Goal: Task Accomplishment & Management: Use online tool/utility

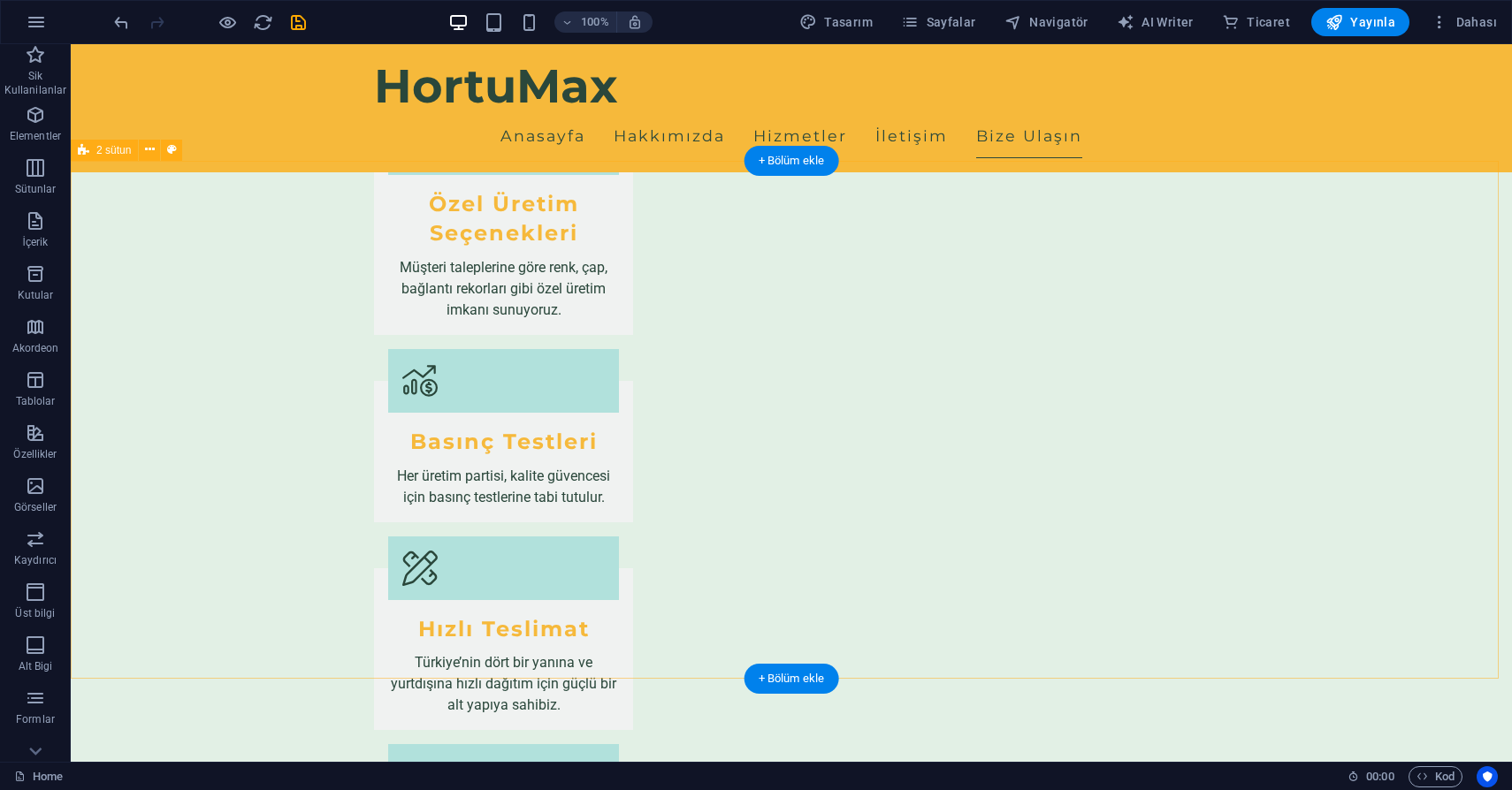
scroll to position [2046, 0]
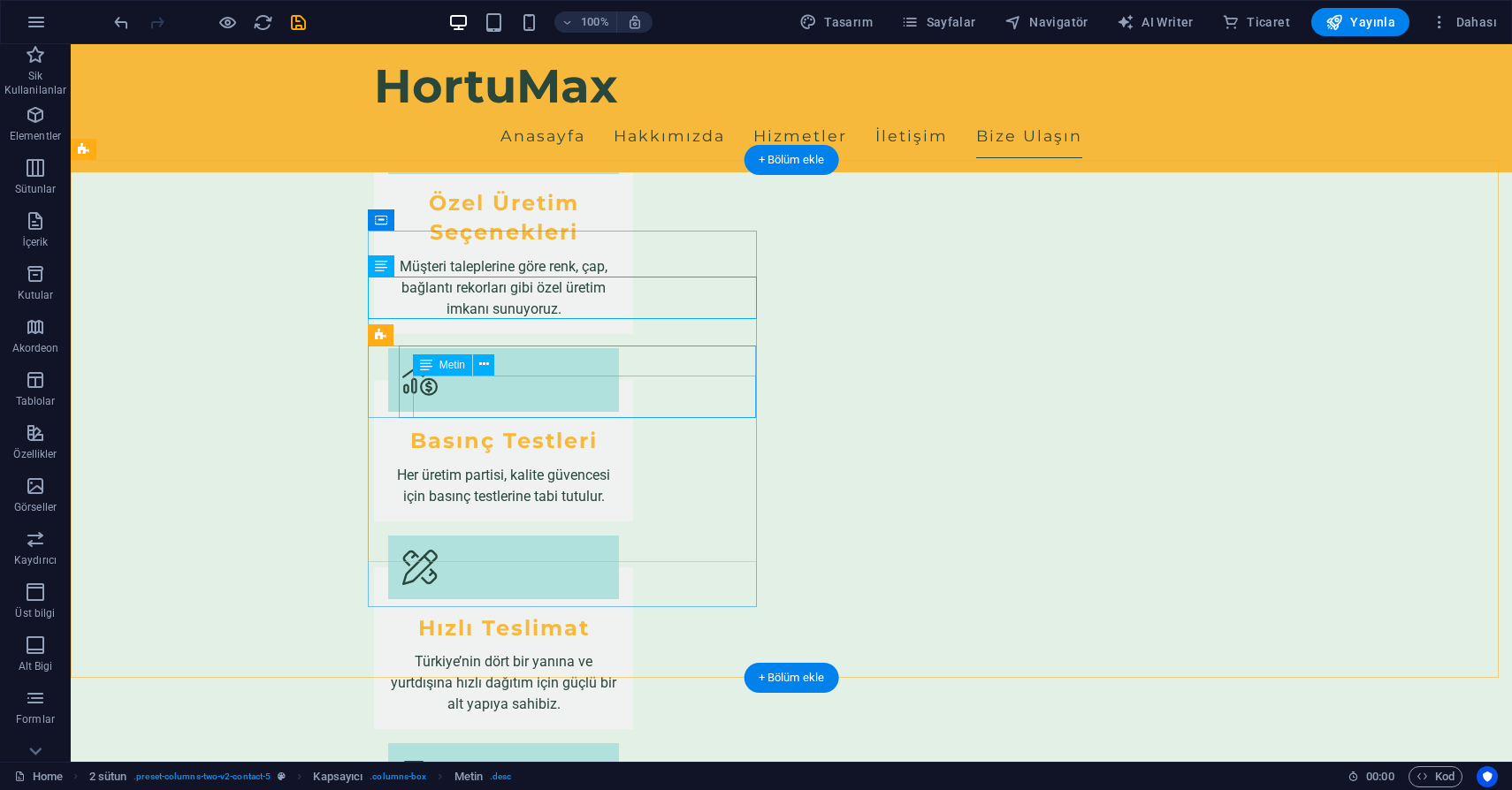
scroll to position [2061, 0]
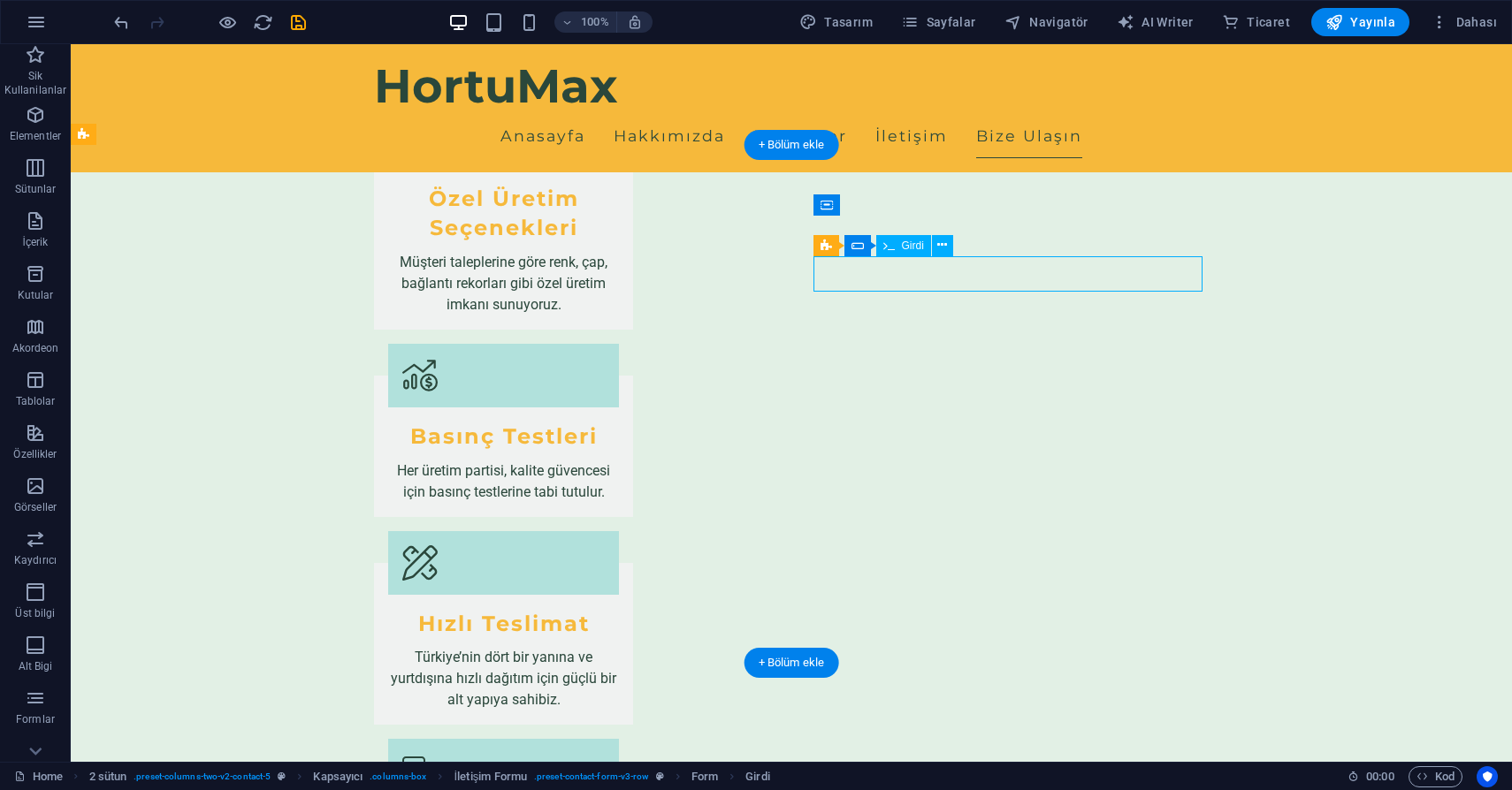
scroll to position [2083, 0]
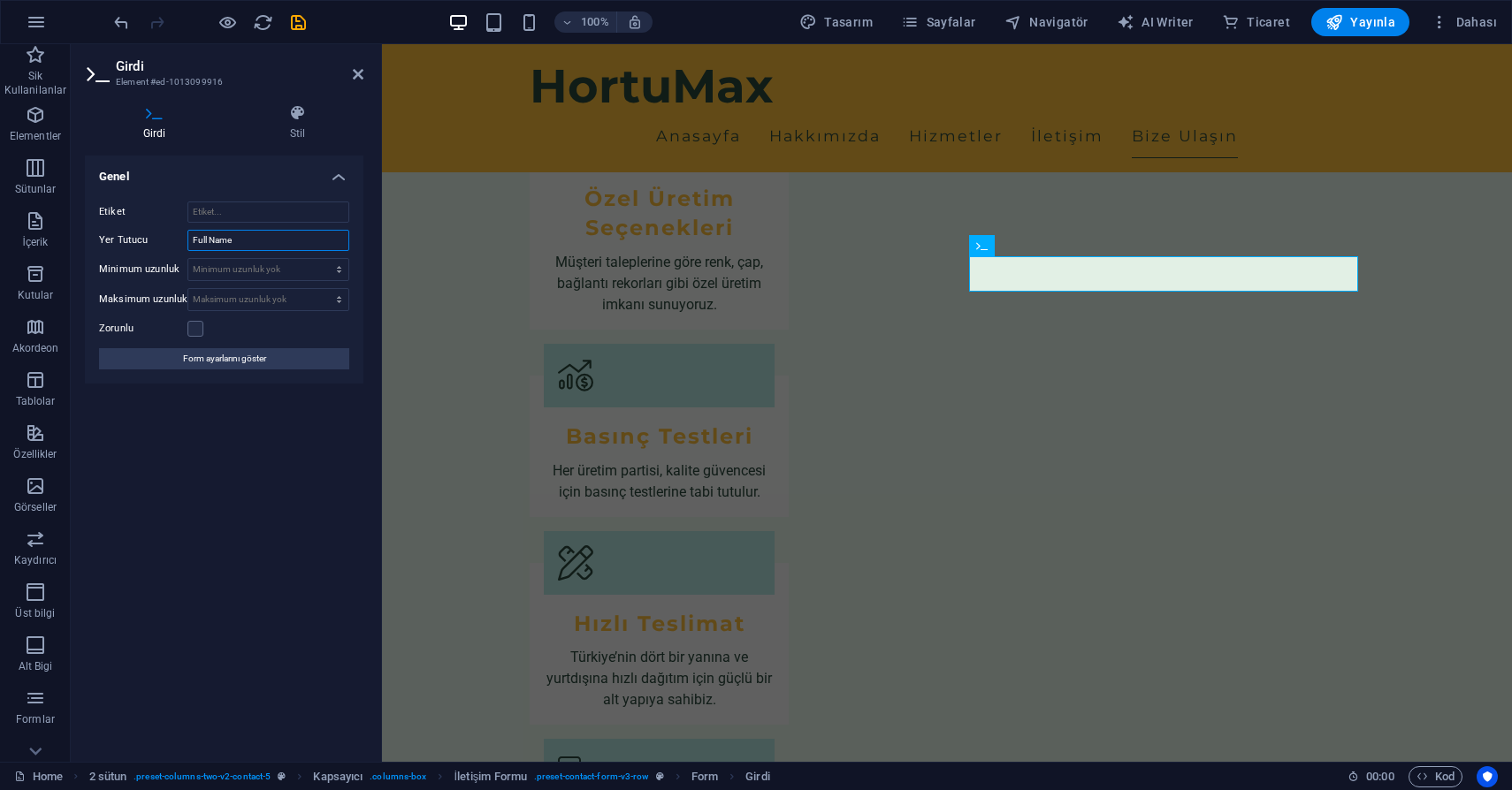
drag, startPoint x: 278, startPoint y: 243, endPoint x: 159, endPoint y: 239, distance: 119.1
click at [159, 239] on div "Yer Tutucu Full Name" at bounding box center [224, 240] width 250 height 21
type input "İsim"
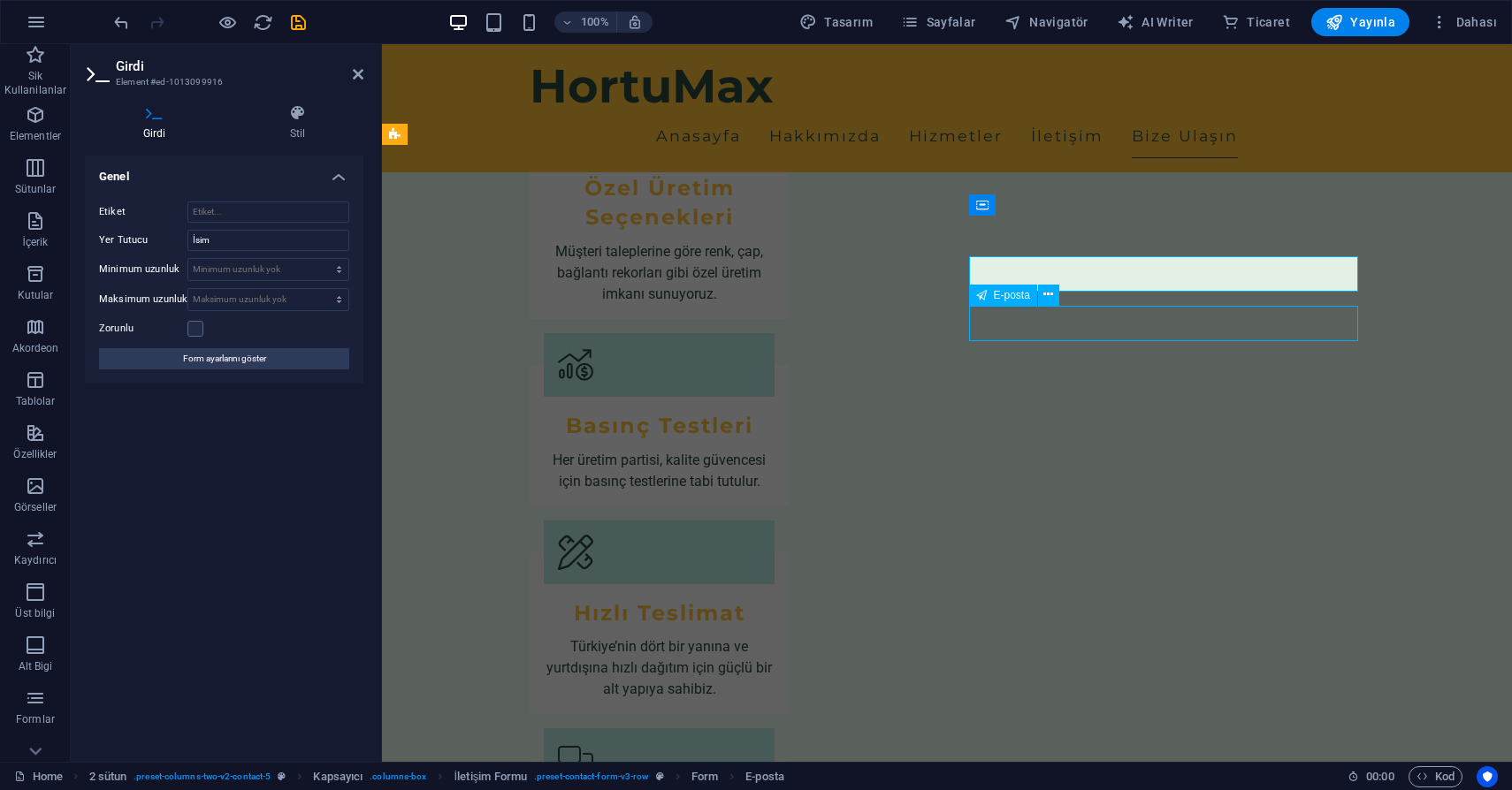
scroll to position [2061, 0]
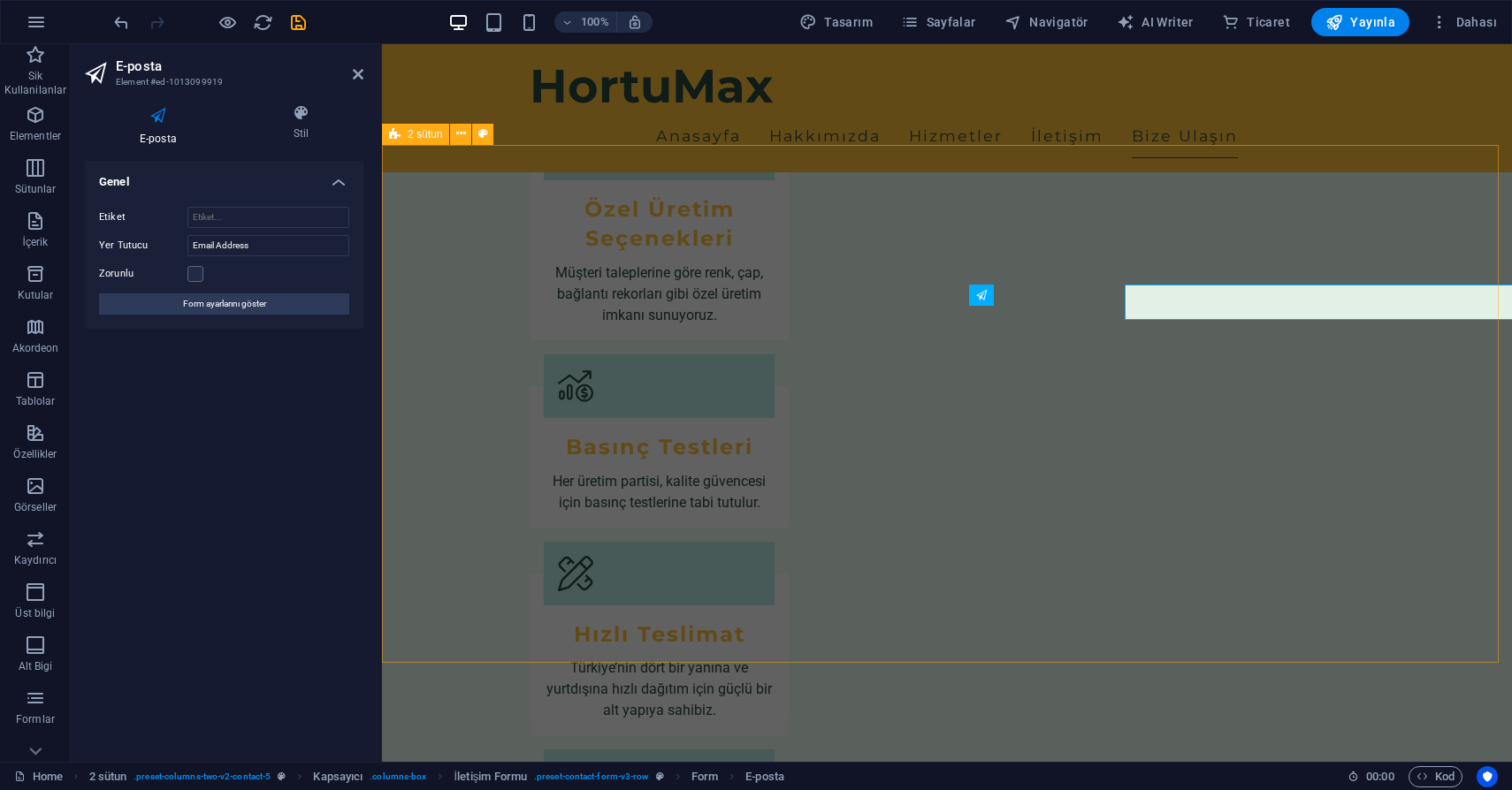
scroll to position [2083, 0]
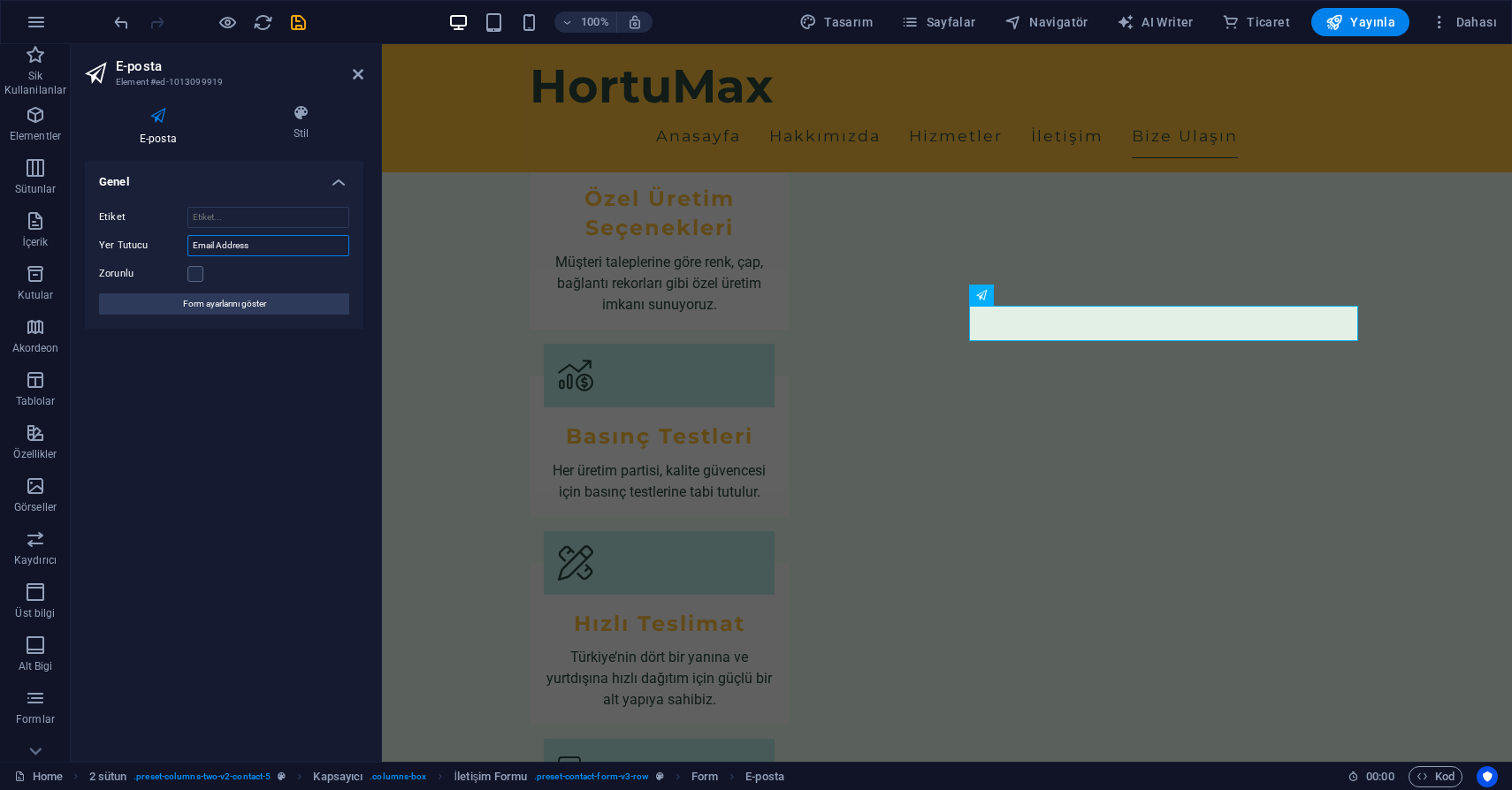
click at [286, 241] on input "Email Address" at bounding box center [268, 245] width 161 height 21
type input "Email"
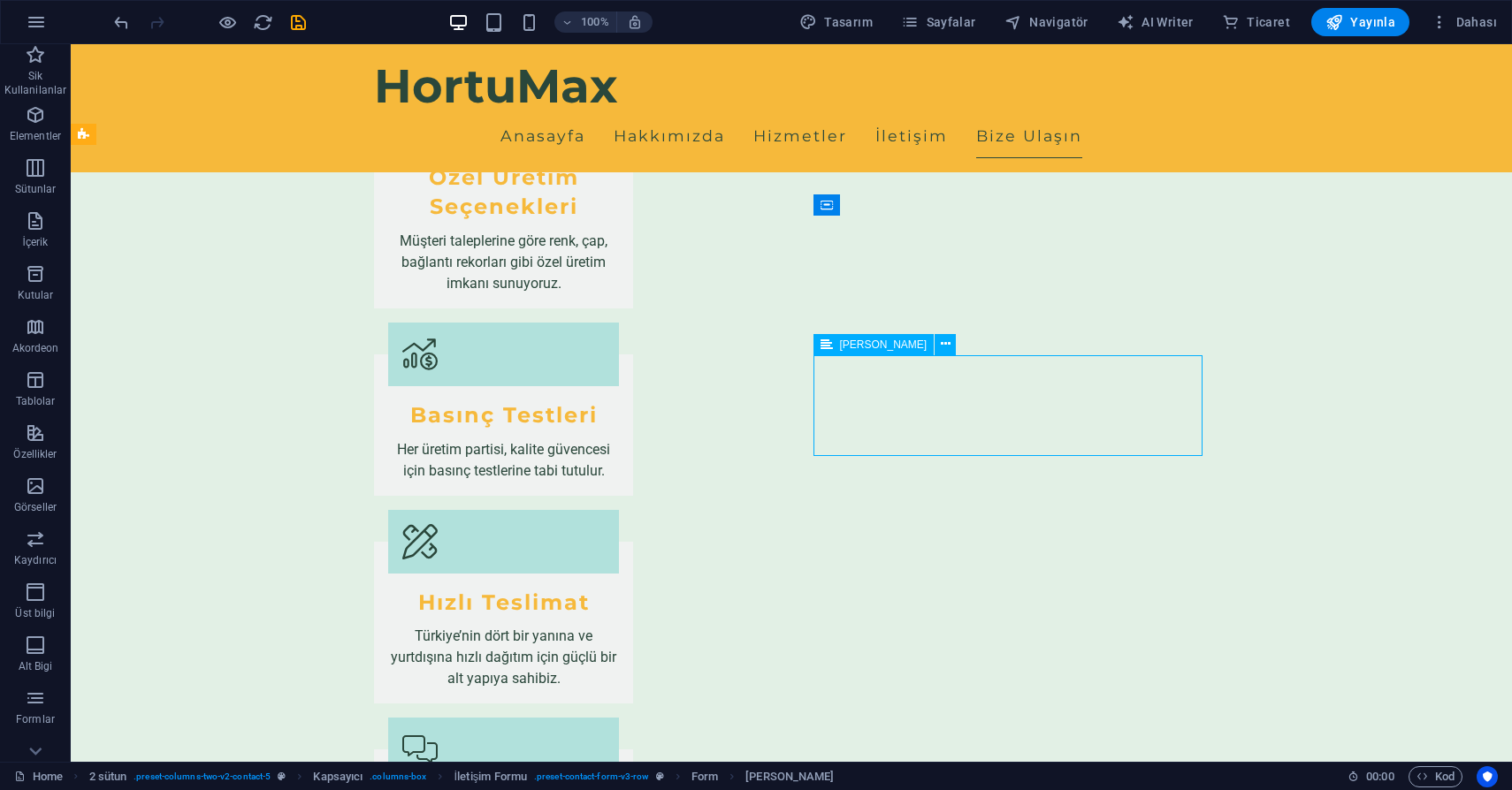
scroll to position [2061, 0]
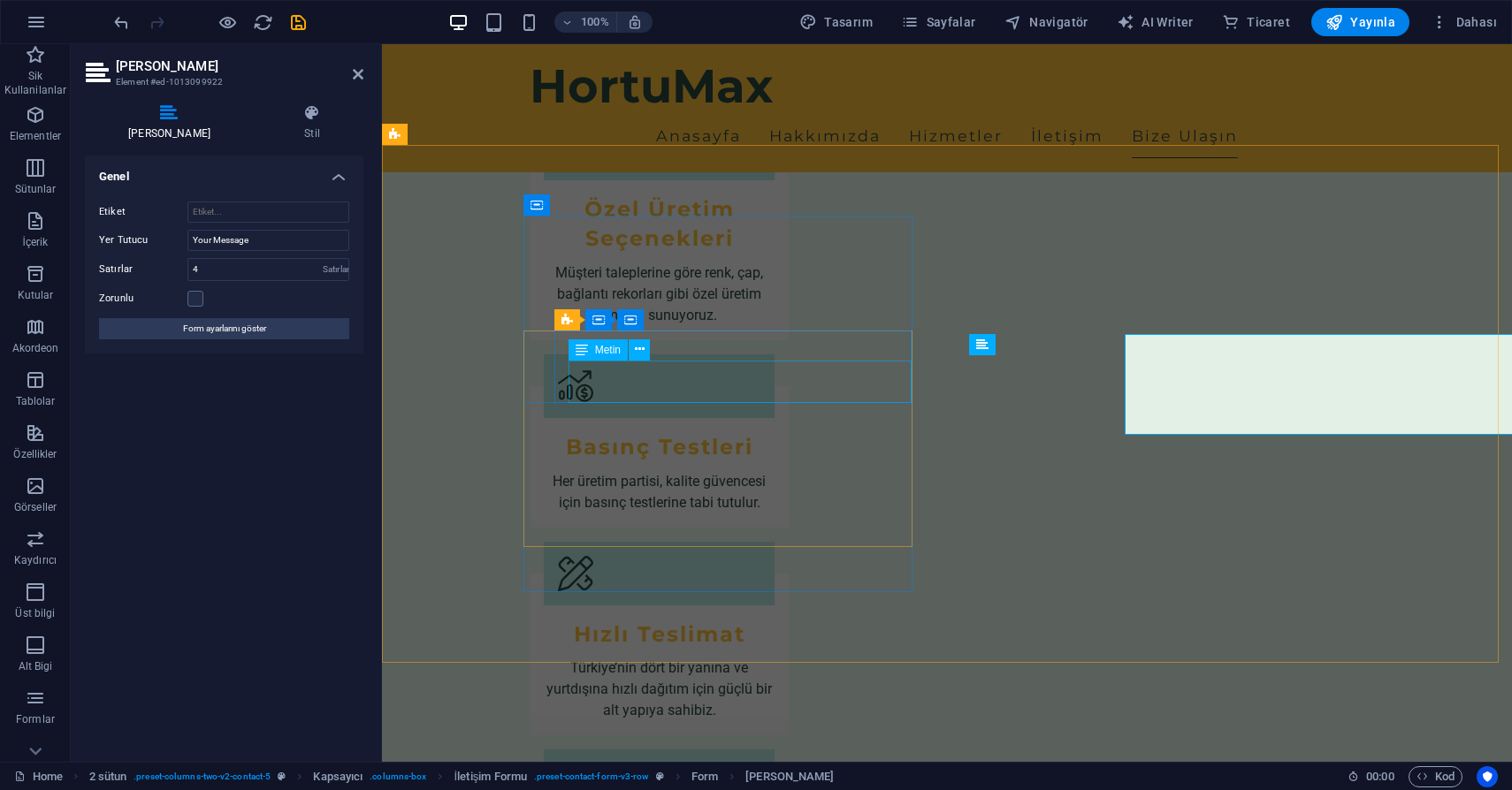
scroll to position [2083, 0]
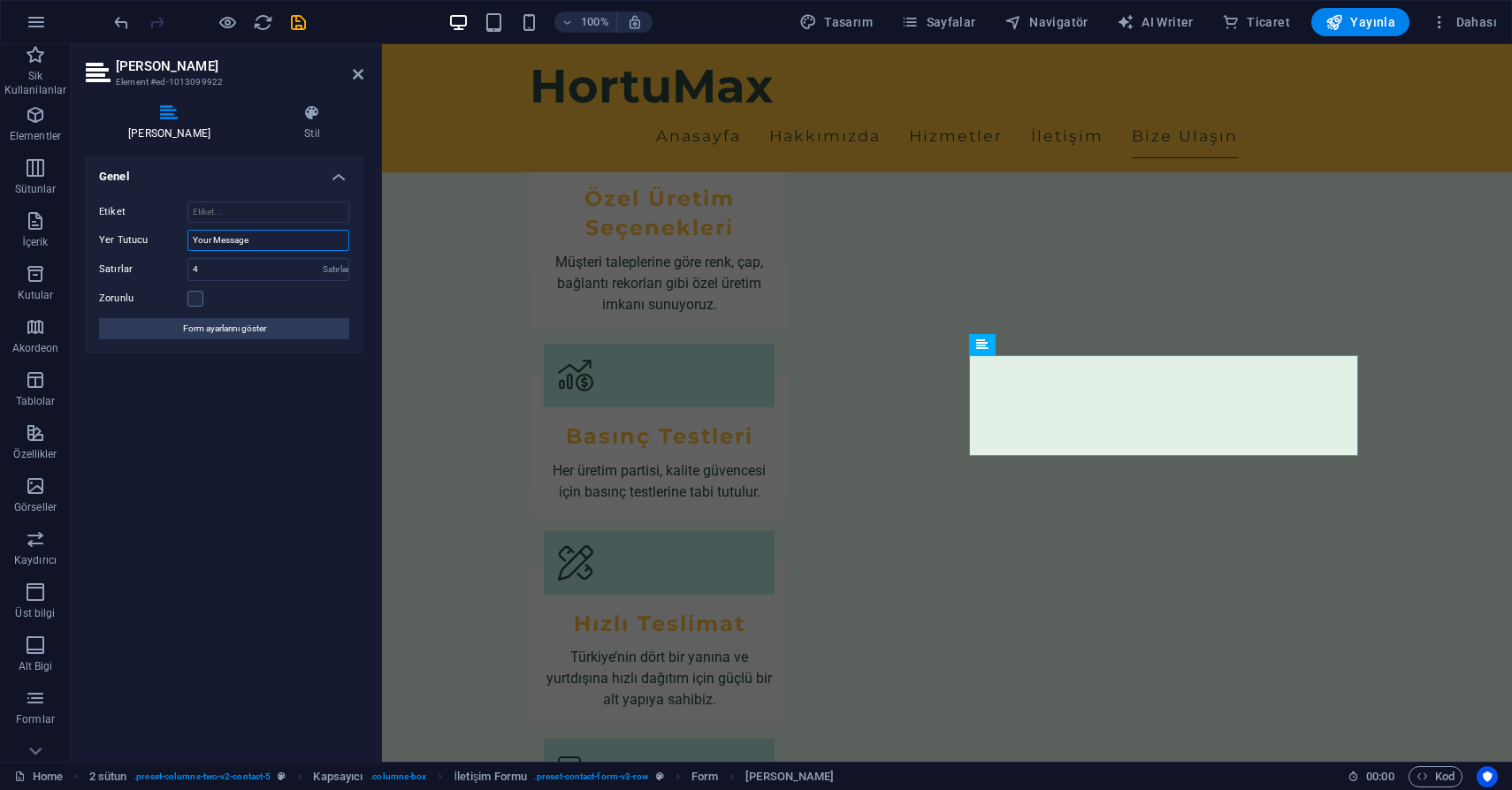
click at [229, 232] on input "Your Message" at bounding box center [268, 240] width 161 height 21
type input "Mesajınız"
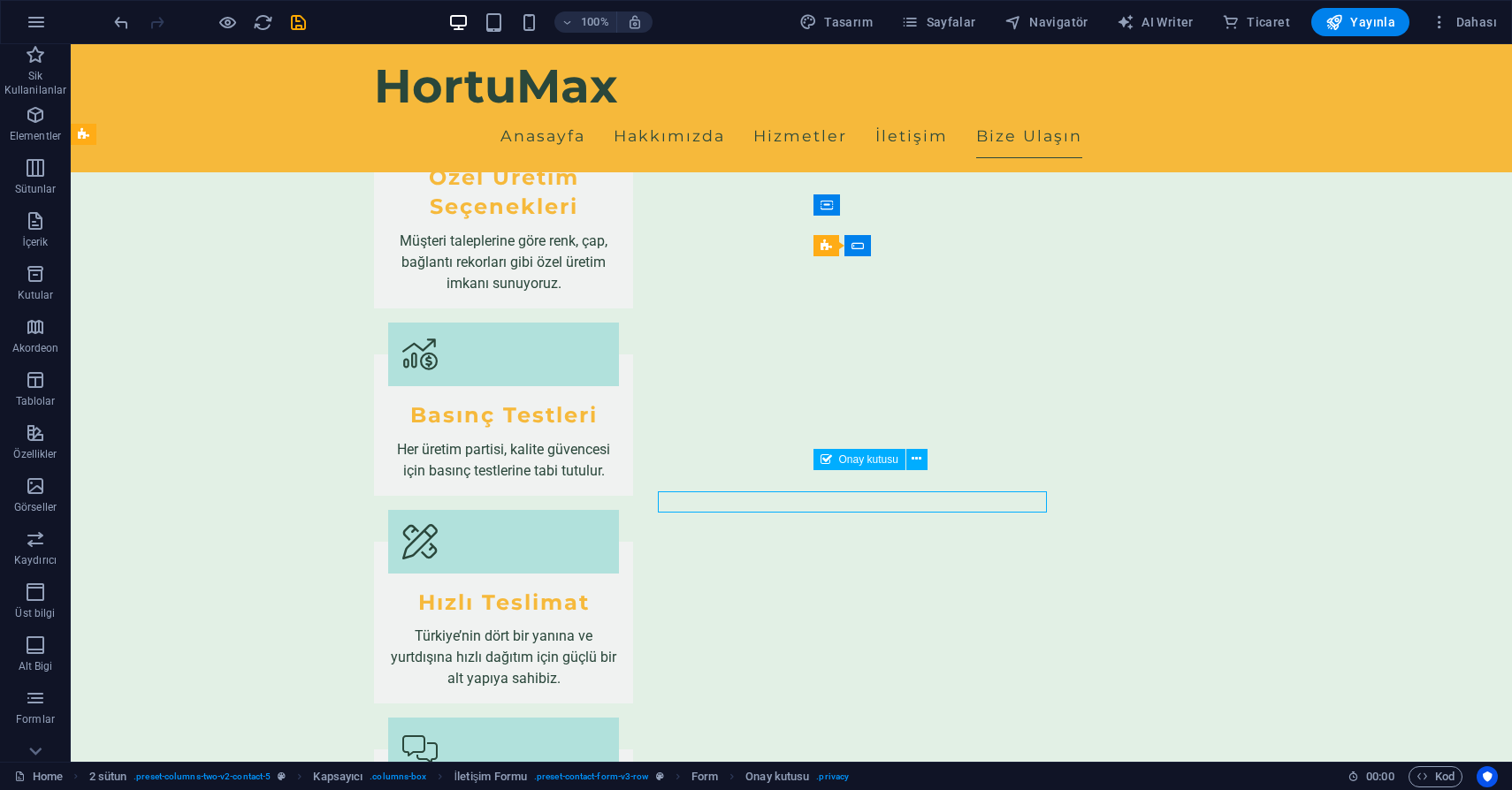
scroll to position [2061, 0]
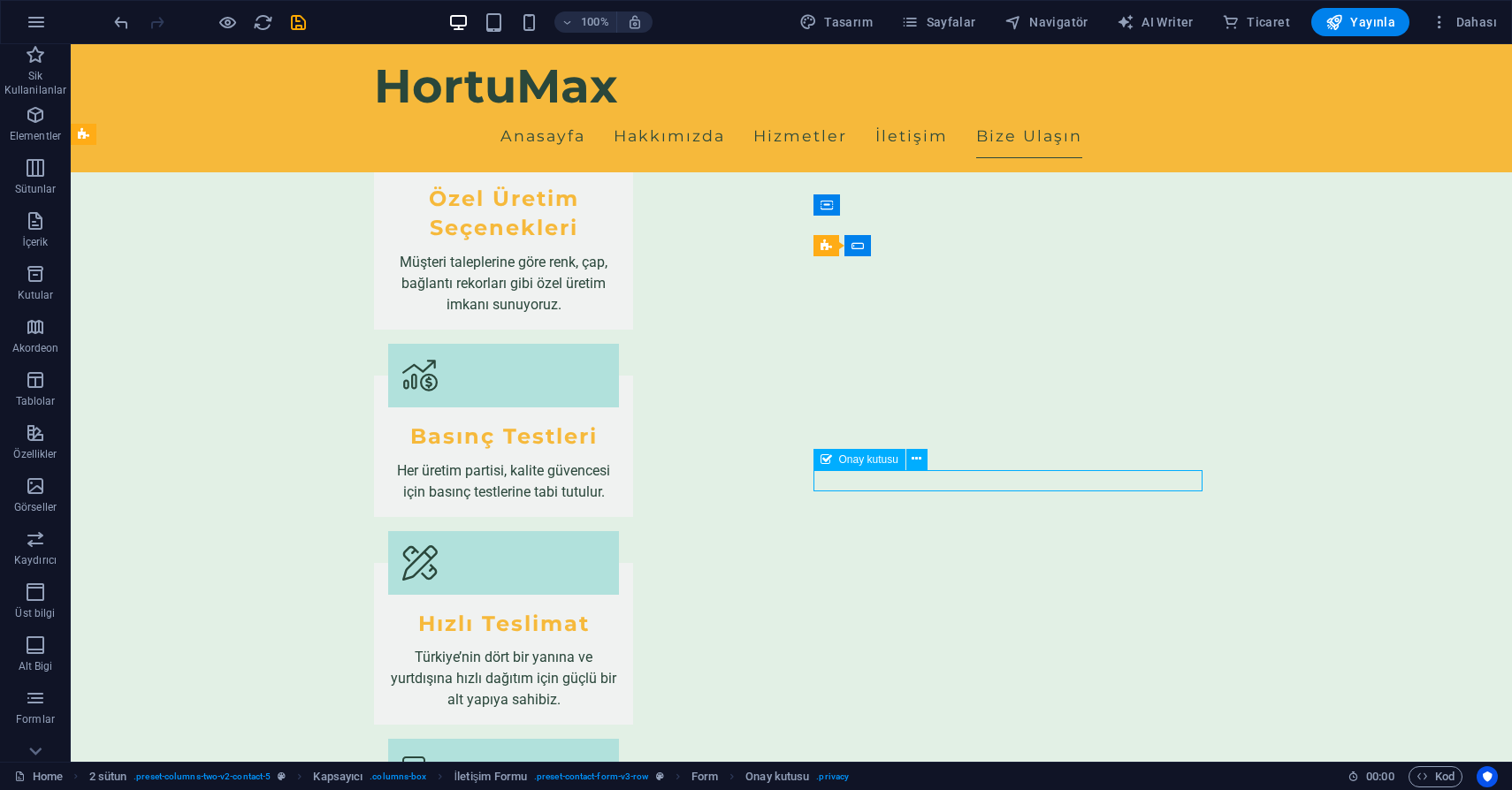
scroll to position [2083, 0]
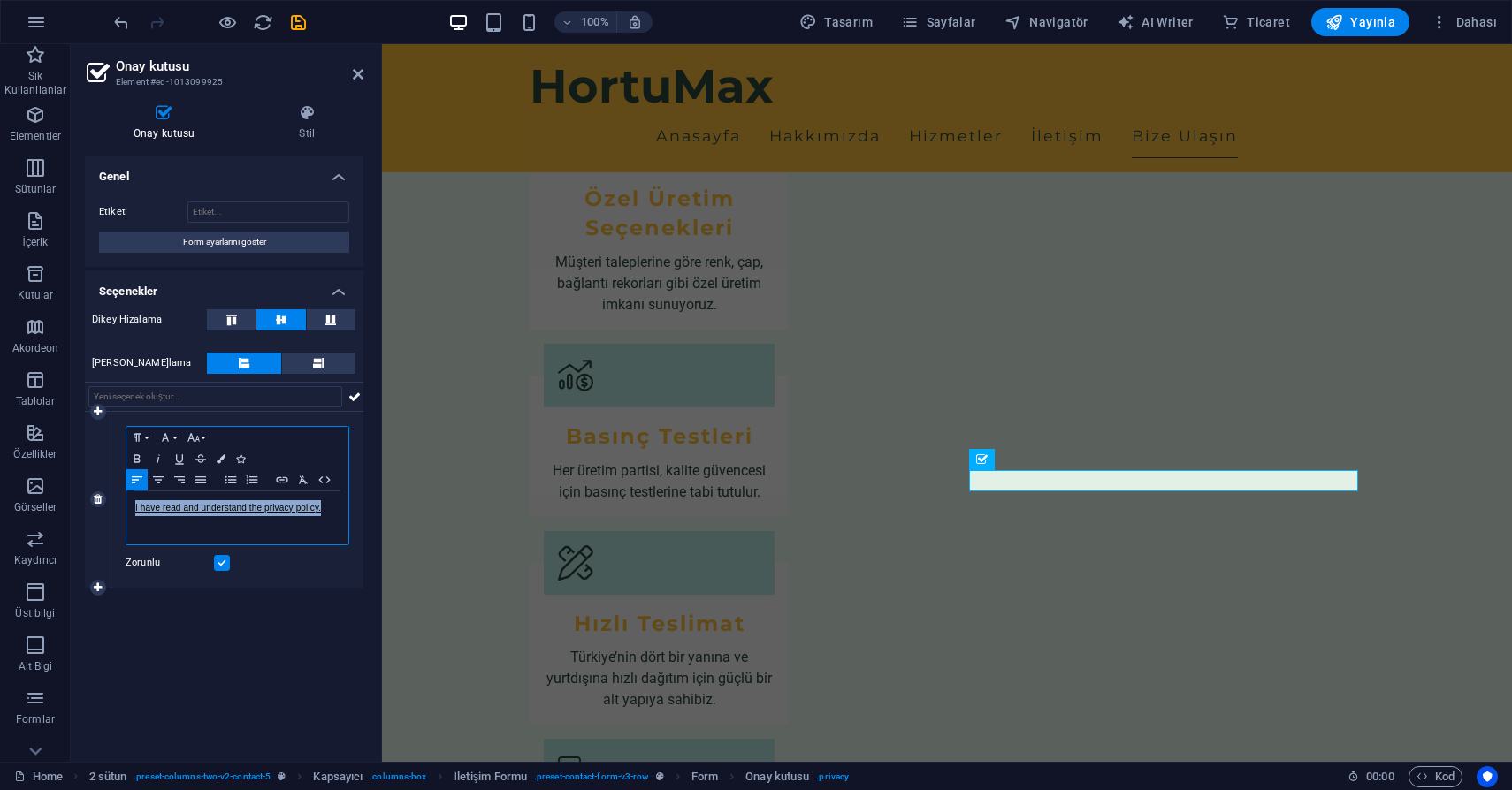
drag, startPoint x: 327, startPoint y: 516, endPoint x: 88, endPoint y: 502, distance: 239.4
click at [88, 502] on div "1 Paragraph Format Normal Heading 1 Heading 2 Heading 3 Heading 4 Heading 5 Hea…" at bounding box center [224, 500] width 279 height 176
copy link "I have read and understand the privacy policy."
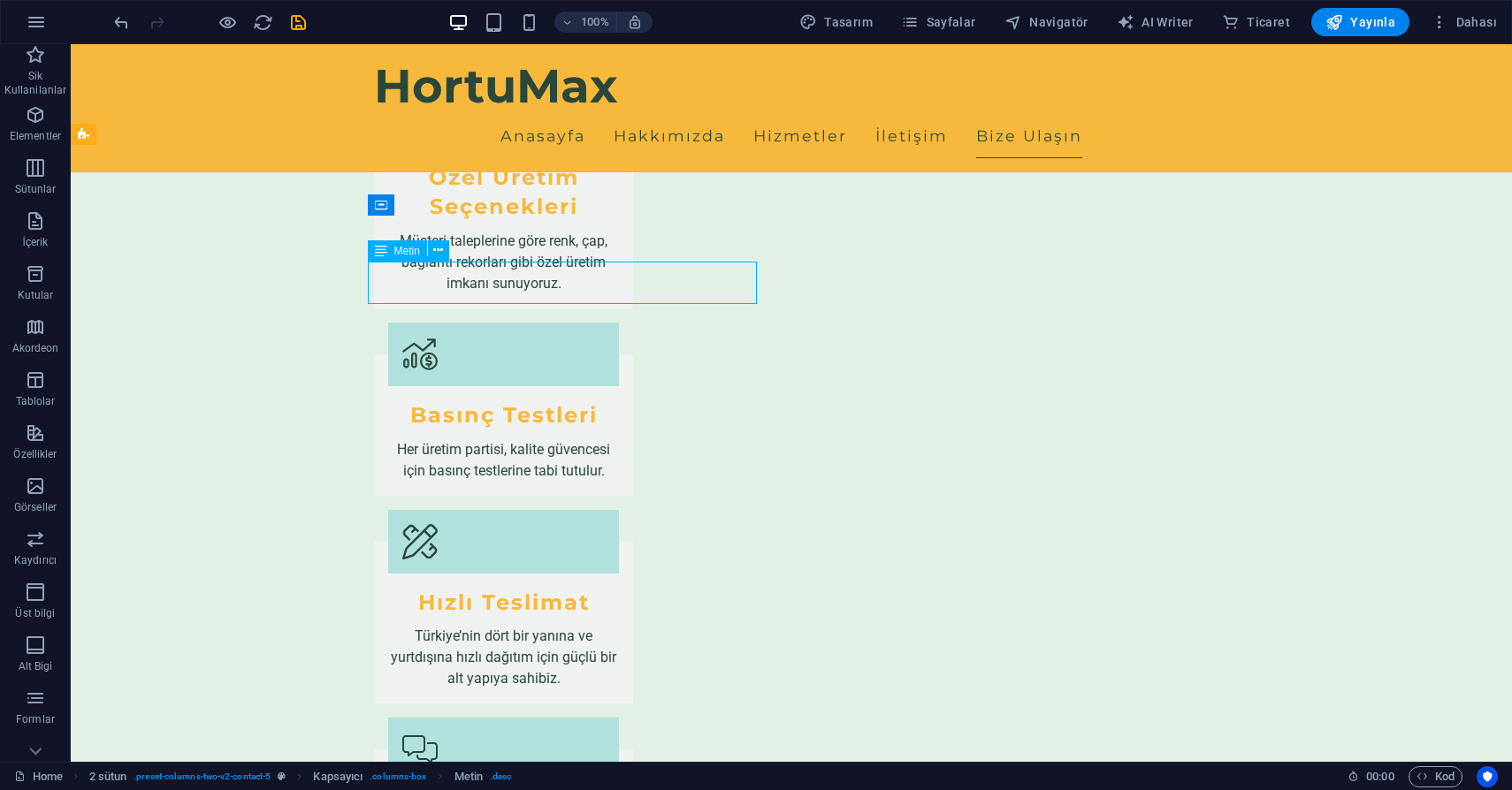
scroll to position [2061, 0]
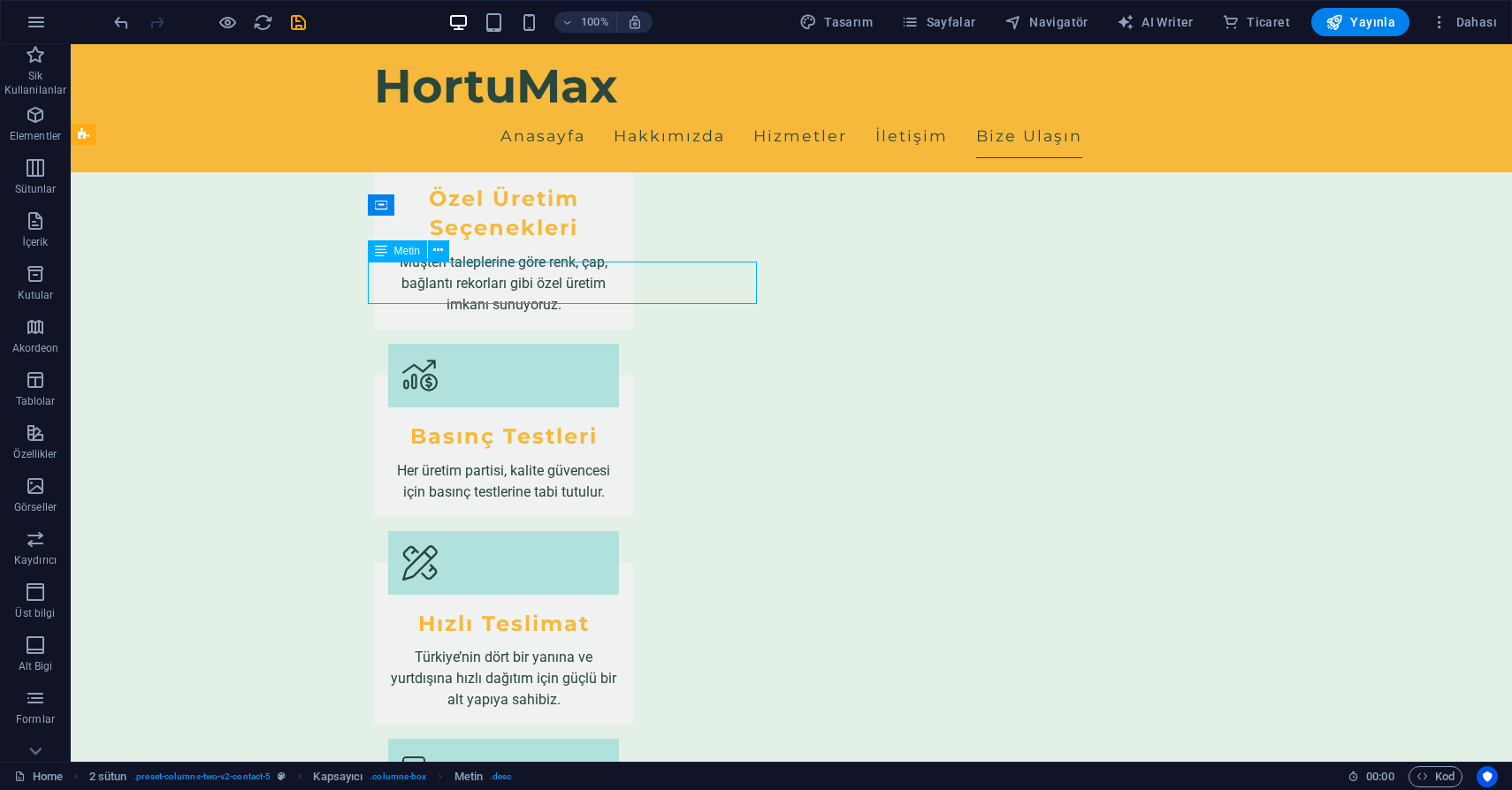
scroll to position [2083, 0]
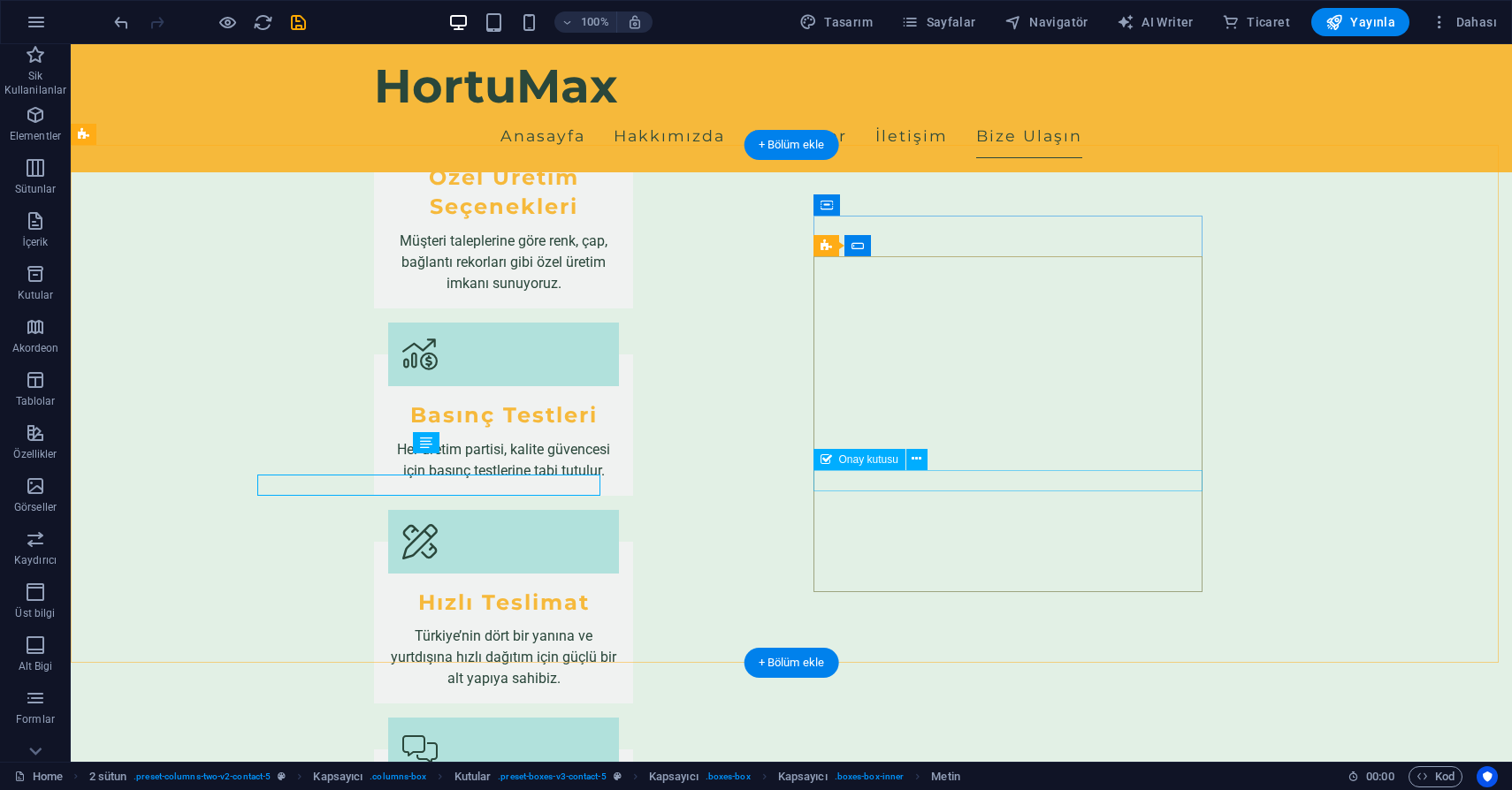
scroll to position [2061, 0]
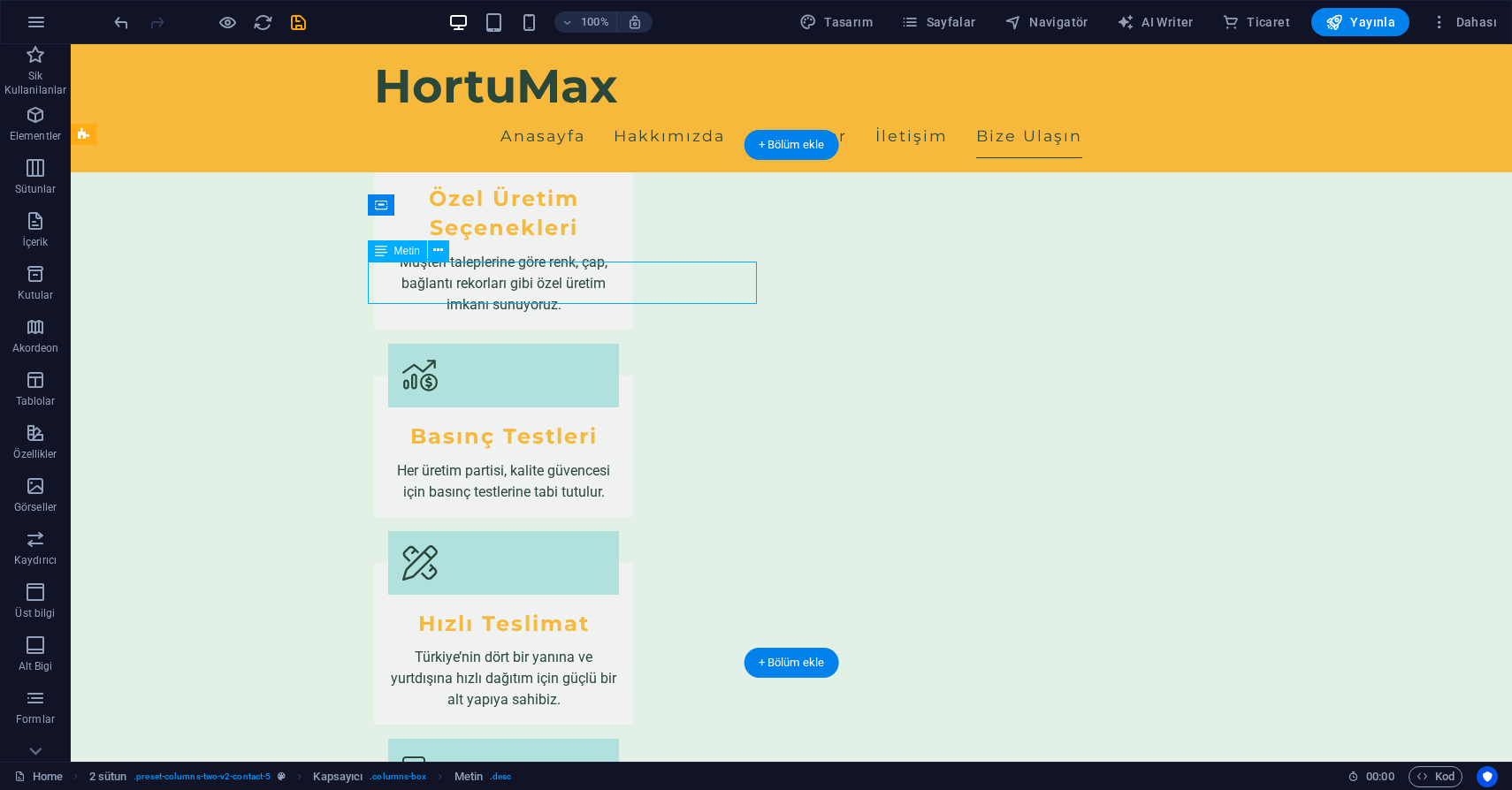
scroll to position [2083, 0]
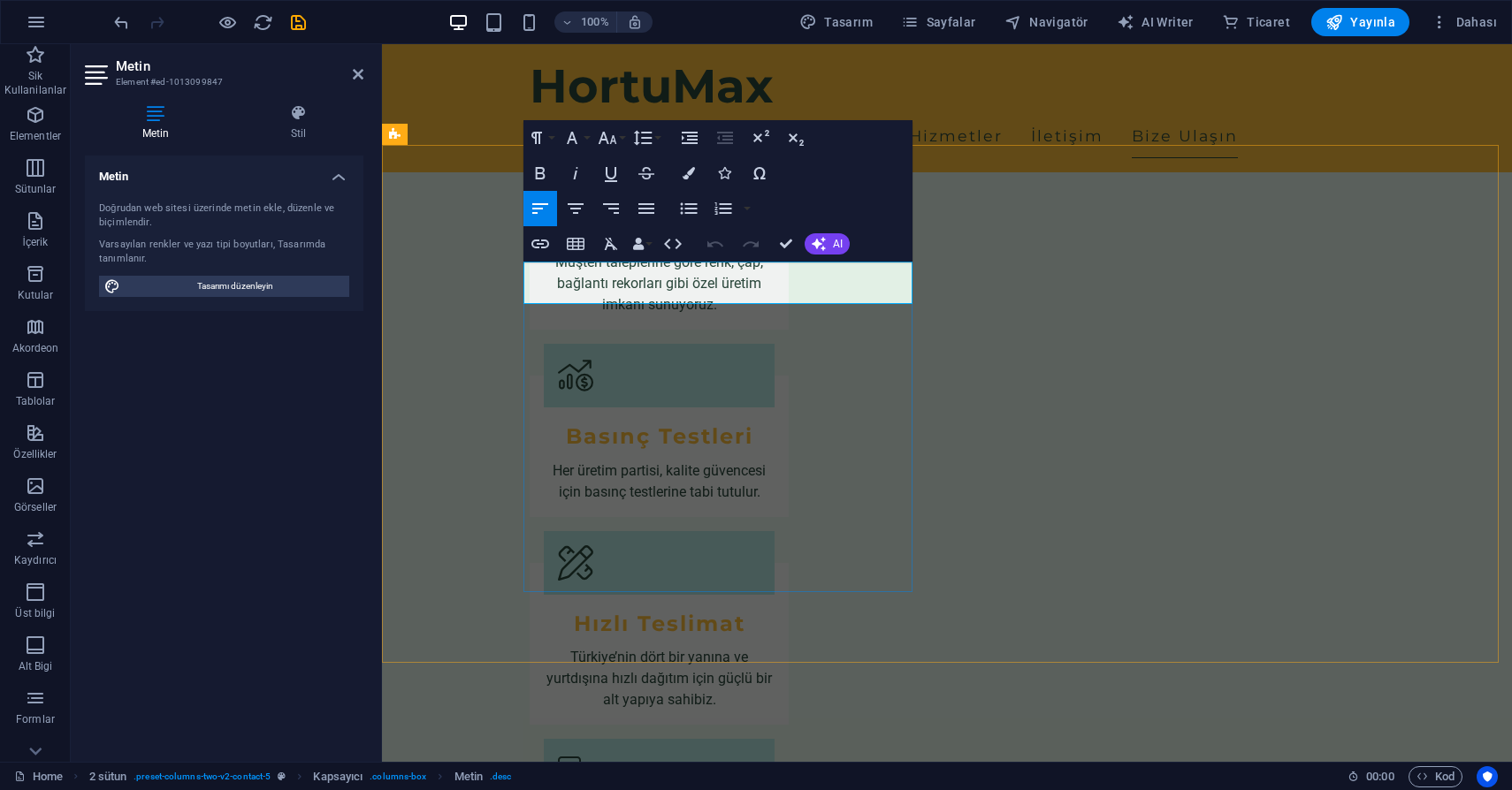
drag, startPoint x: 881, startPoint y: 296, endPoint x: 524, endPoint y: 268, distance: 358.1
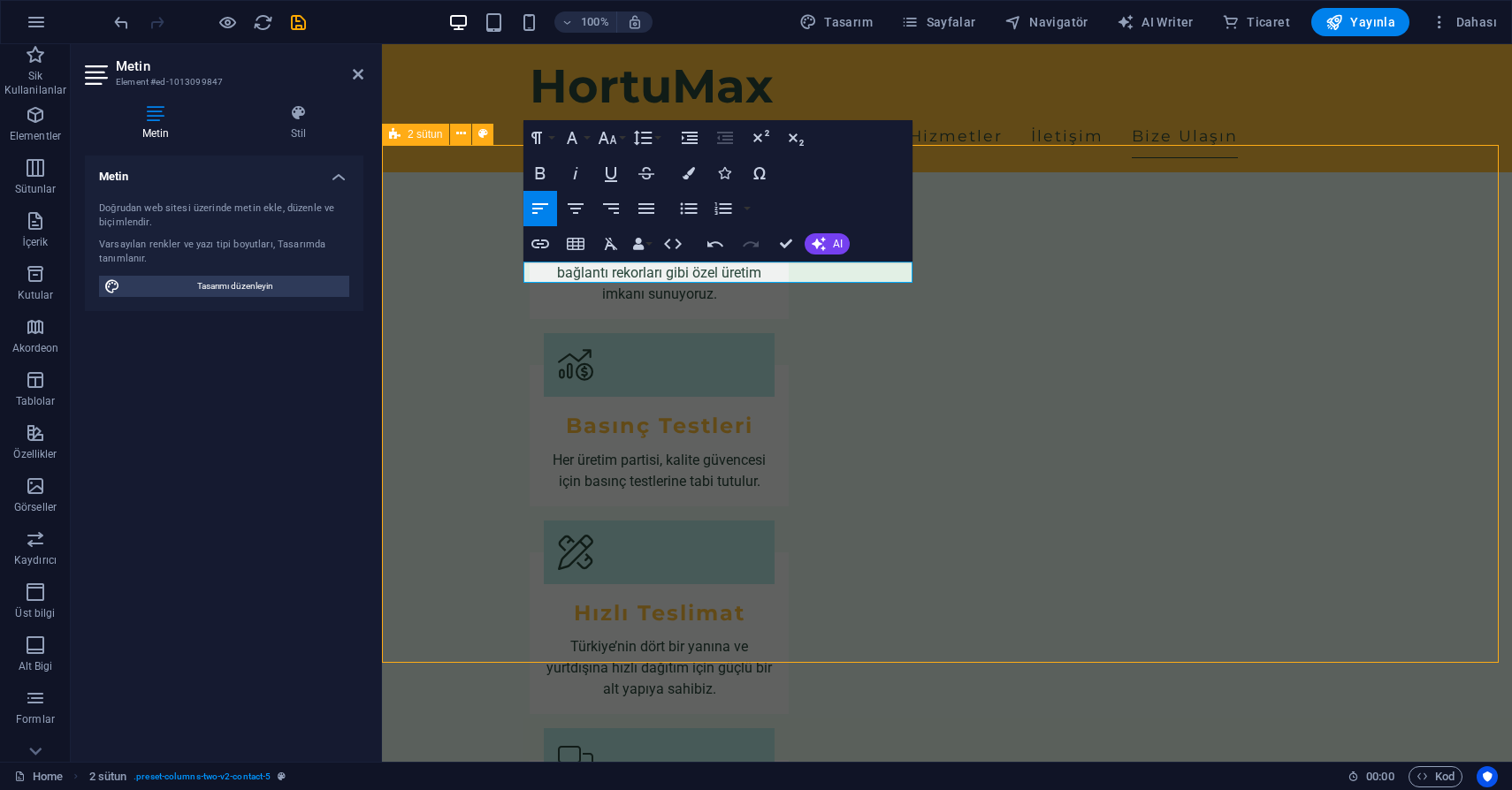
scroll to position [2061, 0]
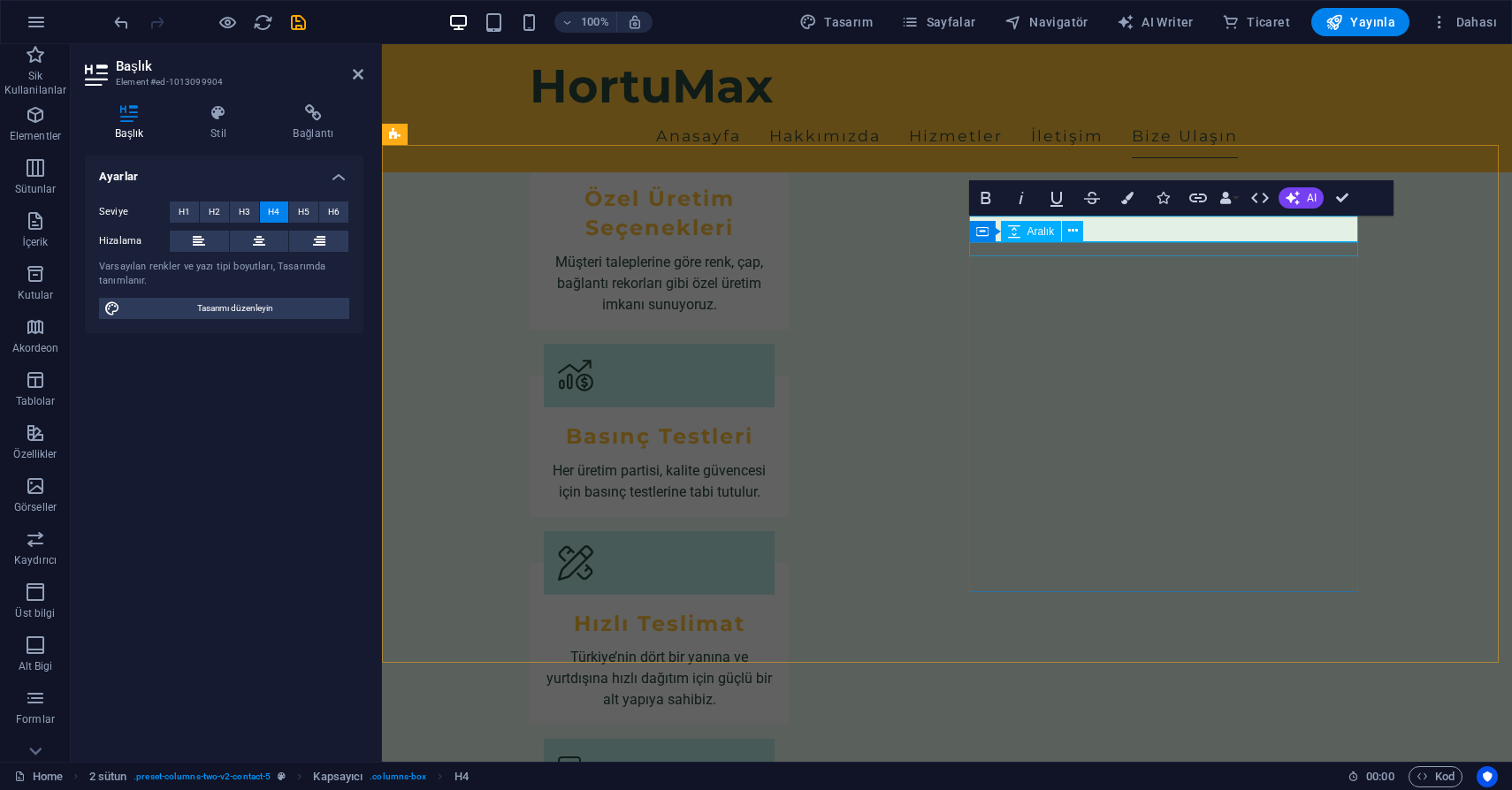
scroll to position [0, 7]
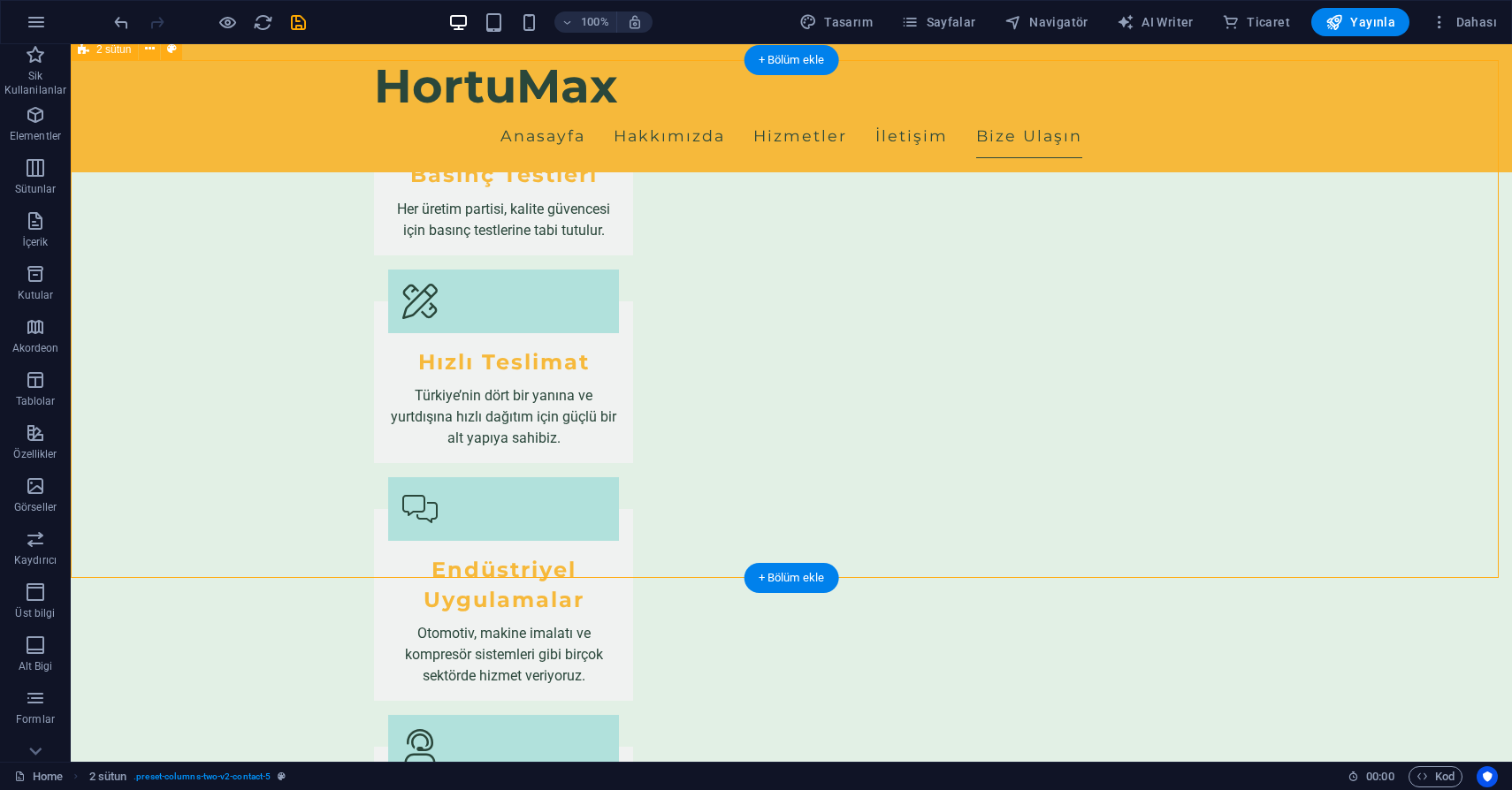
scroll to position [2326, 0]
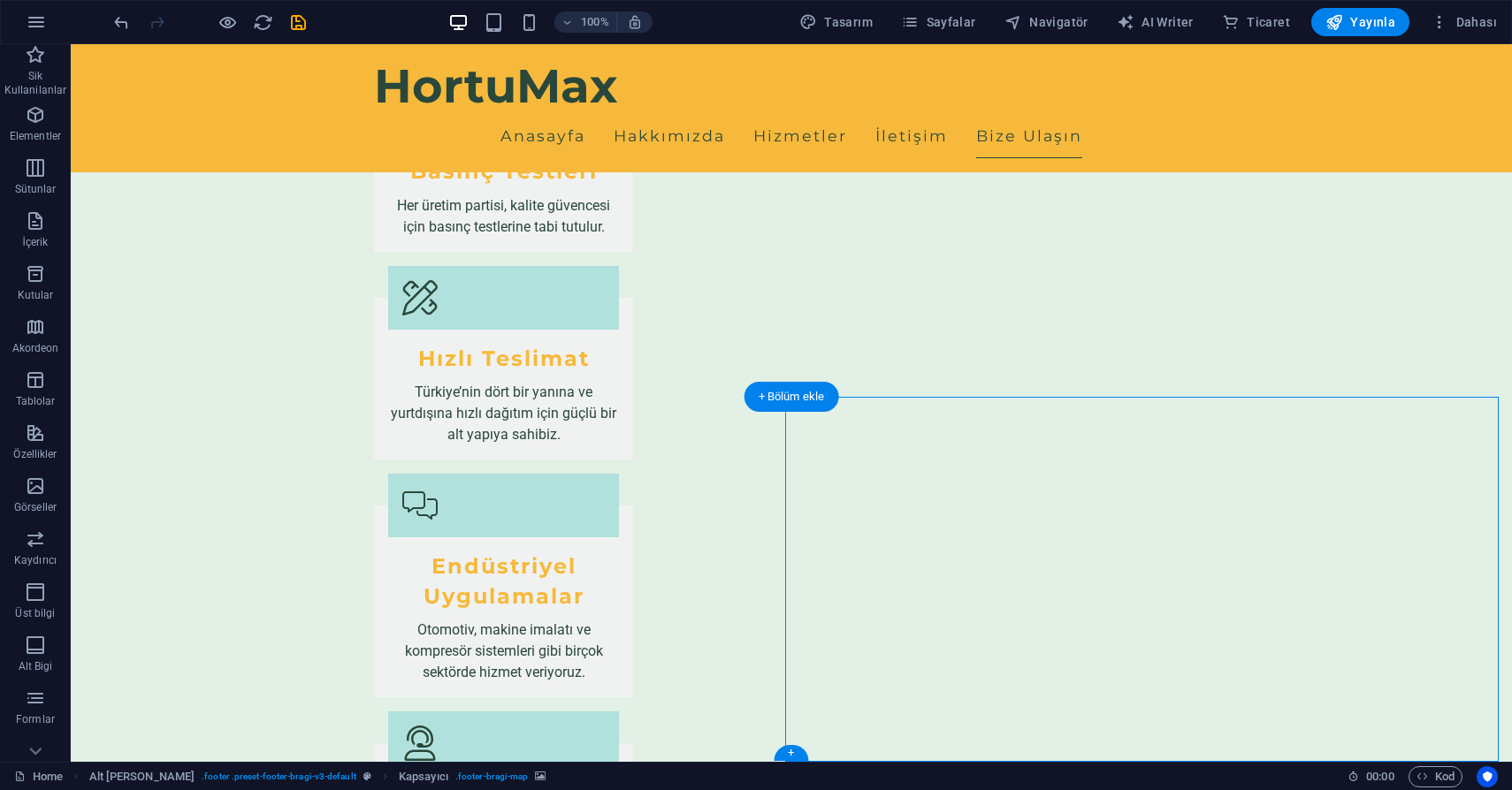
scroll to position [2348, 0]
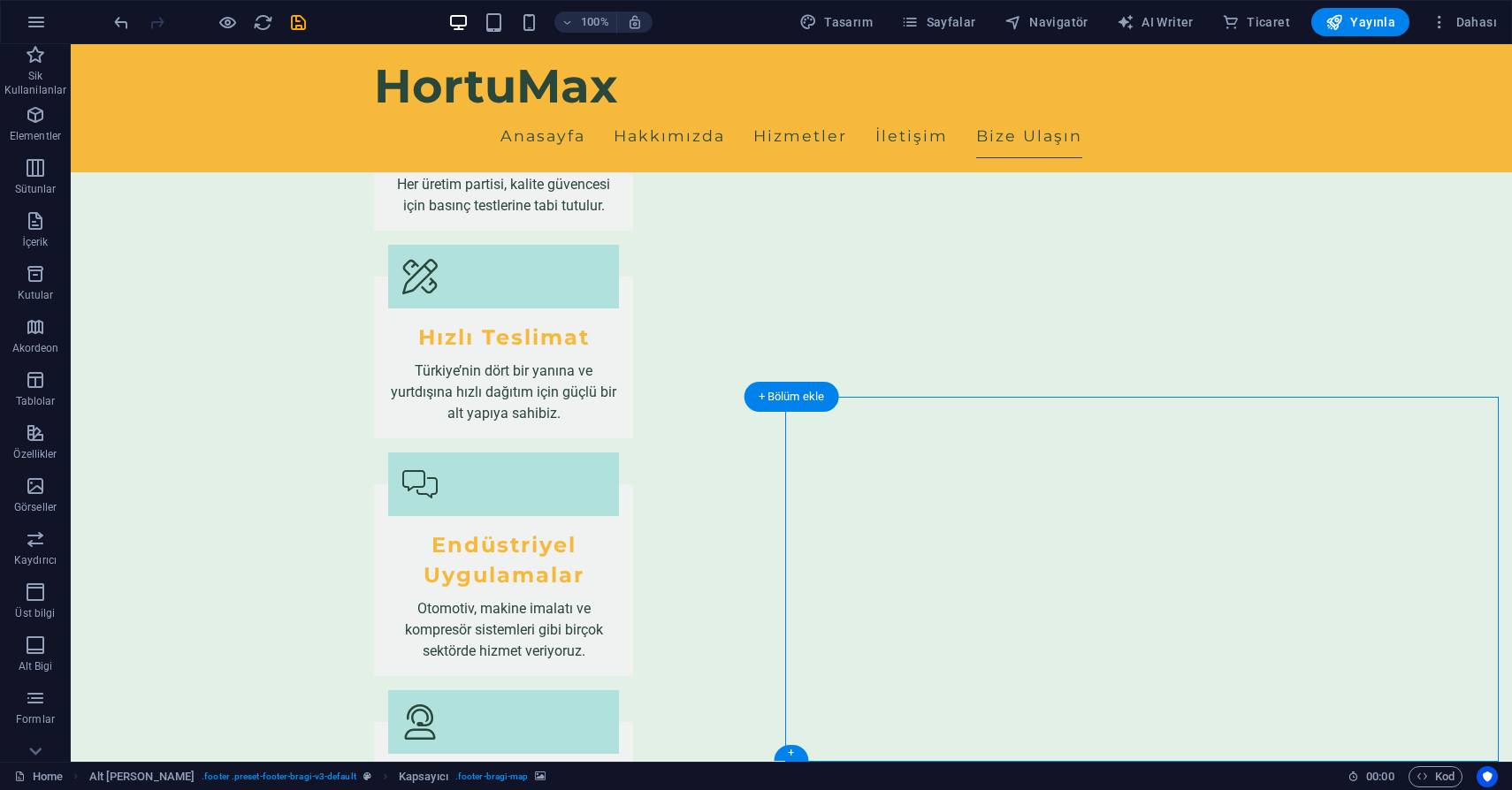
select select "px"
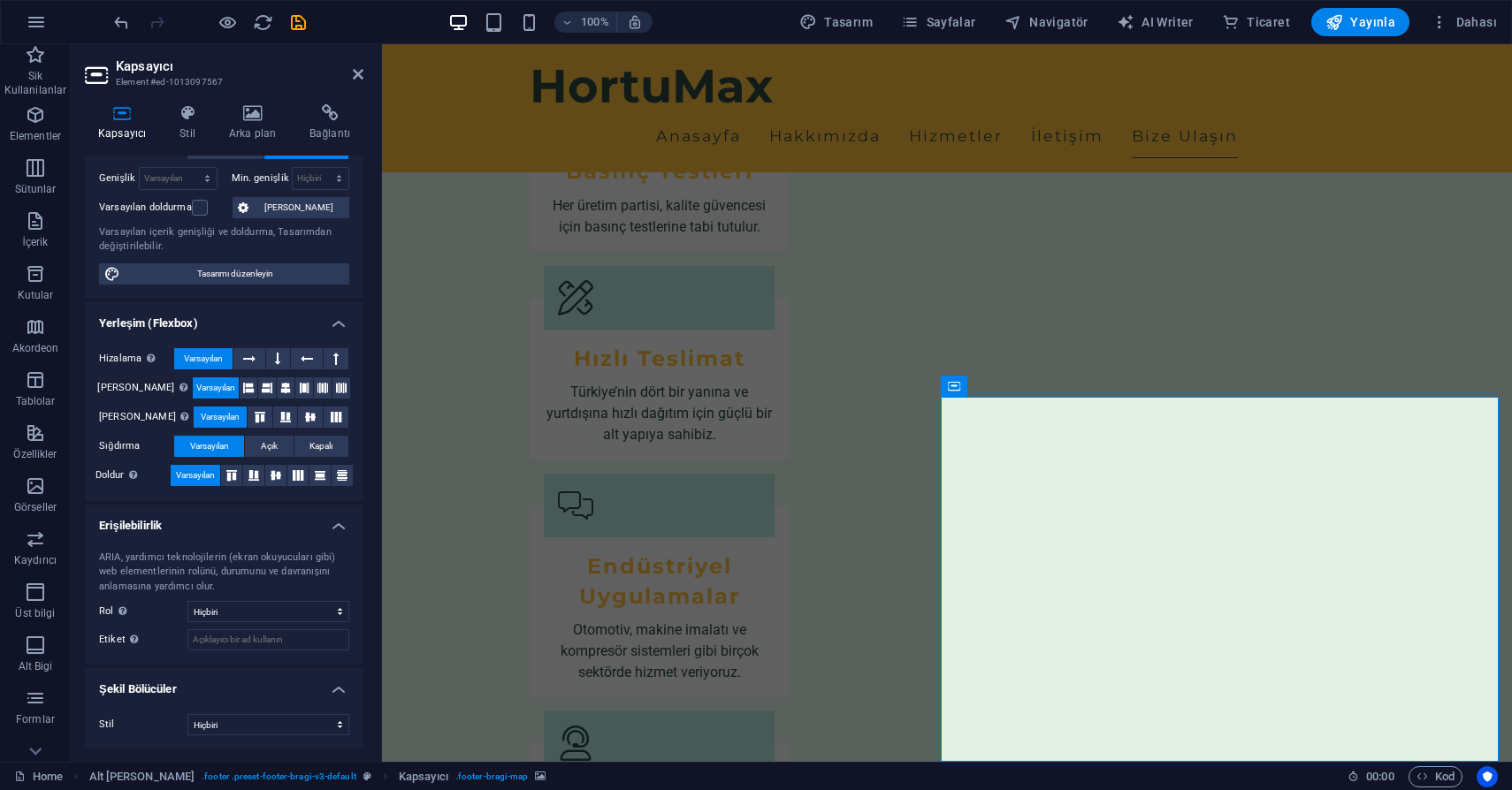
scroll to position [123, 0]
click at [229, 281] on span "Tasarımı düzenleyin" at bounding box center [235, 272] width 218 height 21
select select "px"
select select "200"
select select "px"
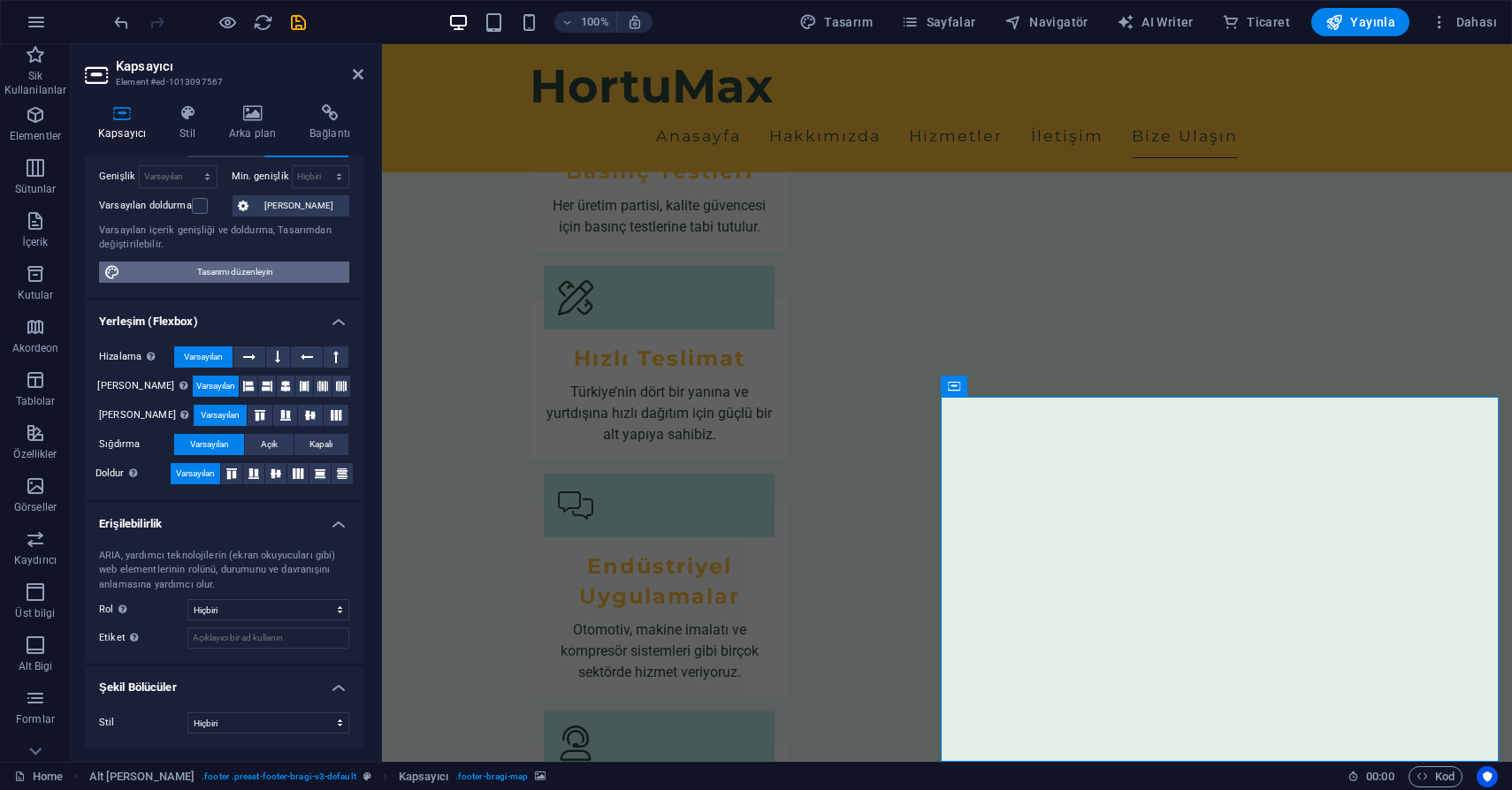
select select "rem"
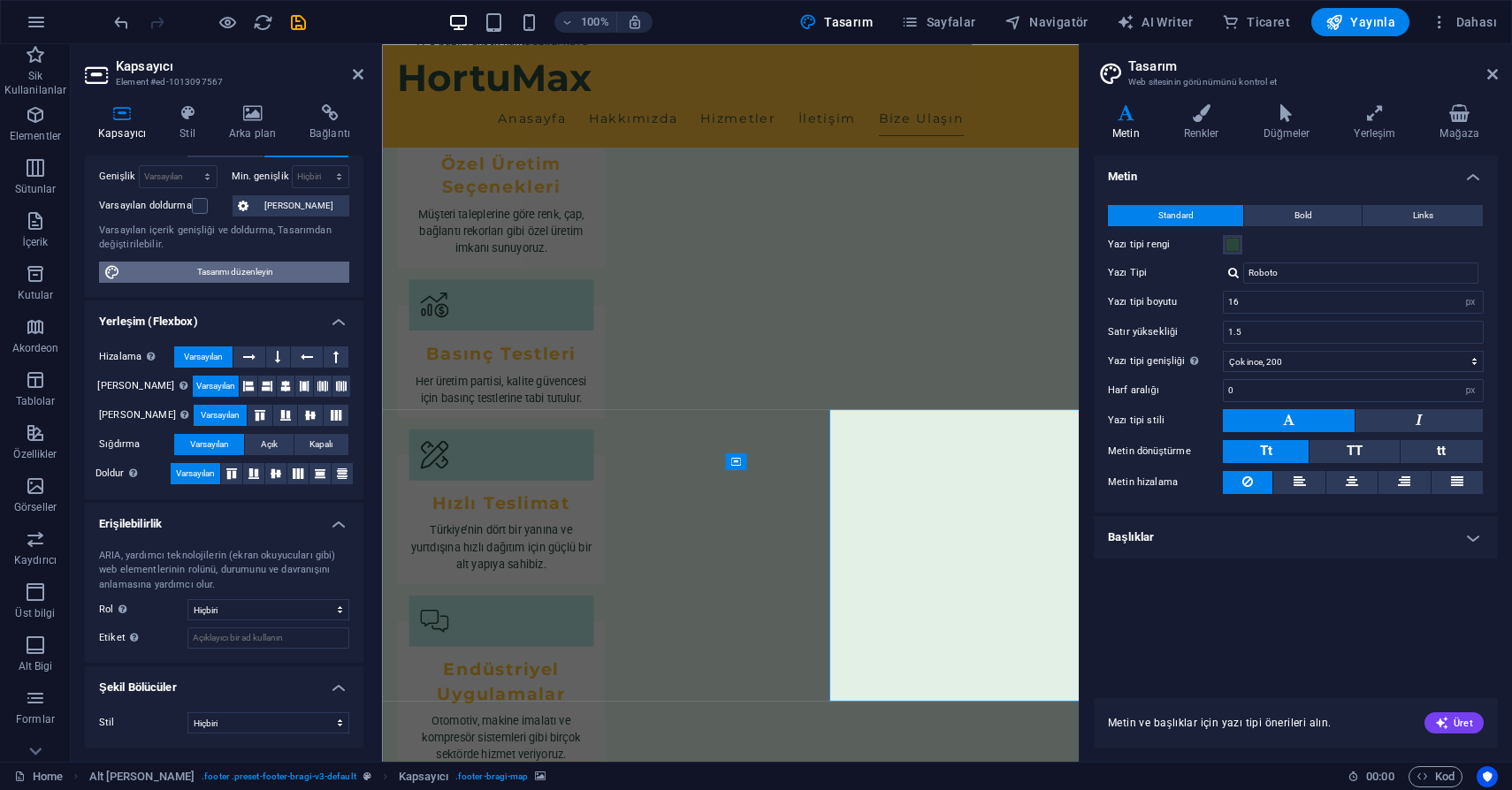
scroll to position [2244, 0]
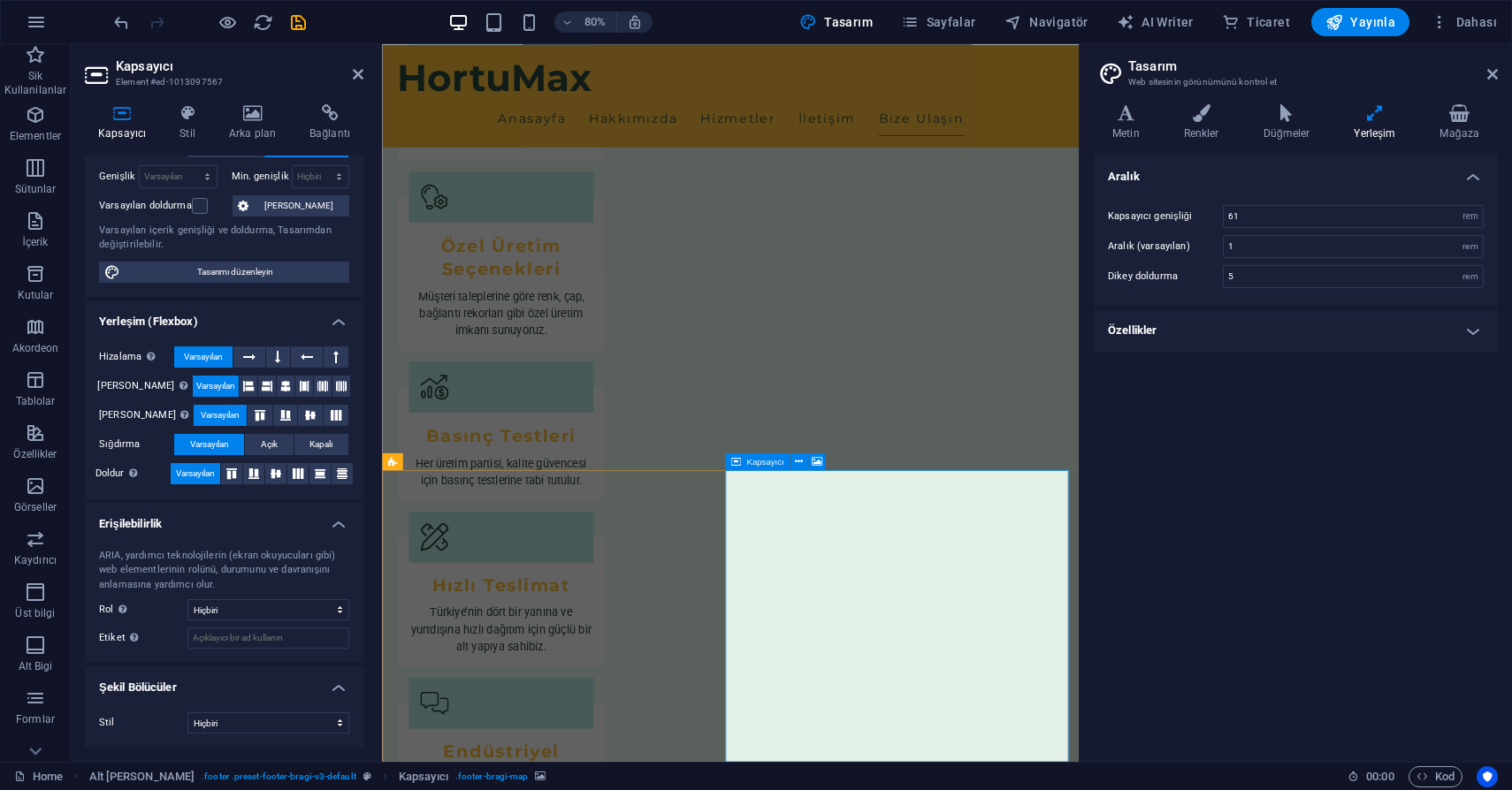
click at [1280, 126] on h4 "Düğmeler" at bounding box center [1290, 123] width 91 height 37
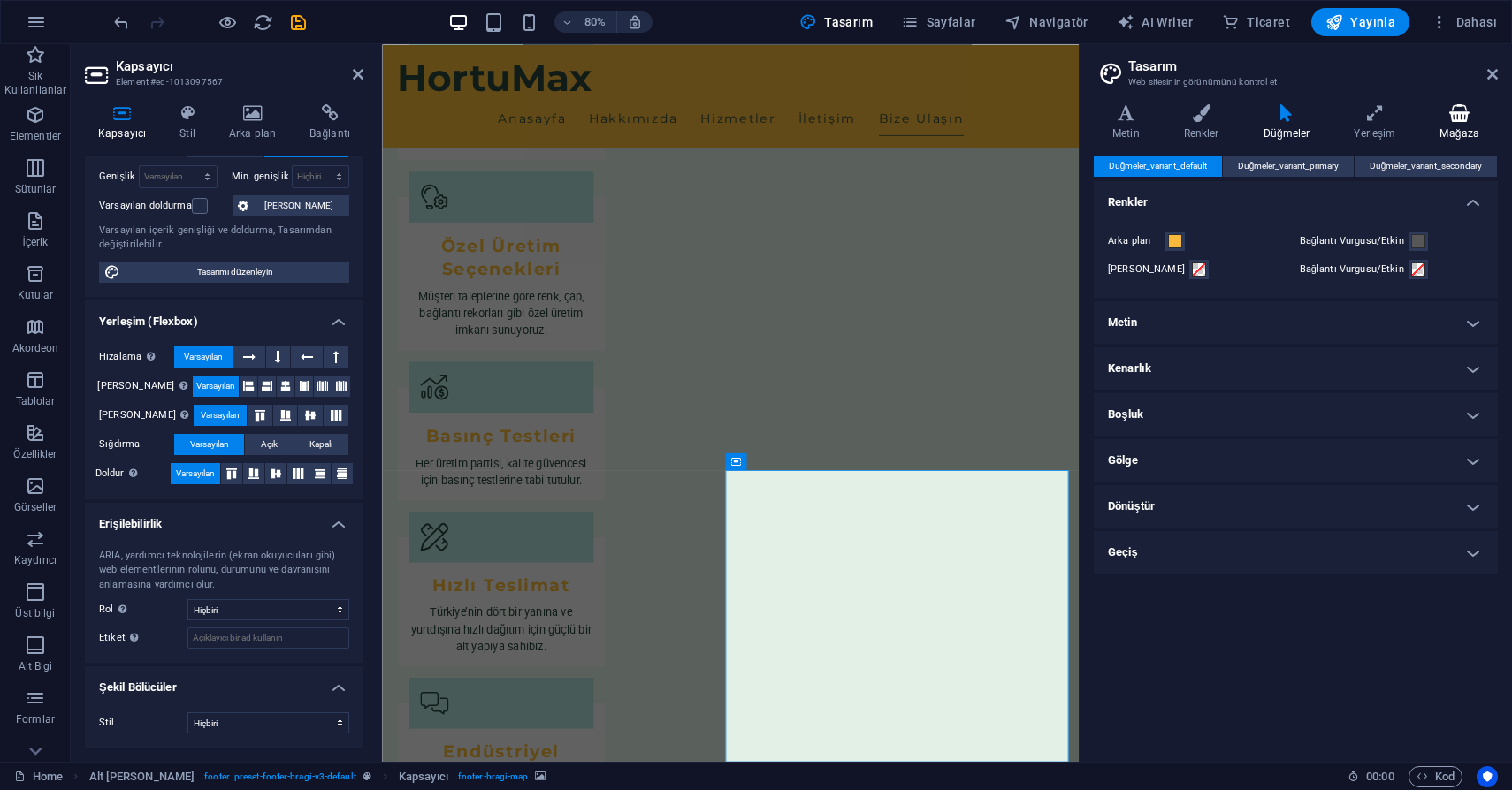
click at [1435, 108] on icon at bounding box center [1459, 113] width 76 height 18
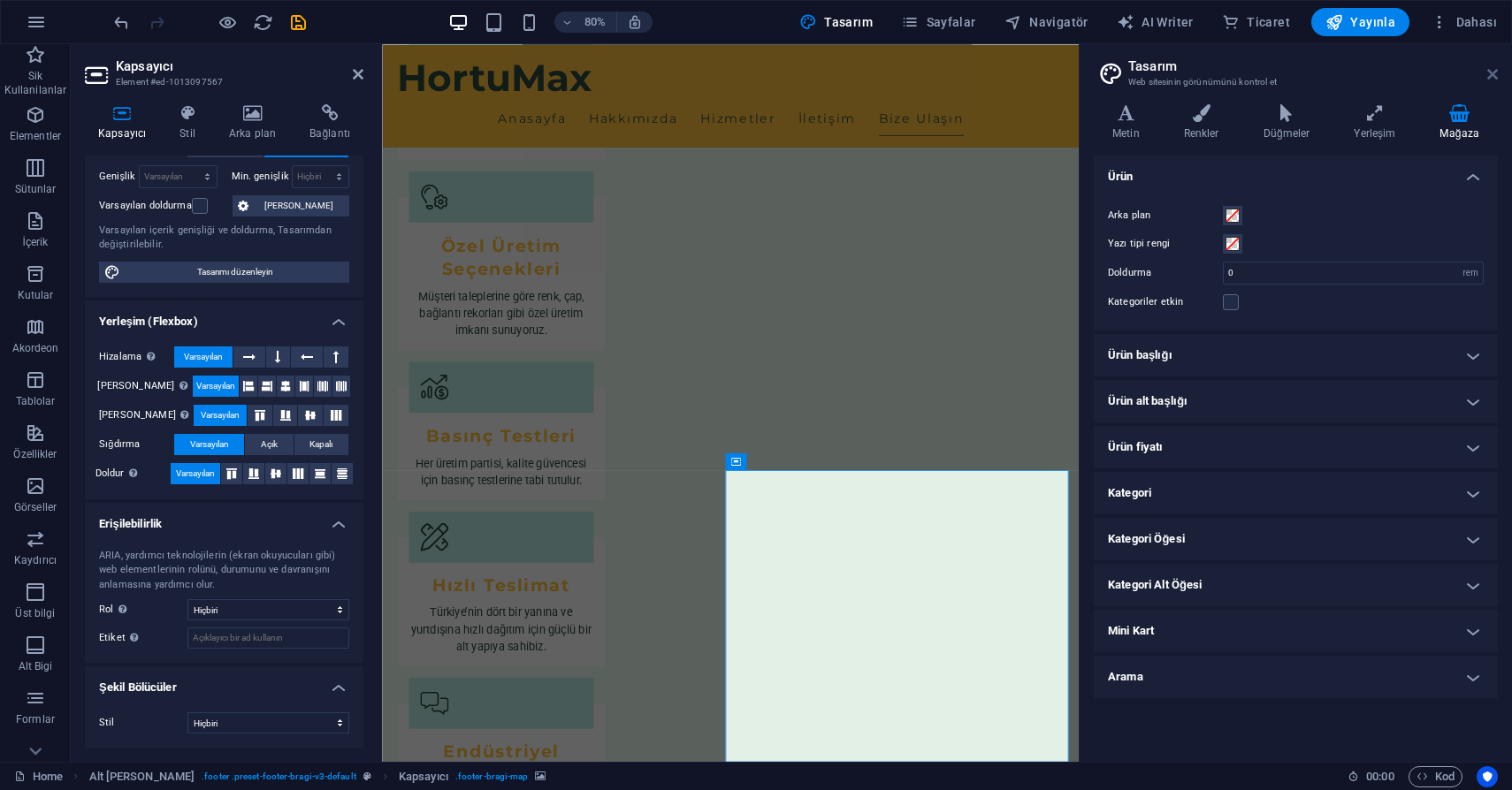
click at [1491, 76] on icon at bounding box center [1491, 74] width 10 height 14
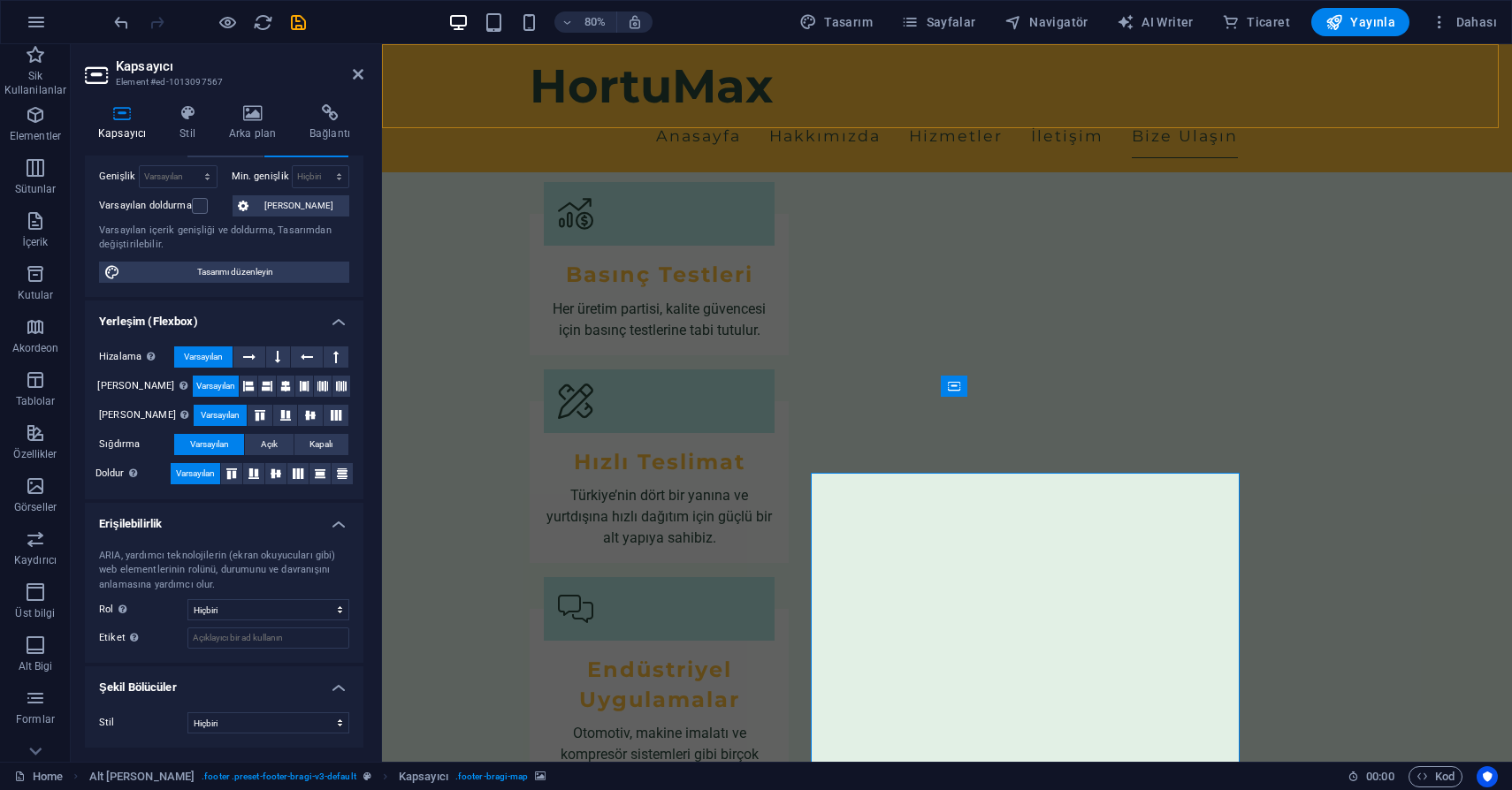
scroll to position [2348, 0]
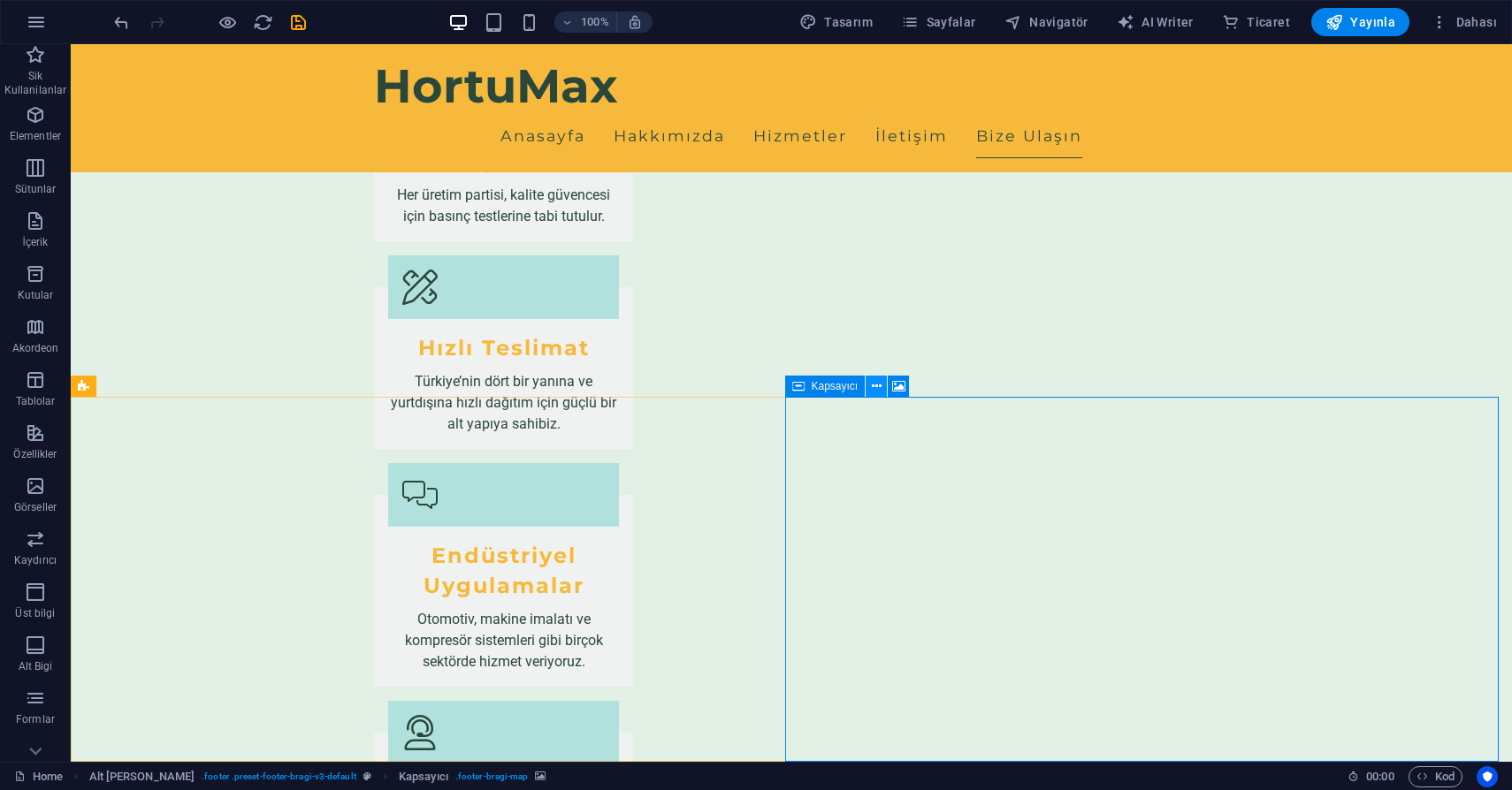
click at [877, 382] on icon at bounding box center [876, 387] width 9 height 19
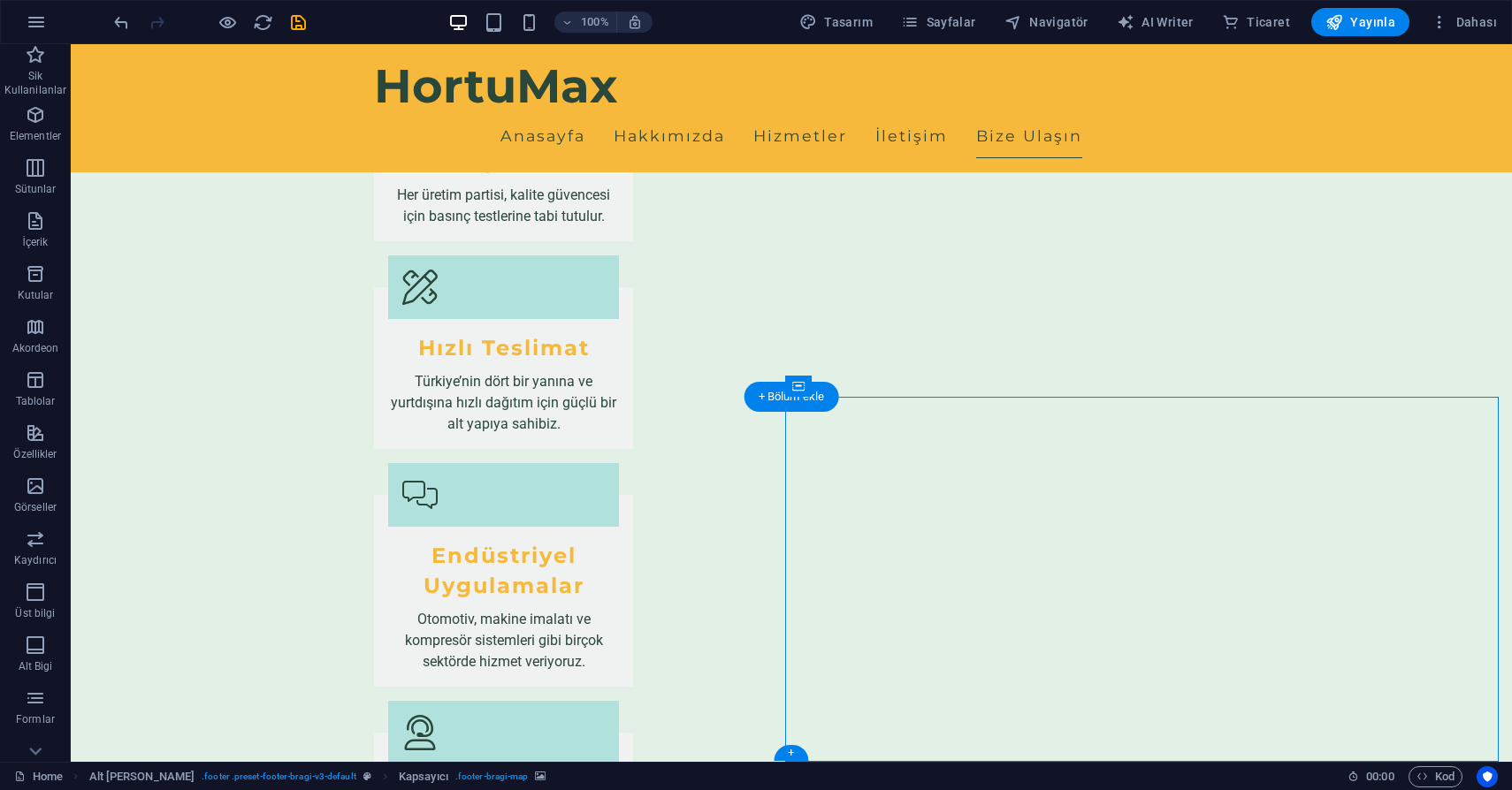
select select "px"
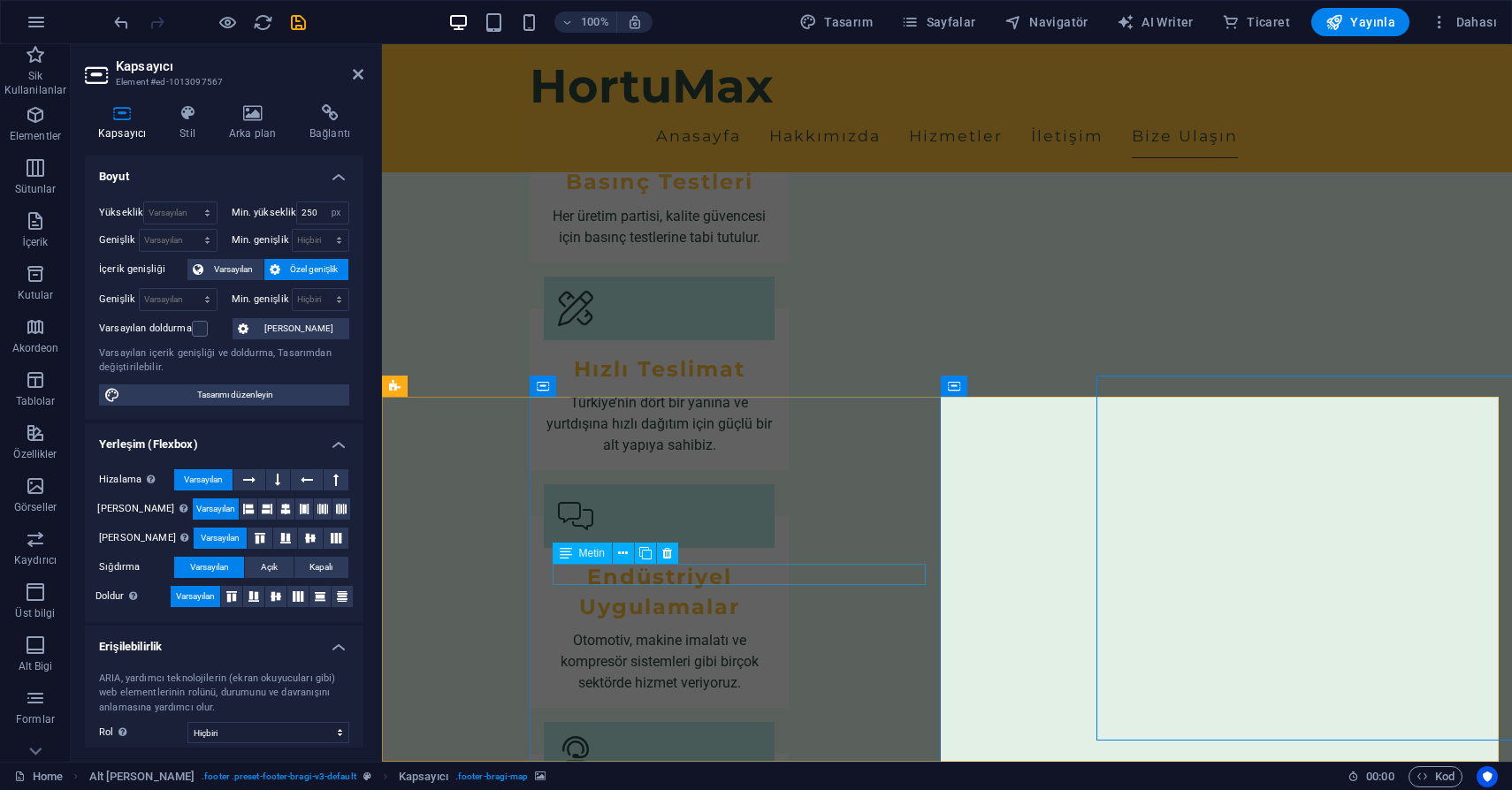
scroll to position [2348, 0]
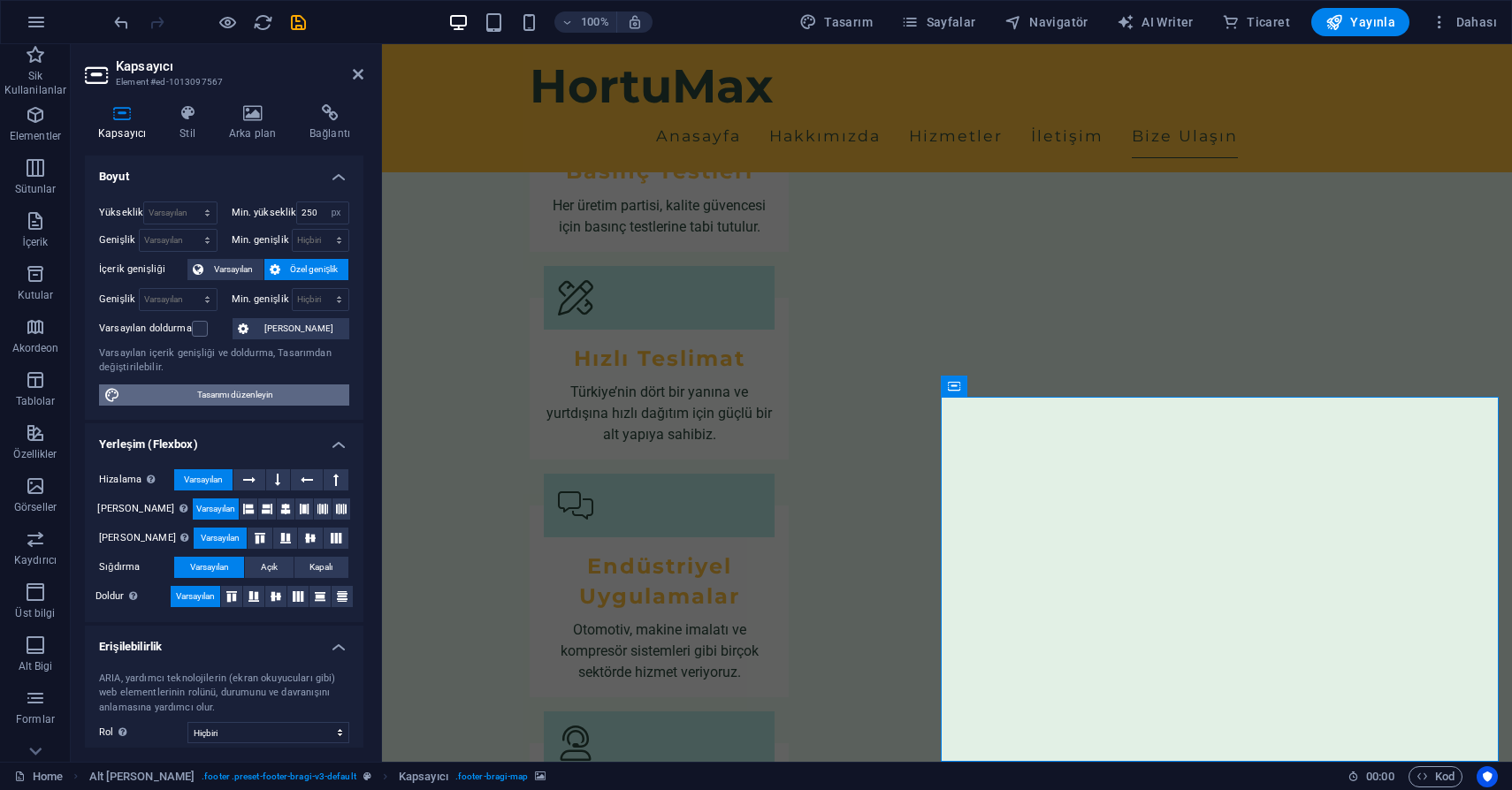
click at [124, 397] on button "Tasarımı düzenleyin" at bounding box center [224, 395] width 250 height 21
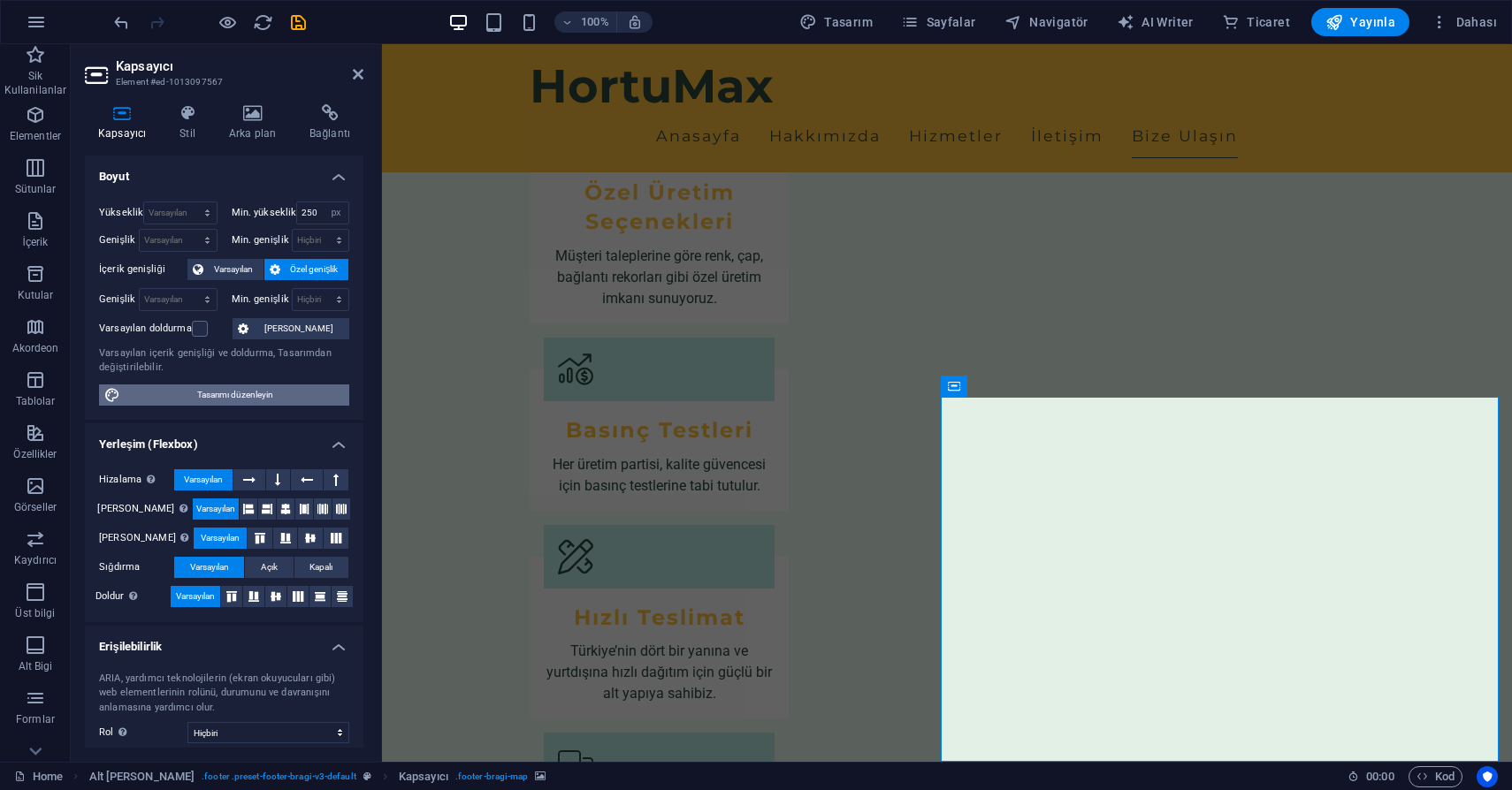
scroll to position [2244, 0]
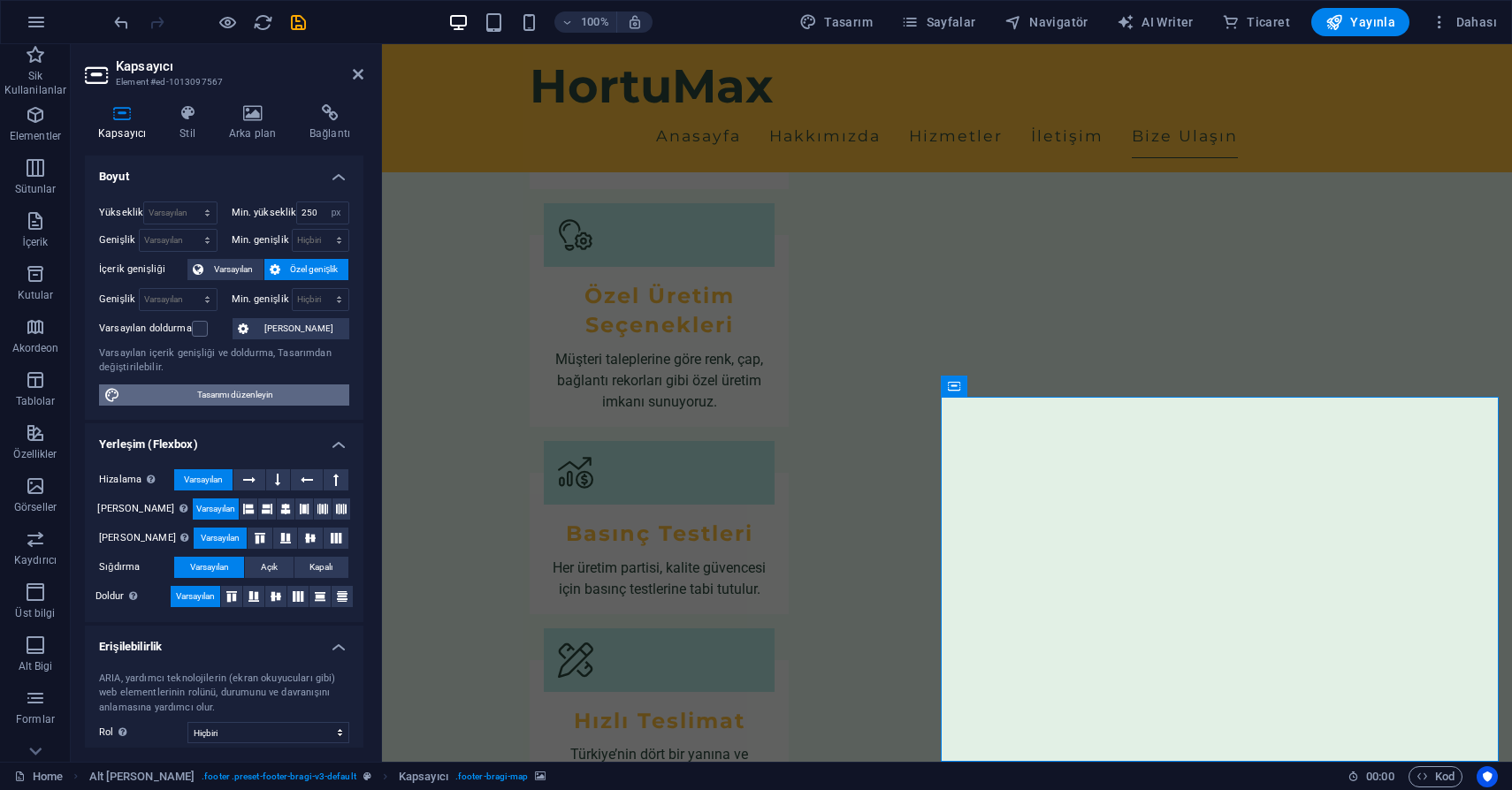
select select "rem"
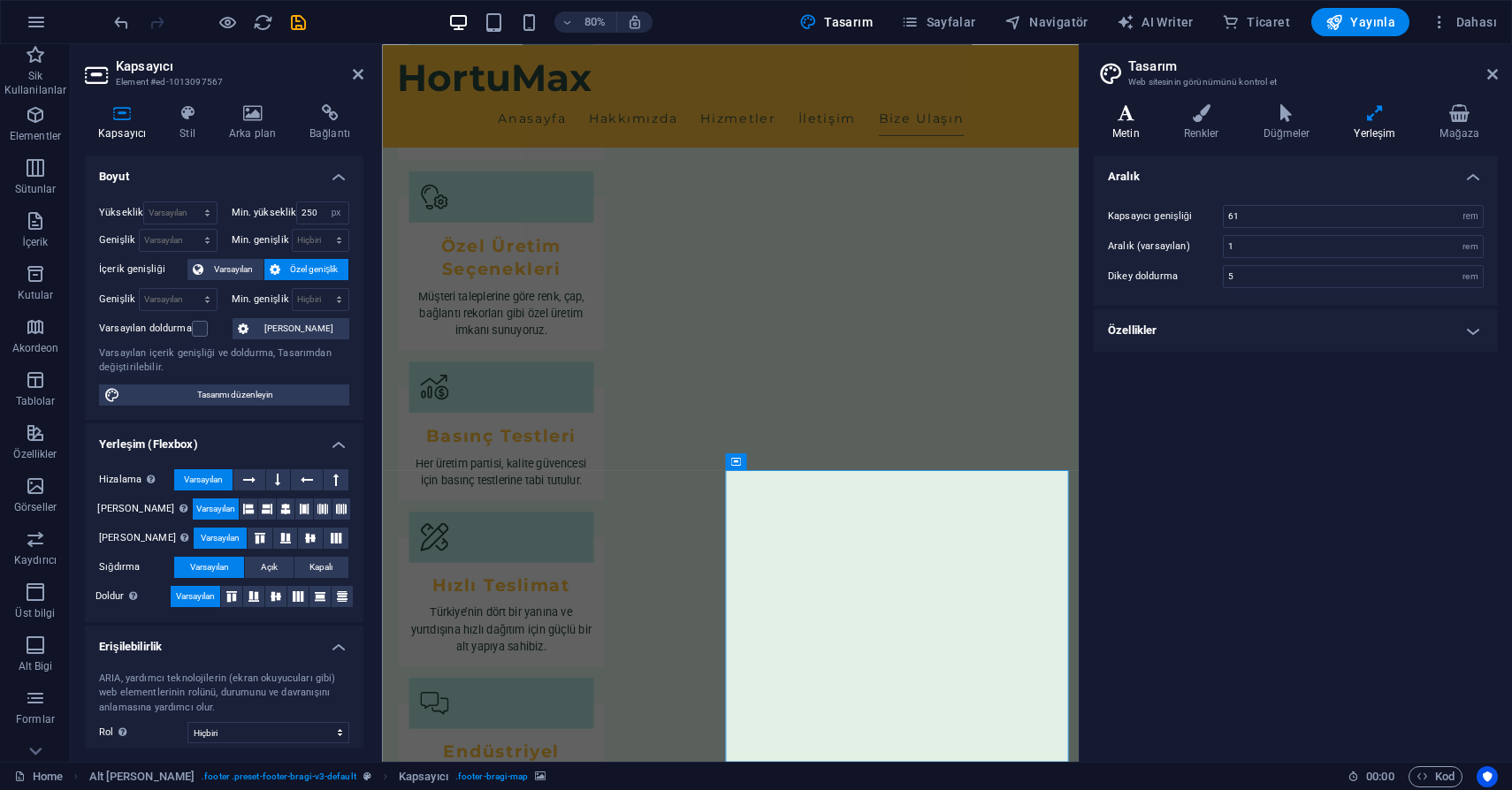
click at [1128, 134] on h4 "Metin" at bounding box center [1129, 123] width 72 height 37
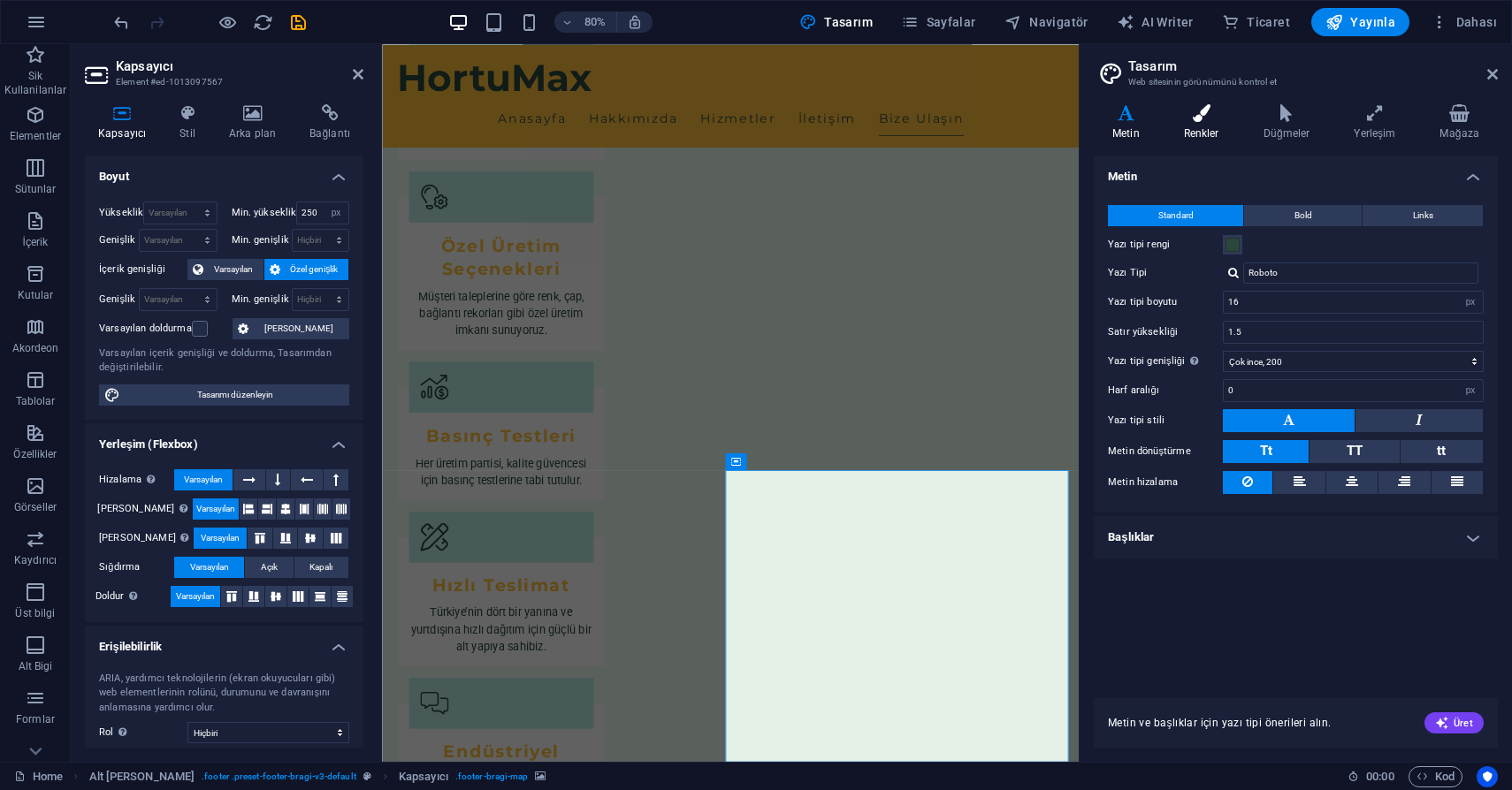
click at [1213, 125] on h4 "Renkler" at bounding box center [1204, 123] width 79 height 37
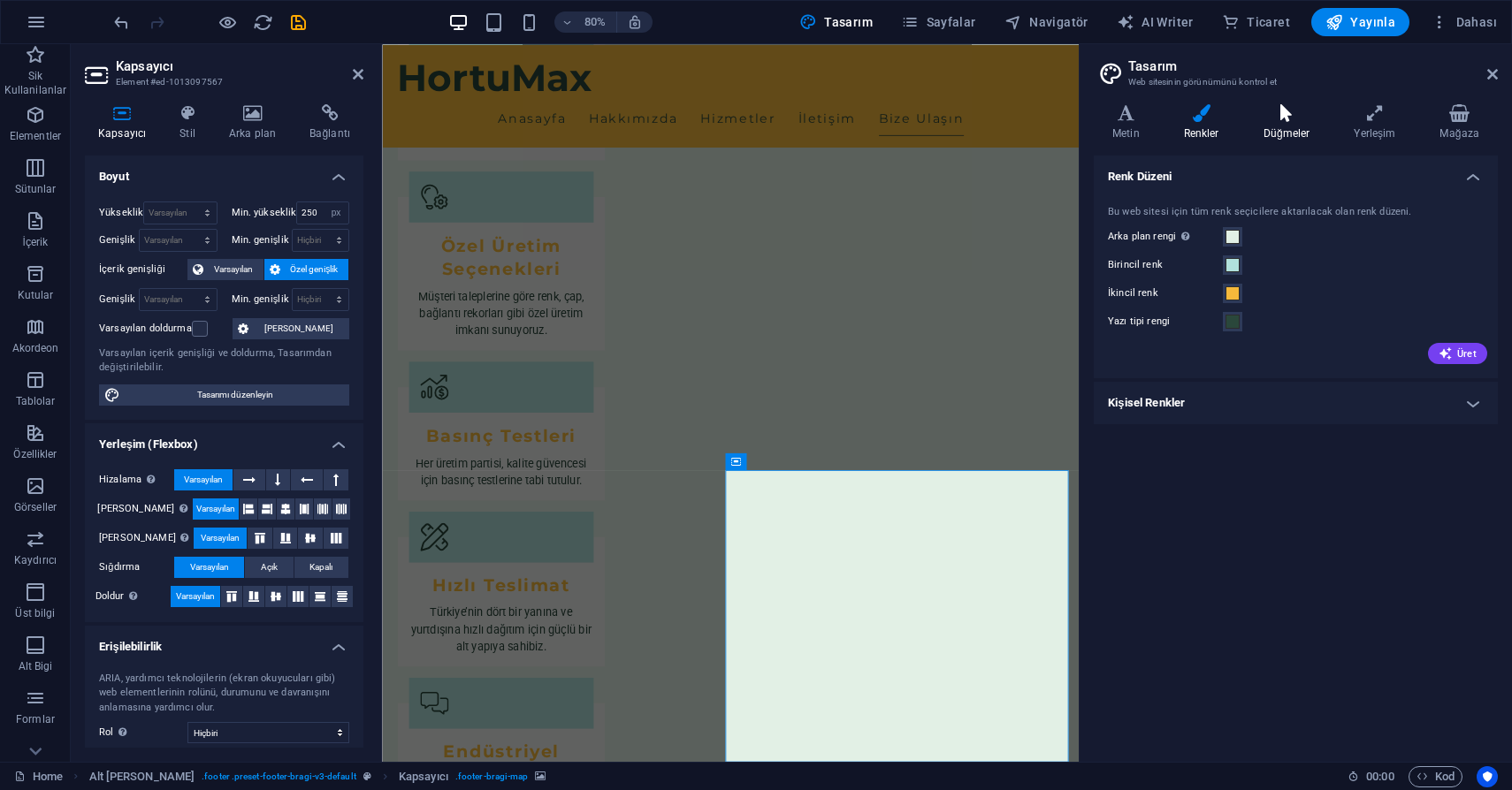
click at [1282, 125] on h4 "Düğmeler" at bounding box center [1290, 123] width 91 height 37
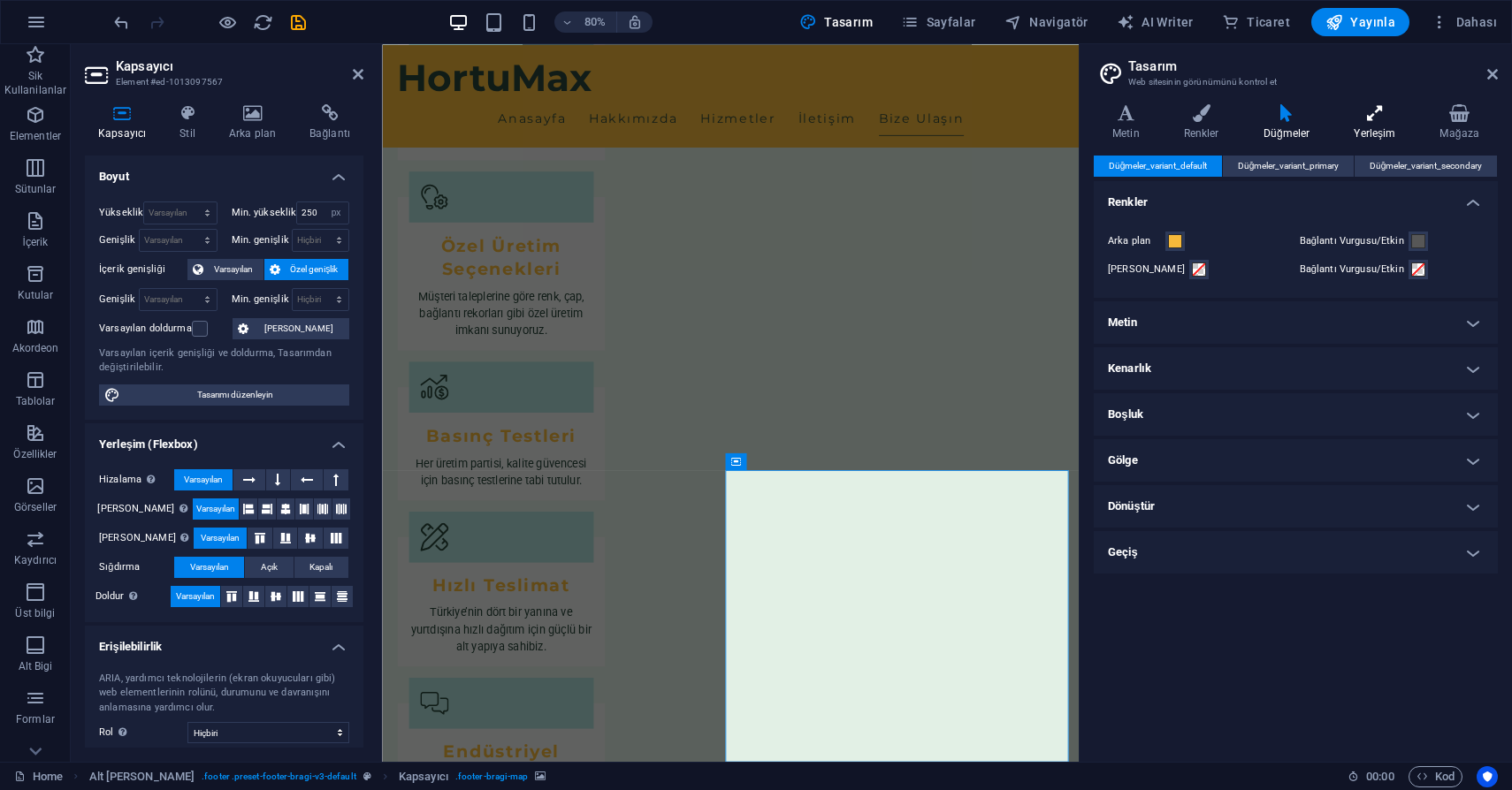
click at [1377, 132] on h4 "Yerleşim" at bounding box center [1378, 123] width 86 height 37
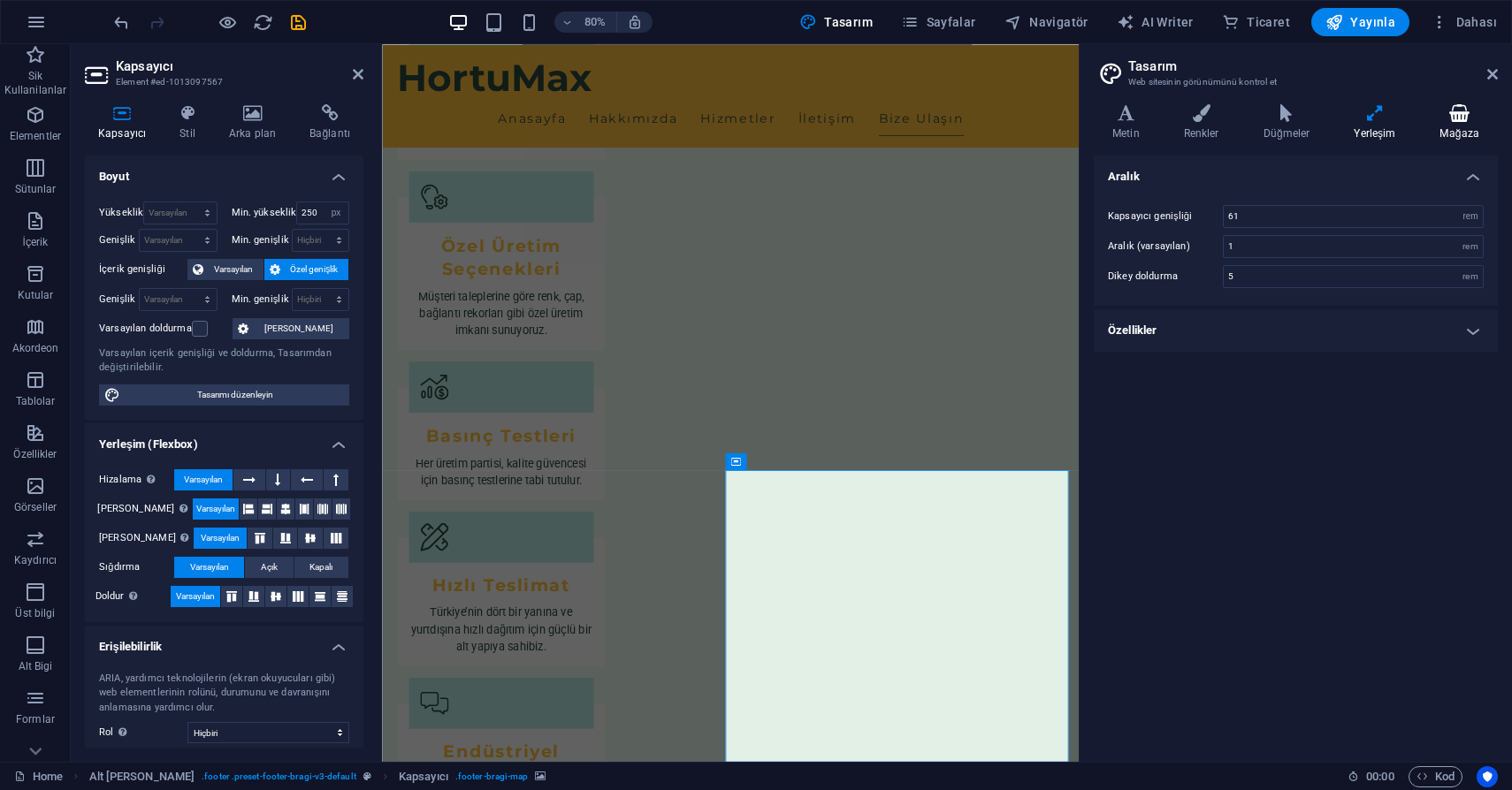
click at [1464, 132] on h4 "Mağaza" at bounding box center [1459, 123] width 76 height 37
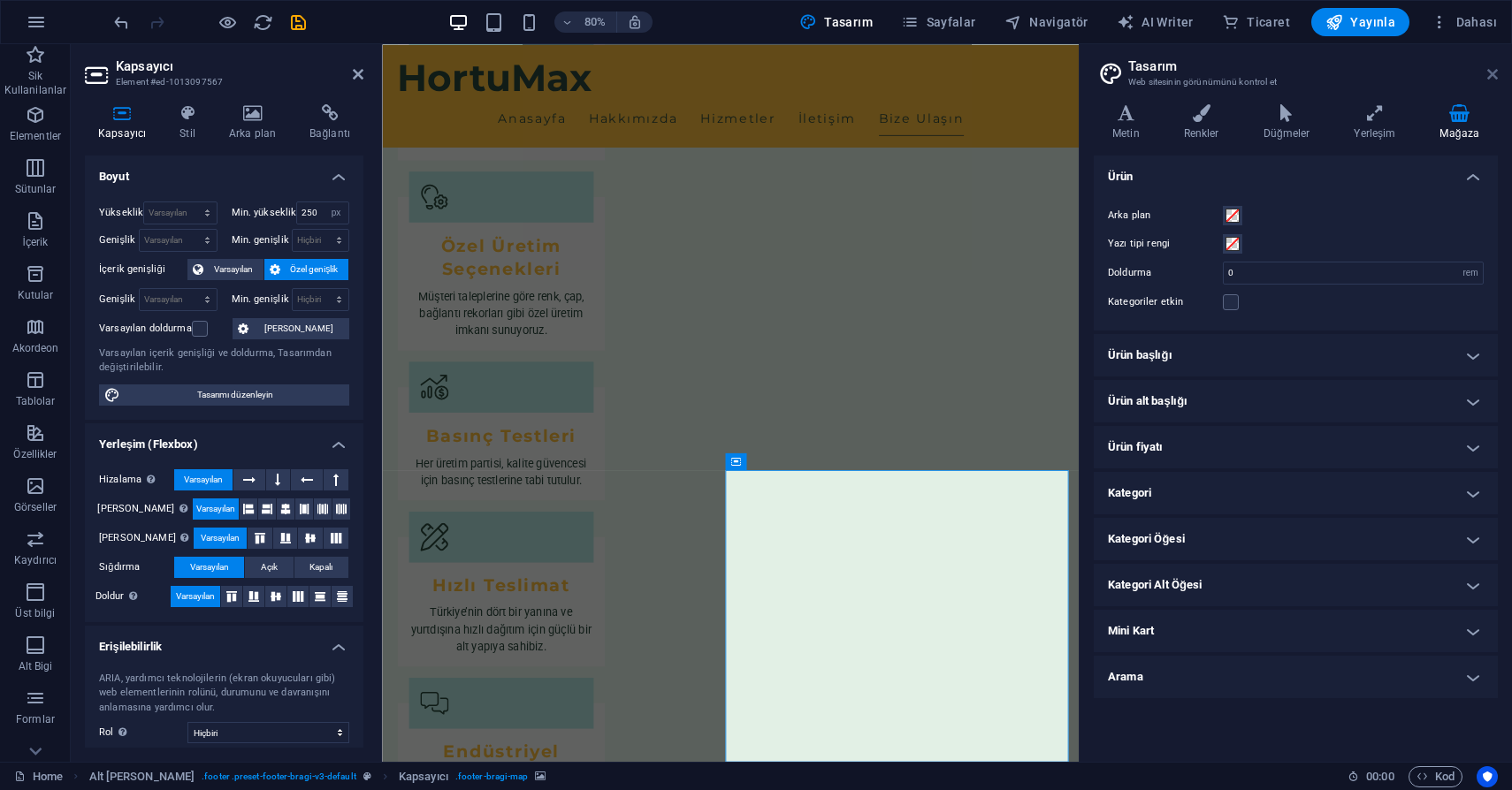
drag, startPoint x: 1490, startPoint y: 76, endPoint x: 1104, endPoint y: 32, distance: 388.5
click at [1490, 76] on icon at bounding box center [1491, 74] width 10 height 14
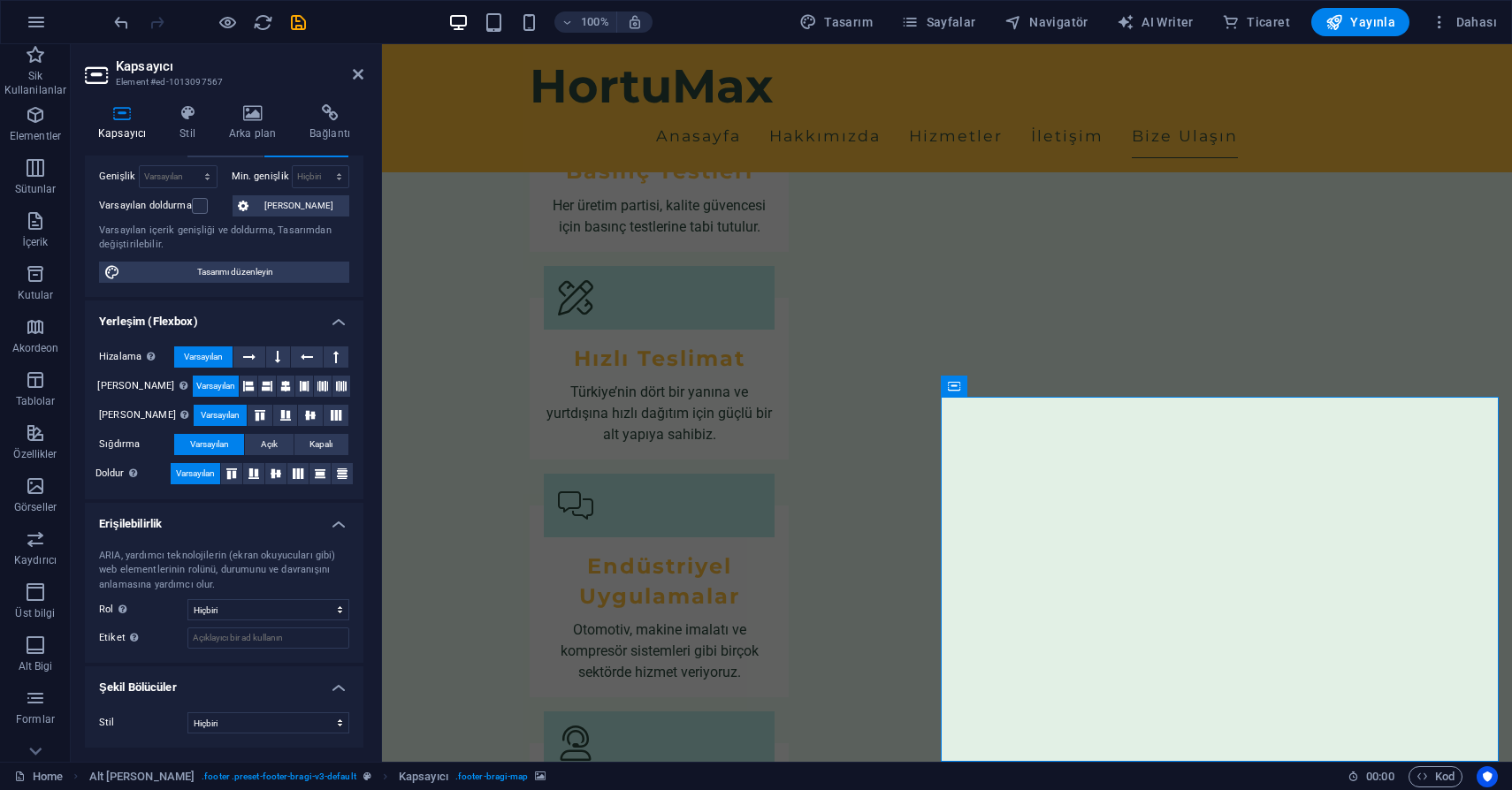
scroll to position [0, 0]
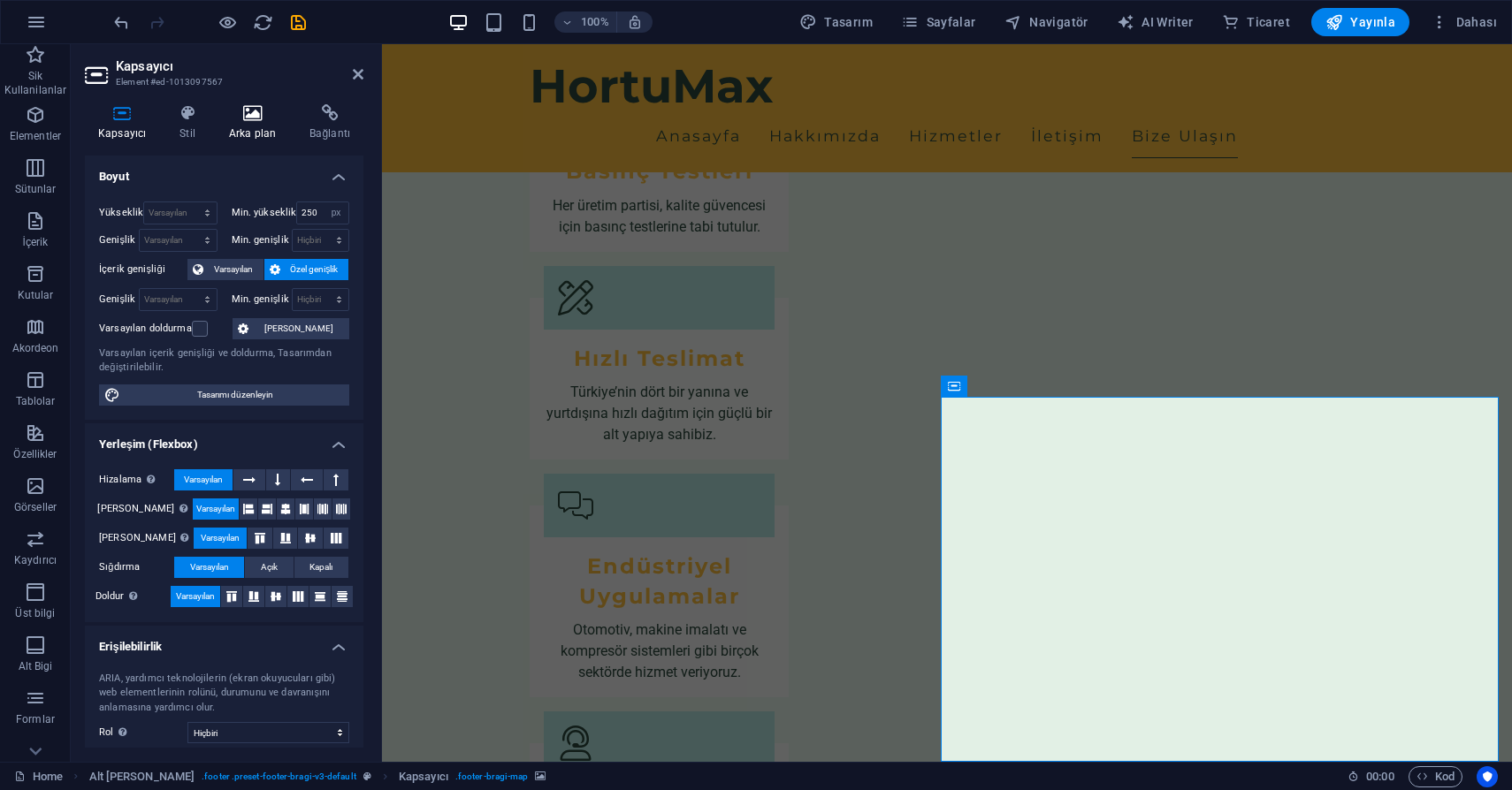
click at [261, 132] on h4 "Arka plan" at bounding box center [256, 123] width 80 height 37
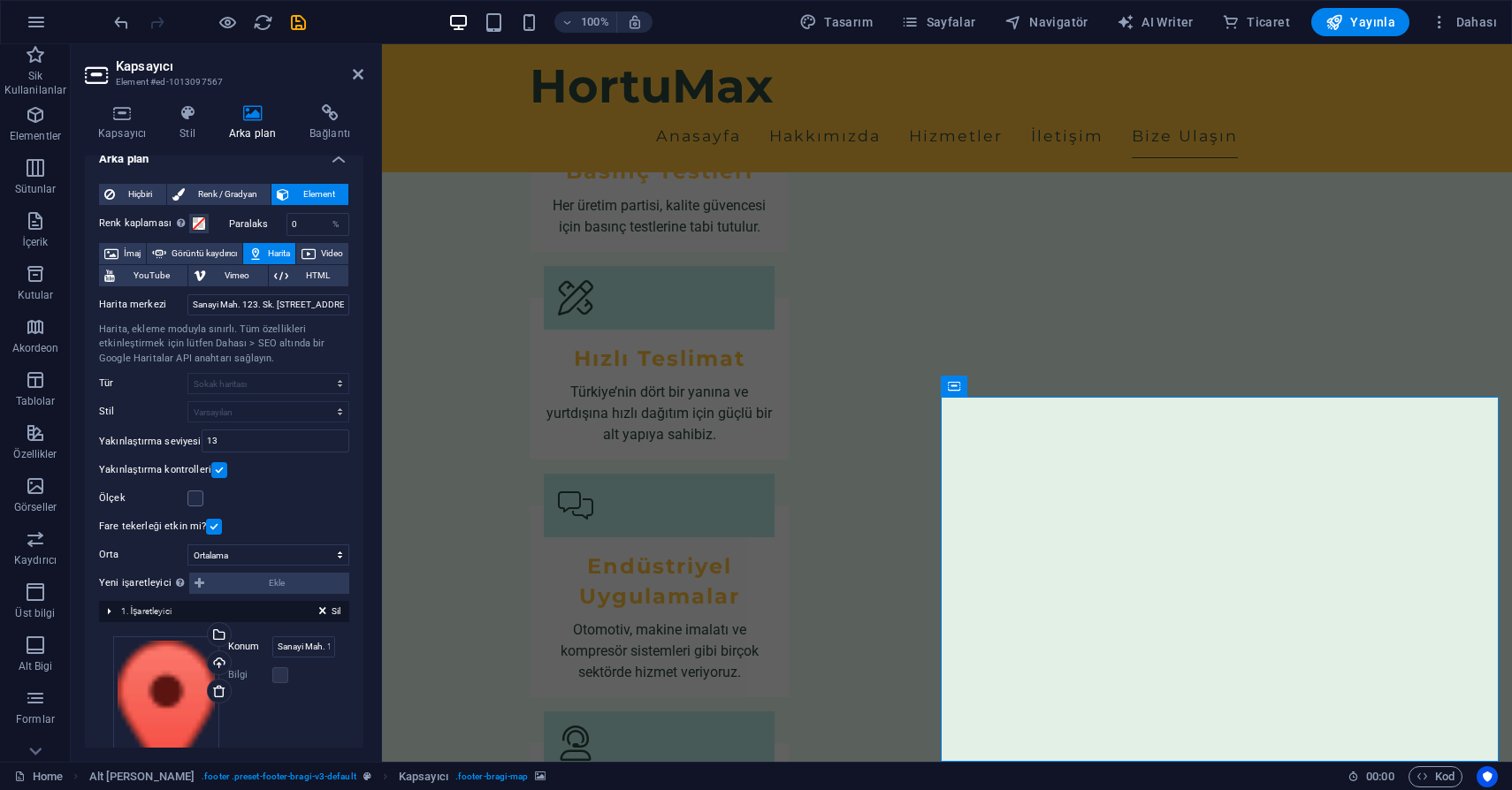
scroll to position [41, 0]
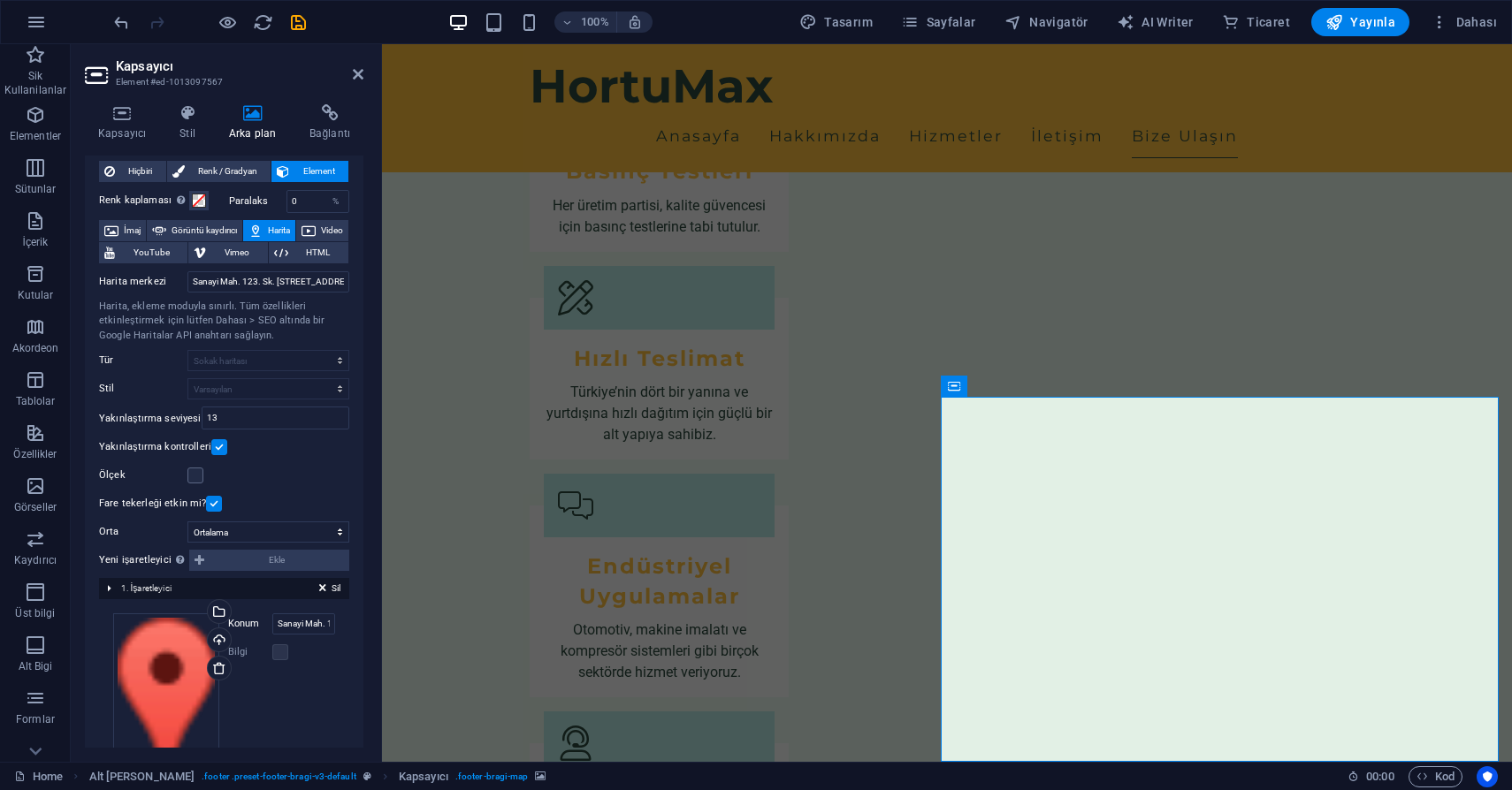
click at [296, 233] on button "Harita" at bounding box center [270, 230] width 52 height 21
click at [273, 282] on input "Sanayi Mah. 123. Sk. No:45, 35000 İzmir" at bounding box center [268, 282] width 161 height 21
click at [276, 279] on input "Sanayi Mah. 123. Sk. No:45, 35000 İzmir" at bounding box center [268, 282] width 161 height 21
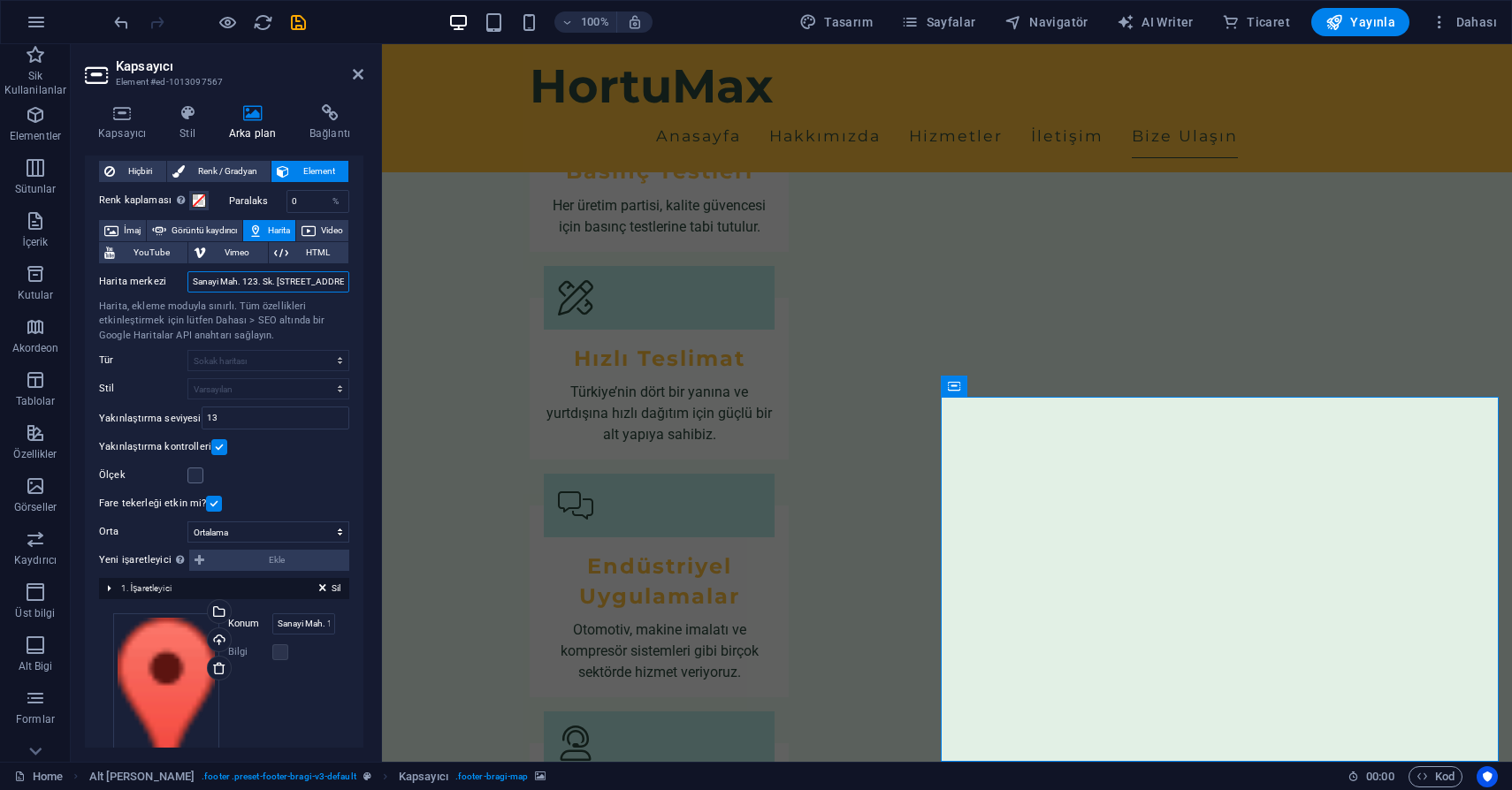
paste input "2360. Sk. No:50, Zafer, 35395 Buca/"
type input "2360. Sk. No:50, Zafer, 35395 Buca/İzmir"
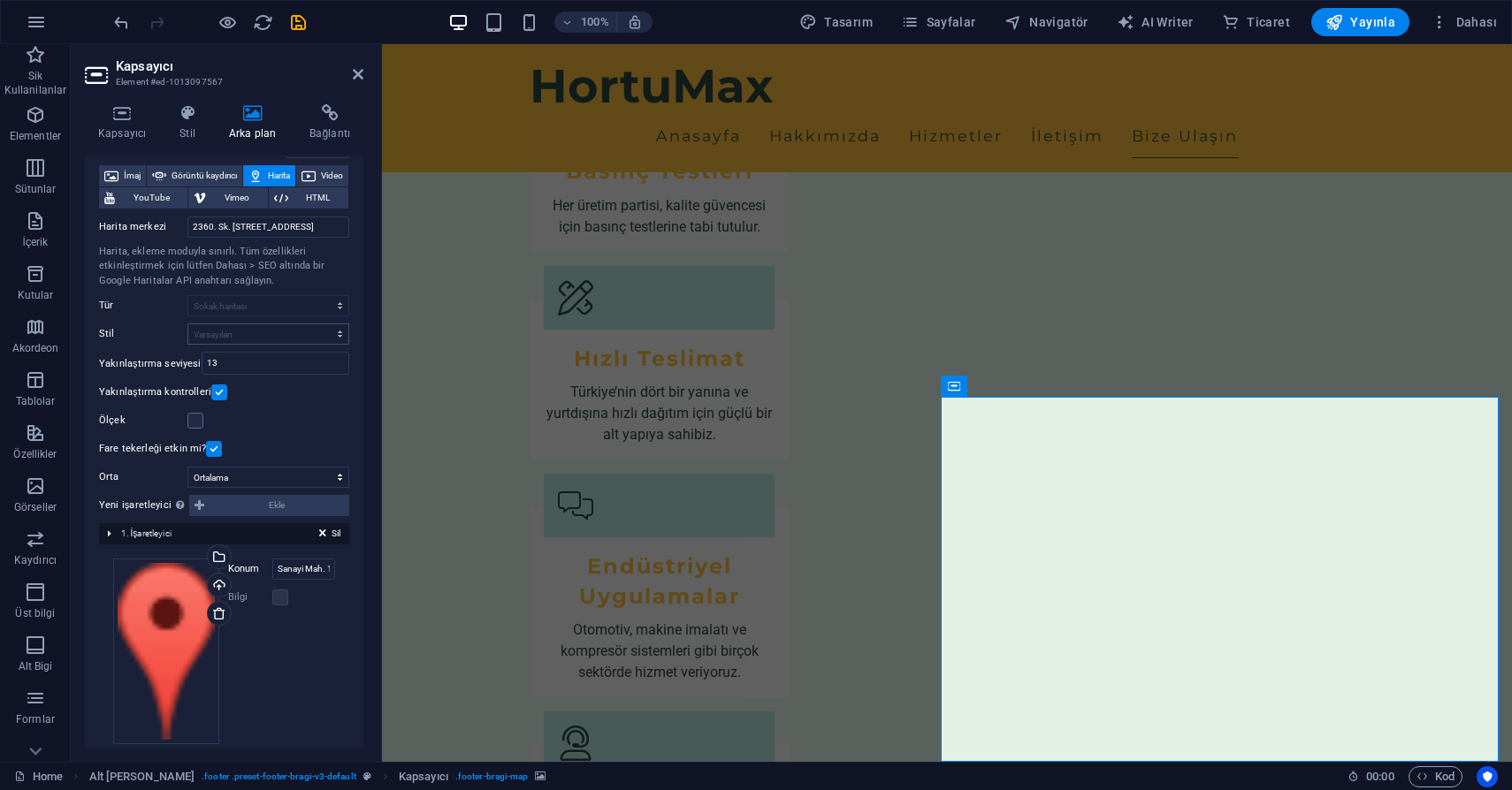
scroll to position [114, 0]
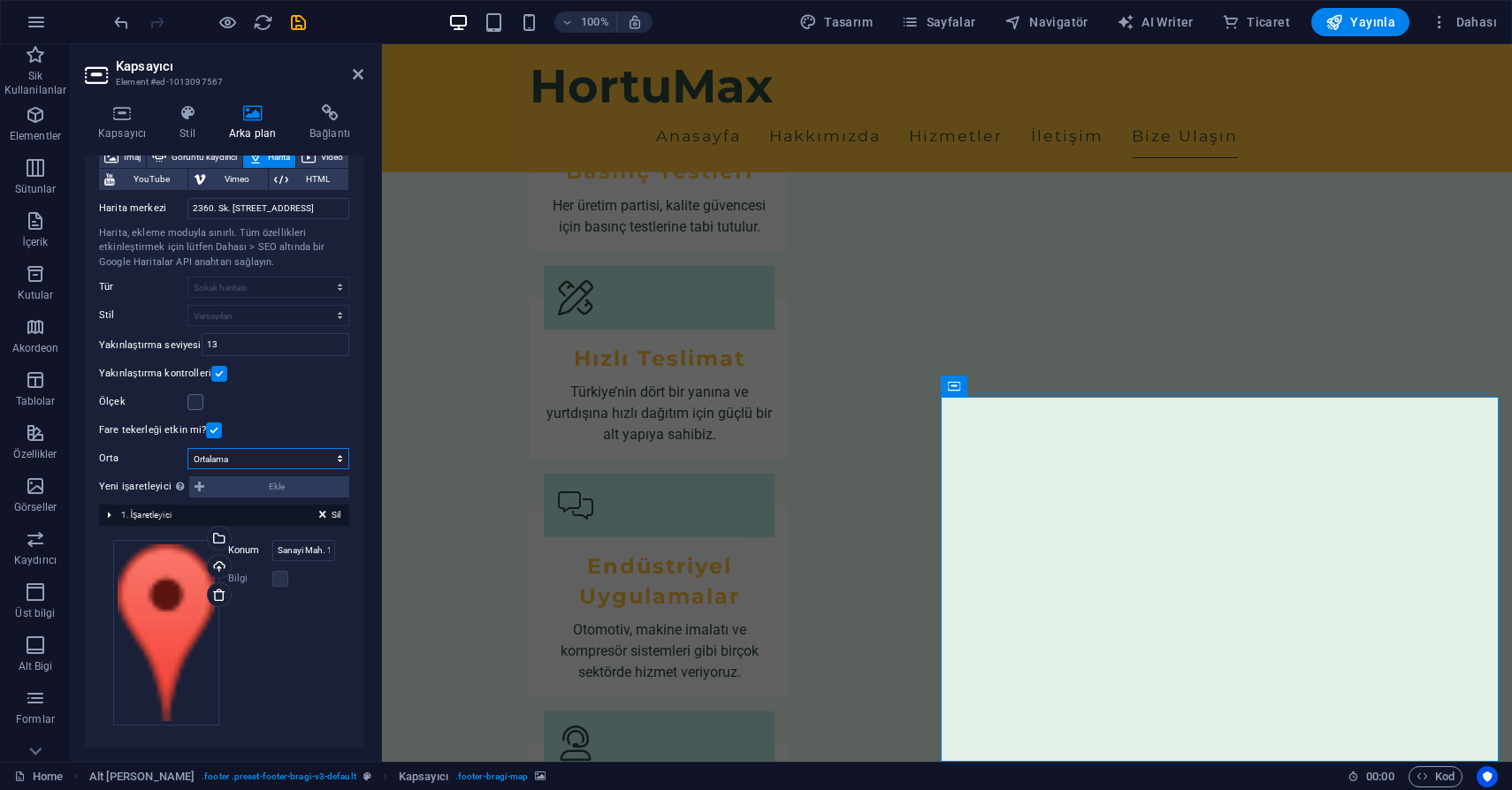
click at [234, 457] on select "Ortalama İşaretleyicileri ortala İşaretleyicileri ortala ve yakınlaştır" at bounding box center [268, 458] width 161 height 21
click at [187, 448] on select "Ortalama İşaretleyicileri ortala İşaretleyicileri ortala ve yakınlaştır" at bounding box center [268, 458] width 161 height 21
click at [261, 456] on select "Ortalama İşaretleyicileri ortala İşaretleyicileri ortala ve yakınlaştır" at bounding box center [268, 458] width 161 height 21
select select "0"
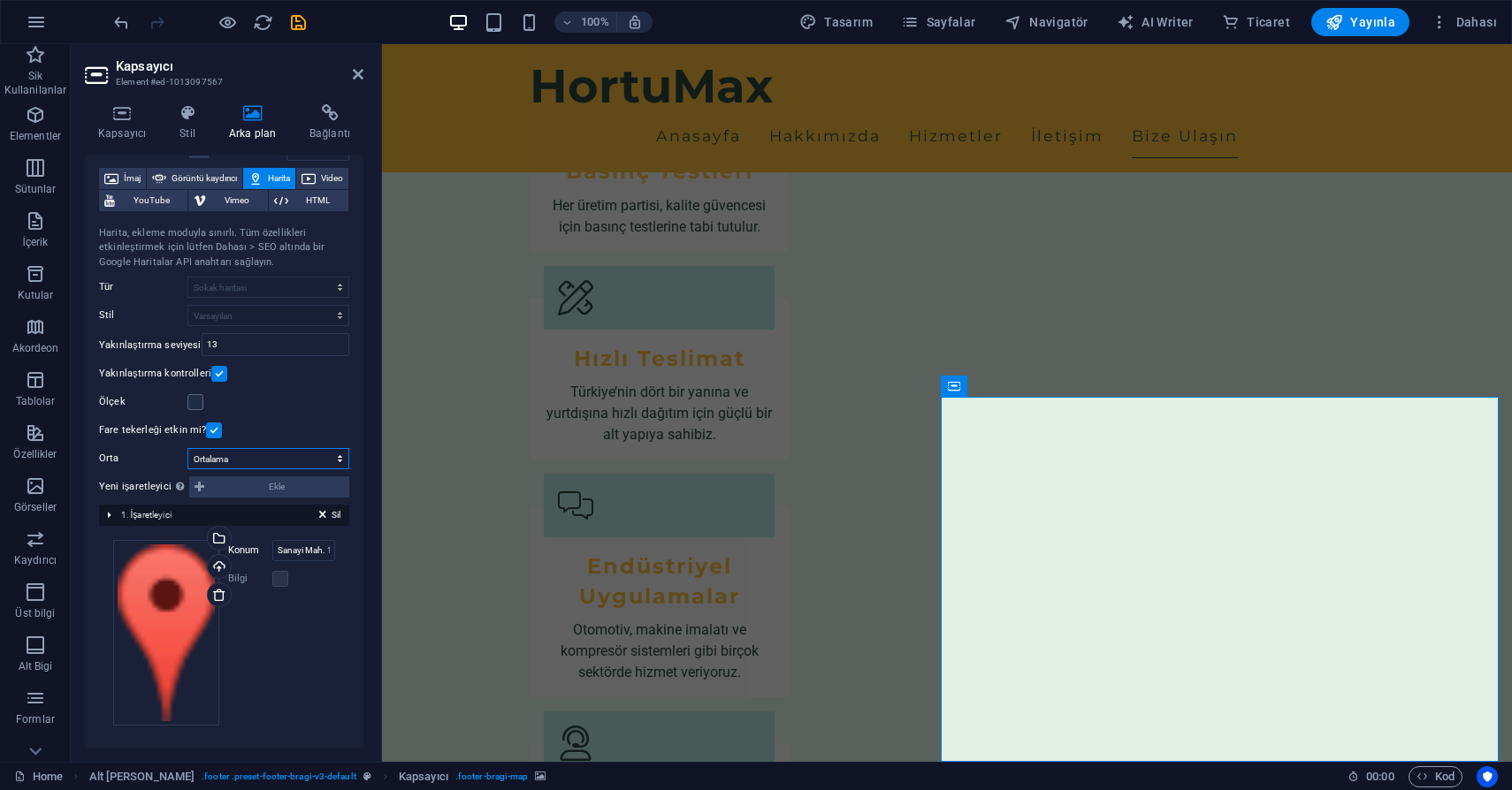
click at [187, 448] on select "Ortalama İşaretleyicileri ortala İşaretleyicileri ortala ve yakınlaştır" at bounding box center [268, 458] width 161 height 21
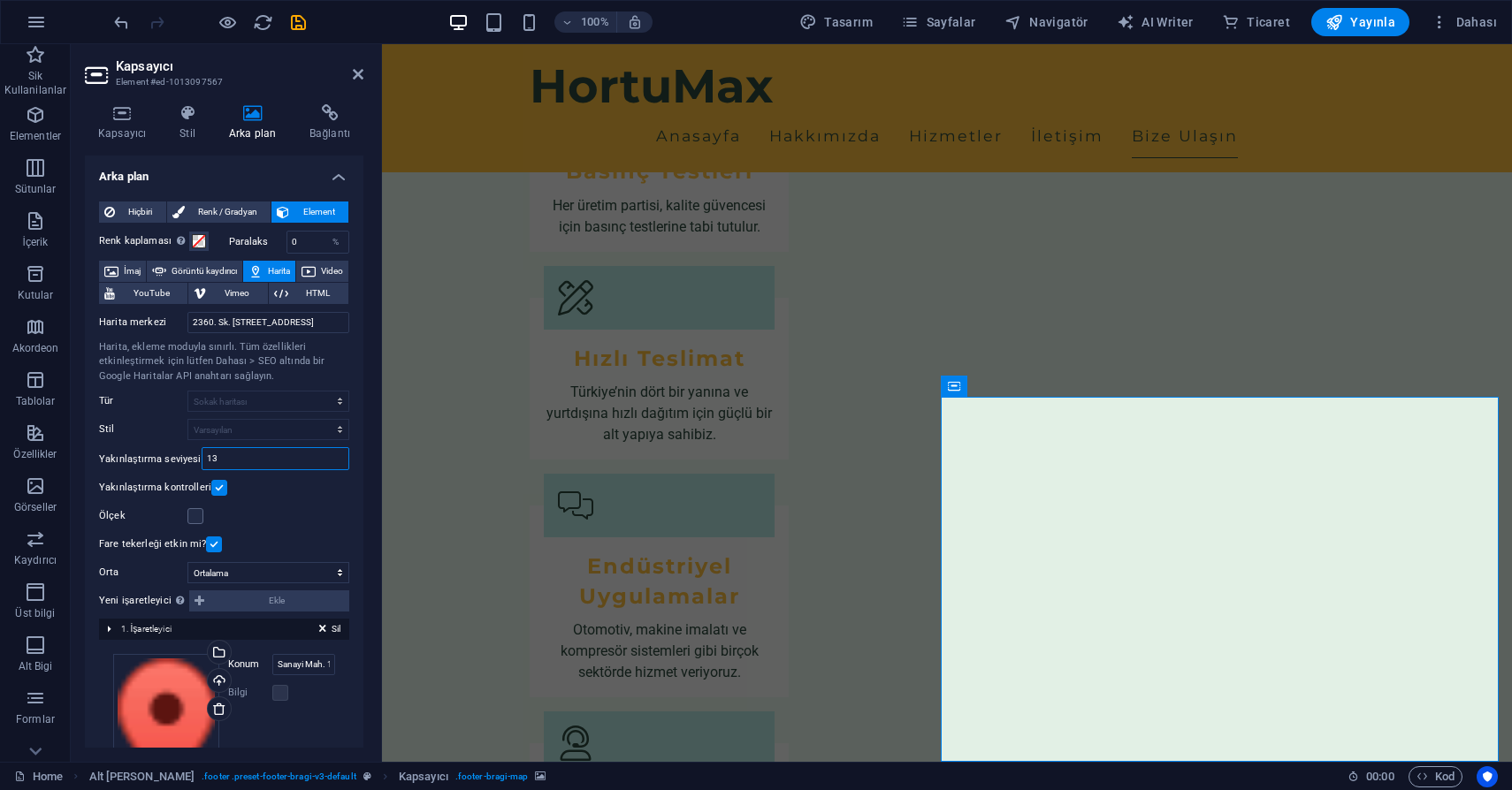
click at [247, 464] on input "13" at bounding box center [275, 458] width 146 height 21
type input "15"
click at [194, 518] on label at bounding box center [195, 516] width 16 height 16
click at [0, 0] on input "Ölçek" at bounding box center [0, 0] width 0 height 0
click at [194, 518] on label at bounding box center [195, 516] width 16 height 16
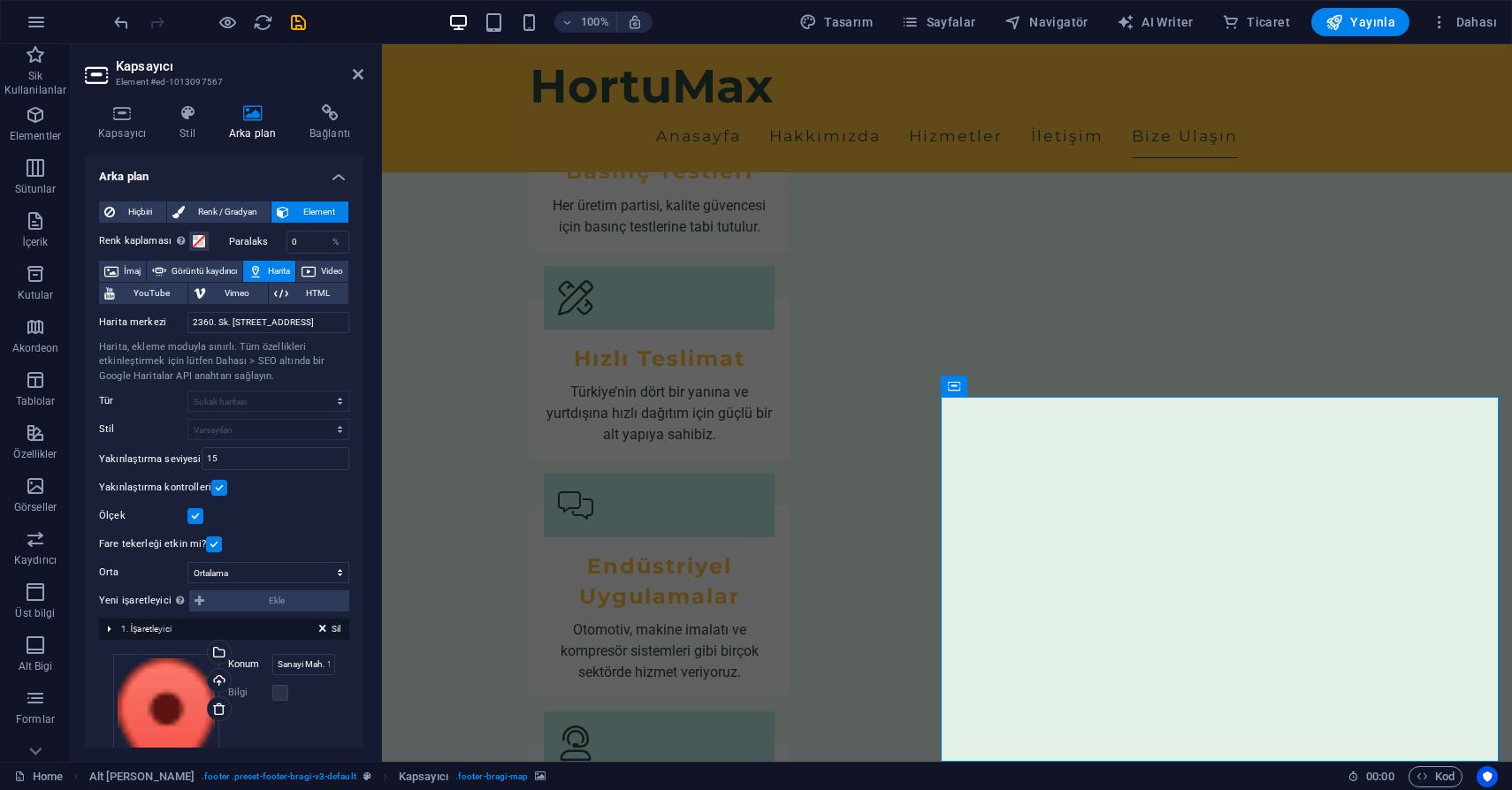
click at [0, 0] on input "Ölçek" at bounding box center [0, 0] width 0 height 0
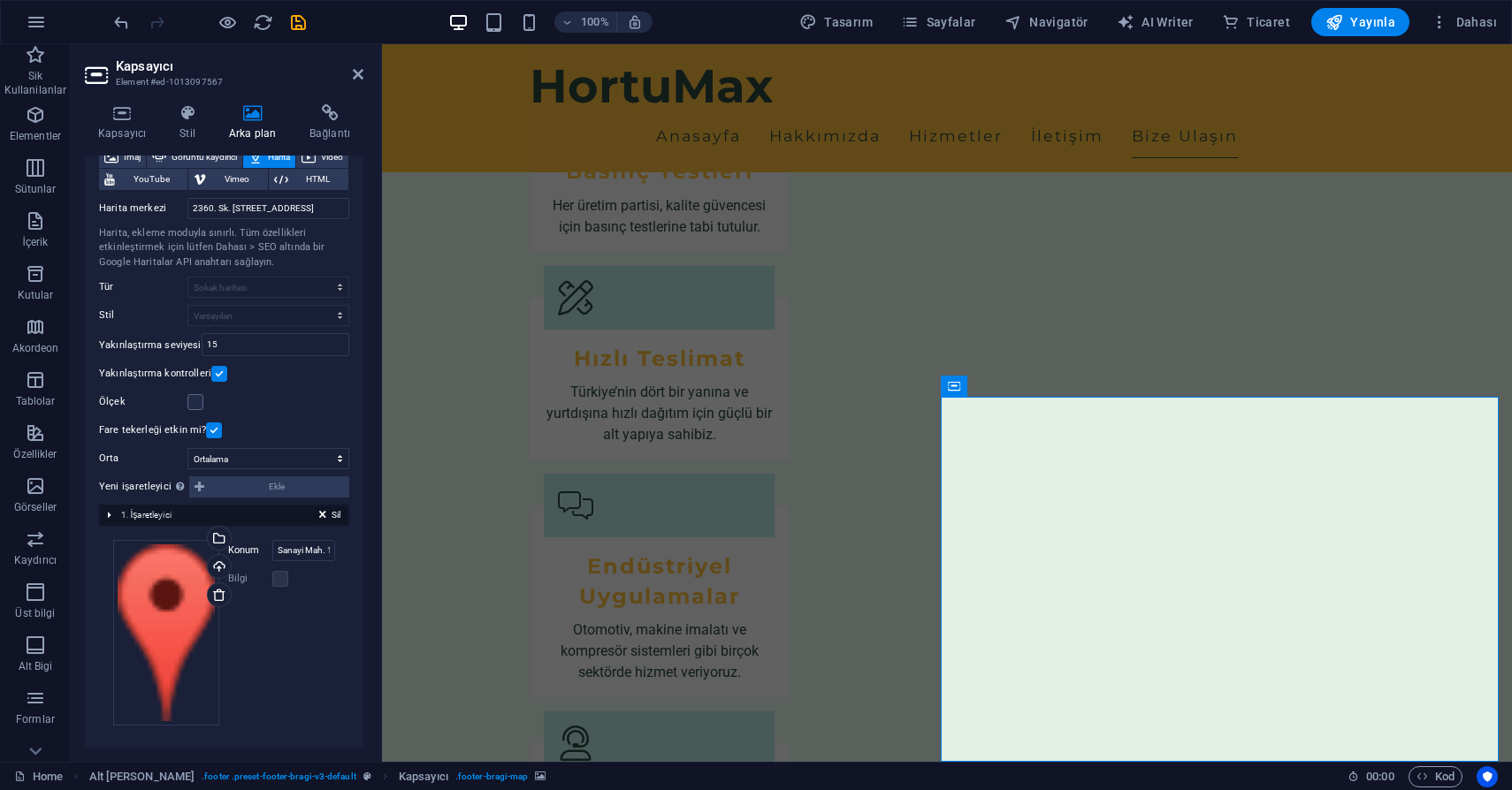
click at [320, 515] on icon at bounding box center [323, 518] width 7 height 21
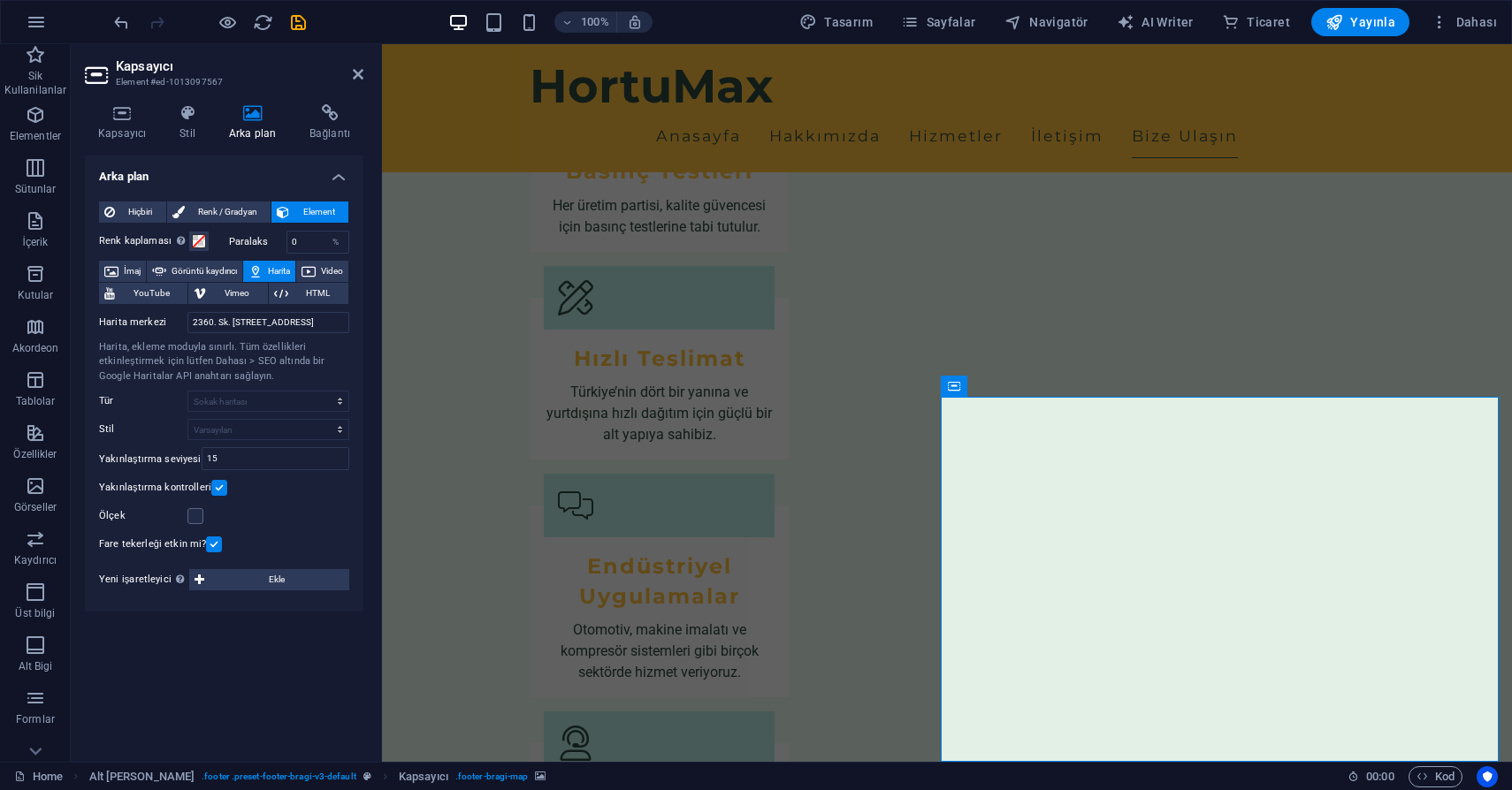
scroll to position [0, 0]
click at [274, 583] on span "Ekle" at bounding box center [277, 579] width 134 height 21
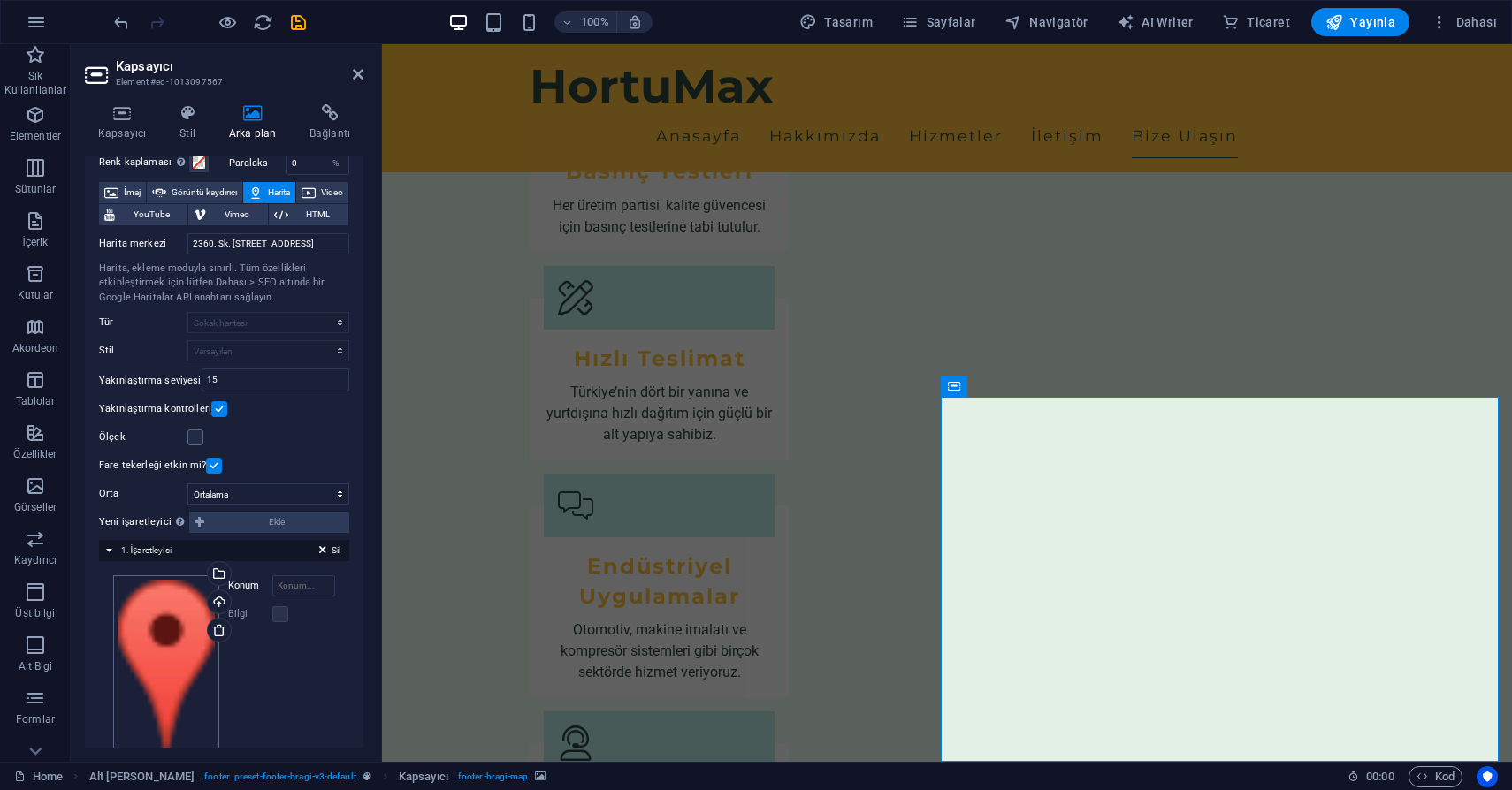
scroll to position [114, 0]
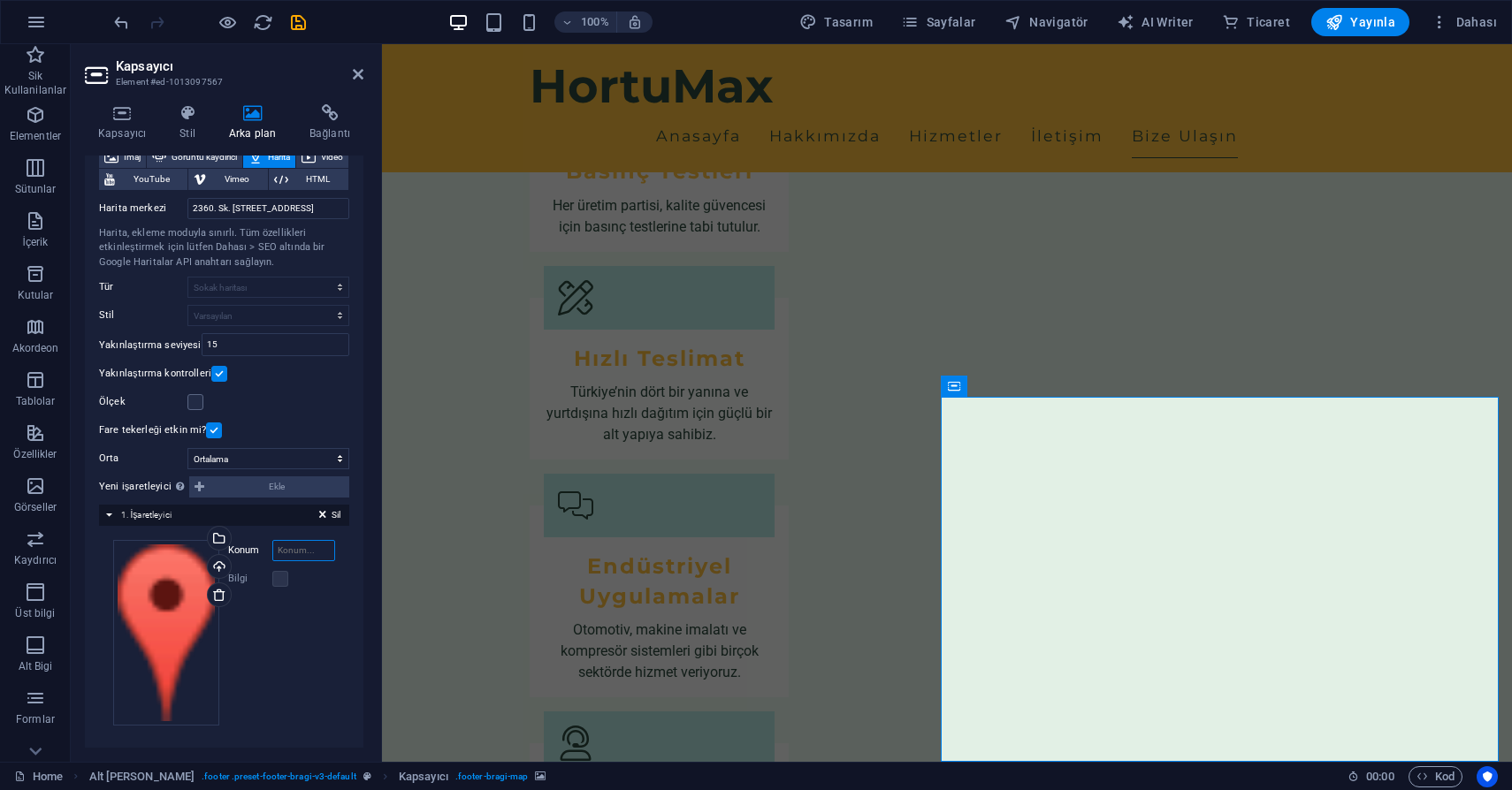
click at [284, 549] on input "Konum" at bounding box center [303, 550] width 62 height 21
paste input "2360. Sk. No:50, Zafer, 35395 Buca/İzmir"
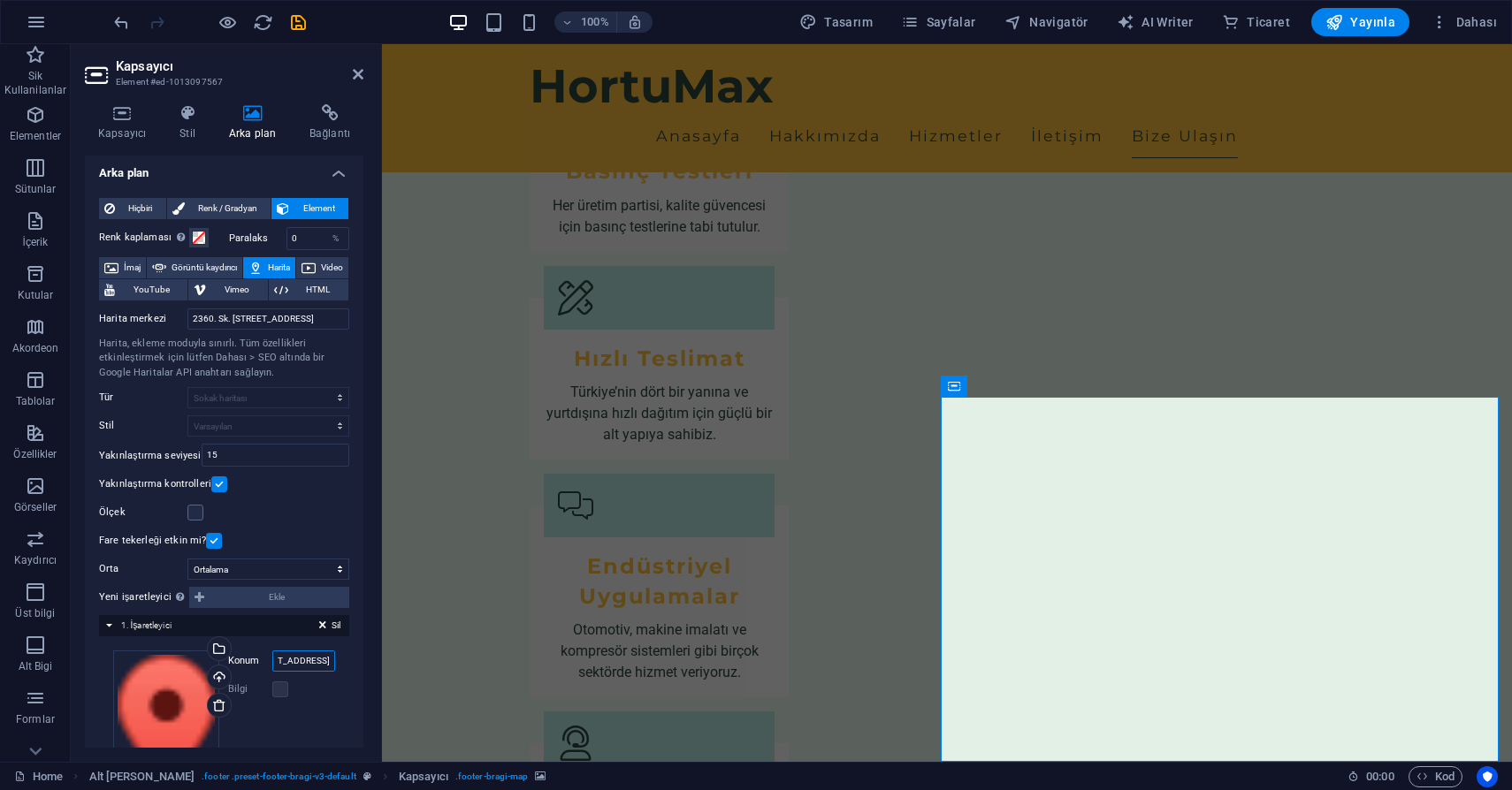
scroll to position [5, 0]
type input "2360. Sk. No:50, Zafer, 35395 Buca/İzmir"
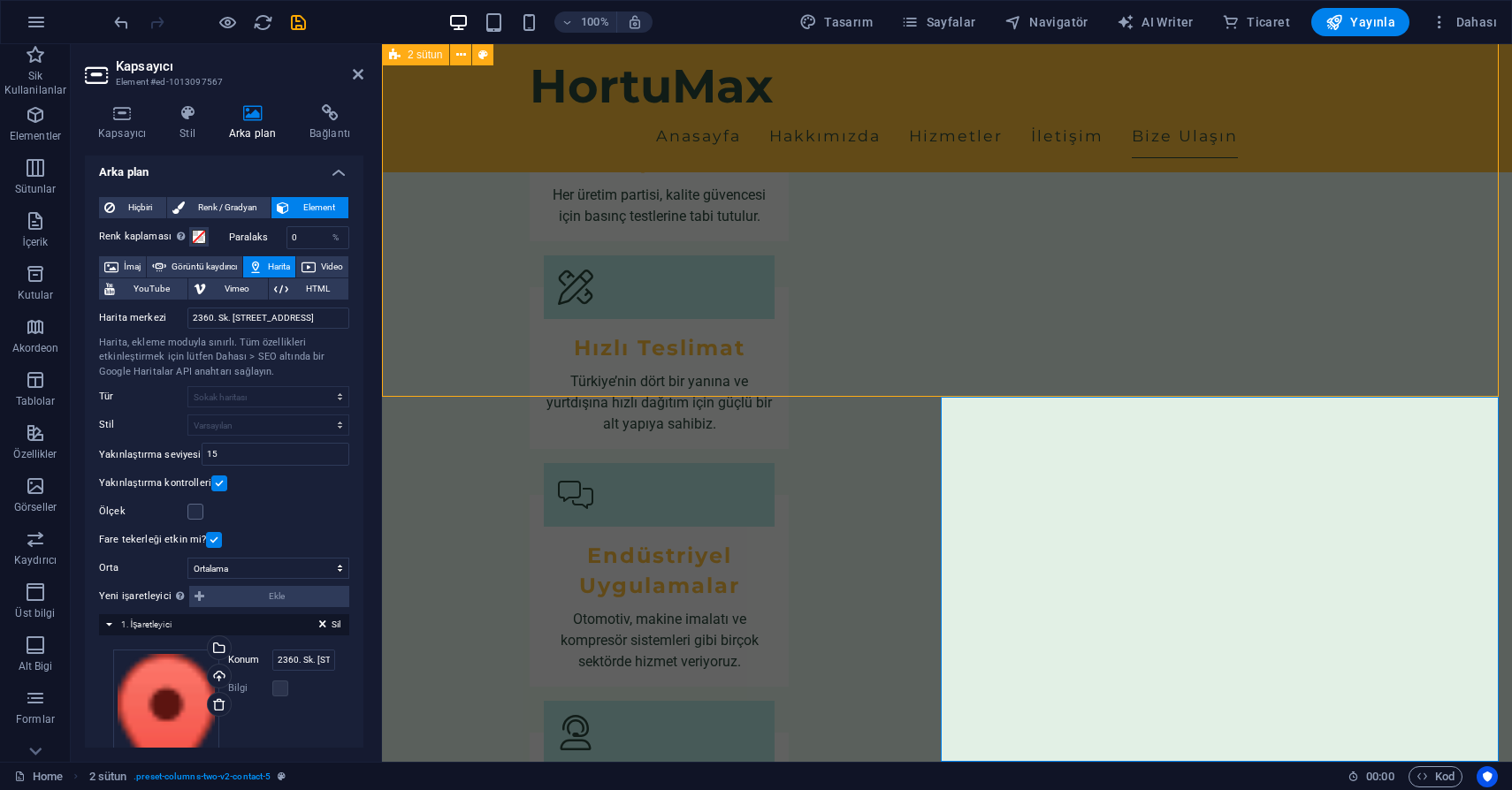
scroll to position [2326, 0]
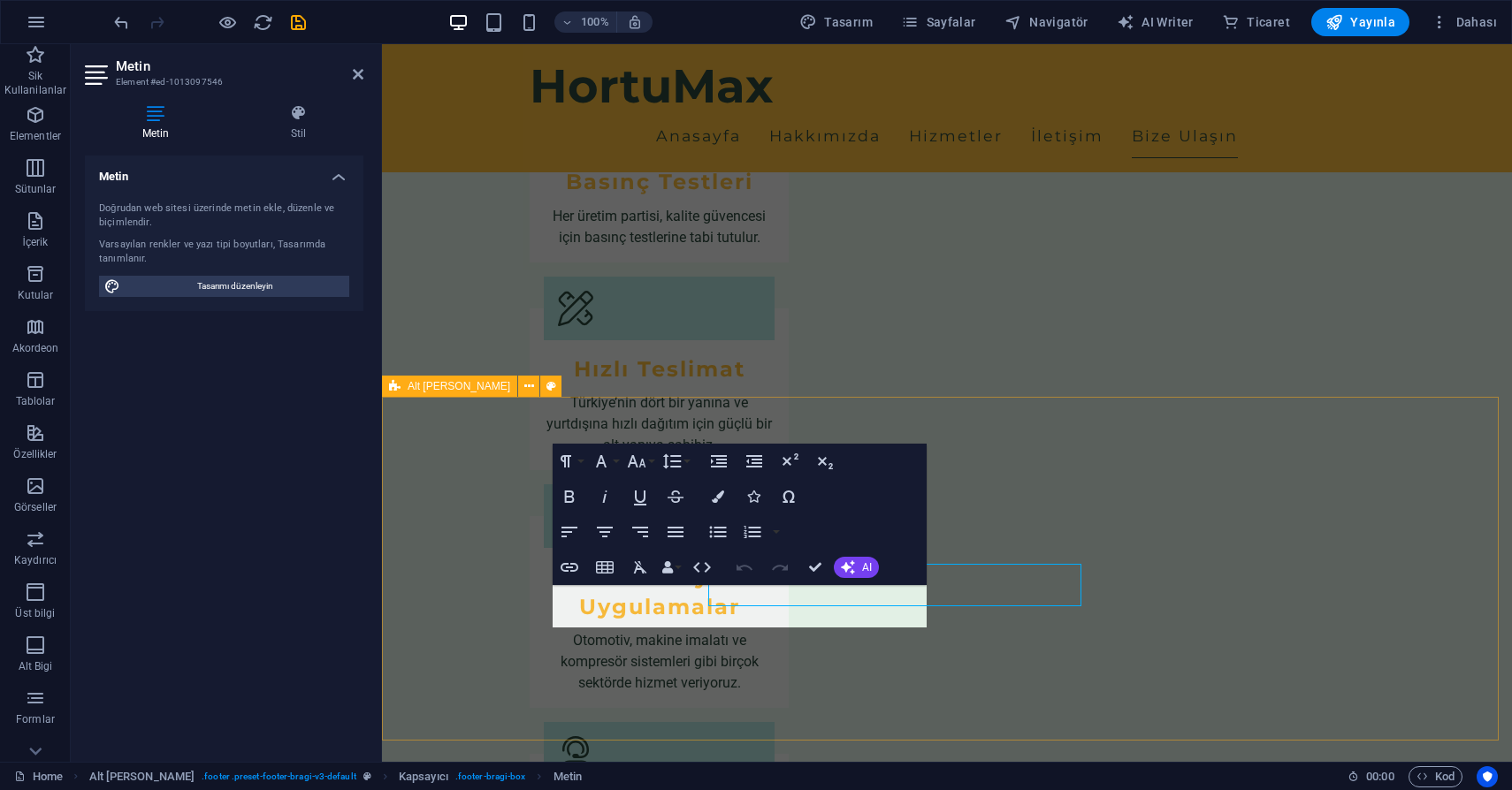
scroll to position [2348, 0]
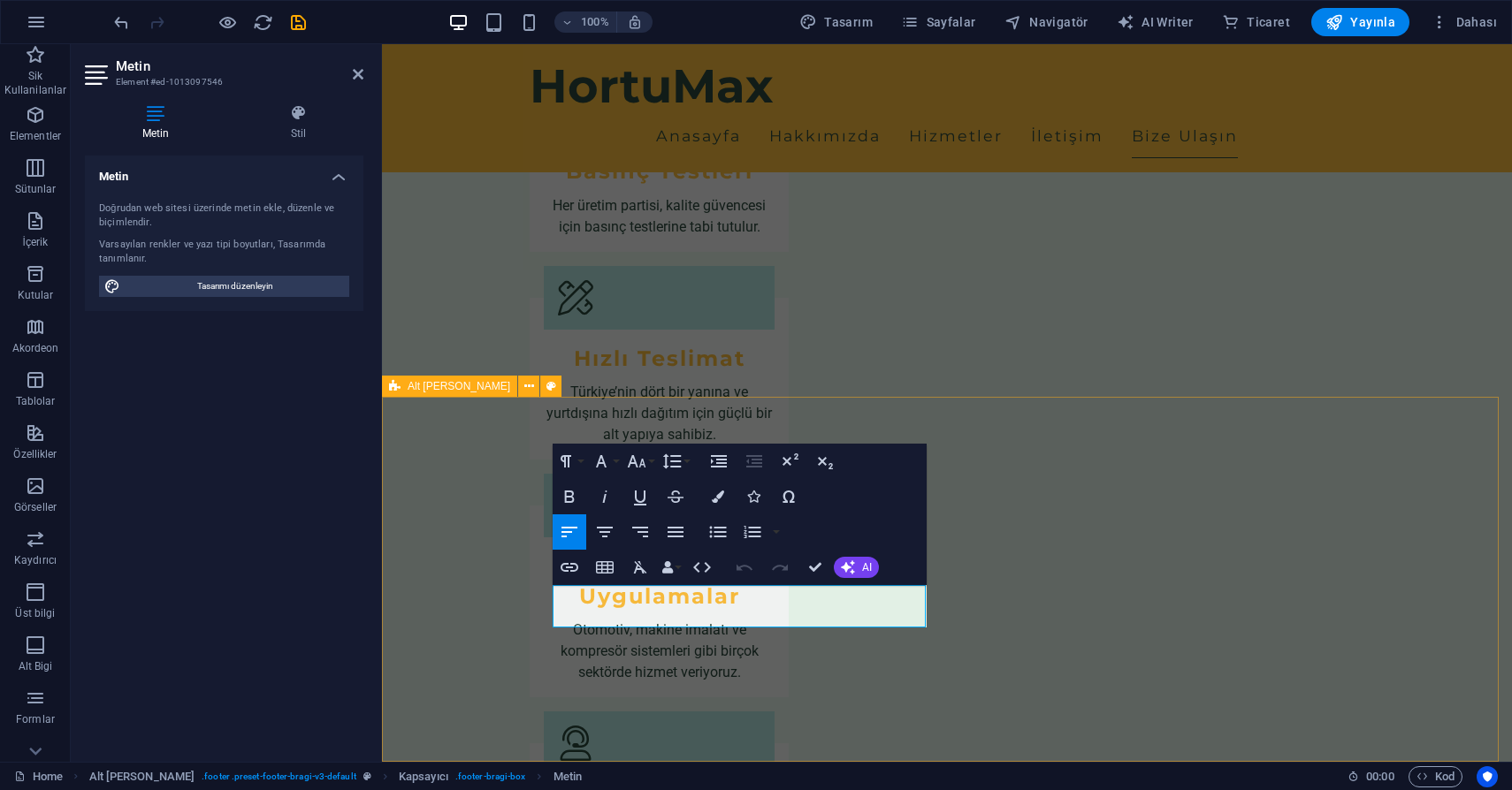
drag, startPoint x: 670, startPoint y: 617, endPoint x: 539, endPoint y: 562, distance: 142.1
drag, startPoint x: 736, startPoint y: 616, endPoint x: 565, endPoint y: 596, distance: 172.2
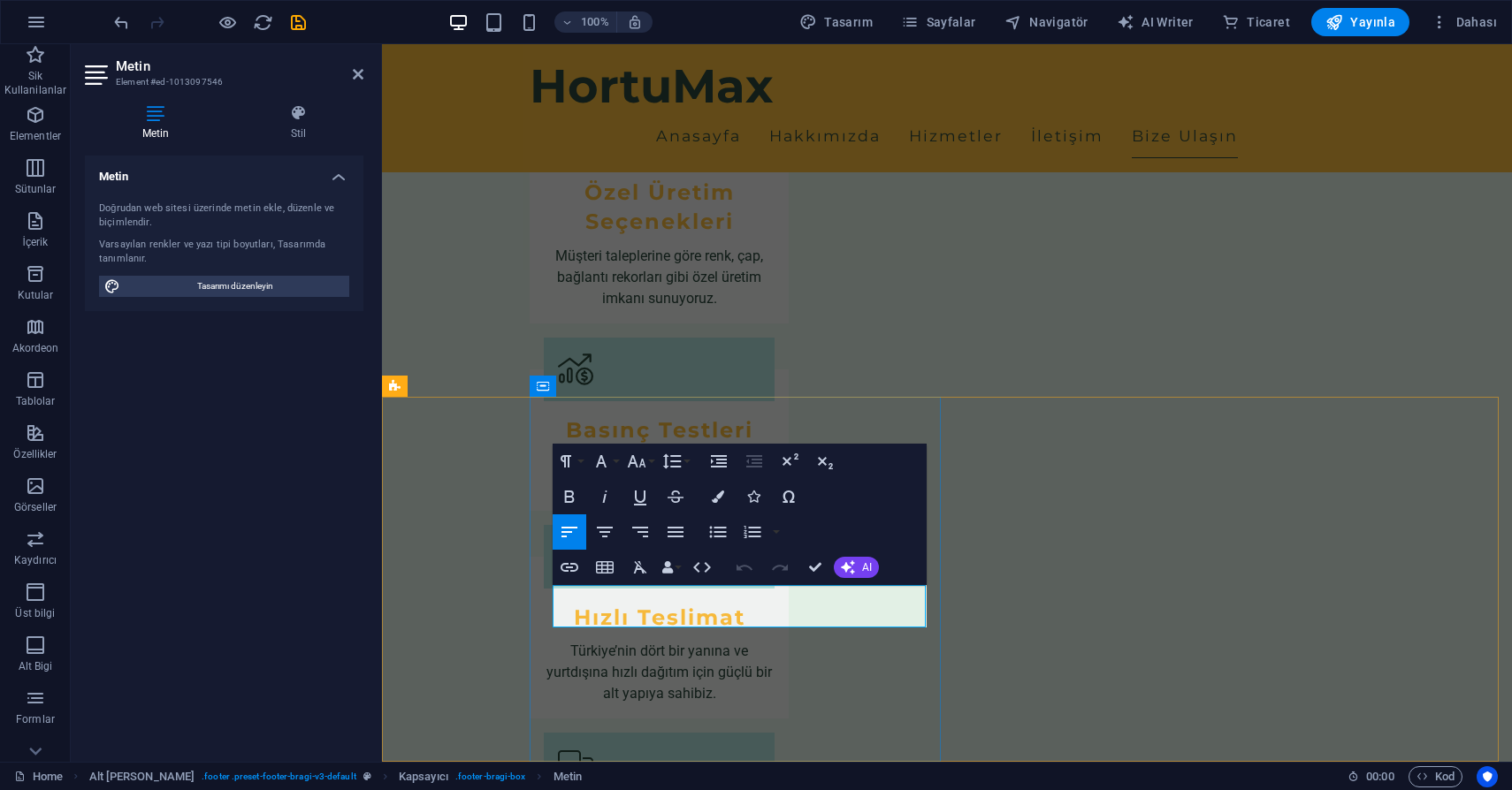
scroll to position [2244, 0]
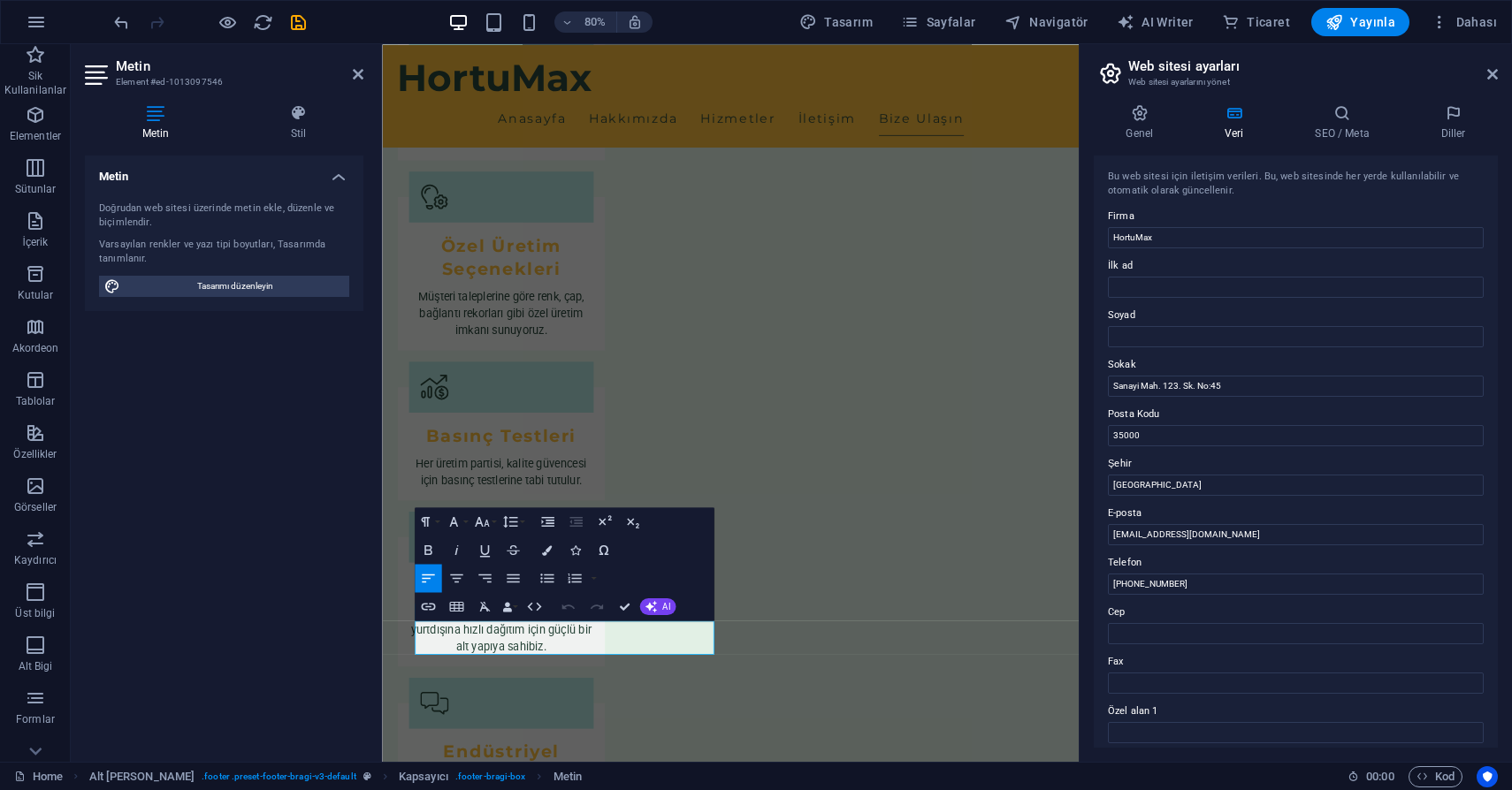
click at [565, 596] on button "Undo" at bounding box center [567, 606] width 26 height 28
drag, startPoint x: 1234, startPoint y: 381, endPoint x: 1107, endPoint y: 391, distance: 127.4
click at [1107, 391] on input "Sanayi Mah. 123. Sk. No:45" at bounding box center [1295, 386] width 376 height 21
paste input "2360. Sk. No:50, Zafer, 35395 Buca/İzmir"
click at [1211, 384] on input "2360. Sk. No:50, Zafer, 35395" at bounding box center [1295, 386] width 376 height 21
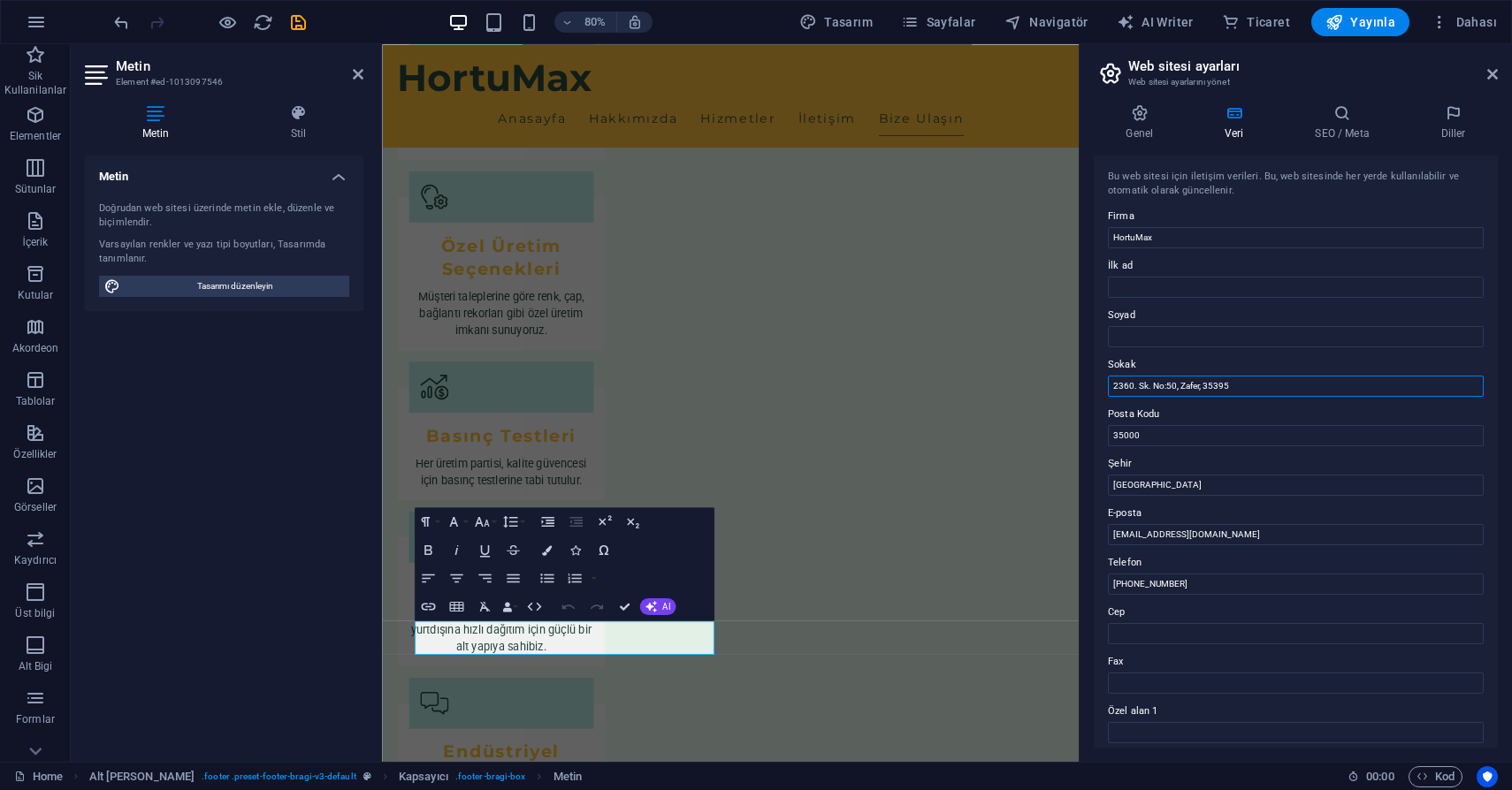
click at [1211, 384] on input "2360. Sk. No:50, Zafer, 35395" at bounding box center [1295, 386] width 376 height 21
type input "2360. Sk. No:50, Zafer, 35395"
click at [1160, 445] on input "35000" at bounding box center [1295, 436] width 376 height 21
paste input "395"
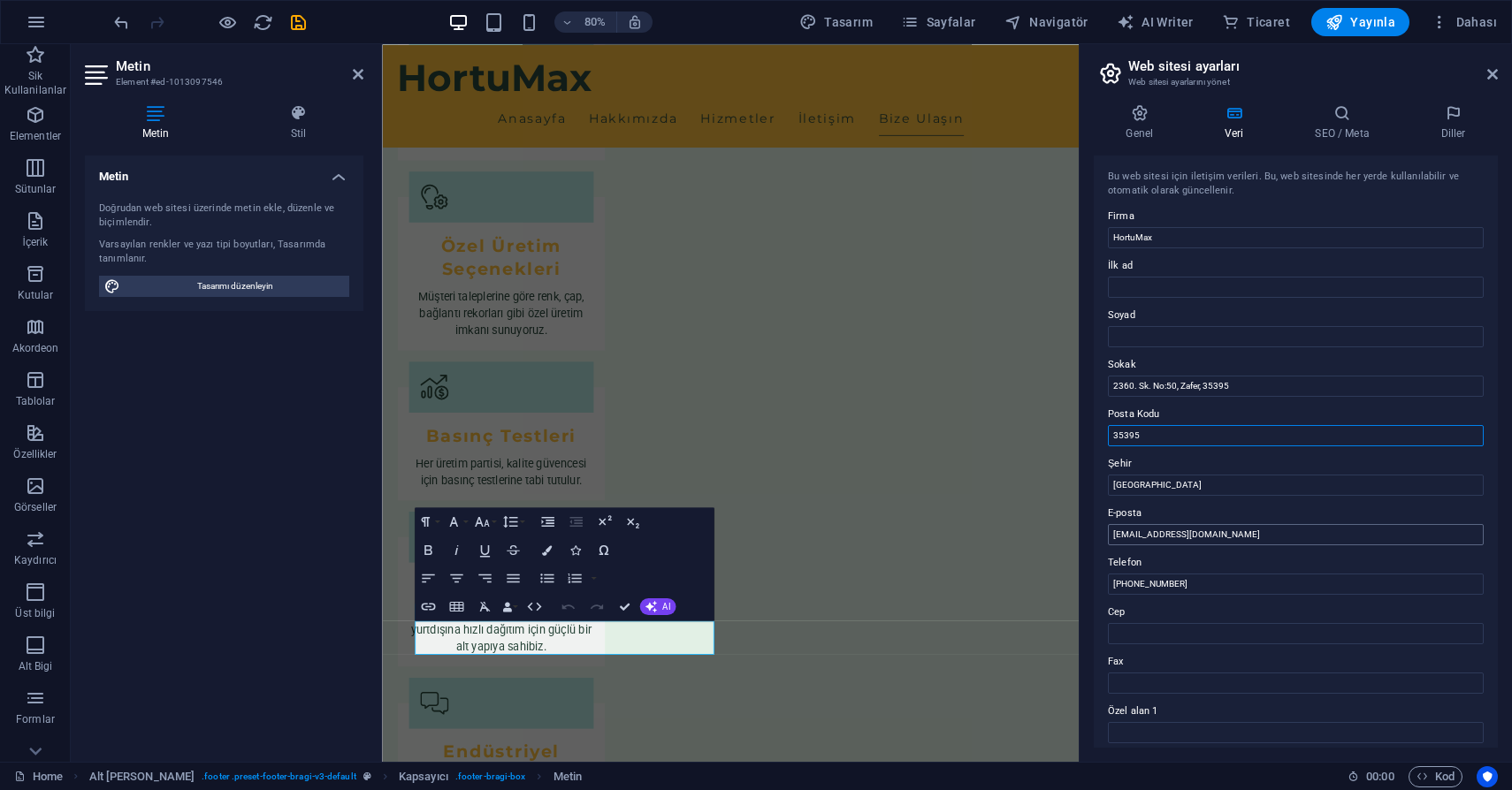
type input "35395"
click at [1129, 533] on input "info@hortumax.com" at bounding box center [1295, 534] width 376 height 21
type input "[EMAIL_ADDRESS][DOMAIN_NAME]"
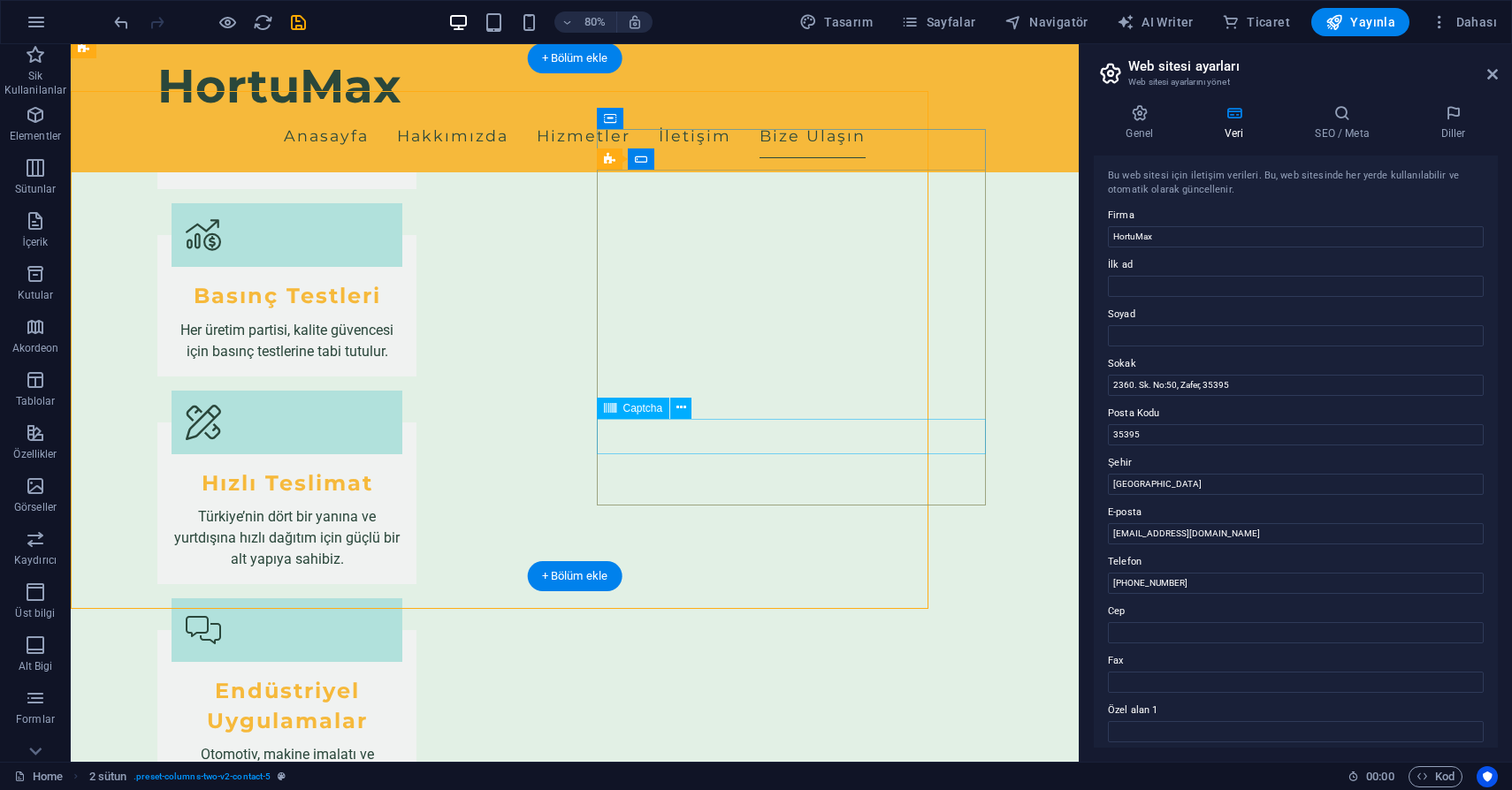
scroll to position [2391, 0]
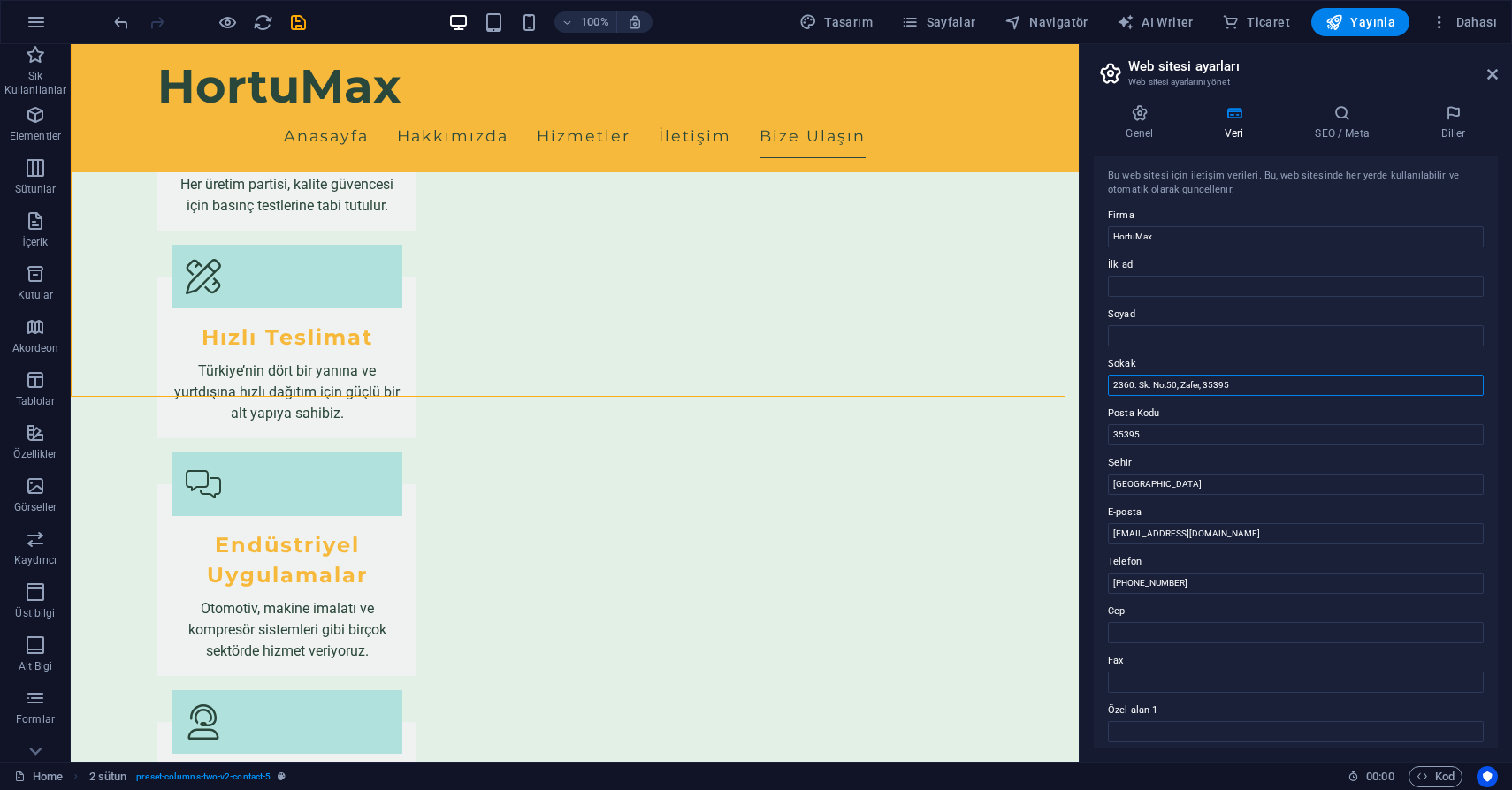
click at [1254, 381] on input "2360. Sk. No:50, Zafer, 35395" at bounding box center [1295, 385] width 376 height 21
type input "[PERSON_NAME]. 2360. Sk. No:50"
click at [1491, 72] on icon at bounding box center [1491, 74] width 10 height 14
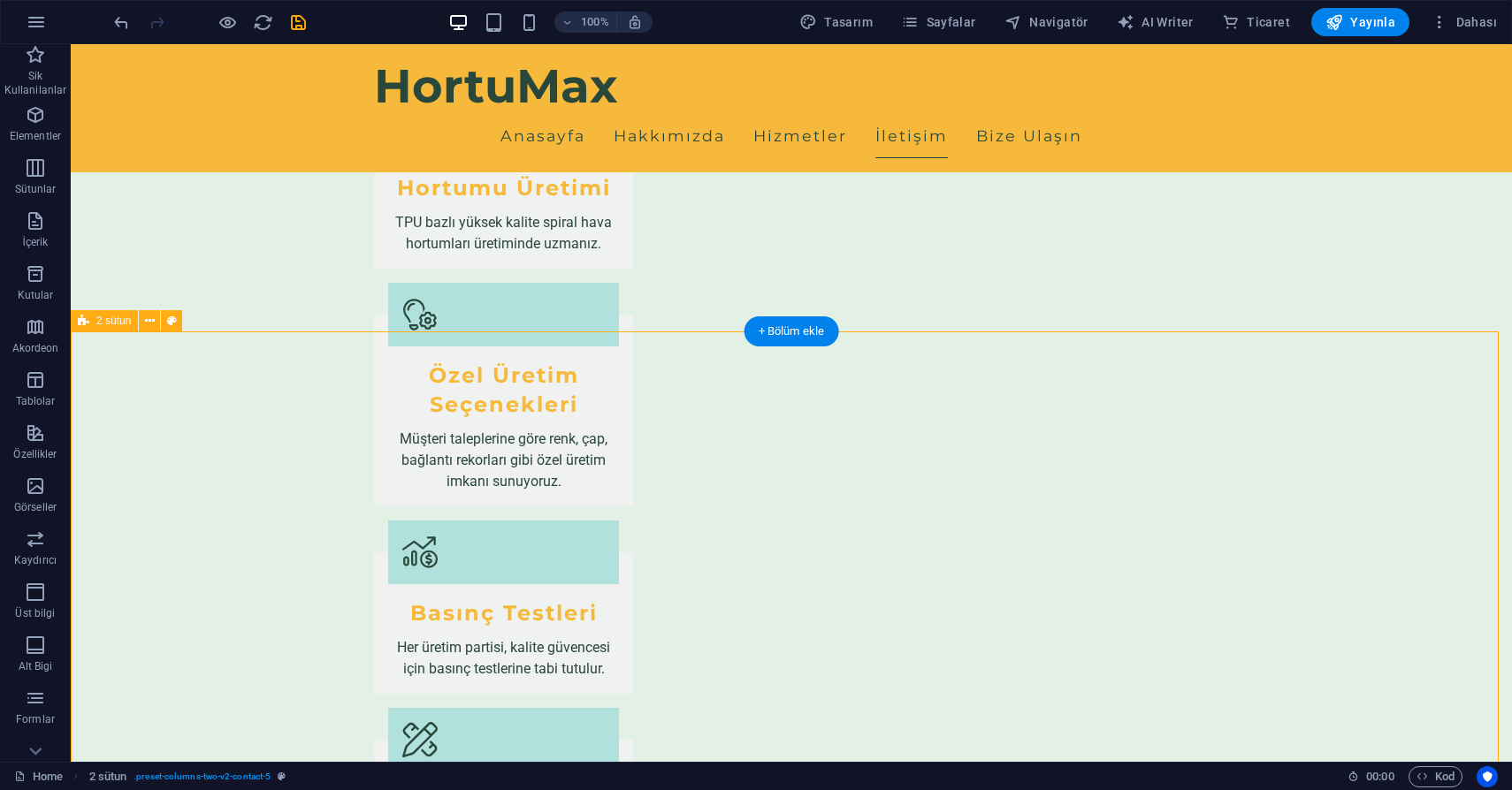
scroll to position [1876, 0]
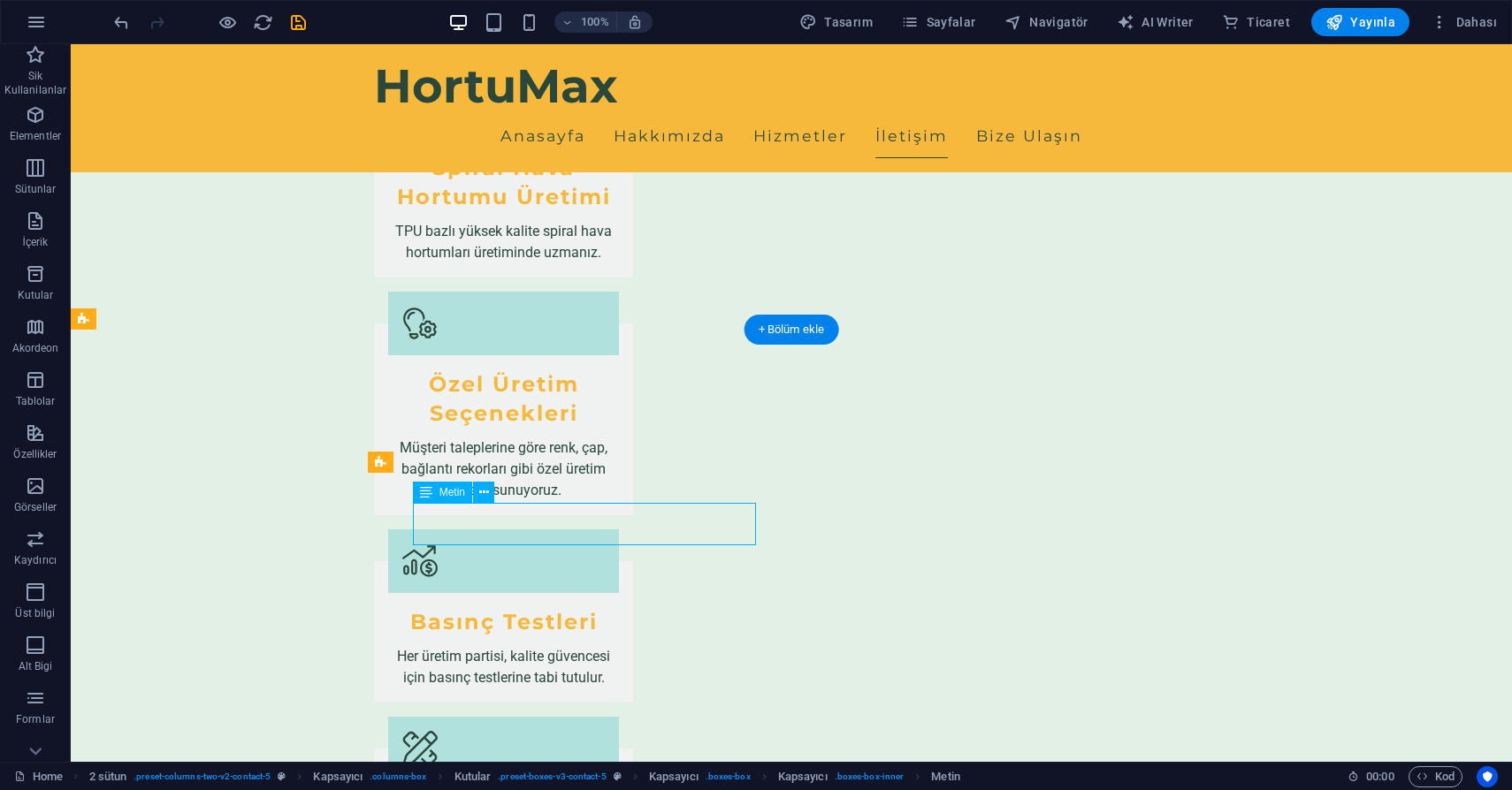
scroll to position [1897, 0]
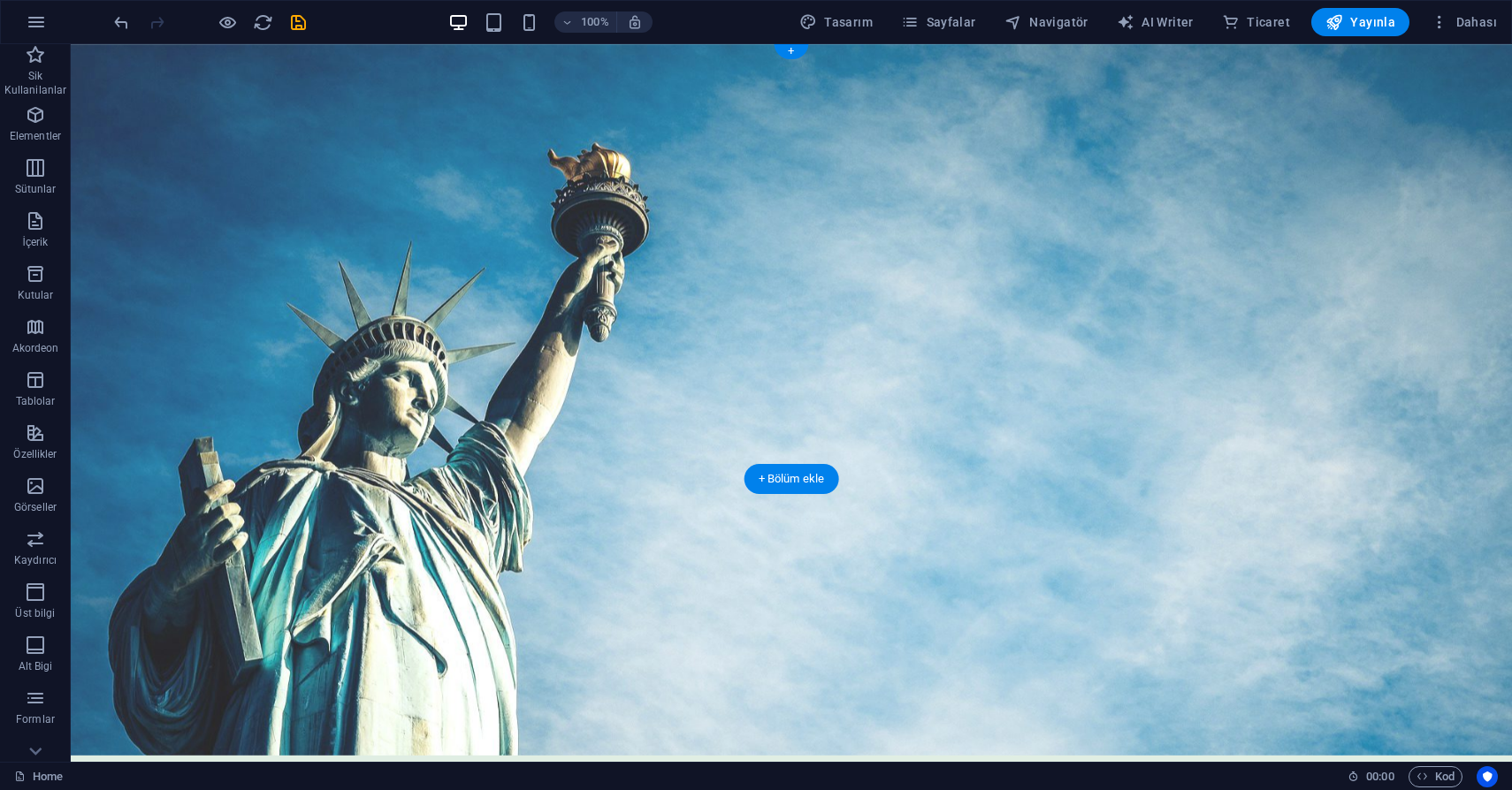
scroll to position [0, 0]
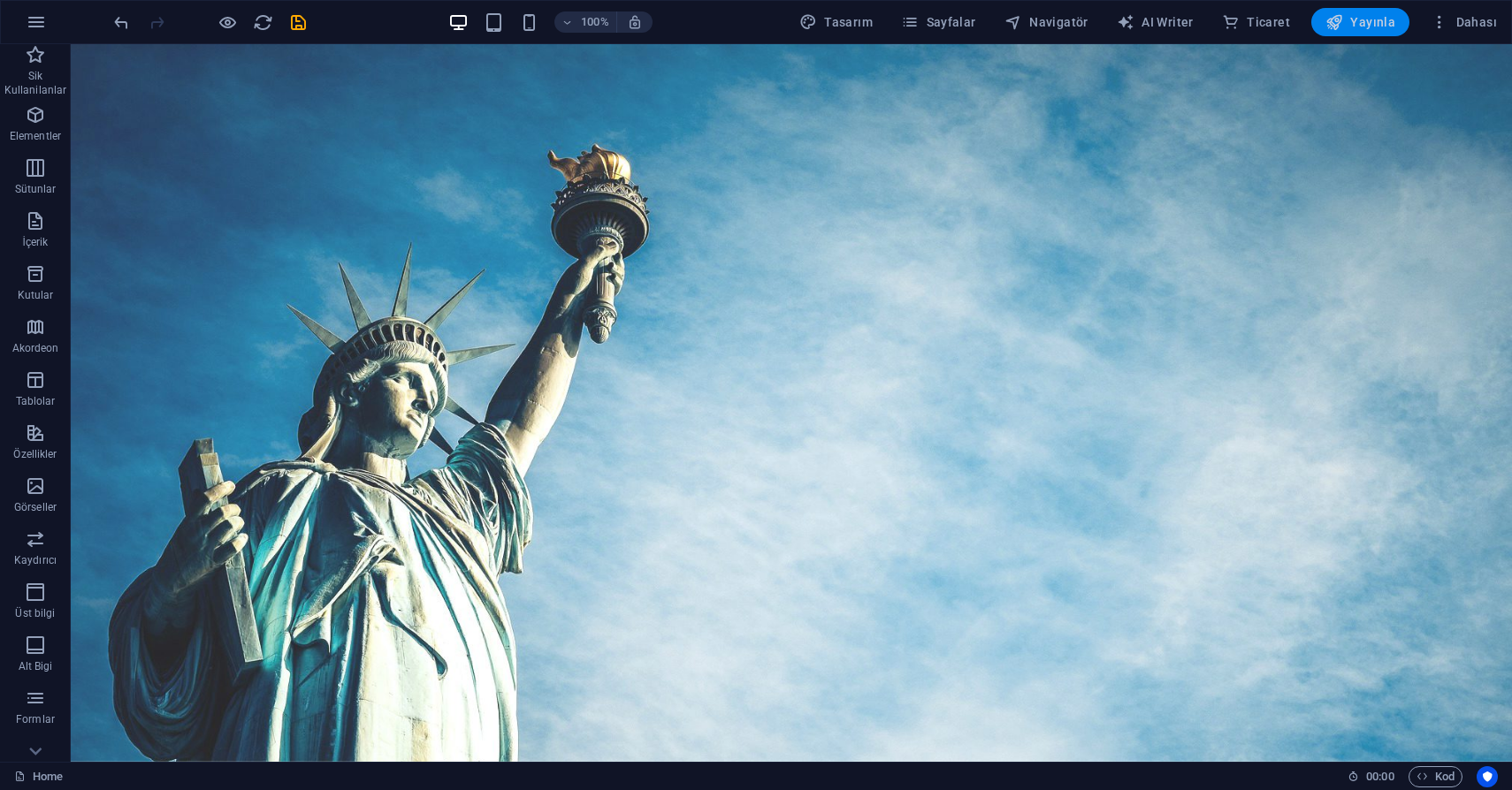
click at [1379, 21] on span "Yayınla" at bounding box center [1360, 21] width 70 height 18
checkbox input "false"
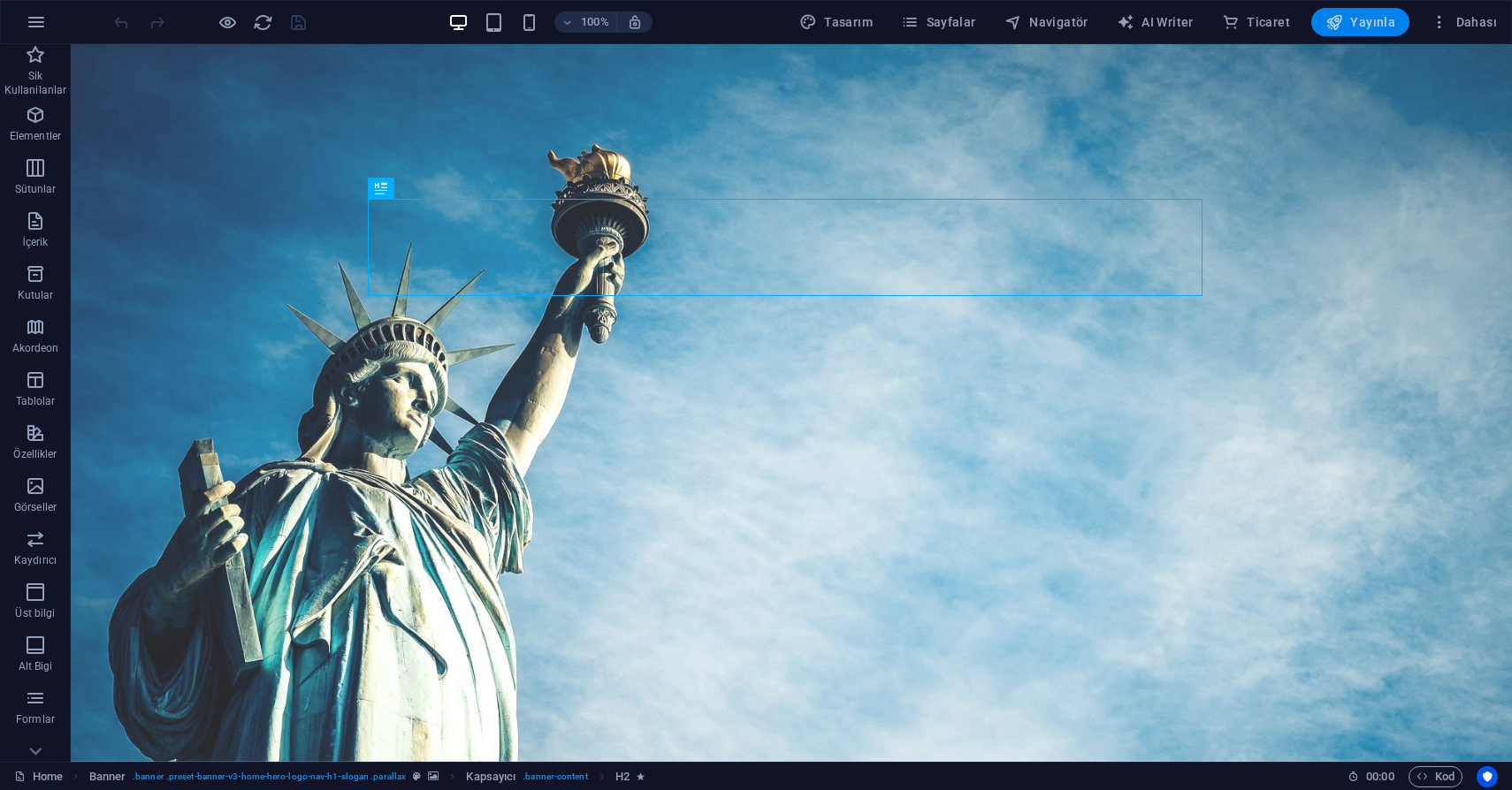
click at [1381, 21] on span "Yayınla" at bounding box center [1360, 21] width 70 height 18
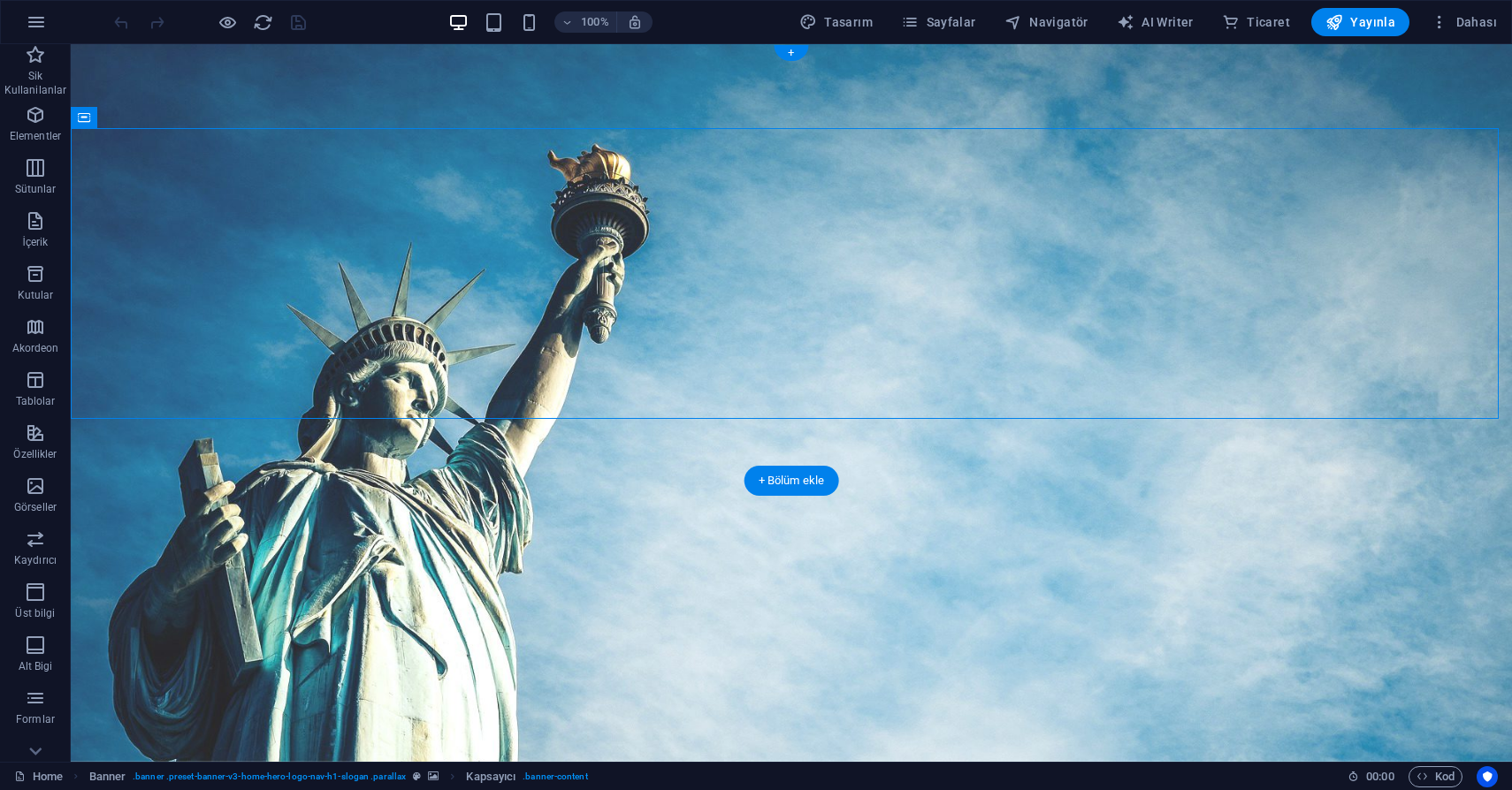
click at [259, 436] on figure at bounding box center [791, 403] width 1441 height 718
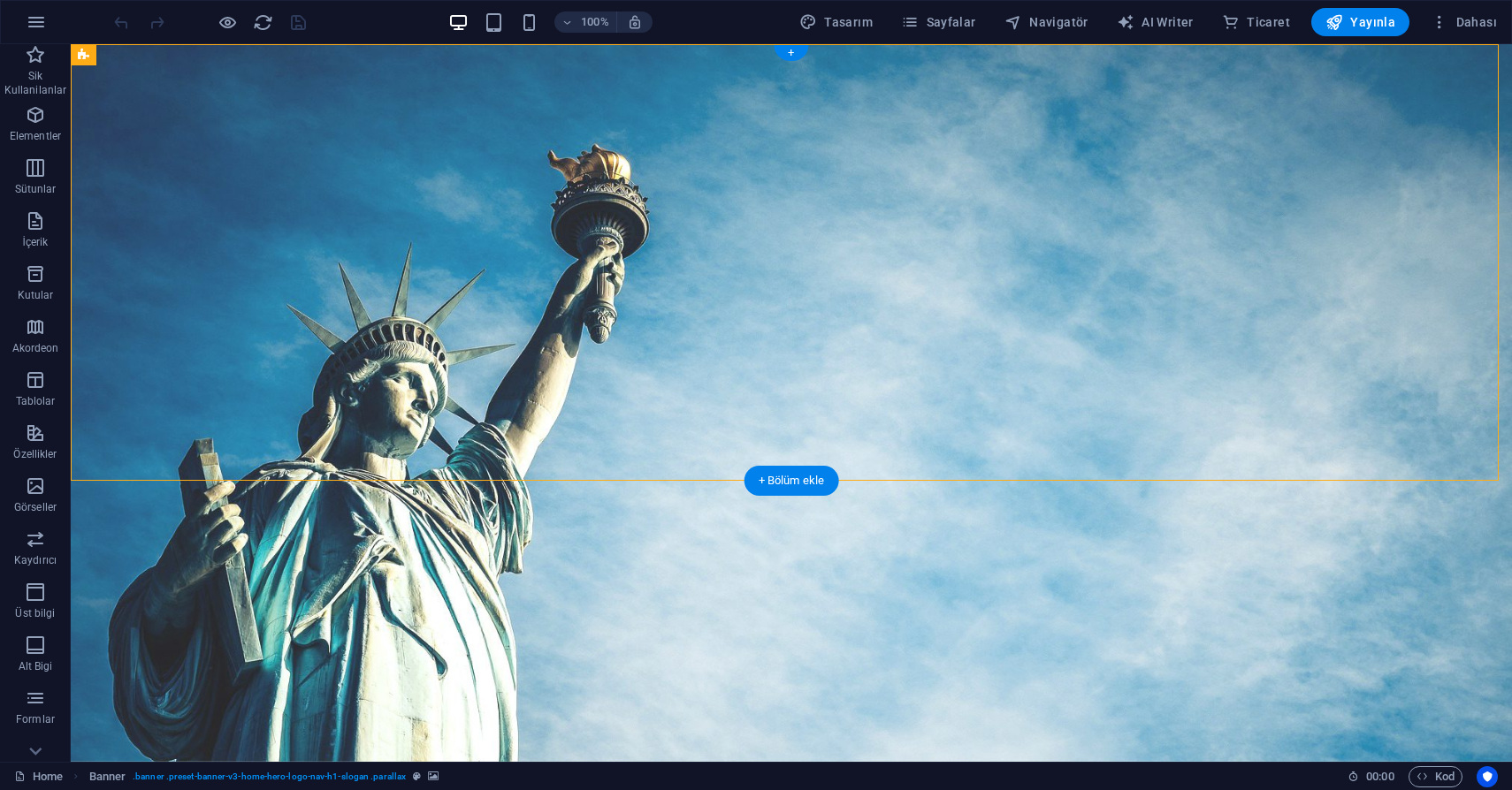
click at [246, 457] on figure at bounding box center [791, 403] width 1441 height 718
select select "vh"
select select "header"
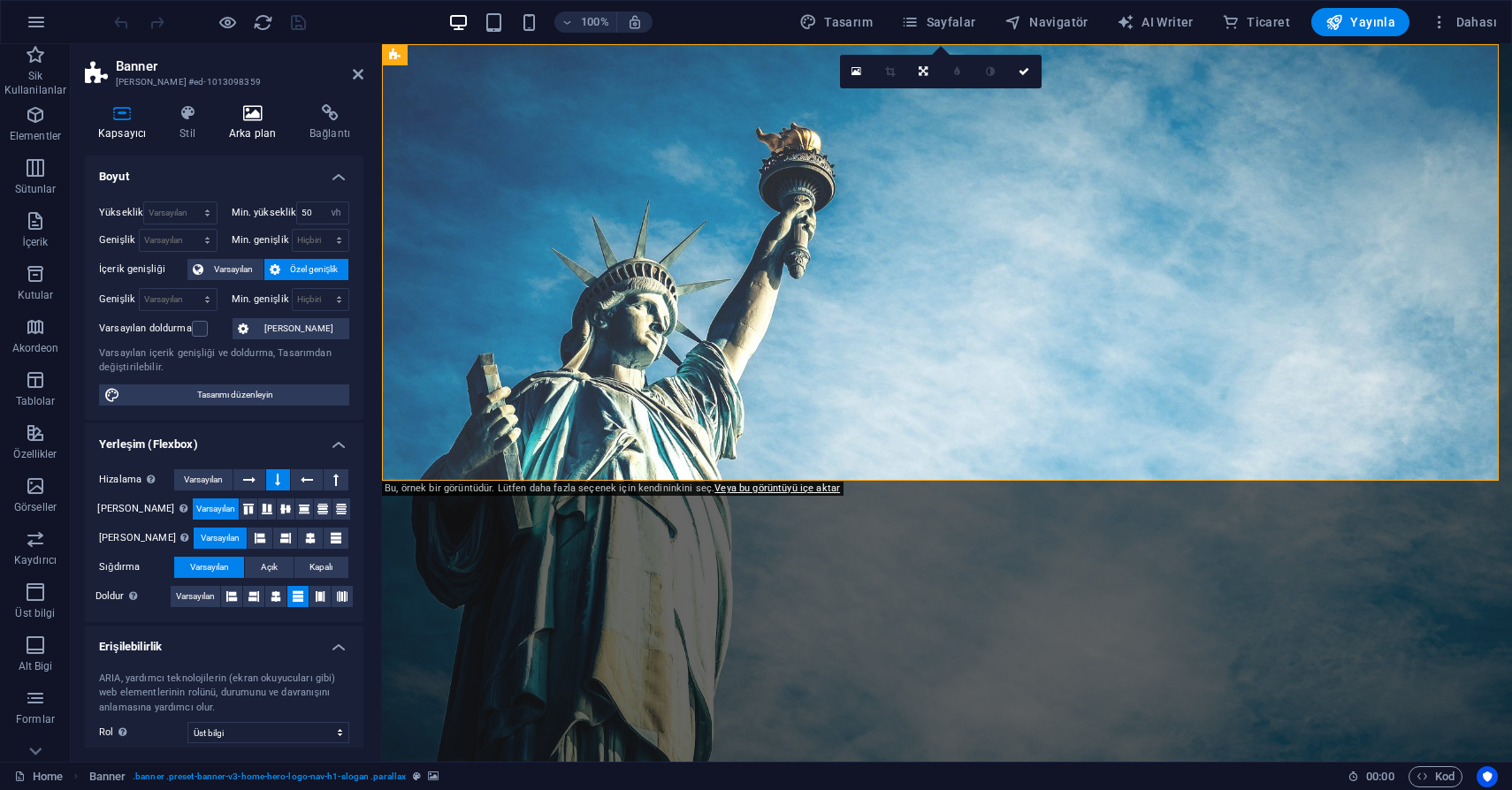
click at [250, 117] on icon at bounding box center [252, 113] width 74 height 18
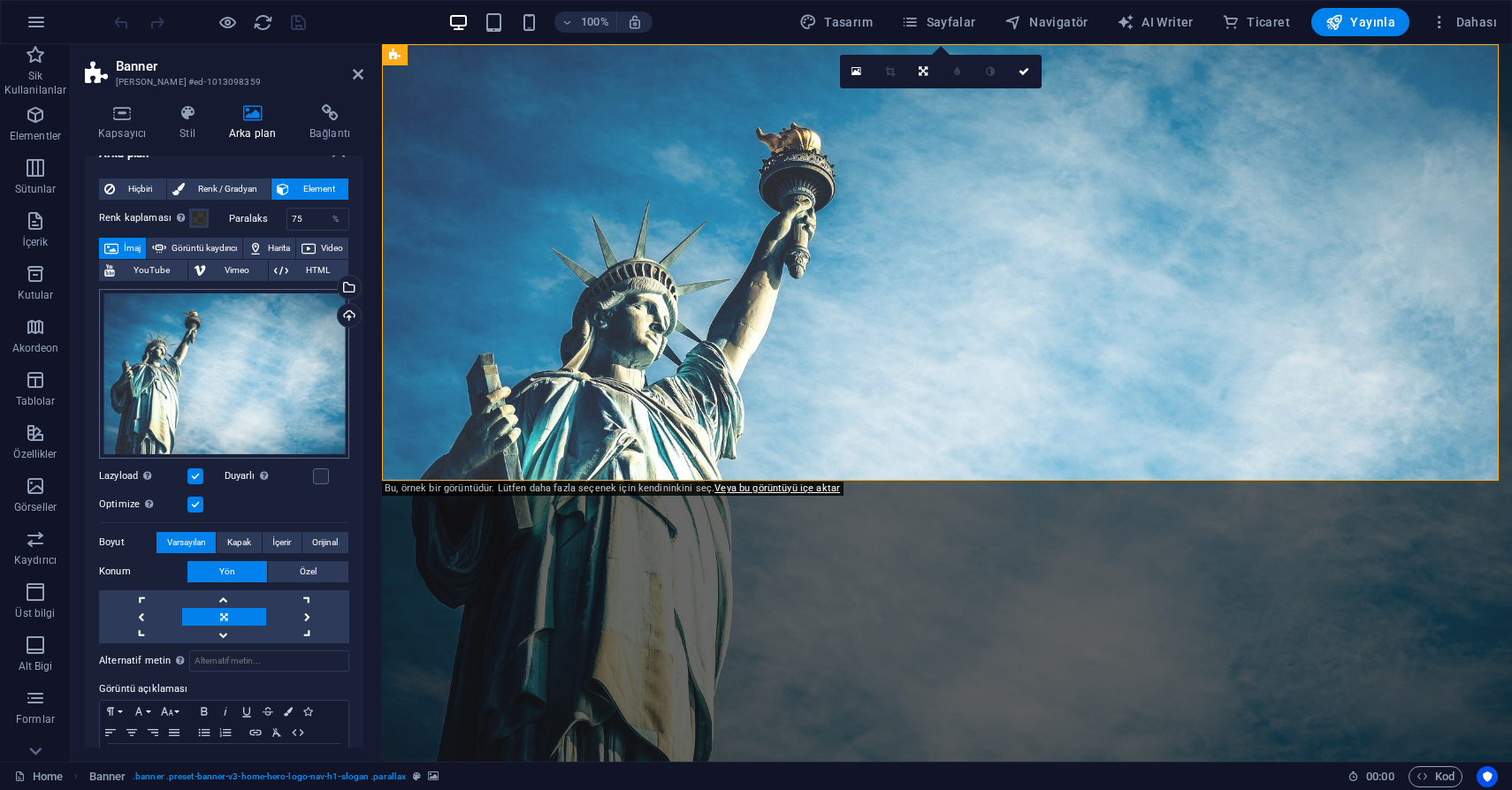
scroll to position [24, 0]
click at [344, 311] on div "Yükle" at bounding box center [347, 316] width 26 height 26
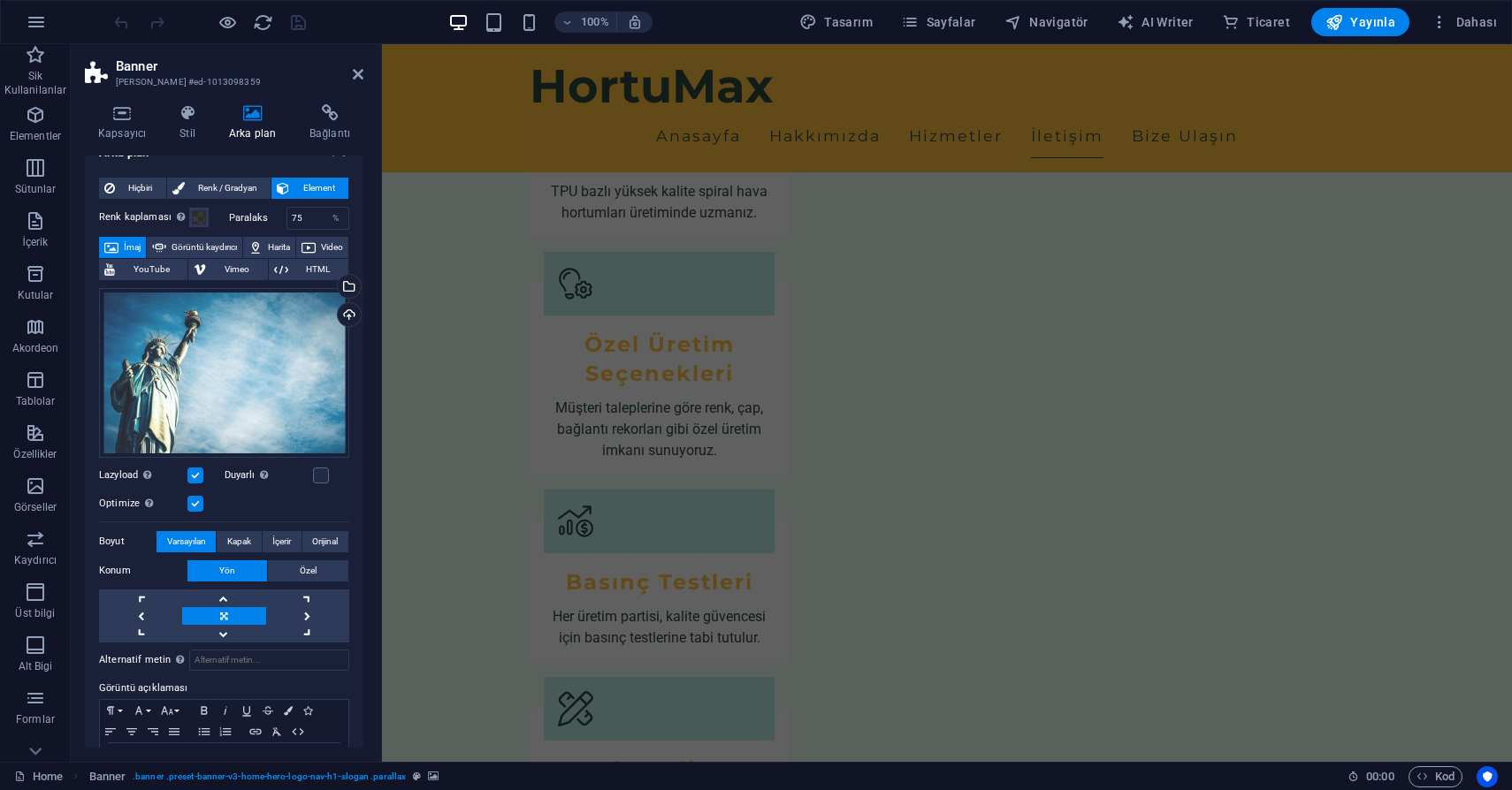
scroll to position [1847, 0]
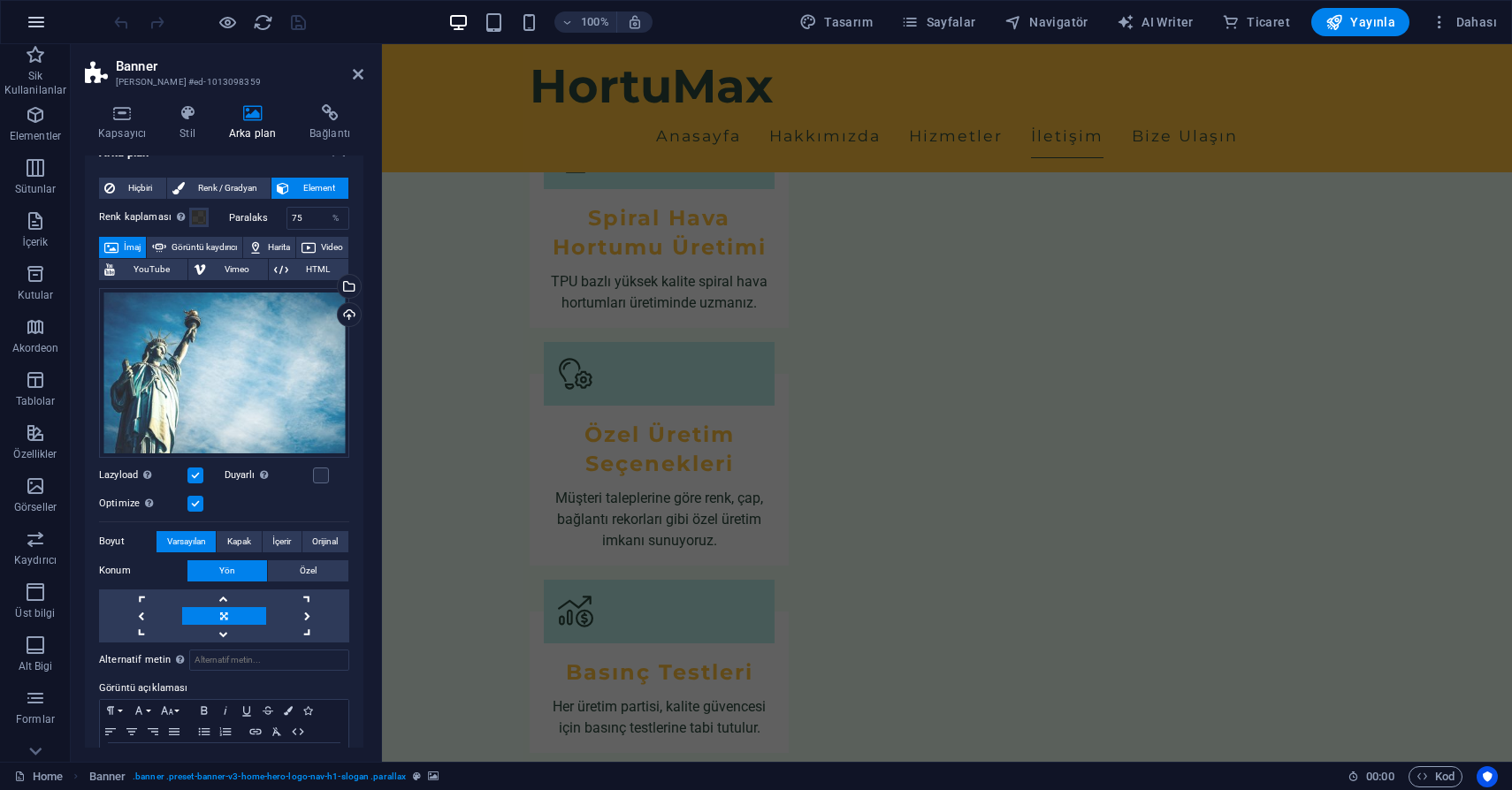
click at [38, 24] on icon "button" at bounding box center [35, 21] width 21 height 21
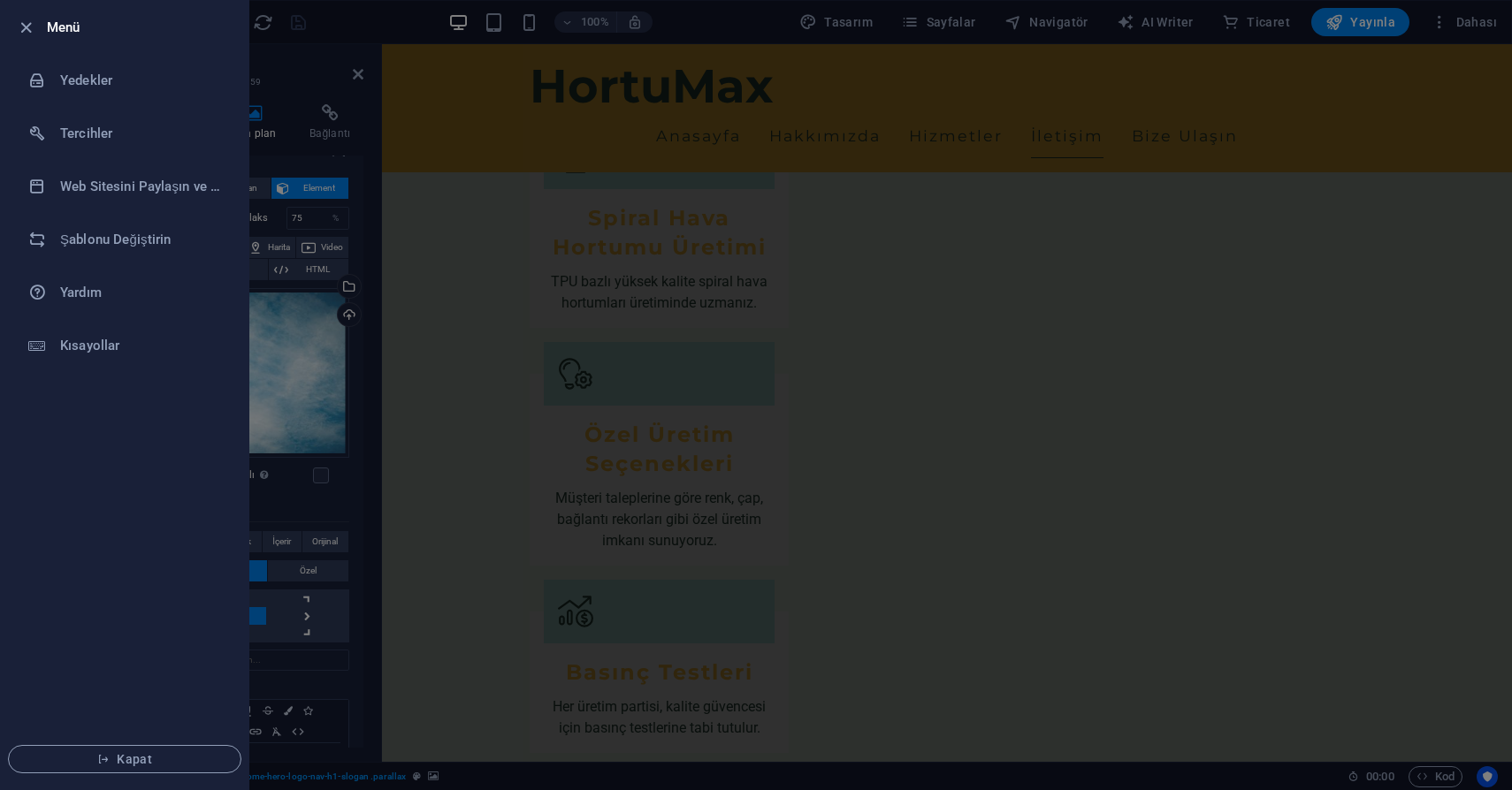
click at [449, 226] on div at bounding box center [756, 395] width 1512 height 790
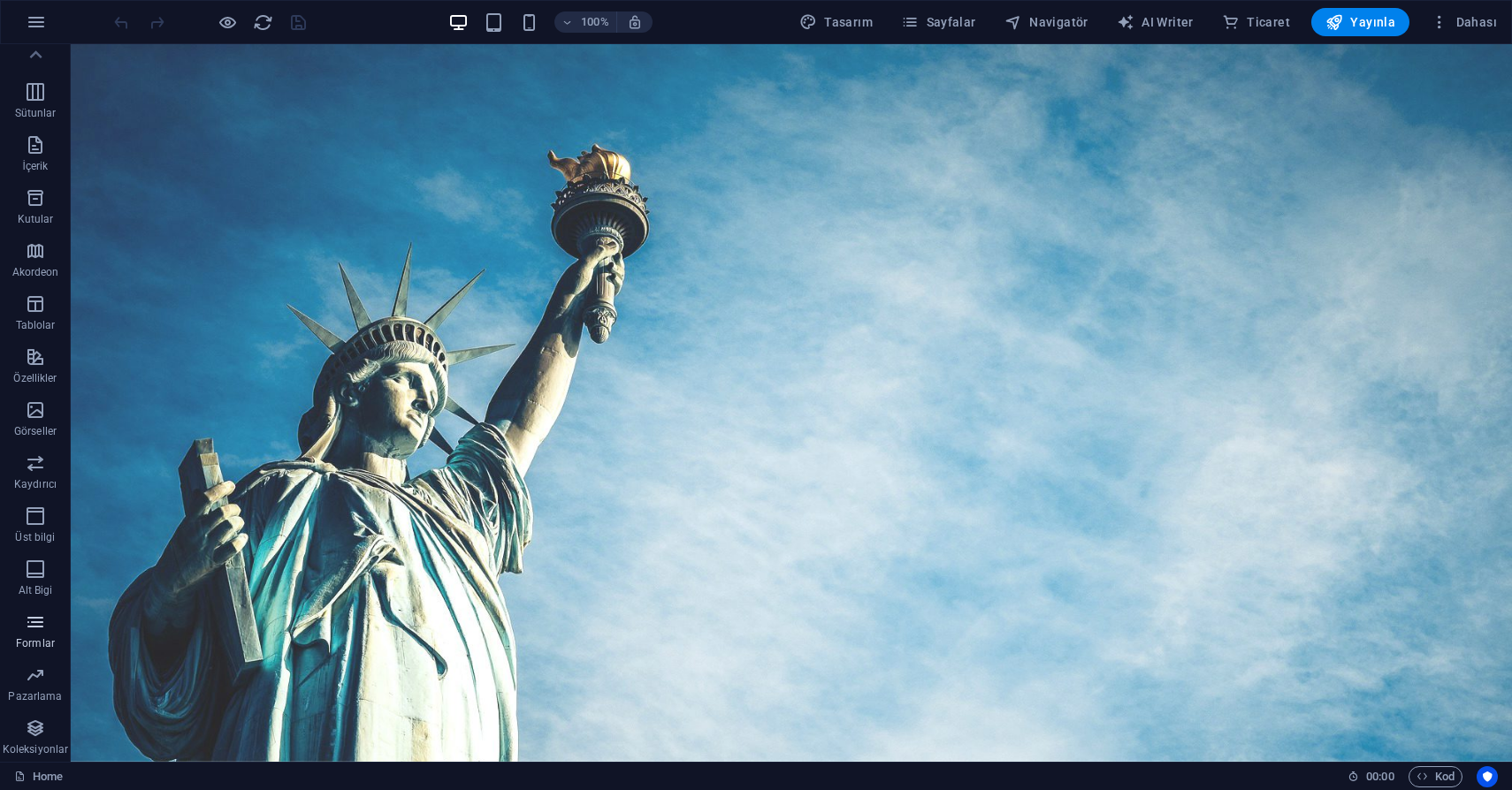
scroll to position [0, 0]
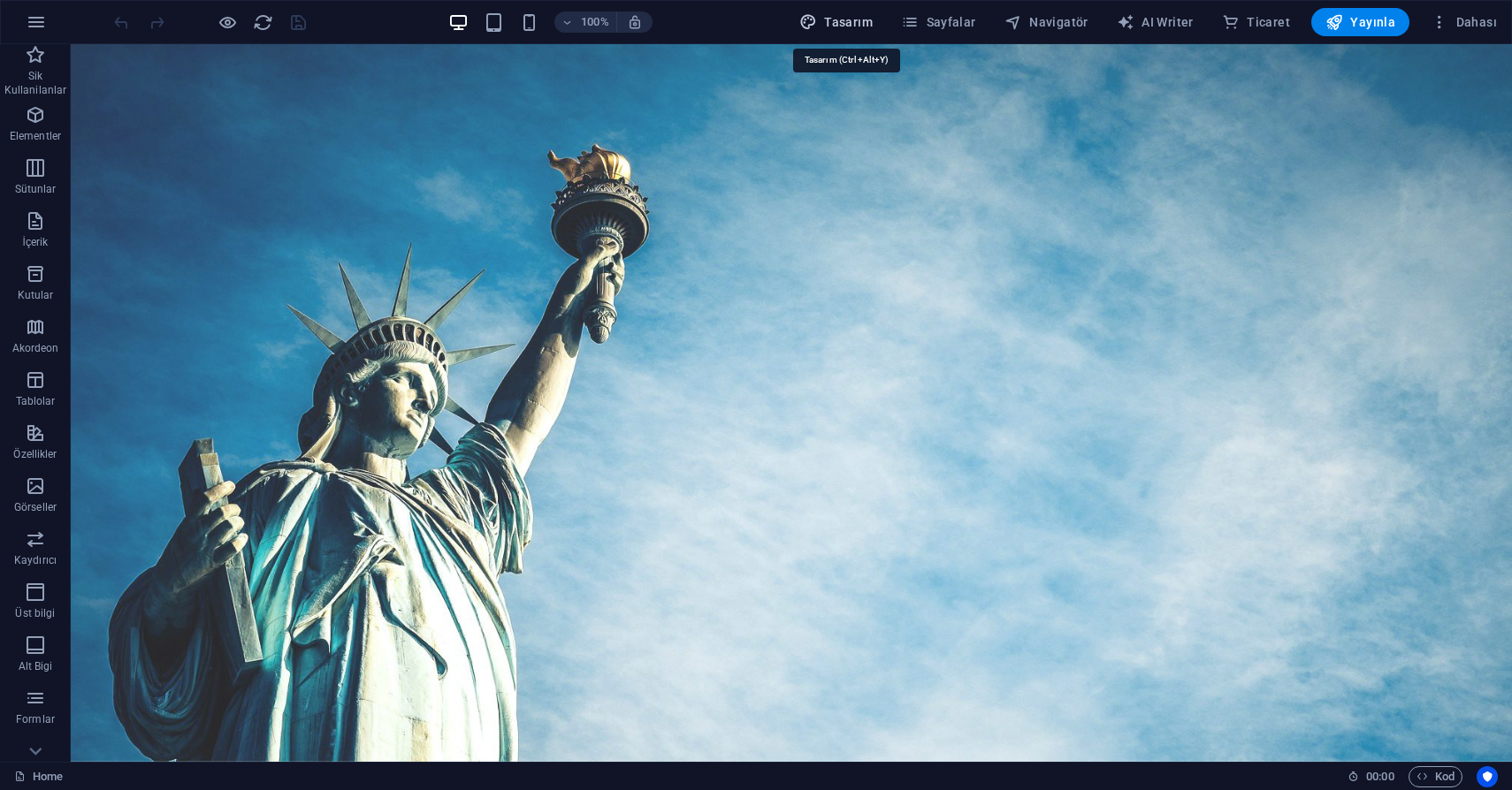
click at [855, 26] on span "Tasarım" at bounding box center [836, 21] width 74 height 18
select select "px"
select select "200"
select select "px"
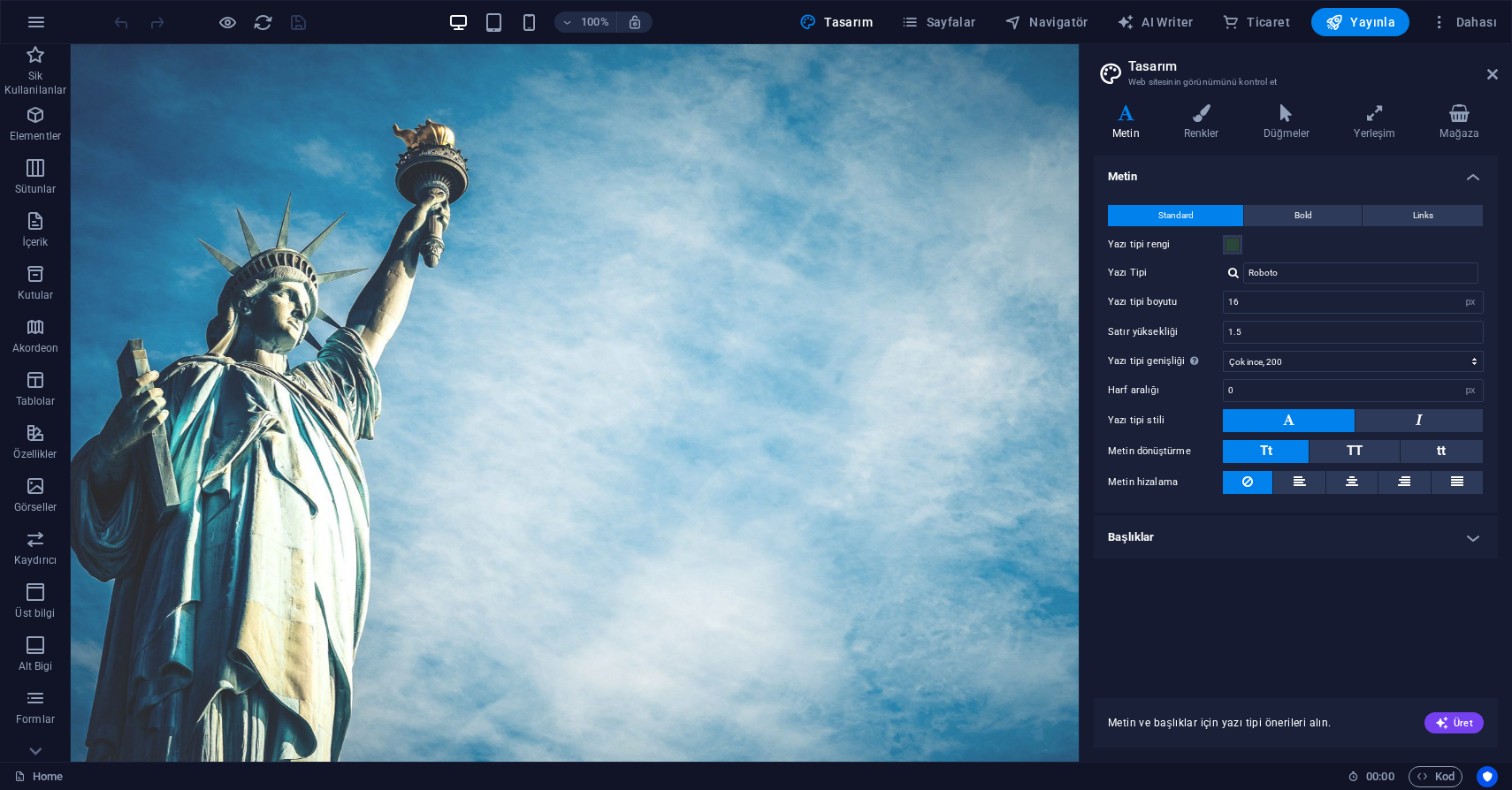
click at [1441, 530] on h4 "Başlıklar" at bounding box center [1295, 536] width 404 height 42
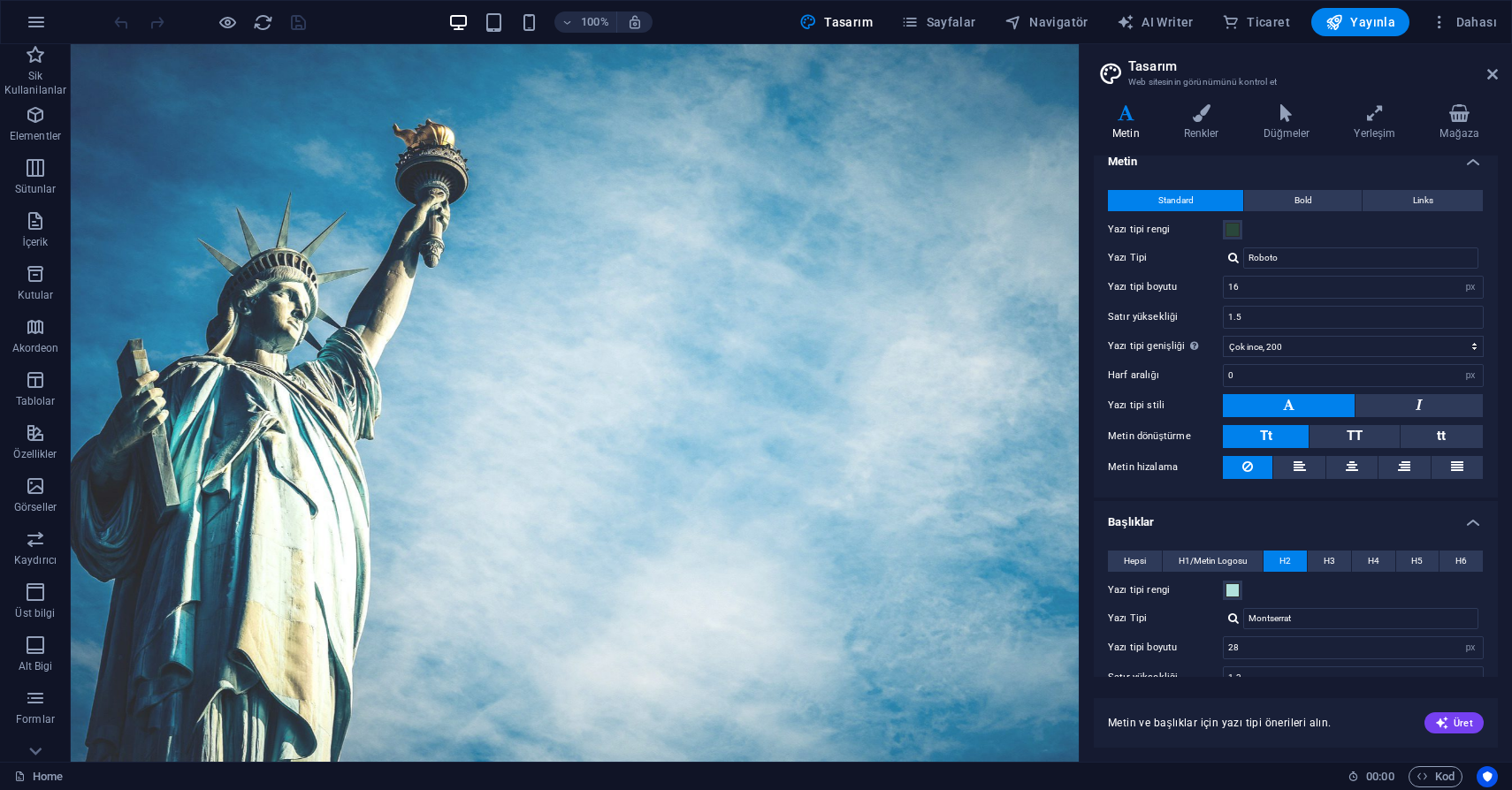
scroll to position [18, 0]
click at [1202, 127] on h4 "Renkler" at bounding box center [1204, 123] width 79 height 37
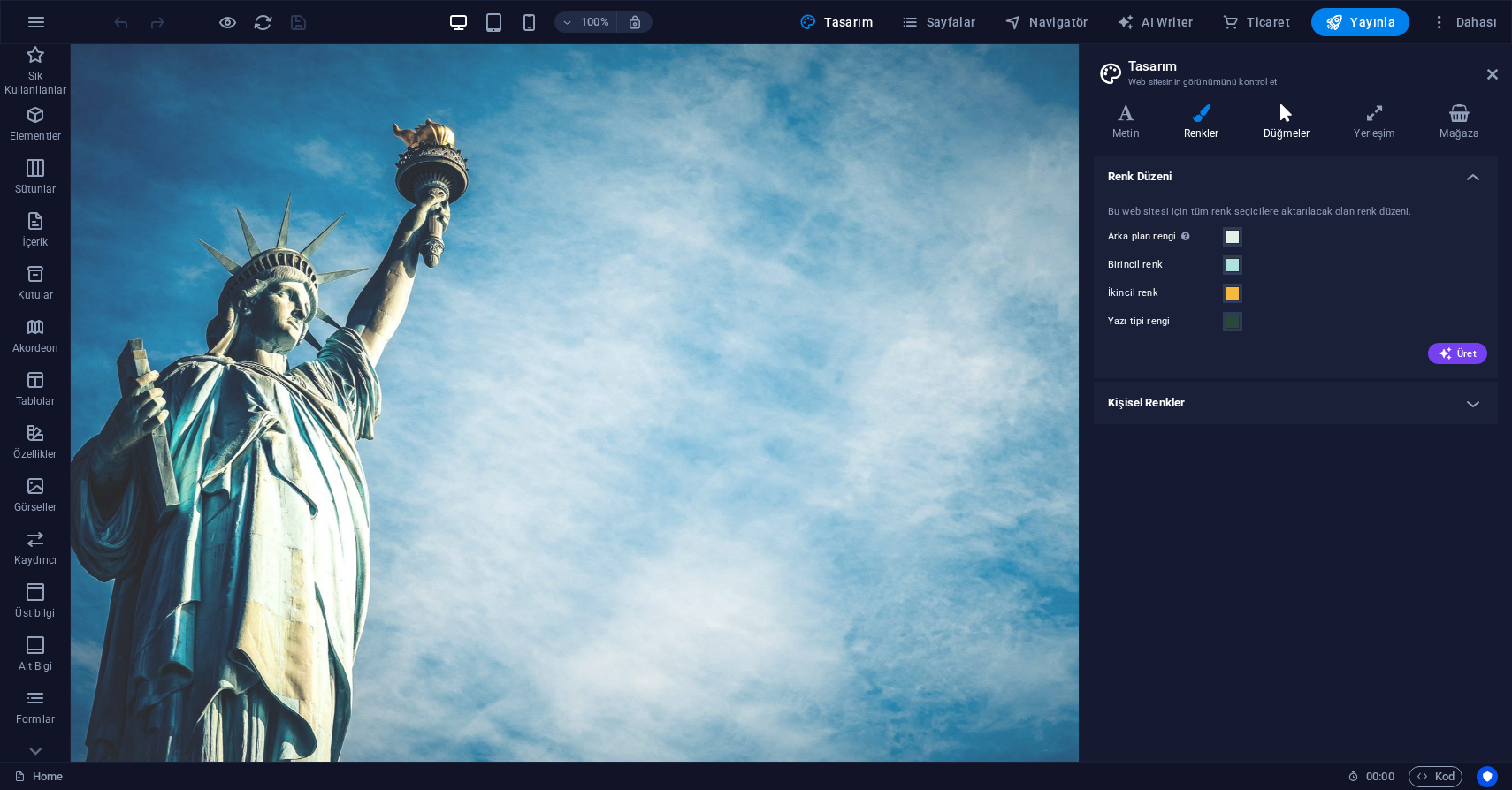
click at [1276, 125] on h4 "Düğmeler" at bounding box center [1290, 123] width 91 height 37
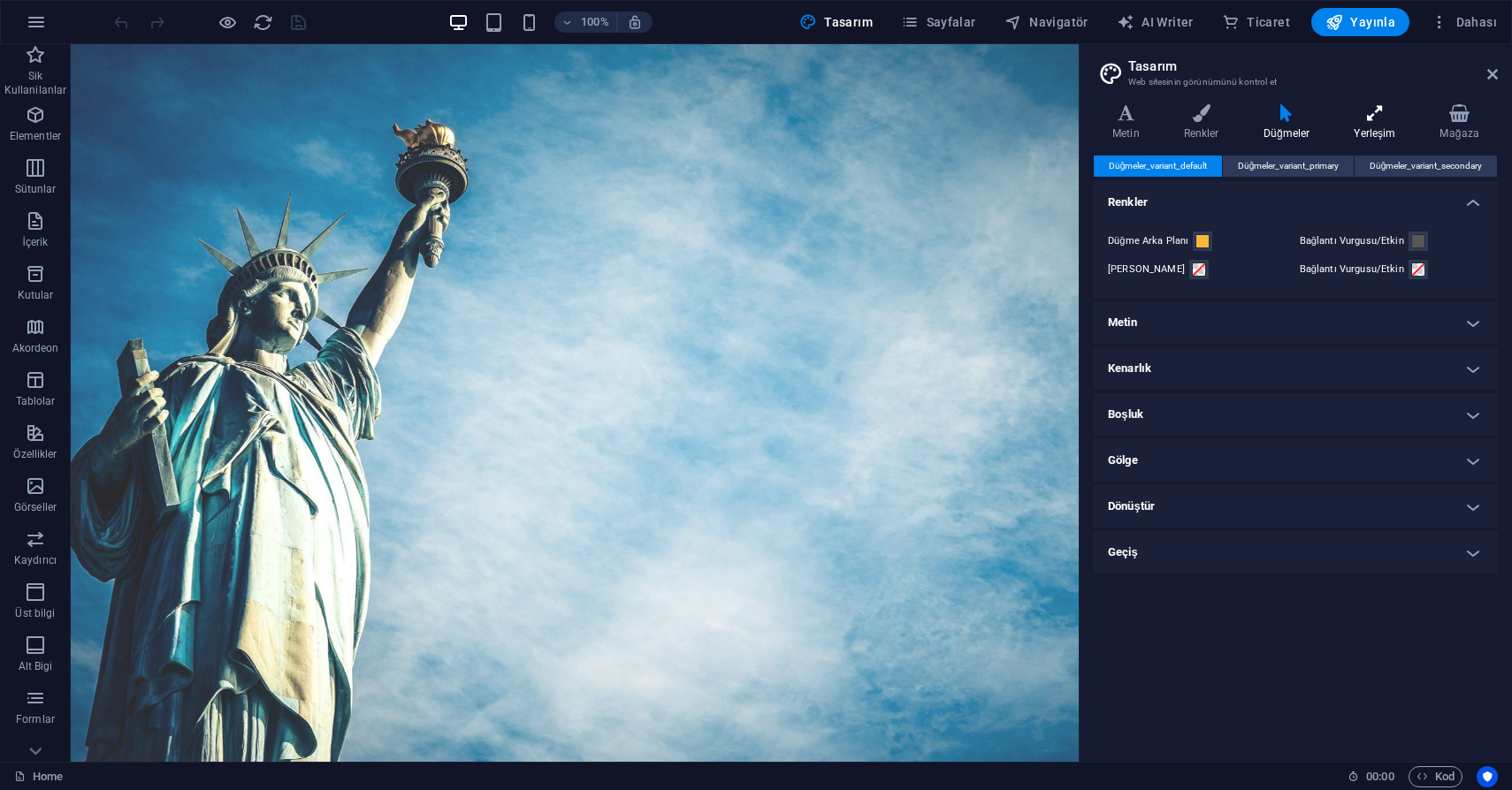
click at [1375, 118] on icon at bounding box center [1374, 113] width 78 height 18
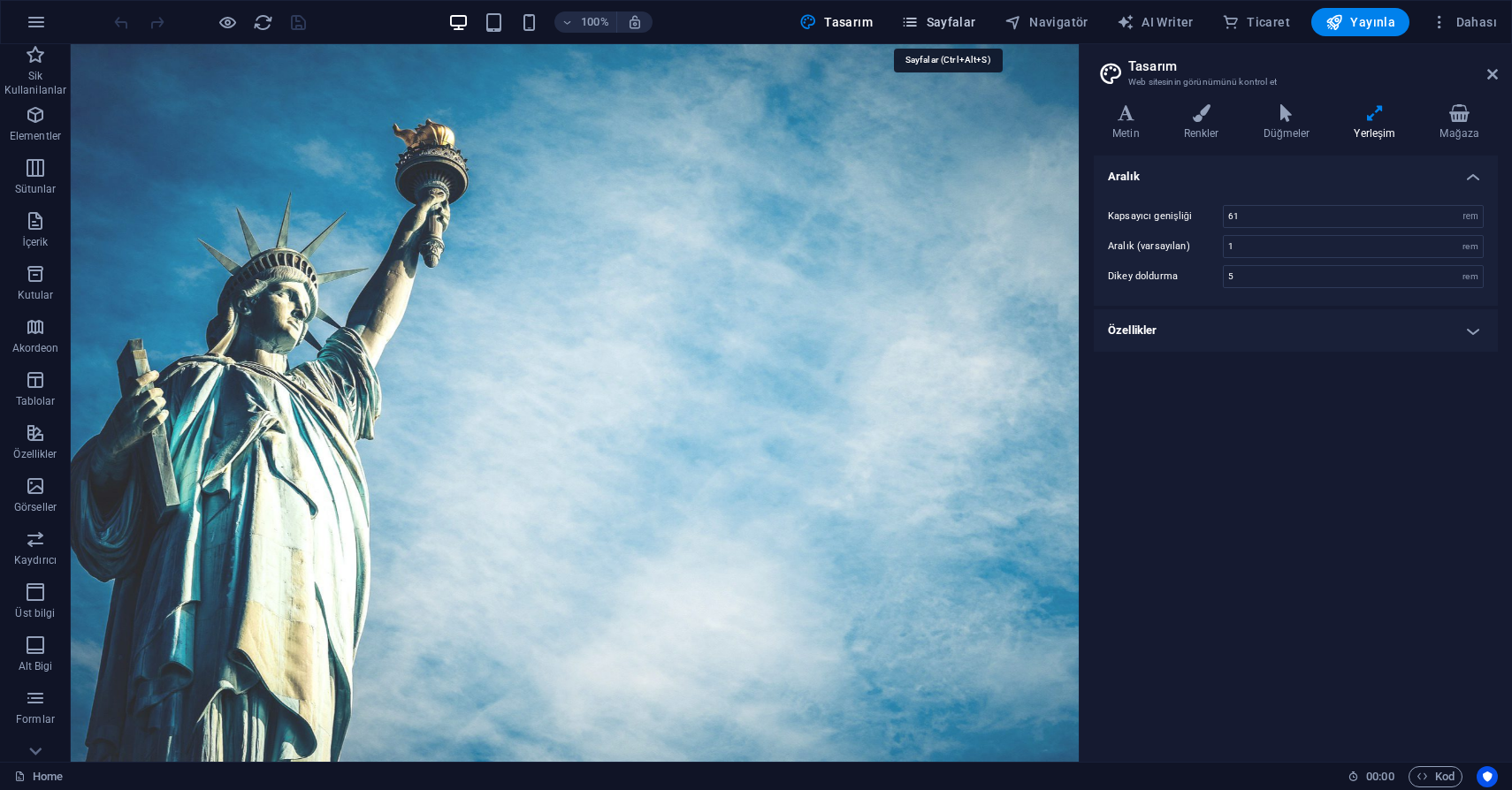
click at [938, 18] on span "Sayfalar" at bounding box center [938, 21] width 76 height 18
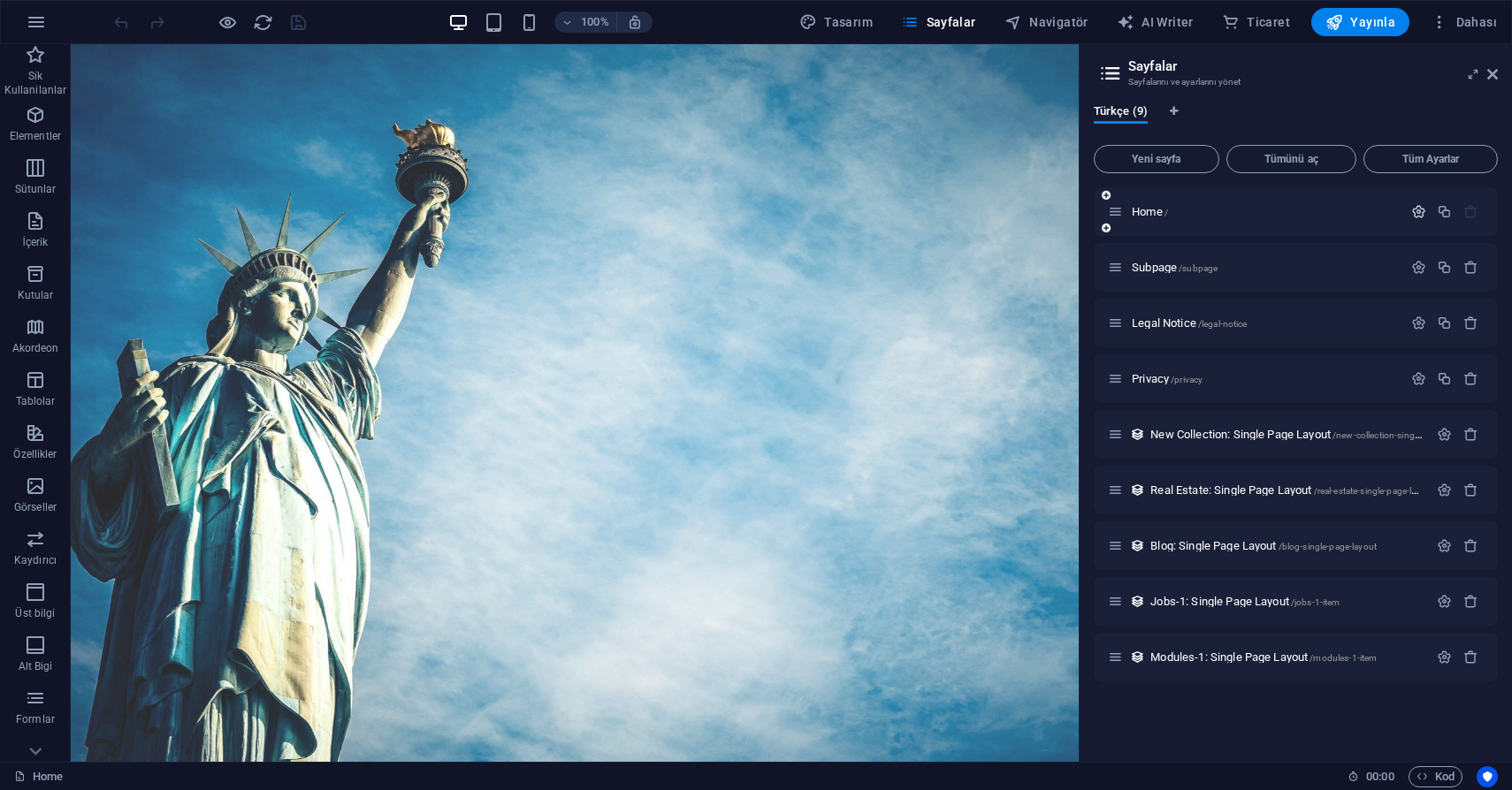
click at [1413, 211] on icon "button" at bounding box center [1419, 212] width 15 height 15
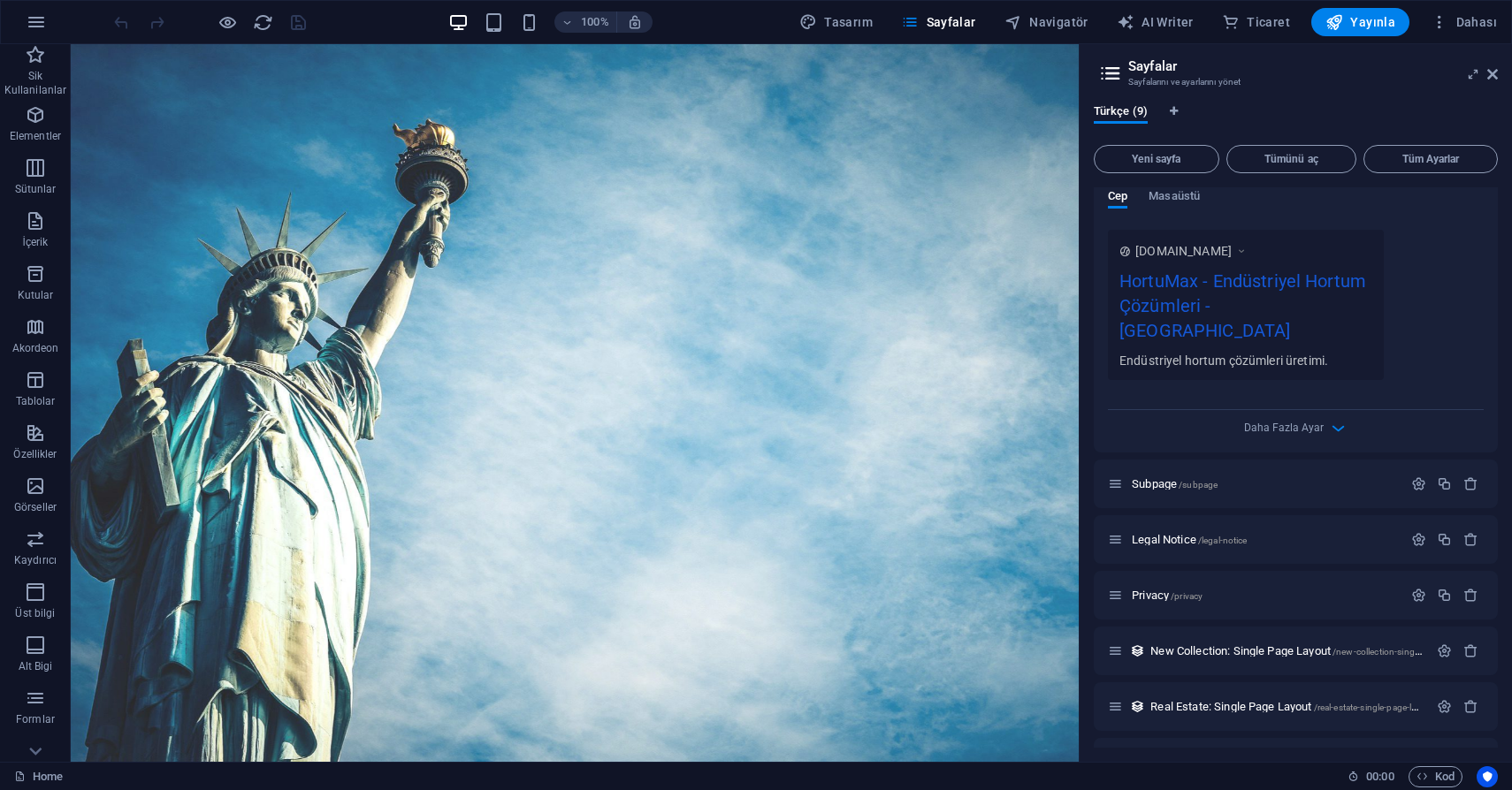
scroll to position [490, 0]
click at [1236, 302] on div "HortuMax - Endüstriyel Hortum Çözümleri - Berlin" at bounding box center [1245, 312] width 253 height 84
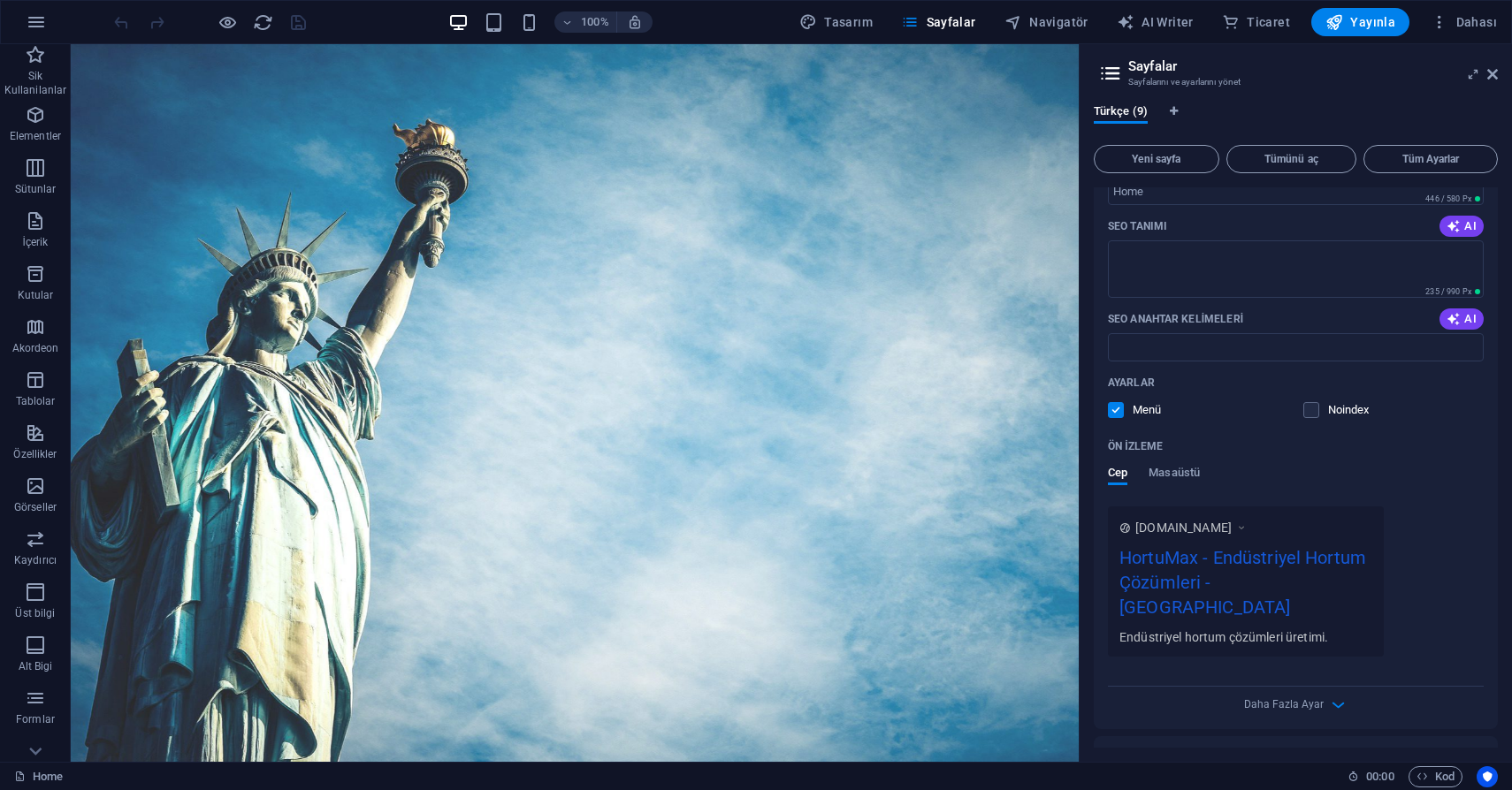
scroll to position [0, 0]
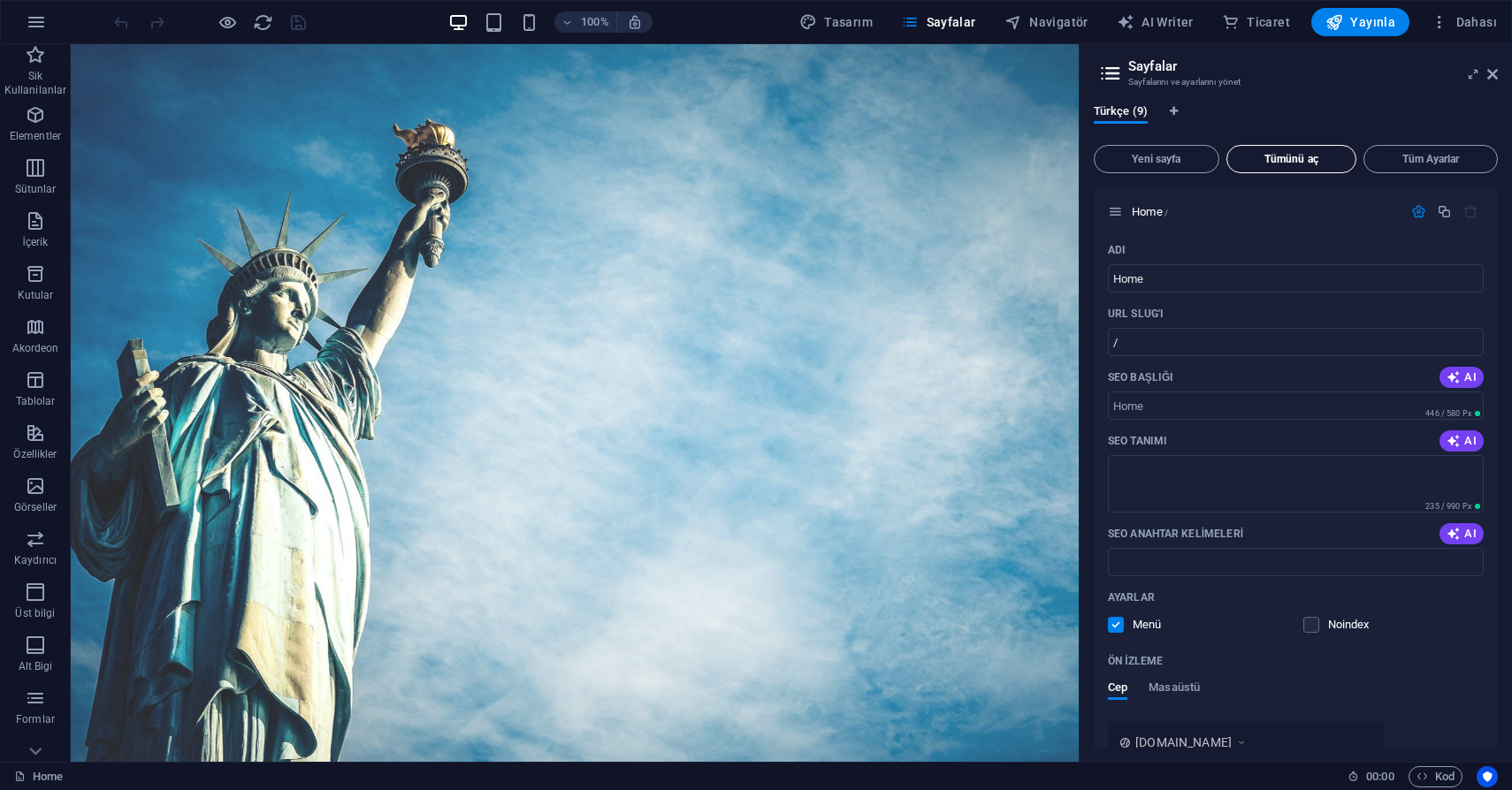
click at [1291, 160] on span "Tümünü aç" at bounding box center [1291, 159] width 115 height 10
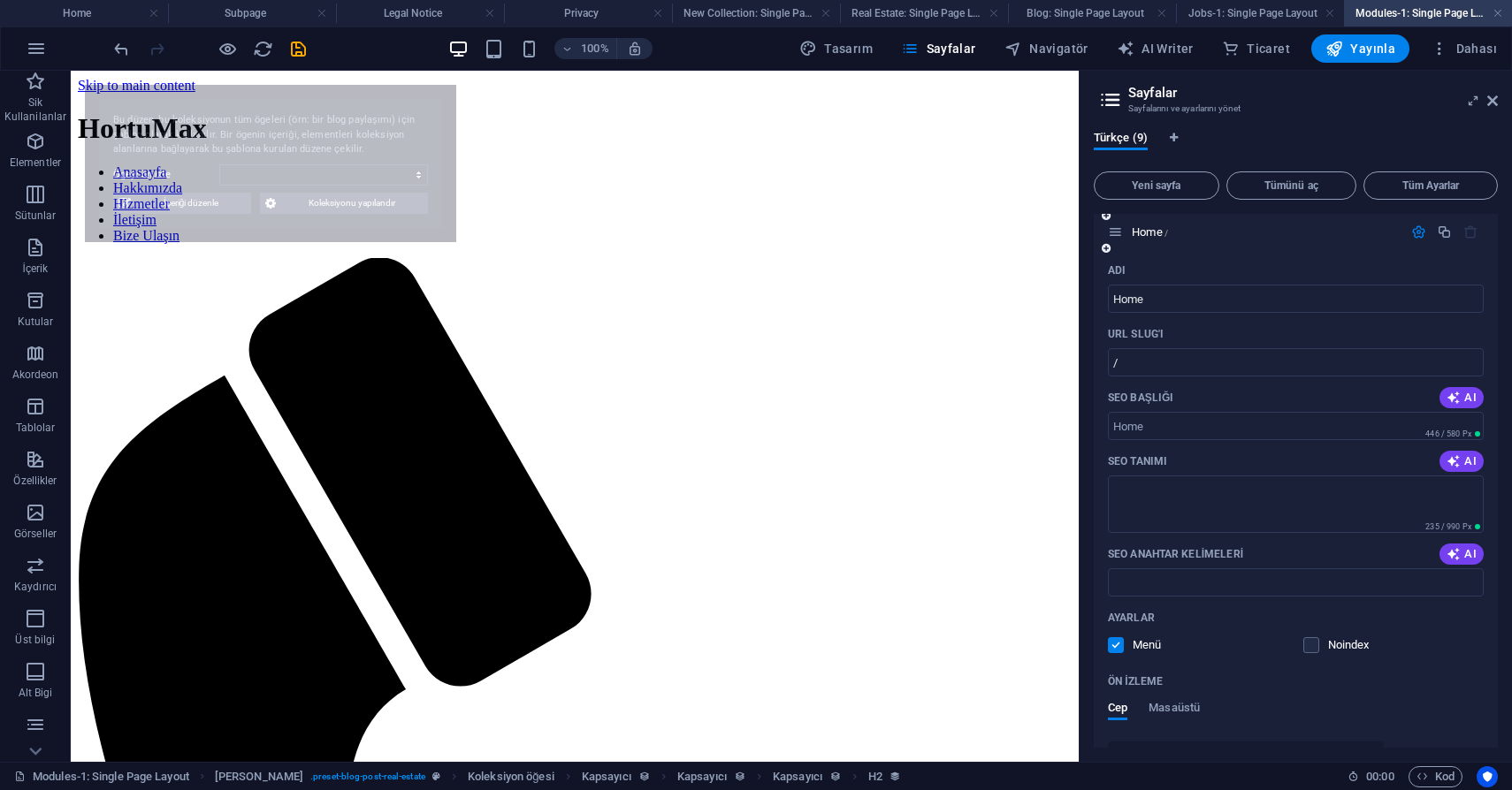
scroll to position [7, 0]
select select "68e18299fea8f5269f00beb5"
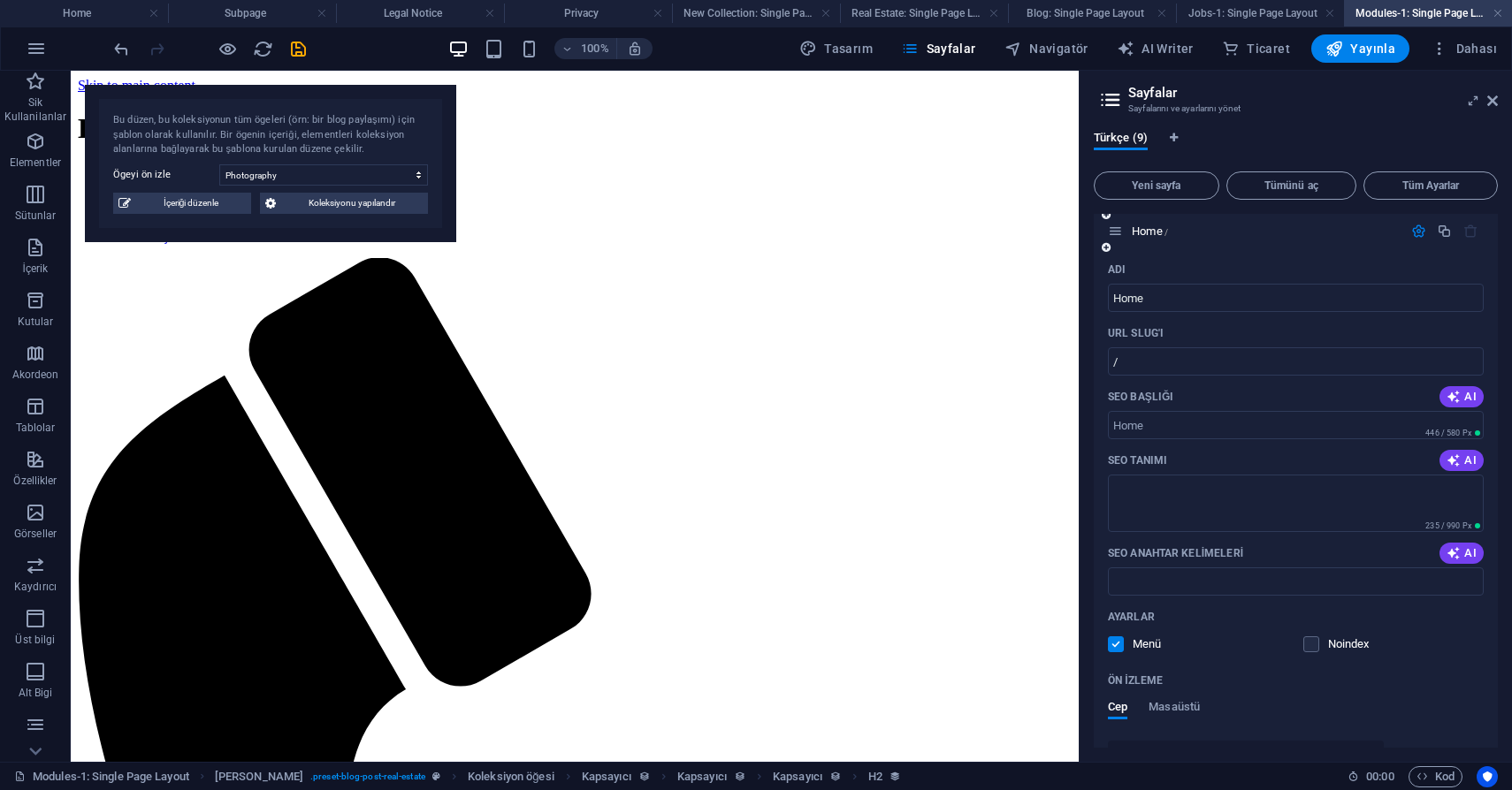
scroll to position [0, 0]
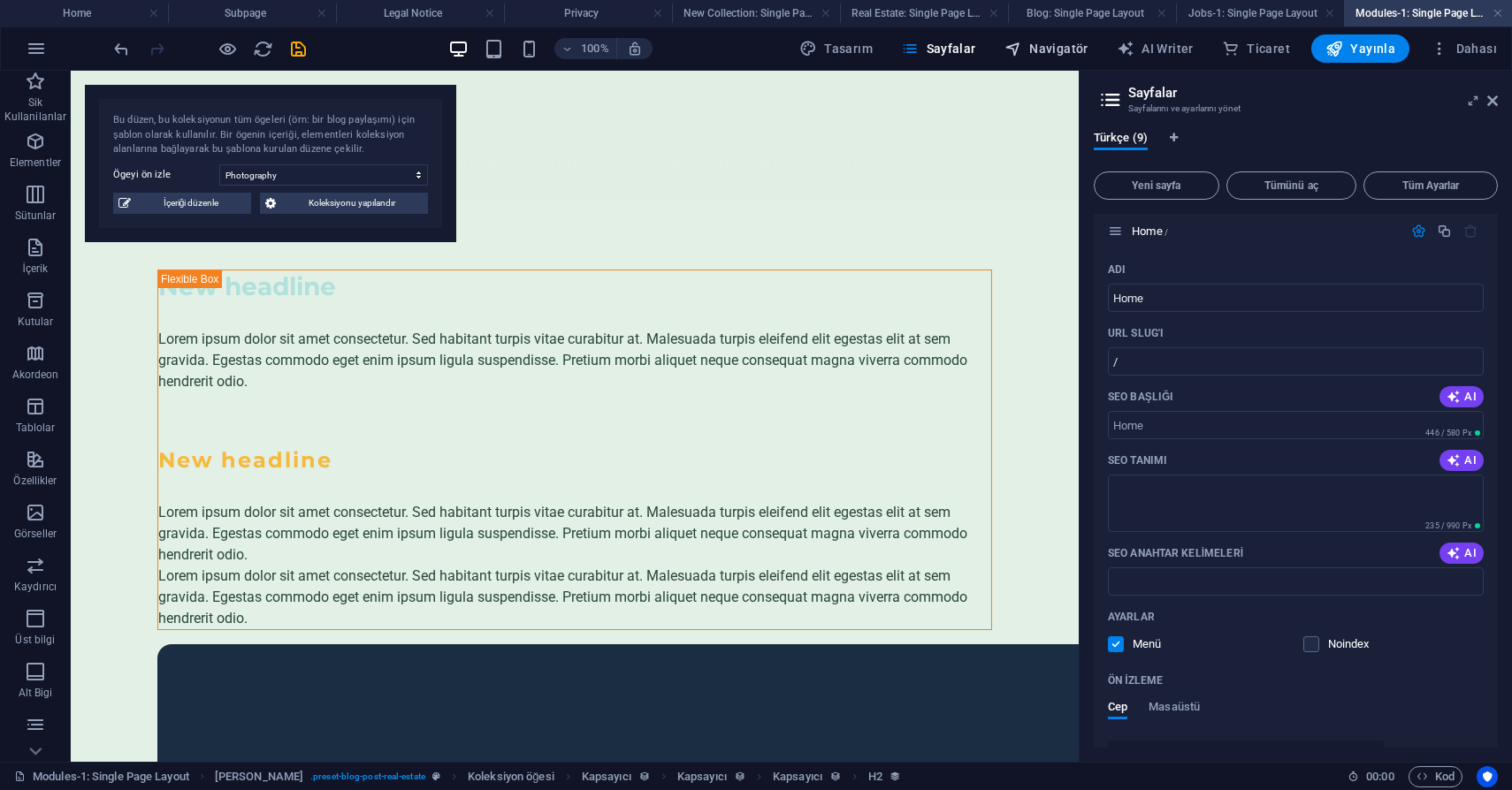
click at [1031, 56] on span "Navigatör" at bounding box center [1047, 49] width 84 height 18
select select "18226662-tr"
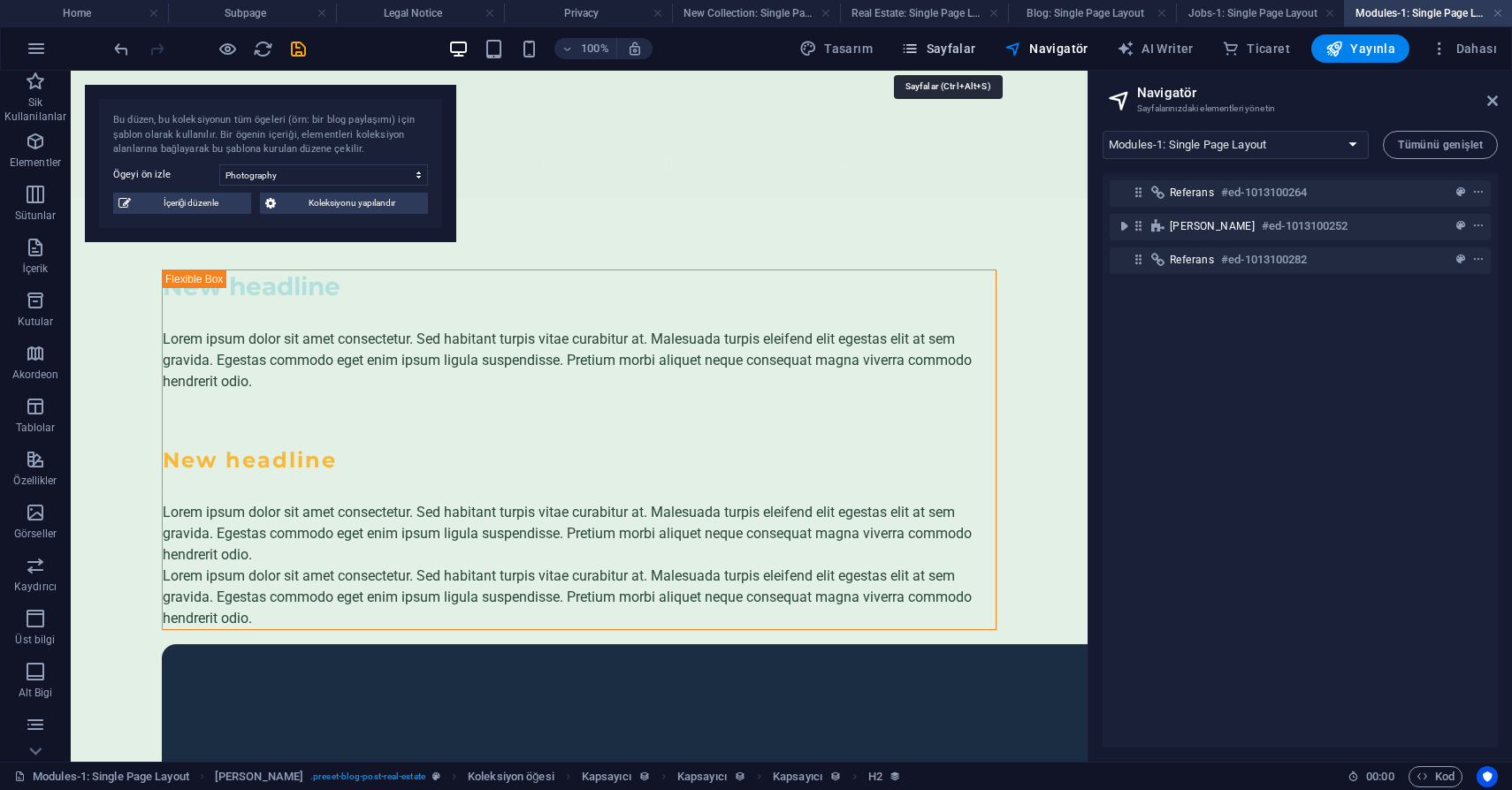
click at [945, 55] on span "Sayfalar" at bounding box center [938, 49] width 76 height 18
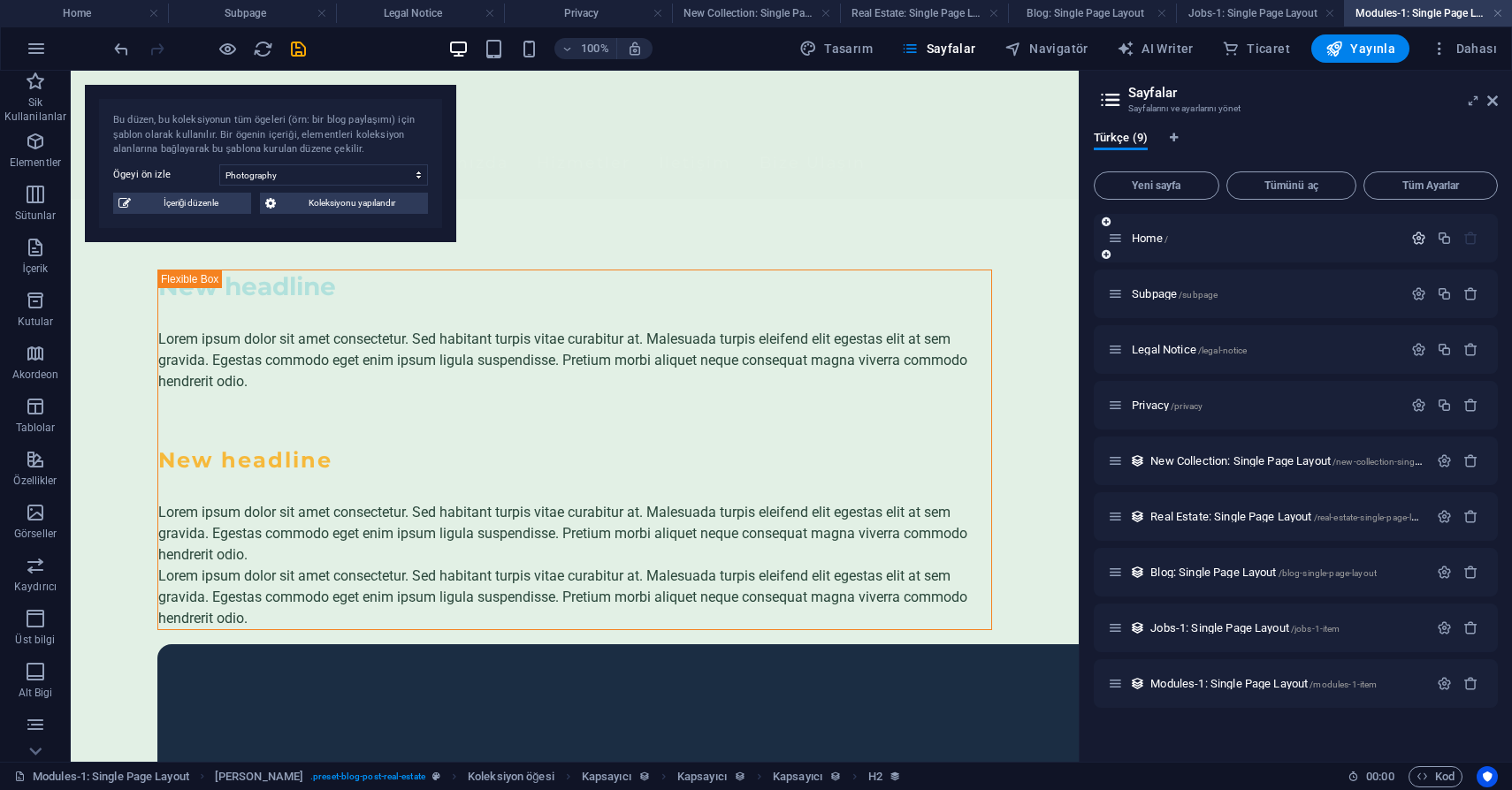
click at [1417, 231] on icon "button" at bounding box center [1419, 238] width 15 height 15
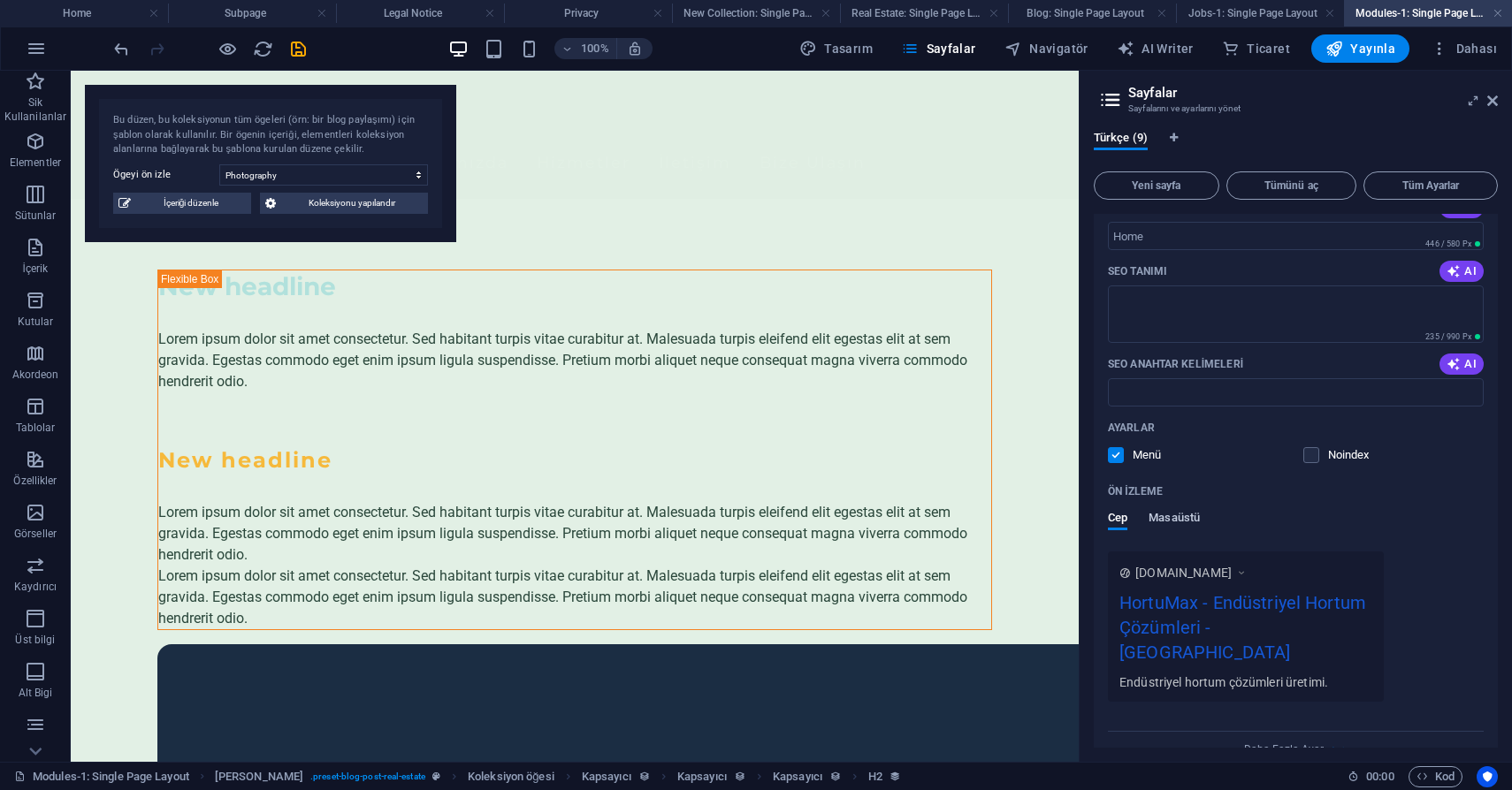
scroll to position [198, 0]
click at [1171, 510] on span "Masaüstü" at bounding box center [1173, 518] width 51 height 25
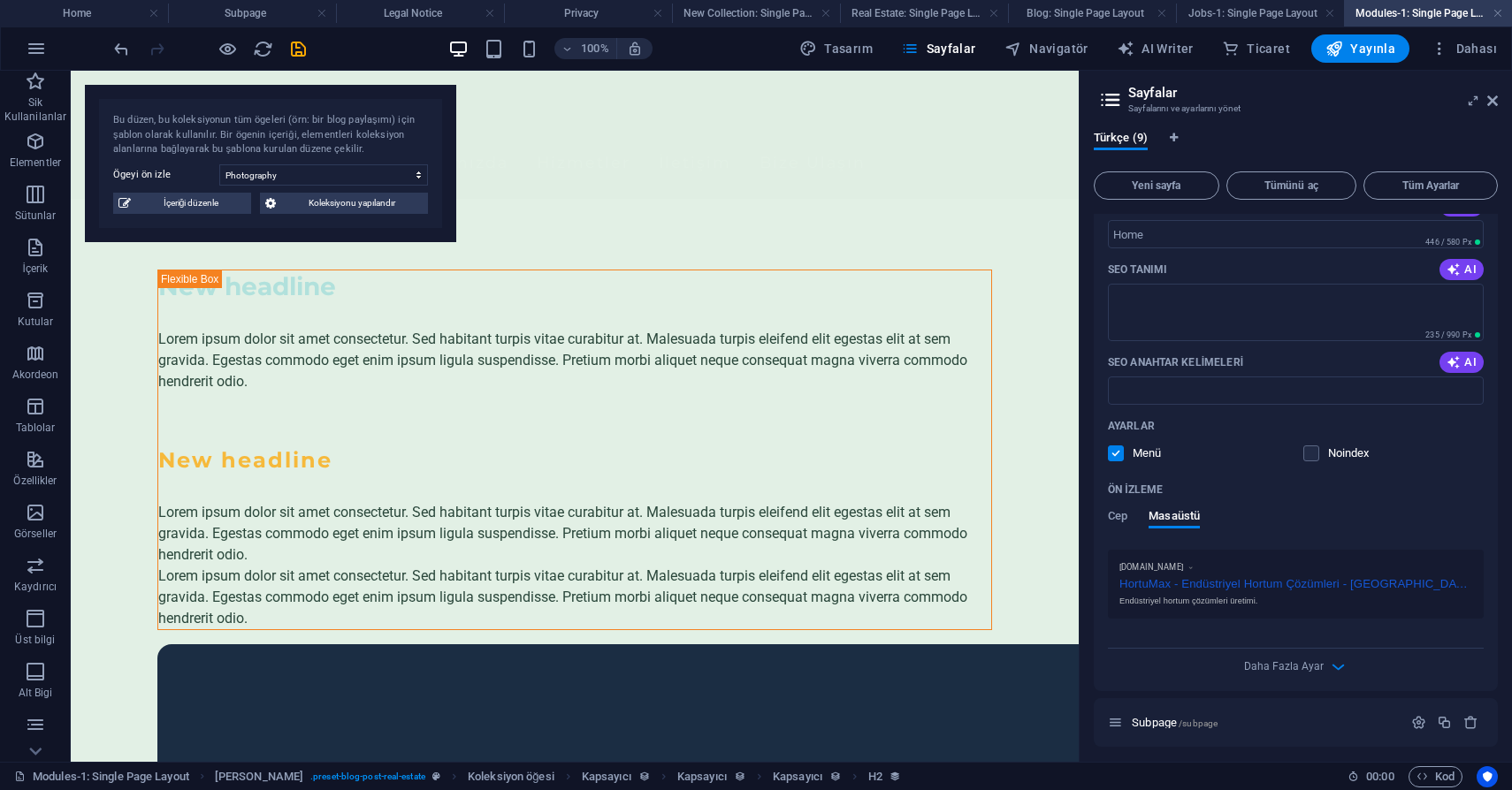
click at [1491, 5] on h4 "Modules-1: Single Page Layout" at bounding box center [1427, 13] width 168 height 20
click at [1494, 11] on link at bounding box center [1497, 14] width 10 height 17
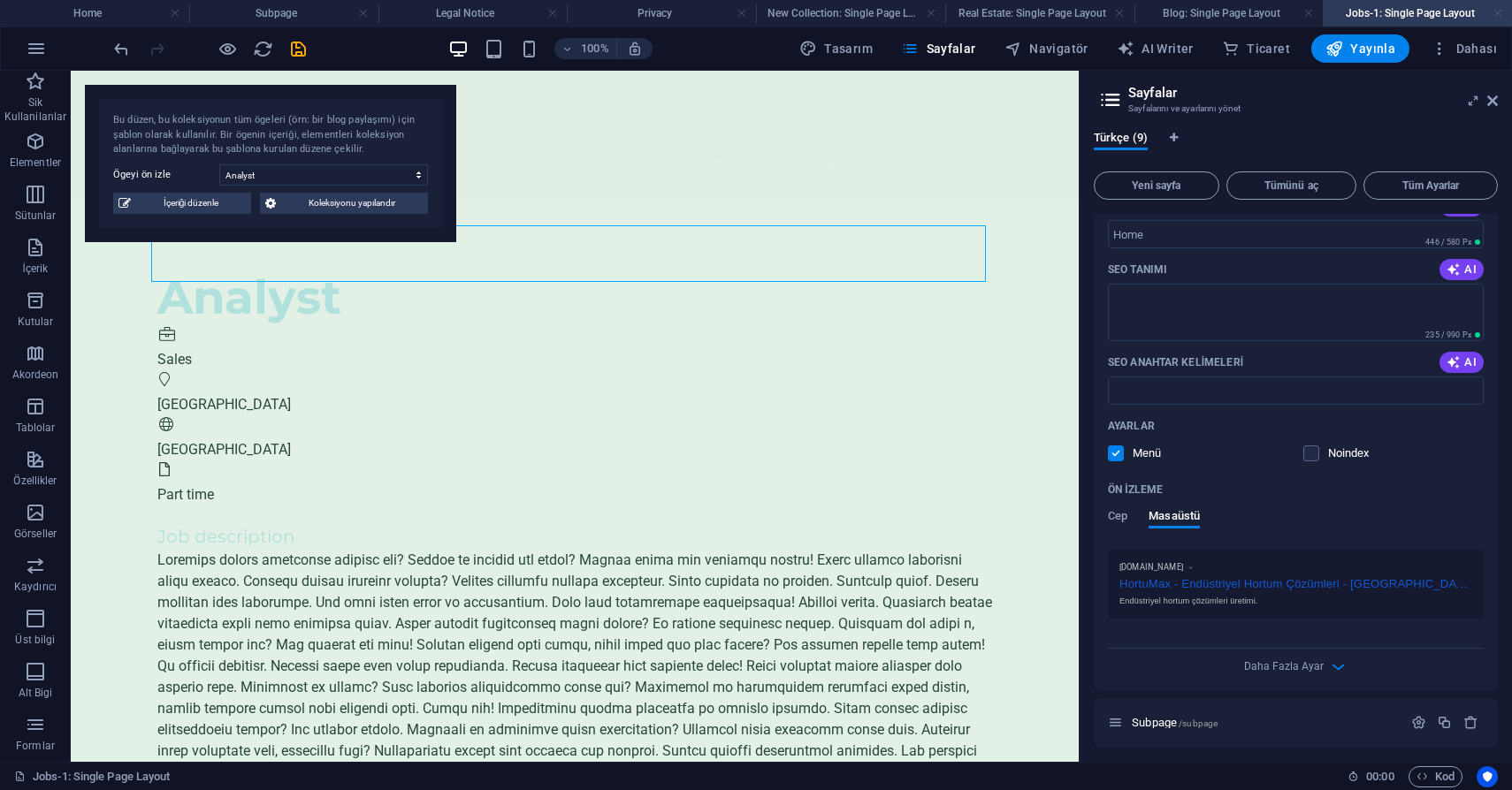
click at [1493, 14] on link at bounding box center [1497, 14] width 10 height 17
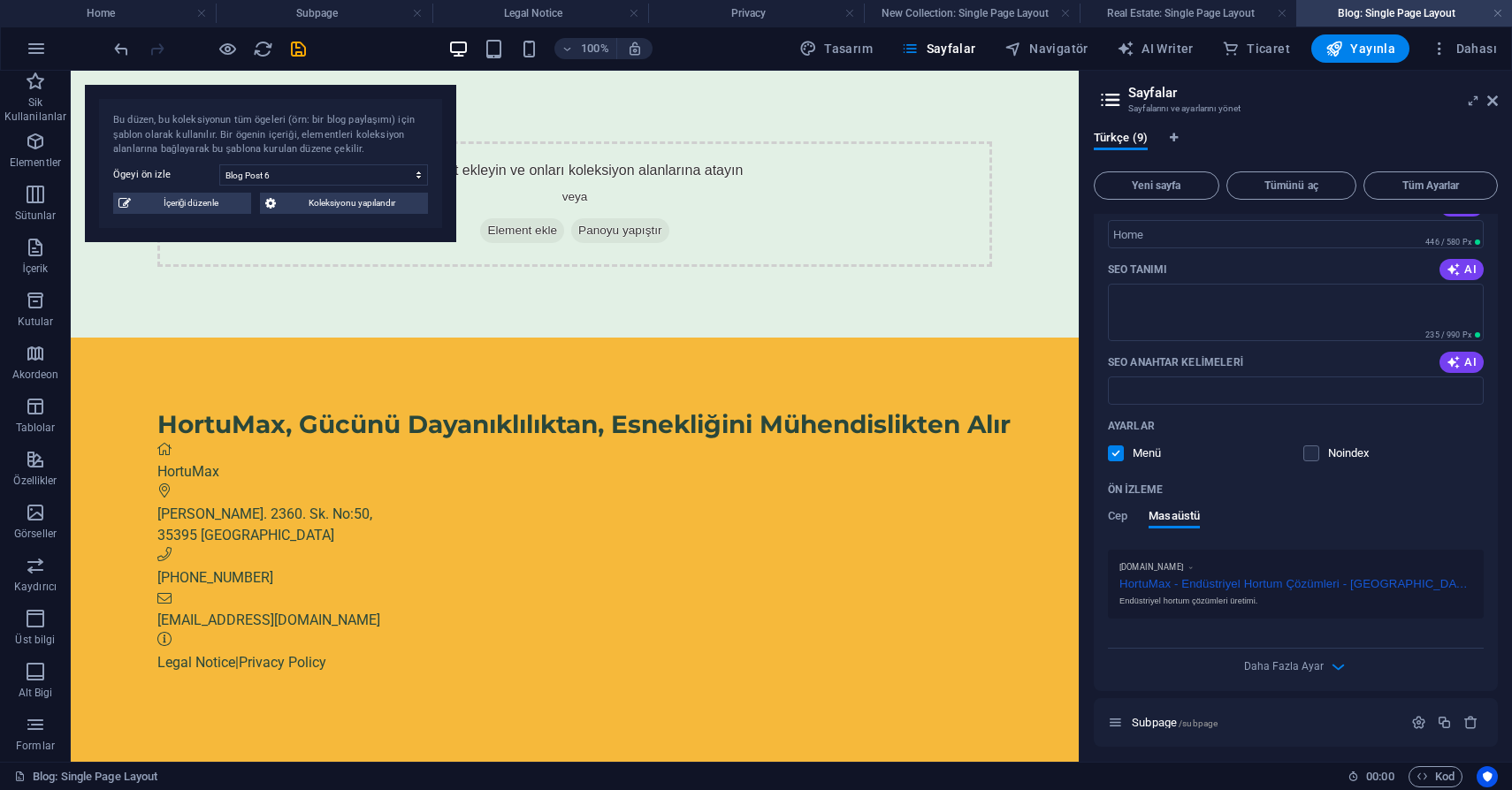
click at [1493, 14] on link at bounding box center [1497, 14] width 10 height 17
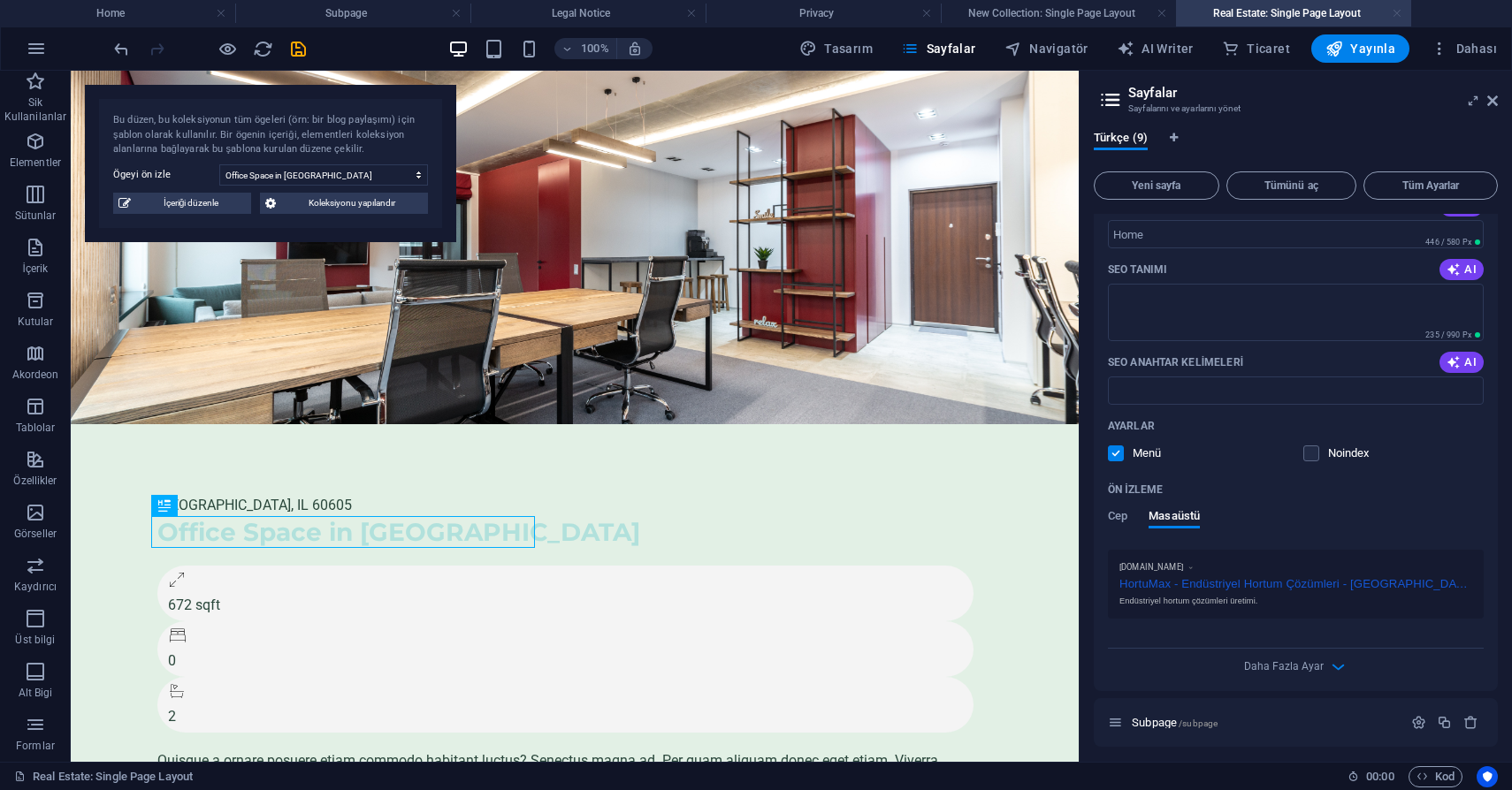
click at [1394, 8] on link at bounding box center [1396, 14] width 10 height 17
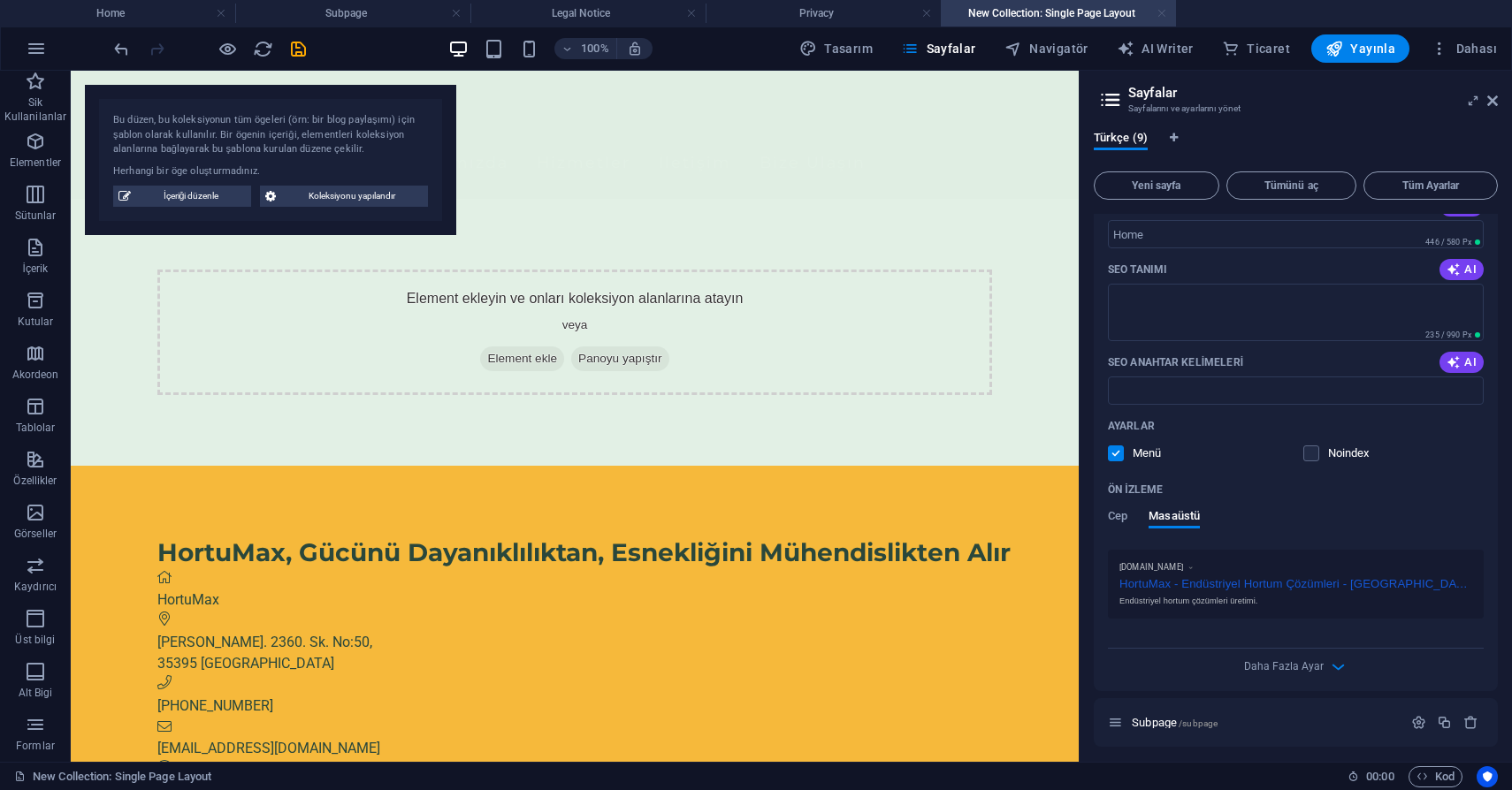
click at [1158, 14] on link at bounding box center [1161, 14] width 10 height 17
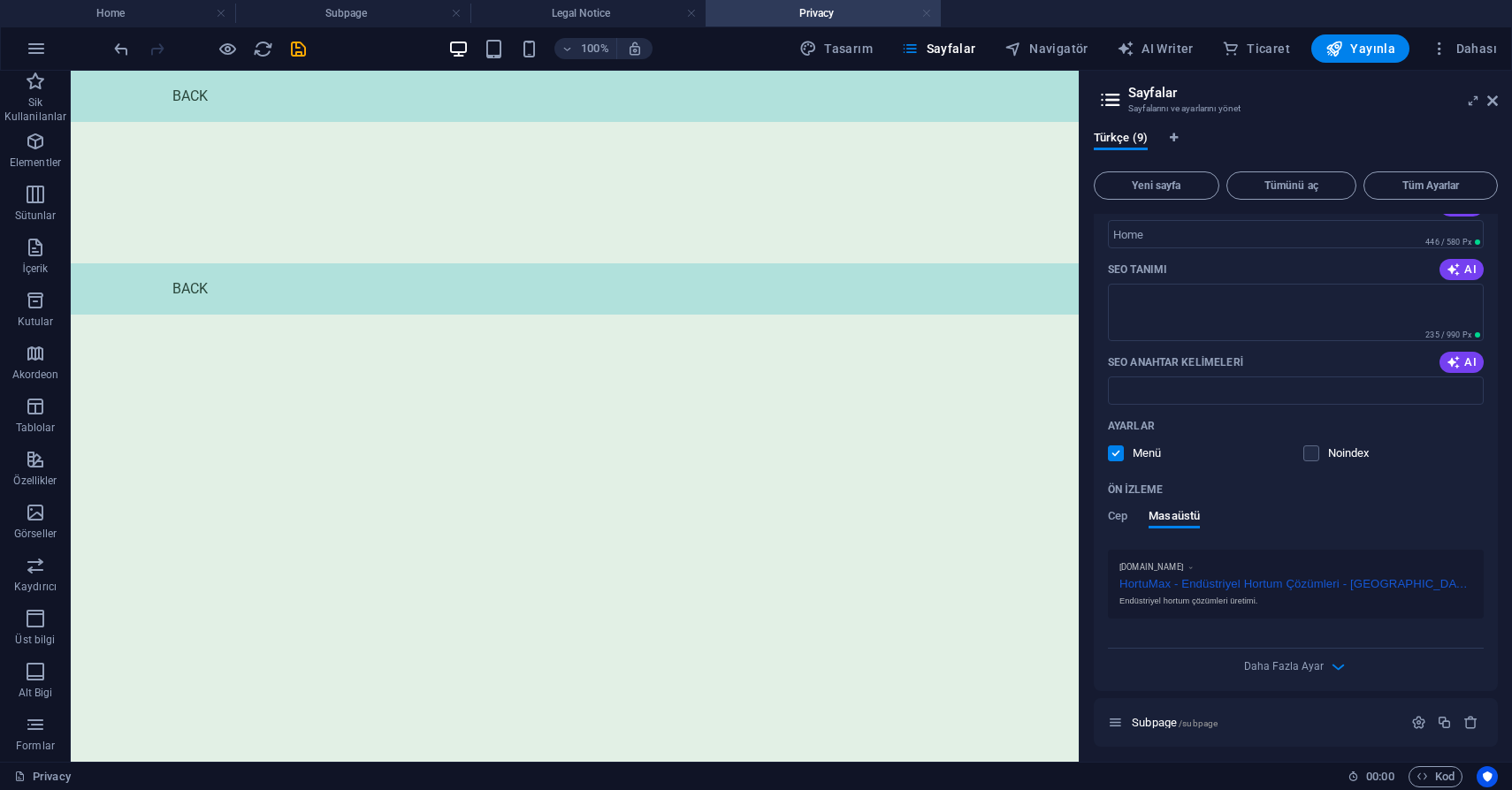
click at [927, 12] on link at bounding box center [925, 14] width 10 height 17
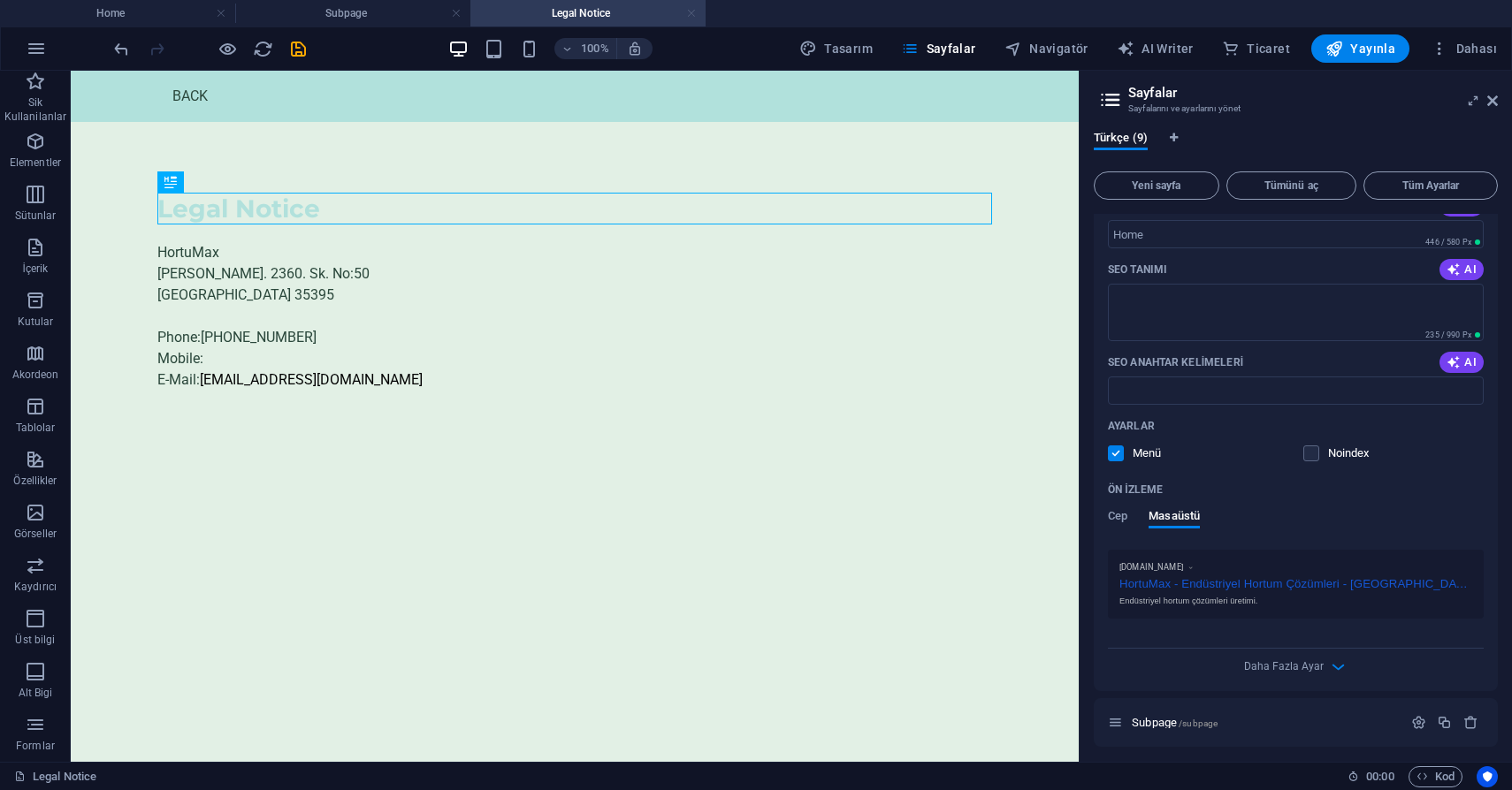
click at [689, 17] on link at bounding box center [690, 14] width 10 height 17
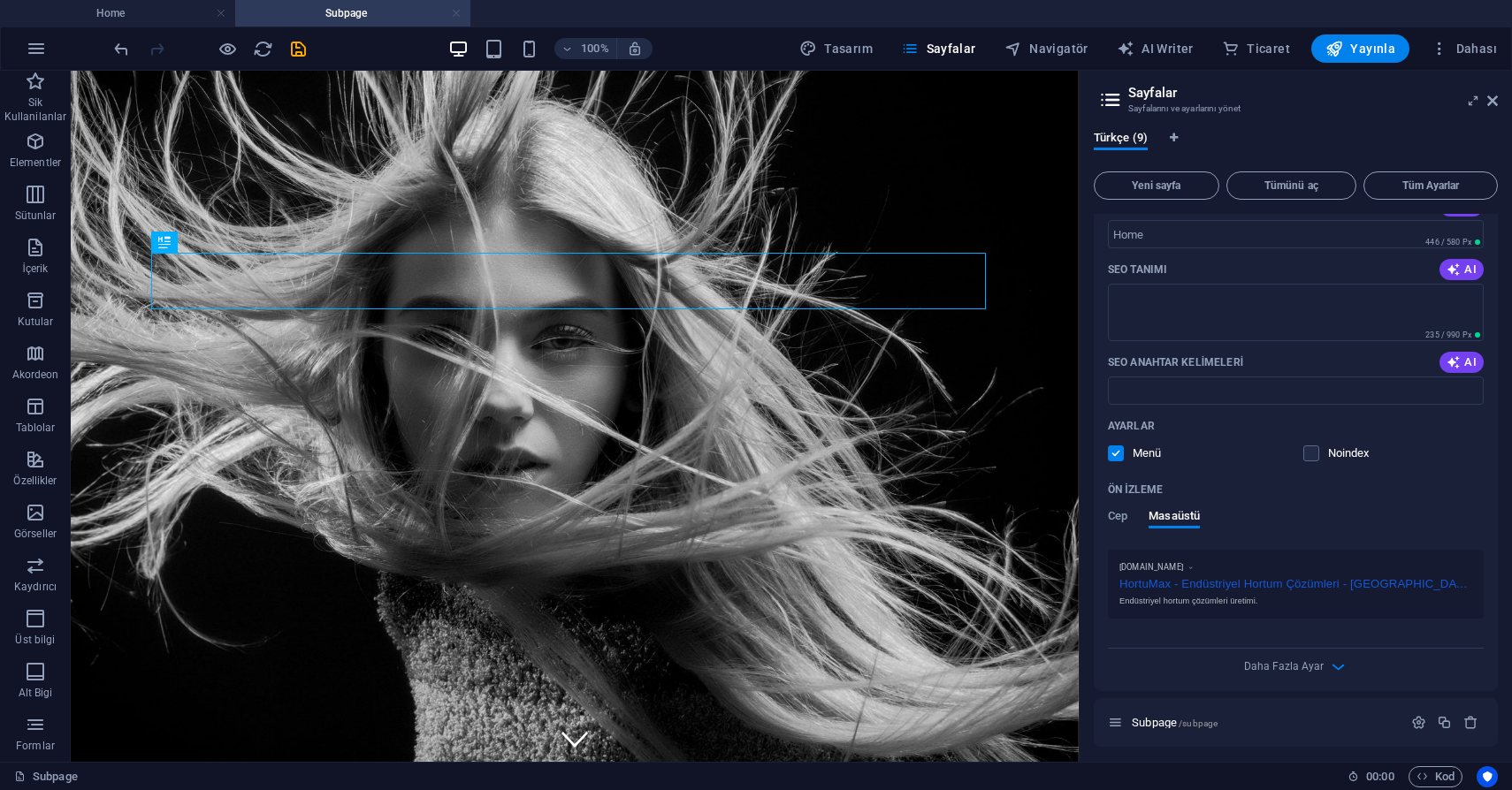
click at [459, 15] on link at bounding box center [455, 14] width 10 height 17
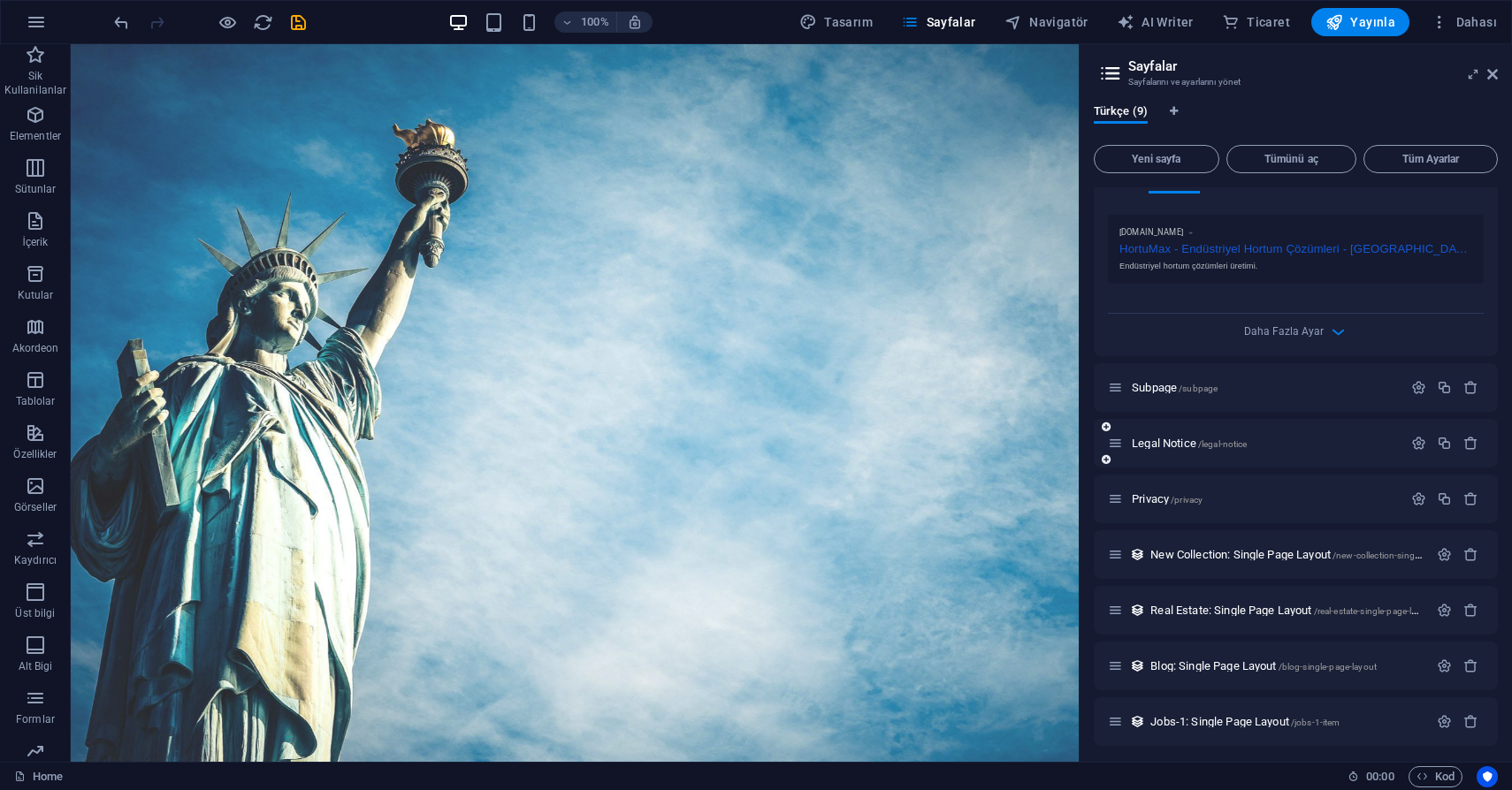
scroll to position [471, 0]
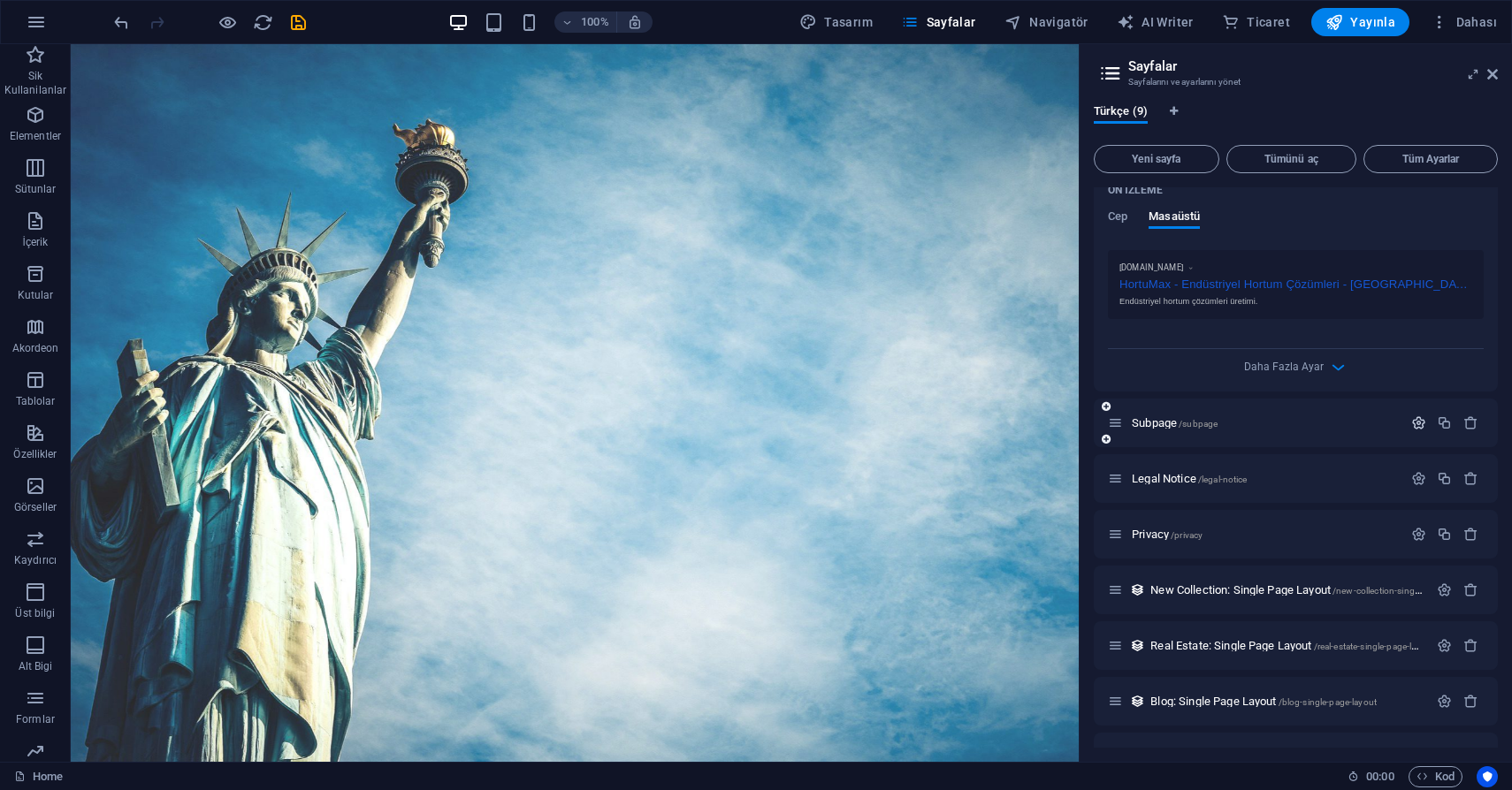
click at [1416, 420] on icon "button" at bounding box center [1419, 423] width 15 height 15
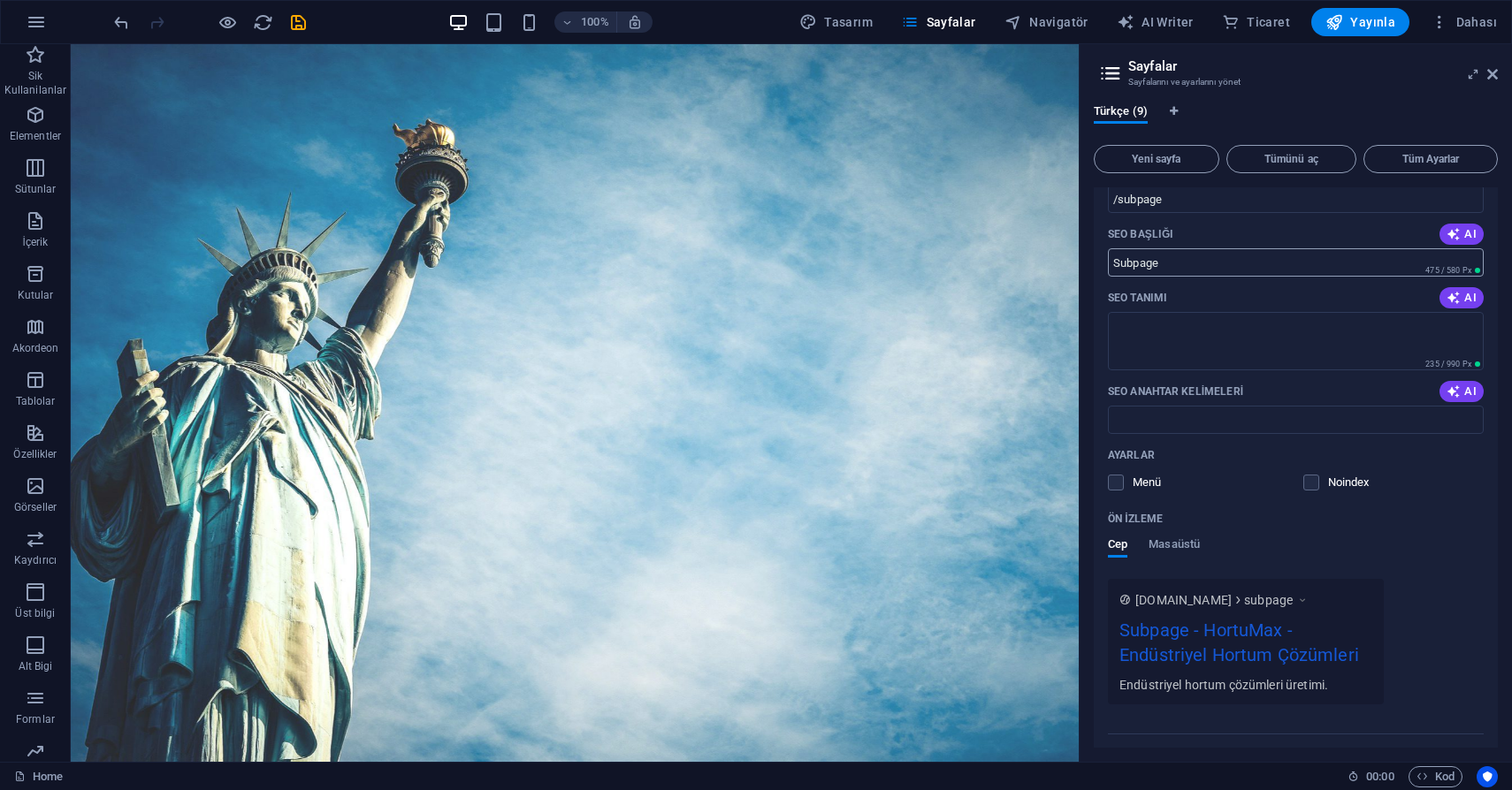
scroll to position [517, 0]
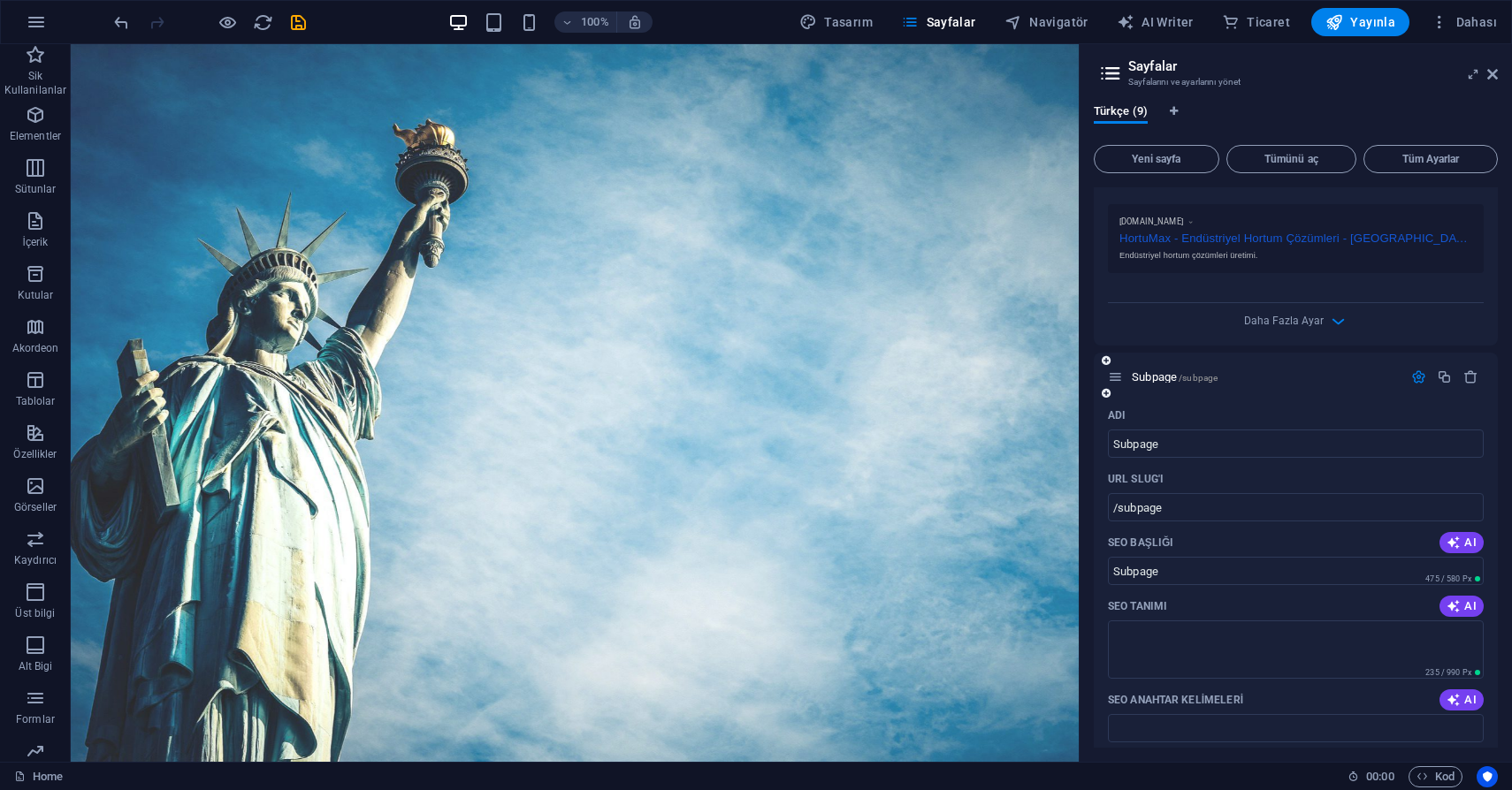
click at [1417, 378] on icon "button" at bounding box center [1419, 377] width 15 height 15
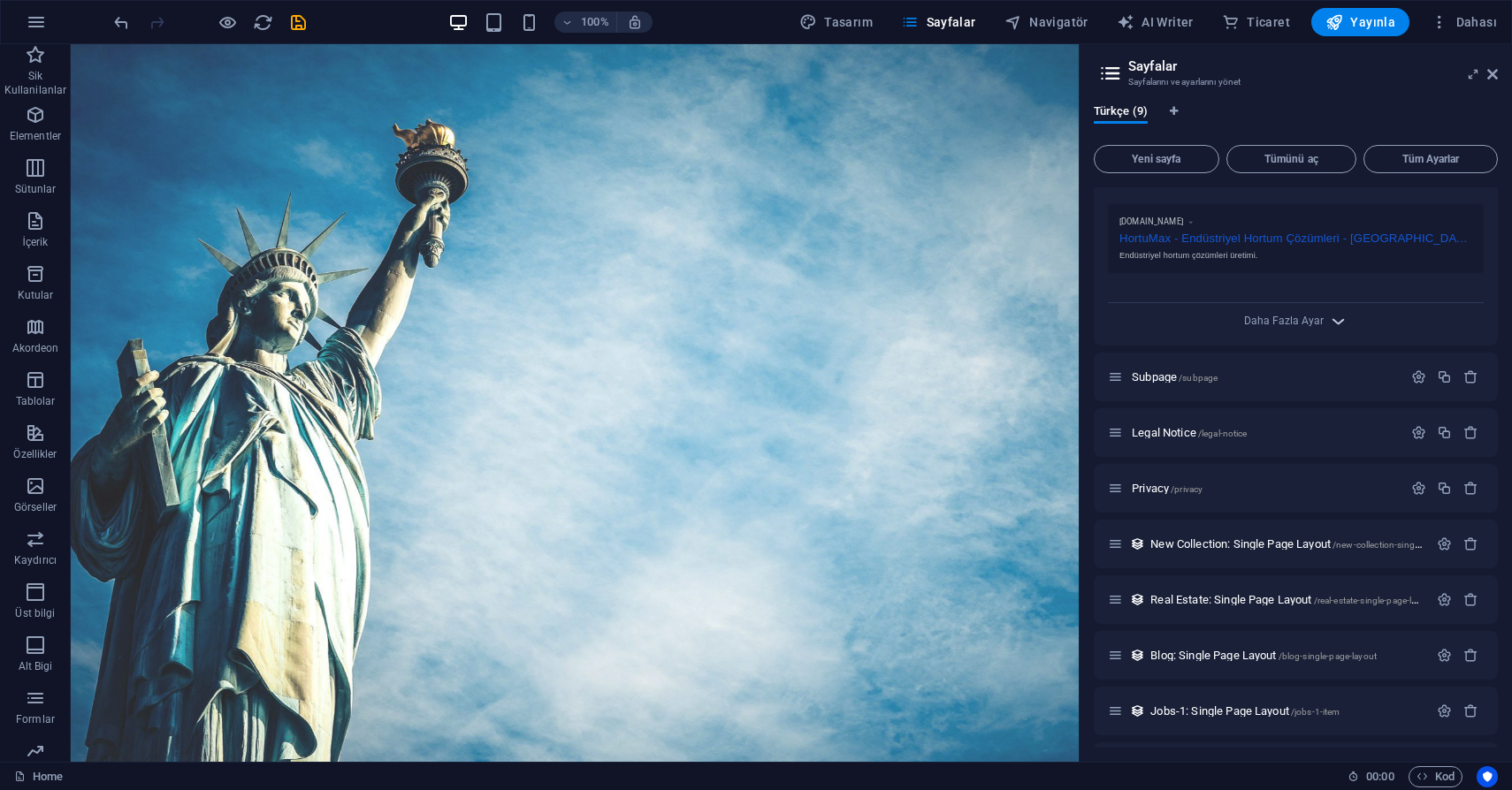
click at [1293, 327] on span "Daha Fazla Ayar" at bounding box center [1296, 322] width 21 height 21
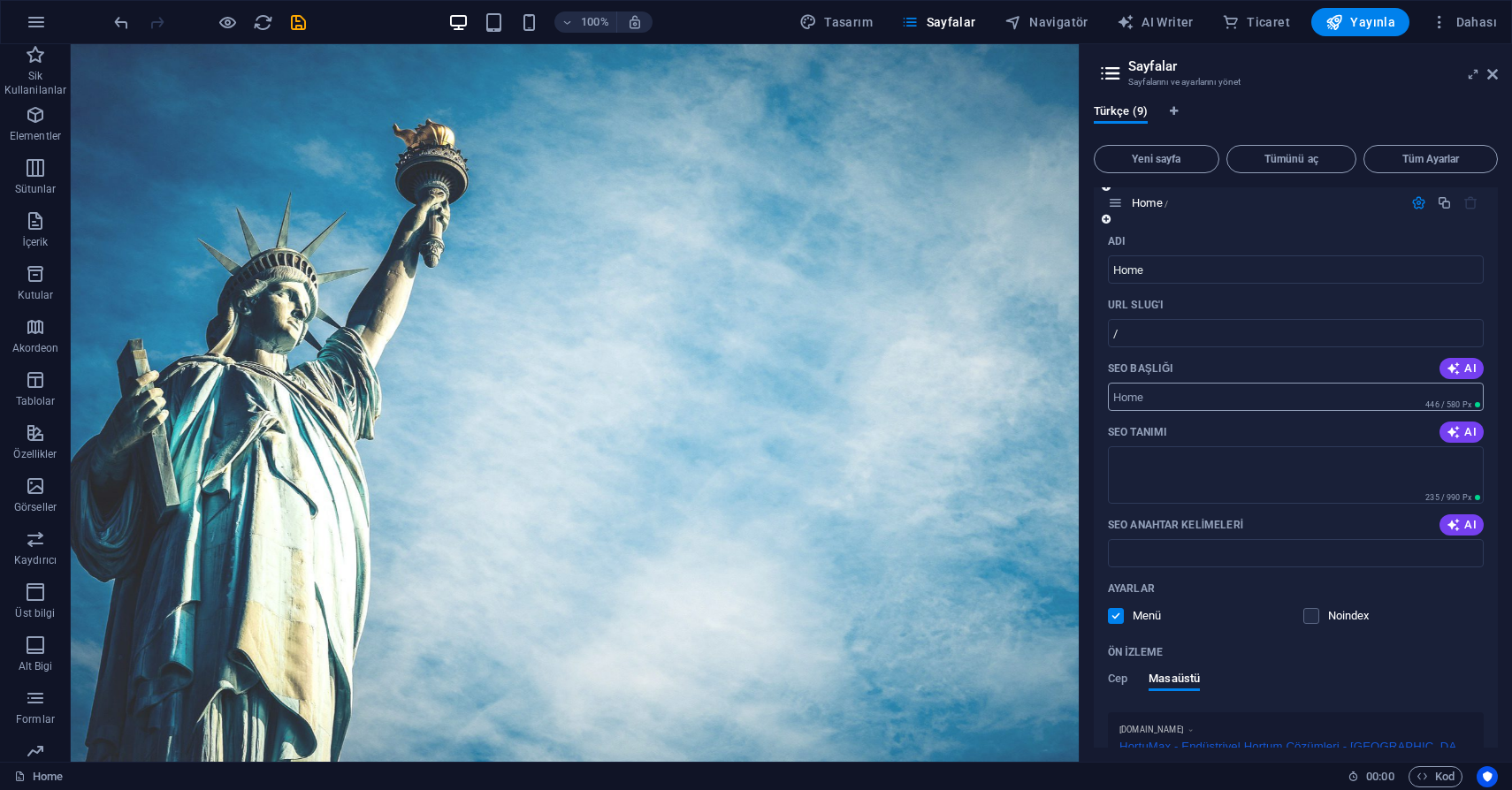
scroll to position [0, 0]
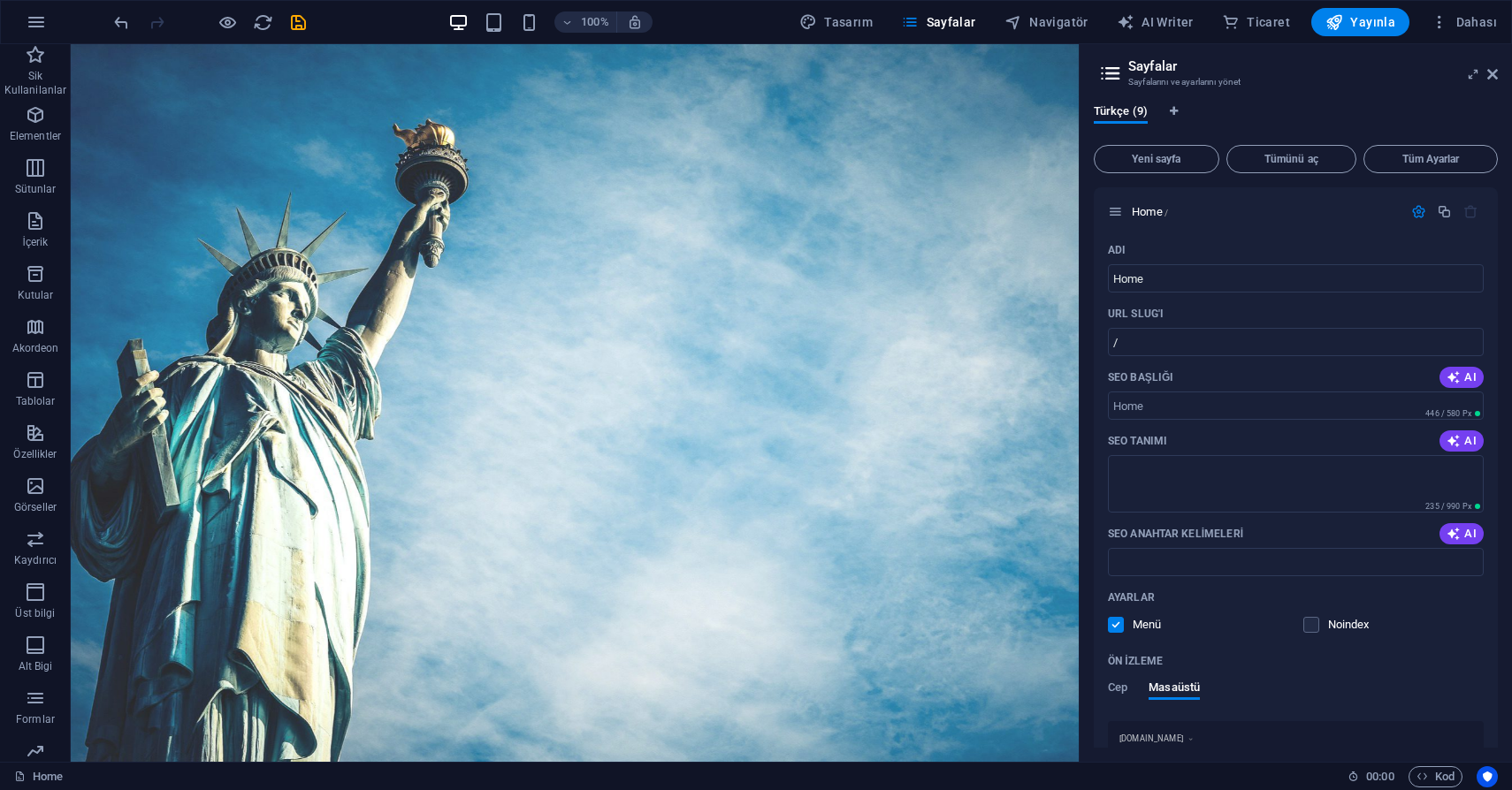
click at [1117, 68] on icon at bounding box center [1110, 73] width 26 height 25
click at [1108, 76] on icon at bounding box center [1110, 73] width 26 height 25
click at [1489, 75] on icon at bounding box center [1491, 74] width 10 height 14
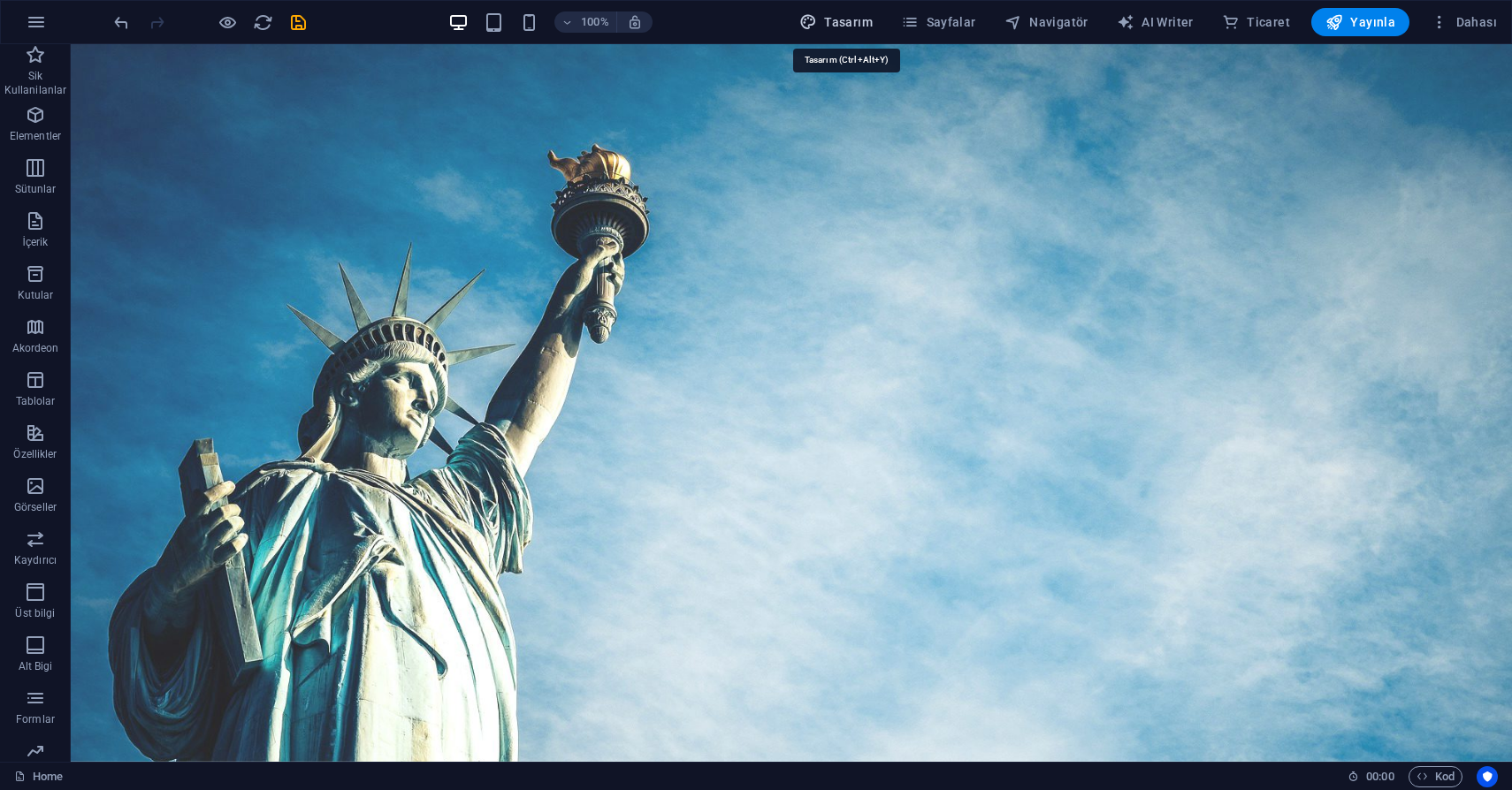
click at [839, 21] on span "Tasarım" at bounding box center [836, 21] width 74 height 18
select select "rem"
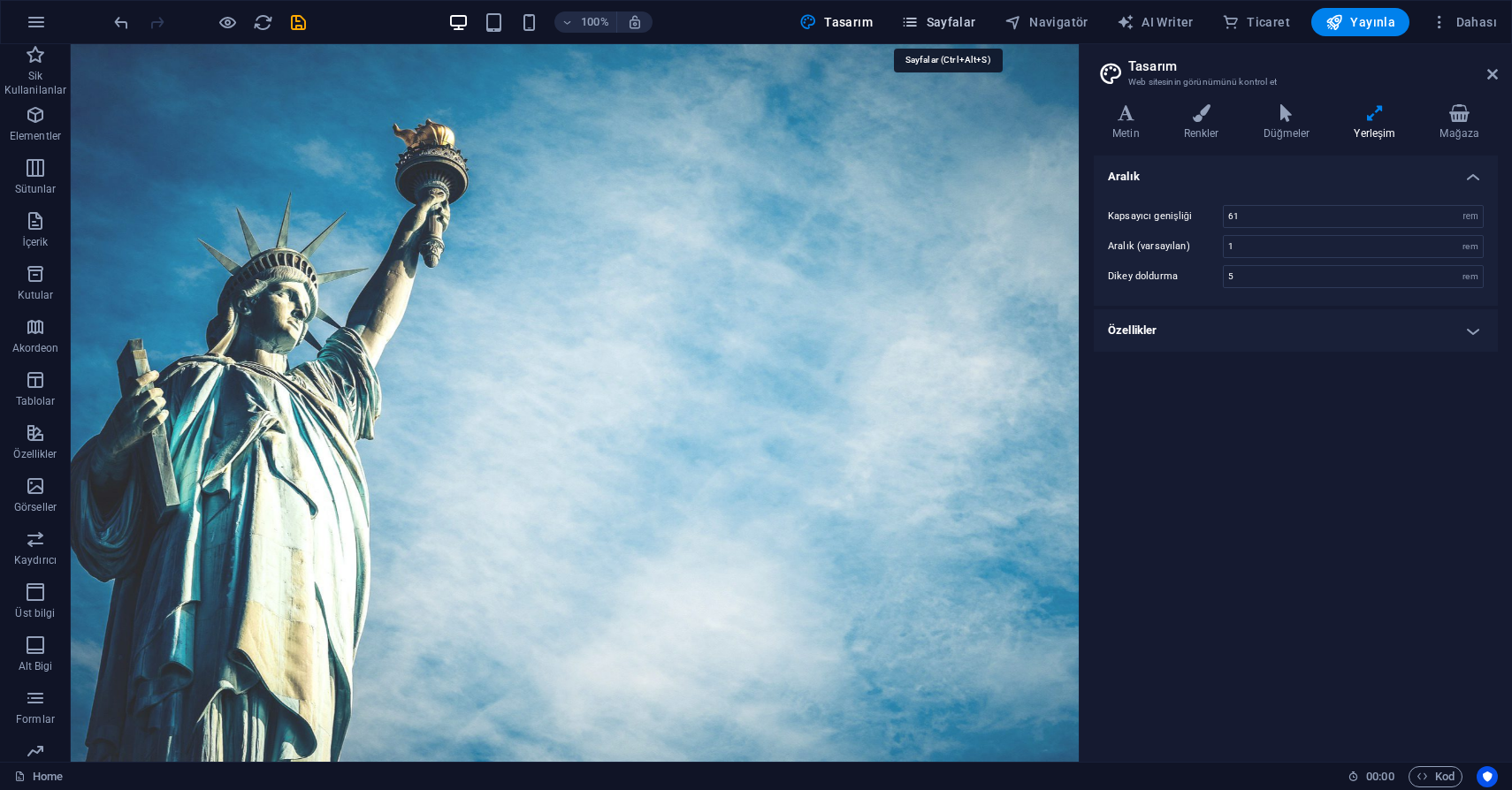
click at [950, 13] on span "Sayfalar" at bounding box center [938, 21] width 76 height 18
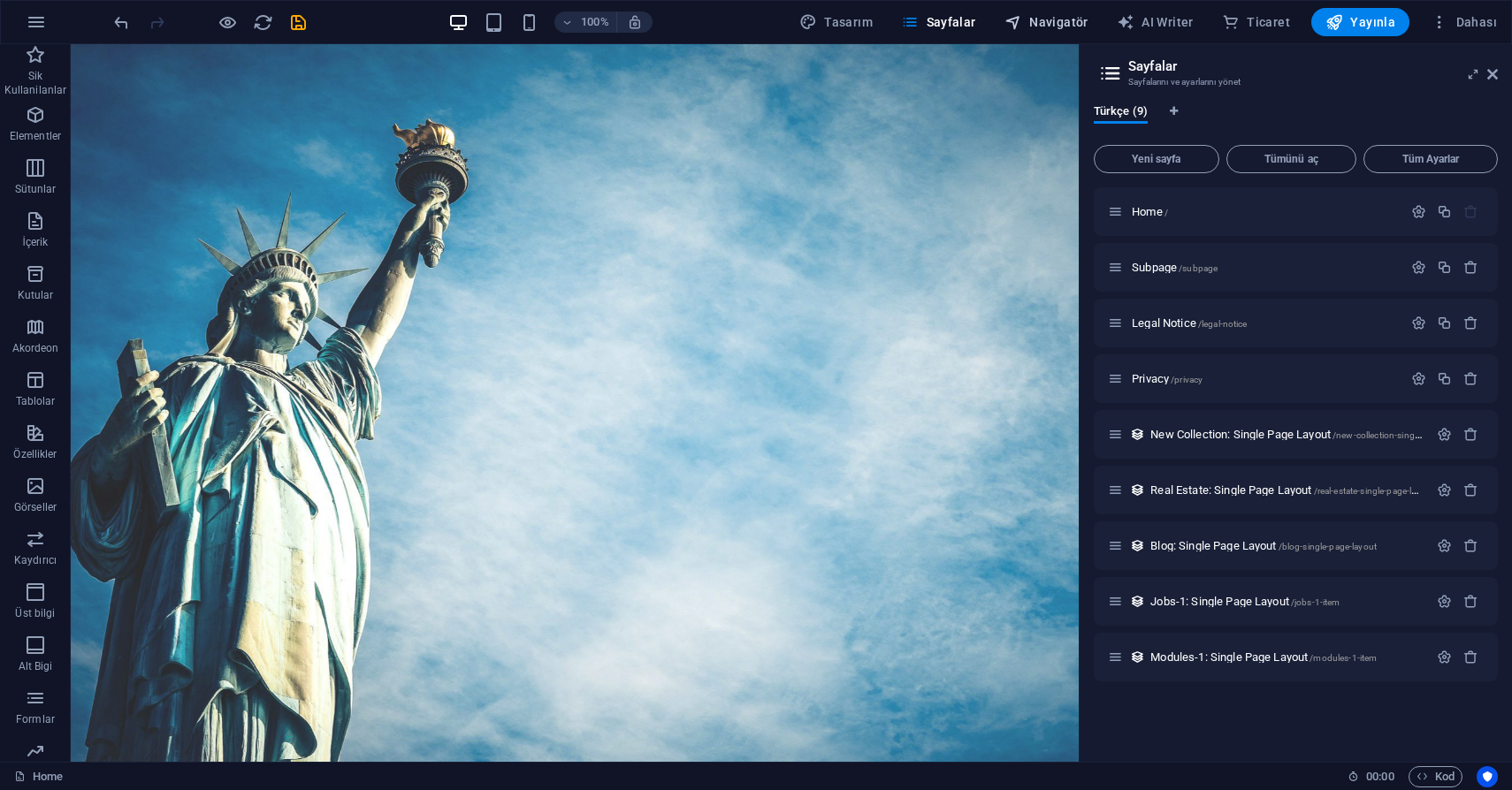
click at [1050, 11] on button "Navigatör" at bounding box center [1046, 22] width 98 height 28
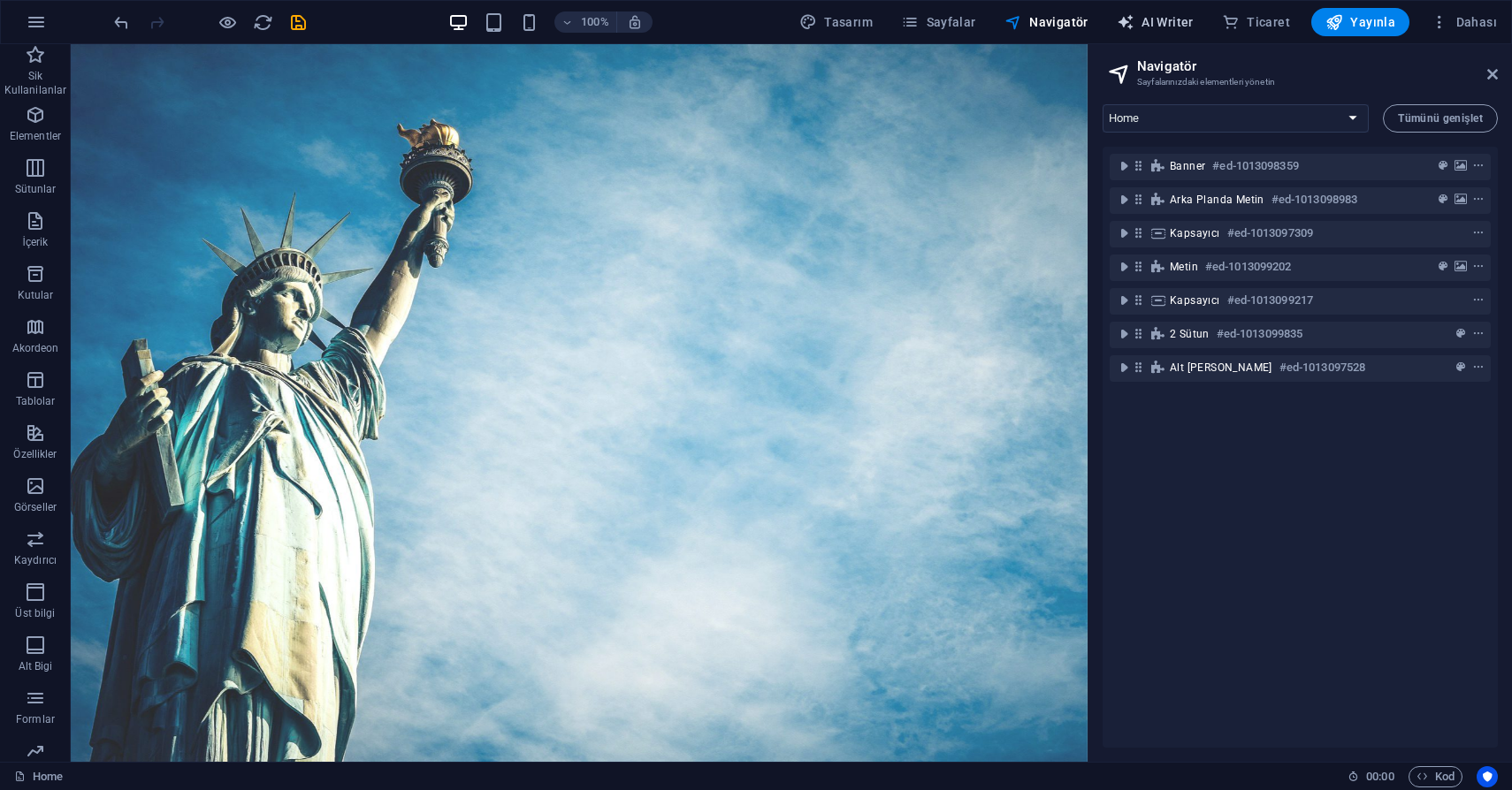
click at [1159, 24] on span "AI Writer" at bounding box center [1155, 21] width 76 height 18
select select "English"
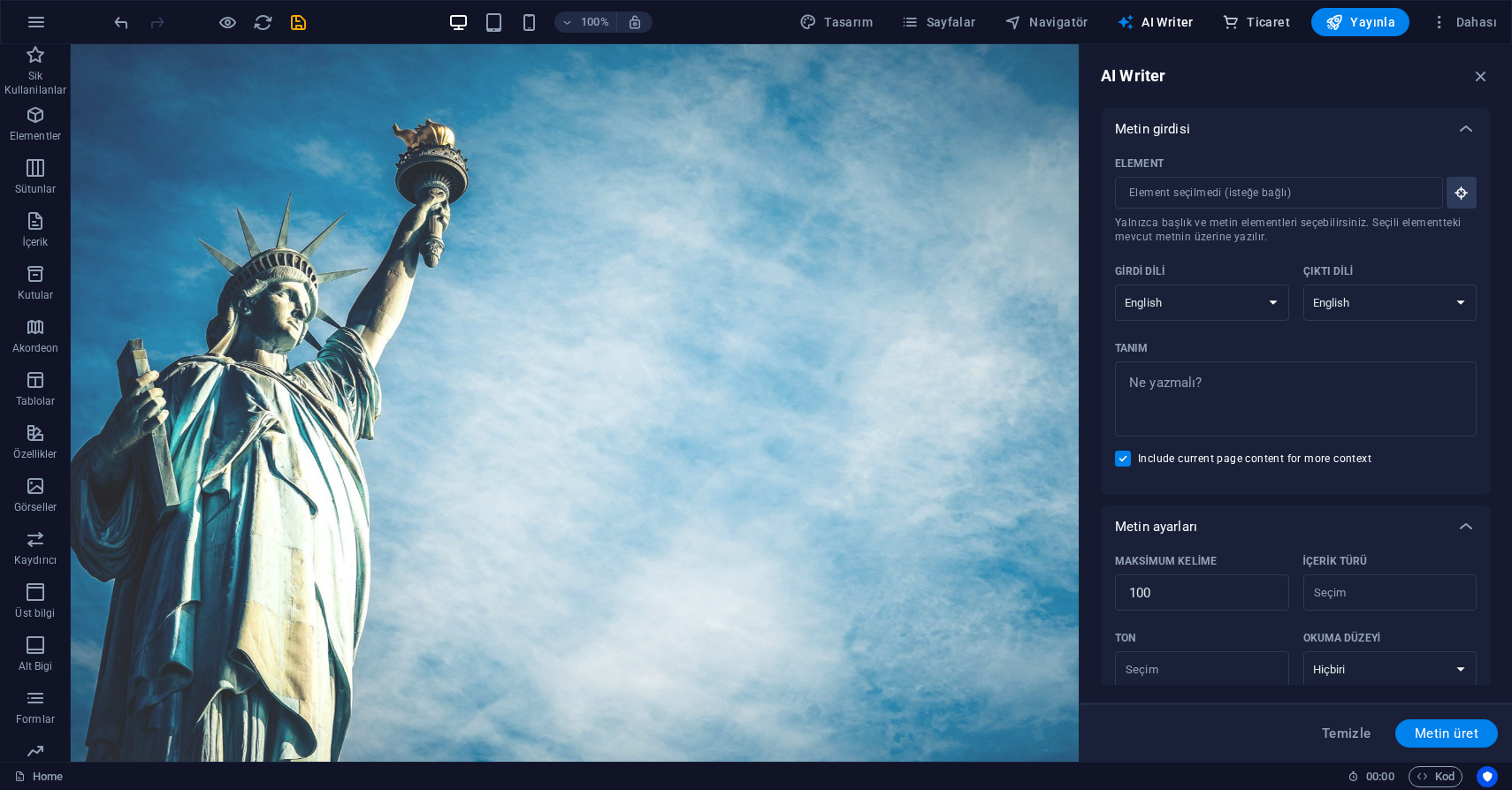
click at [1248, 20] on span "Ticaret" at bounding box center [1255, 21] width 68 height 18
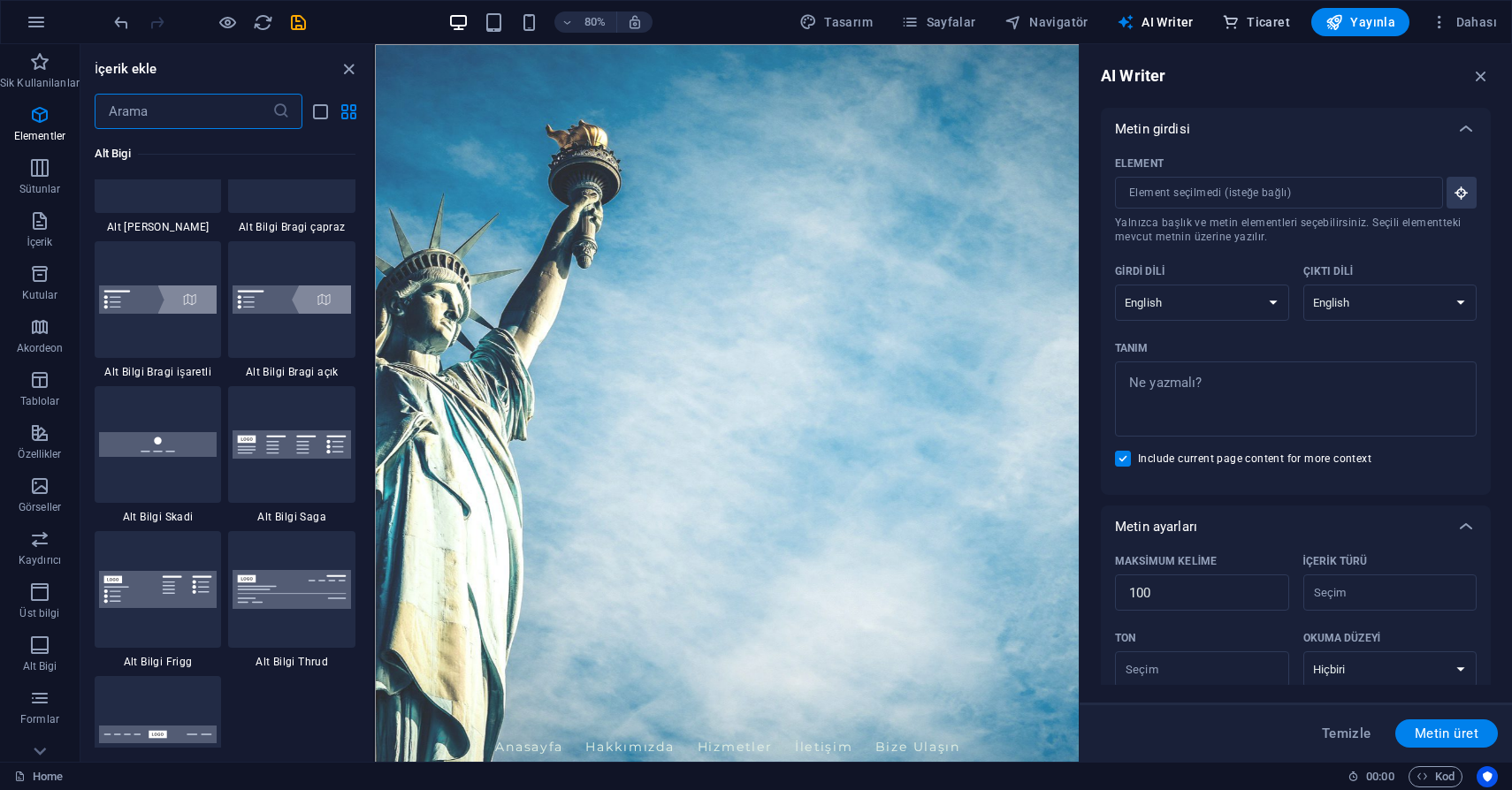
scroll to position [17034, 0]
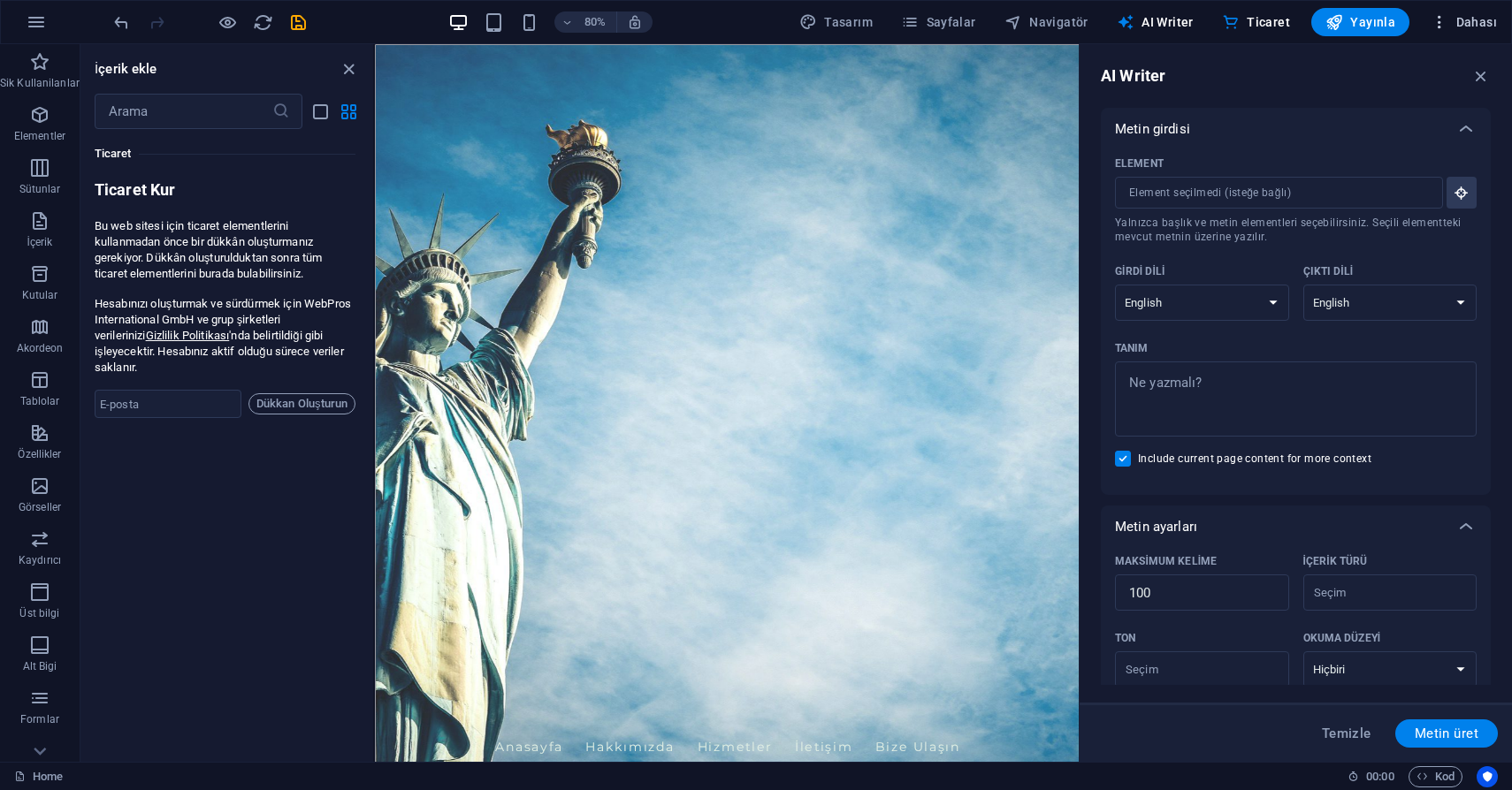
click at [1461, 23] on span "Dahası" at bounding box center [1463, 21] width 66 height 18
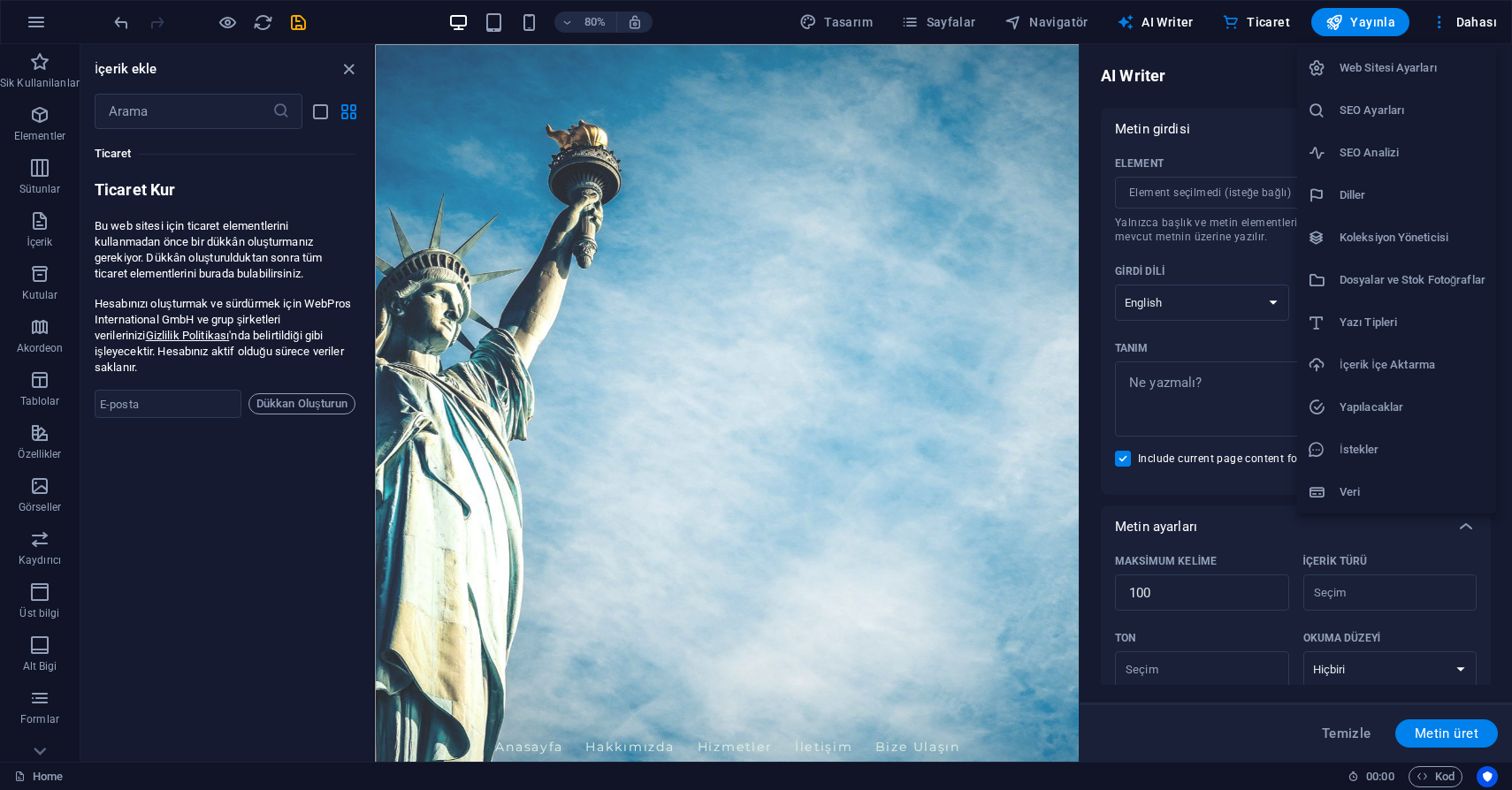
click at [1431, 68] on h6 "Web Sitesi Ayarları" at bounding box center [1412, 68] width 146 height 21
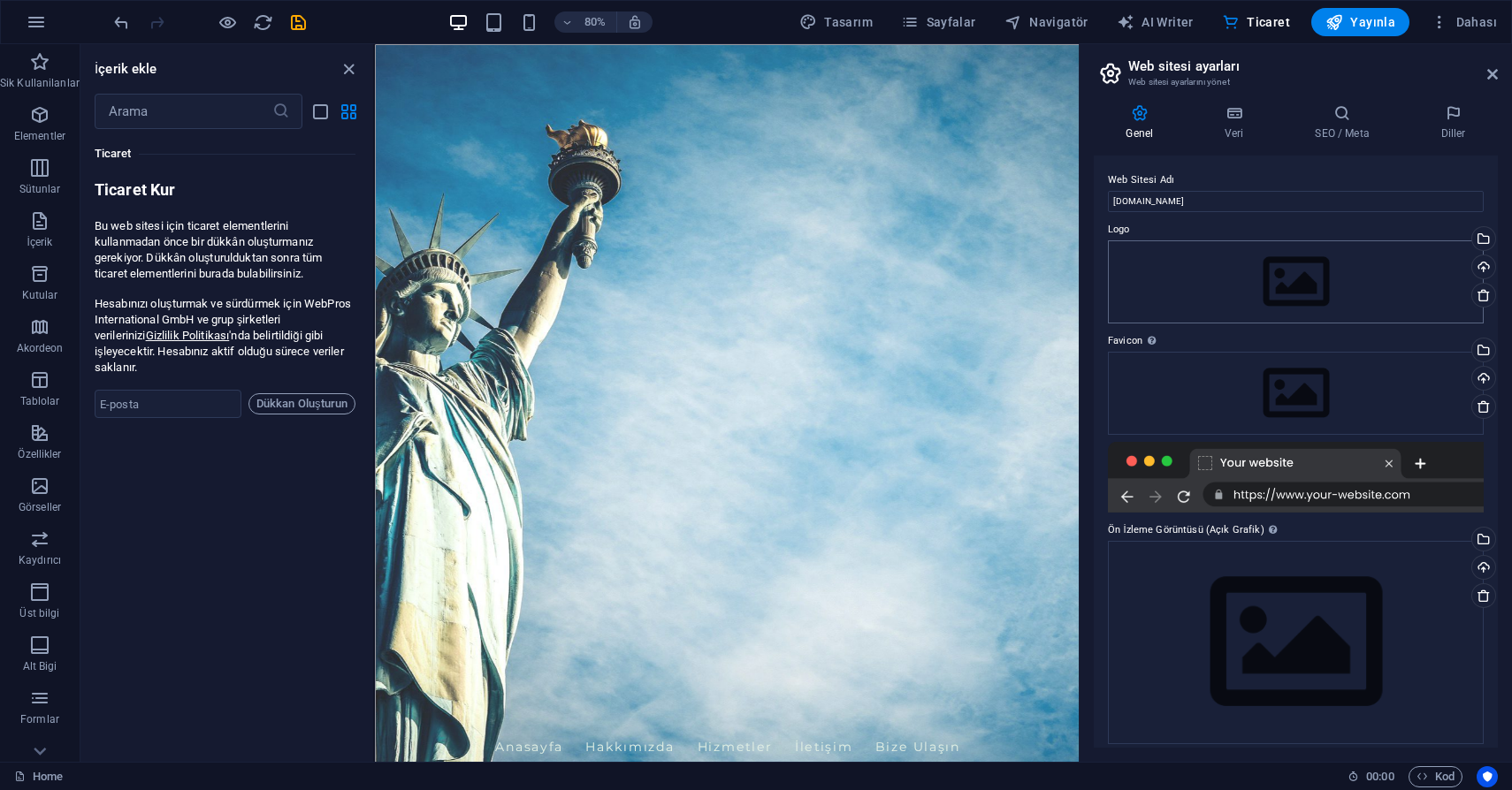
scroll to position [9, 0]
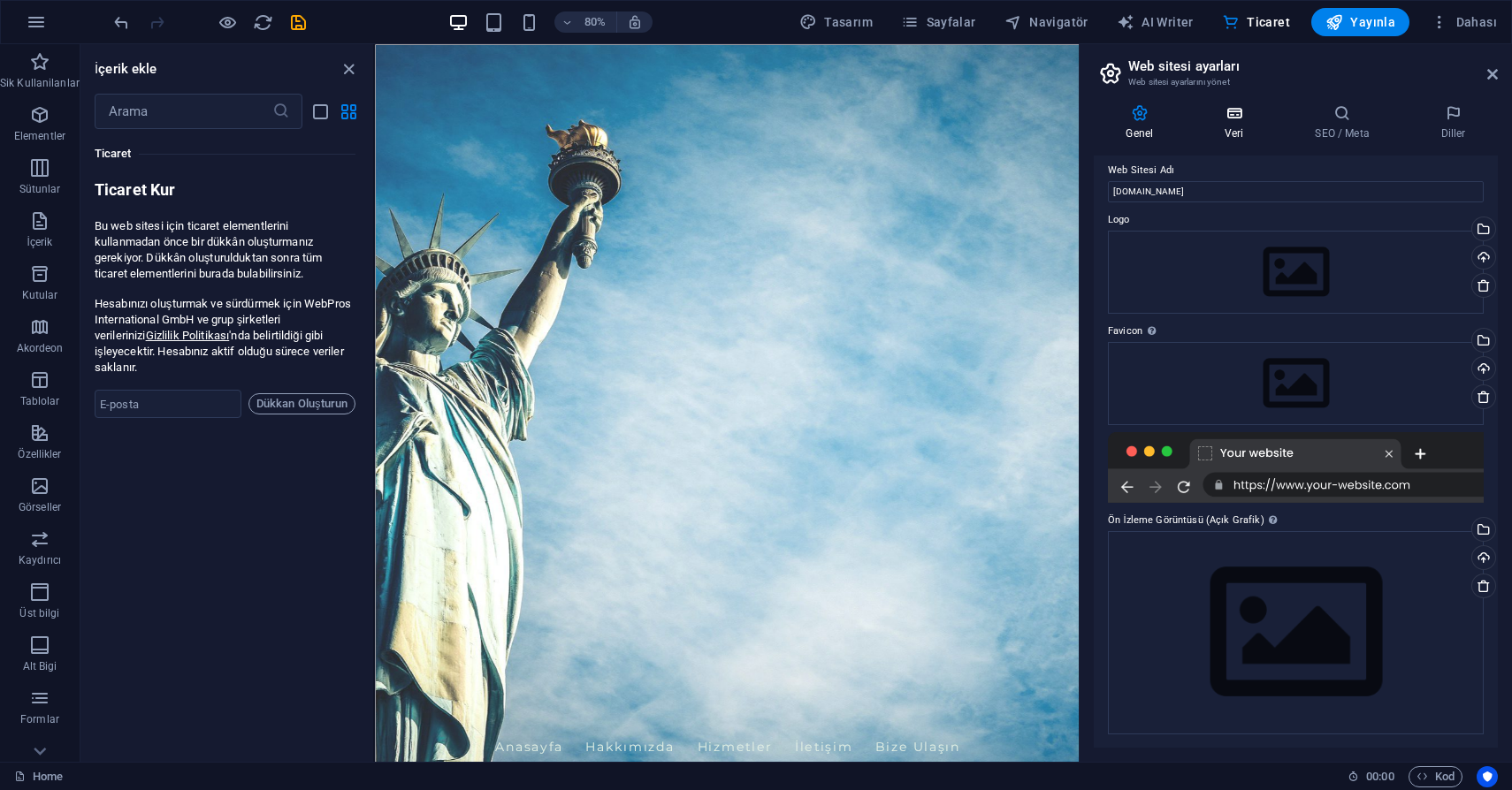
click at [1235, 121] on icon at bounding box center [1233, 113] width 83 height 18
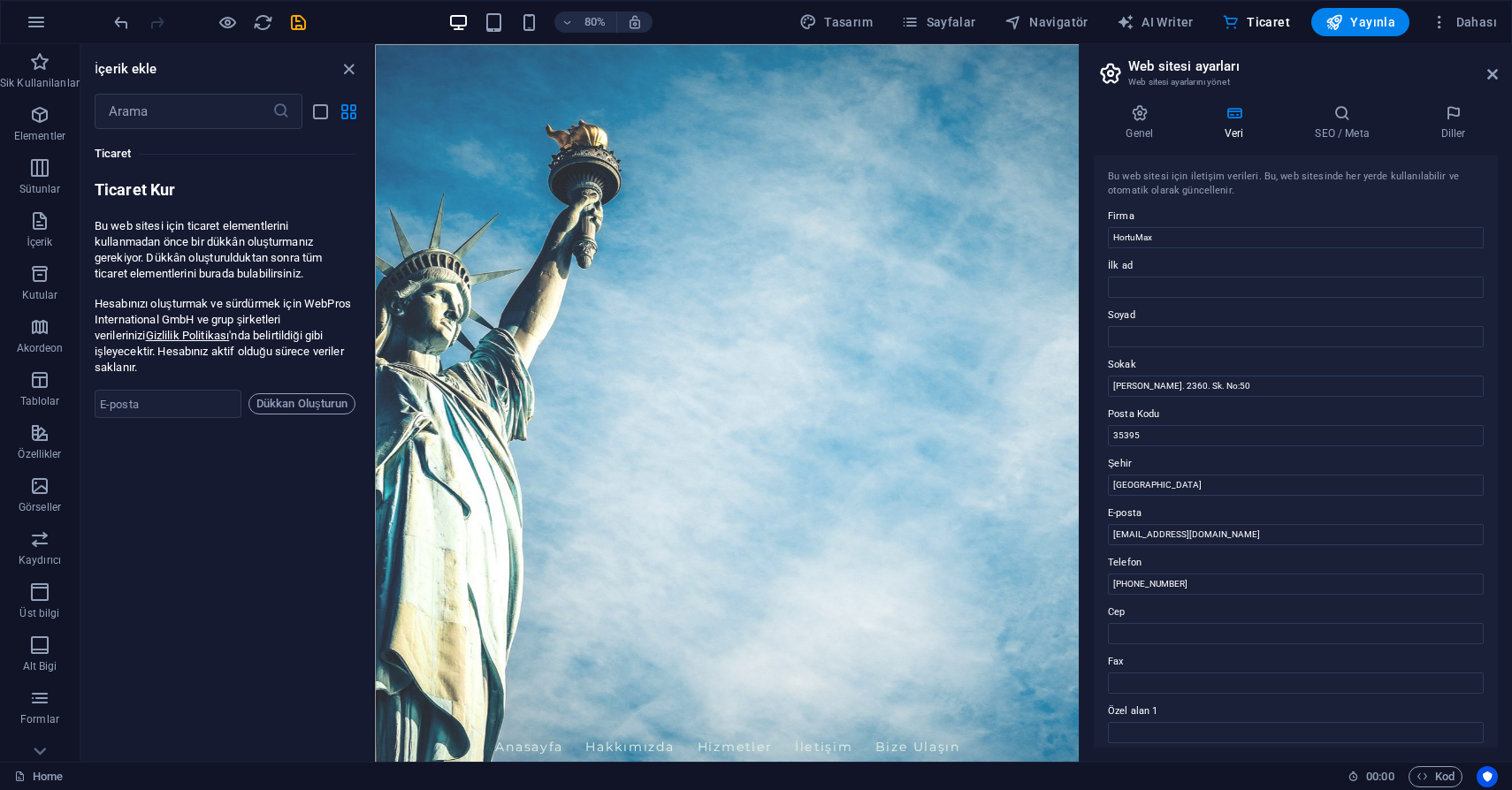
scroll to position [6, 0]
click at [1338, 130] on h4 "SEO / Meta" at bounding box center [1345, 123] width 126 height 37
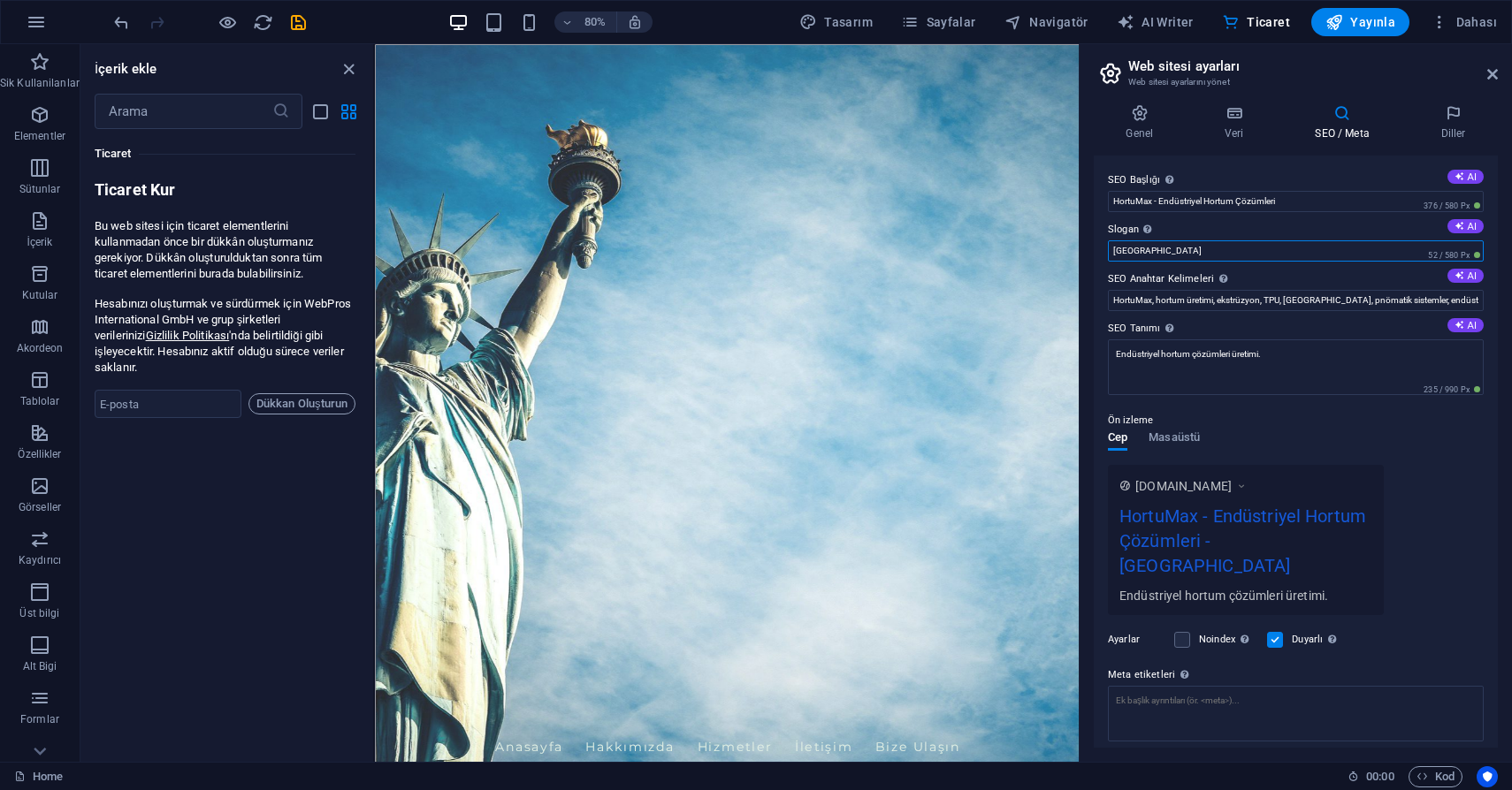
click at [1238, 249] on input "Berlin" at bounding box center [1295, 251] width 376 height 21
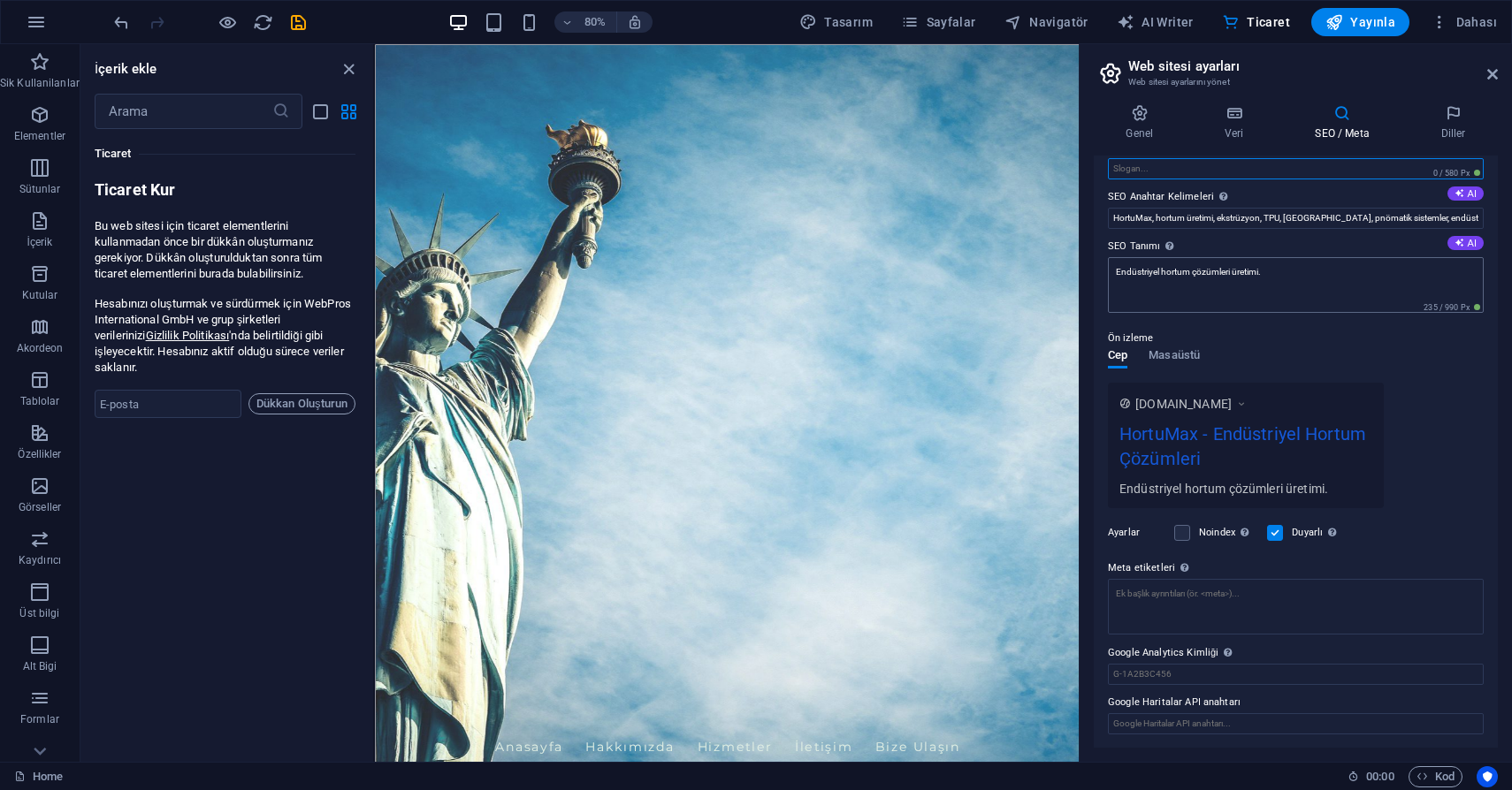
scroll to position [78, 0]
click at [1352, 21] on span "Yayınla" at bounding box center [1360, 21] width 70 height 18
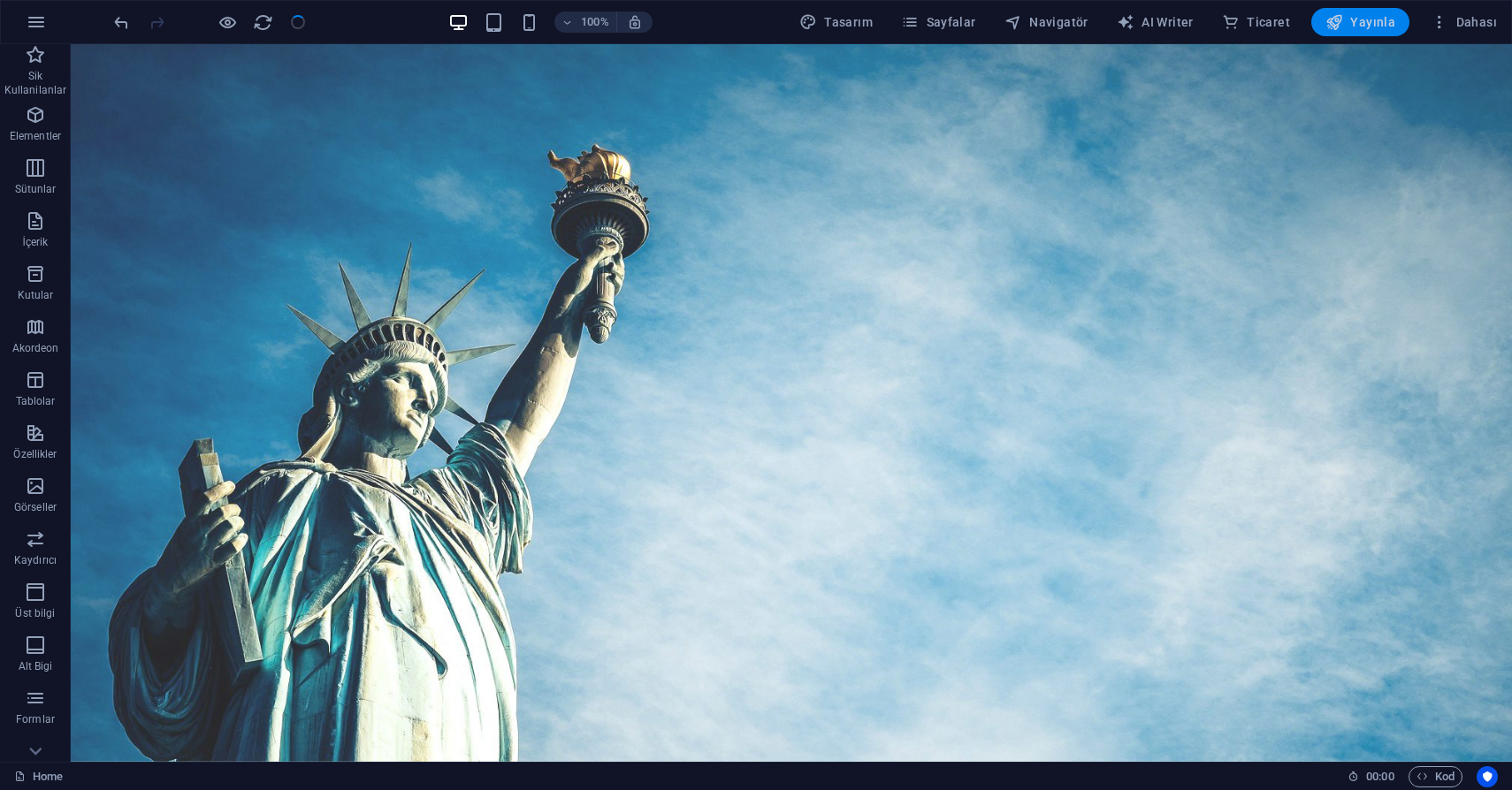
click at [1352, 21] on span "Yayınla" at bounding box center [1360, 21] width 70 height 18
click at [1343, 21] on icon "button" at bounding box center [1334, 21] width 18 height 18
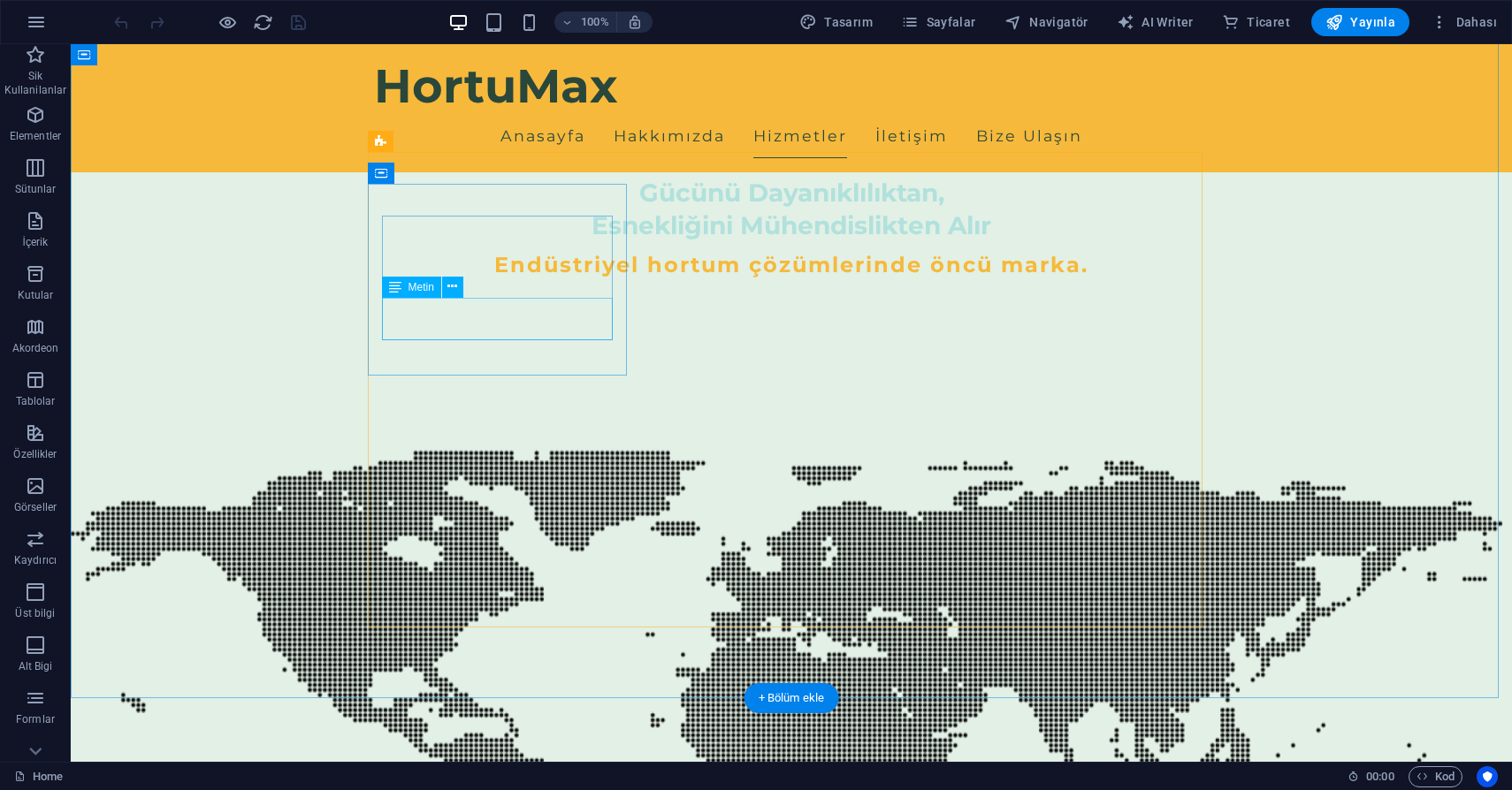
scroll to position [705, 0]
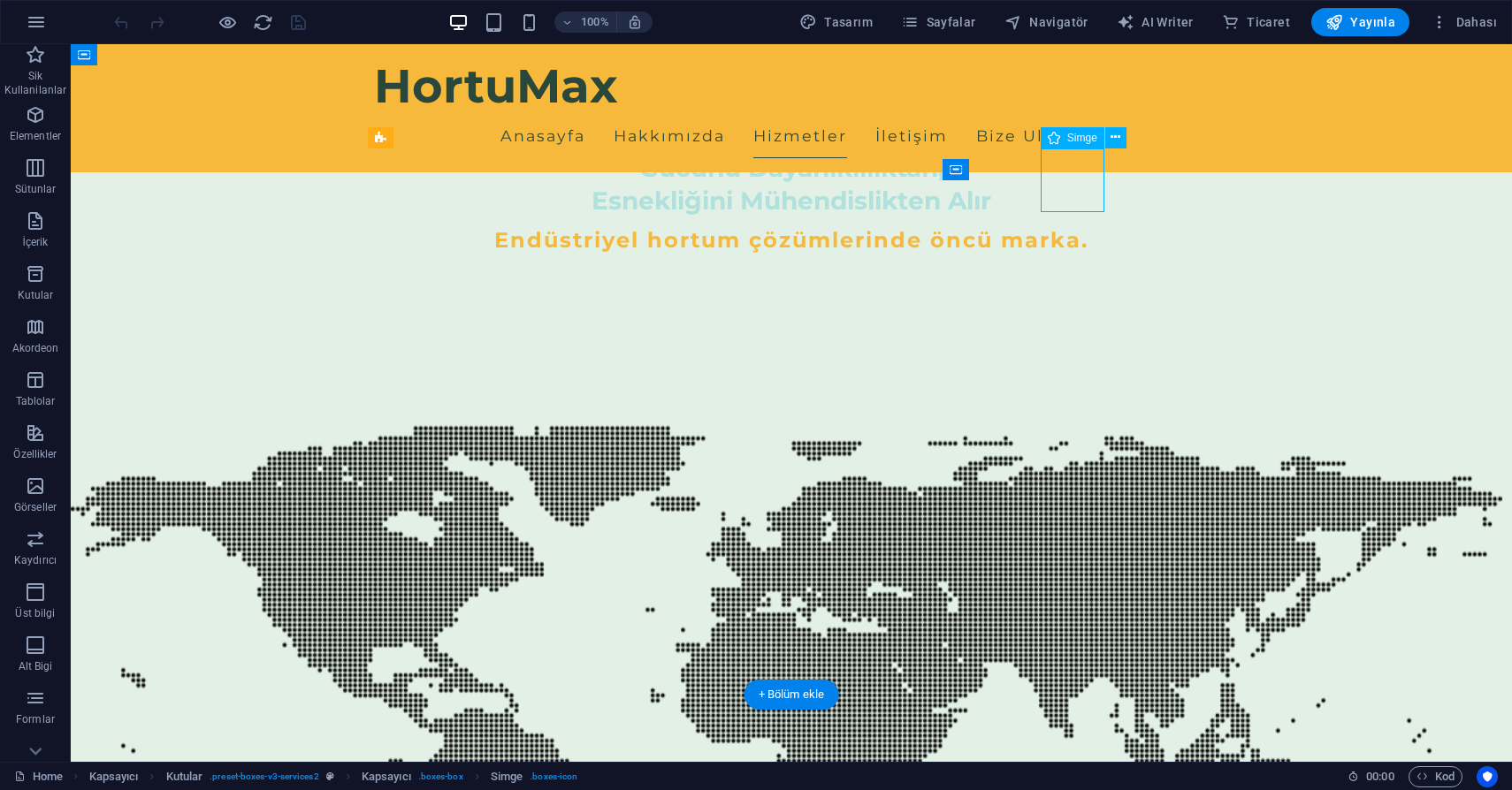
select select "xMidYMid"
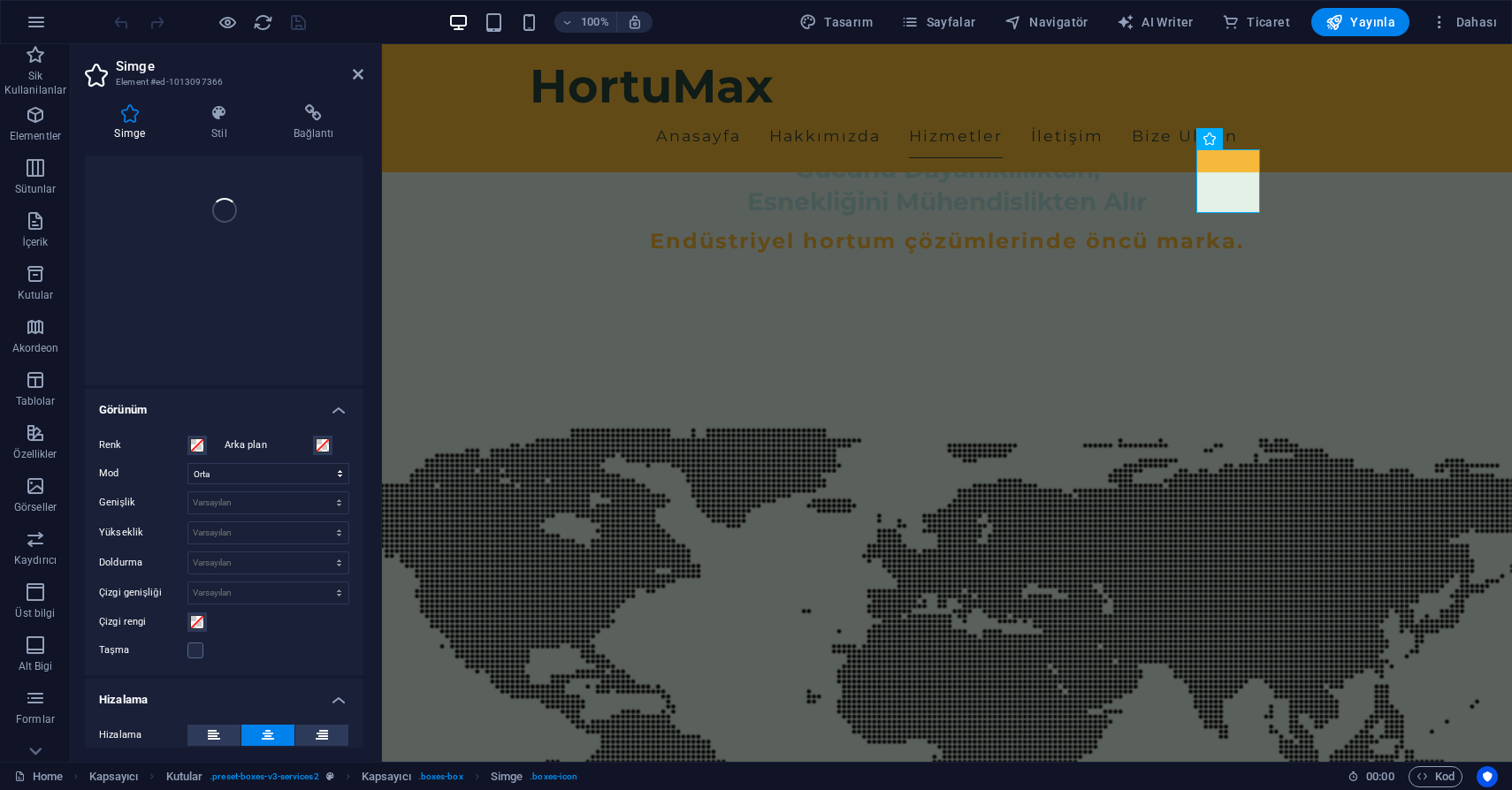
scroll to position [0, 0]
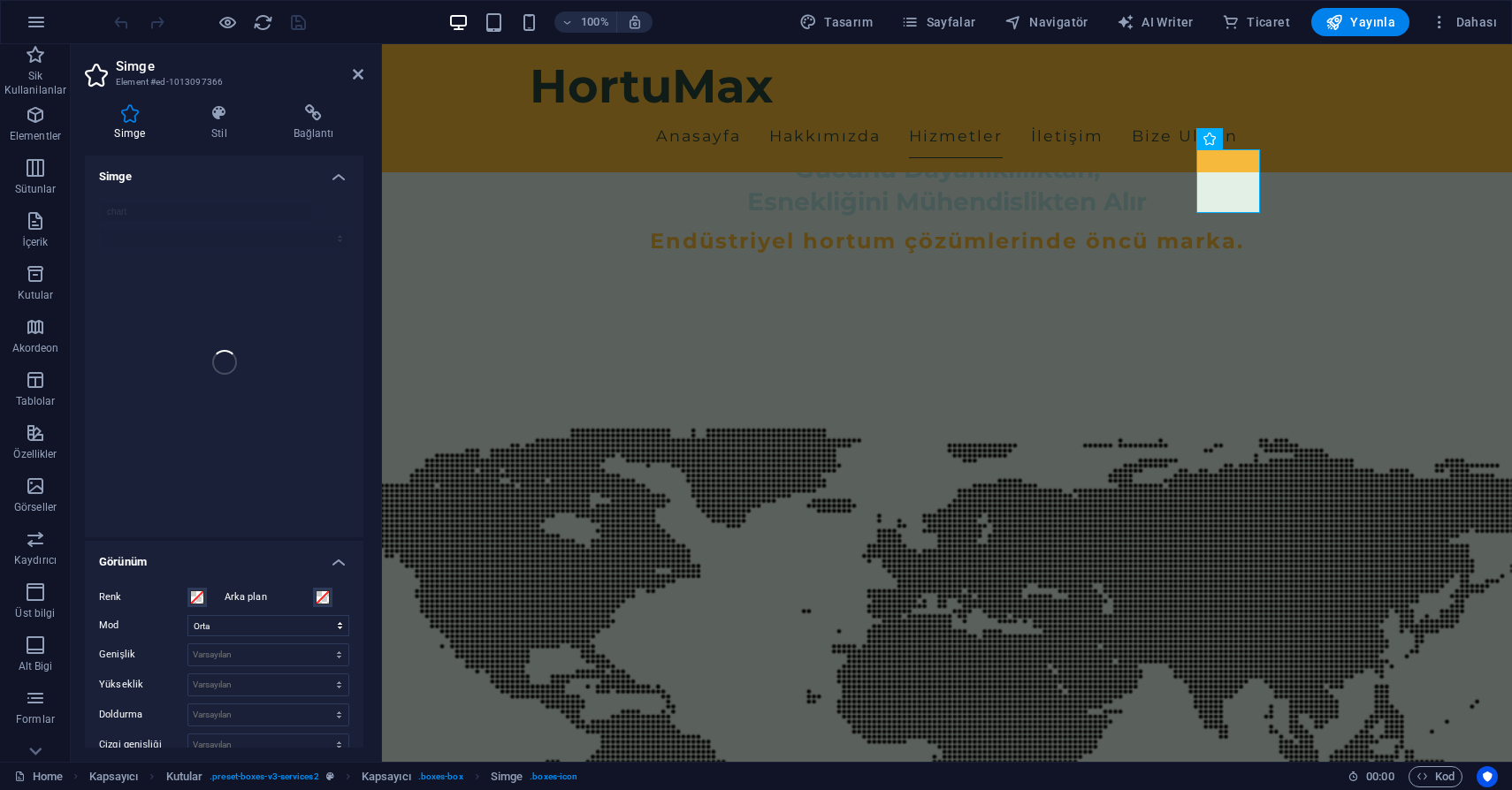
click at [333, 178] on h4 "Simge" at bounding box center [224, 172] width 279 height 32
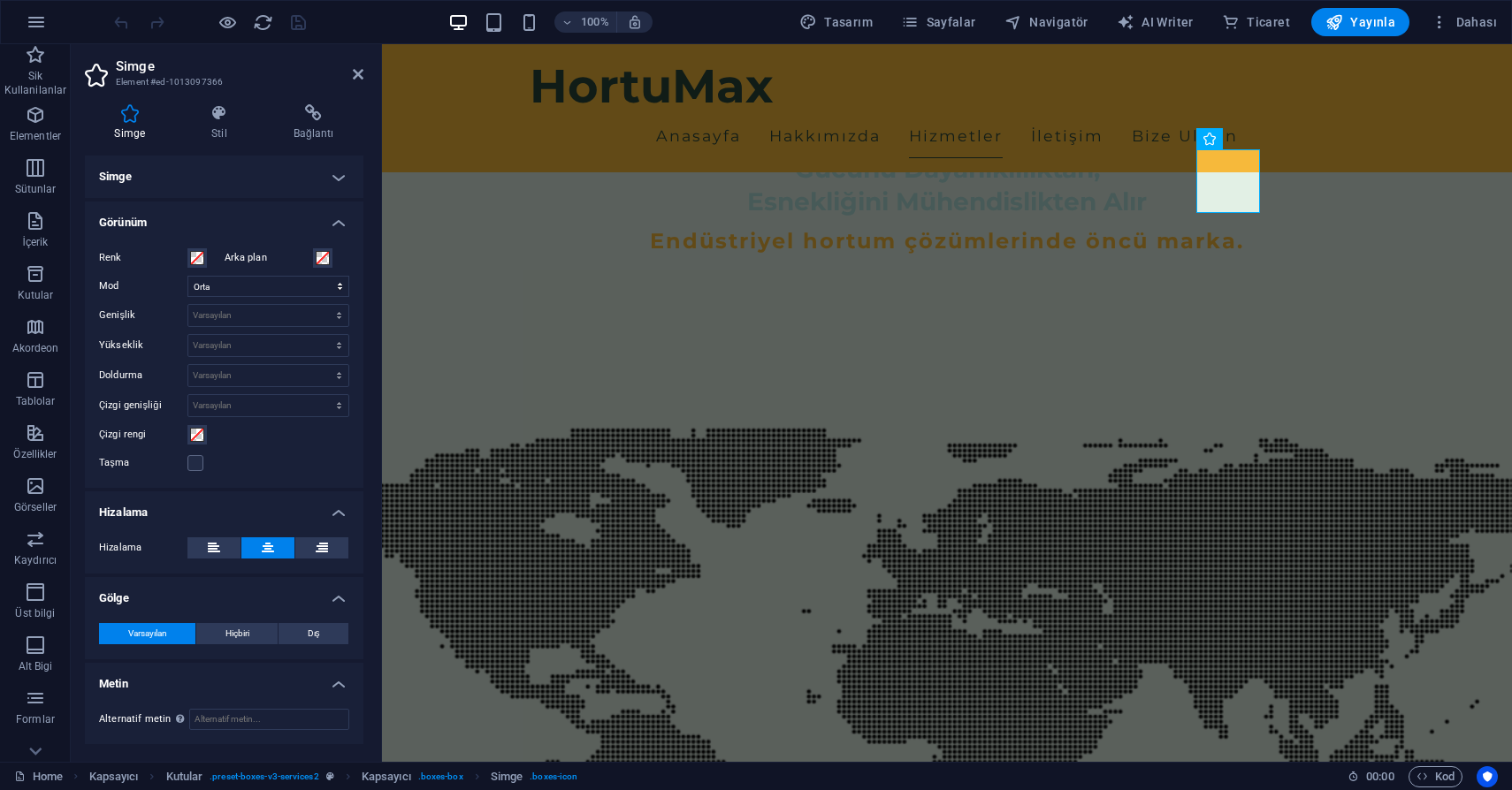
click at [333, 178] on h4 "Simge" at bounding box center [224, 176] width 279 height 42
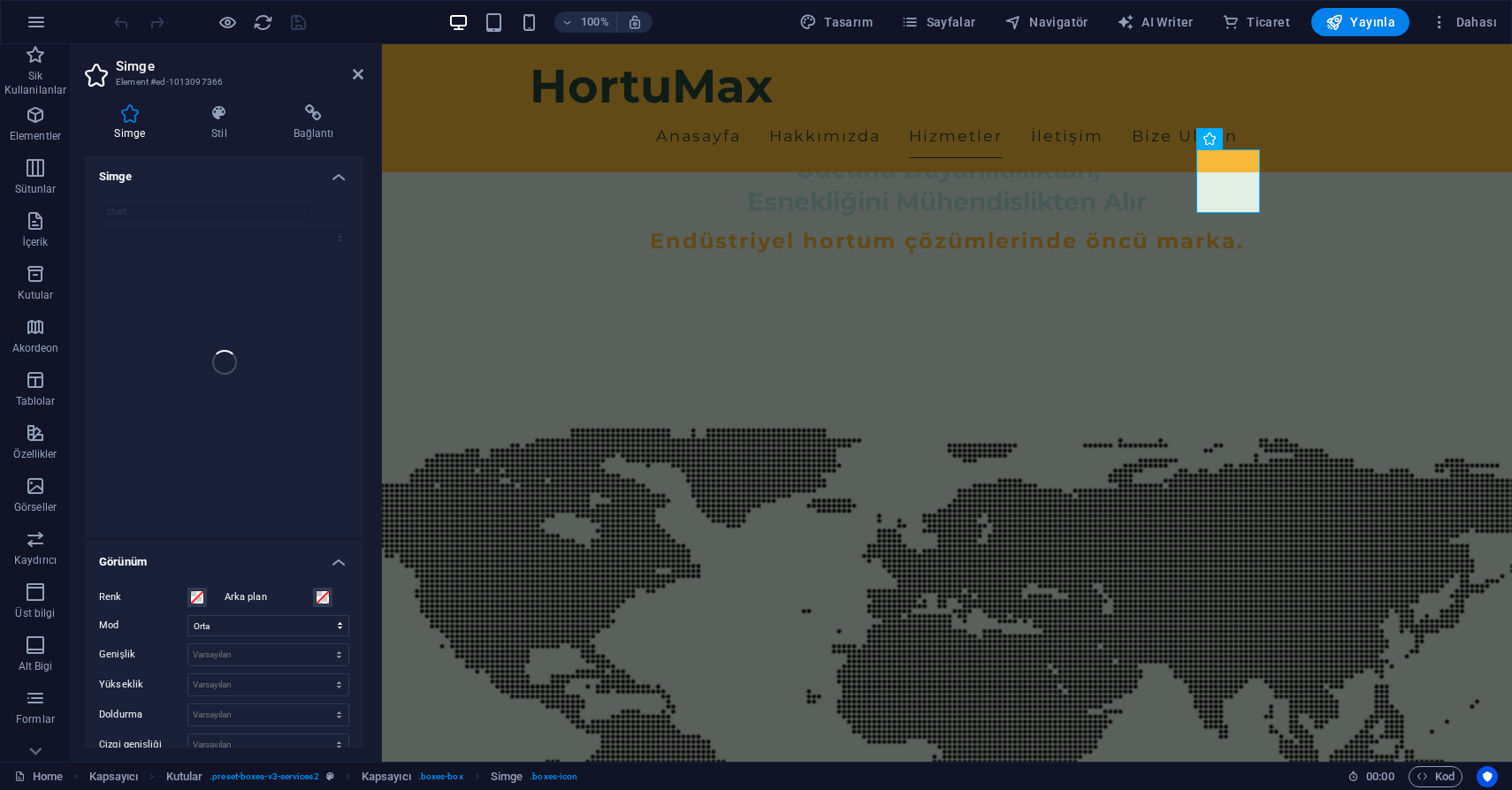
click at [321, 240] on div "chart" at bounding box center [224, 362] width 279 height 350
click at [310, 219] on div "chart" at bounding box center [224, 362] width 279 height 350
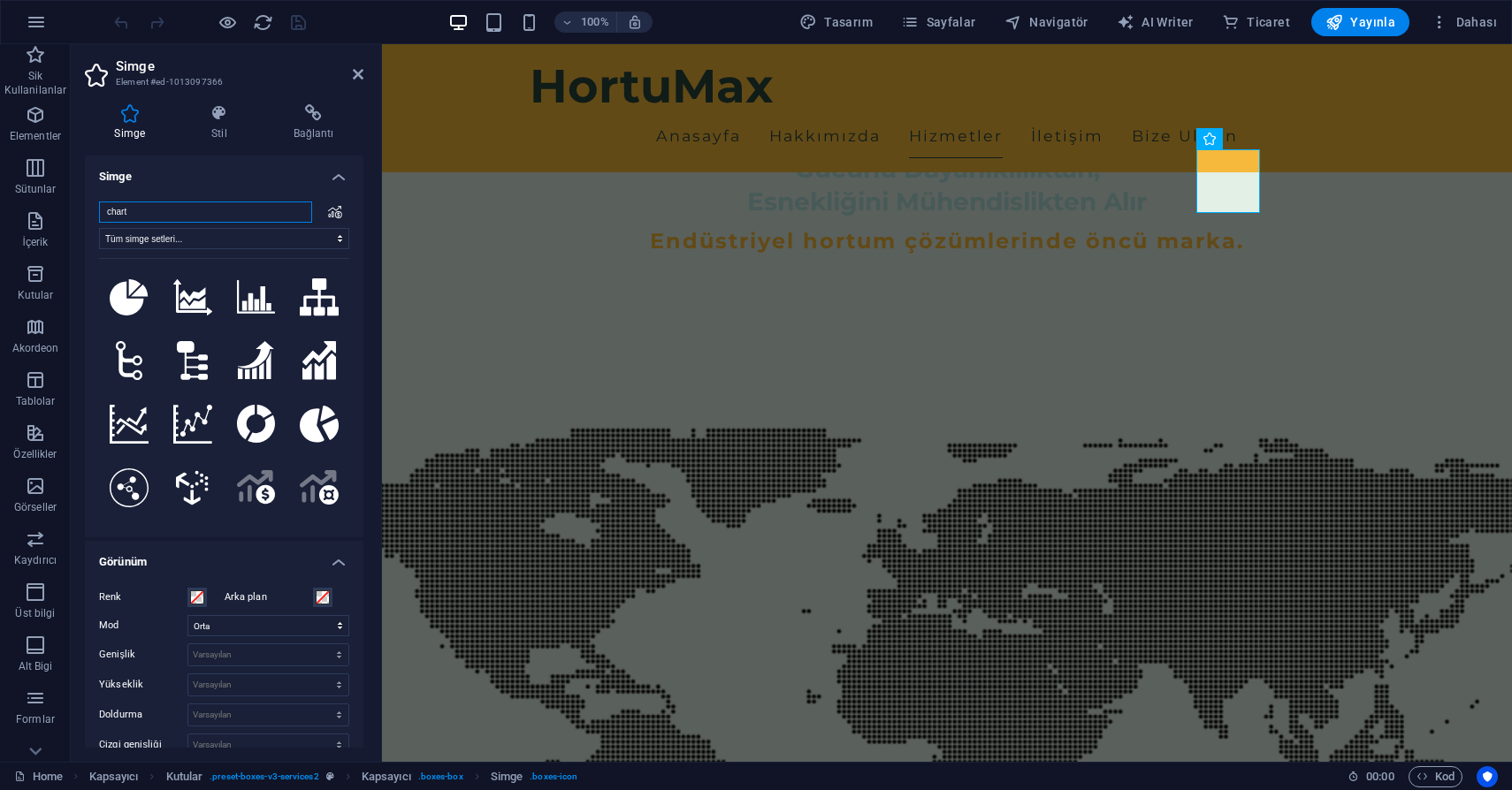
click at [293, 211] on input "chart" at bounding box center [205, 212] width 213 height 21
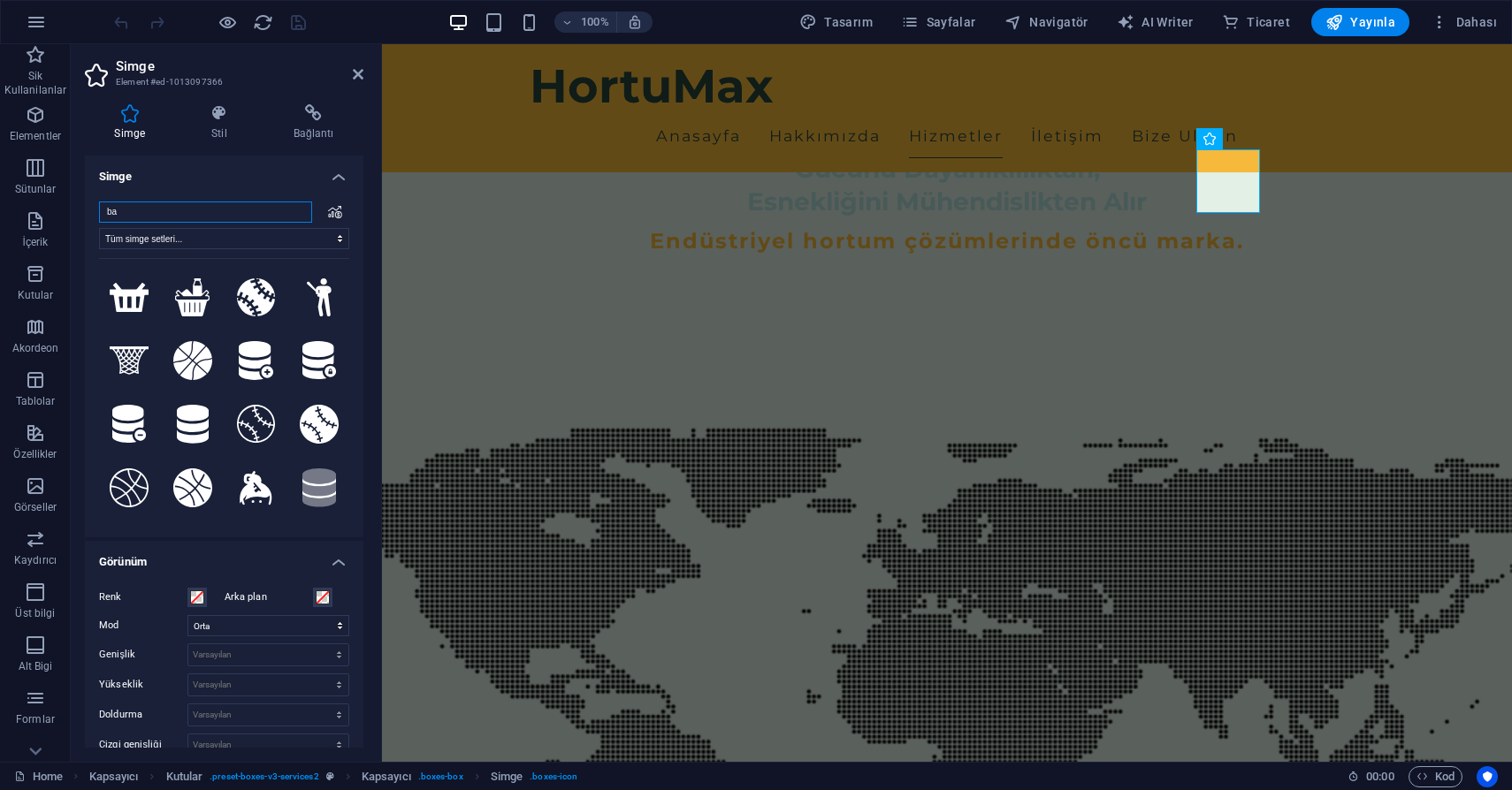
type input "b"
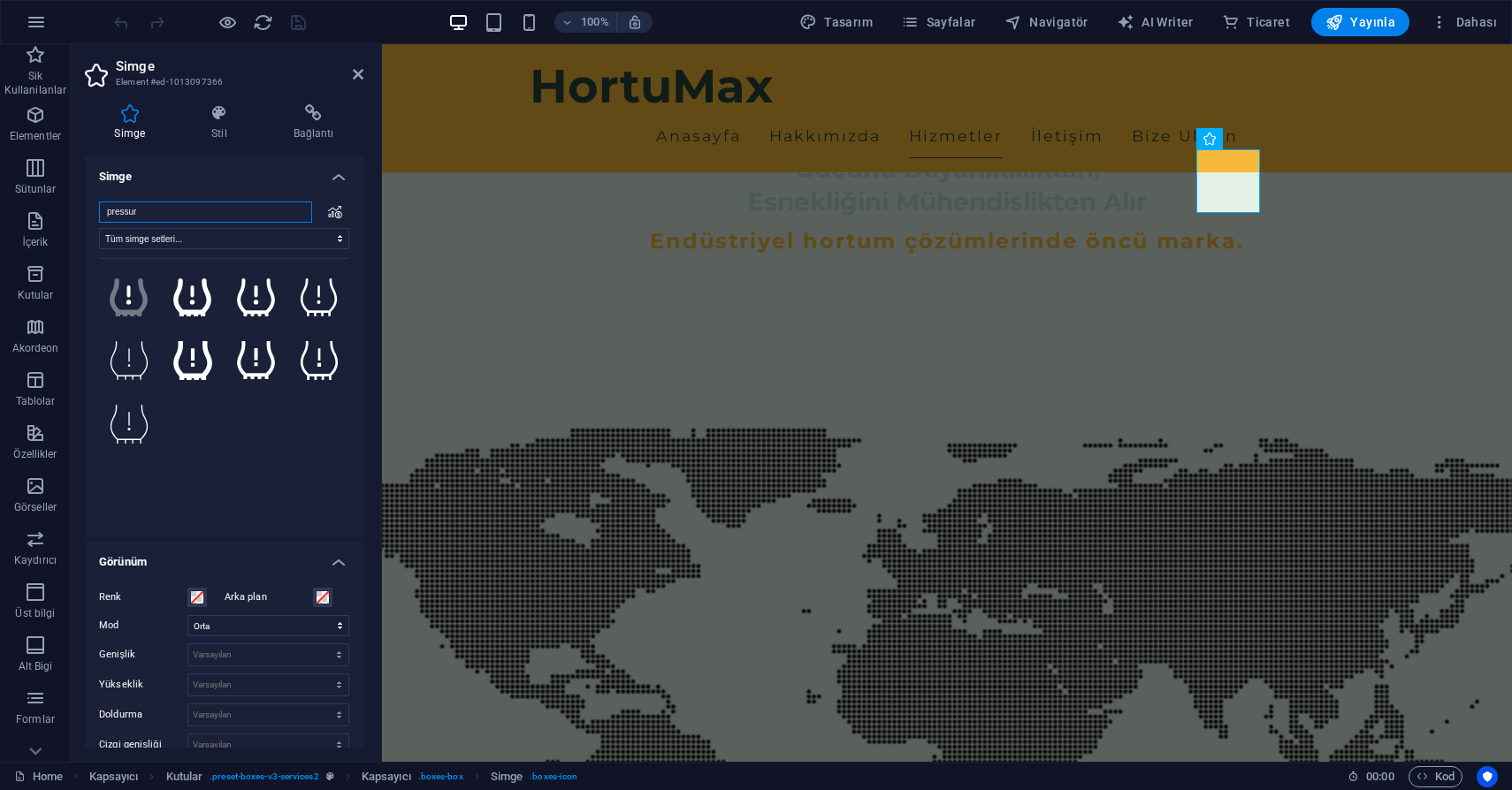
type input "pressure"
click at [296, 210] on input "pressure" at bounding box center [205, 212] width 213 height 21
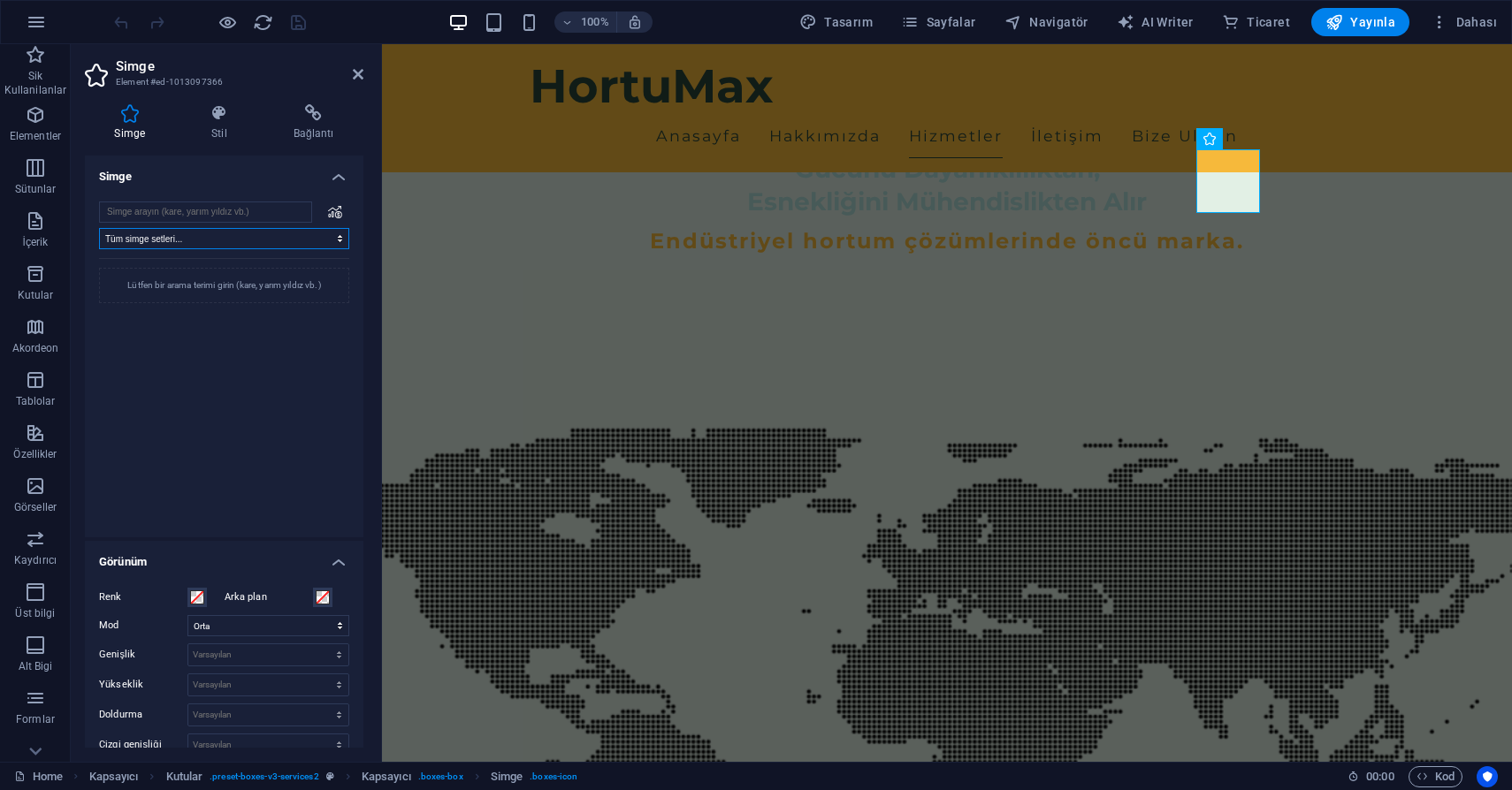
click at [228, 245] on select "Tüm simge setleri... IcoFont Ionicons FontAwesome Brands FontAwesome Duotone Fo…" at bounding box center [224, 239] width 250 height 21
click at [99, 229] on select "Tüm simge setleri... IcoFont Ionicons FontAwesome Brands FontAwesome Duotone Fo…" at bounding box center [224, 239] width 250 height 21
click at [217, 205] on input "search" at bounding box center [205, 212] width 213 height 21
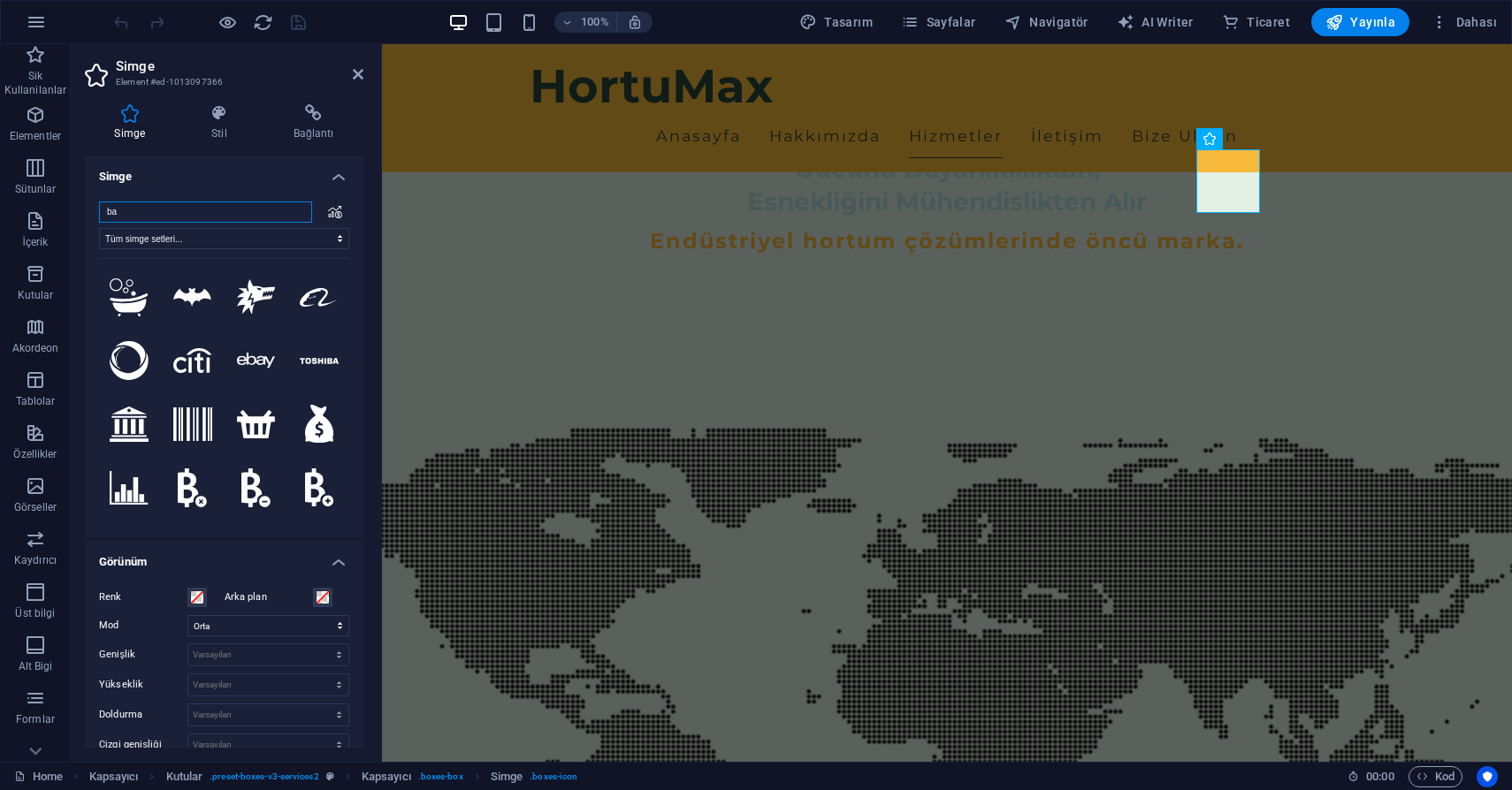
type input "b"
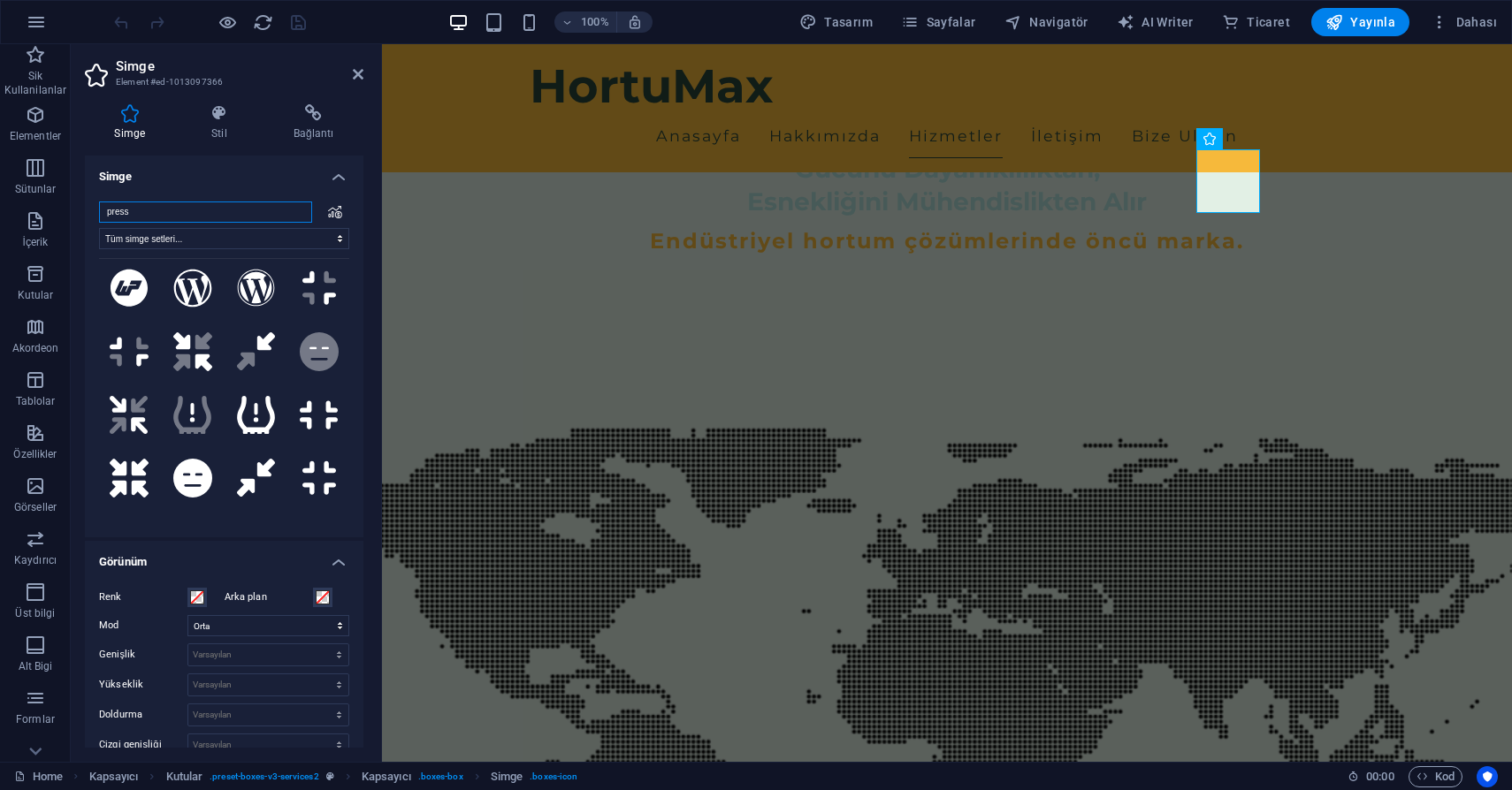
scroll to position [190, 0]
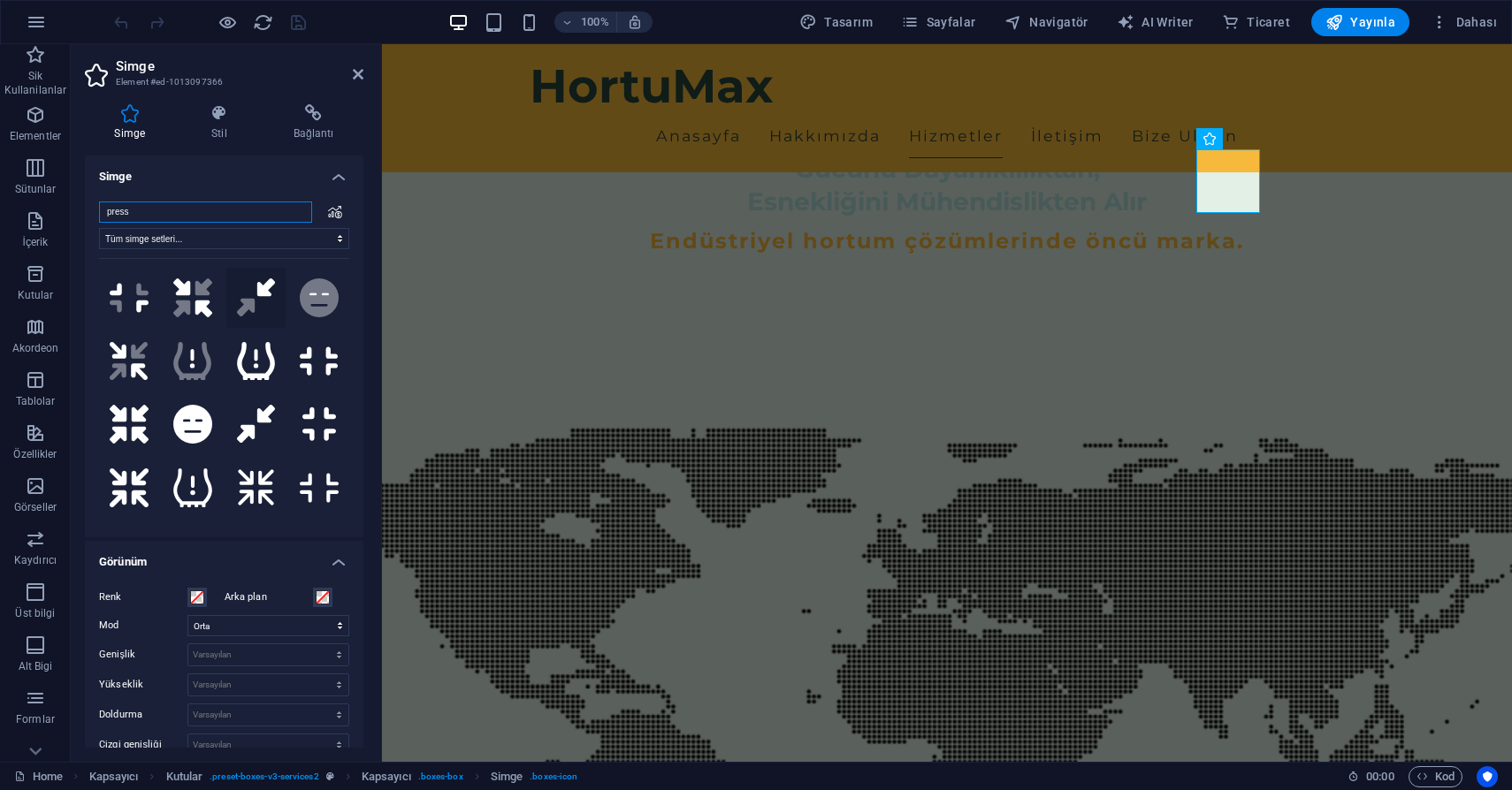
type input "press"
click at [241, 290] on icon ".fa-secondary{opacity:.4}" at bounding box center [257, 298] width 39 height 39
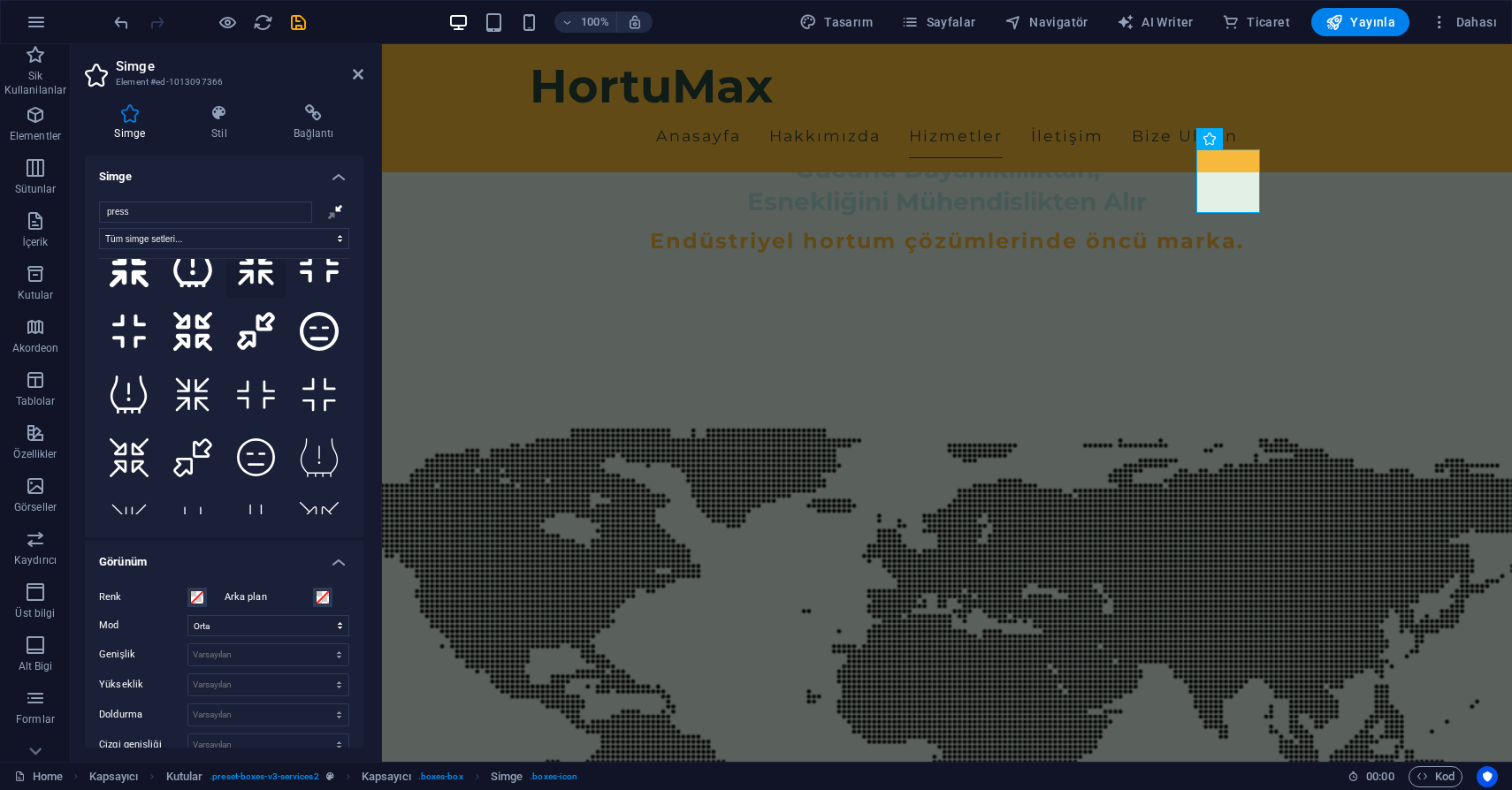
scroll to position [407, 0]
click at [127, 380] on icon at bounding box center [130, 399] width 39 height 39
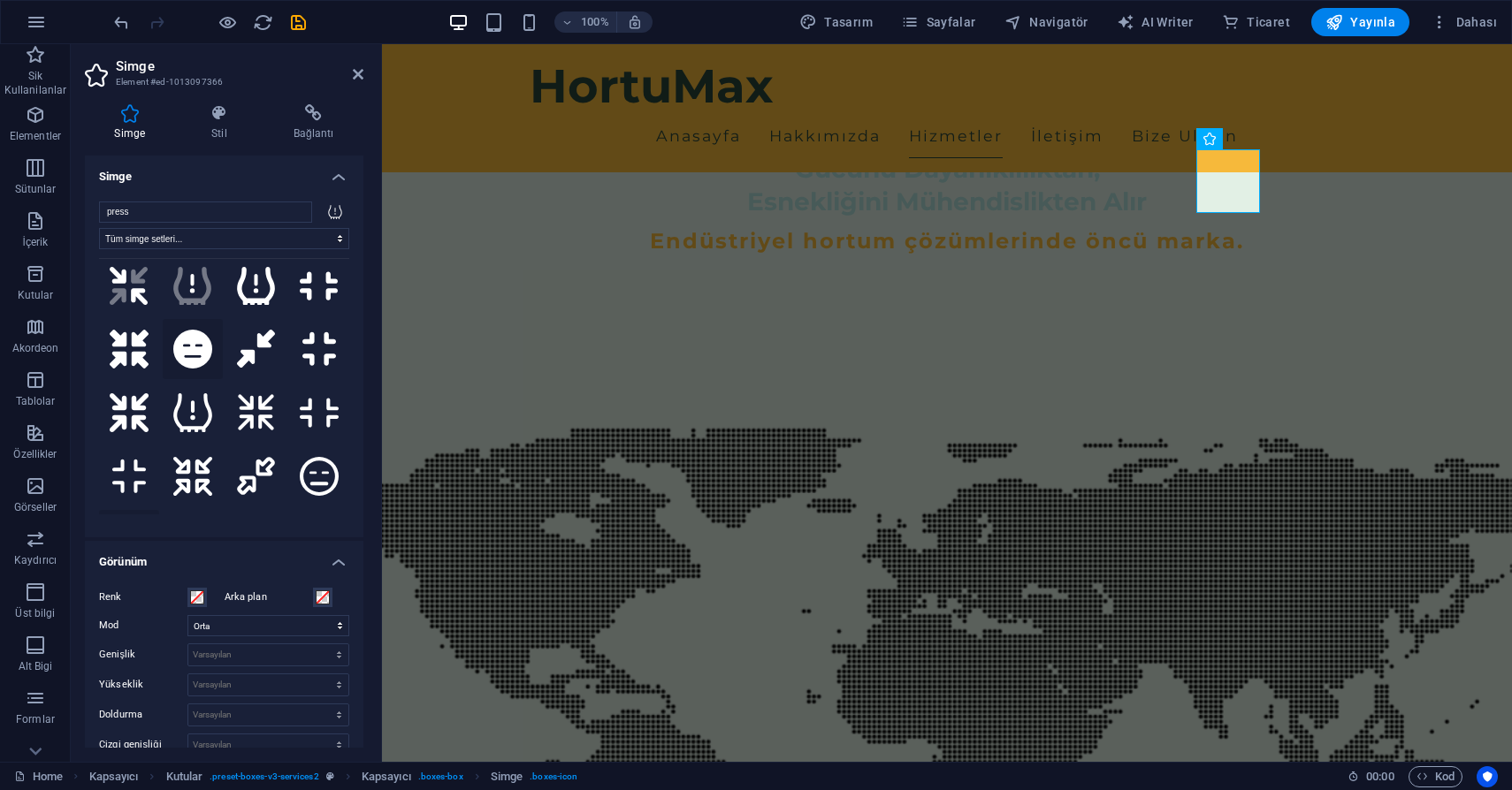
scroll to position [242, 0]
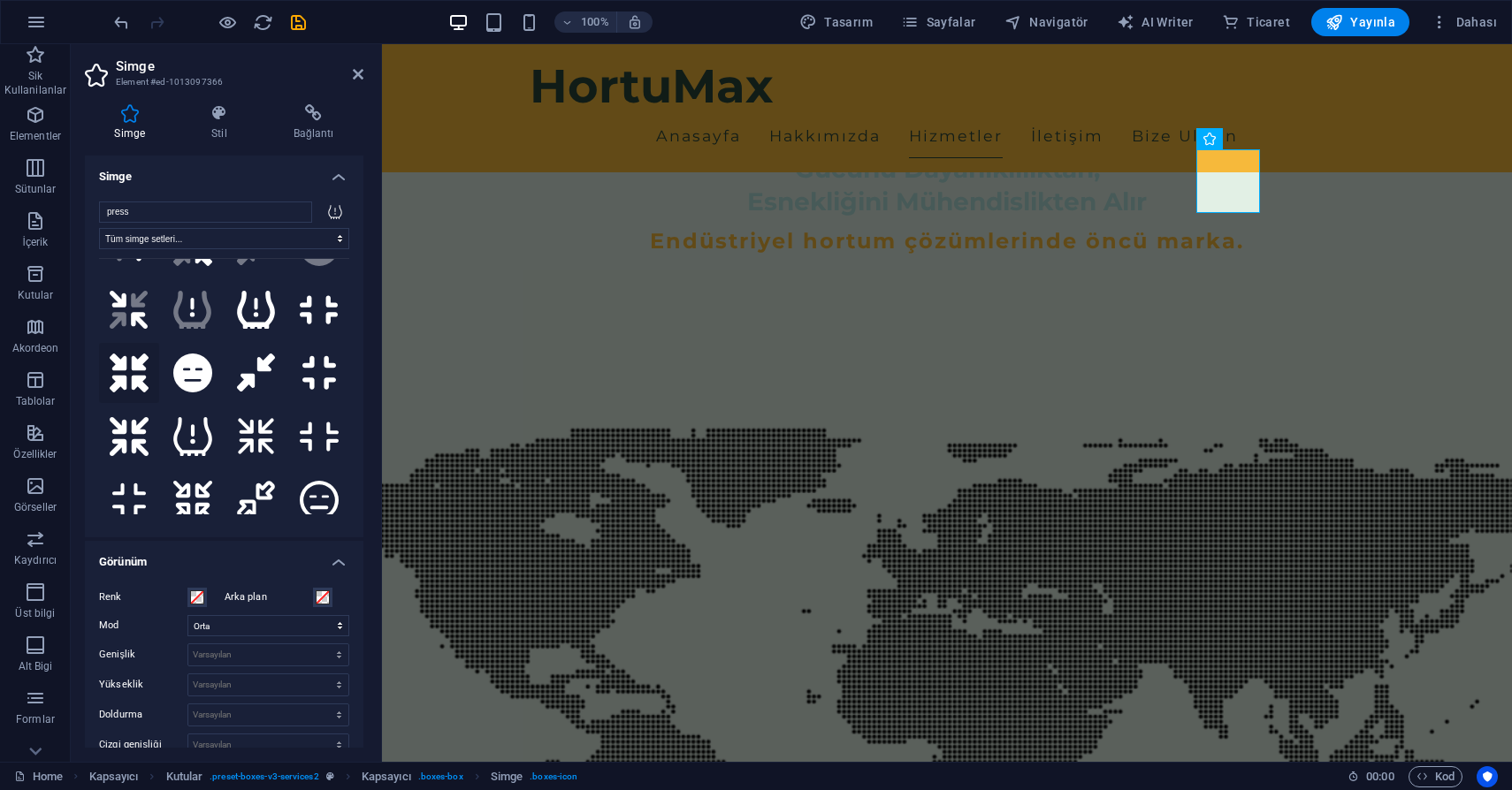
click at [116, 353] on icon at bounding box center [130, 373] width 39 height 39
click at [125, 294] on icon at bounding box center [130, 311] width 39 height 39
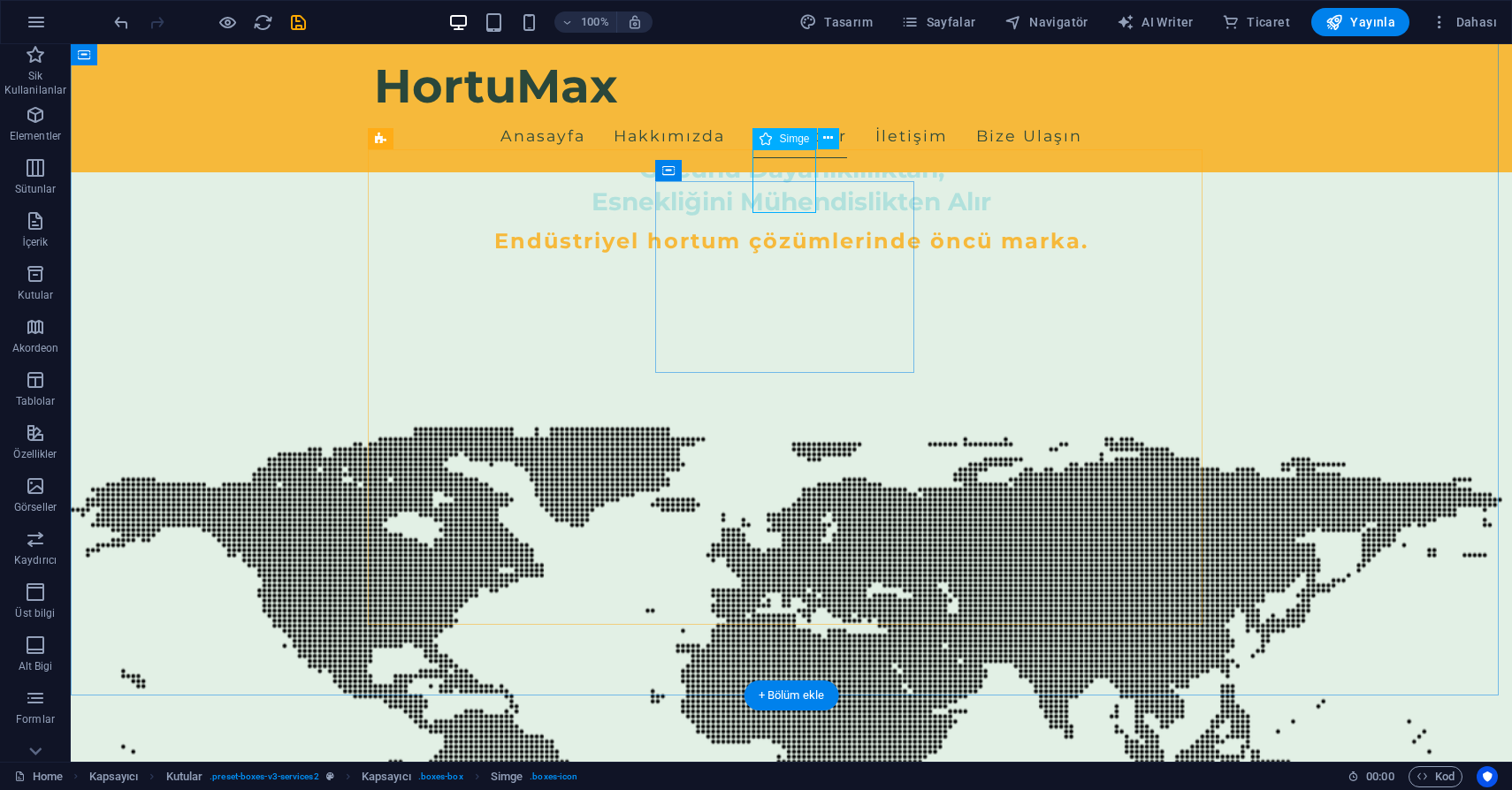
select select "xMidYMid"
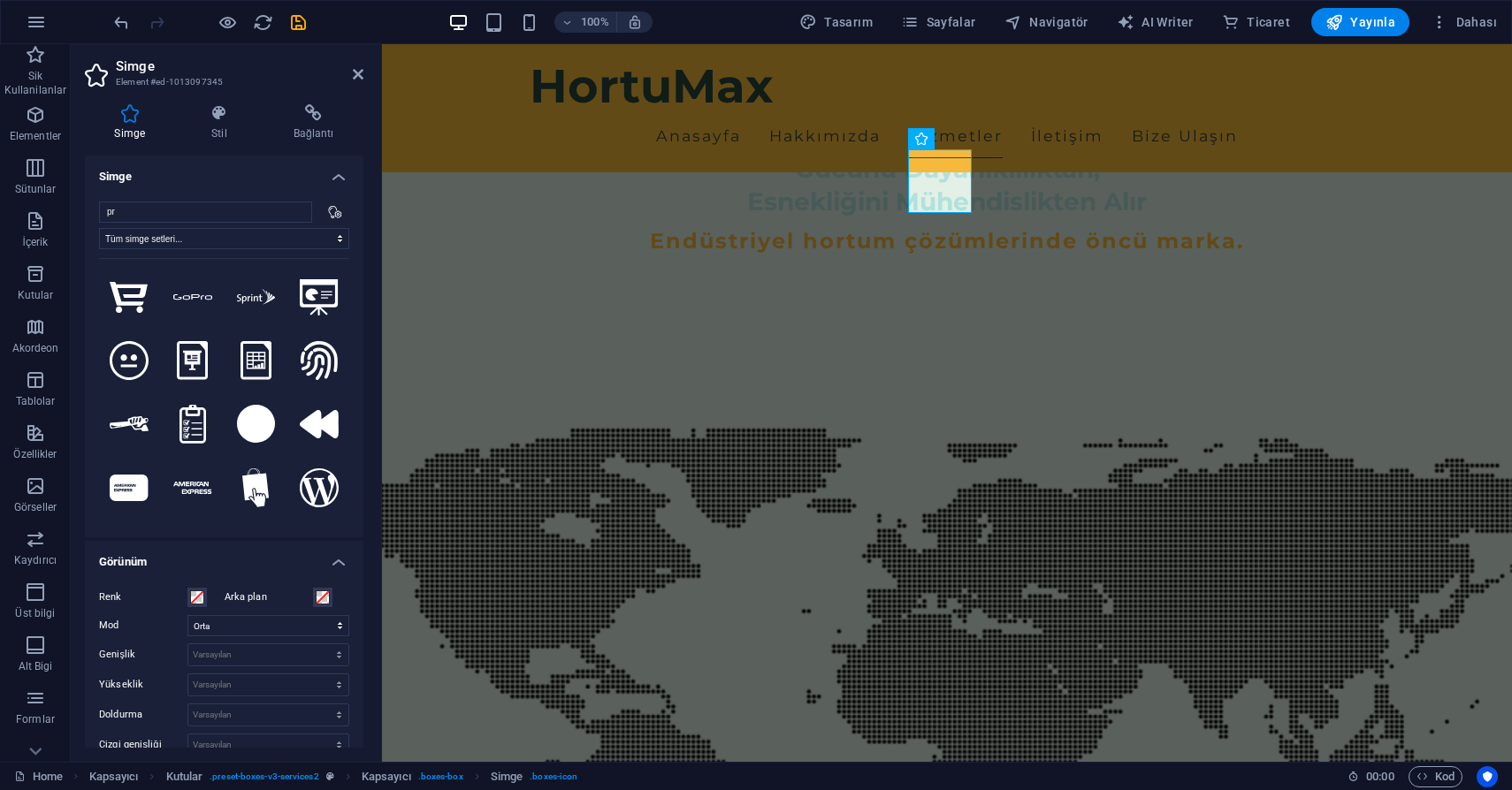
type input "p"
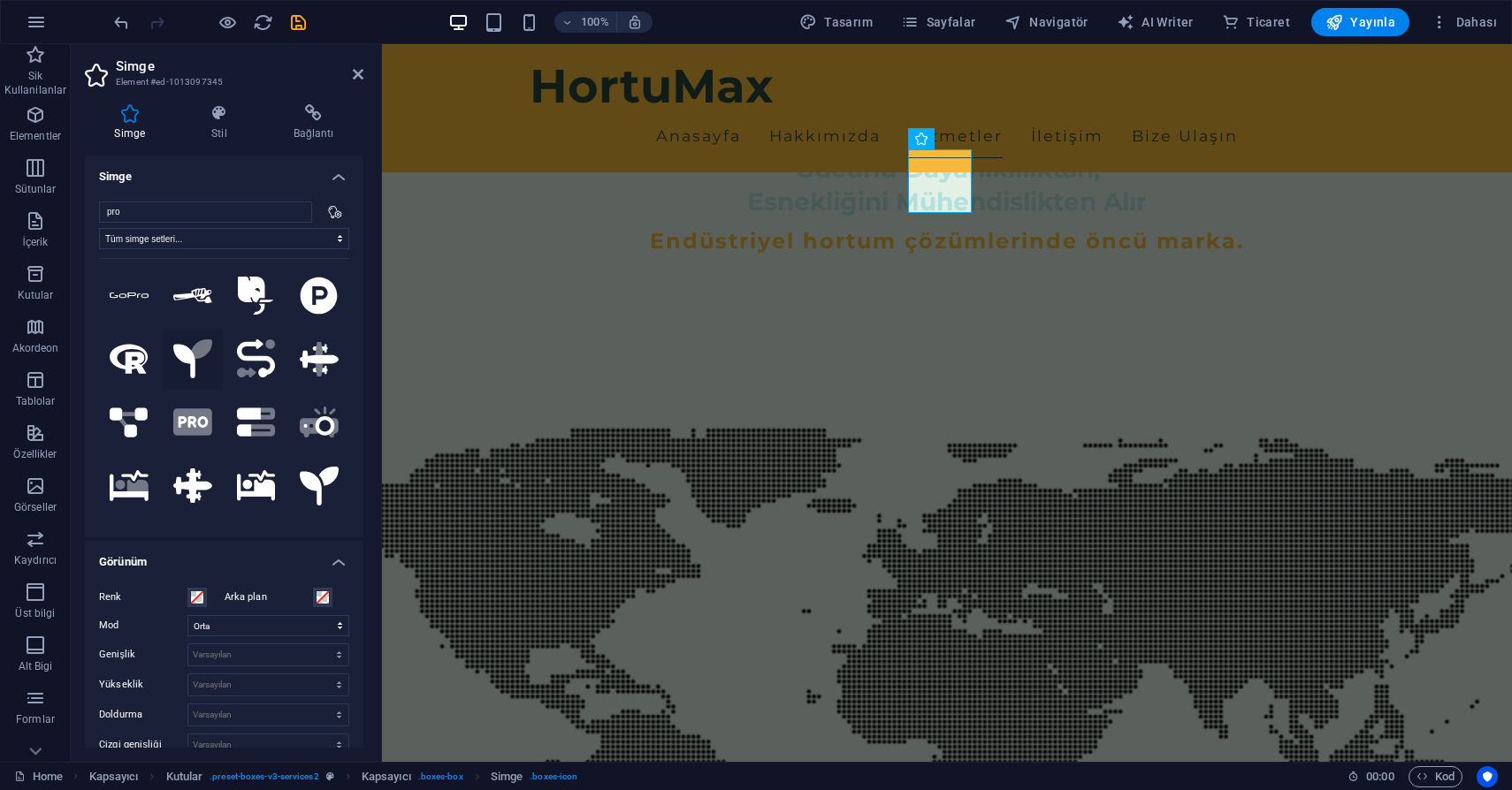
scroll to position [3, 0]
click at [162, 211] on input "pro" at bounding box center [205, 212] width 213 height 21
type input "h"
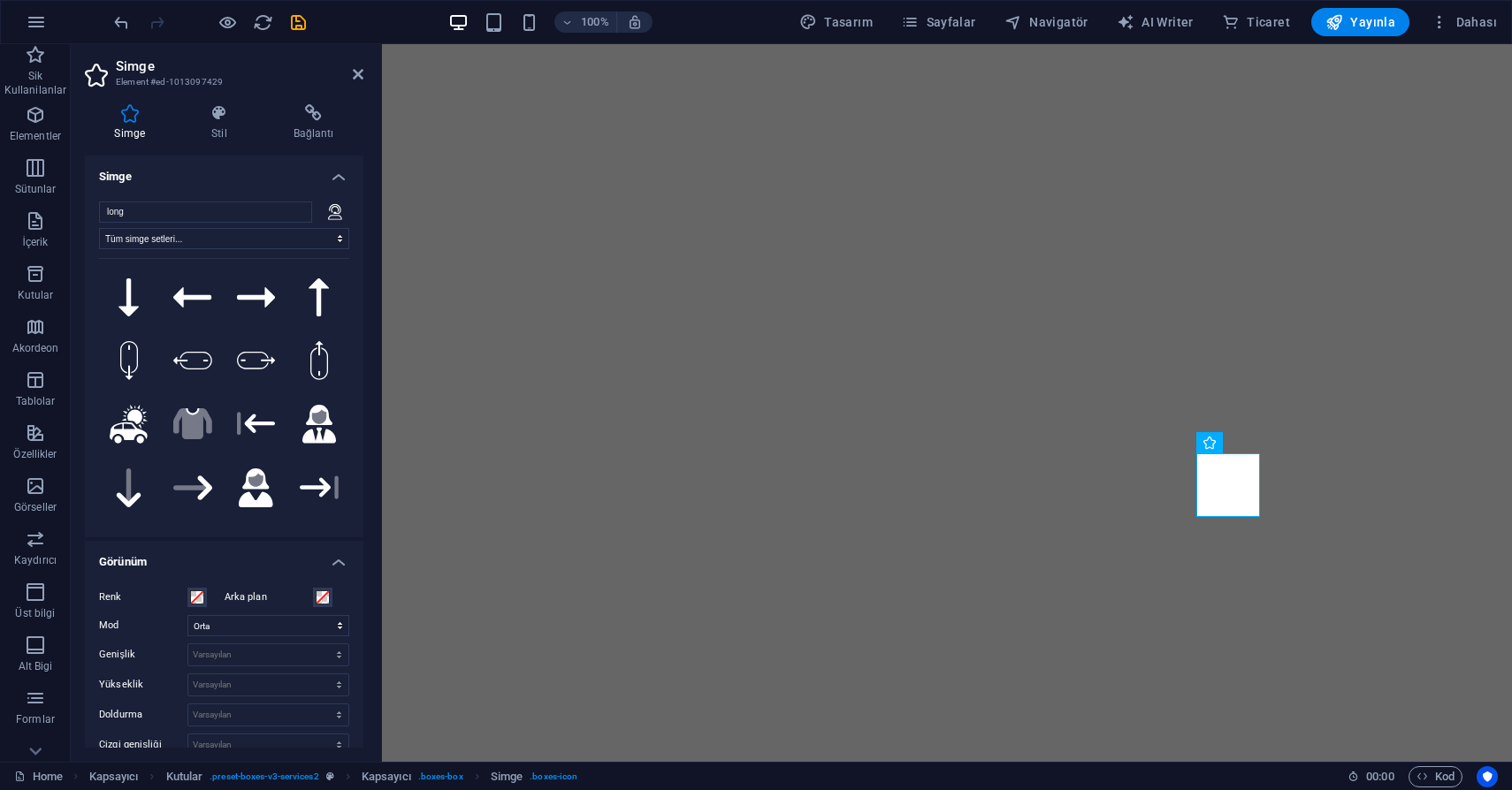
select select "xMidYMid"
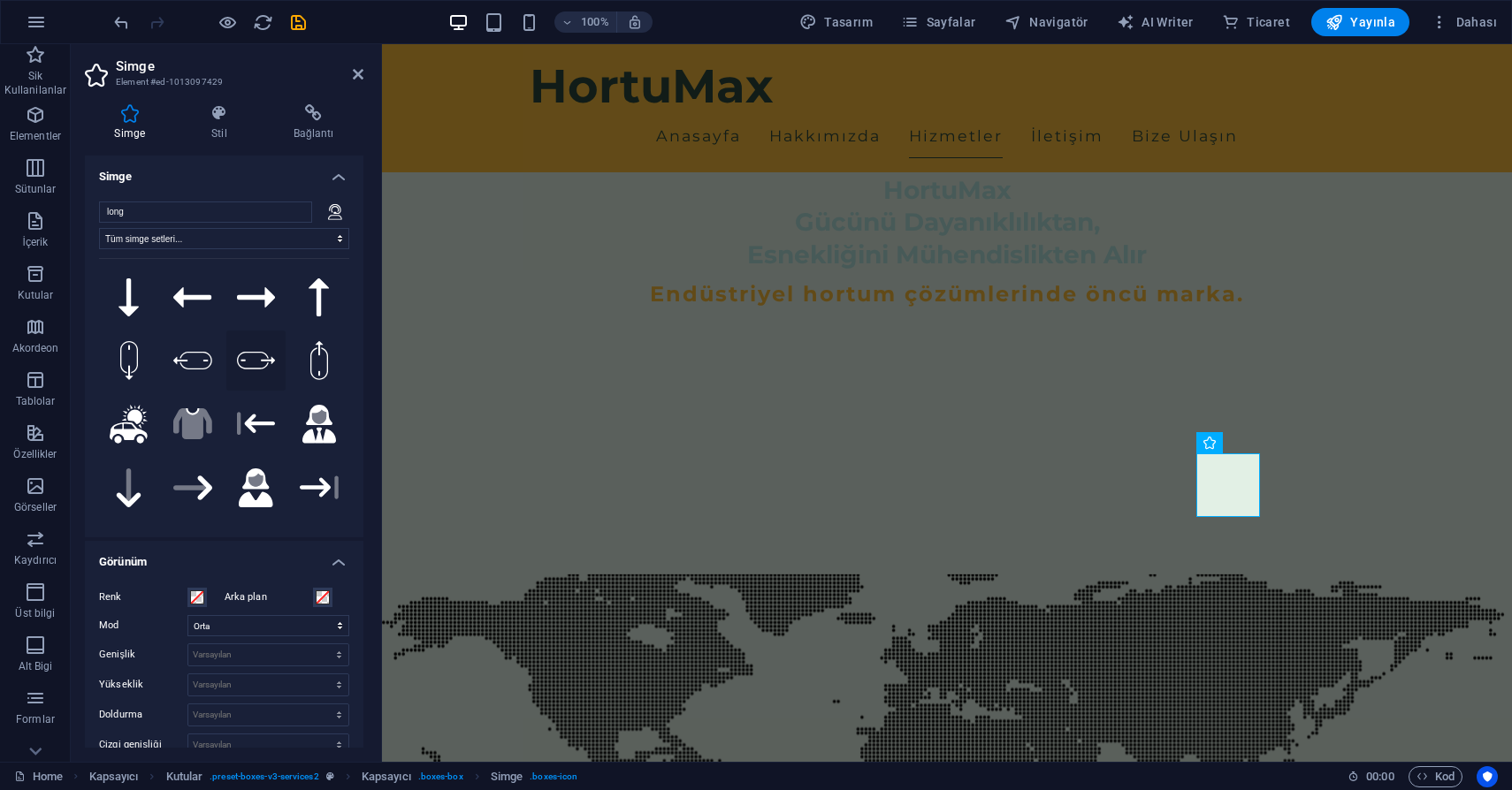
click at [245, 354] on icon at bounding box center [257, 360] width 39 height 18
click at [173, 353] on icon at bounding box center [193, 360] width 39 height 18
click at [127, 346] on icon at bounding box center [129, 361] width 18 height 39
click at [149, 204] on input "long" at bounding box center [205, 212] width 213 height 21
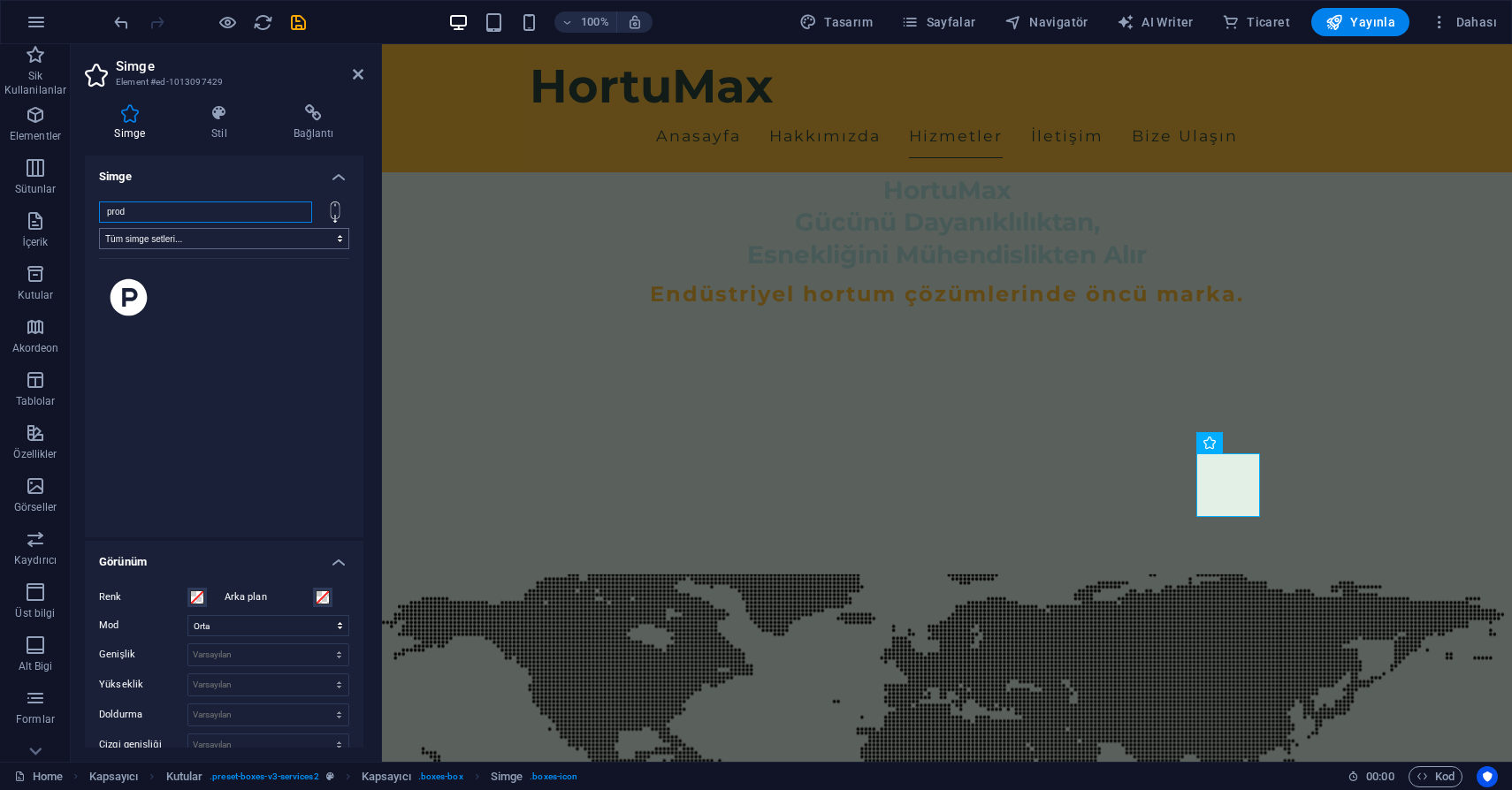
type input "prod"
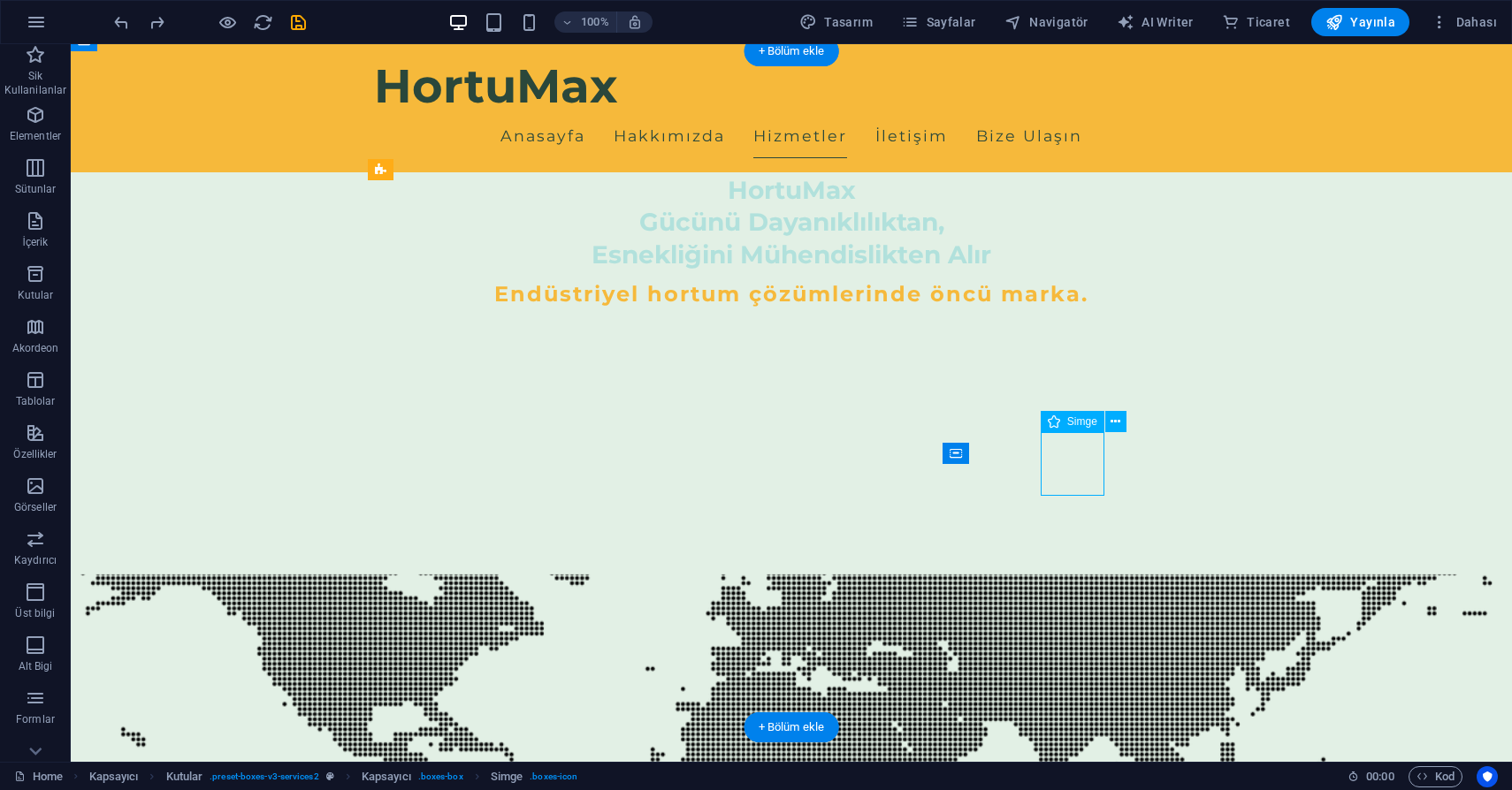
select select "xMidYMid"
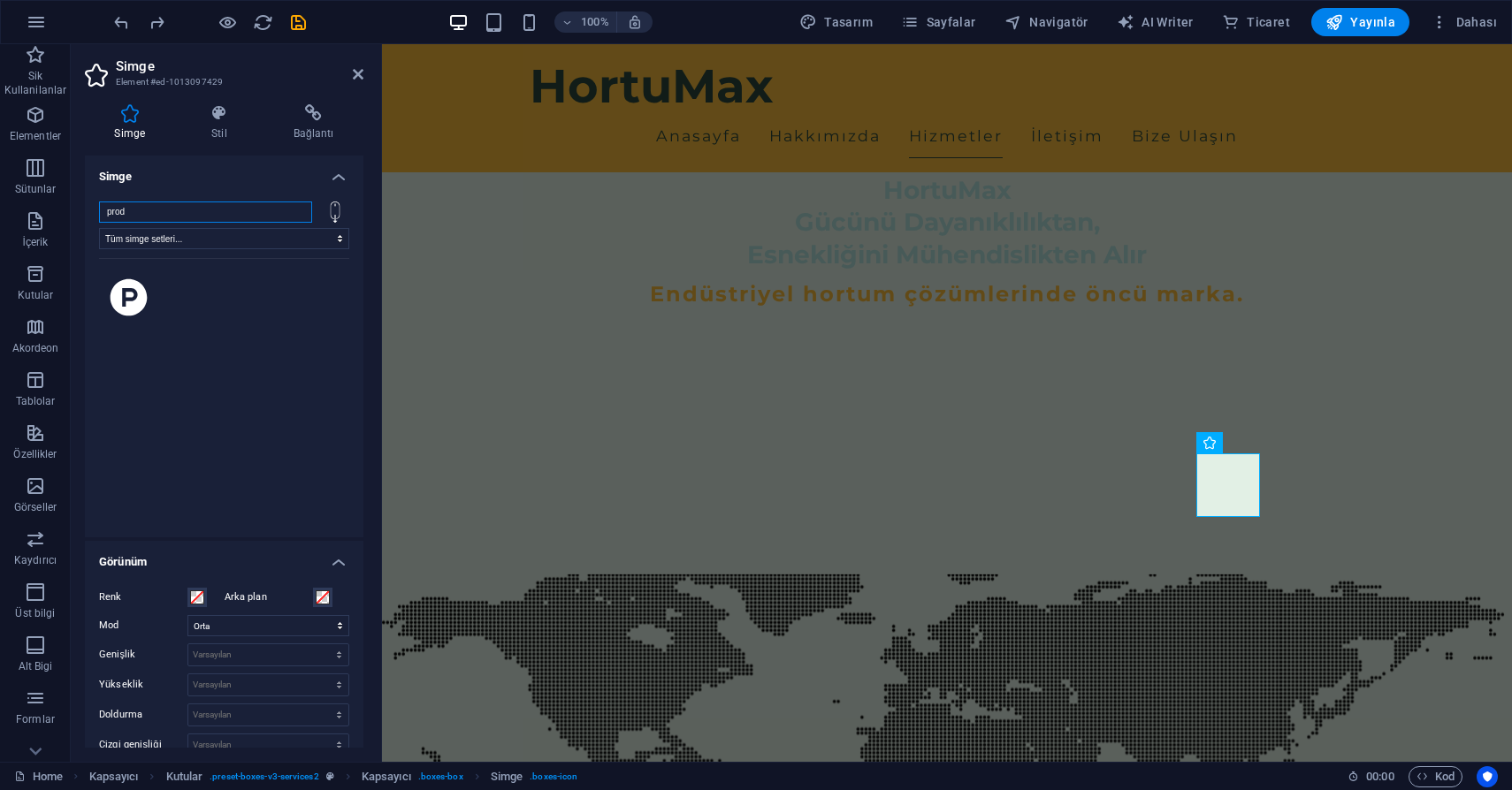
click at [138, 211] on input "prod" at bounding box center [205, 212] width 213 height 21
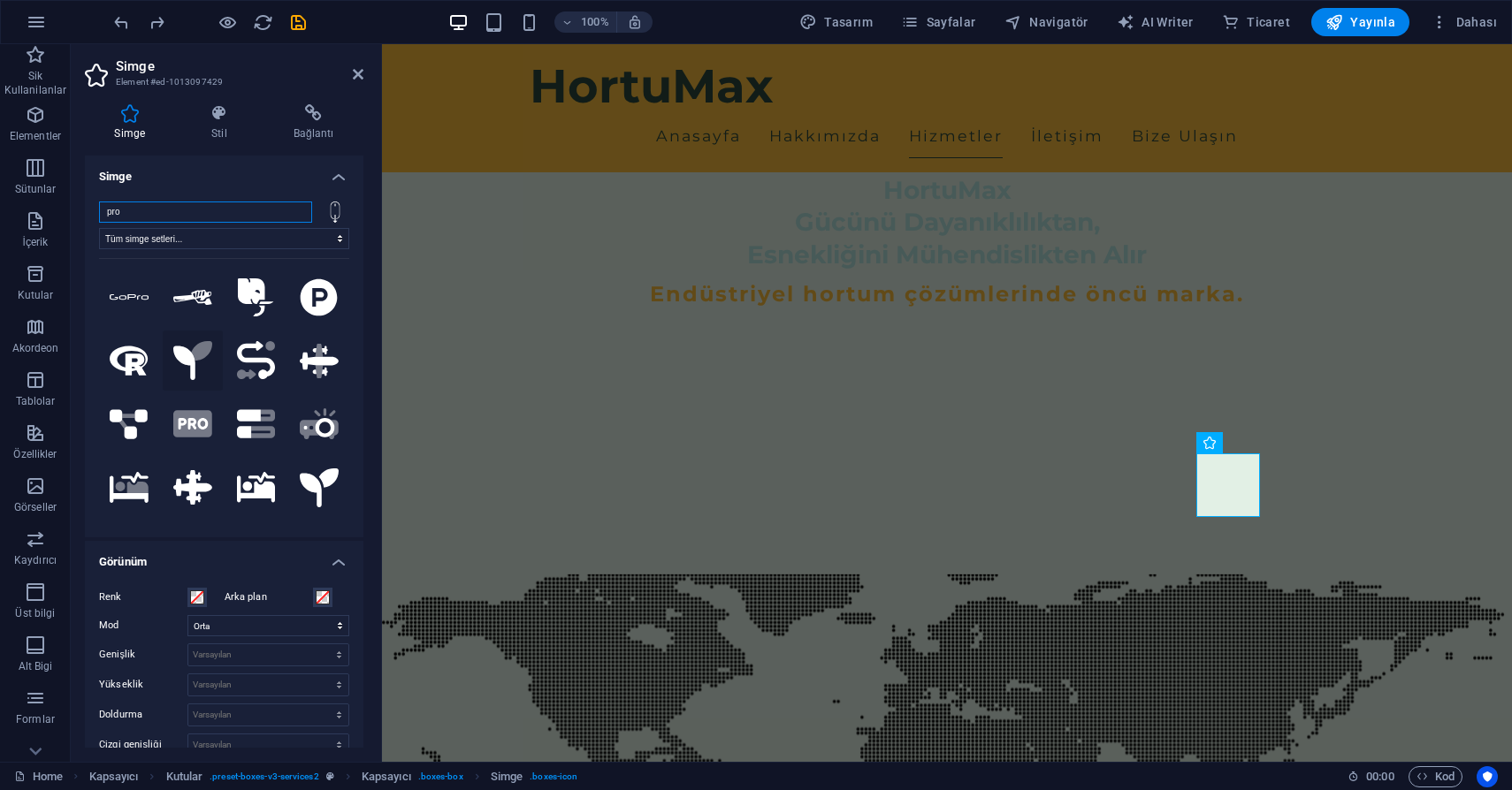
type input "pro"
click at [193, 365] on icon ".fa-secondary{opacity:.4}" at bounding box center [193, 361] width 39 height 39
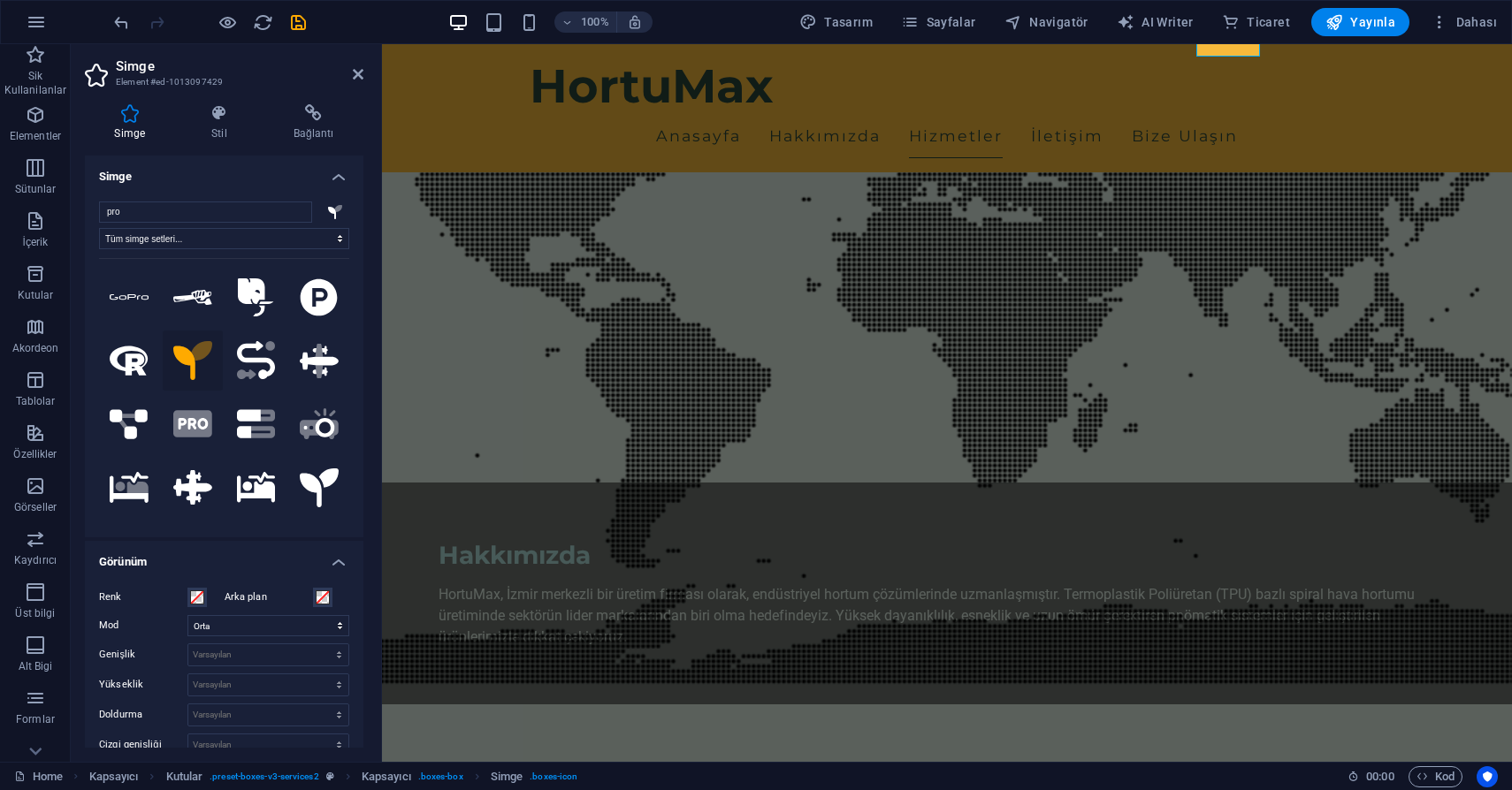
scroll to position [1133, 0]
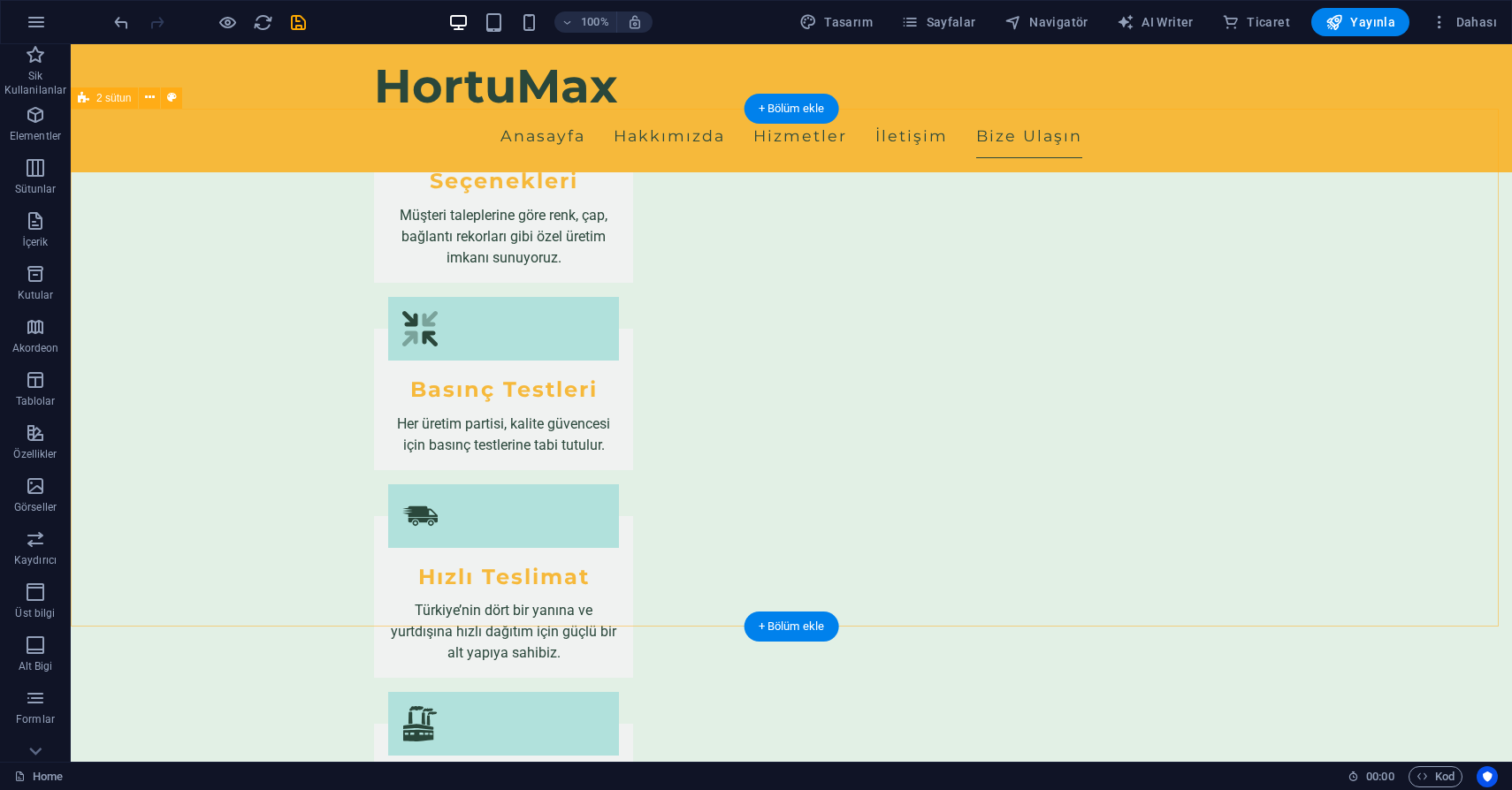
scroll to position [2092, 0]
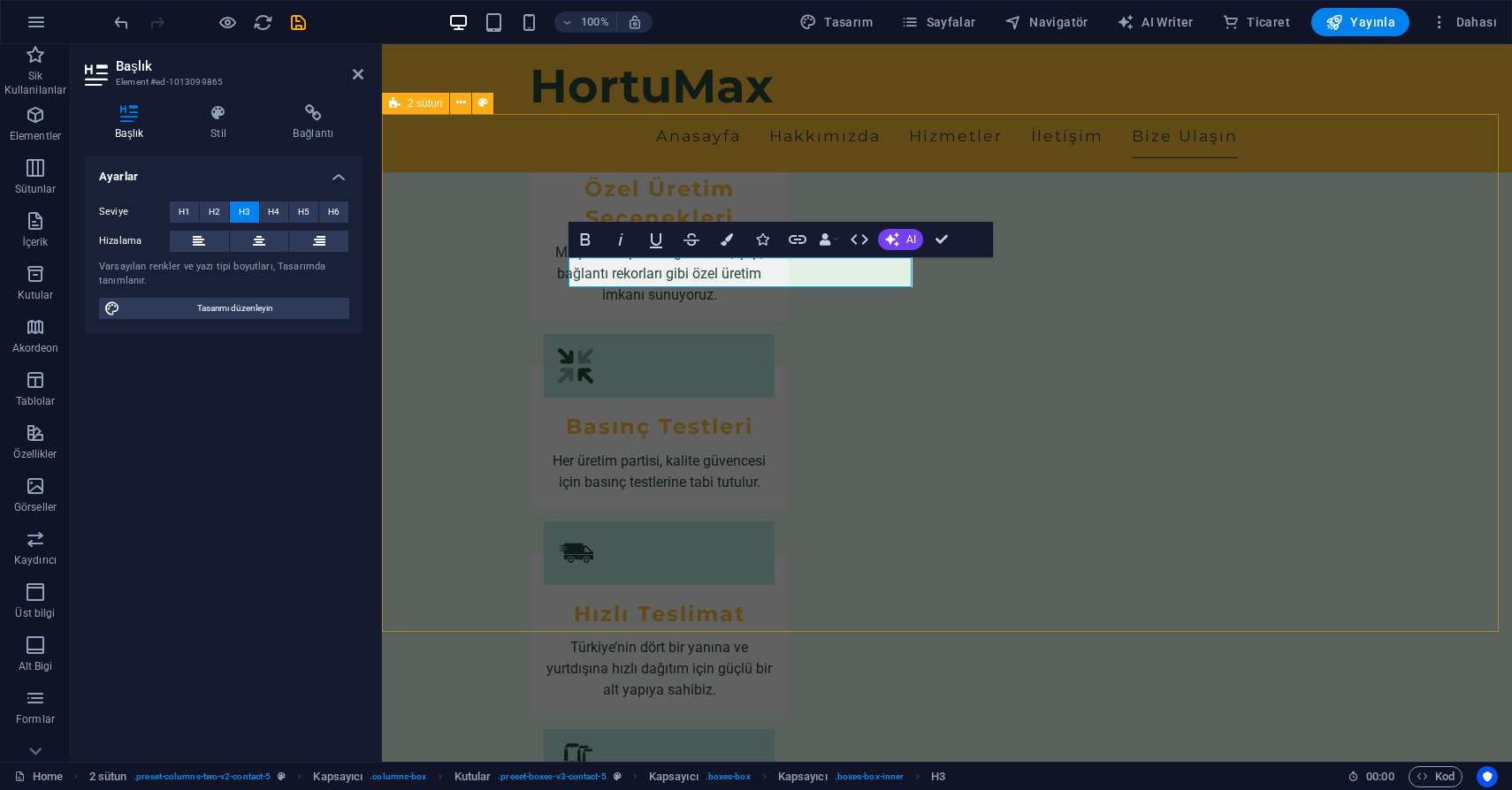
scroll to position [2114, 0]
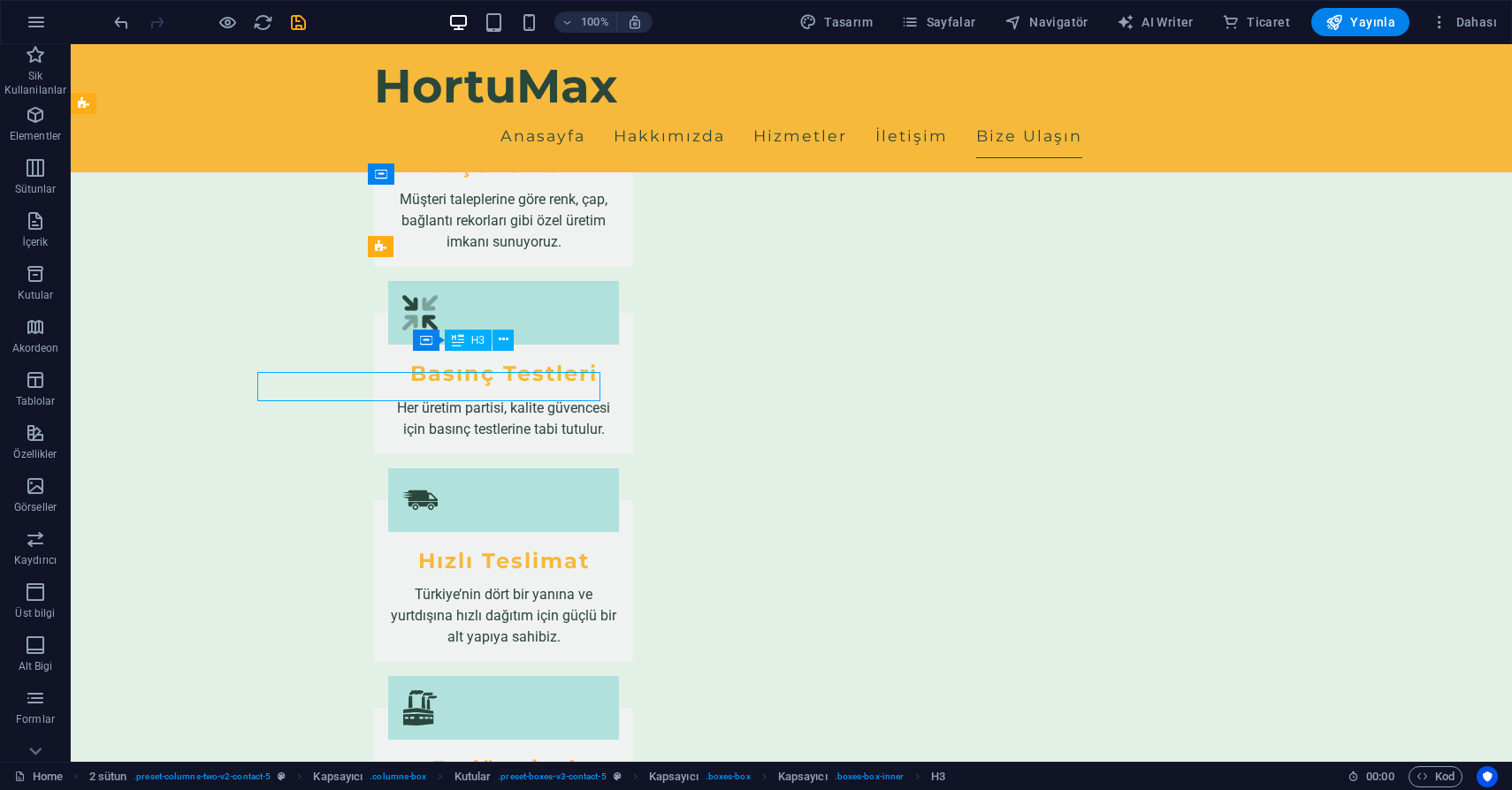
scroll to position [2092, 0]
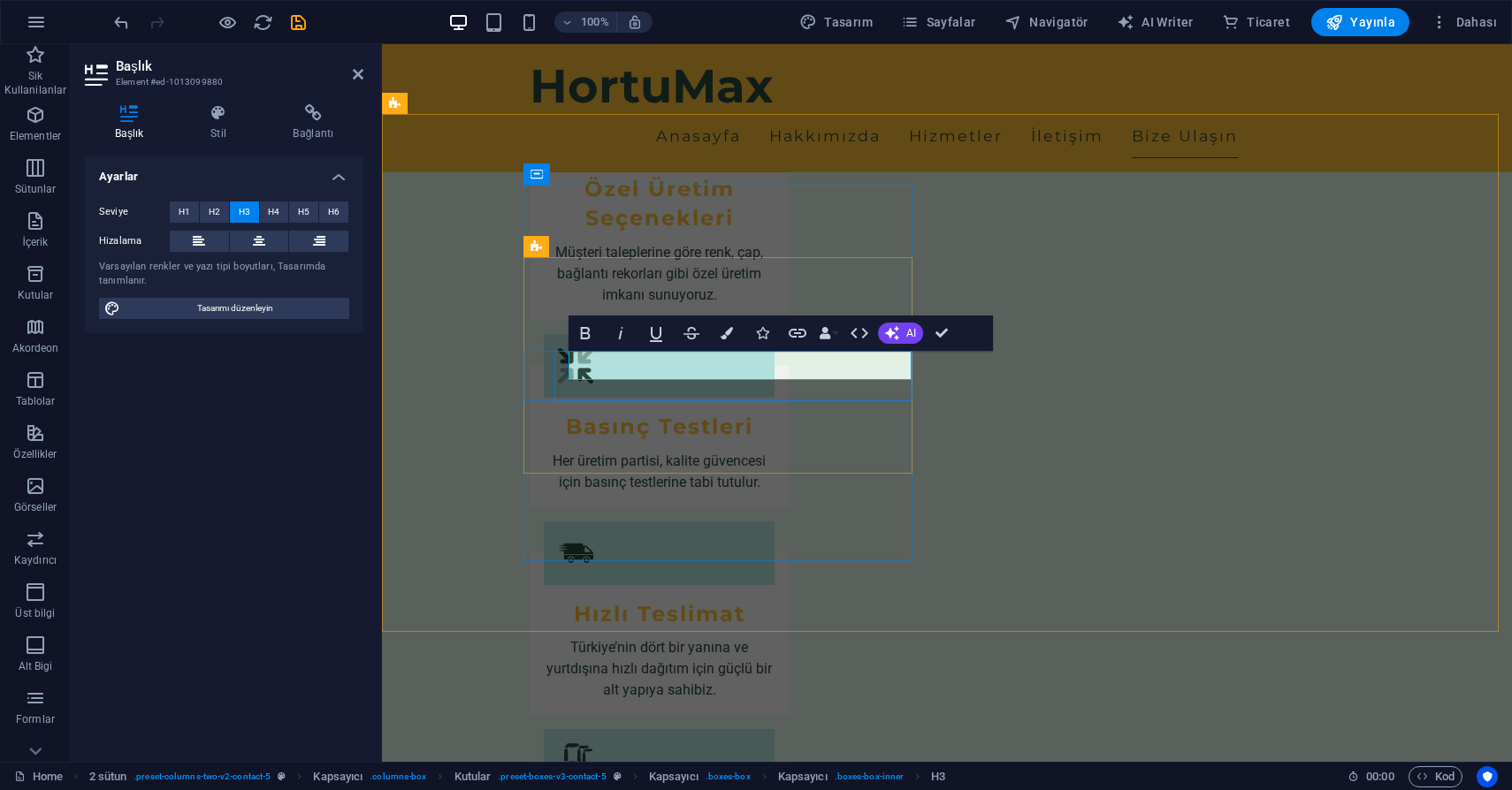
scroll to position [2114, 0]
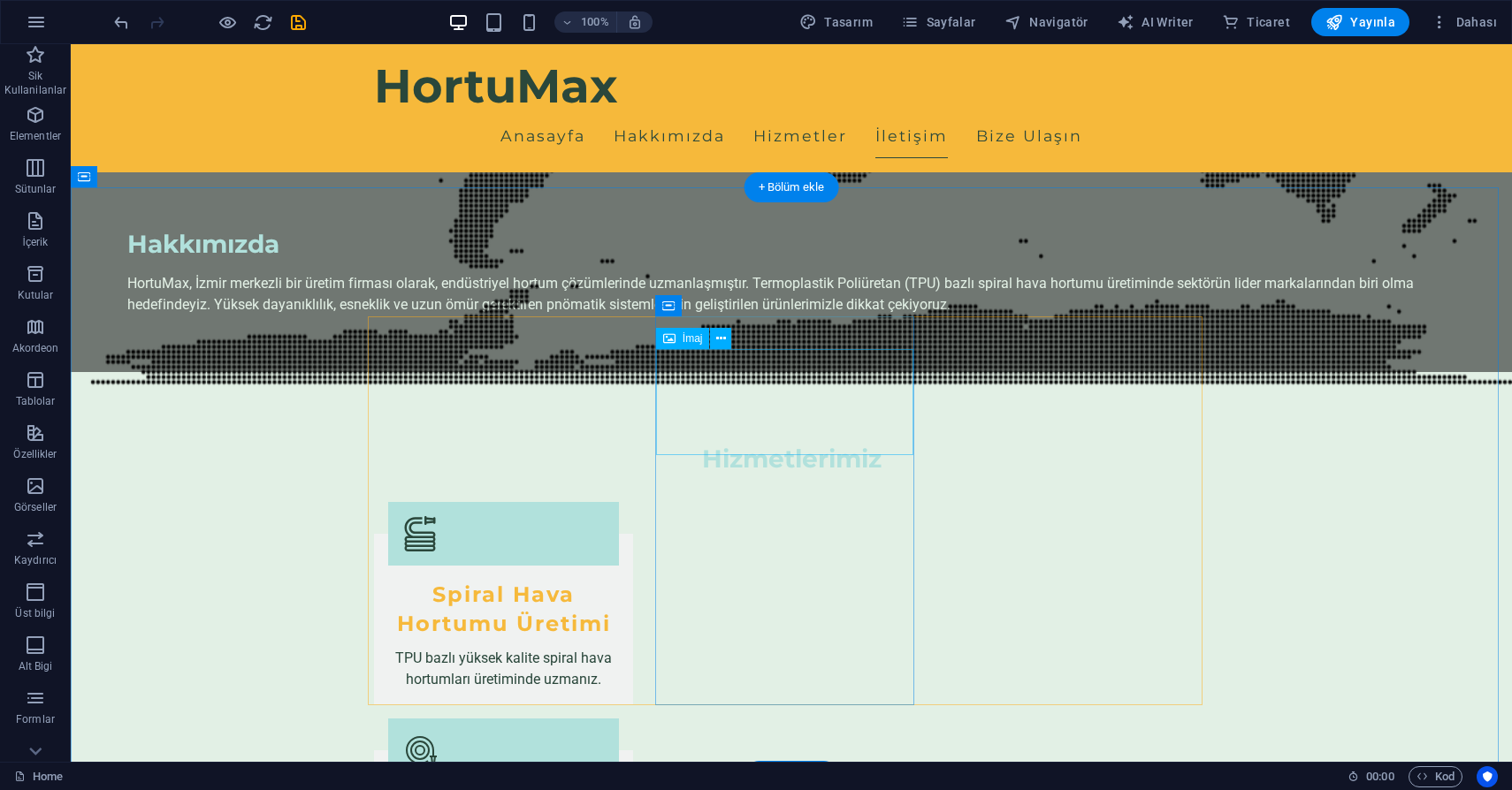
scroll to position [1430, 0]
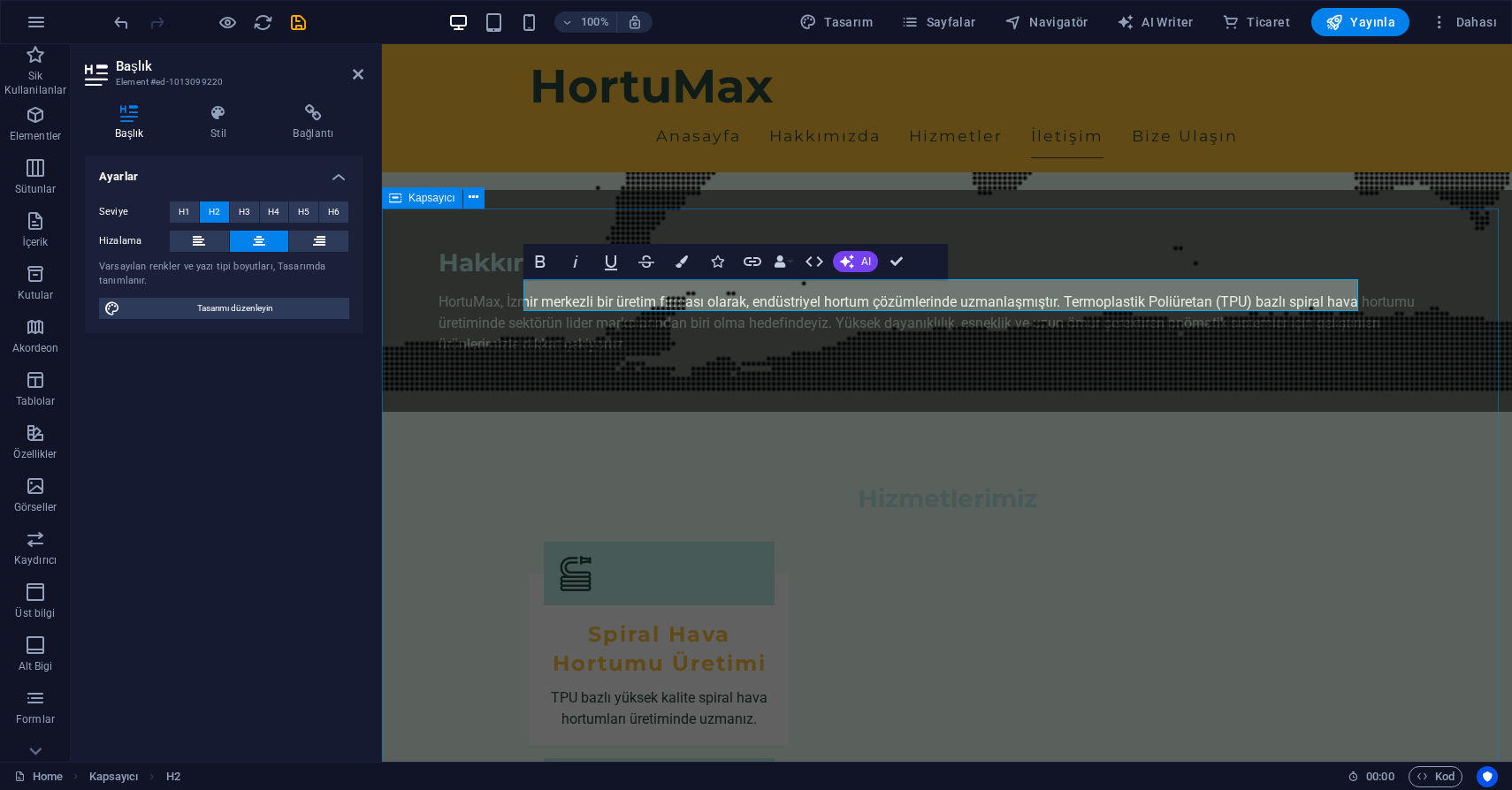
scroll to position [1429, 0]
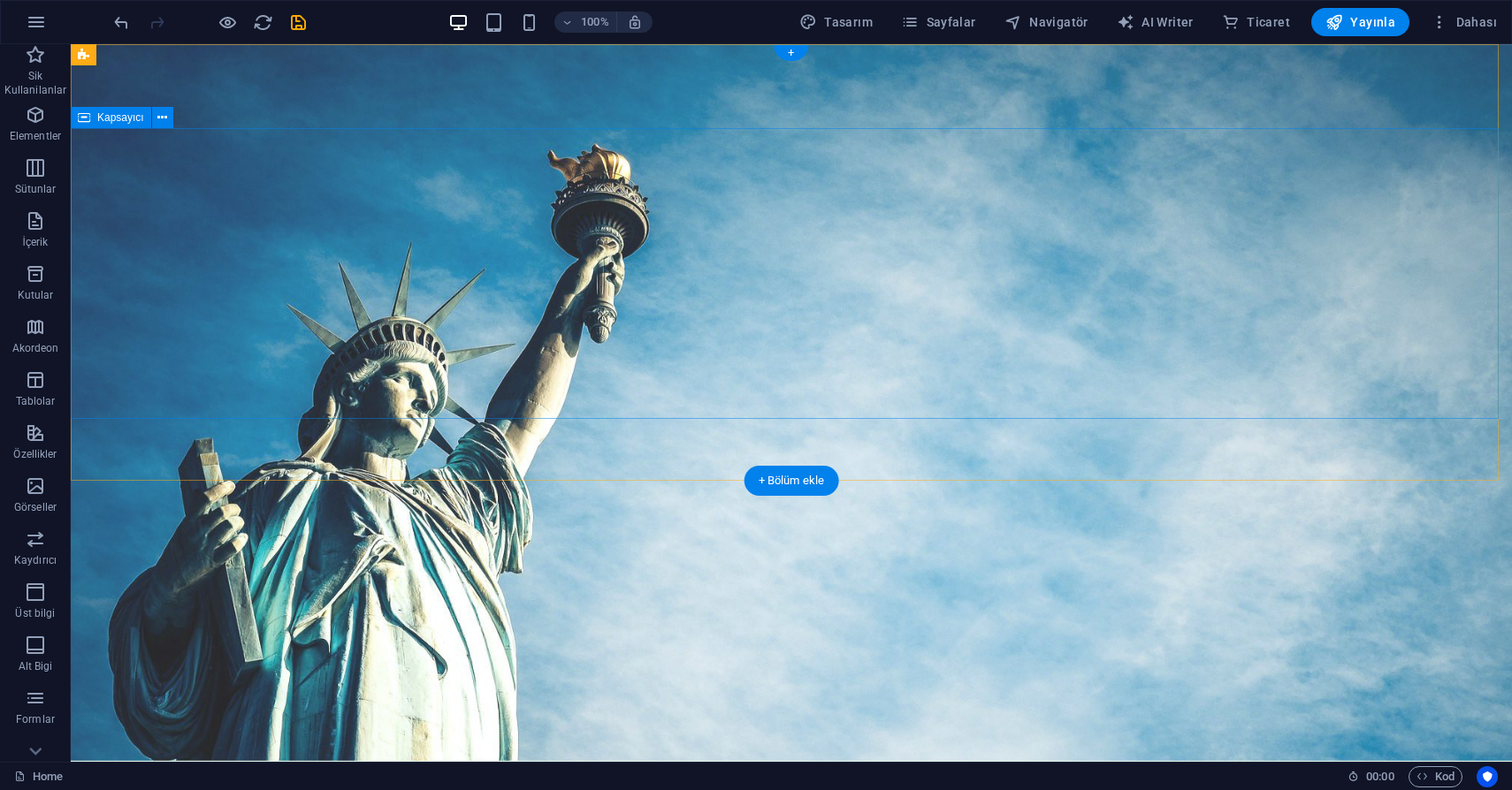
scroll to position [0, 0]
click at [1364, 23] on span "Yayınla" at bounding box center [1360, 21] width 70 height 18
checkbox input "false"
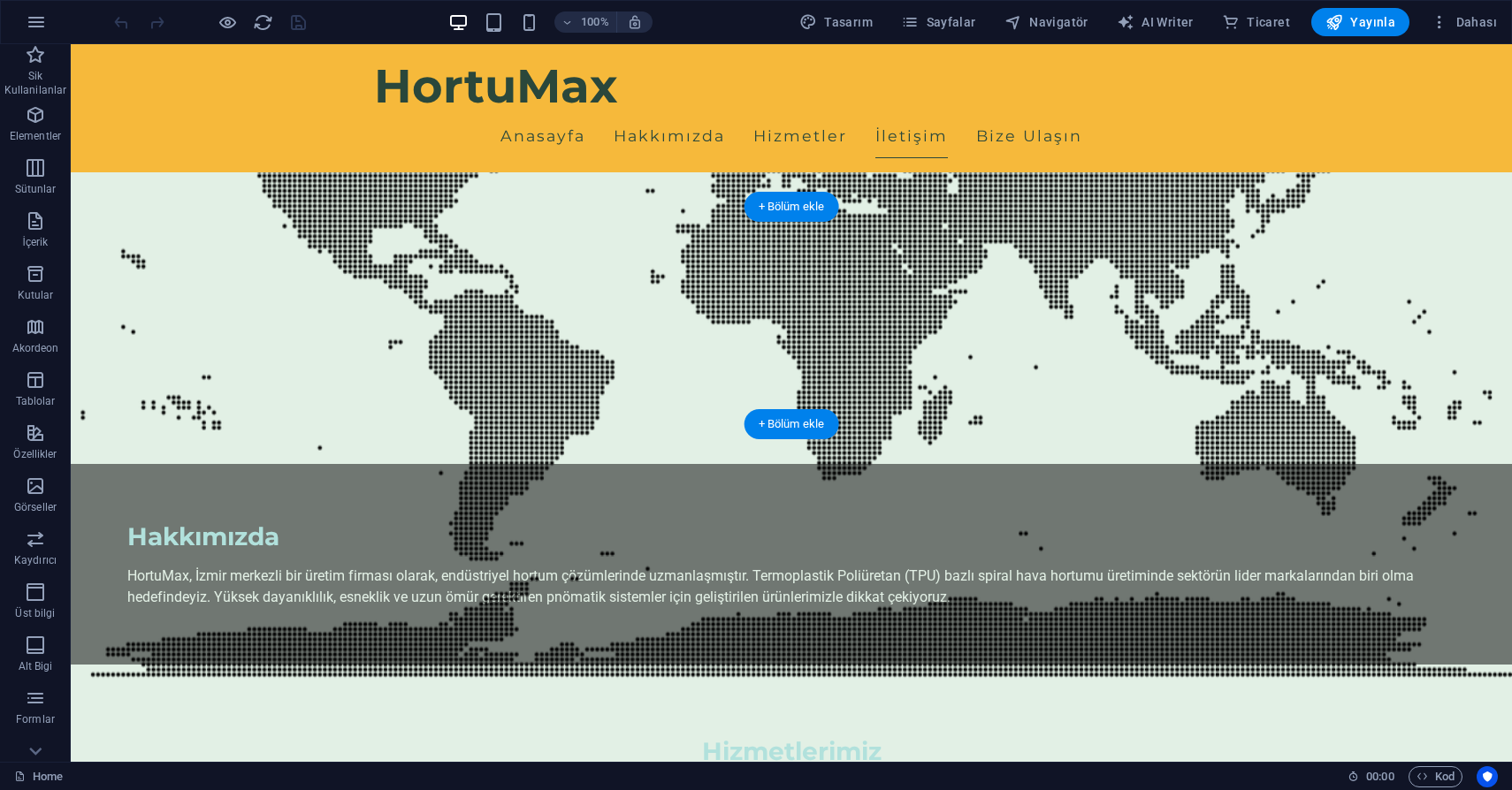
scroll to position [1136, 0]
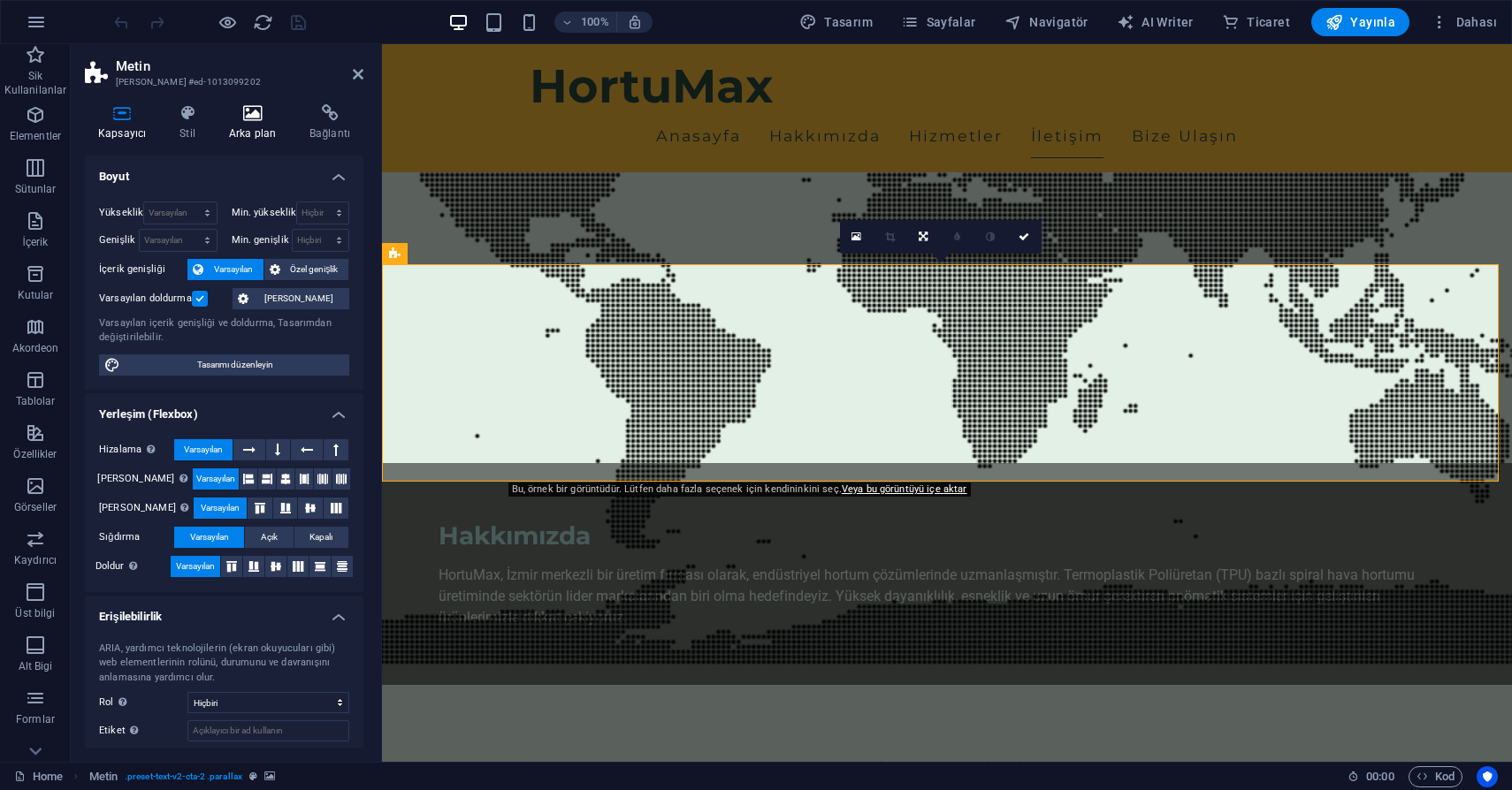
click at [251, 120] on icon at bounding box center [252, 113] width 74 height 18
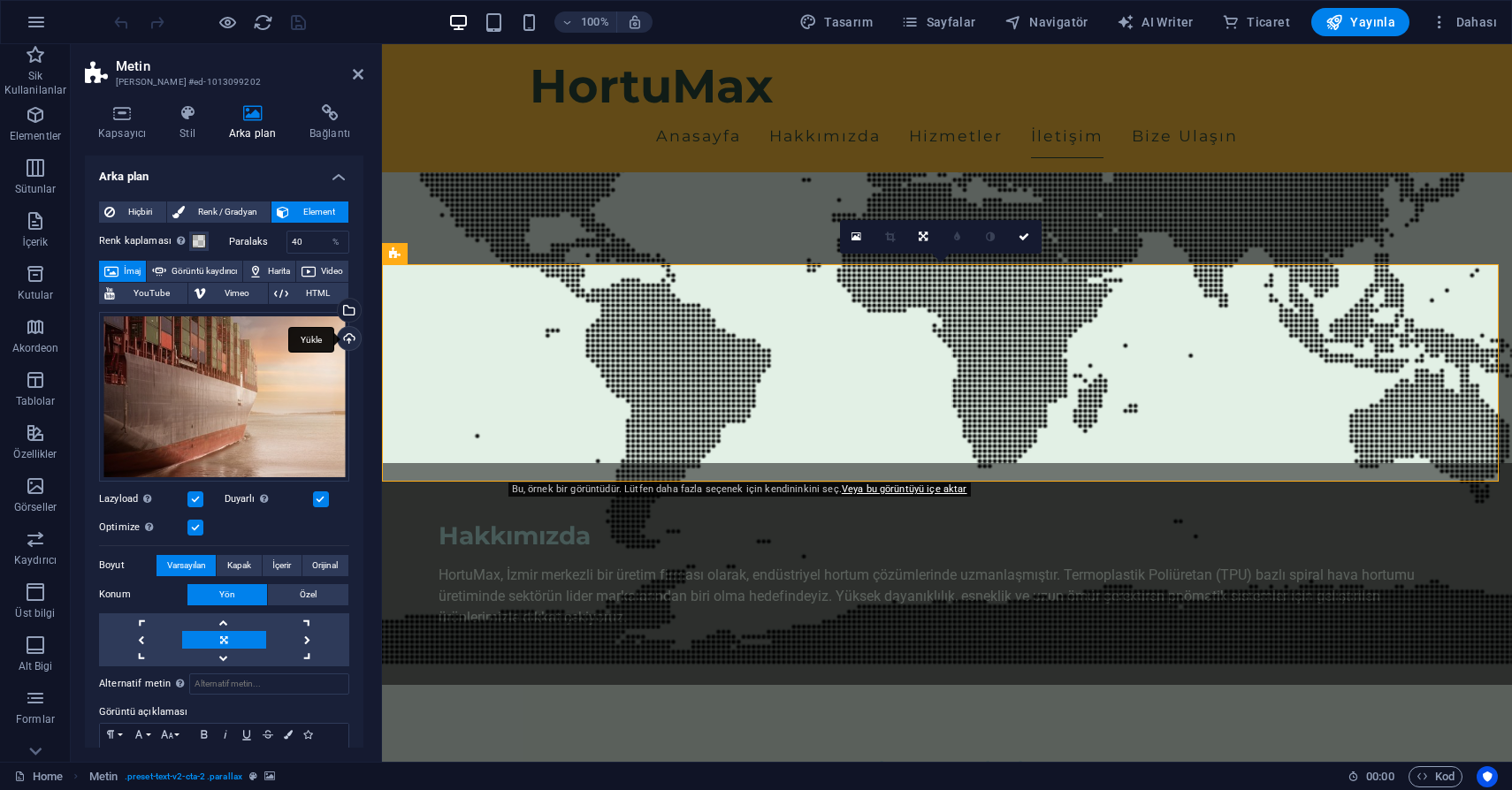
click at [340, 334] on div "Yükle" at bounding box center [347, 340] width 26 height 26
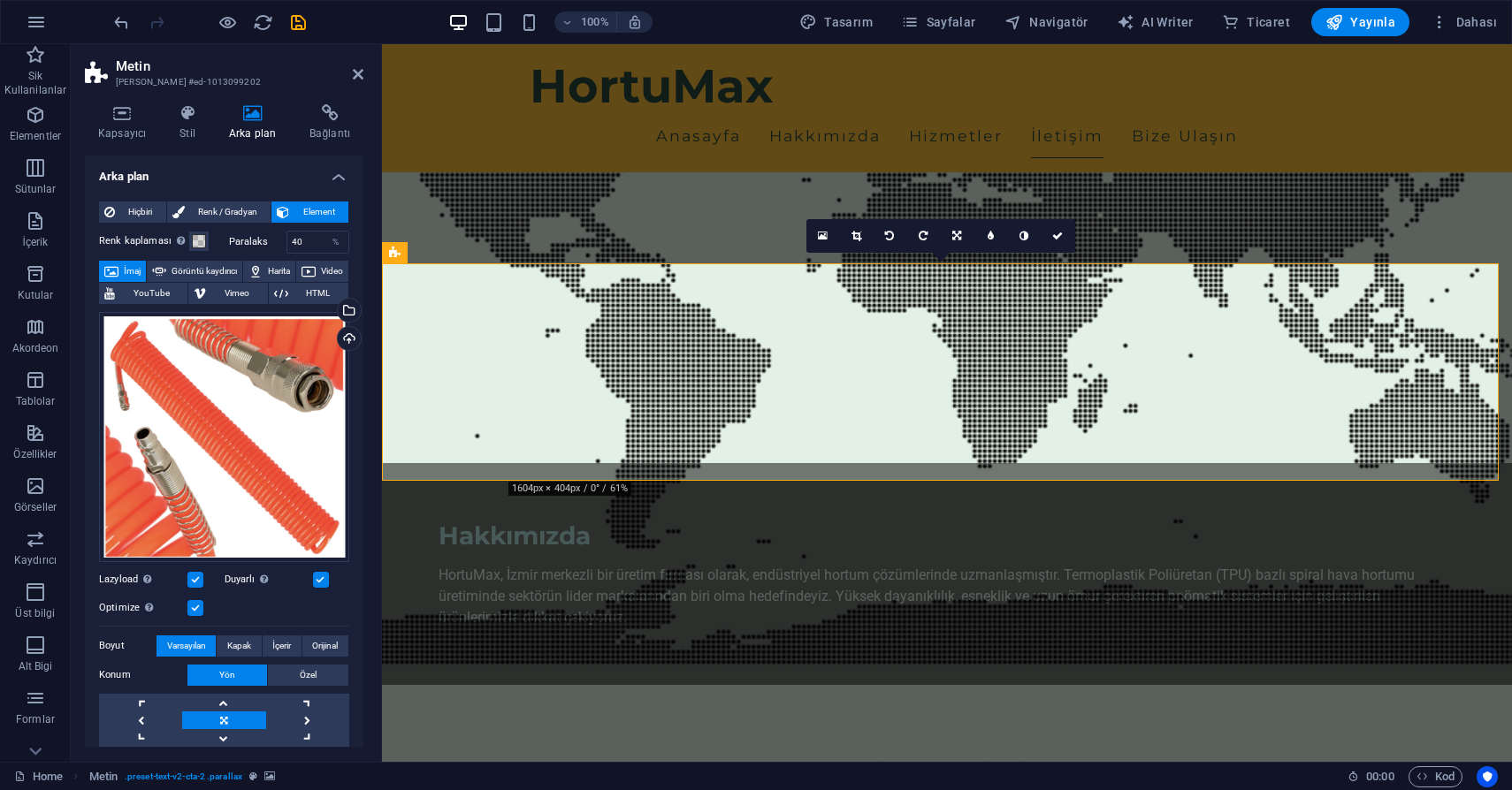
scroll to position [1157, 0]
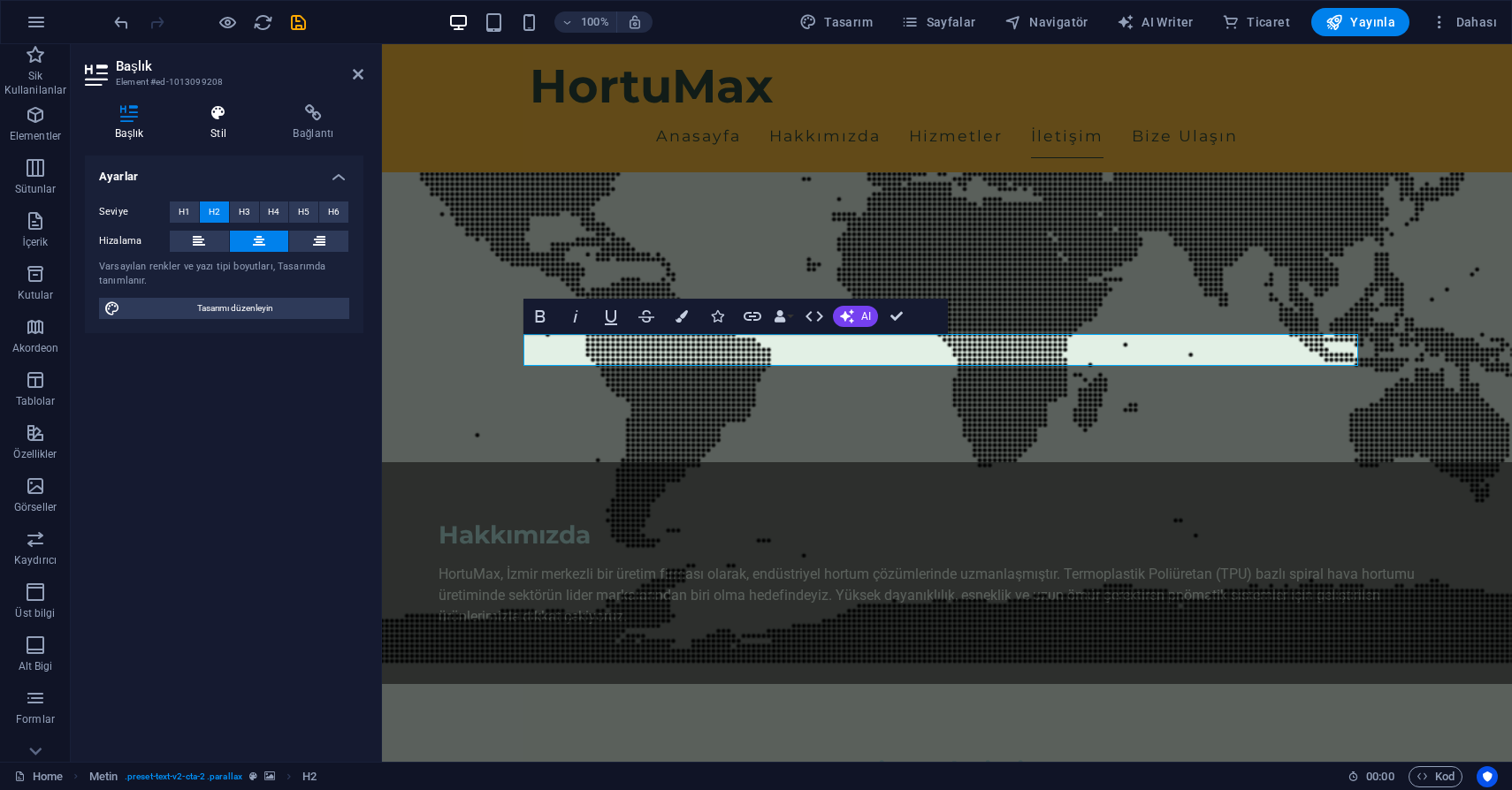
click at [215, 118] on icon at bounding box center [217, 113] width 76 height 18
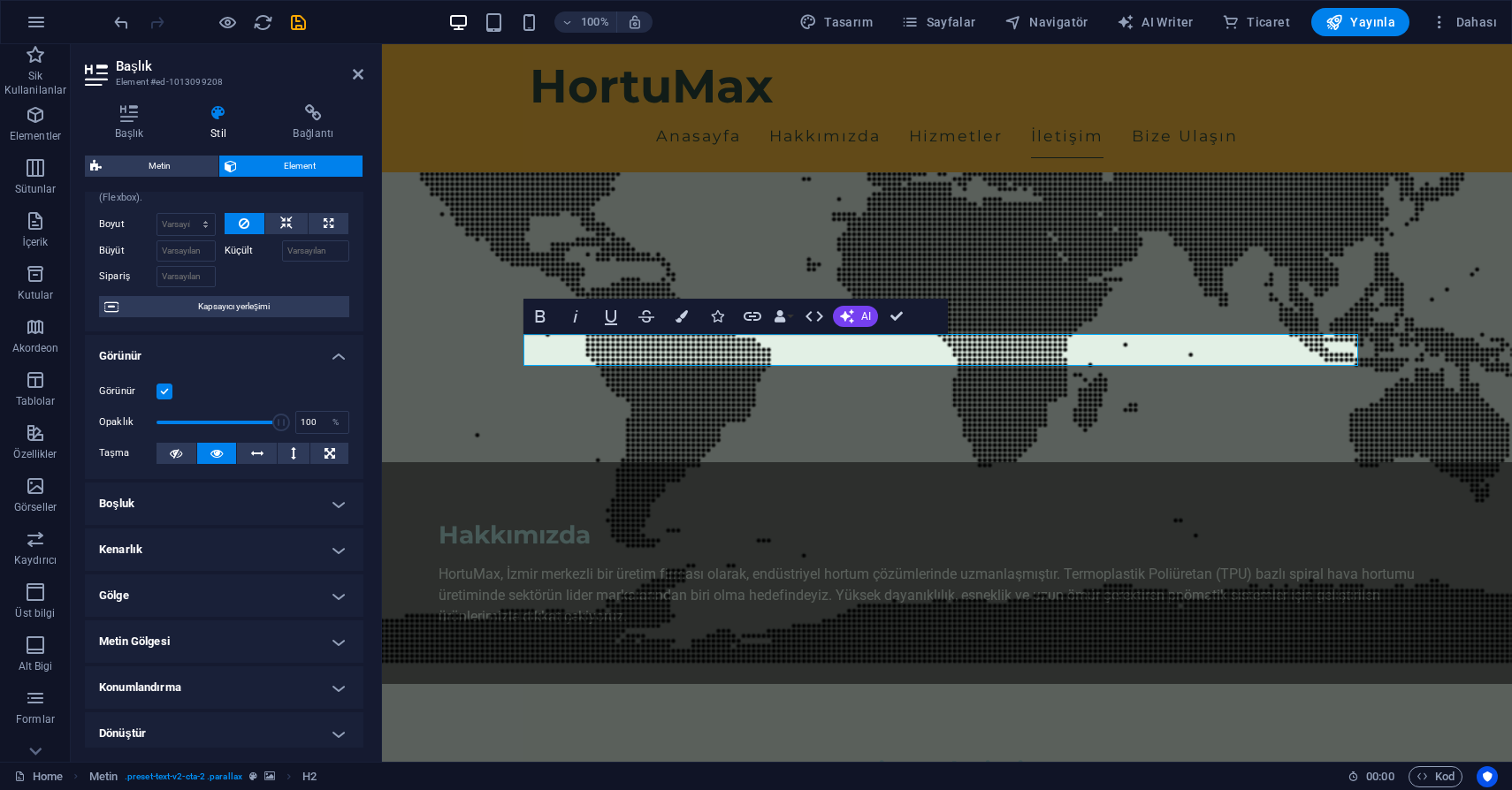
scroll to position [49, 0]
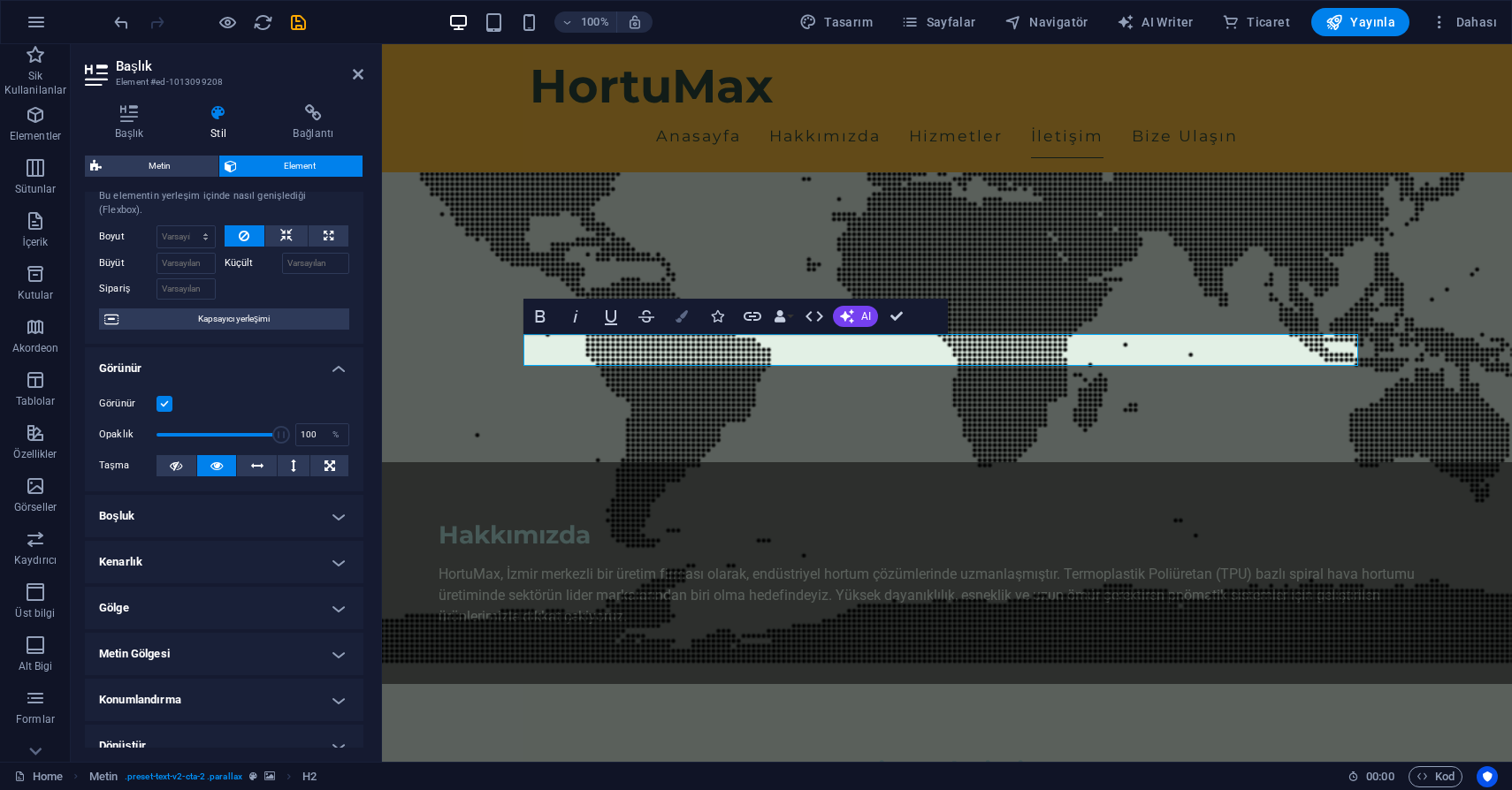
click at [677, 319] on icon "button" at bounding box center [681, 316] width 12 height 12
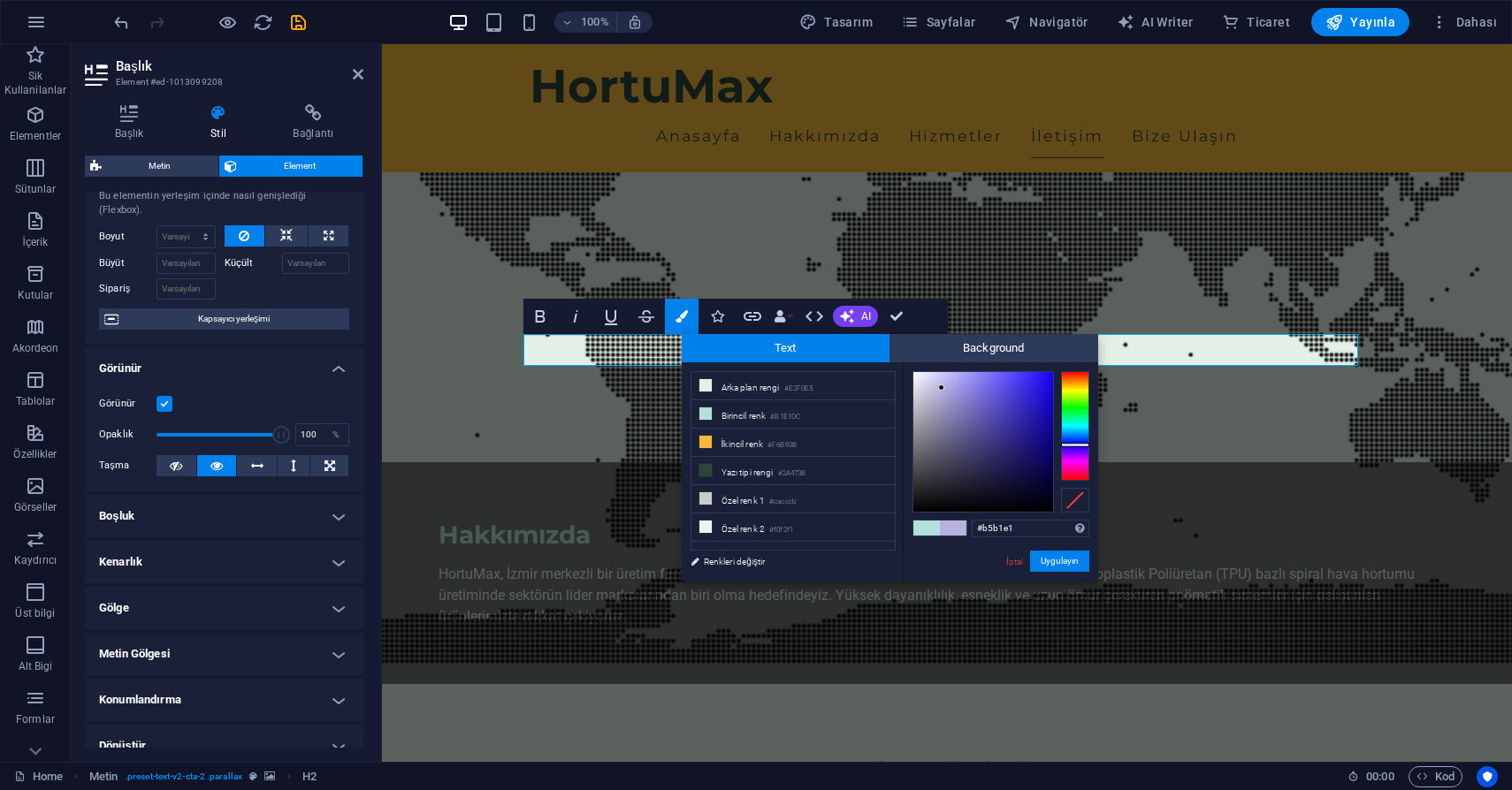
drag, startPoint x: 1066, startPoint y: 424, endPoint x: 1061, endPoint y: 445, distance: 21.6
click at [1061, 445] on div at bounding box center [1075, 445] width 28 height 5
type input "#3d33ab"
click at [1009, 417] on div at bounding box center [983, 442] width 140 height 140
click at [1043, 561] on button "Uygulayın" at bounding box center [1059, 561] width 59 height 21
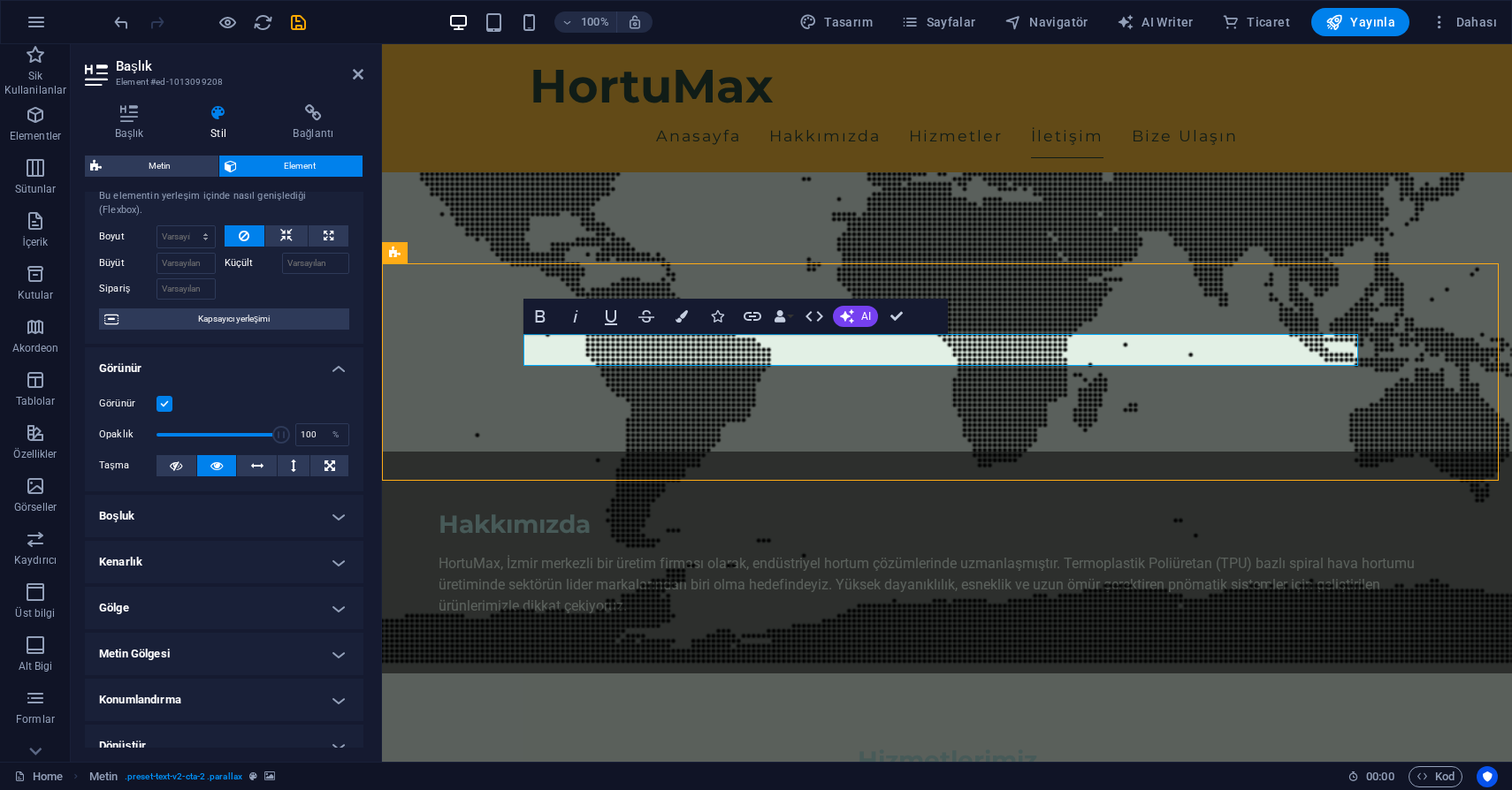
scroll to position [1137, 0]
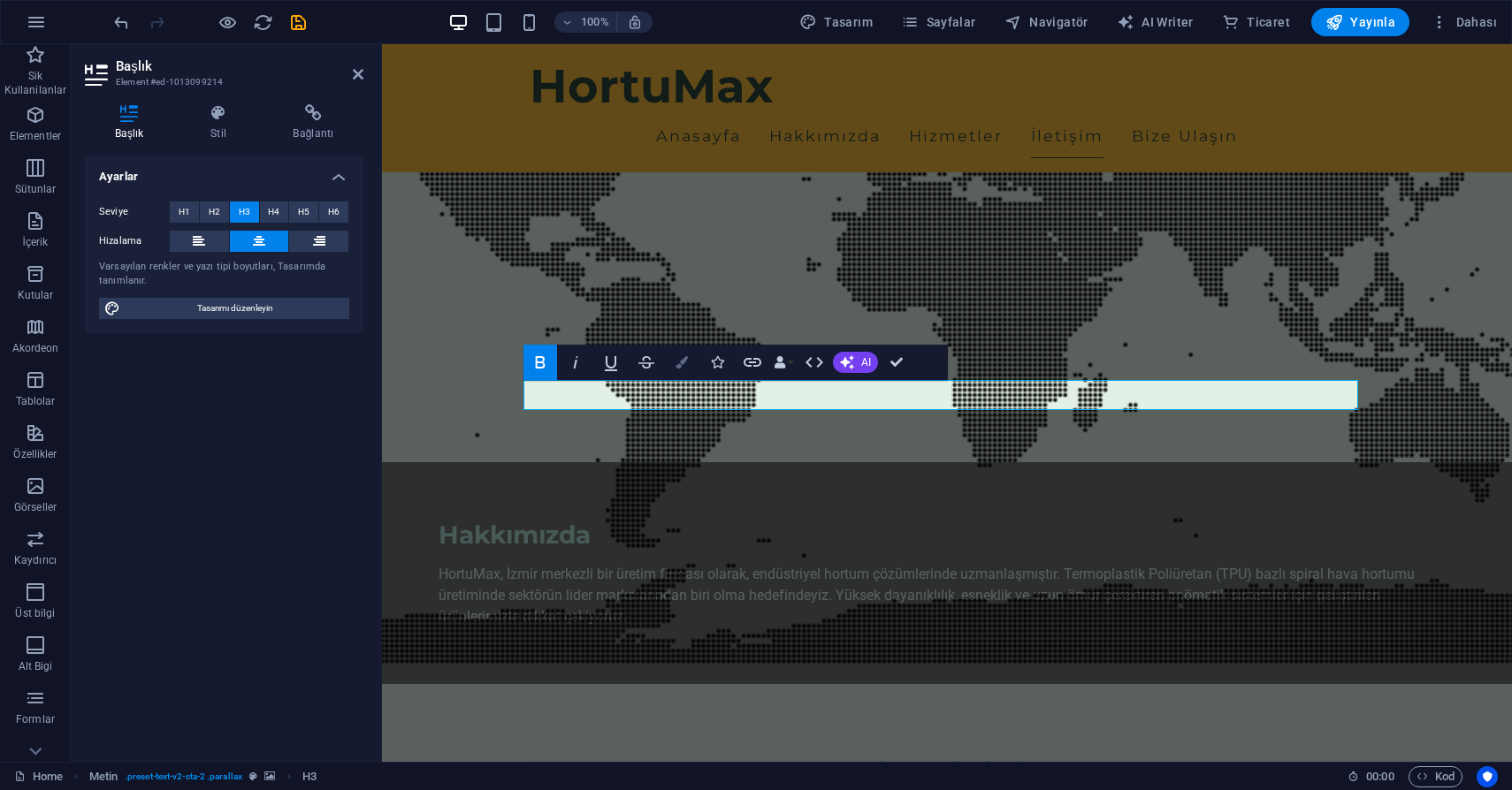
click at [681, 364] on icon "button" at bounding box center [681, 362] width 12 height 12
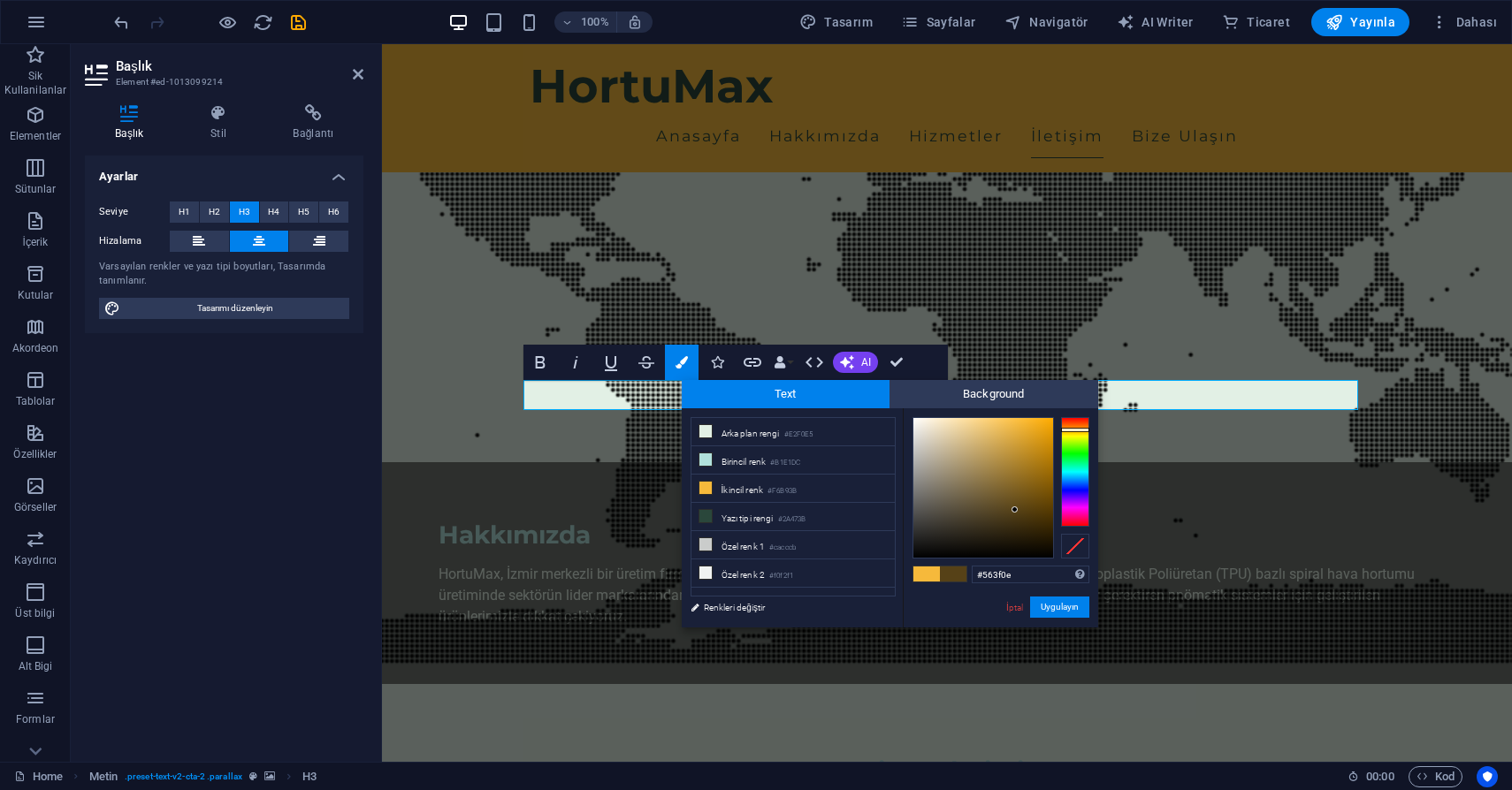
type input "#563e0d"
drag, startPoint x: 1012, startPoint y: 423, endPoint x: 1030, endPoint y: 510, distance: 88.8
click at [1030, 510] on div at bounding box center [983, 488] width 140 height 140
click at [1060, 617] on button "Uygulayın" at bounding box center [1059, 607] width 59 height 21
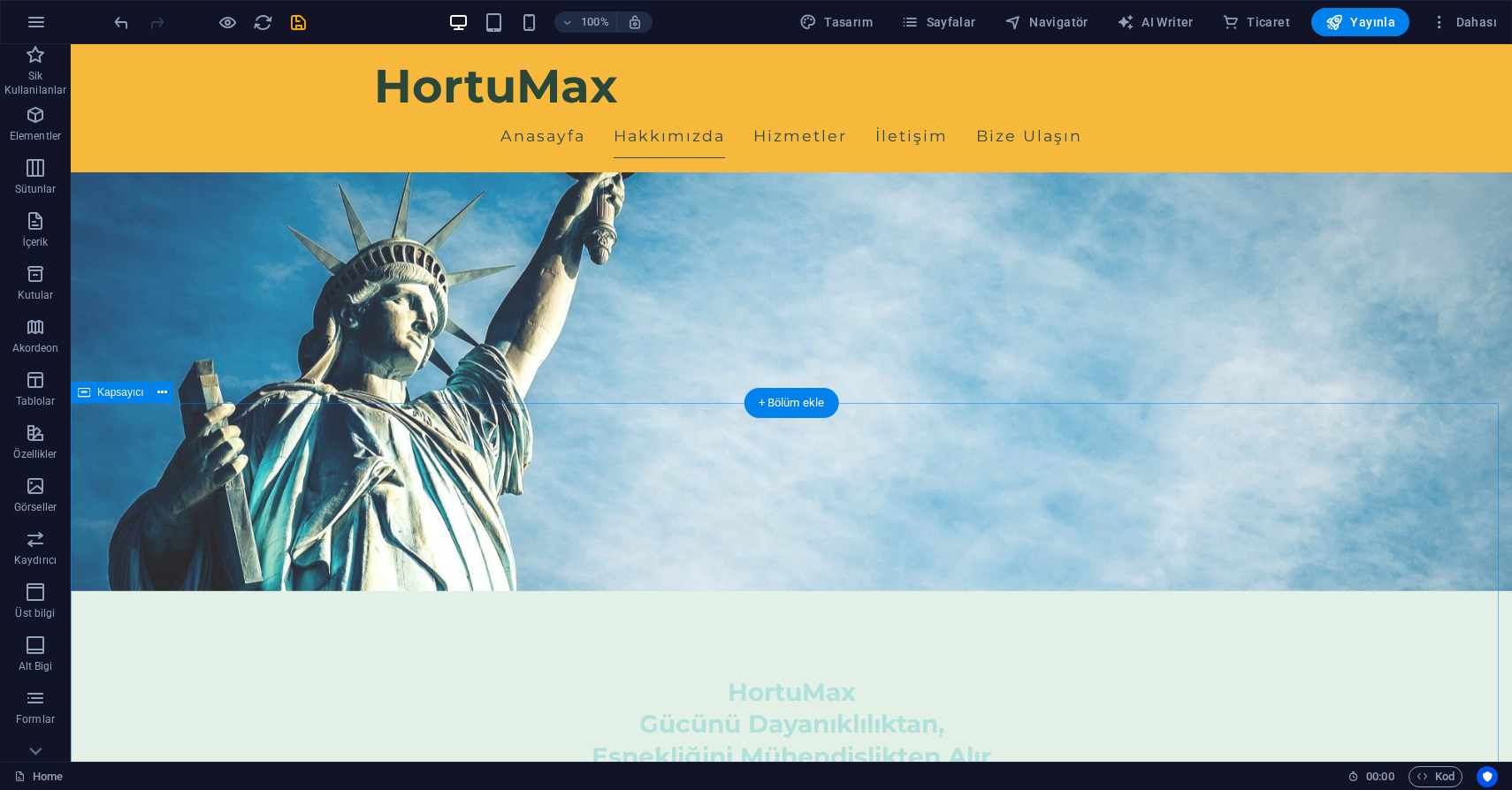
scroll to position [0, 0]
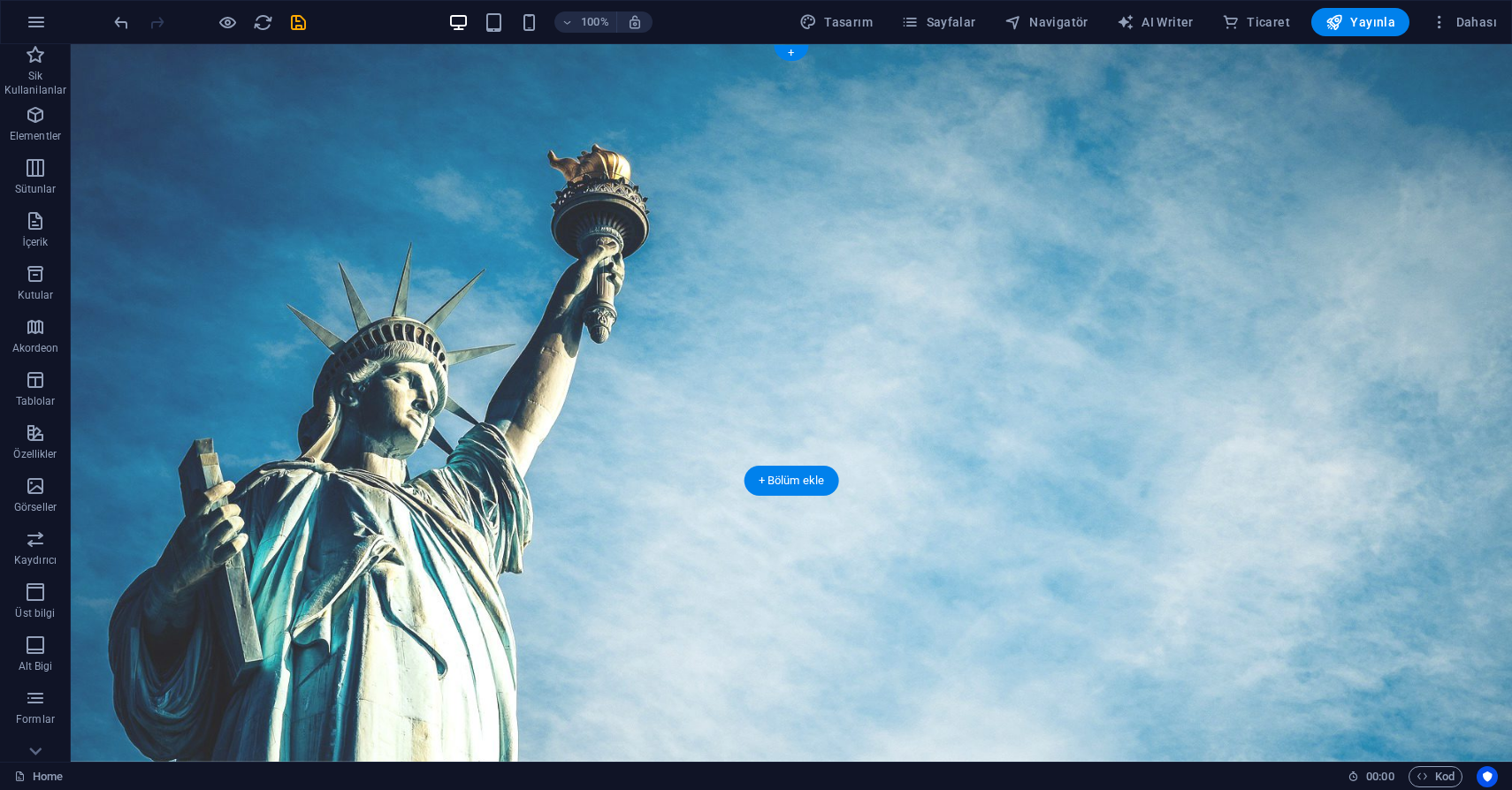
click at [302, 448] on figure at bounding box center [791, 403] width 1441 height 718
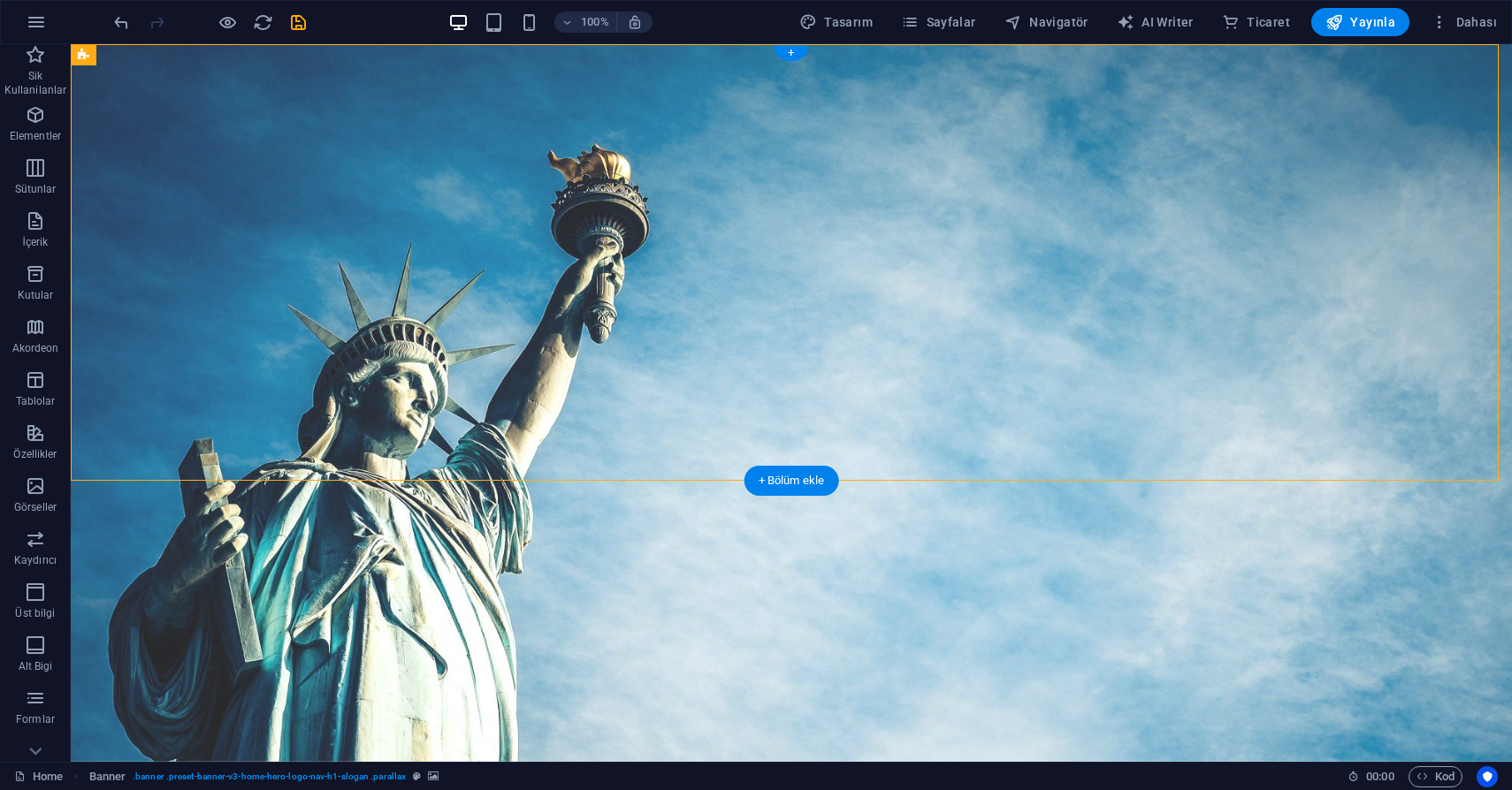
click at [302, 448] on figure at bounding box center [791, 403] width 1441 height 718
select select "vh"
select select "header"
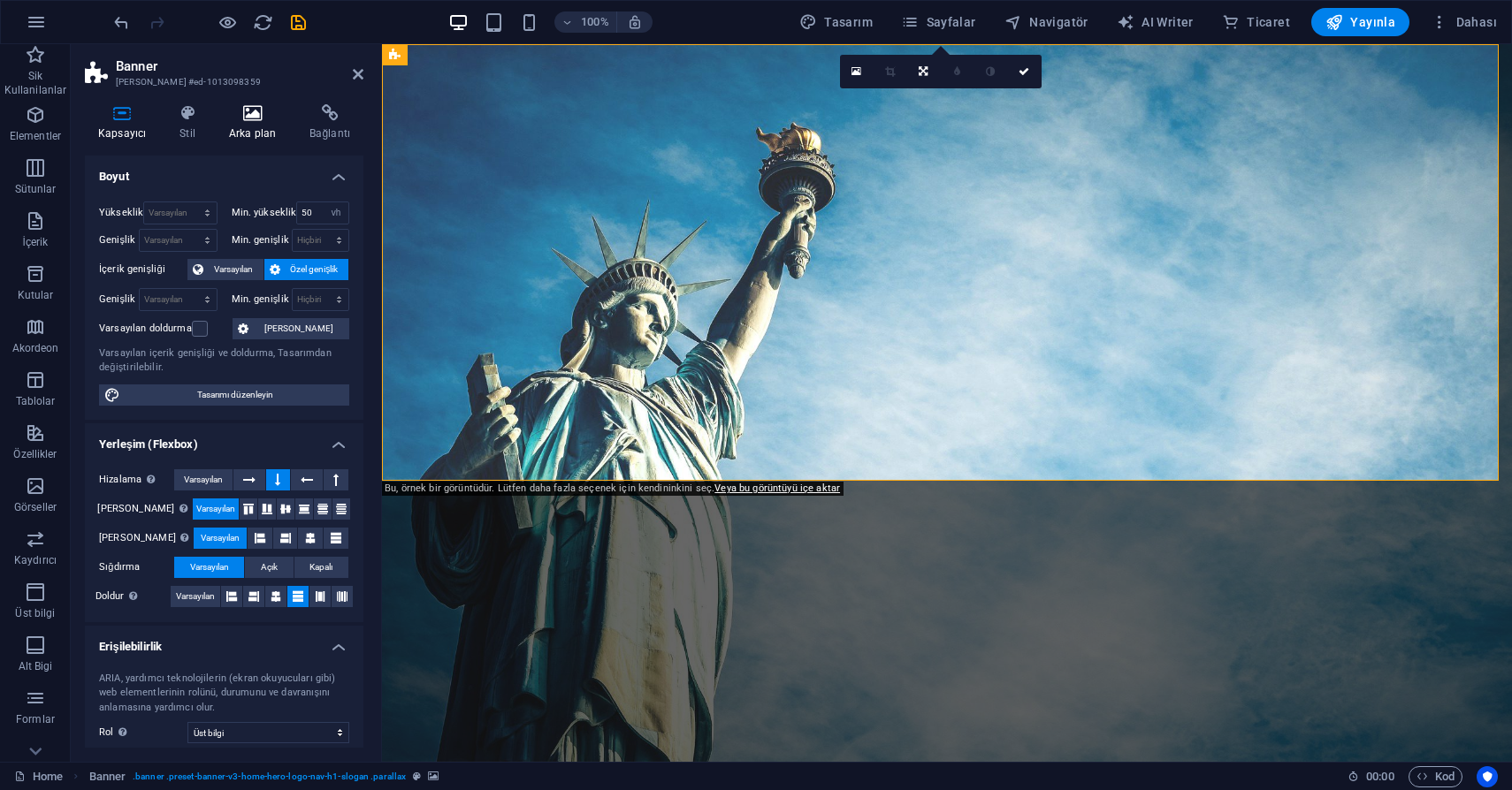
click at [254, 110] on icon at bounding box center [252, 113] width 74 height 18
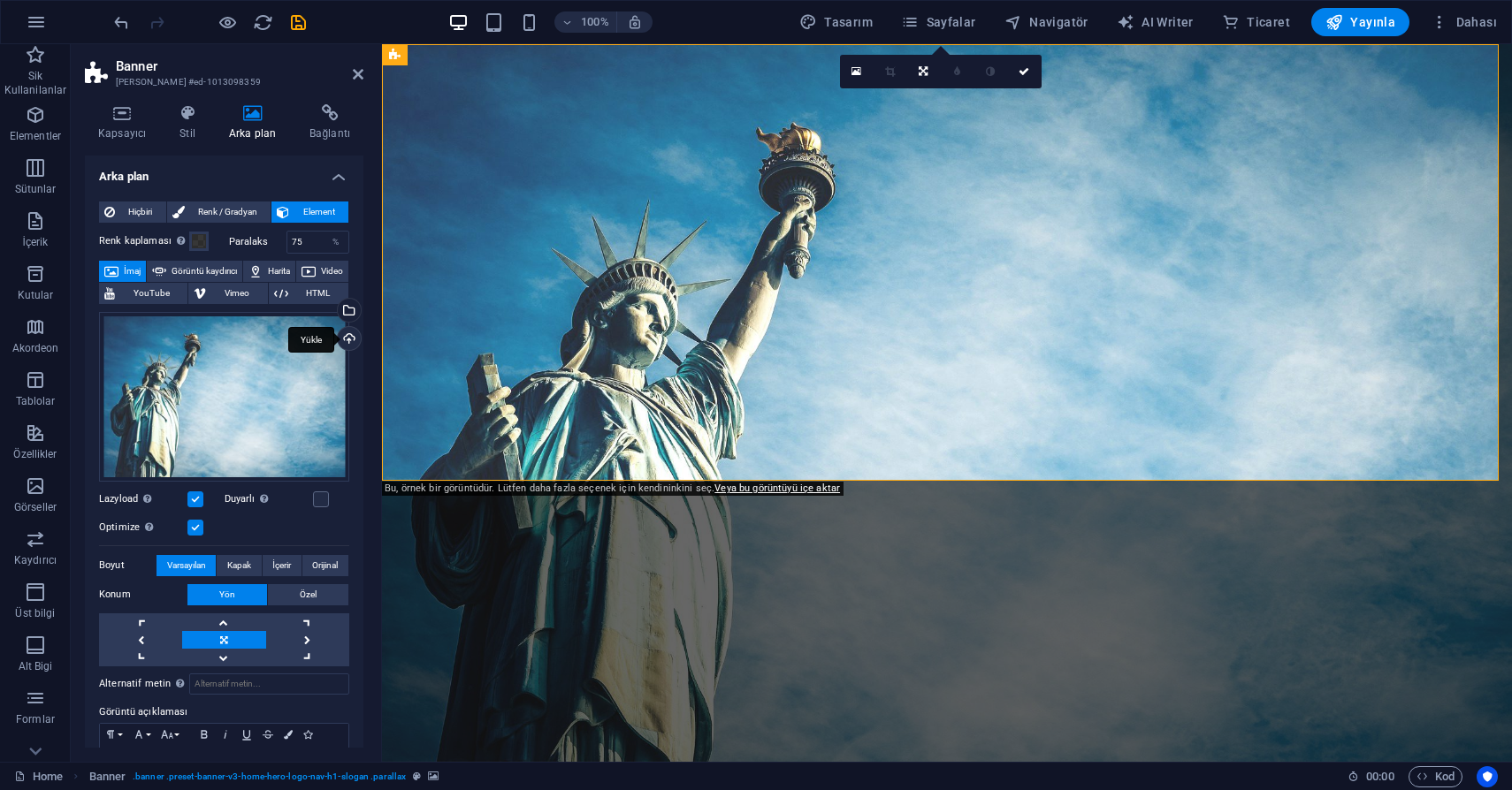
click at [343, 338] on div "Yükle" at bounding box center [347, 340] width 26 height 26
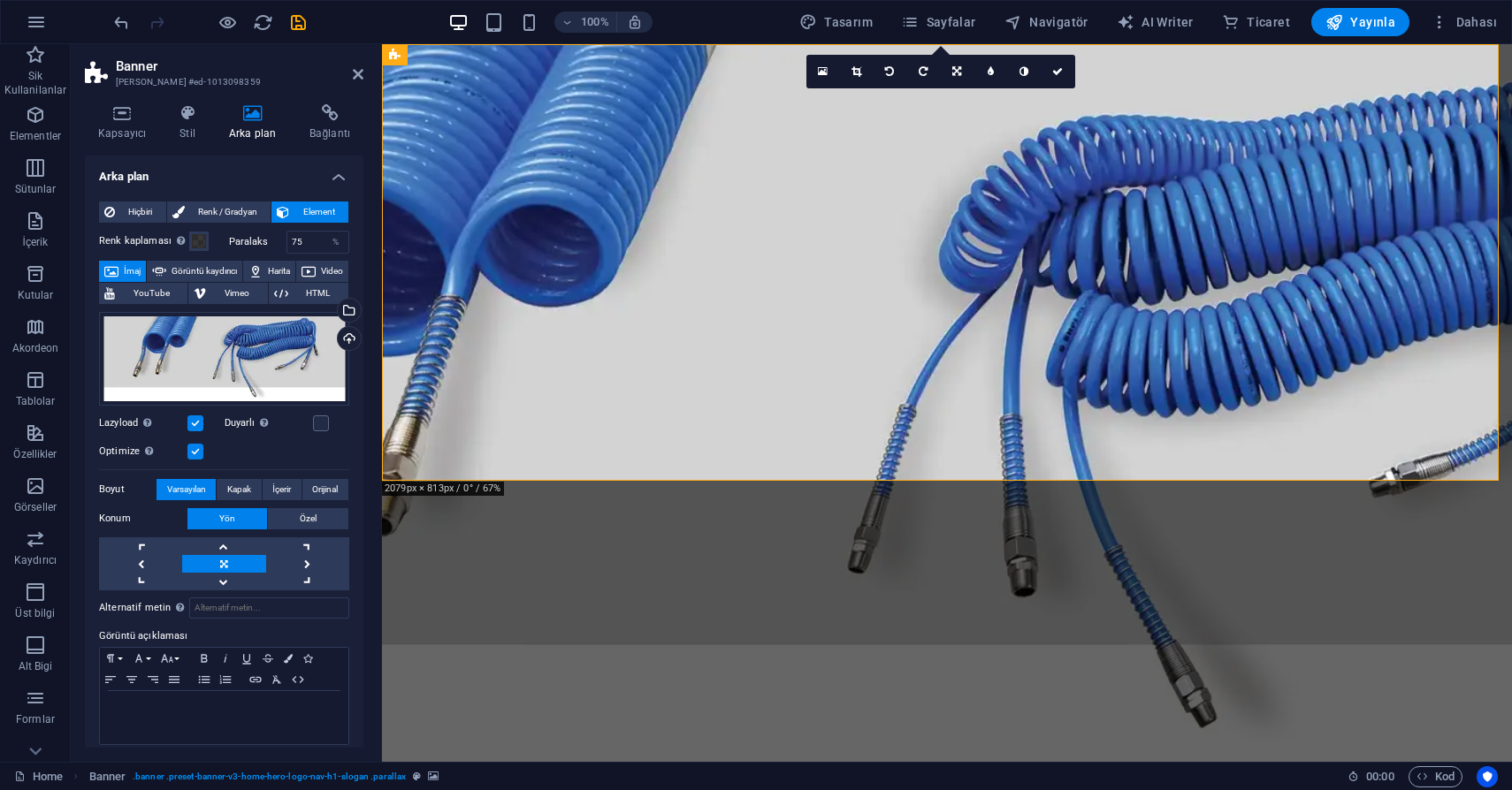
click at [729, 459] on figure at bounding box center [946, 403] width 1130 height 718
click at [359, 76] on icon at bounding box center [357, 74] width 10 height 14
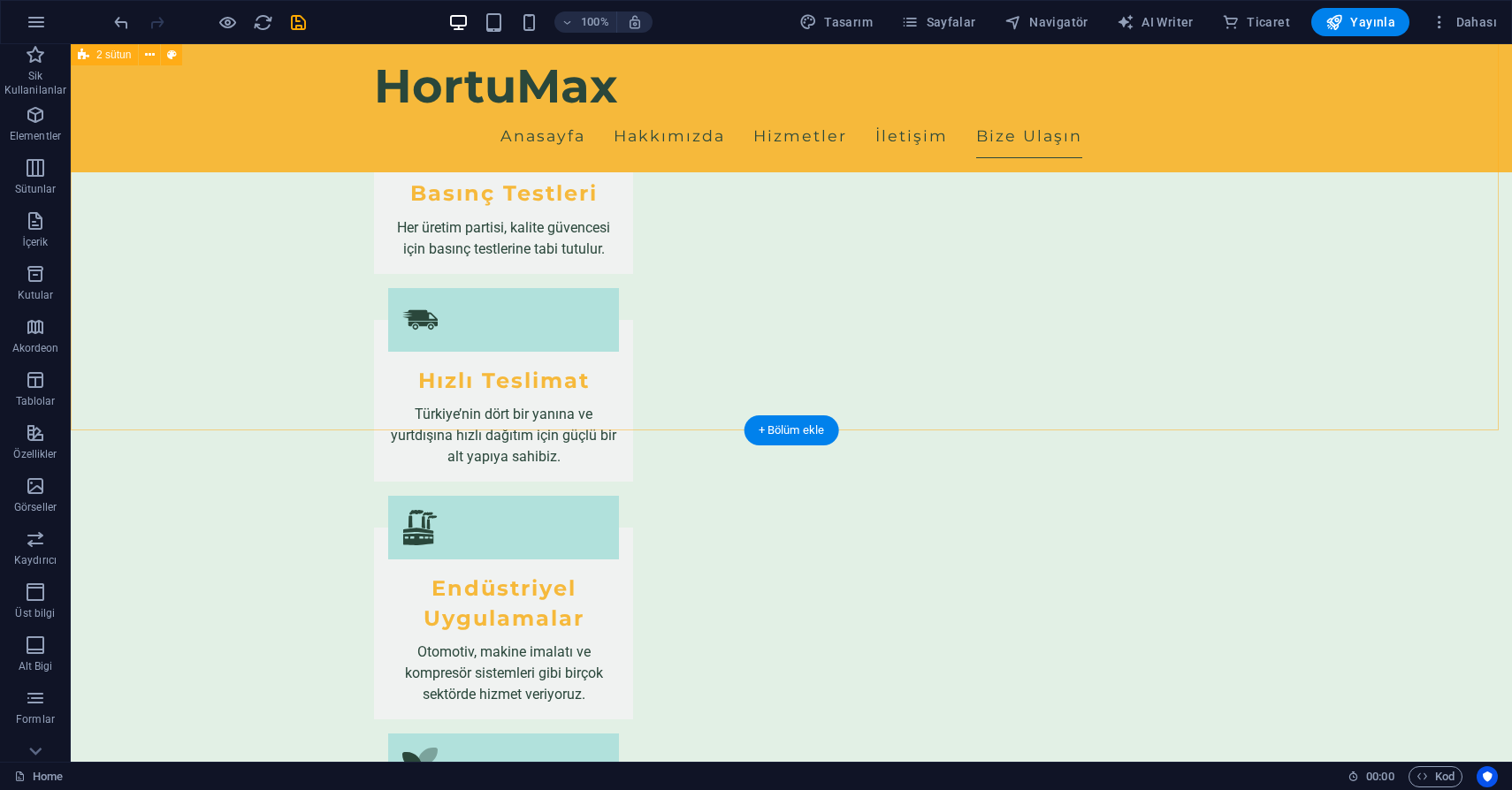
scroll to position [2293, 0]
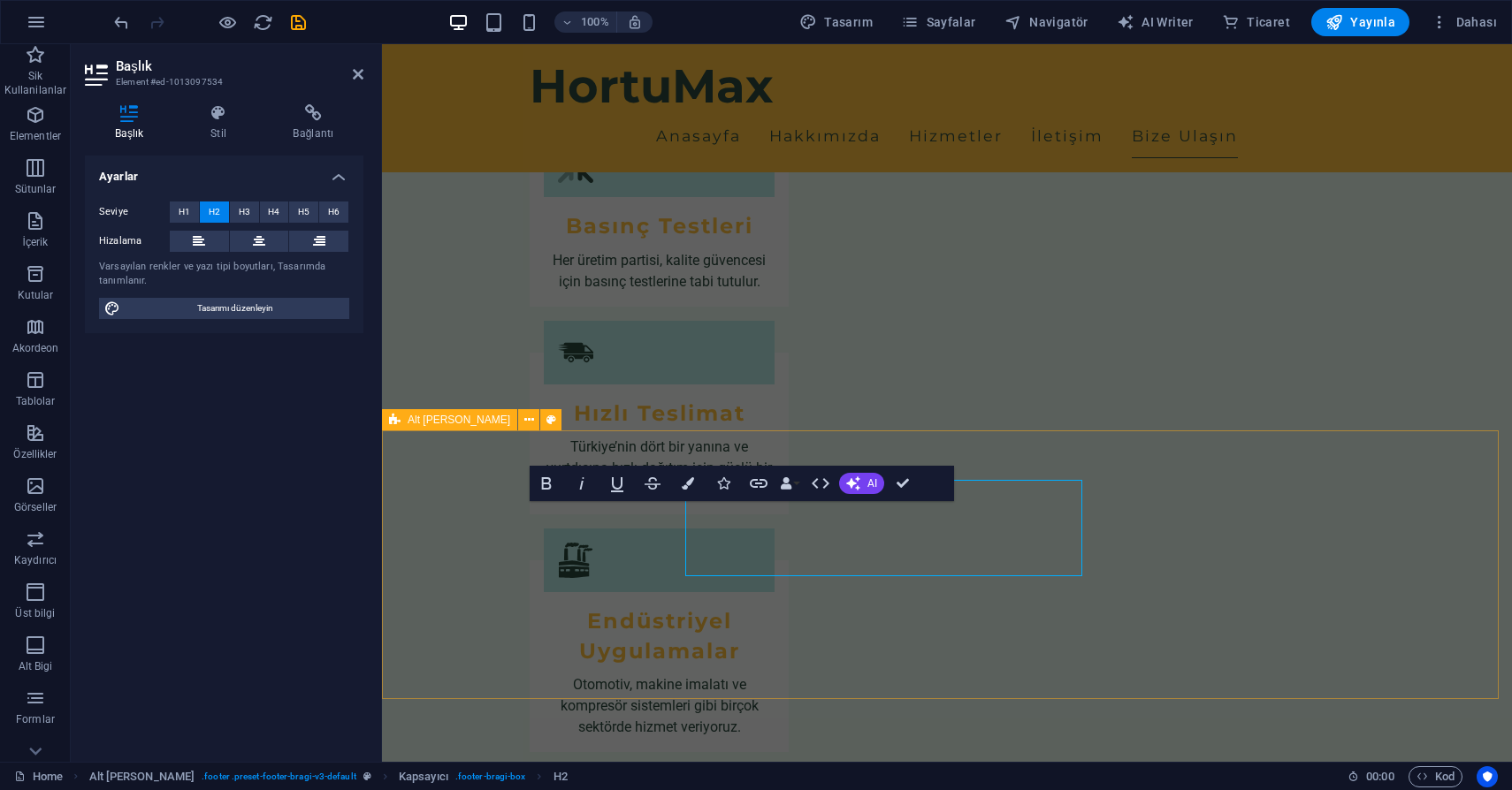
scroll to position [2314, 0]
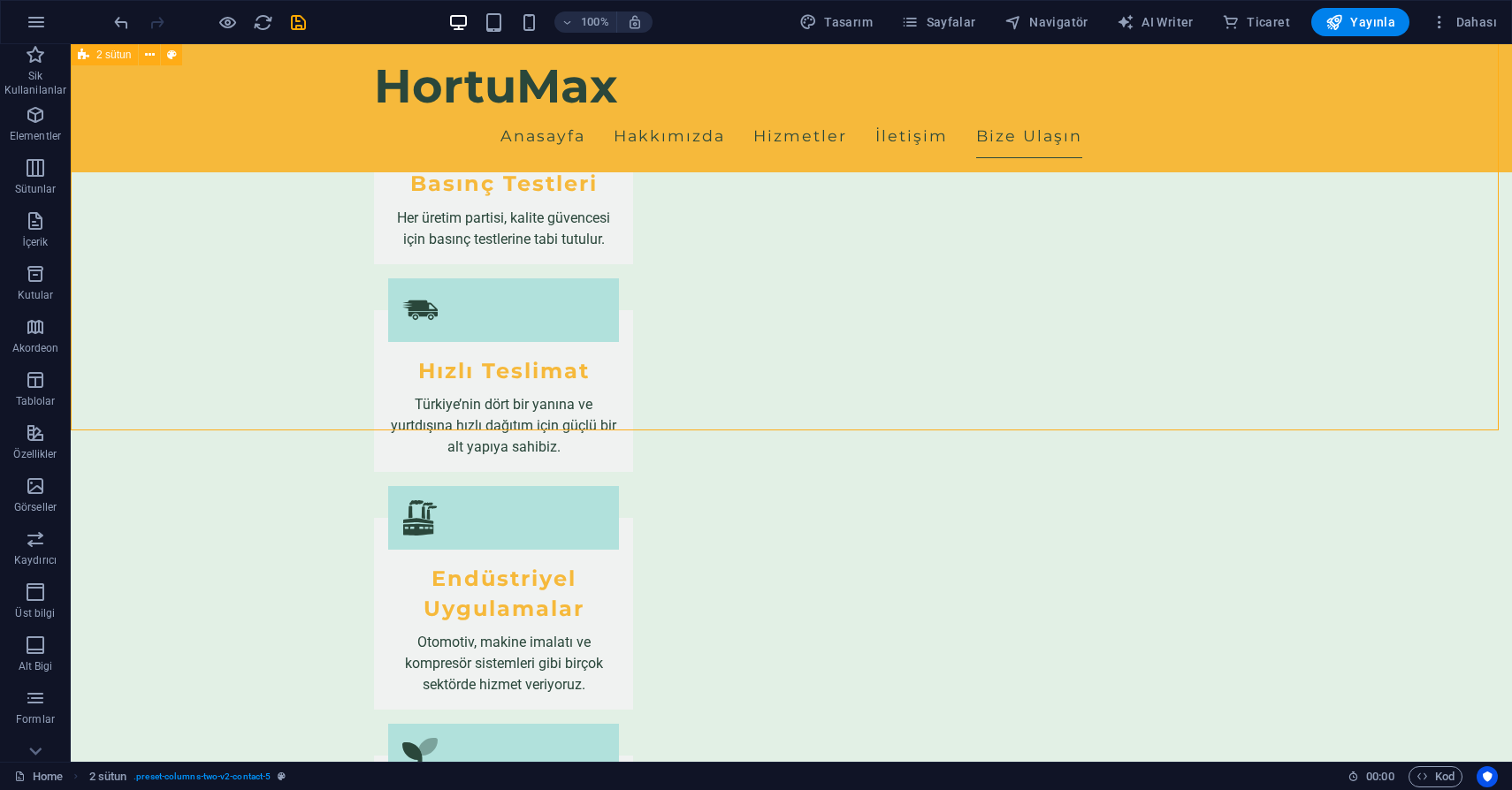
scroll to position [2293, 0]
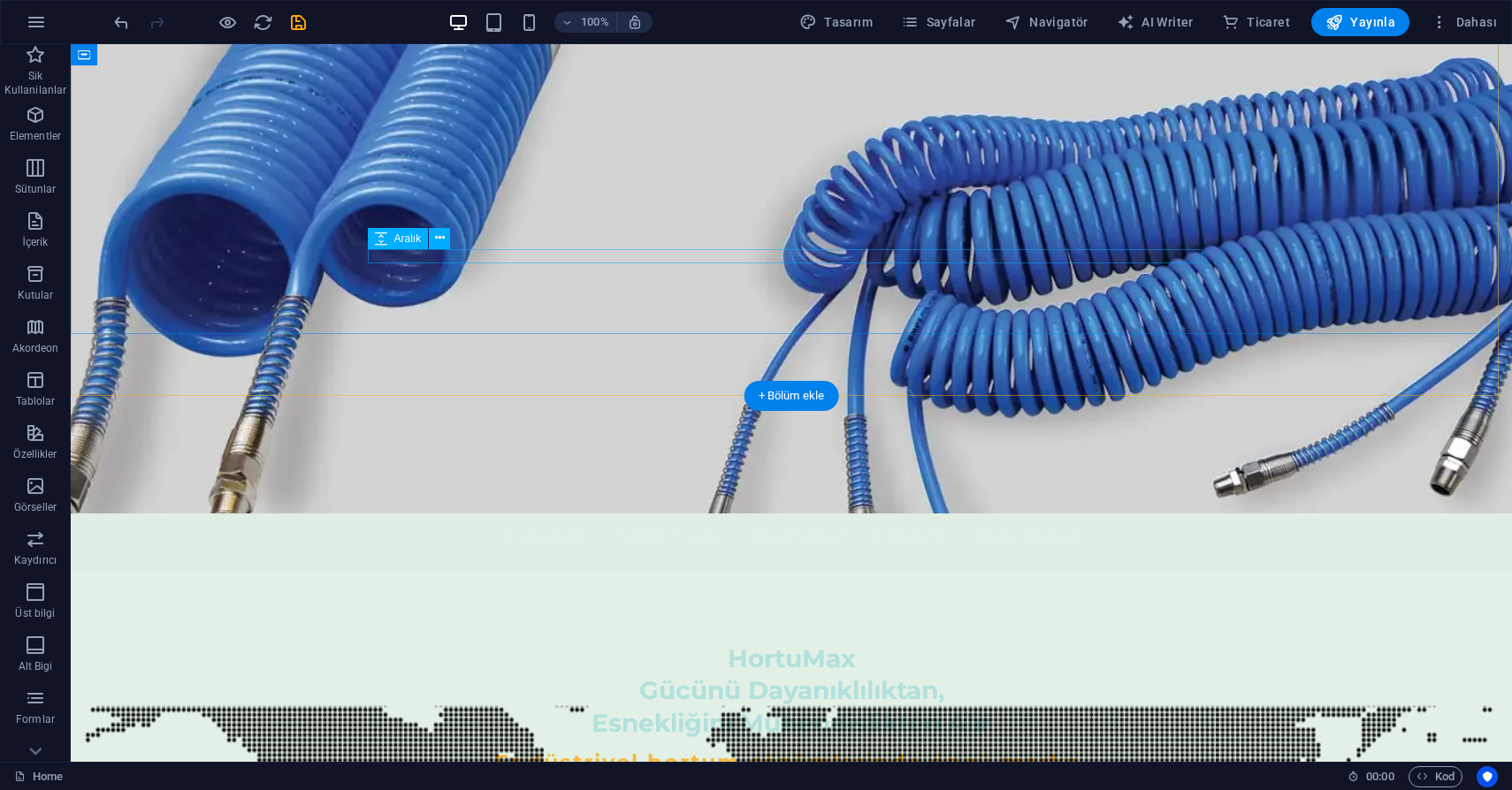
scroll to position [0, 0]
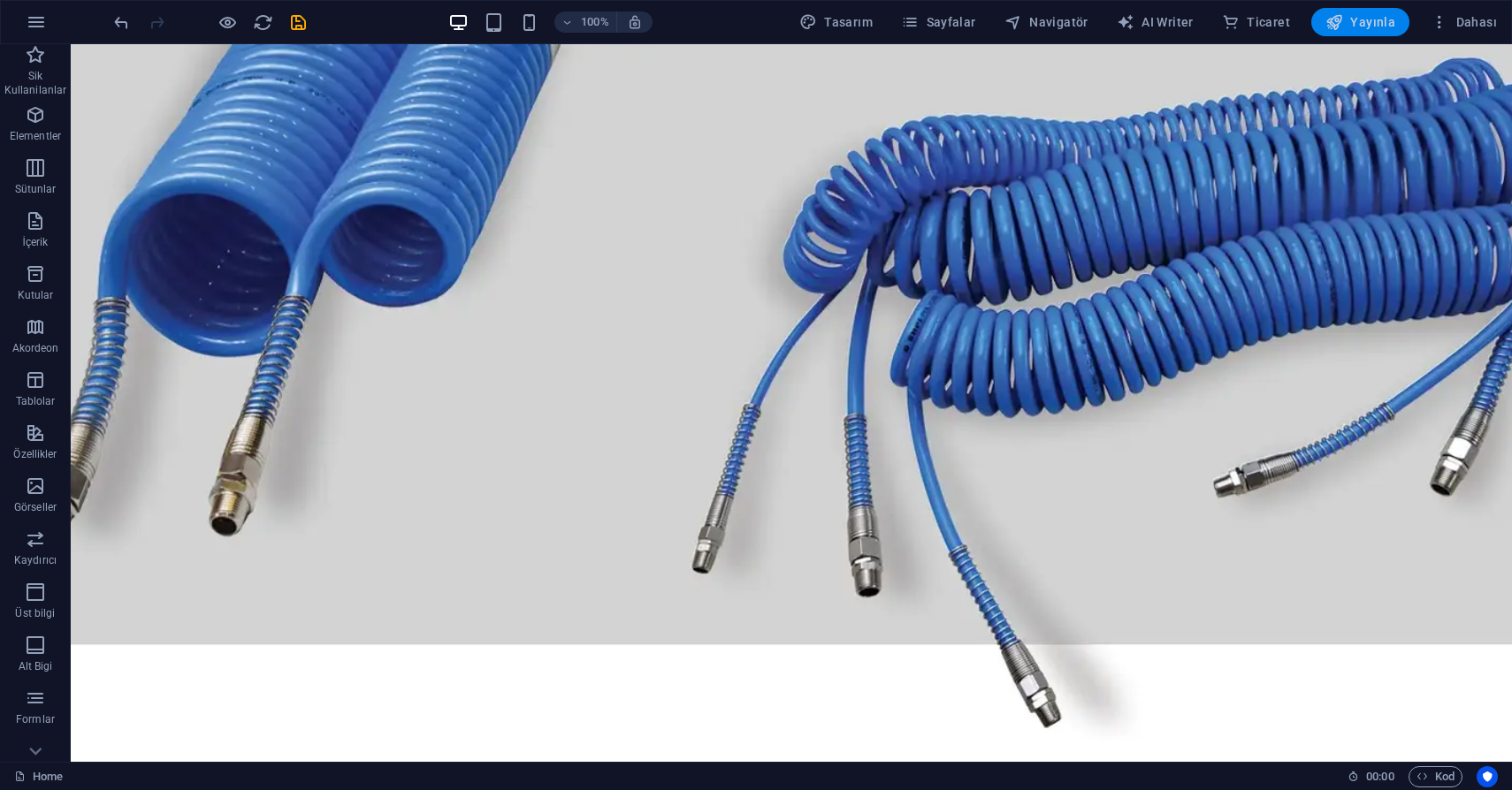
click at [1356, 29] on span "Yayınla" at bounding box center [1360, 21] width 70 height 18
checkbox input "false"
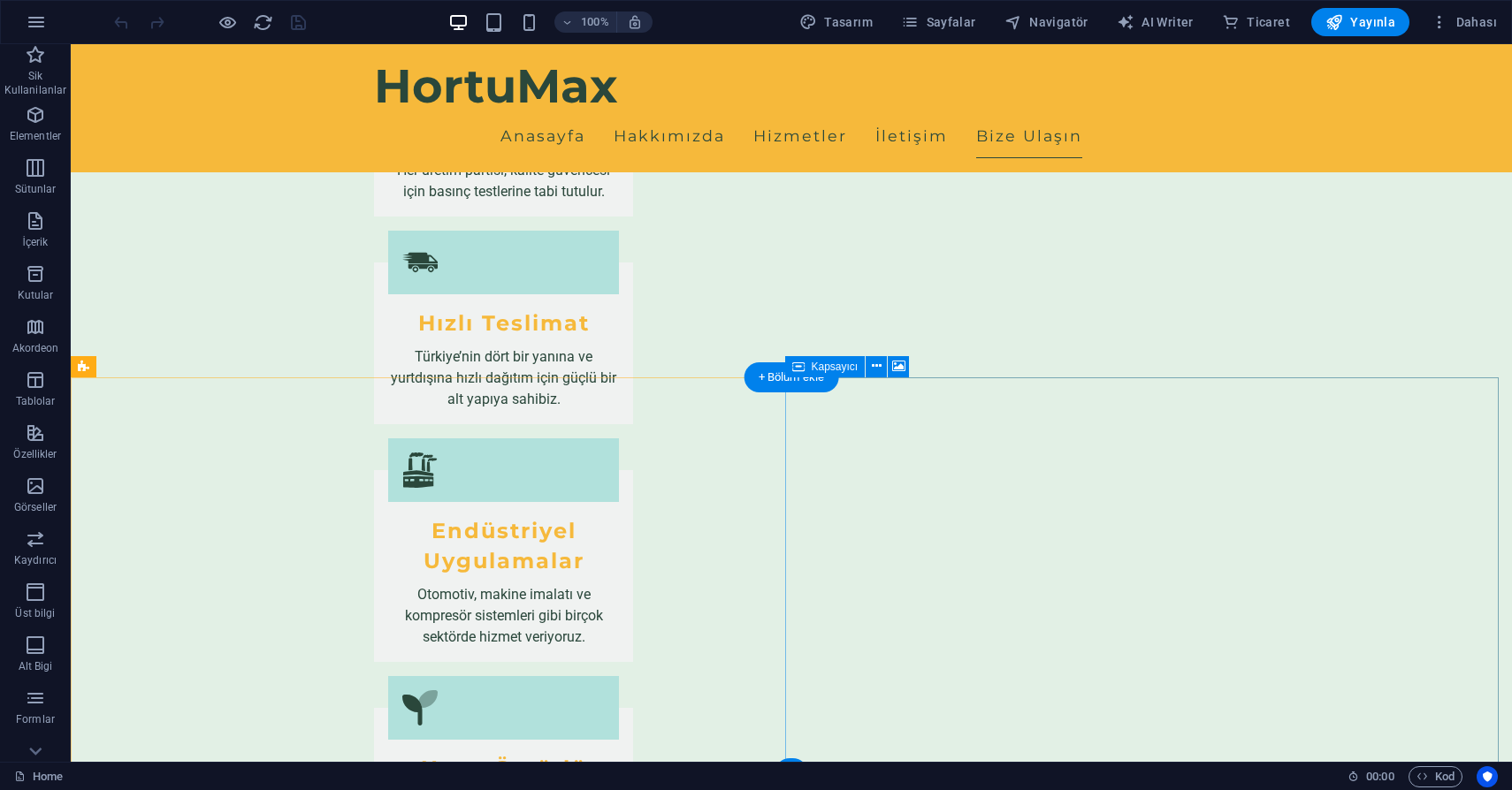
scroll to position [2343, 0]
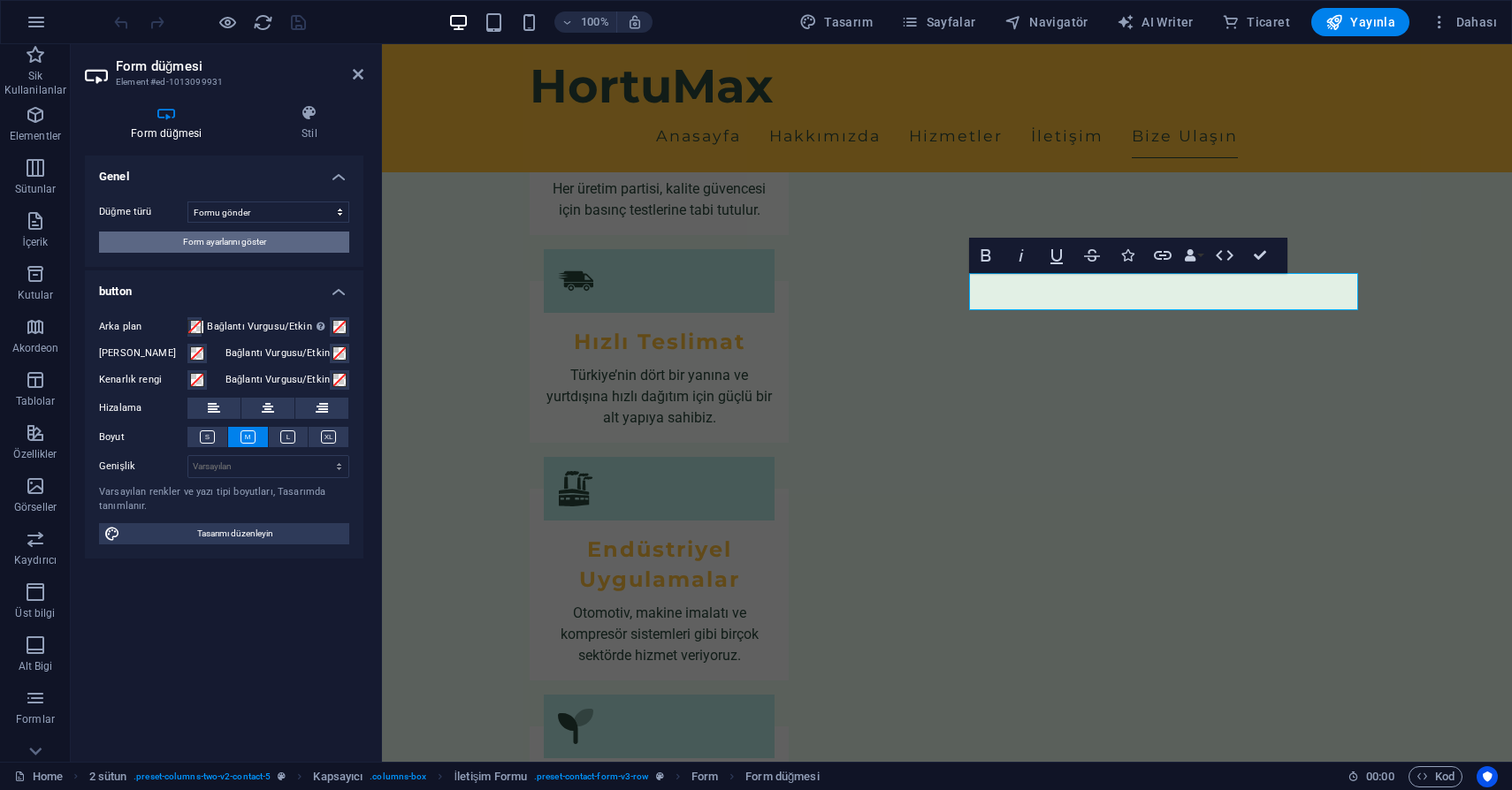
click at [237, 243] on span "Form ayarlarını göster" at bounding box center [224, 242] width 83 height 21
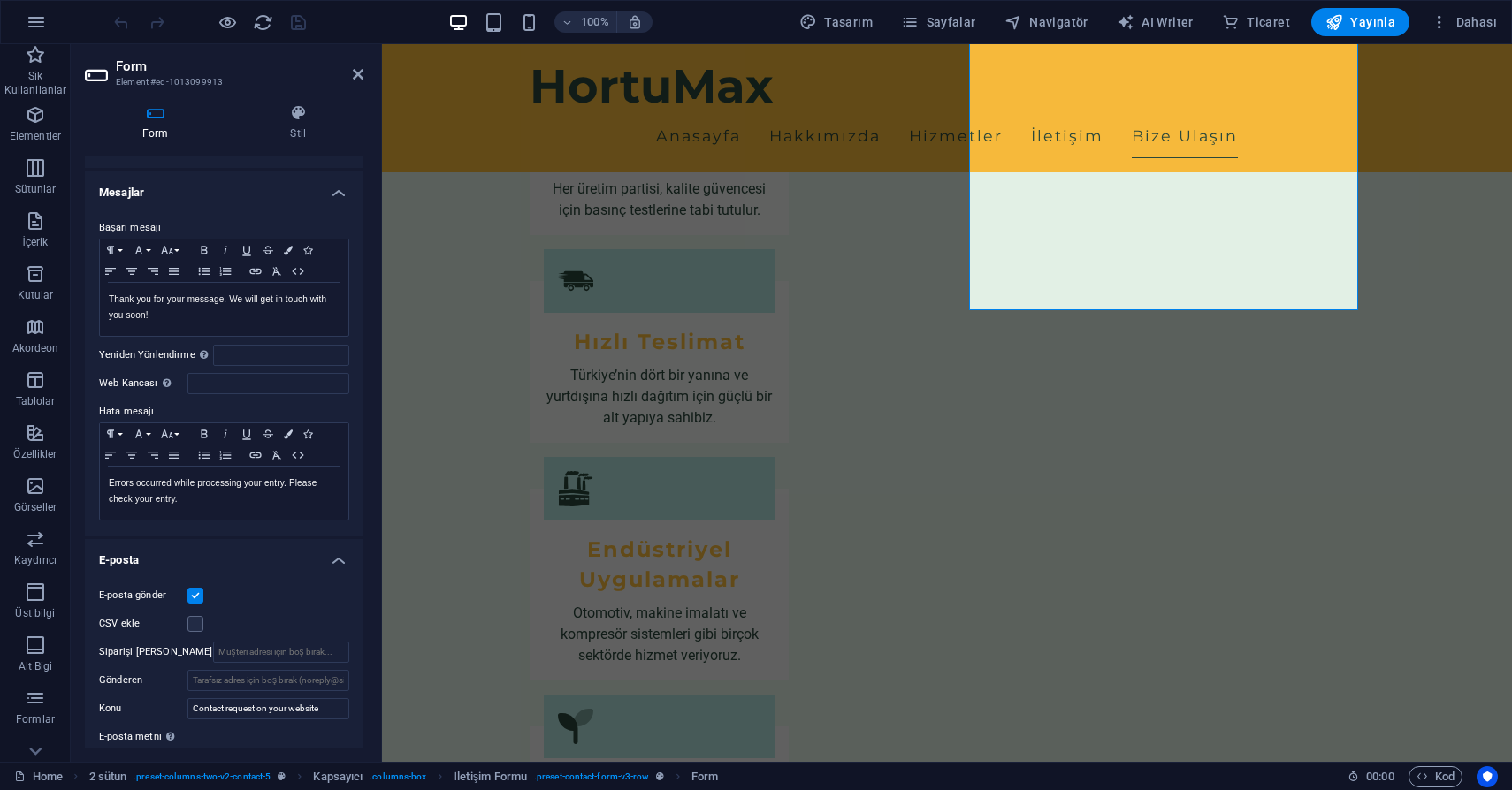
scroll to position [0, 0]
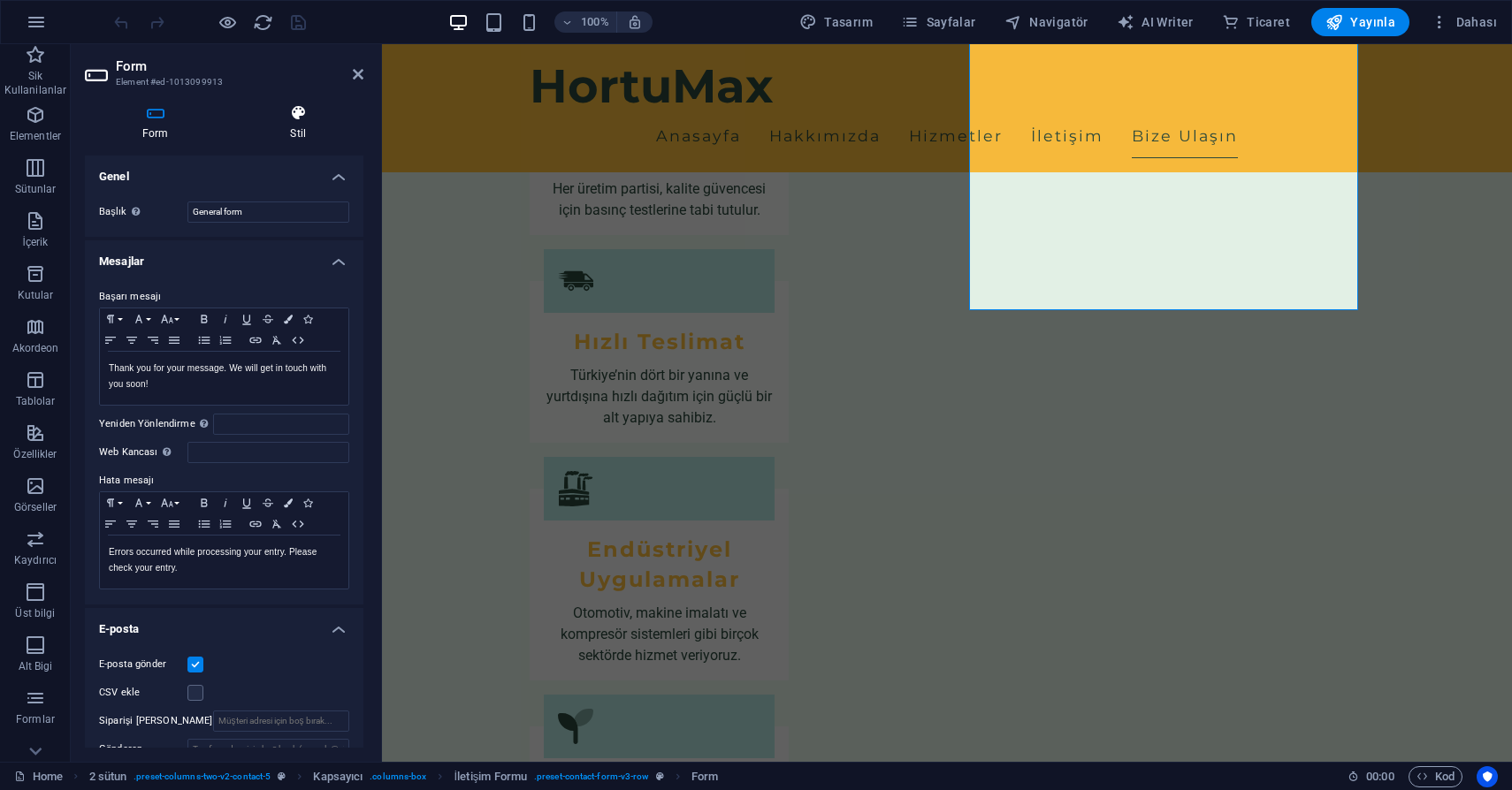
click at [301, 122] on h4 "Stil" at bounding box center [298, 123] width 131 height 37
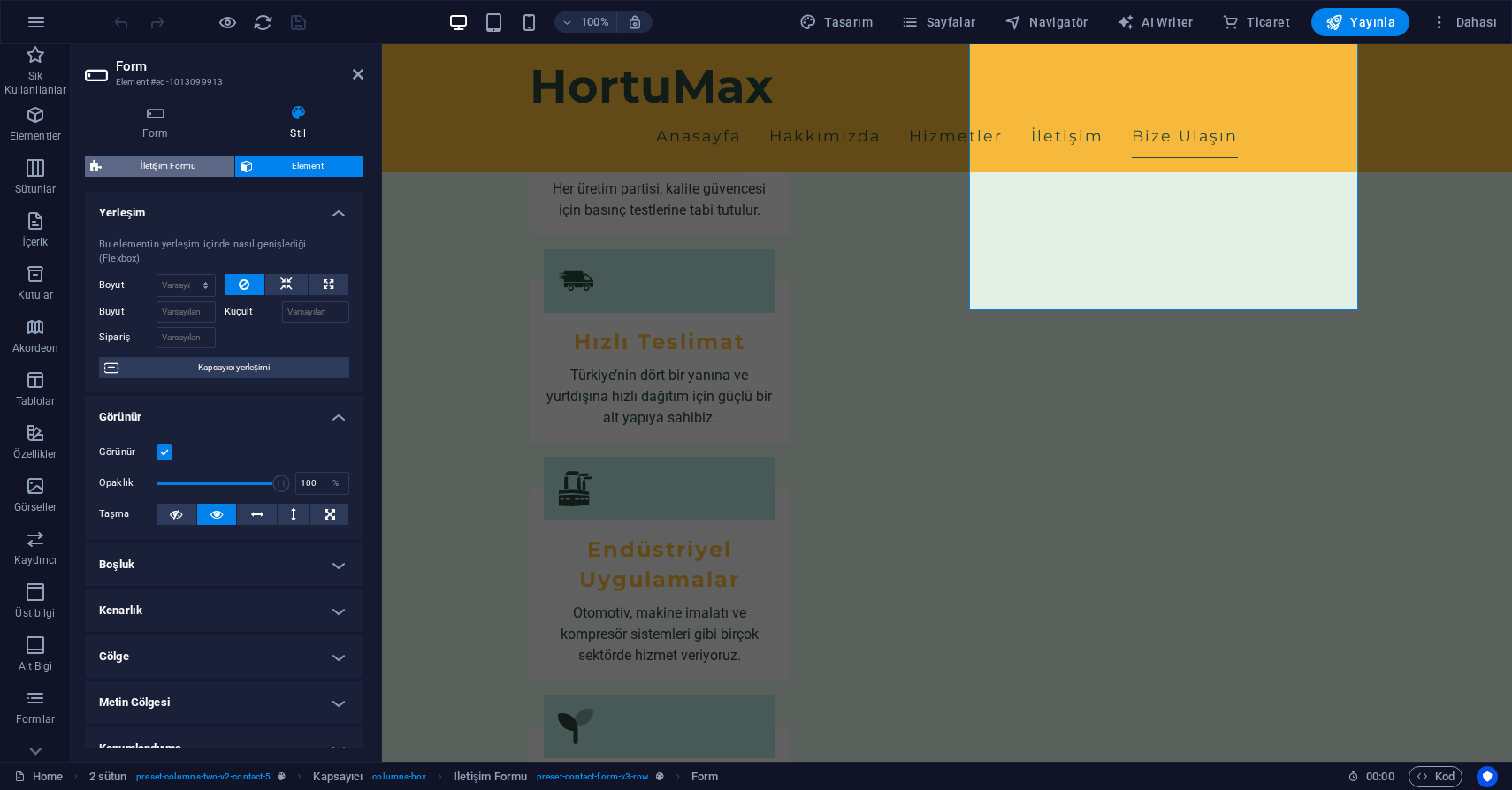
click at [183, 167] on span "İletişim Formu" at bounding box center [168, 166] width 122 height 21
select select "rem"
select select "preset-contact-form-v3-row"
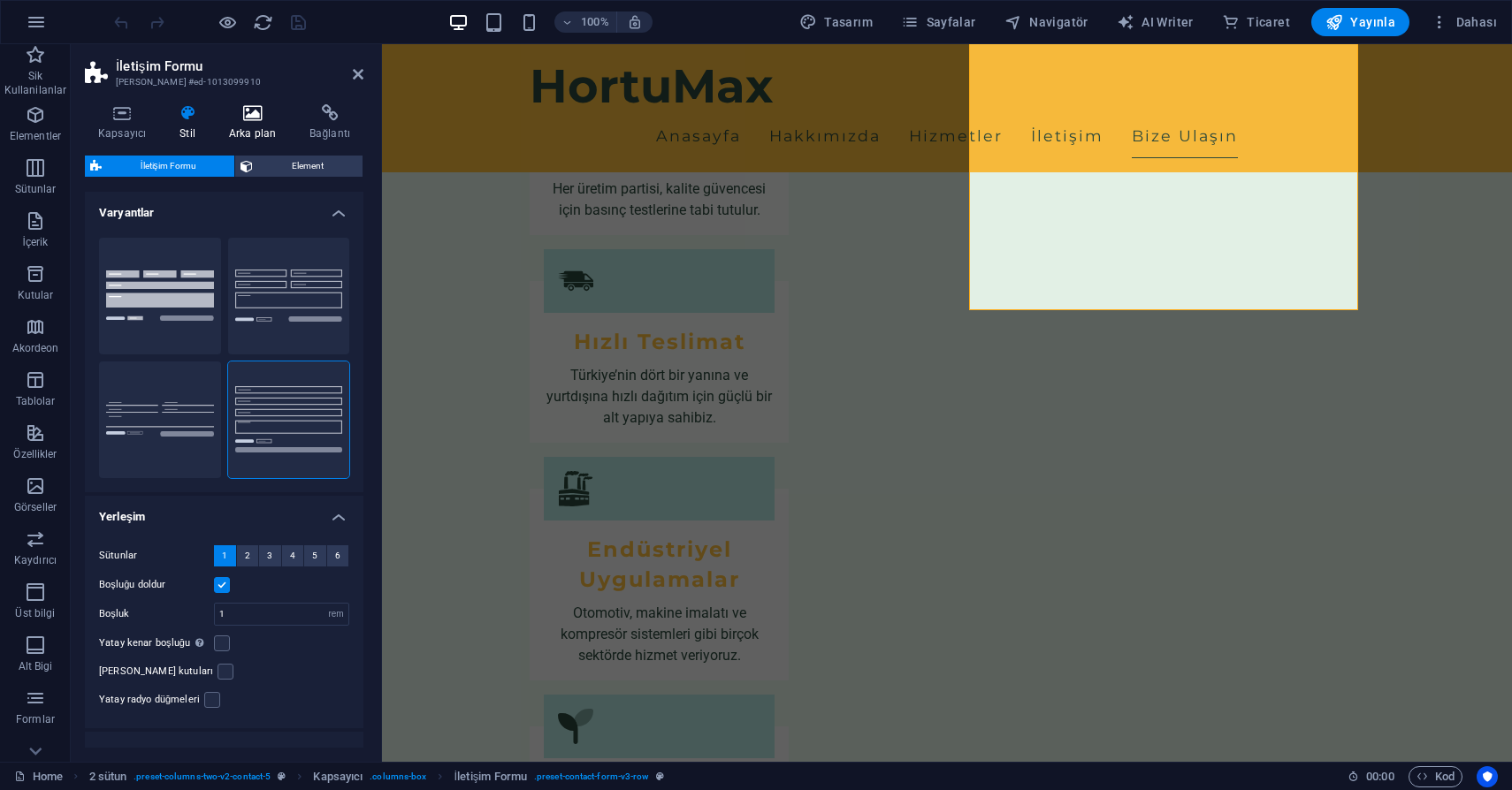
click at [246, 116] on icon at bounding box center [252, 113] width 74 height 18
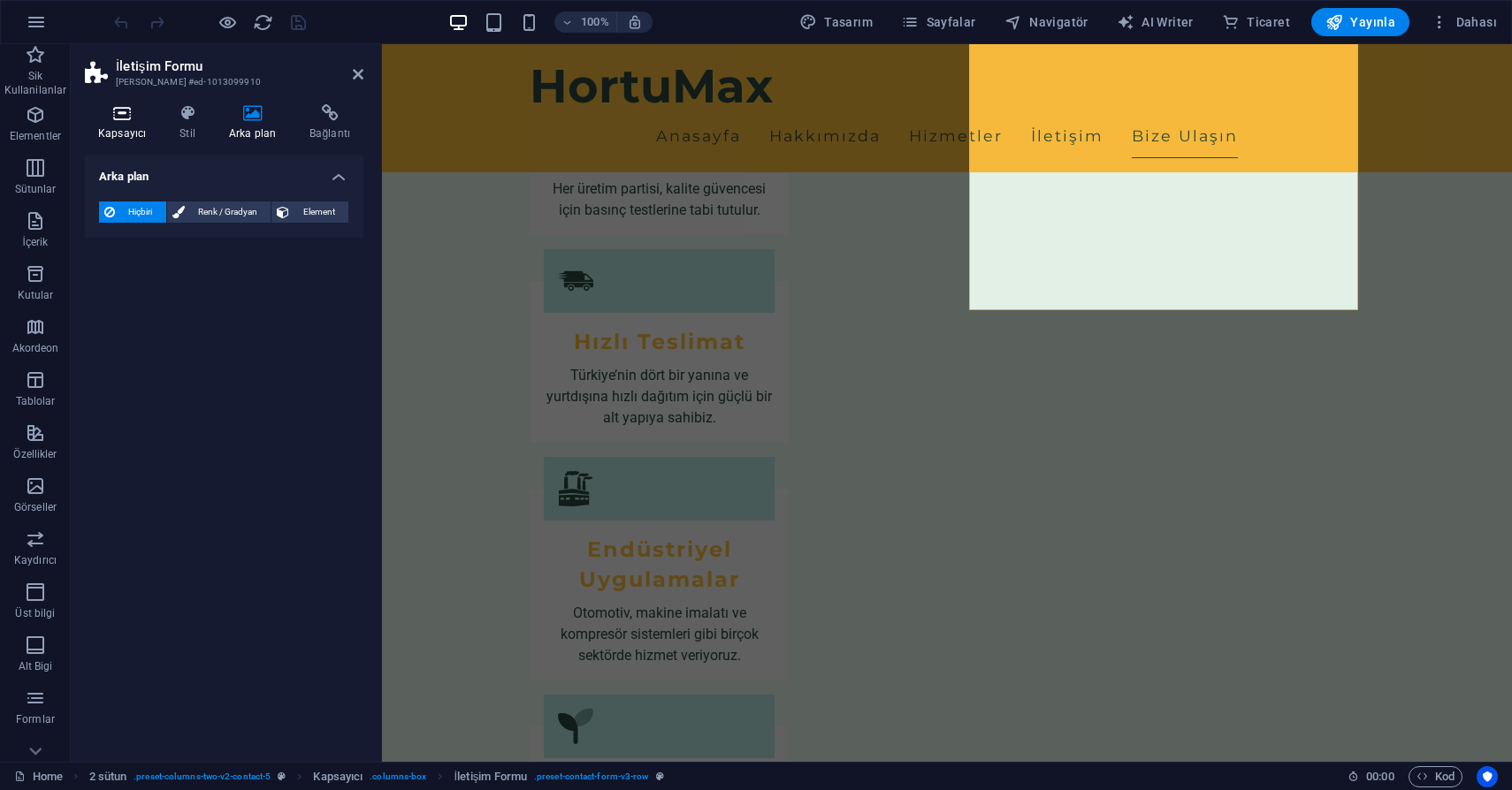
click at [128, 114] on icon at bounding box center [122, 113] width 75 height 18
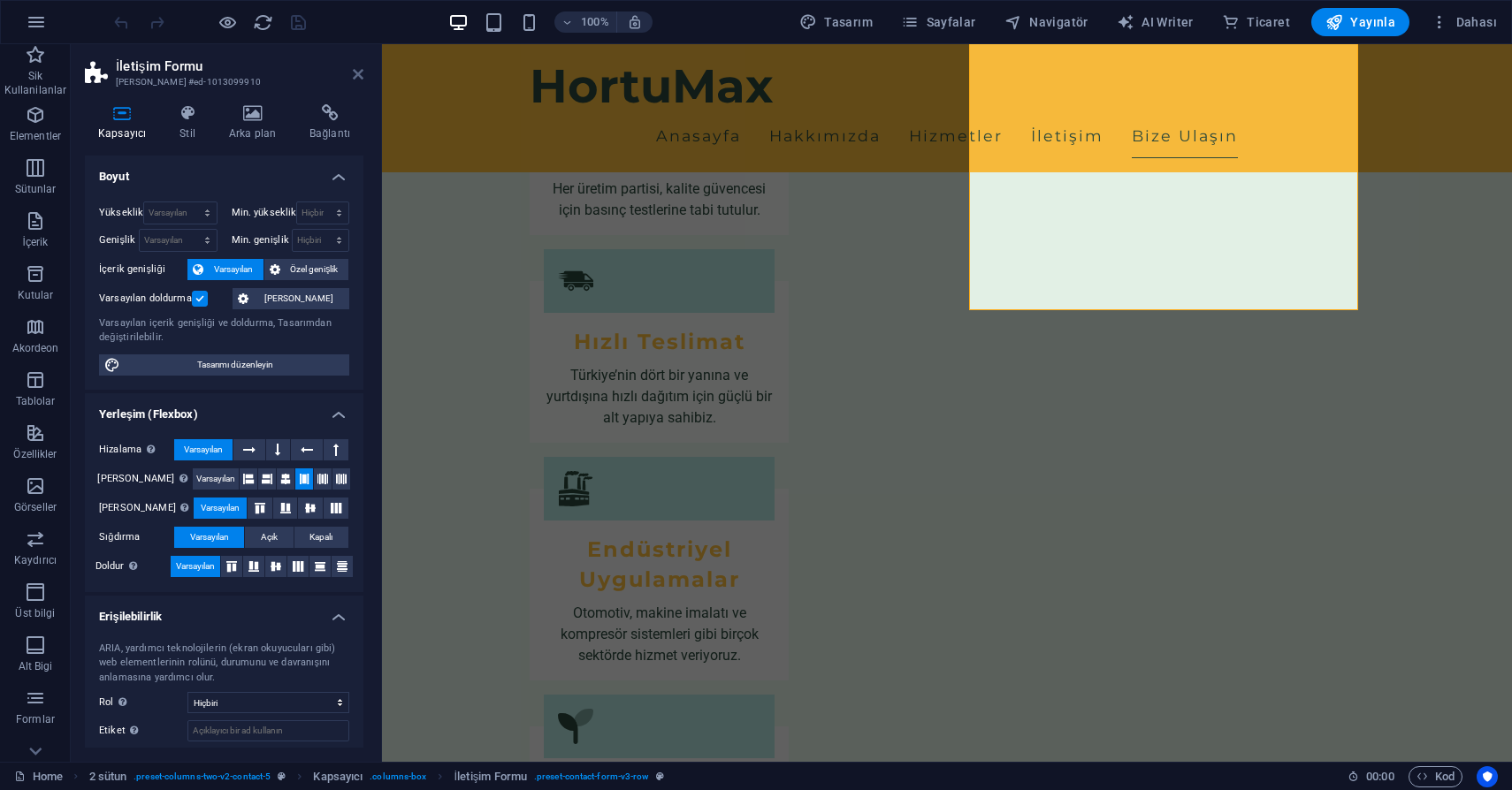
click at [355, 76] on icon at bounding box center [357, 74] width 10 height 14
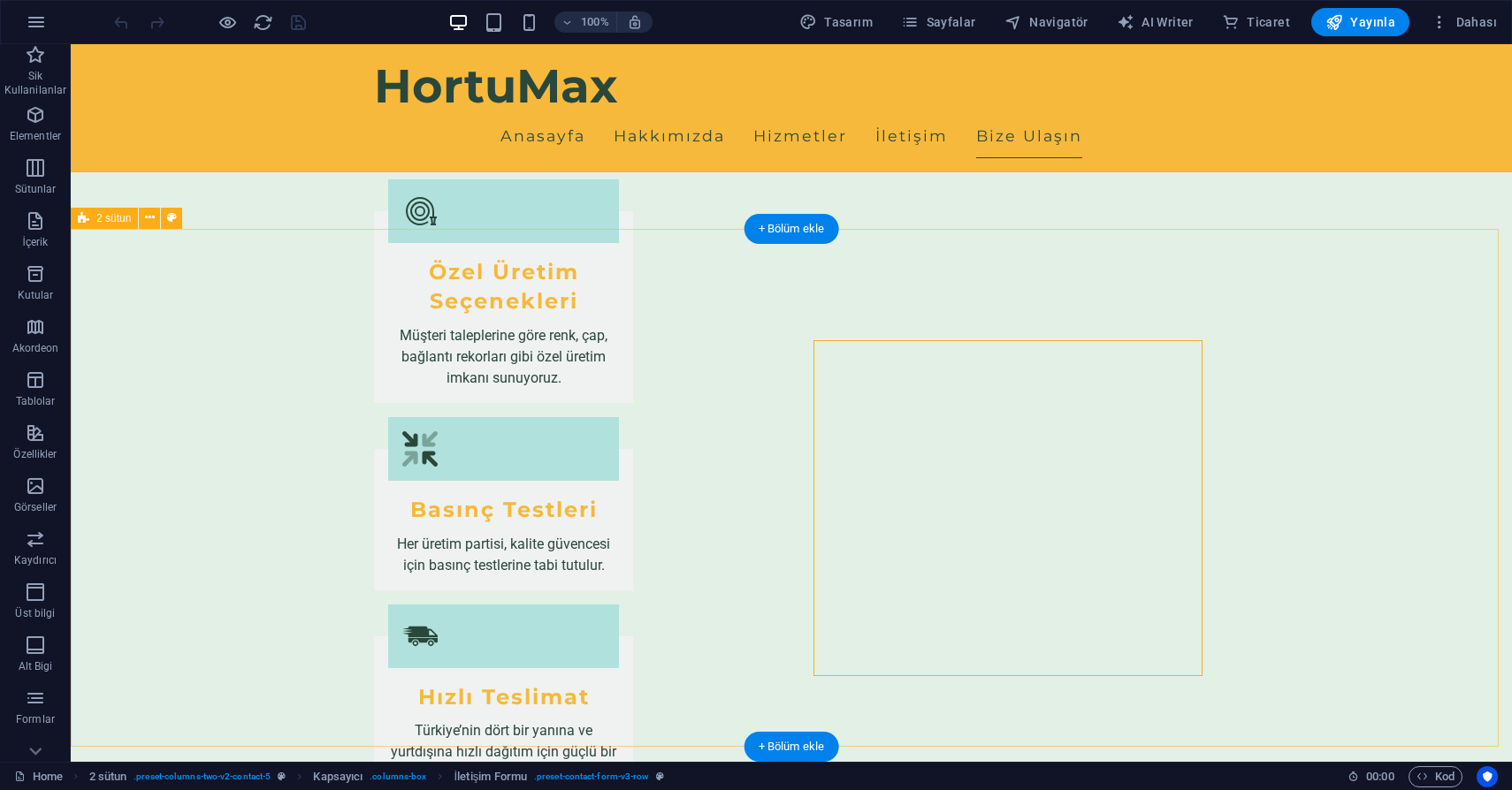
scroll to position [1978, 0]
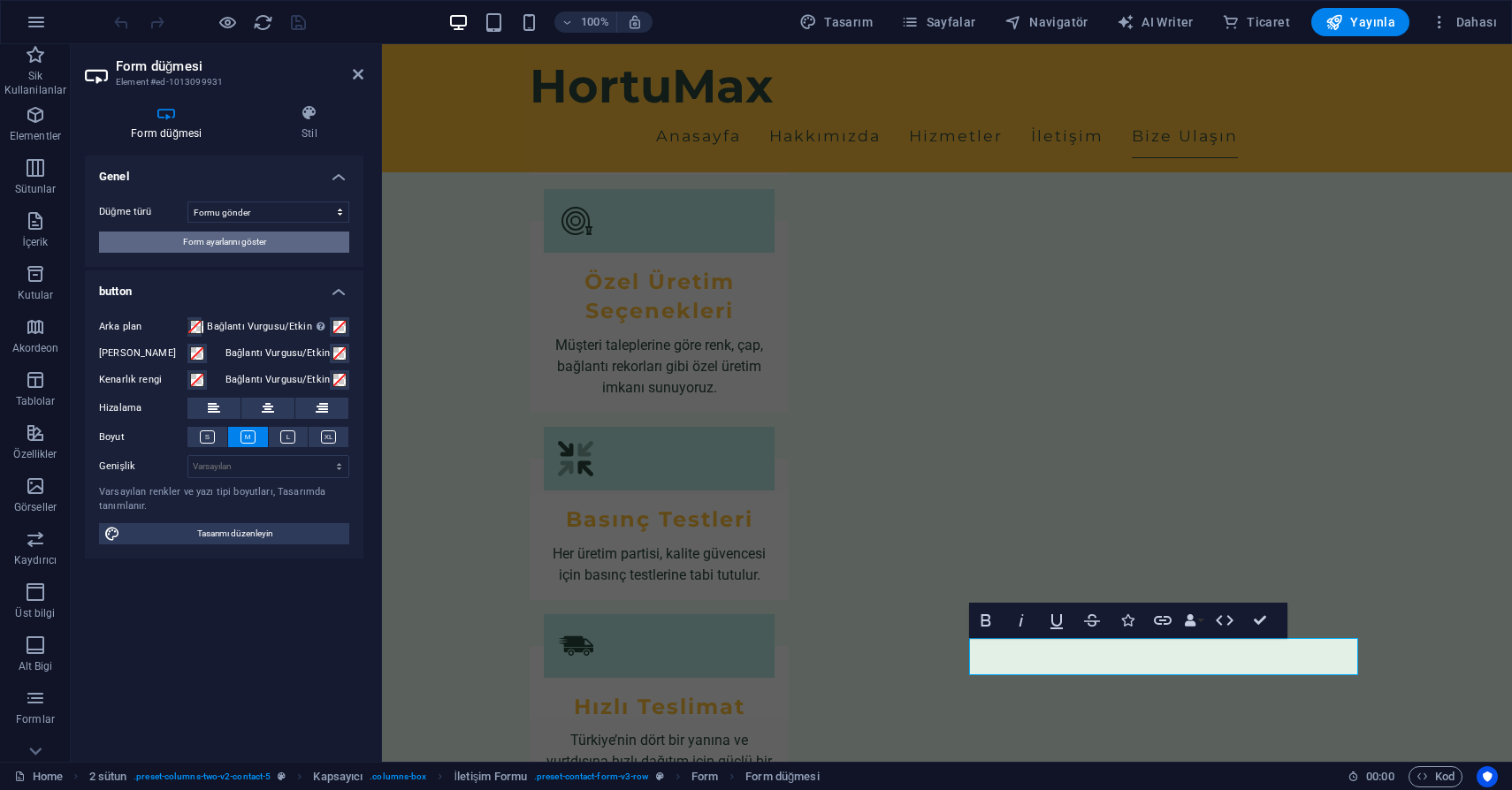
click at [207, 237] on span "Form ayarlarını göster" at bounding box center [224, 242] width 83 height 21
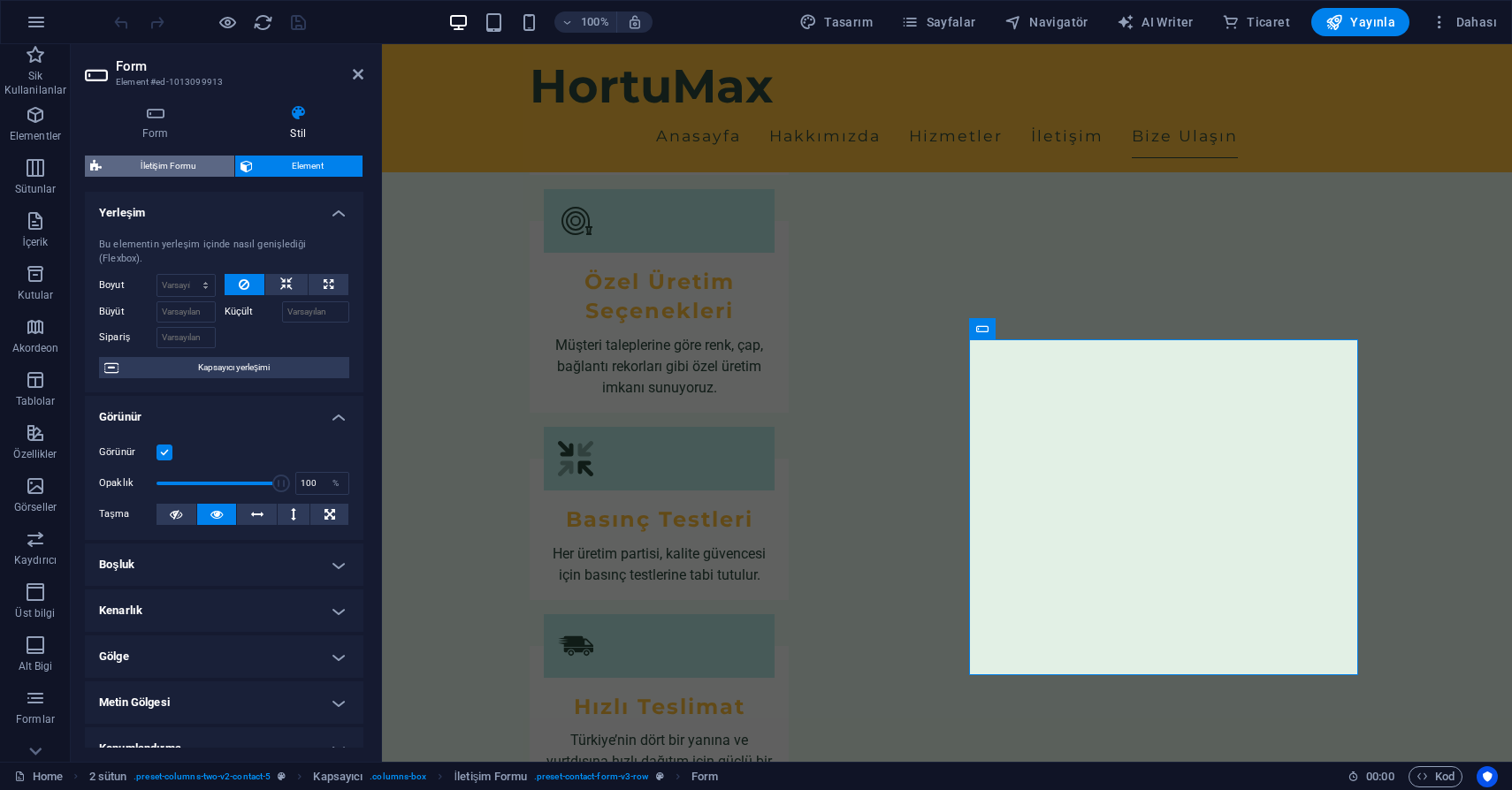
click at [192, 175] on span "İletişim Formu" at bounding box center [168, 166] width 122 height 21
select select "rem"
select select "preset-contact-form-v3-row"
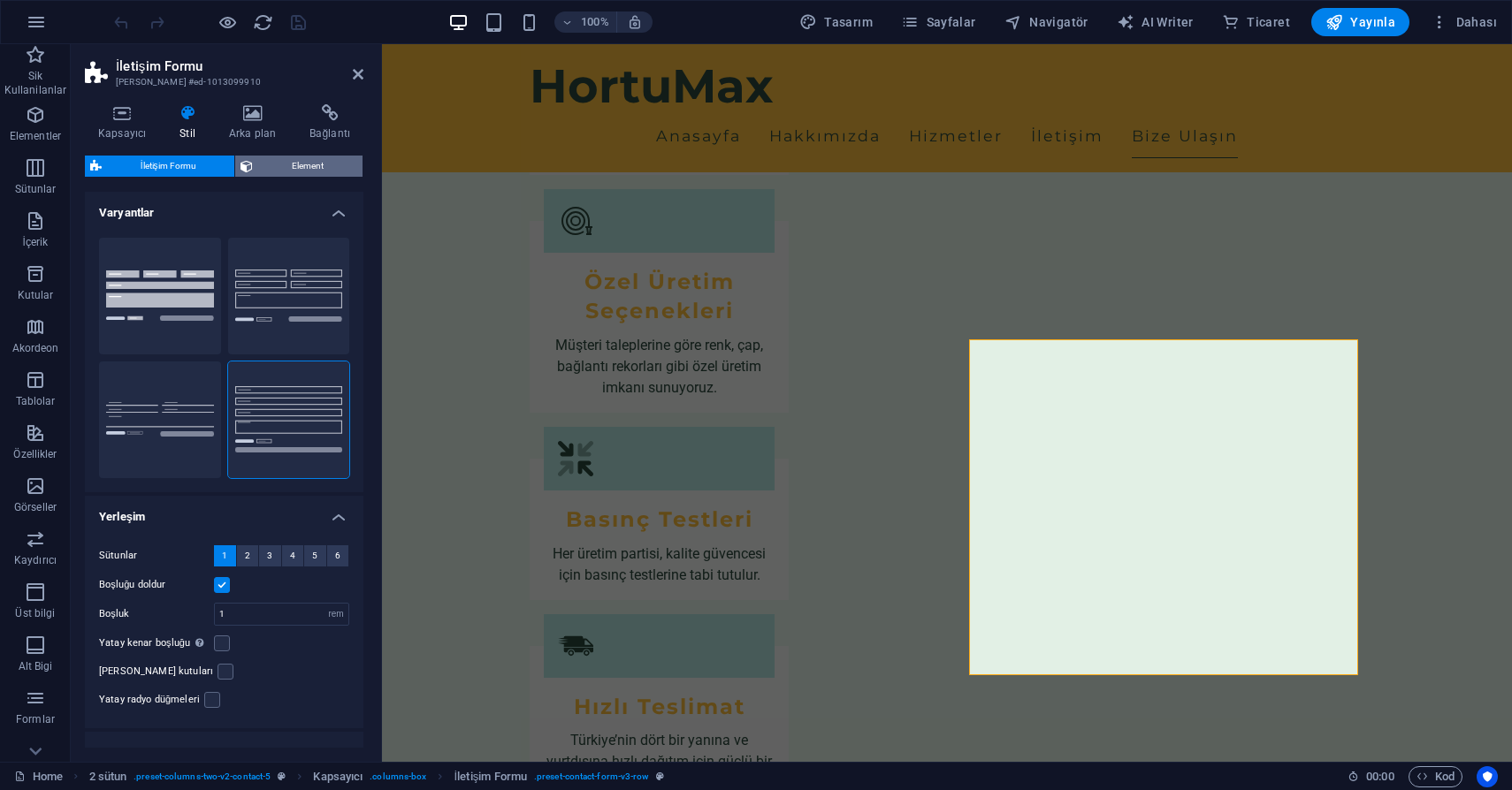
click at [302, 170] on span "Element" at bounding box center [308, 166] width 99 height 21
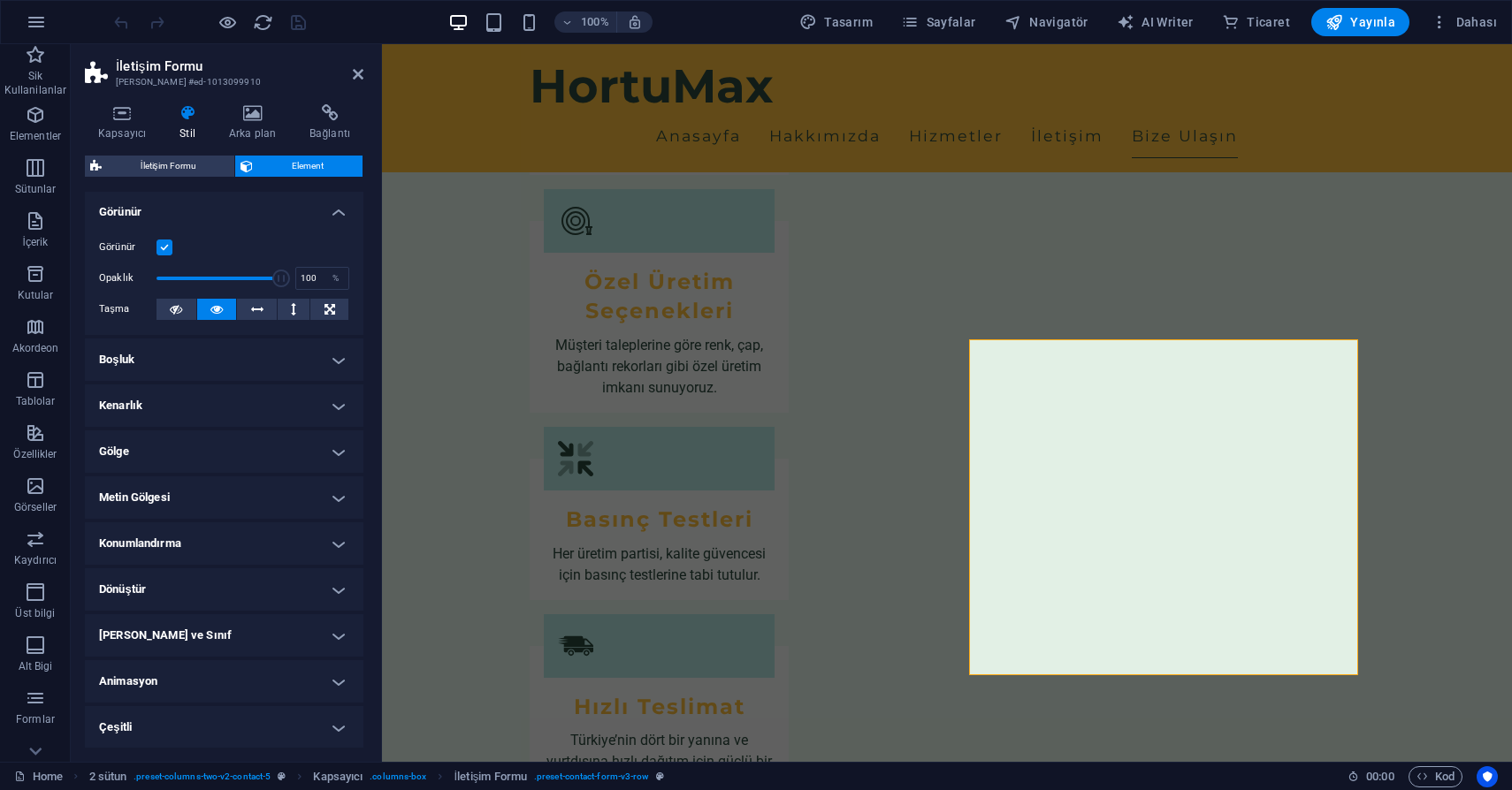
scroll to position [0, 0]
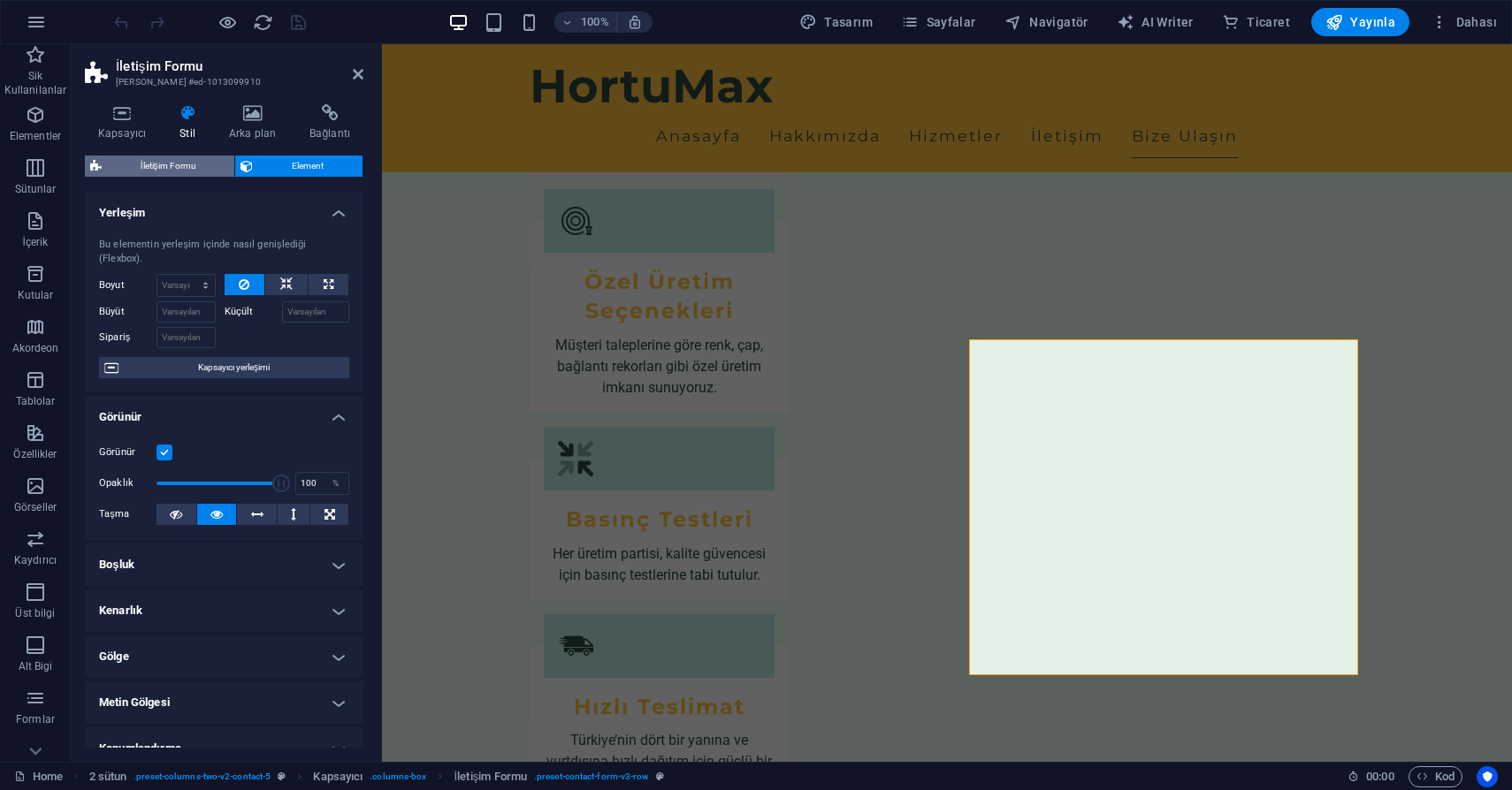
click at [150, 171] on span "İletişim Formu" at bounding box center [168, 166] width 122 height 21
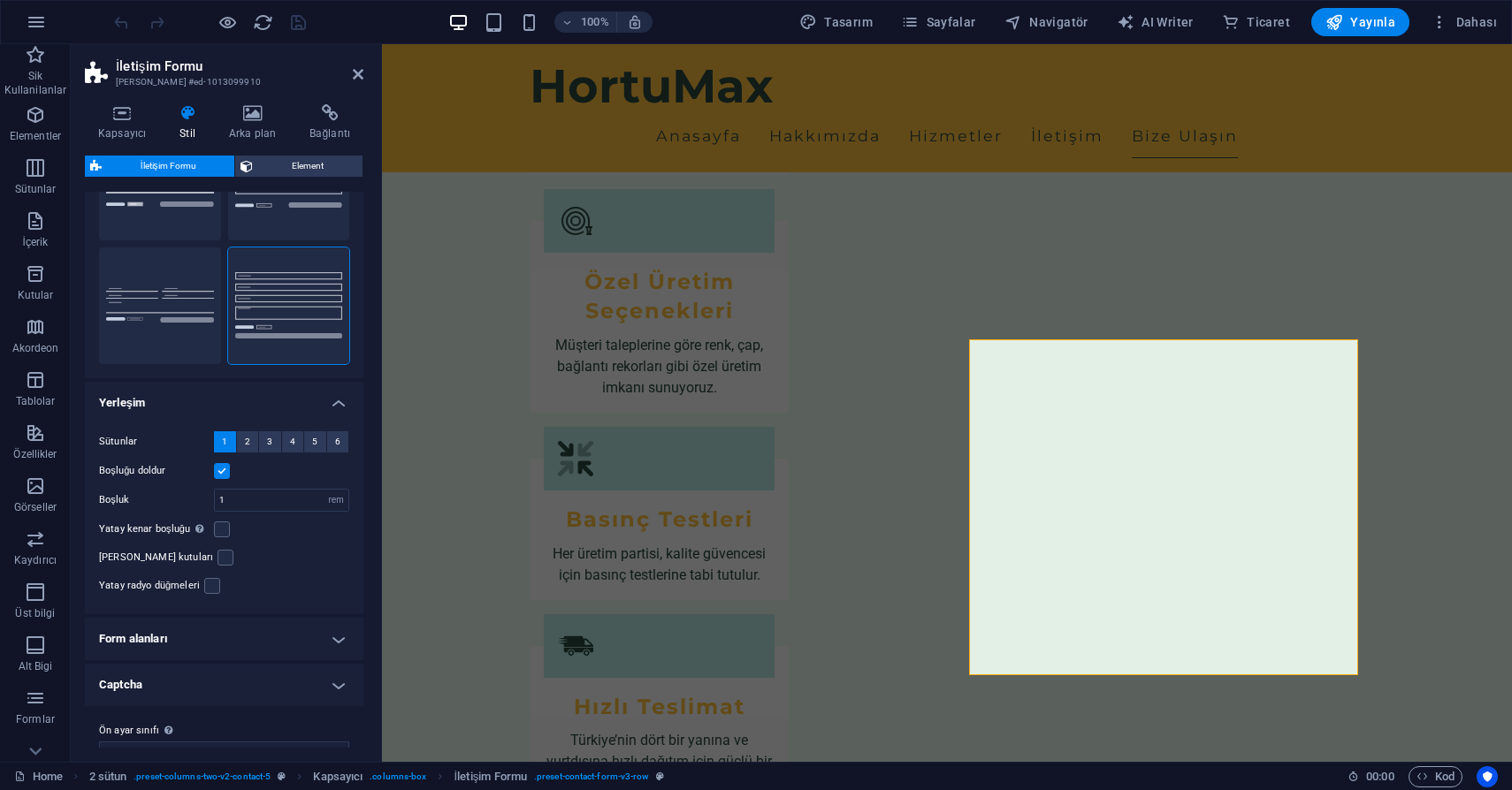
scroll to position [113, 0]
click at [136, 618] on h4 "Form alanları" at bounding box center [224, 639] width 279 height 42
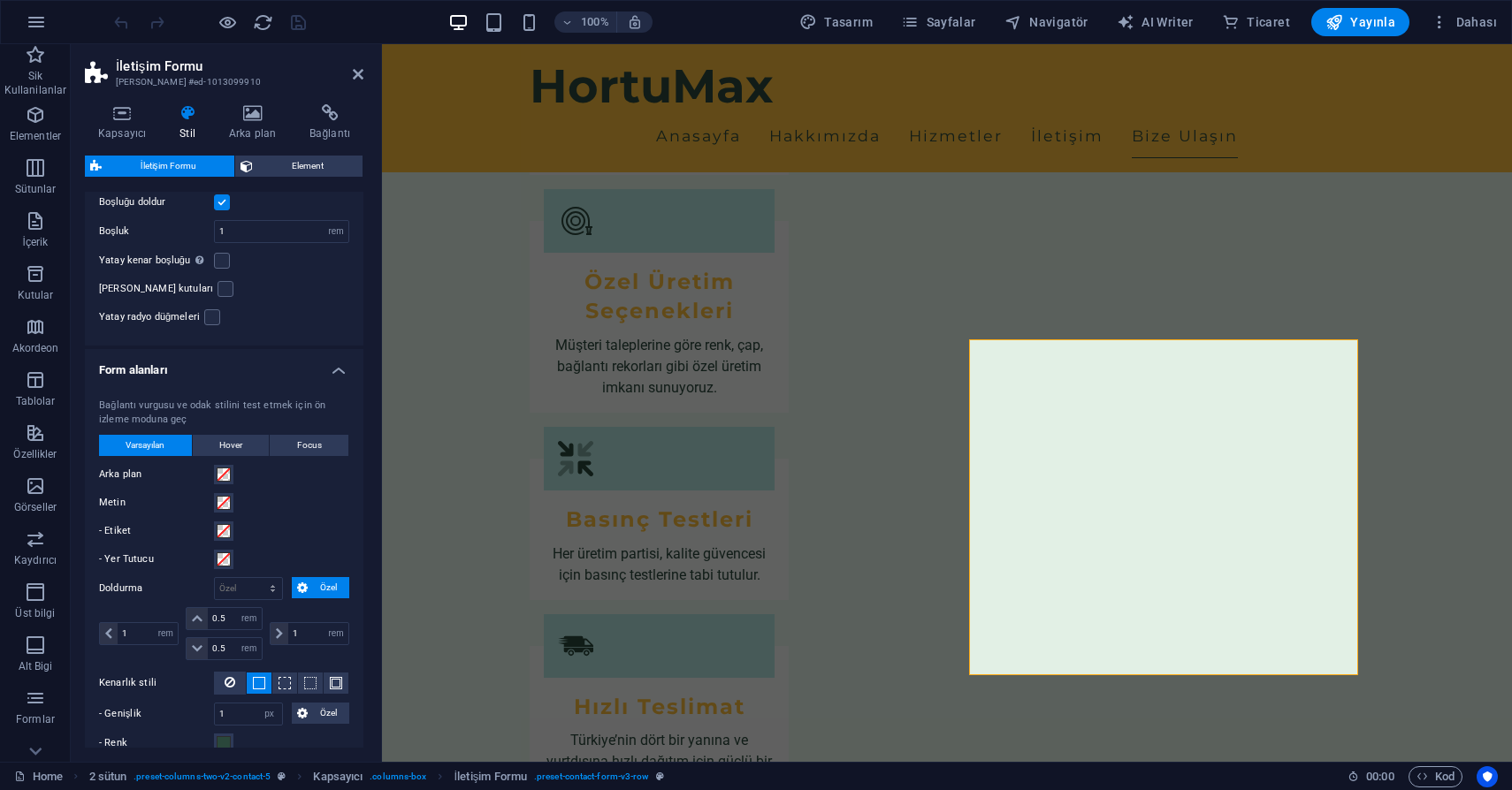
scroll to position [553, 0]
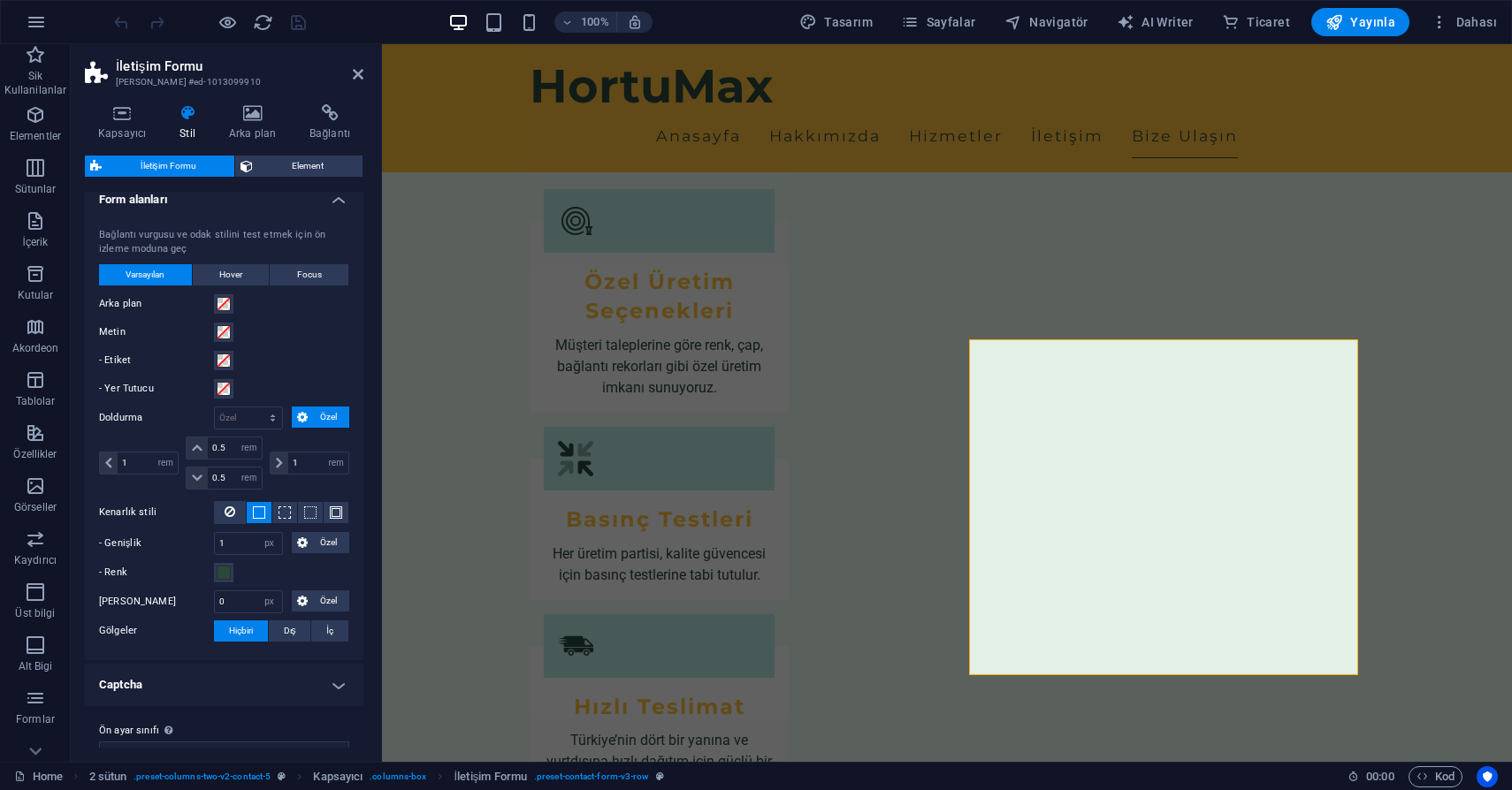
click at [147, 664] on h4 "Captcha" at bounding box center [224, 685] width 279 height 42
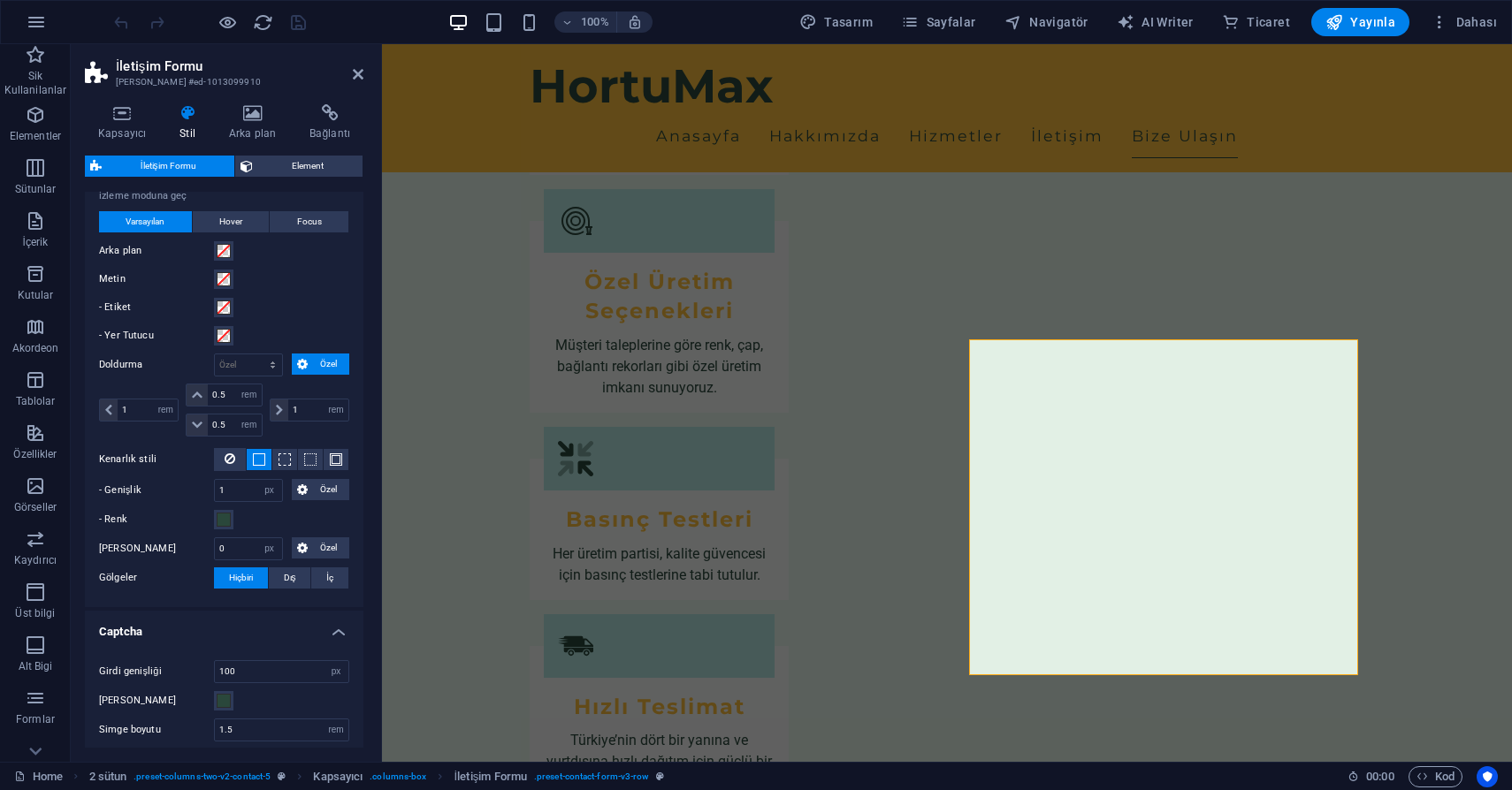
scroll to position [603, 0]
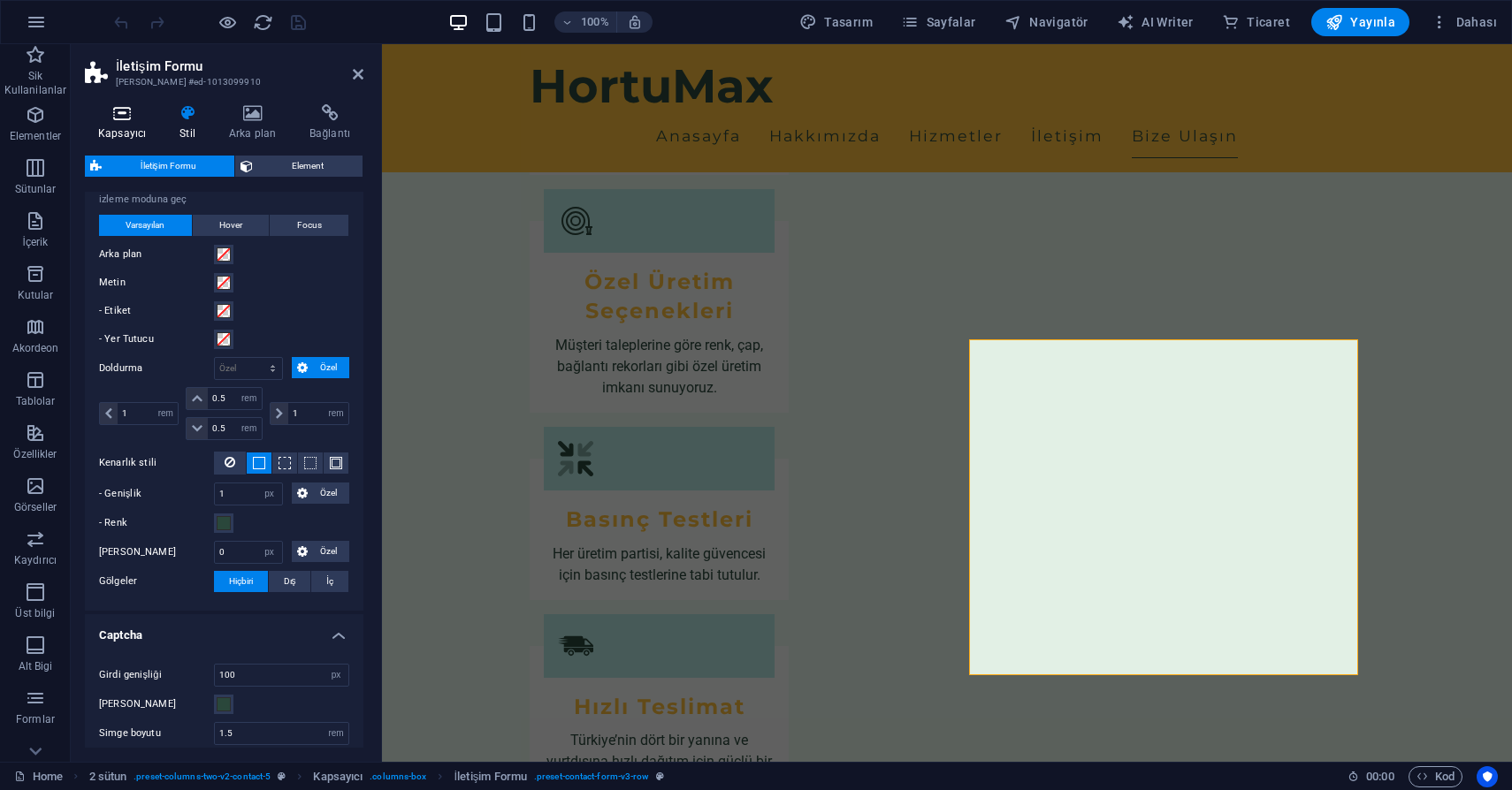
click at [126, 123] on h4 "Kapsayıcı" at bounding box center [125, 123] width 81 height 37
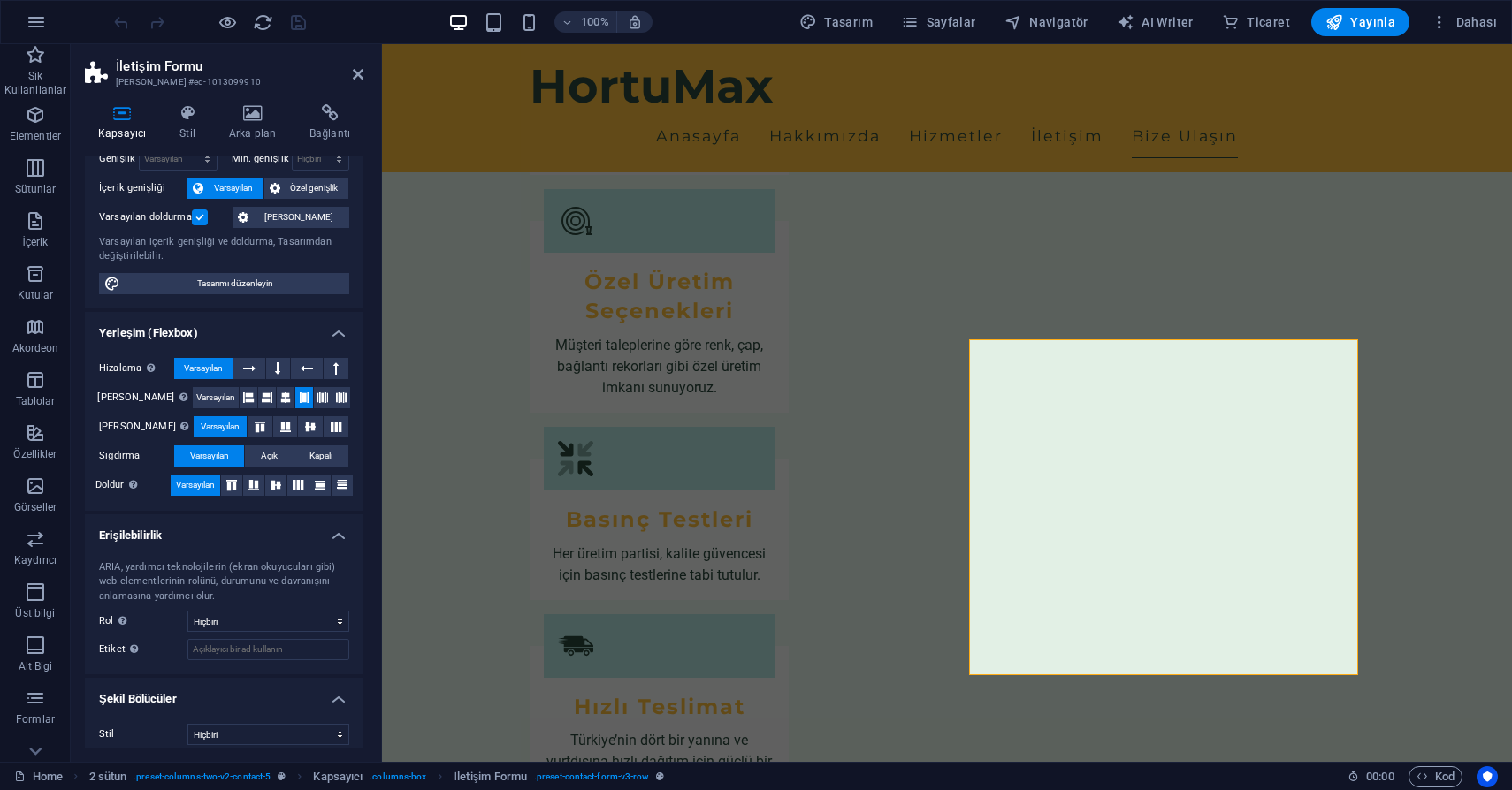
scroll to position [0, 0]
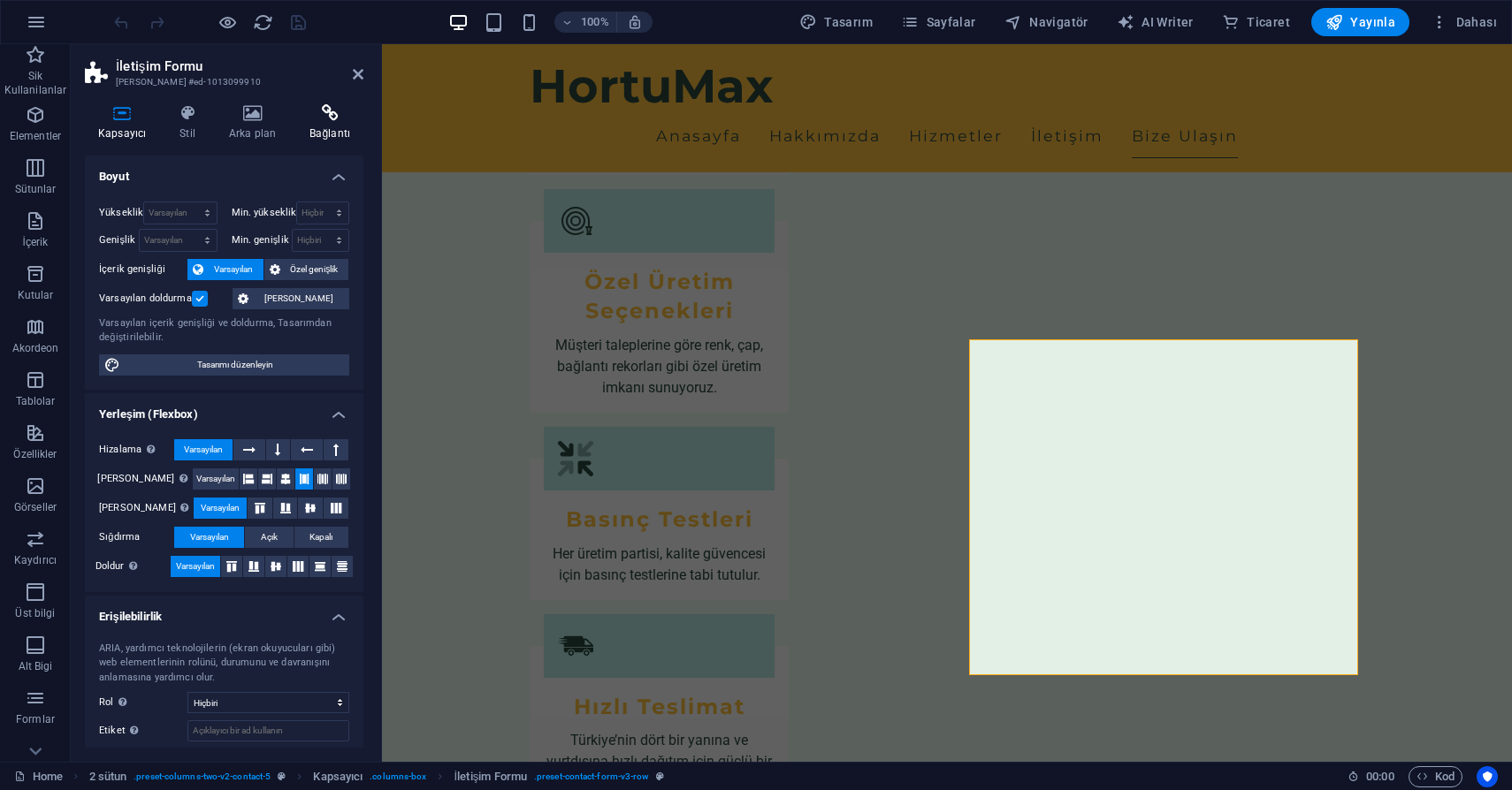
click at [318, 120] on icon at bounding box center [329, 113] width 67 height 18
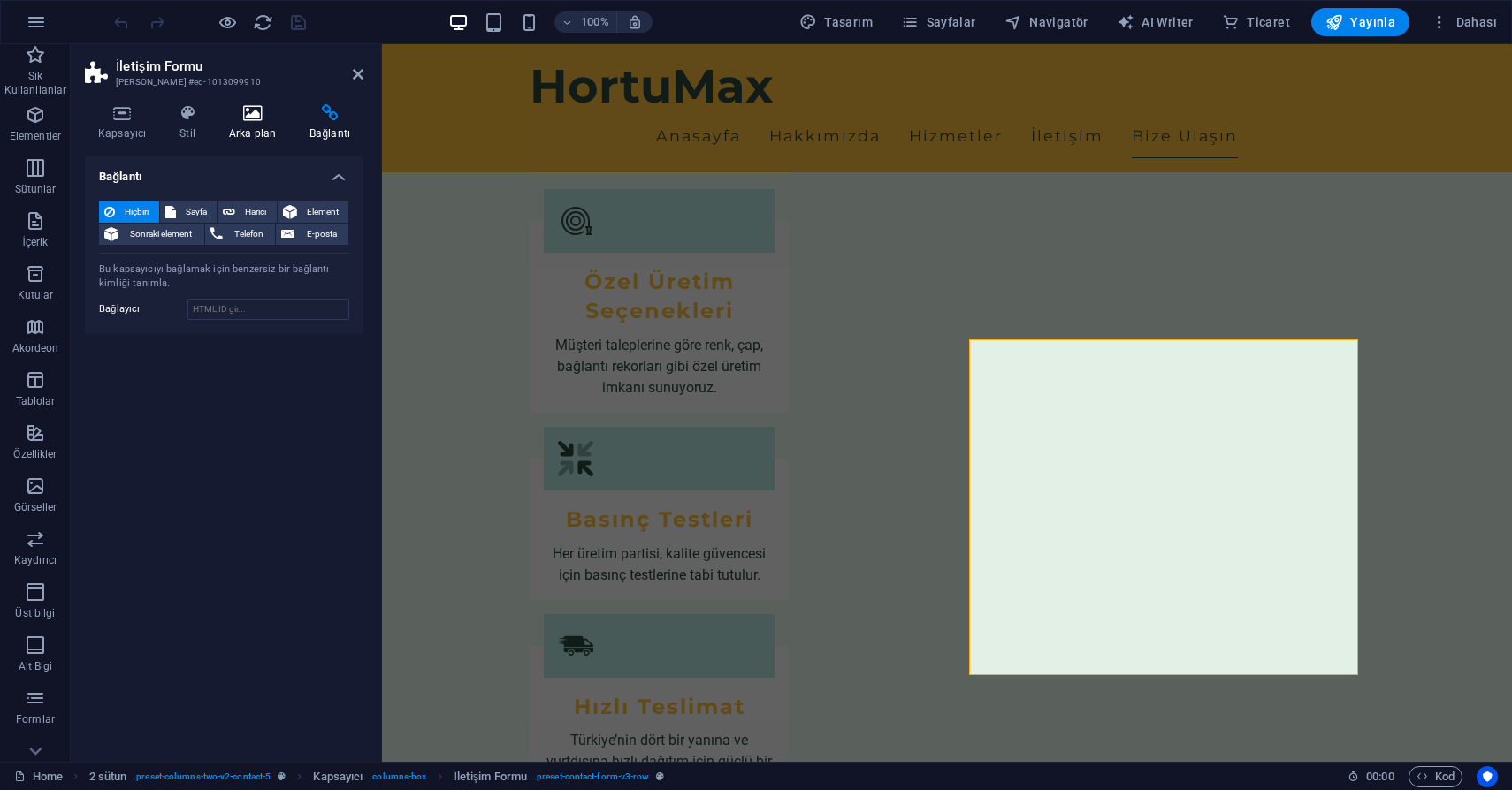
click at [240, 118] on icon at bounding box center [252, 113] width 74 height 18
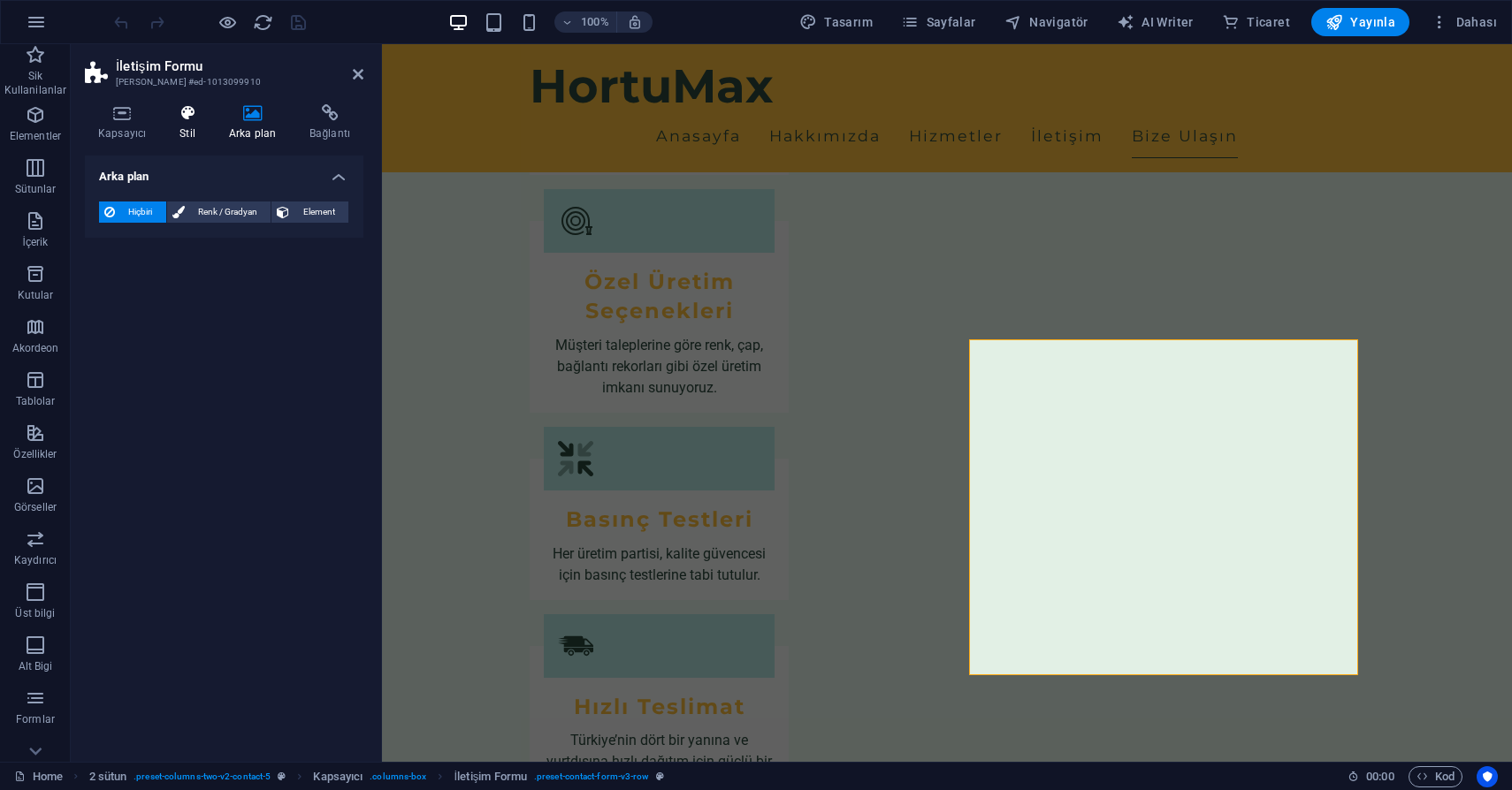
click at [199, 118] on icon at bounding box center [187, 113] width 42 height 18
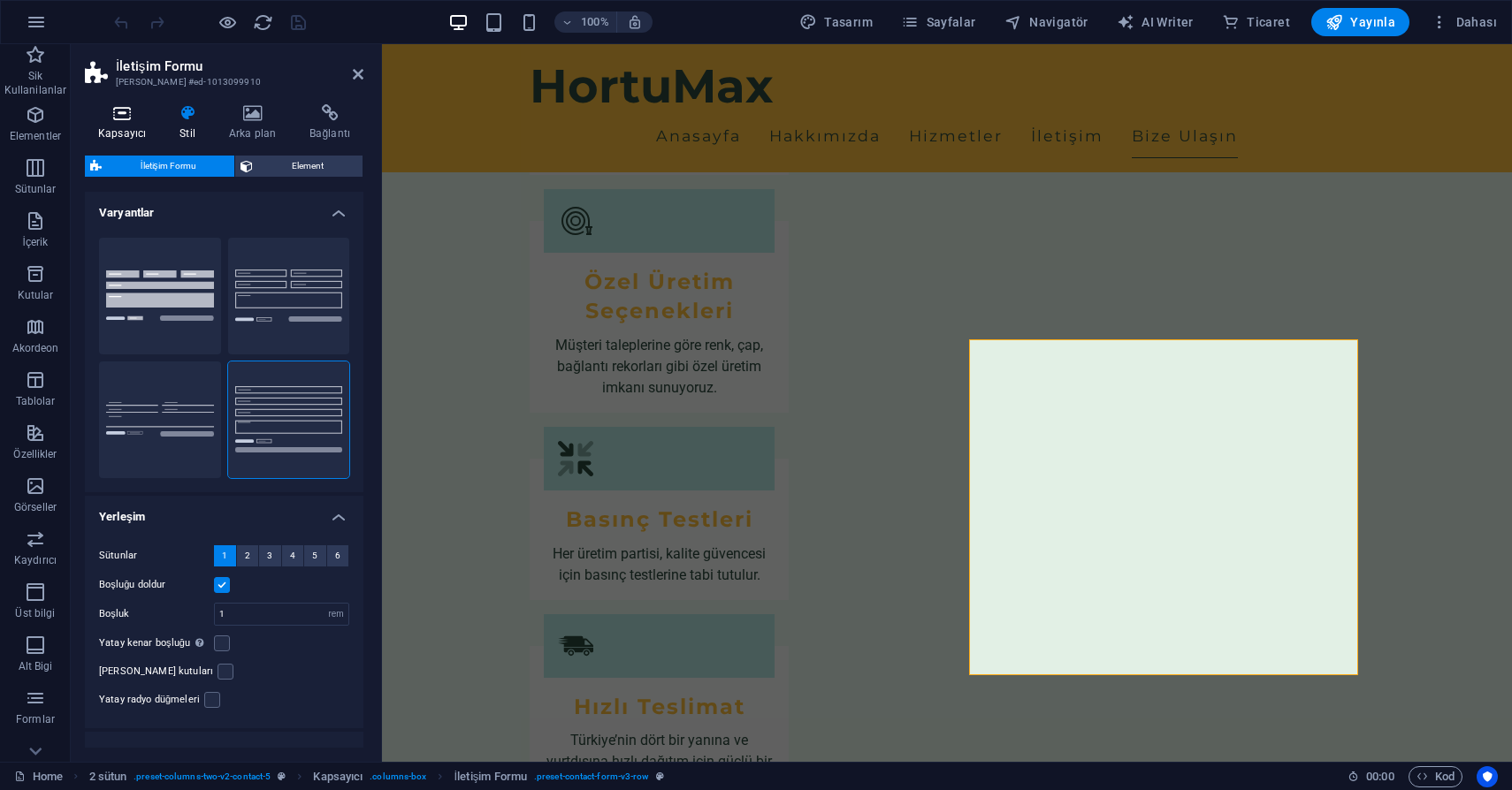
click at [112, 119] on icon at bounding box center [122, 113] width 75 height 18
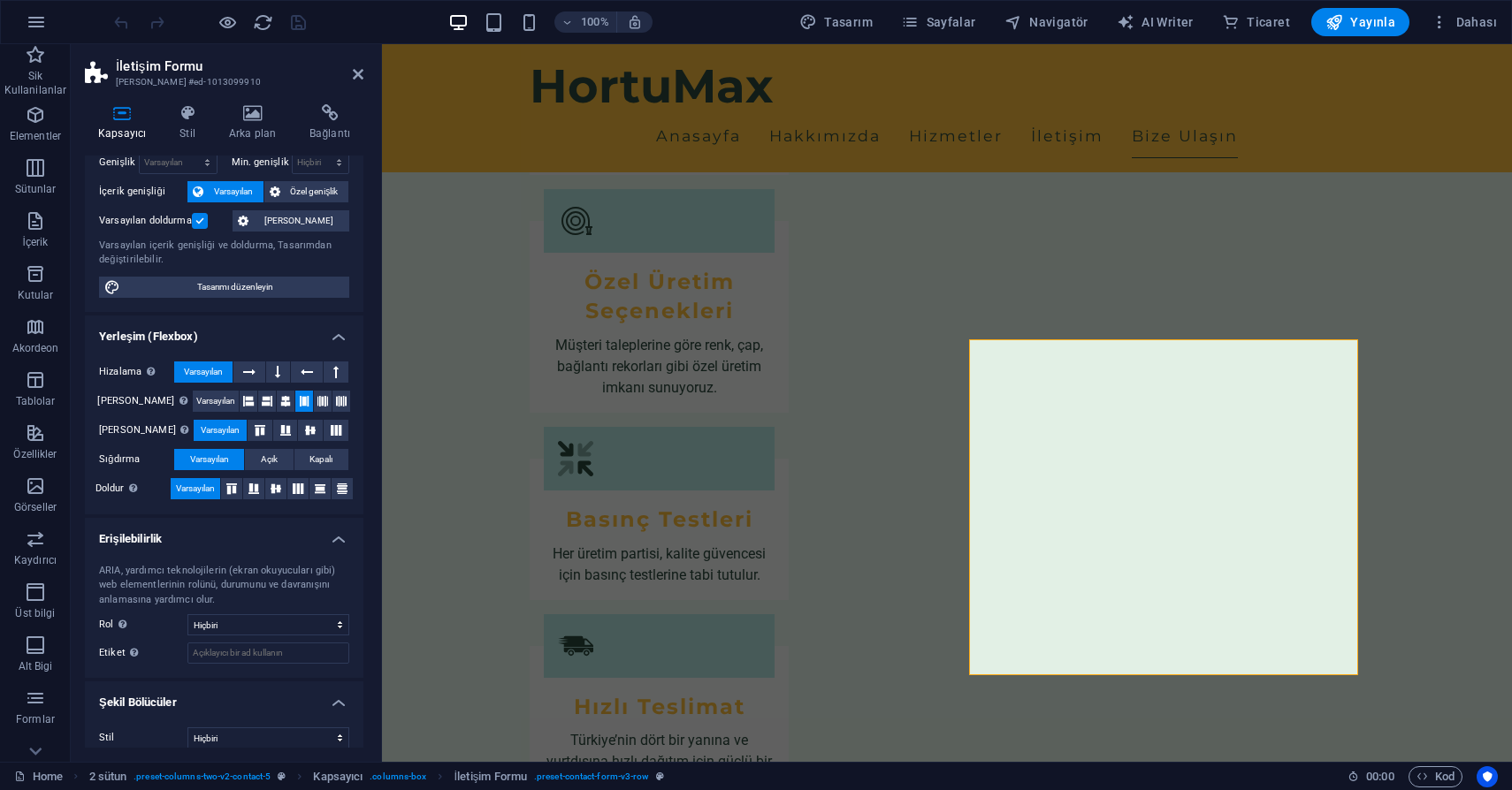
scroll to position [93, 0]
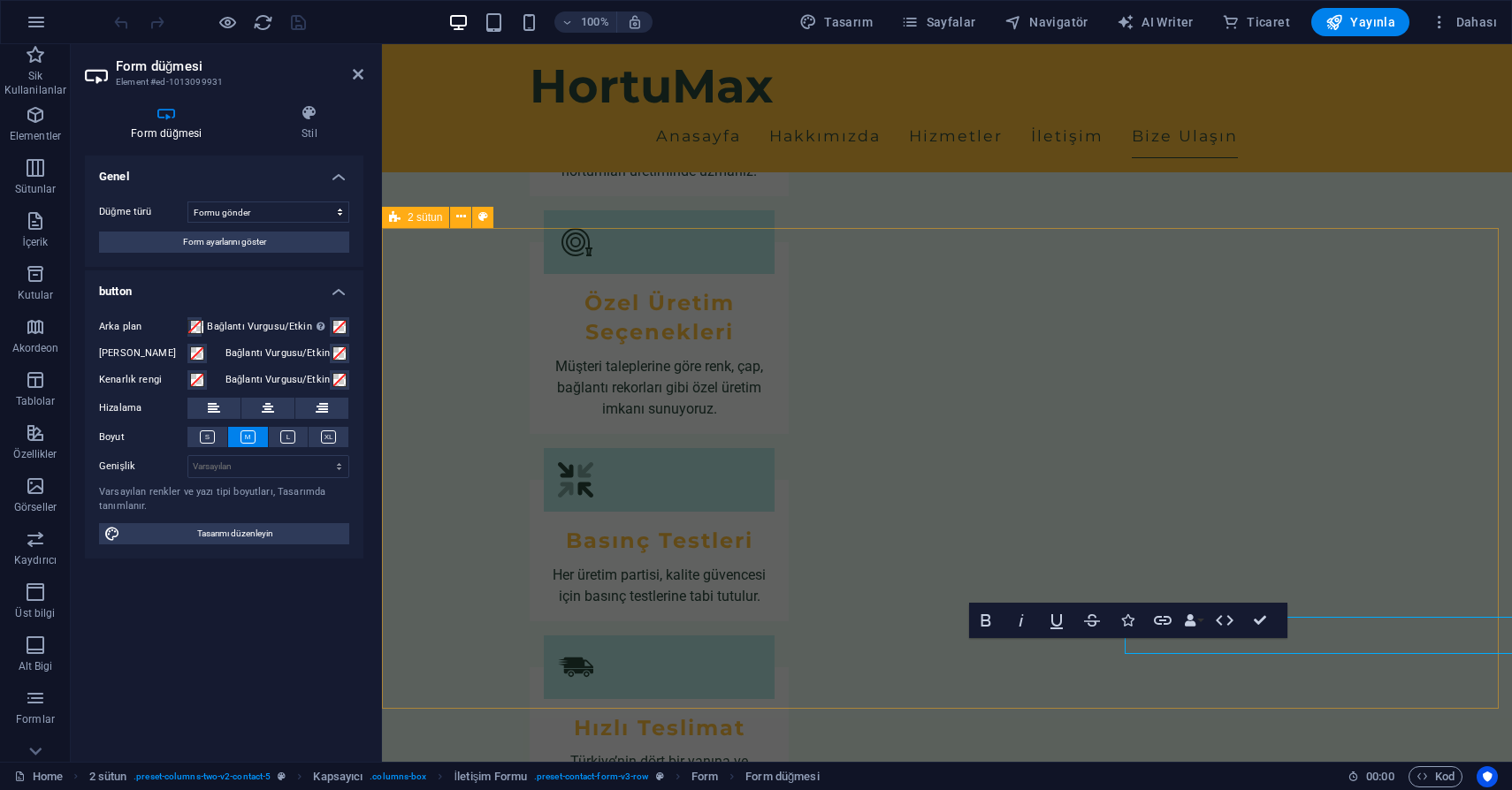
scroll to position [2000, 0]
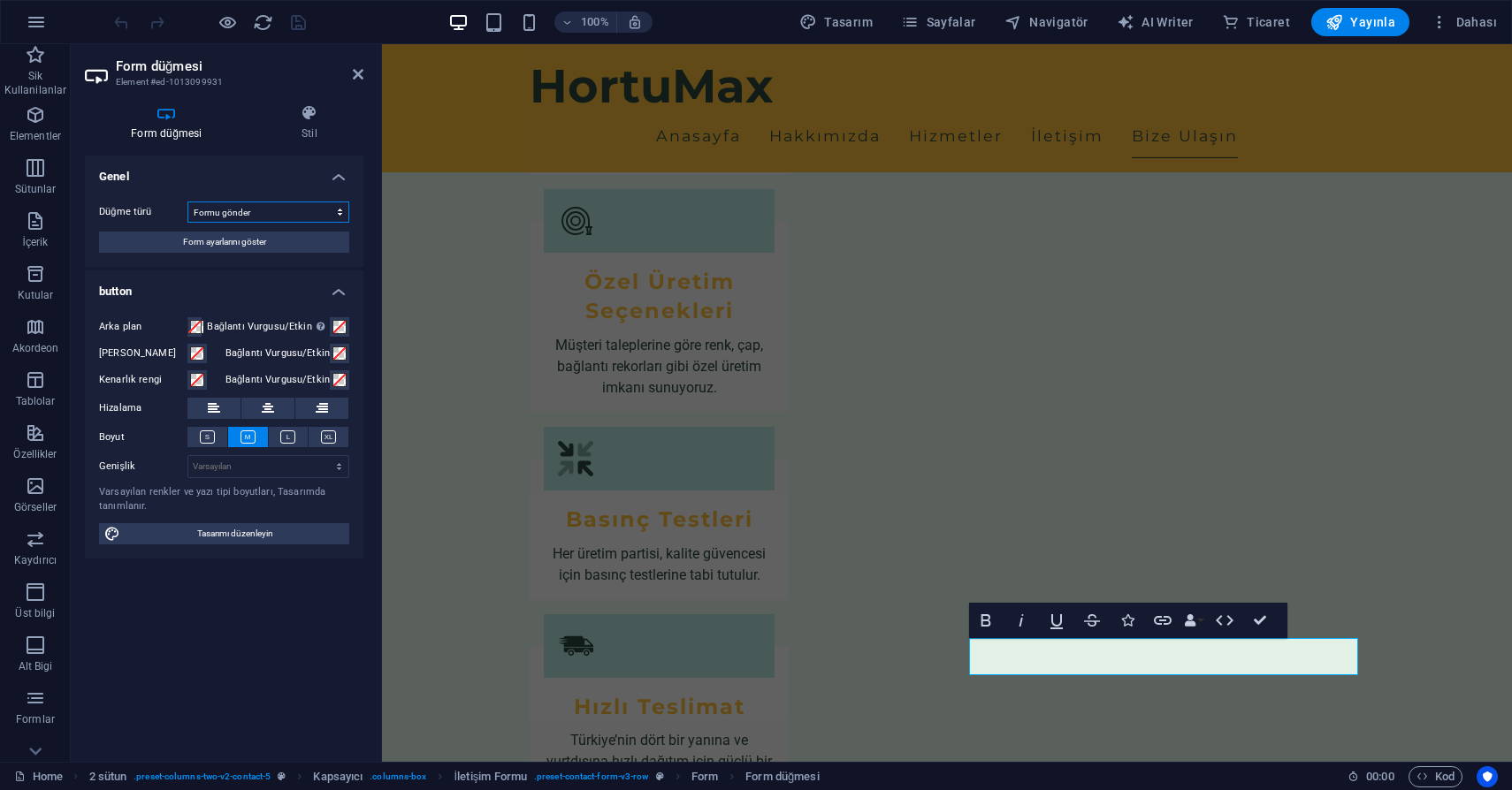
click at [294, 210] on select "Formu gönder Formu sıfırla Eylem yok" at bounding box center [268, 212] width 161 height 21
click at [225, 240] on span "Form ayarlarını göster" at bounding box center [224, 242] width 83 height 21
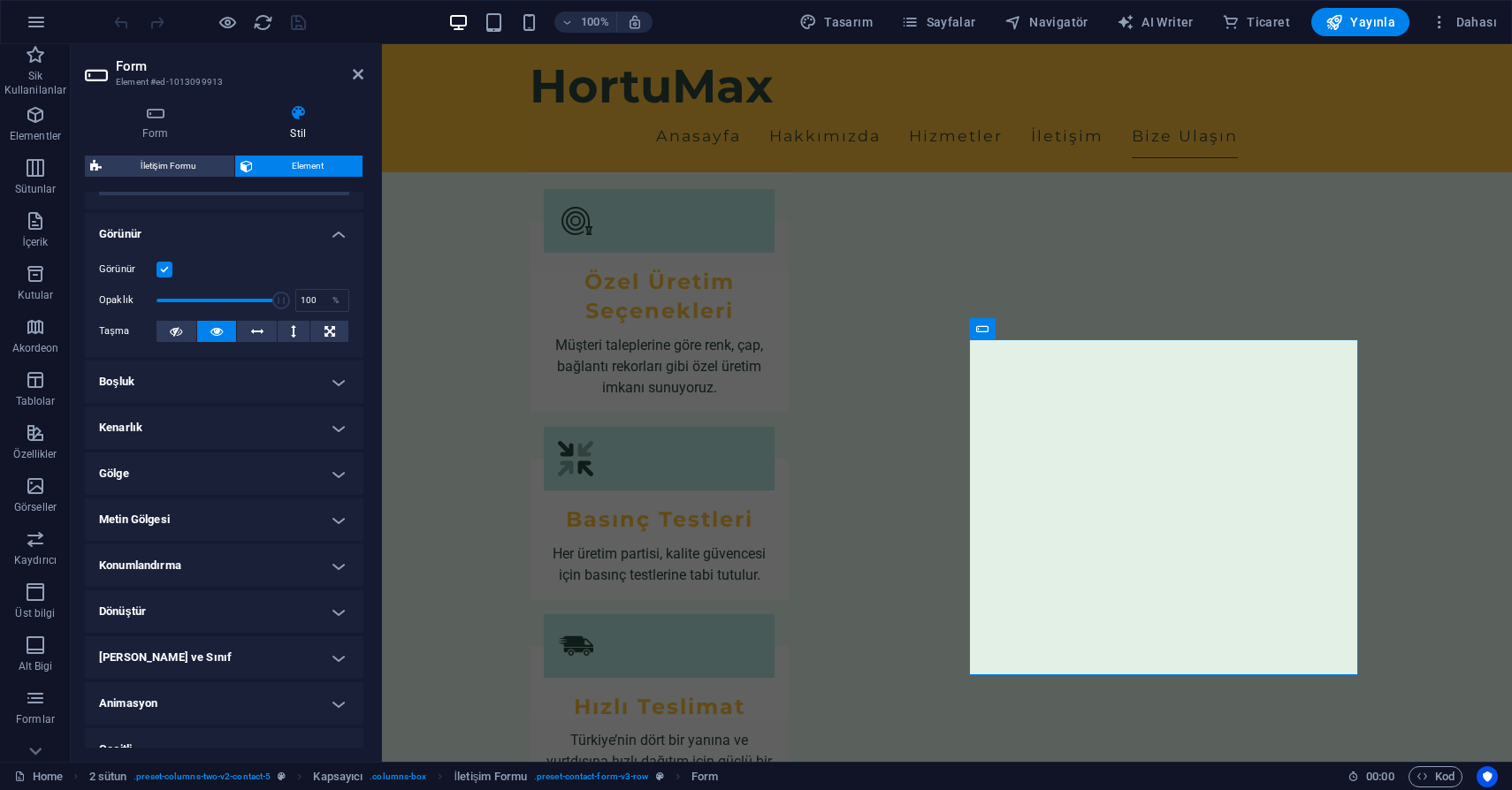
scroll to position [179, 0]
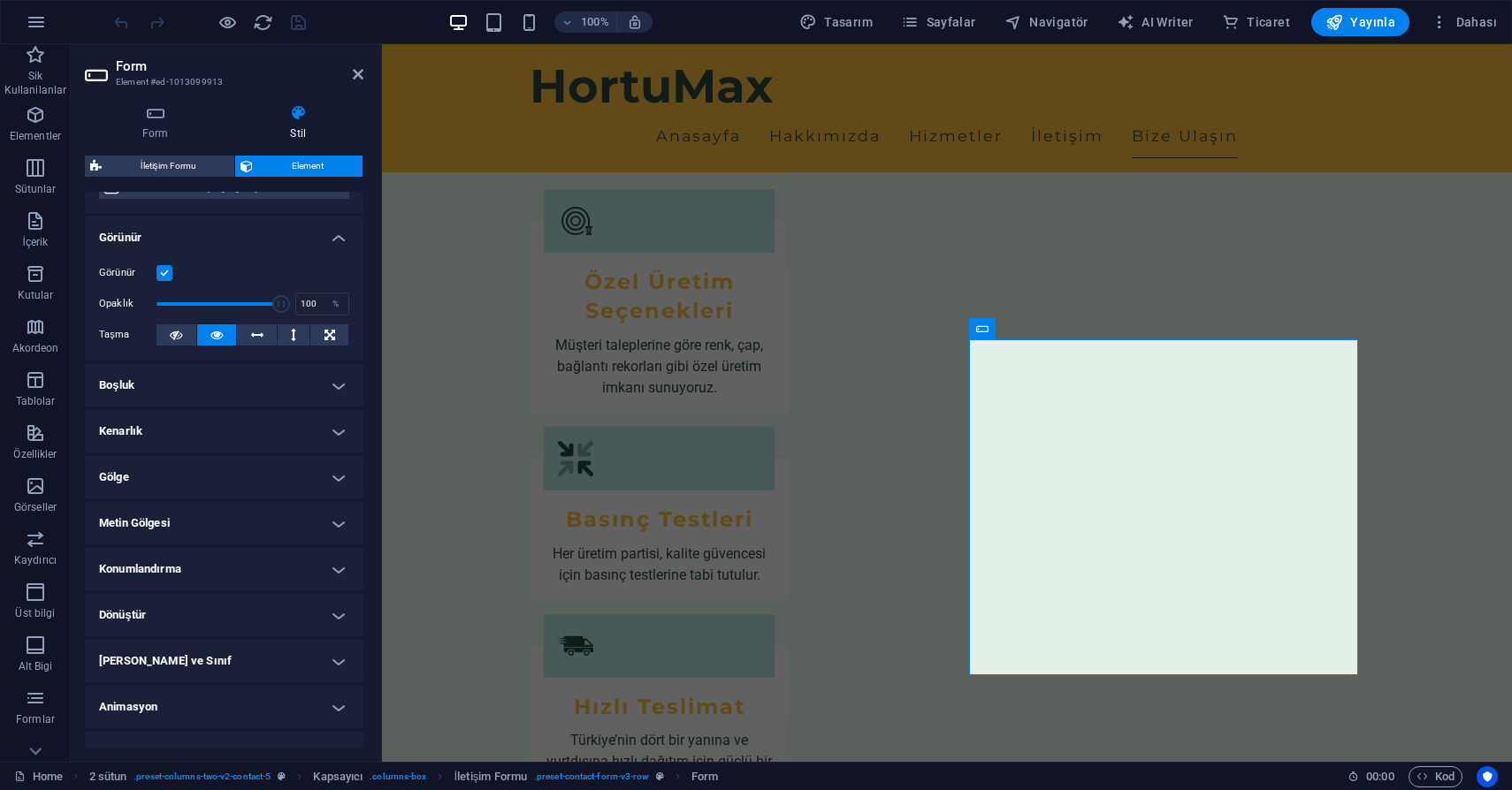
click at [209, 378] on h4 "Boşluk" at bounding box center [224, 384] width 279 height 42
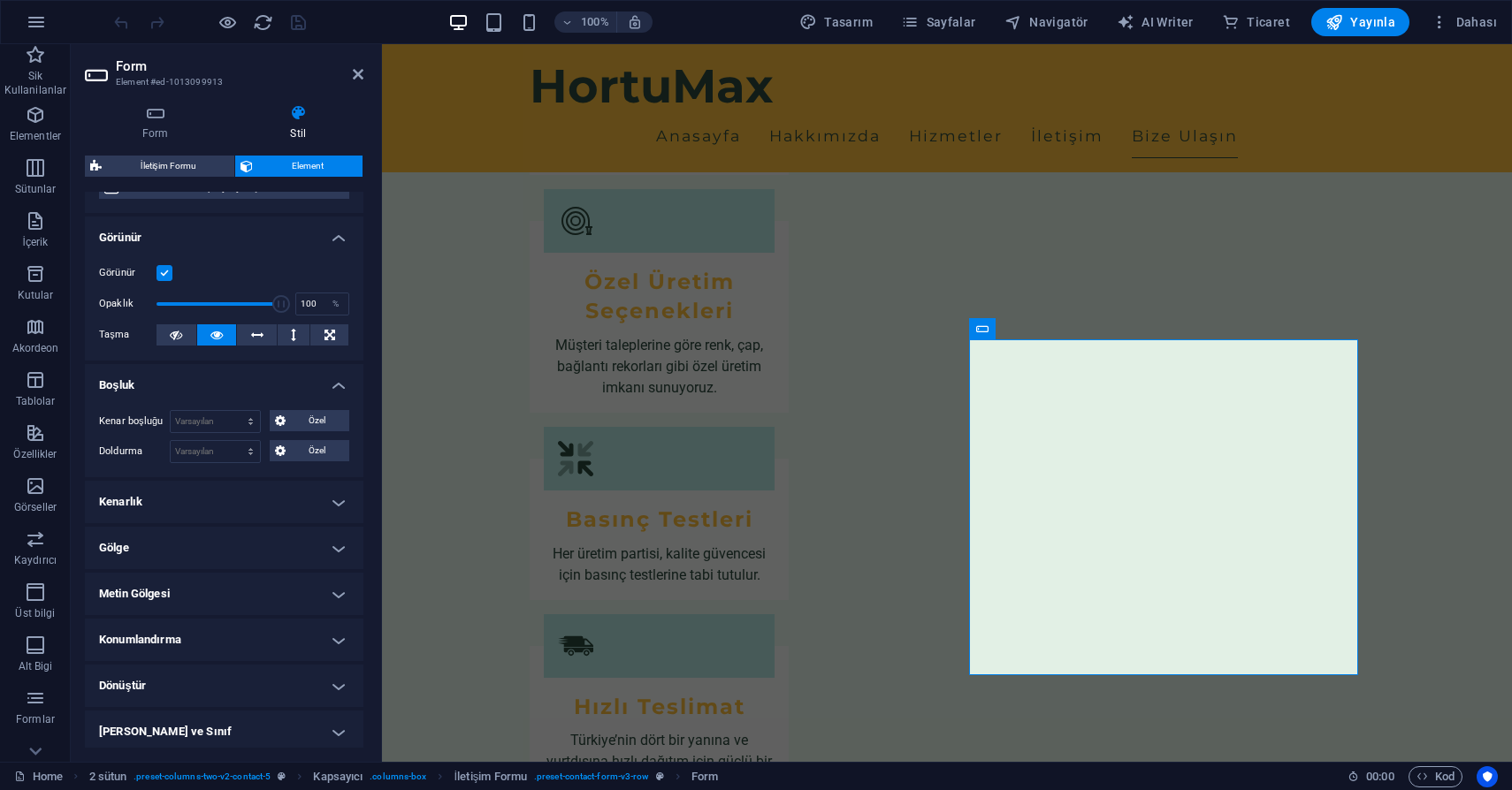
click at [209, 378] on h4 "Boşluk" at bounding box center [224, 380] width 279 height 32
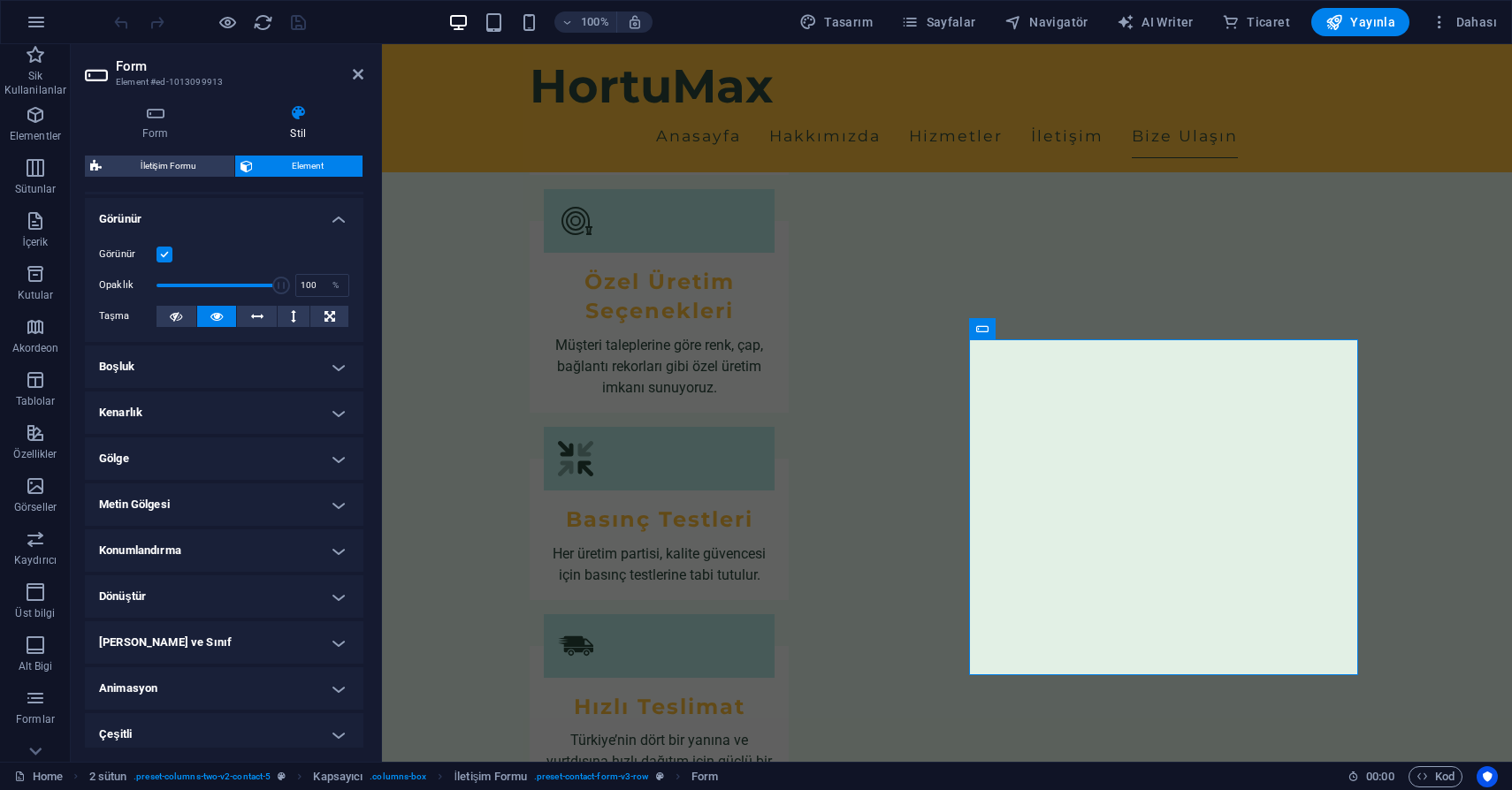
scroll to position [0, 0]
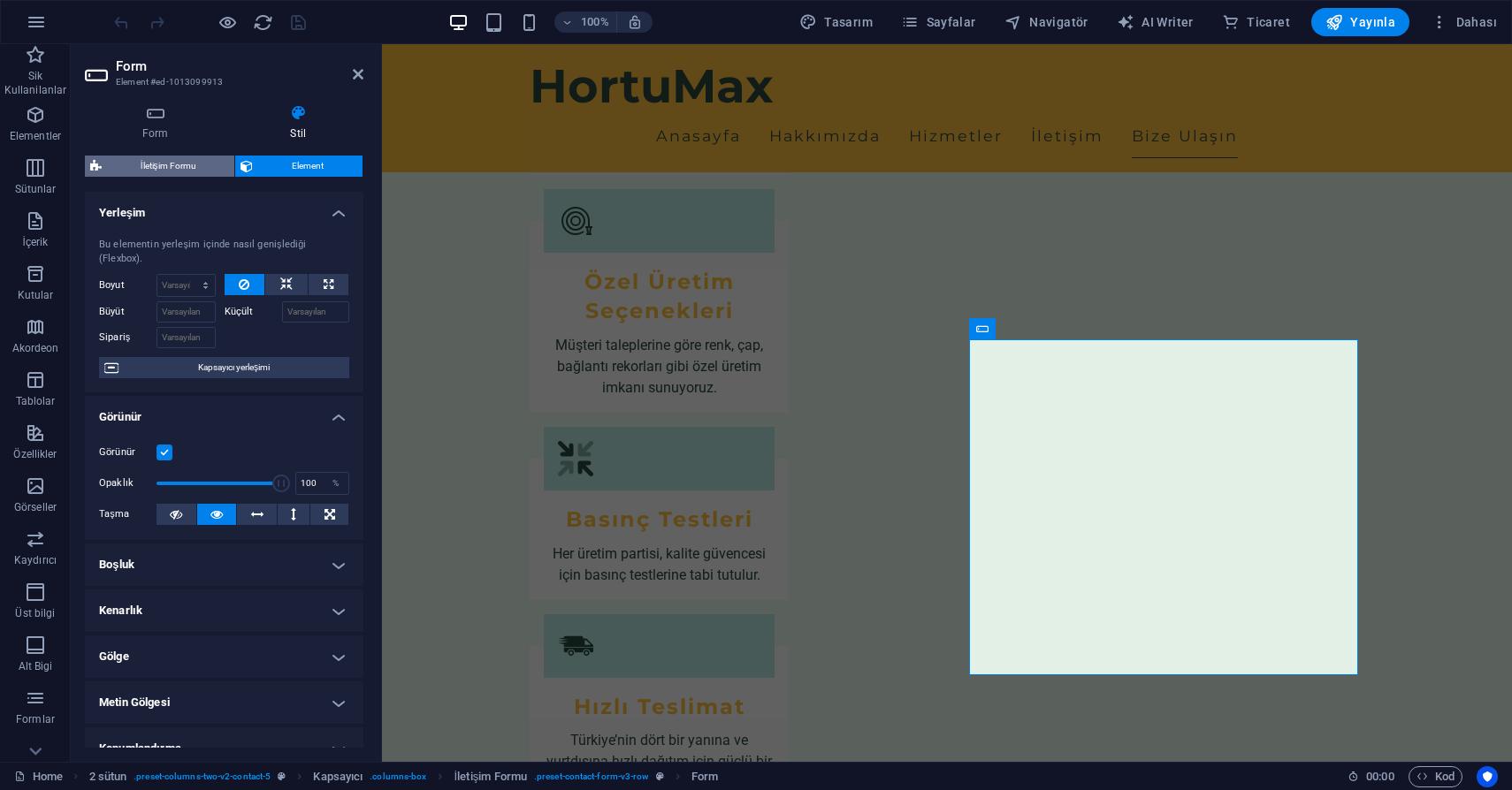
click at [178, 170] on span "İletişim Formu" at bounding box center [168, 166] width 122 height 21
select select "rem"
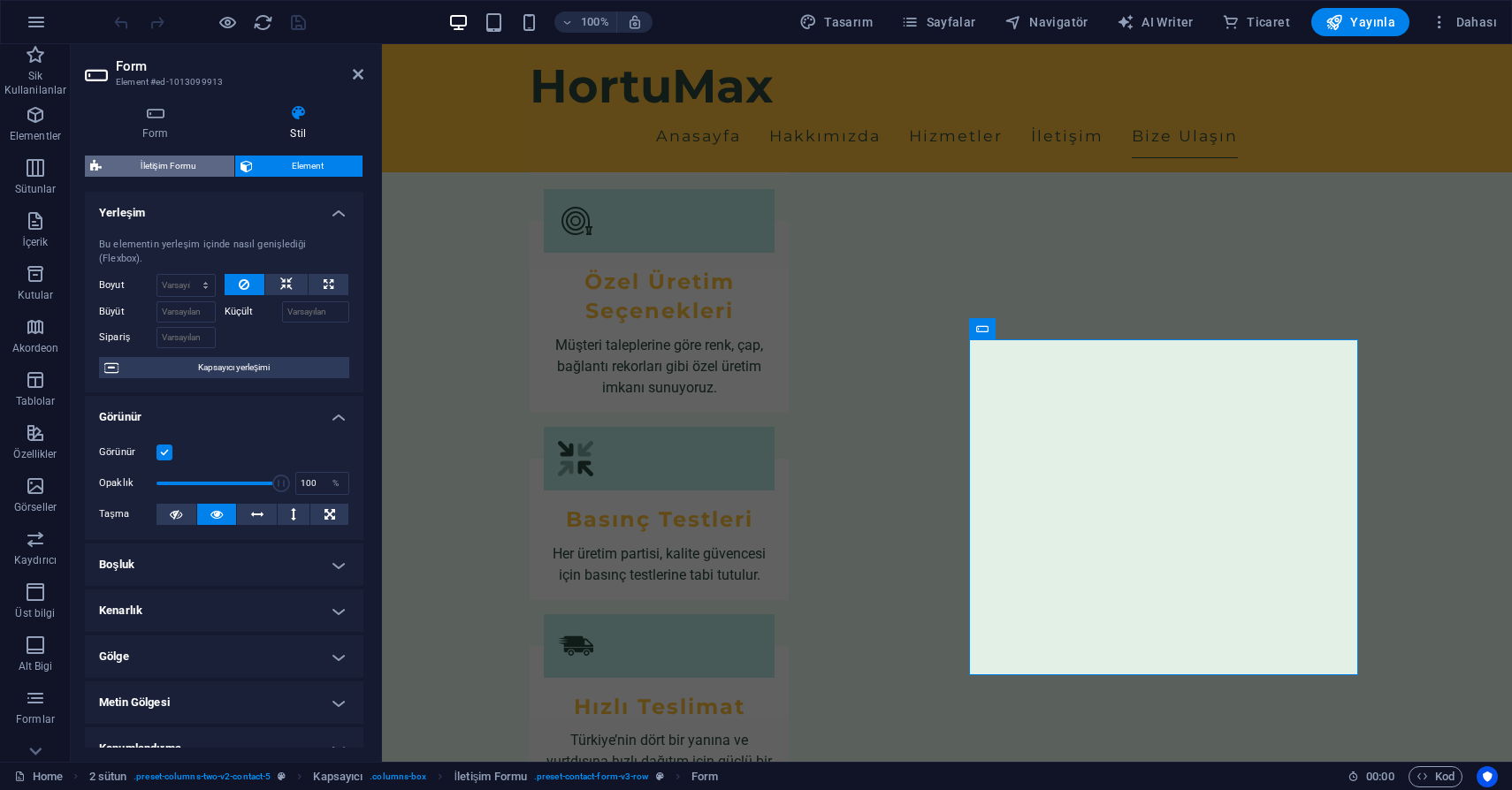
select select "rem"
select select "px"
select select "rem"
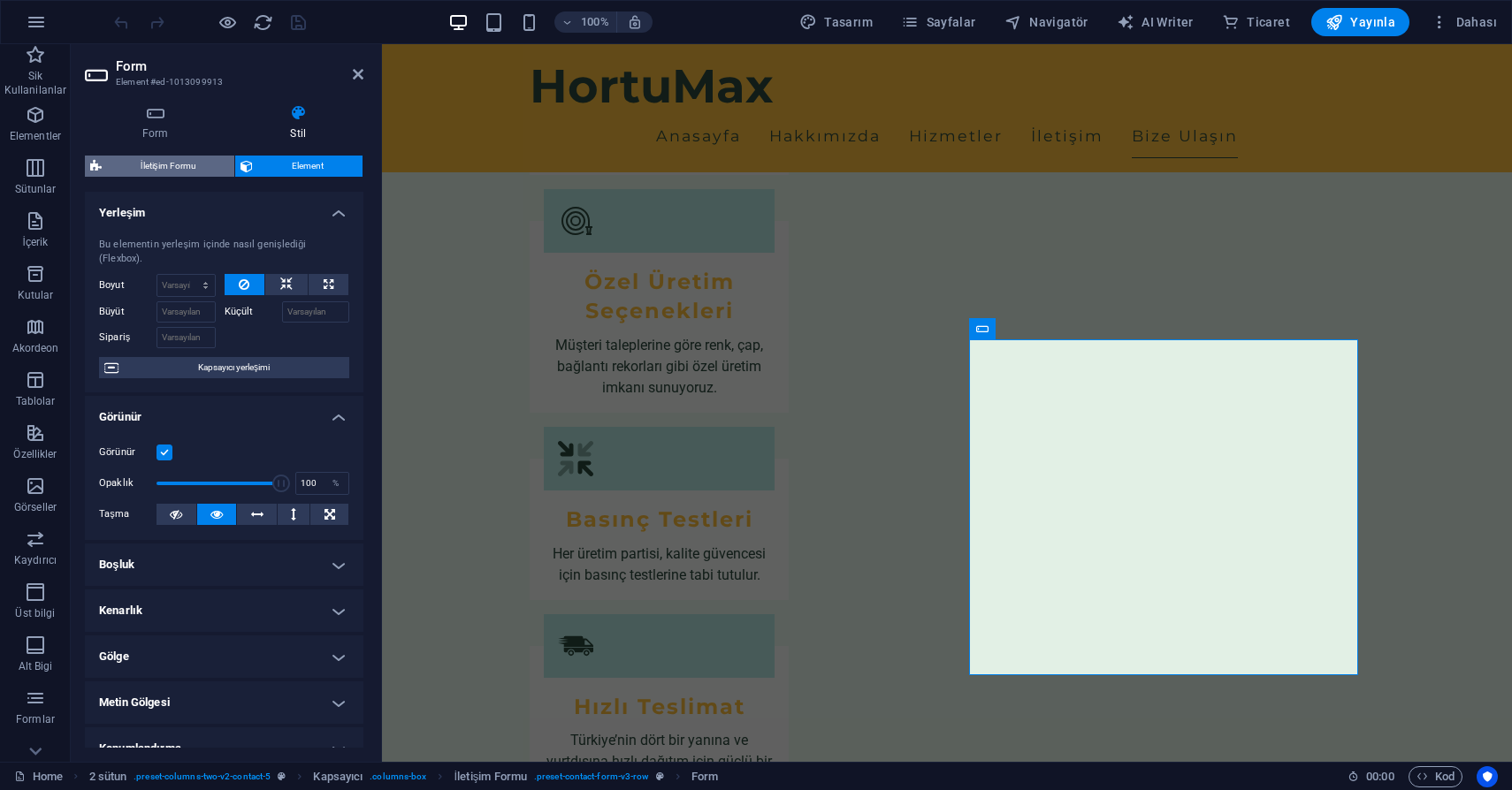
select select "preset-contact-form-v3-row"
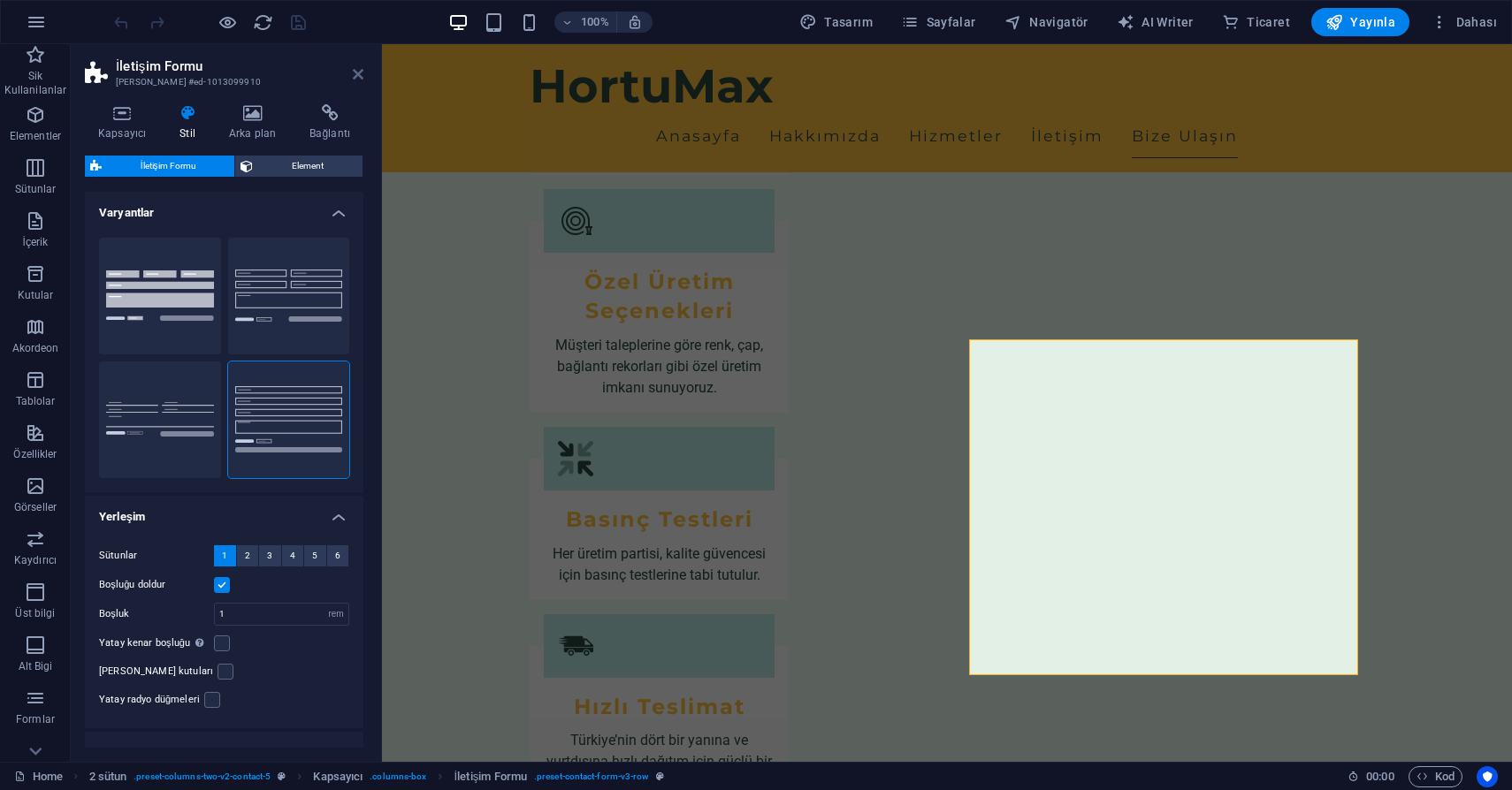
click at [354, 76] on icon at bounding box center [357, 74] width 10 height 14
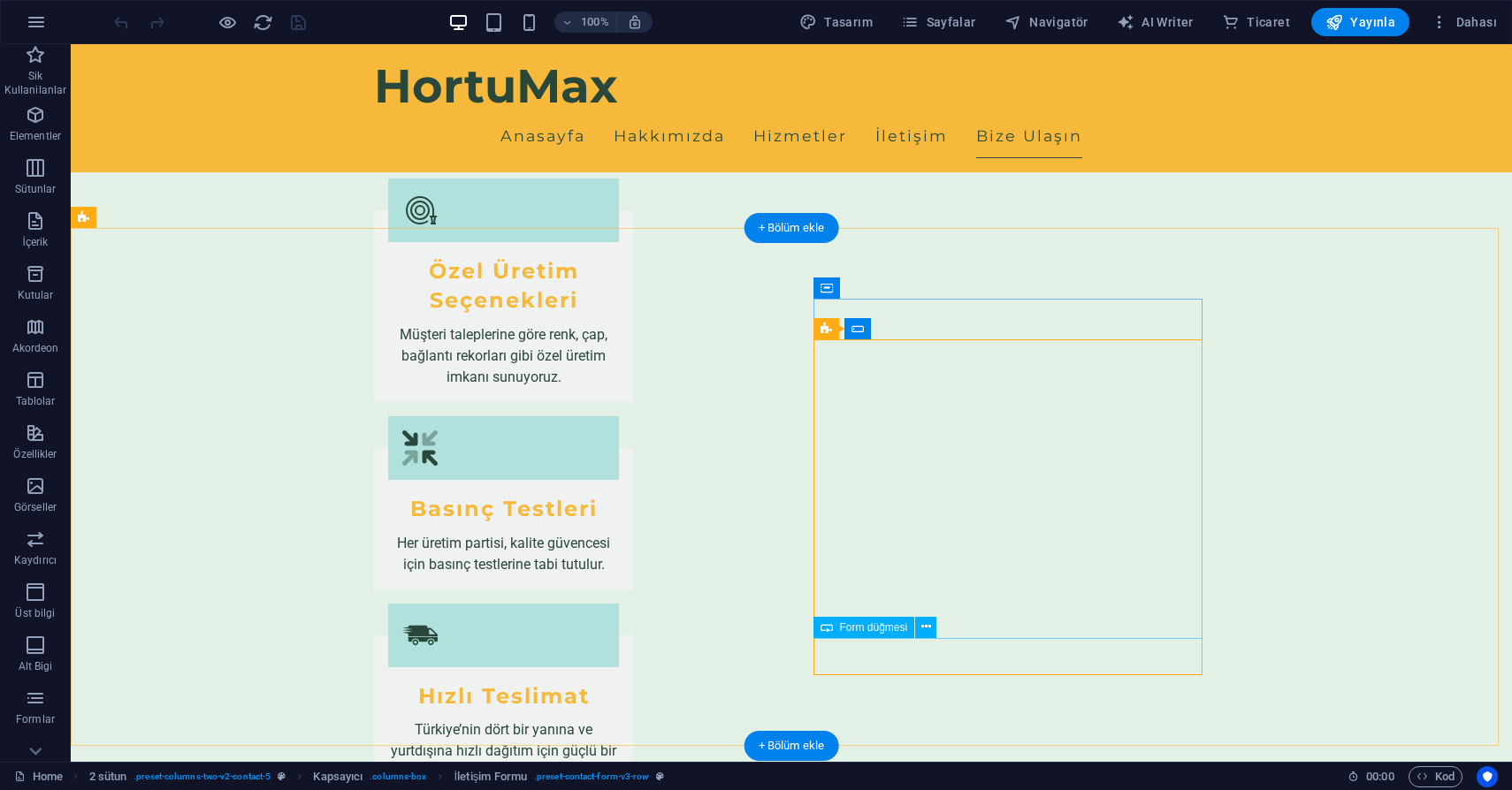
click at [924, 624] on icon at bounding box center [925, 627] width 9 height 19
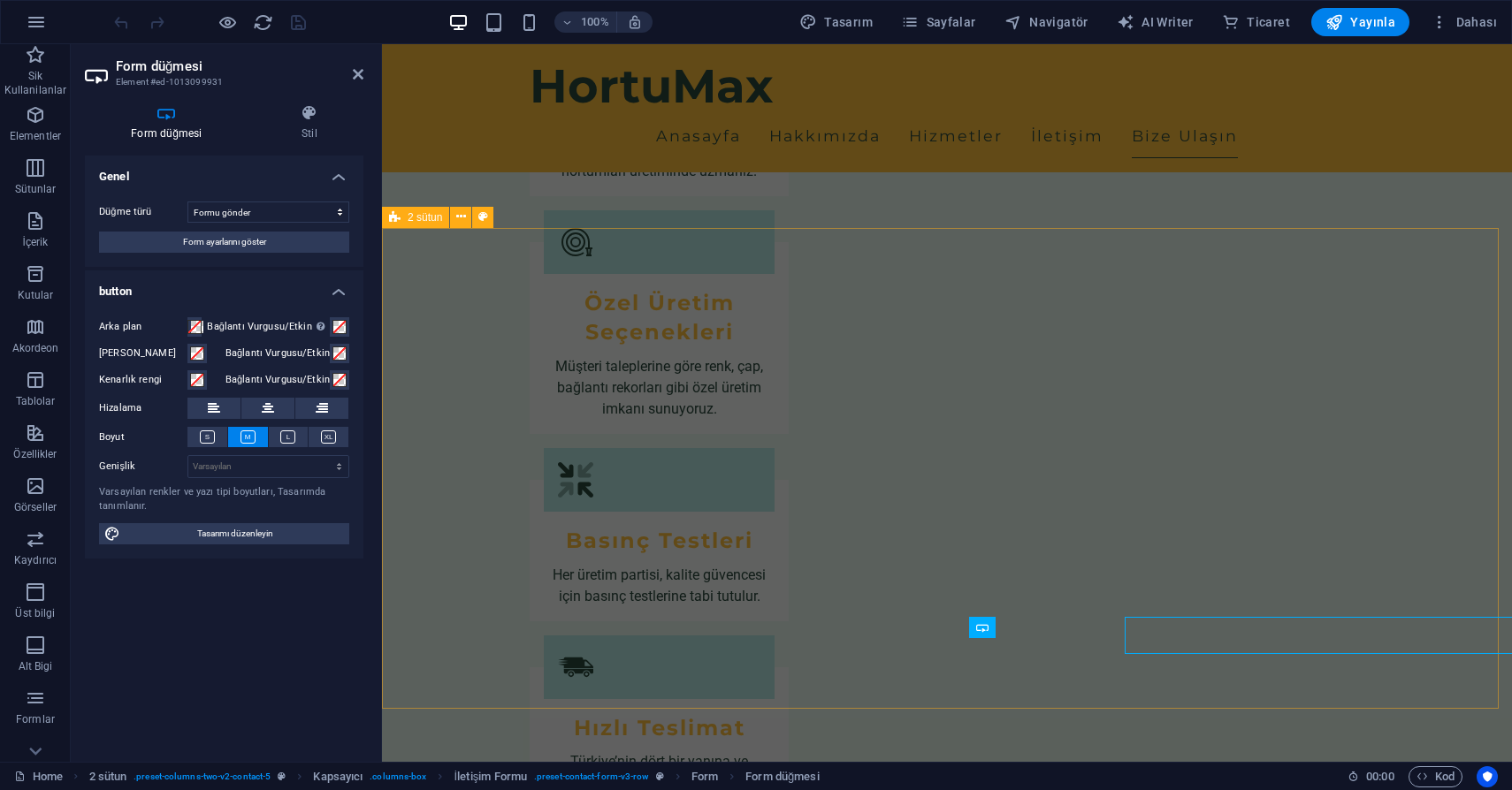
scroll to position [2000, 0]
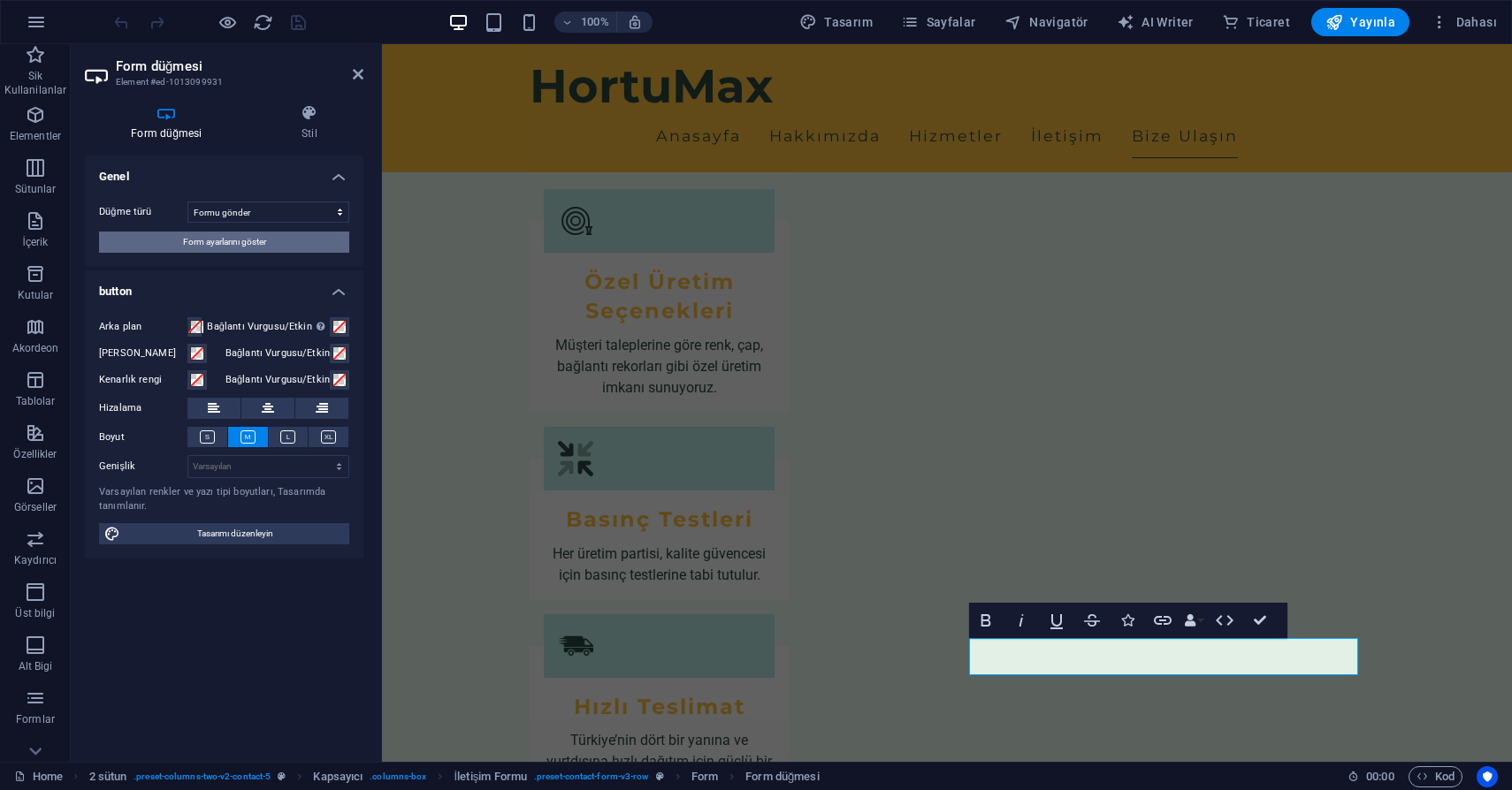
click at [188, 242] on span "Form ayarlarını göster" at bounding box center [224, 242] width 83 height 21
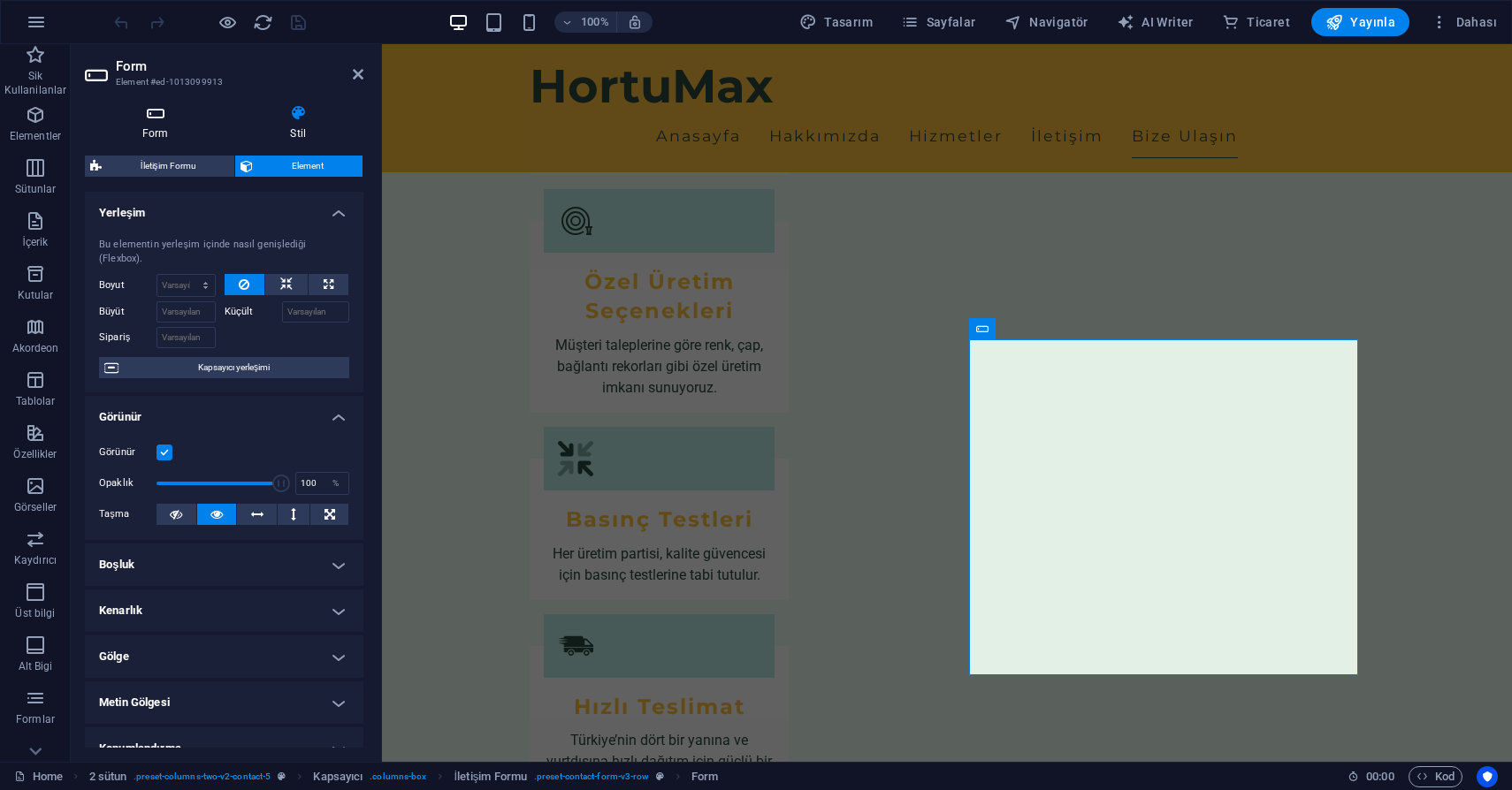
click at [154, 120] on icon at bounding box center [156, 113] width 142 height 18
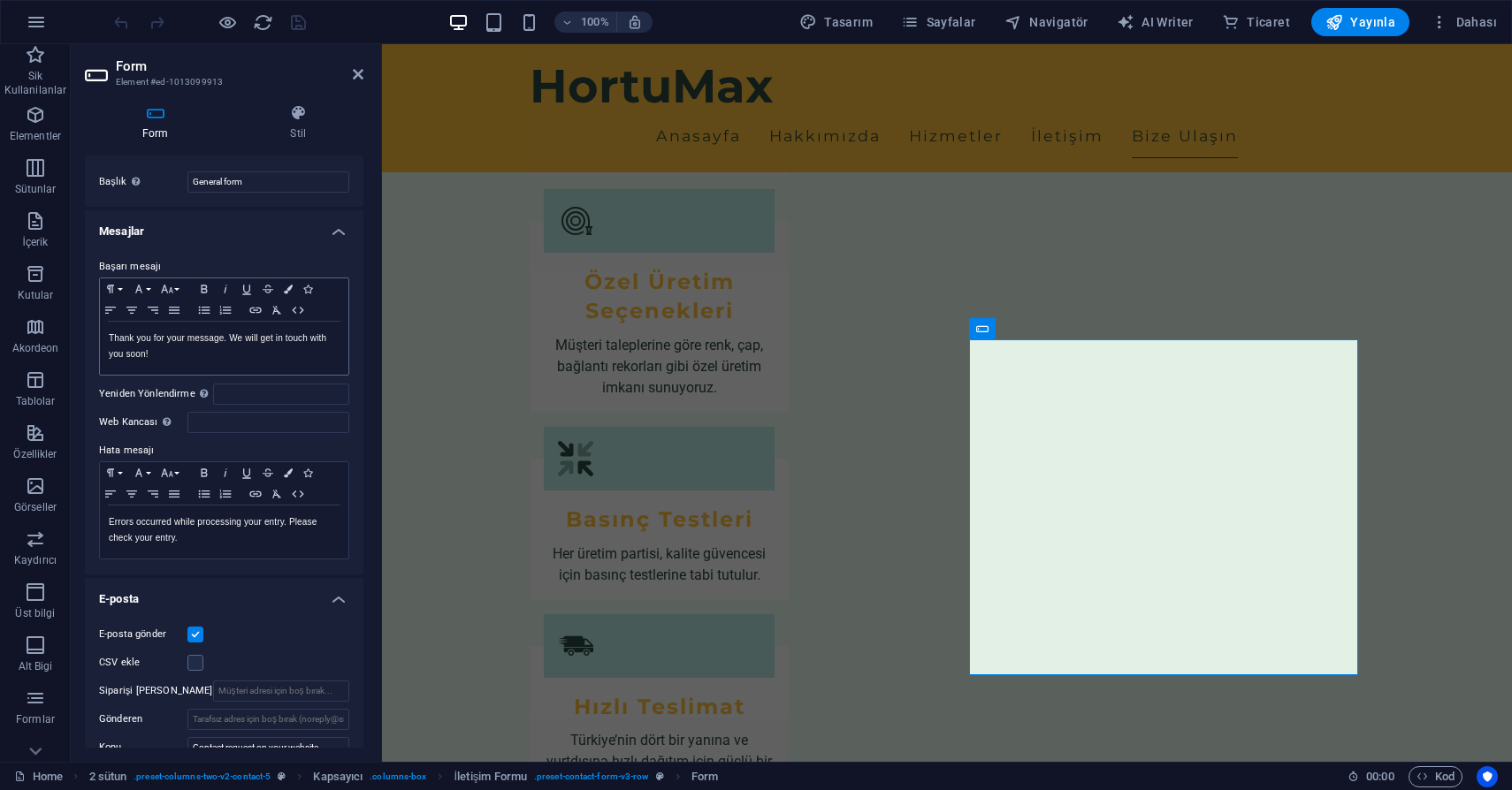
scroll to position [5, 0]
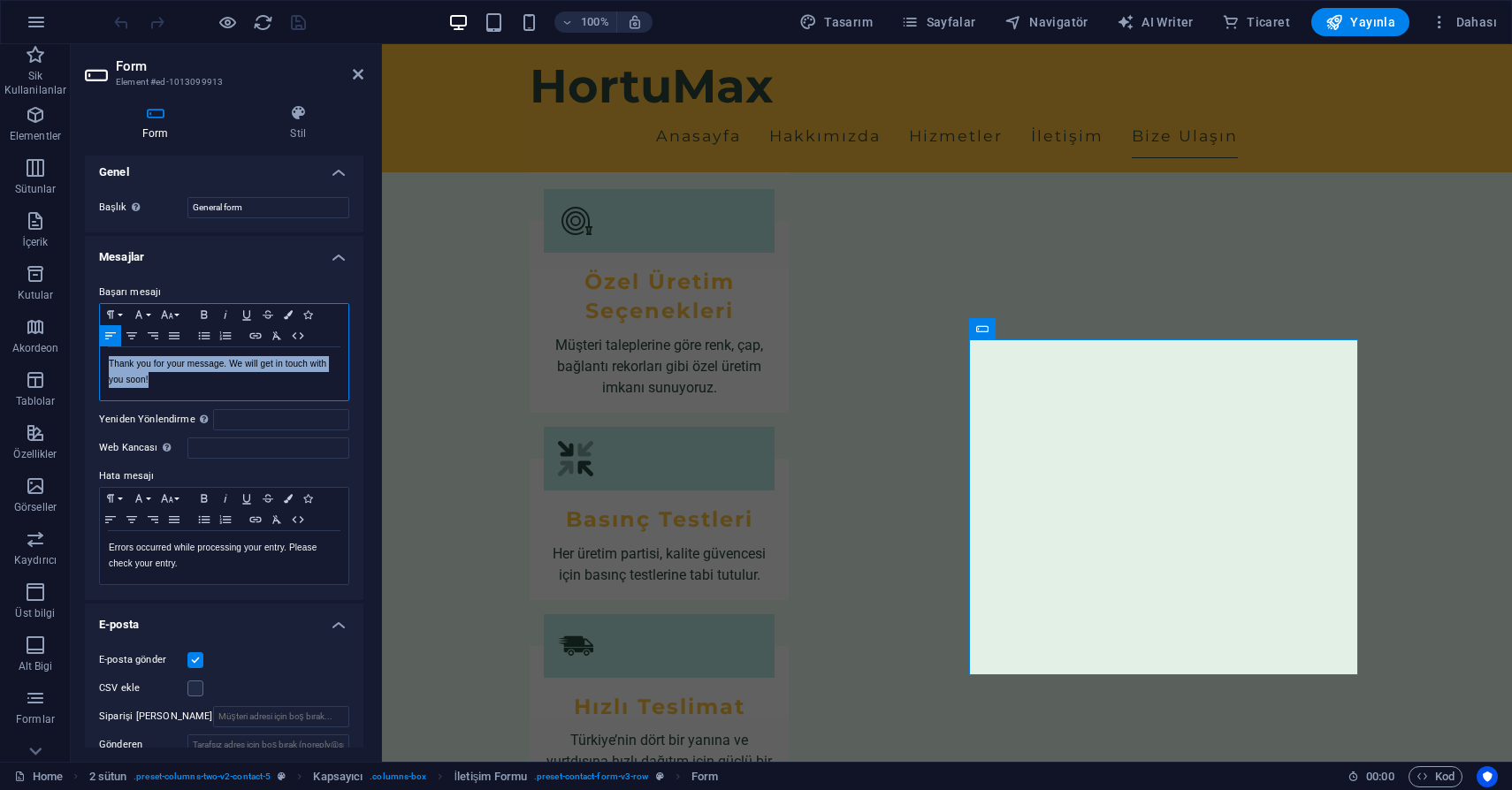
drag, startPoint x: 172, startPoint y: 380, endPoint x: 90, endPoint y: 355, distance: 85.7
click at [90, 355] on div "Başarı mesajı Paragraph Format Normal Heading 1 Heading 2 Heading 3 Heading 4 H…" at bounding box center [224, 434] width 279 height 332
copy p "Thank you for your message. We will get in touch with you soon!"
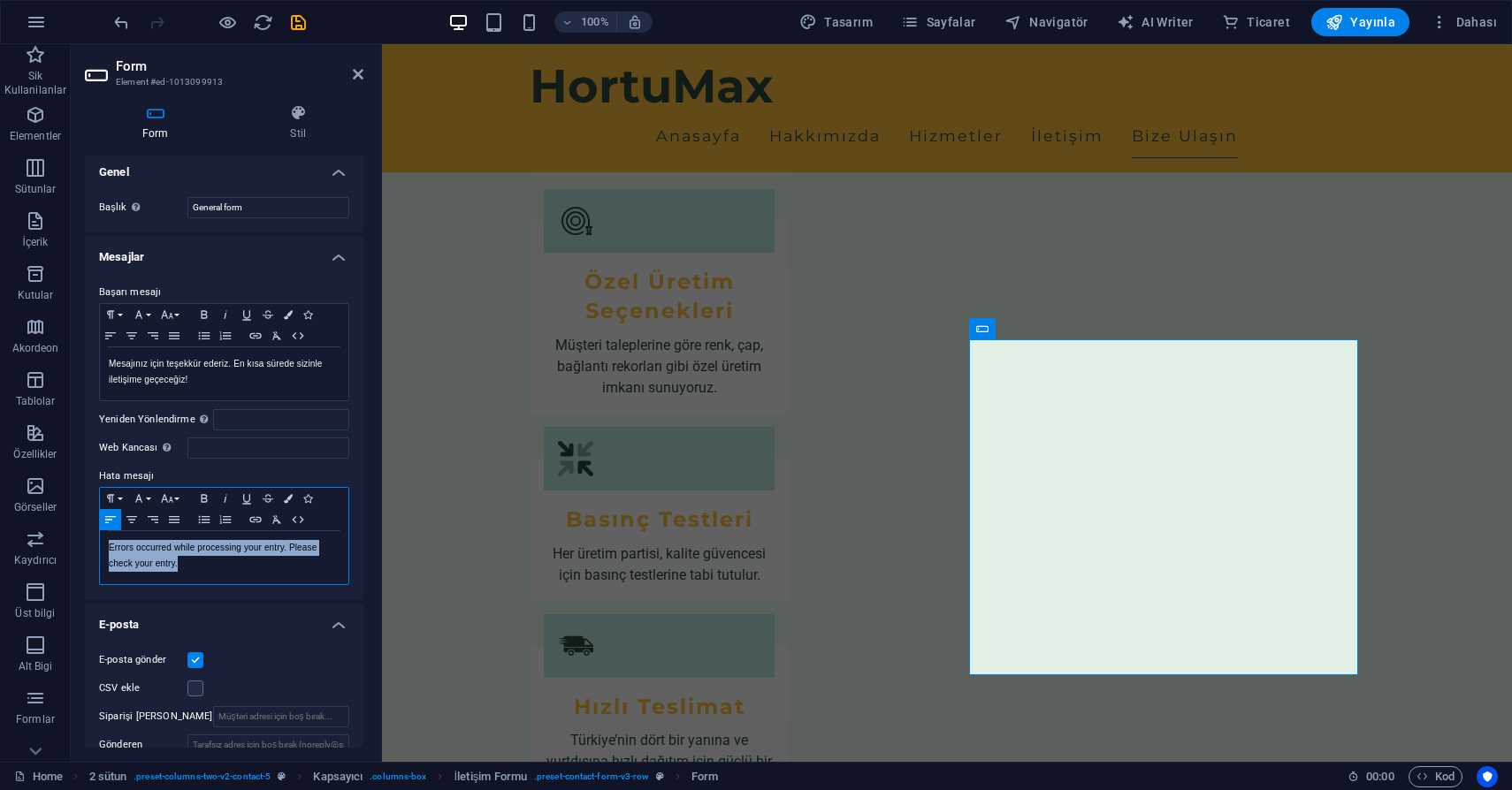
drag, startPoint x: 248, startPoint y: 567, endPoint x: 106, endPoint y: 545, distance: 143.7
click at [106, 545] on div "Errors occurred while processing your entry. Please check your entry." at bounding box center [224, 558] width 248 height 53
copy p "Errors occurred while processing your entry. Please check your entry."
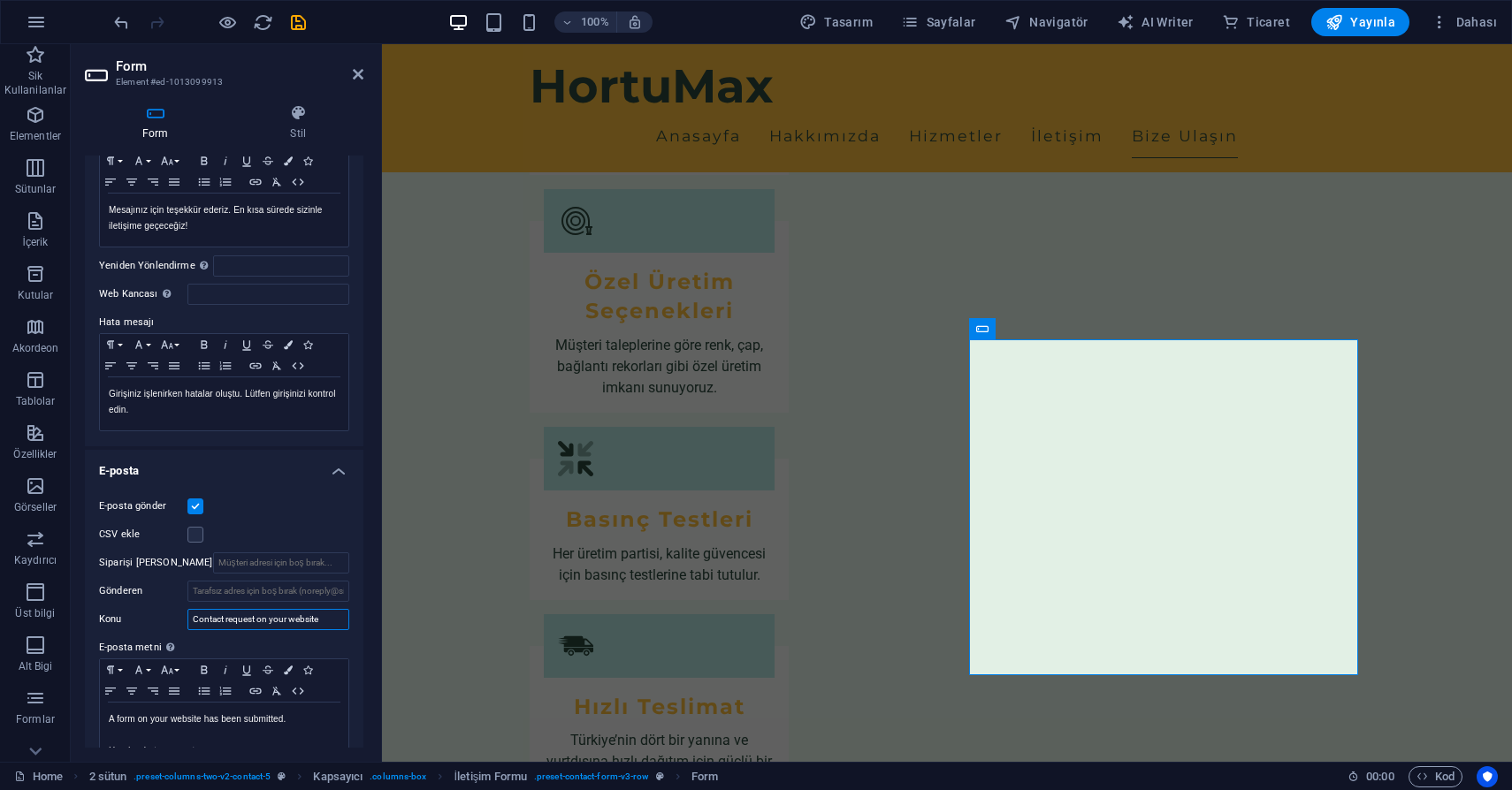
drag, startPoint x: 332, startPoint y: 620, endPoint x: 178, endPoint y: 621, distance: 154.0
click at [178, 621] on div "Konu Contact request on your website" at bounding box center [224, 619] width 250 height 21
paste input "Web sitenizde iletişim talebi"
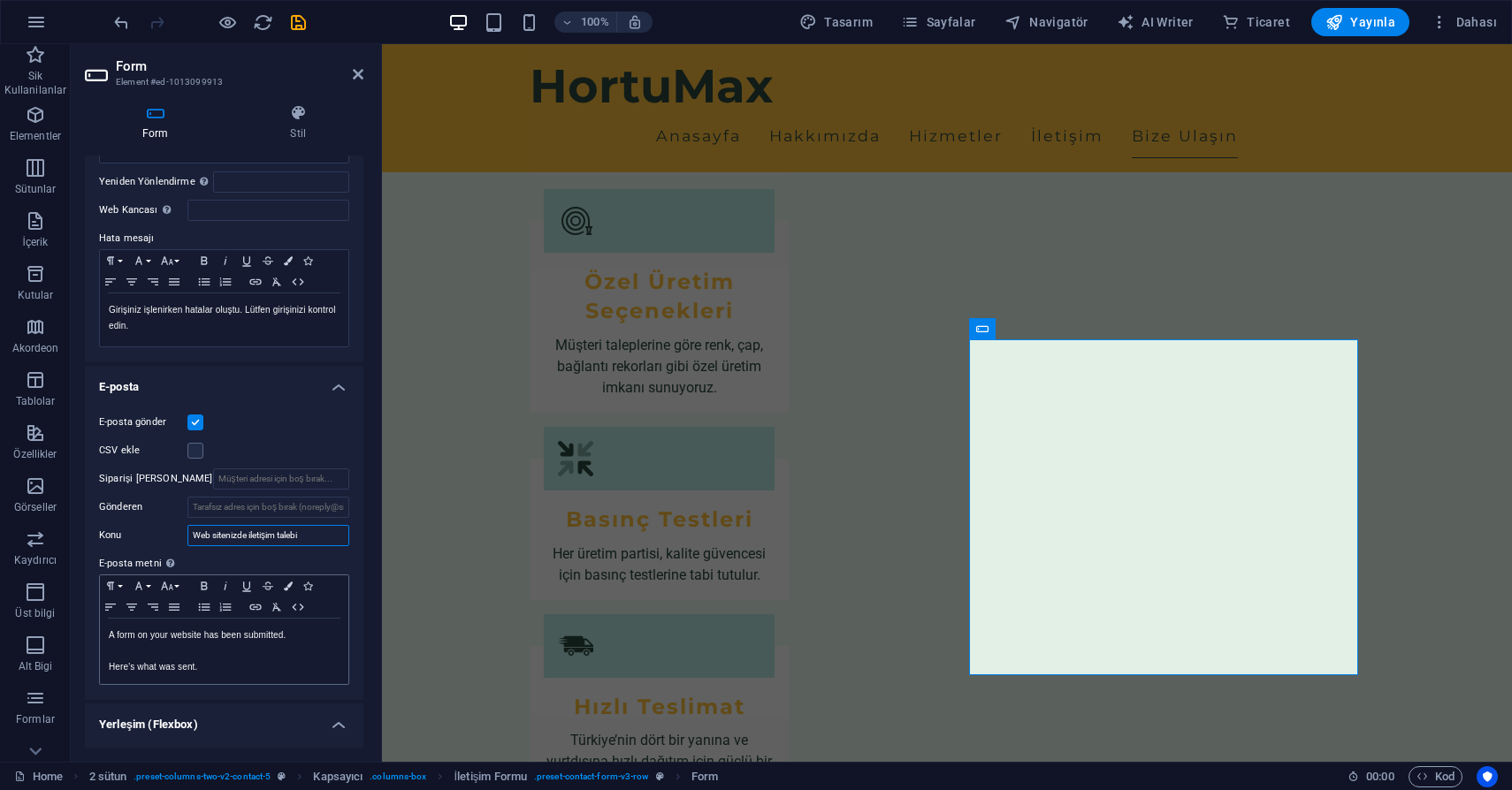
scroll to position [273, 0]
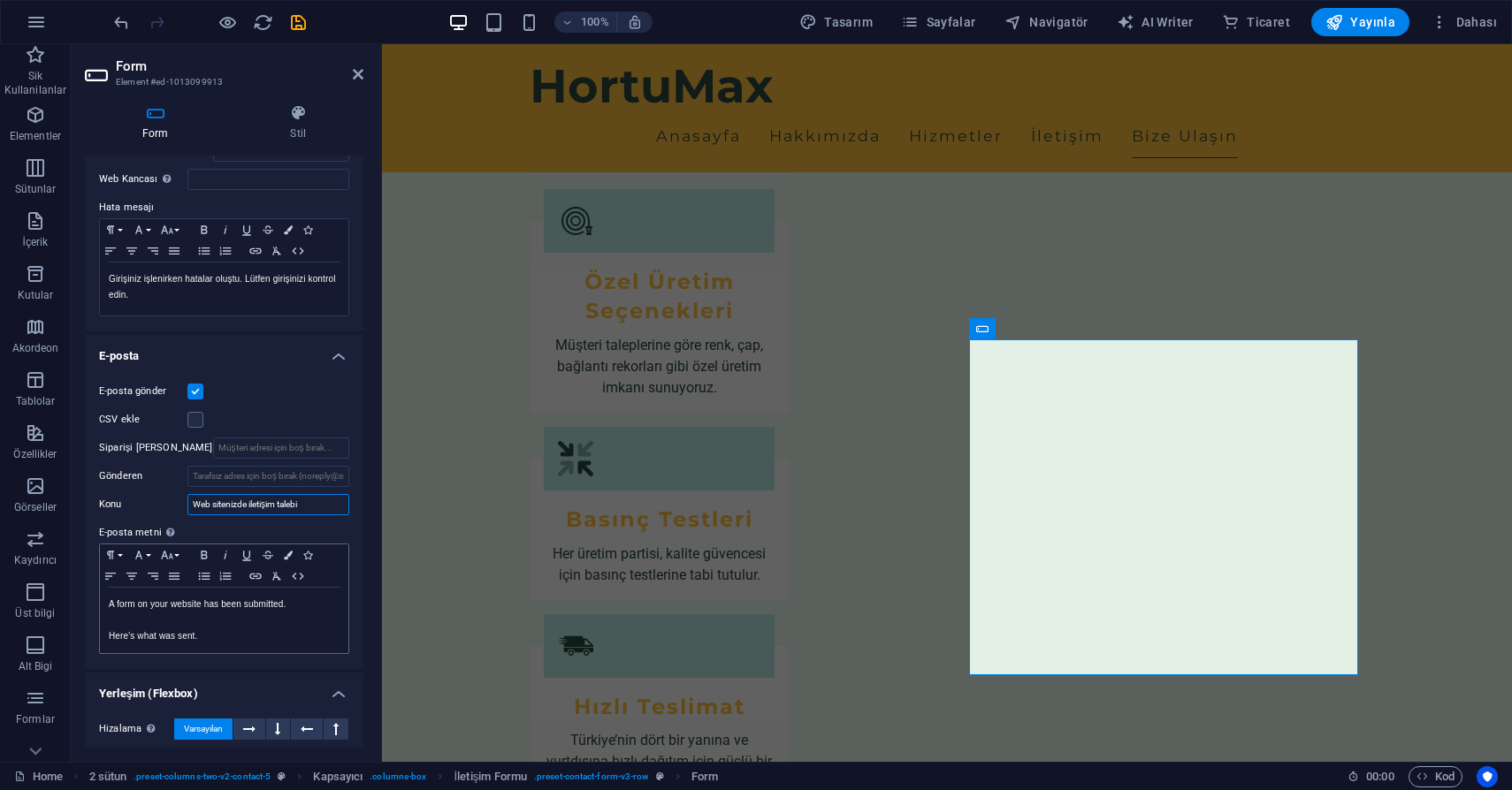
type input "Web sitenizde iletişim talebi"
drag, startPoint x: 266, startPoint y: 633, endPoint x: 62, endPoint y: 582, distance: 210.3
click at [62, 582] on section "Sik Kullanilanlar Elementler Sütunlar İçerik Kutular Akordeon Tablolar Özellikl…" at bounding box center [756, 403] width 1512 height 718
copy div "A form on your website has been submitted. Here's what was sent."
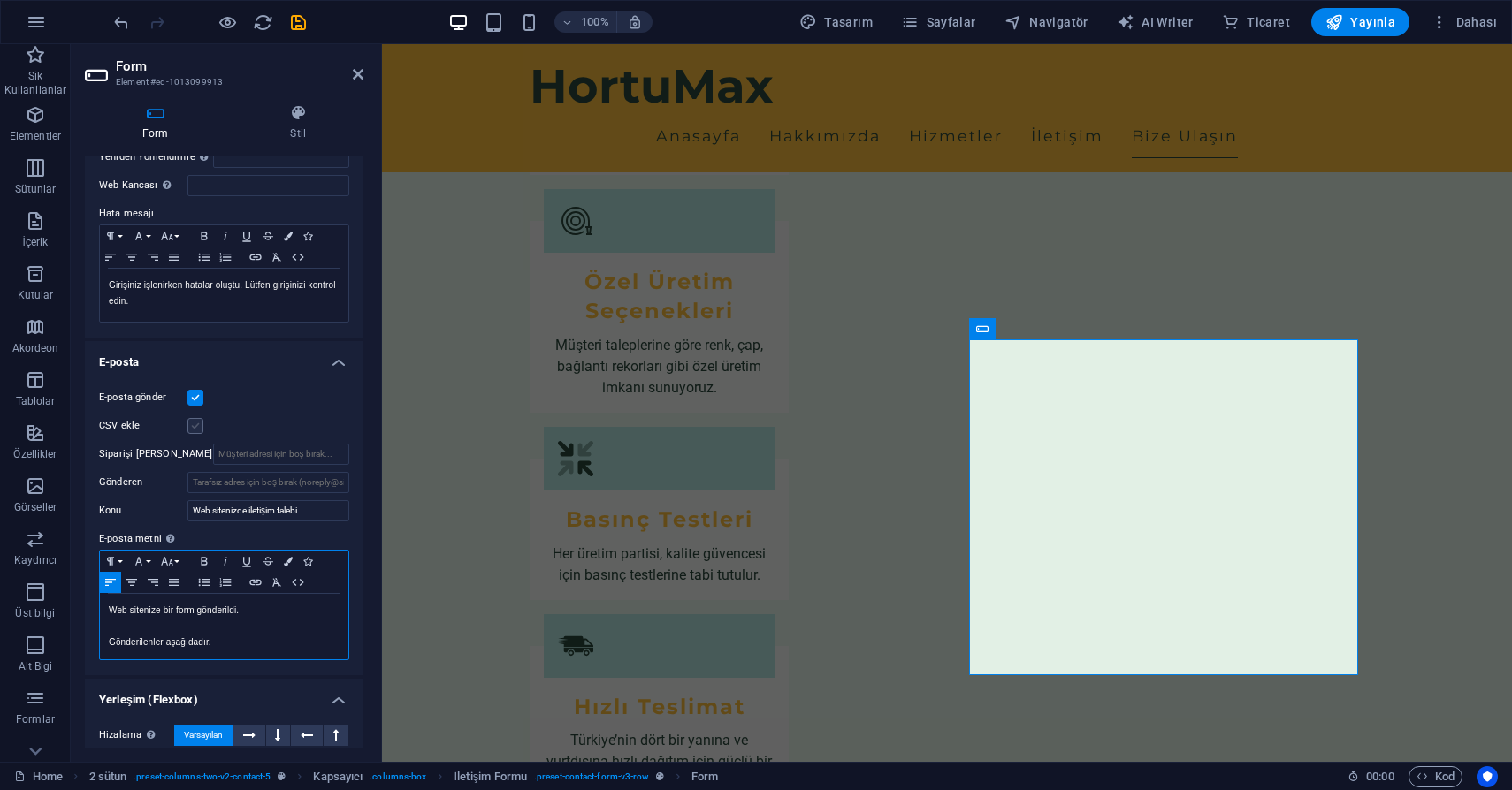
scroll to position [279, 0]
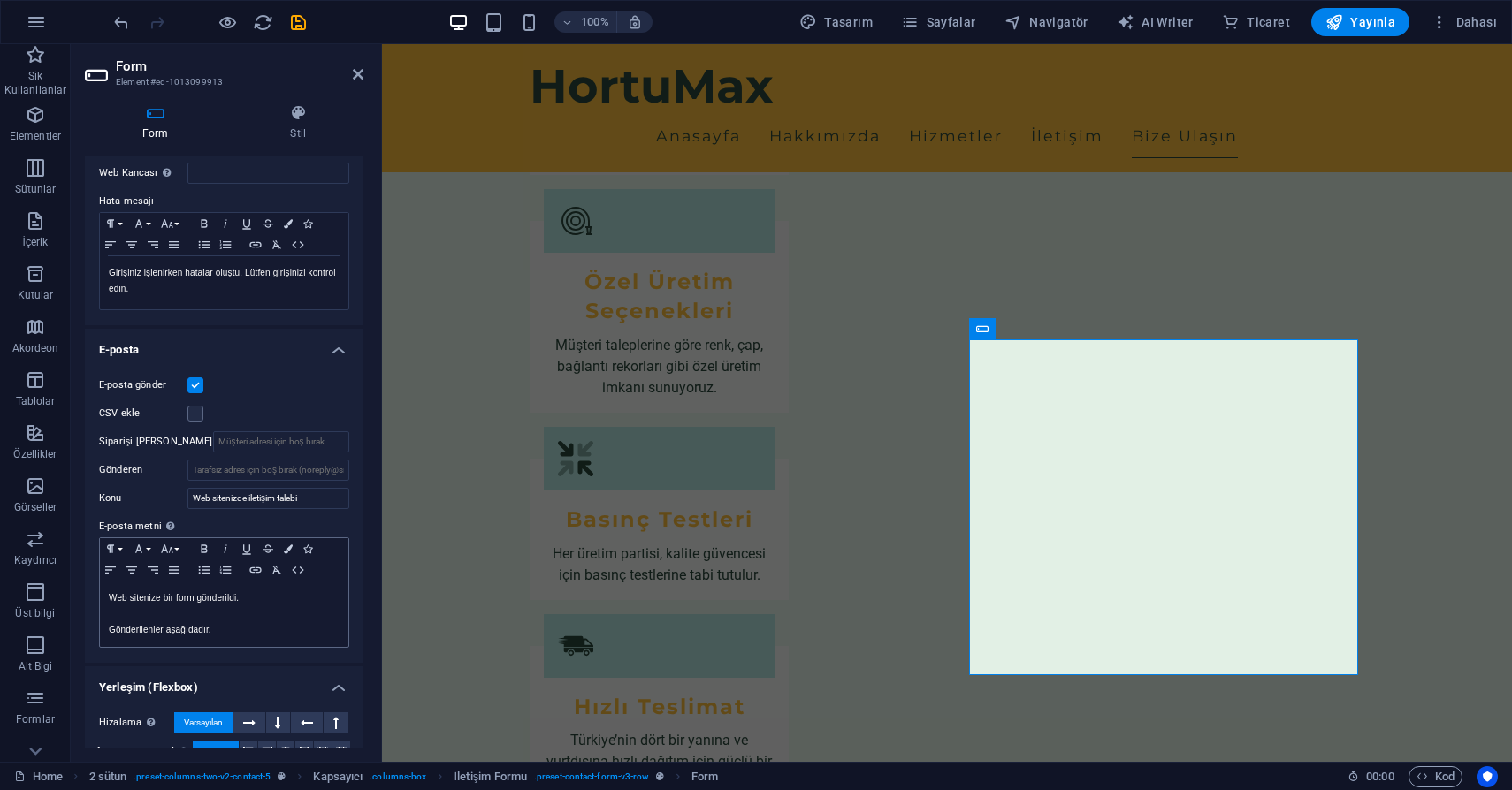
click at [198, 385] on label at bounding box center [195, 385] width 16 height 16
click at [0, 0] on input "E-posta gönder" at bounding box center [0, 0] width 0 height 0
click at [198, 385] on label at bounding box center [195, 385] width 16 height 16
click at [0, 0] on input "E-posta gönder" at bounding box center [0, 0] width 0 height 0
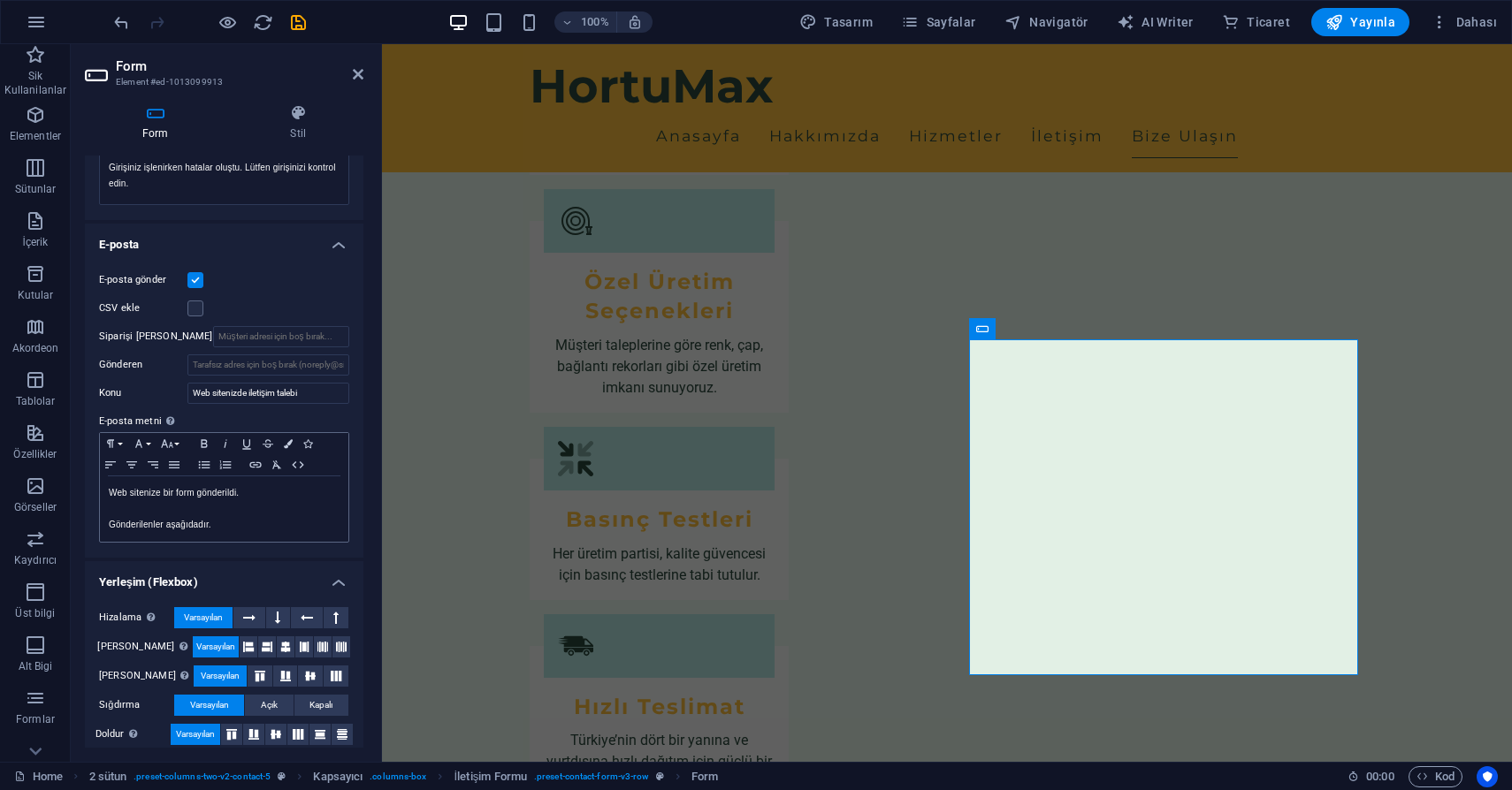
scroll to position [382, 0]
click at [196, 311] on label at bounding box center [195, 310] width 16 height 16
click at [0, 0] on input "CSV ekle" at bounding box center [0, 0] width 0 height 0
click at [196, 311] on label at bounding box center [195, 310] width 16 height 16
click at [0, 0] on input "CSV ekle" at bounding box center [0, 0] width 0 height 0
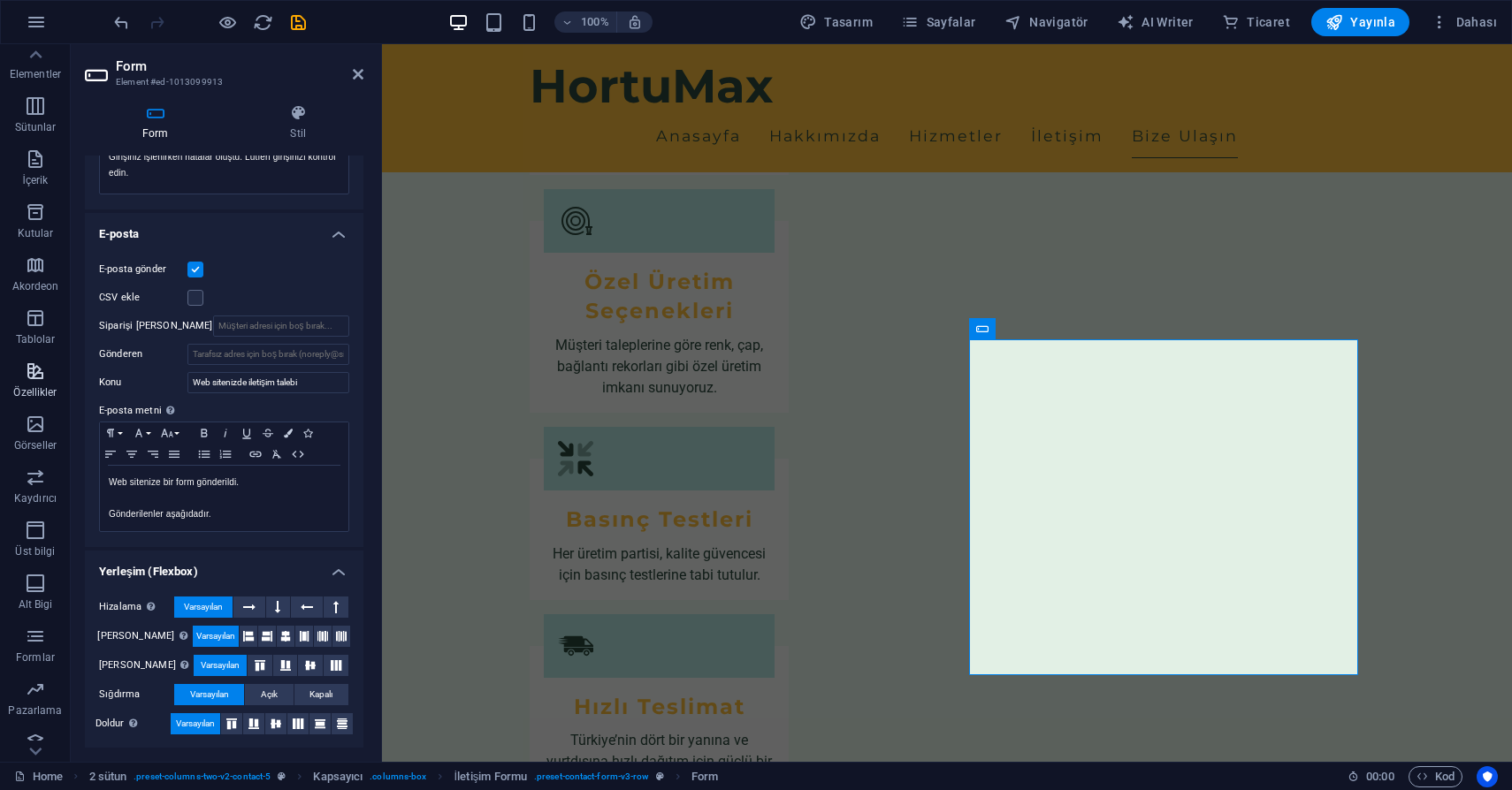
scroll to position [131, 0]
click at [35, 562] on icon "button" at bounding box center [35, 567] width 21 height 21
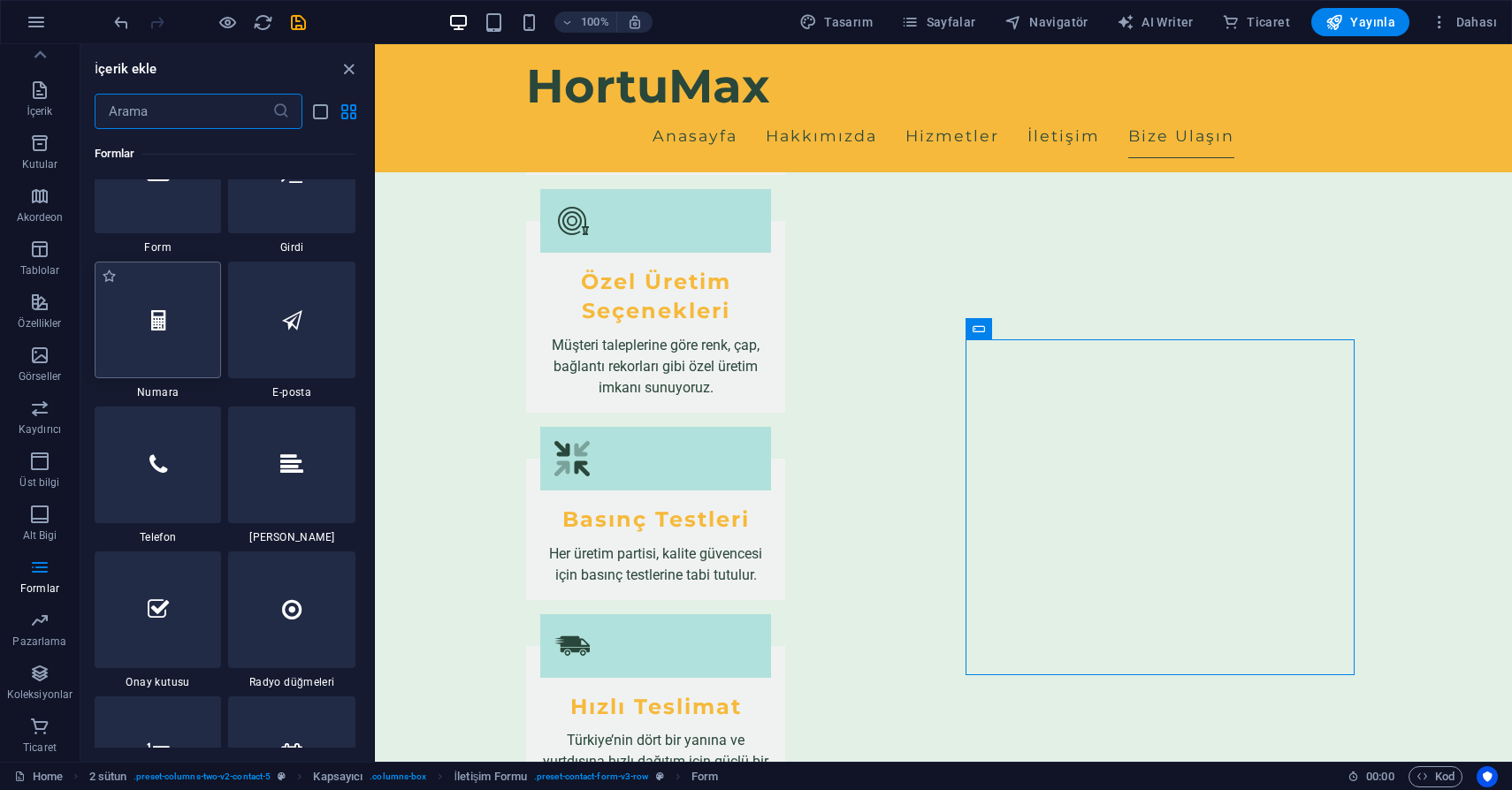
scroll to position [13405, 0]
click at [269, 331] on div at bounding box center [292, 318] width 127 height 117
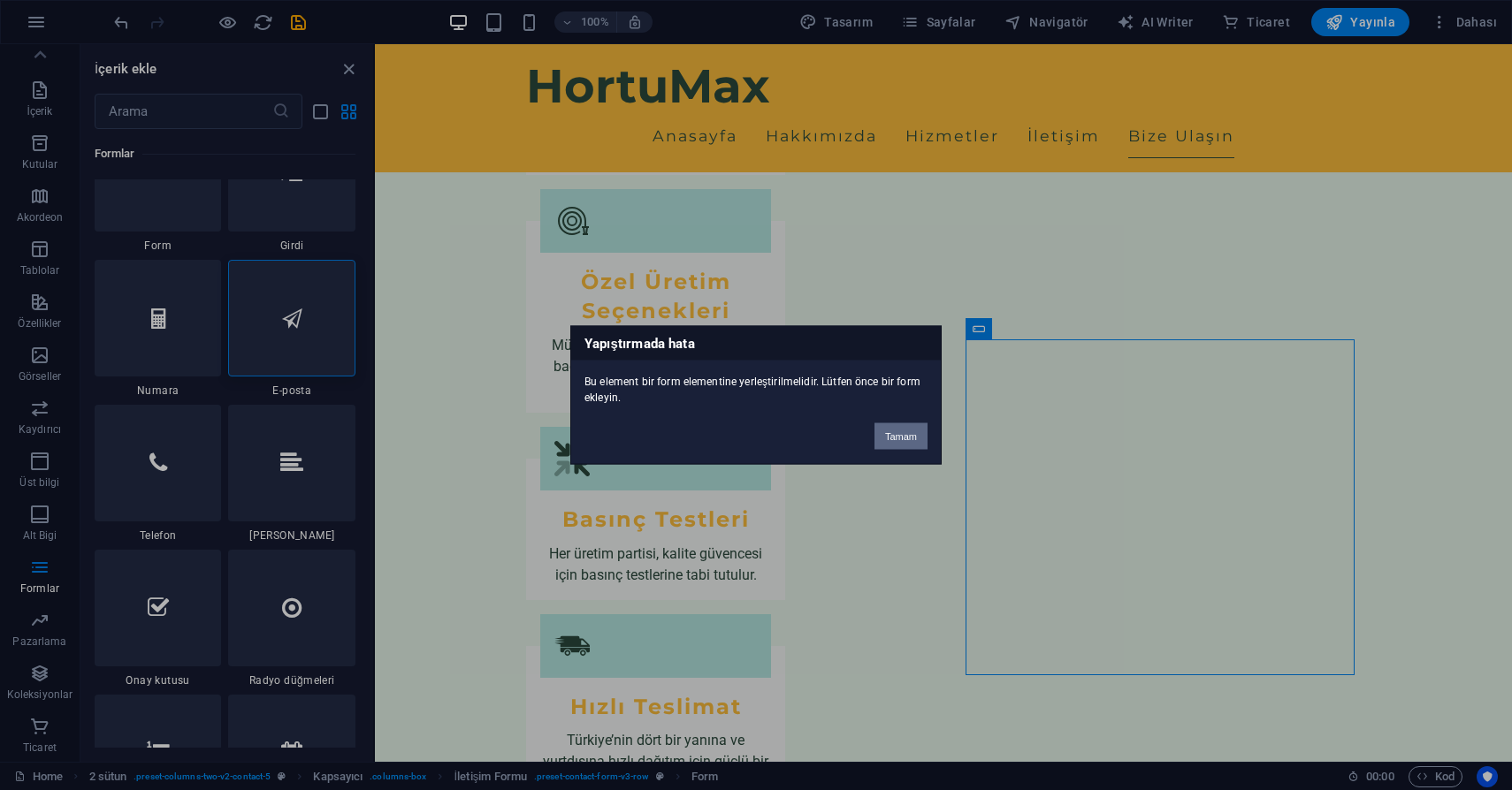
click at [894, 433] on button "Tamam" at bounding box center [900, 437] width 53 height 26
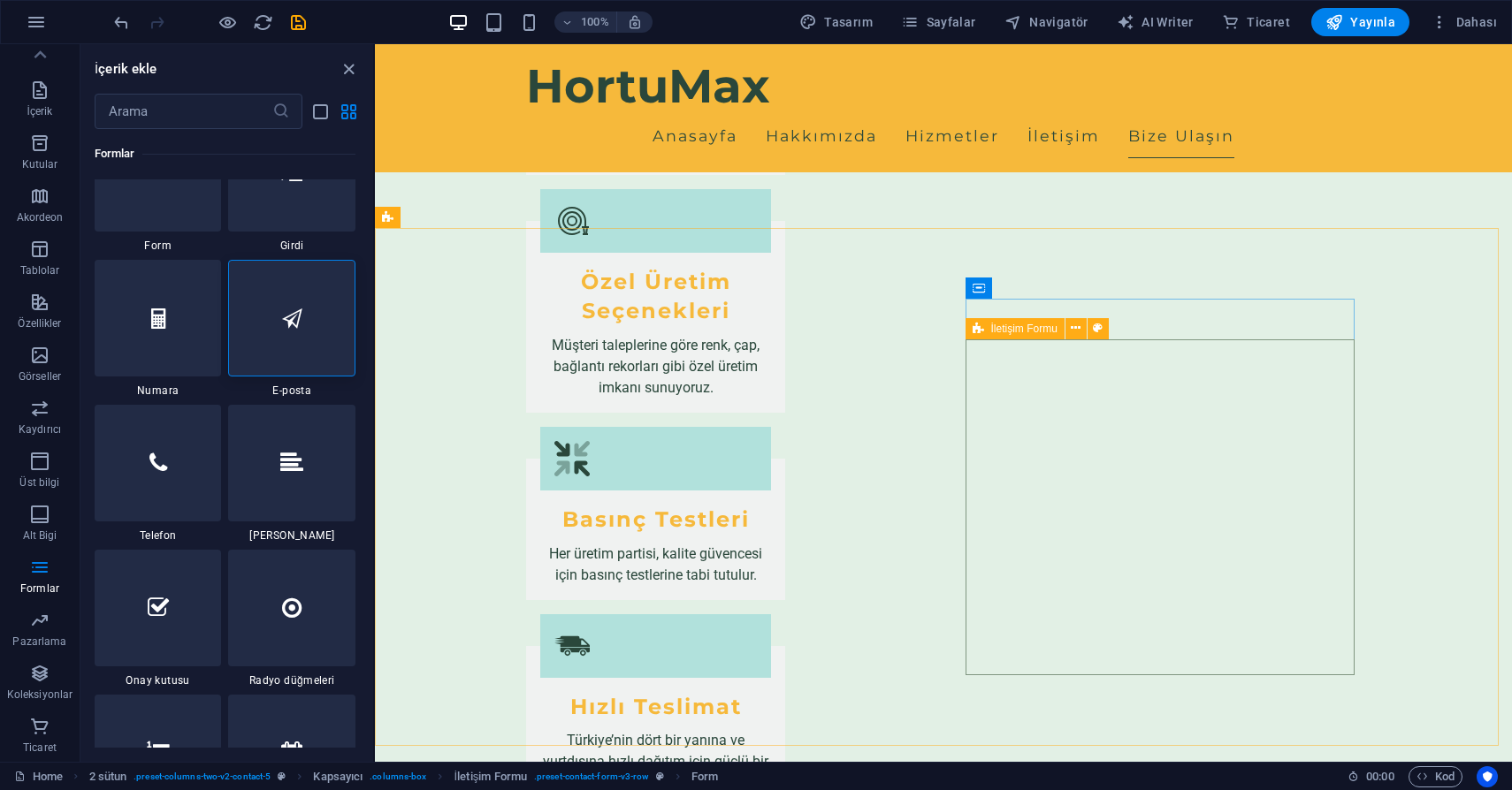
click at [1022, 324] on span "İletişim Formu" at bounding box center [1023, 328] width 66 height 10
click at [300, 301] on div at bounding box center [292, 318] width 127 height 117
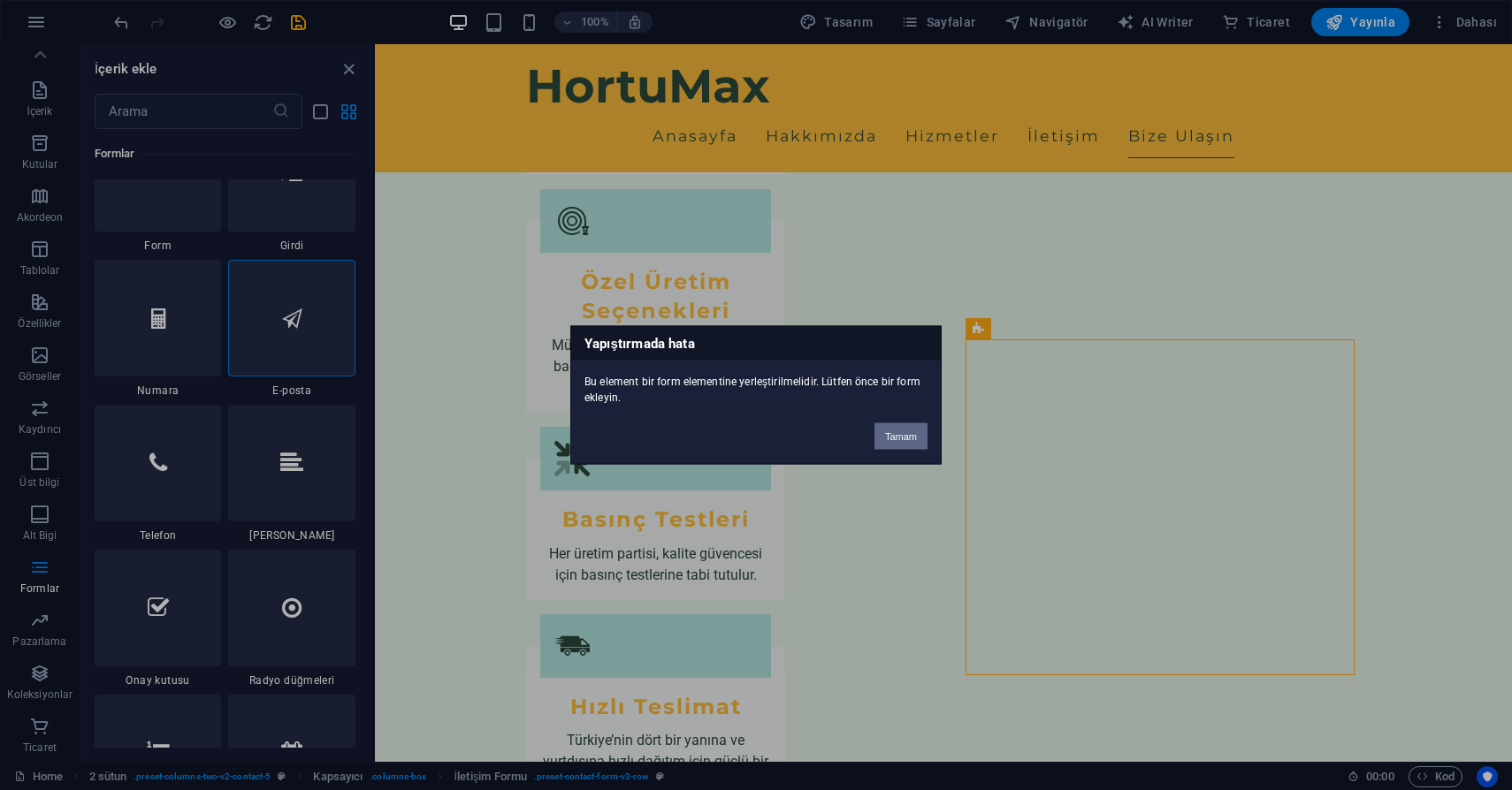
drag, startPoint x: 896, startPoint y: 437, endPoint x: 522, endPoint y: 392, distance: 376.7
click at [896, 436] on button "Tamam" at bounding box center [900, 437] width 53 height 26
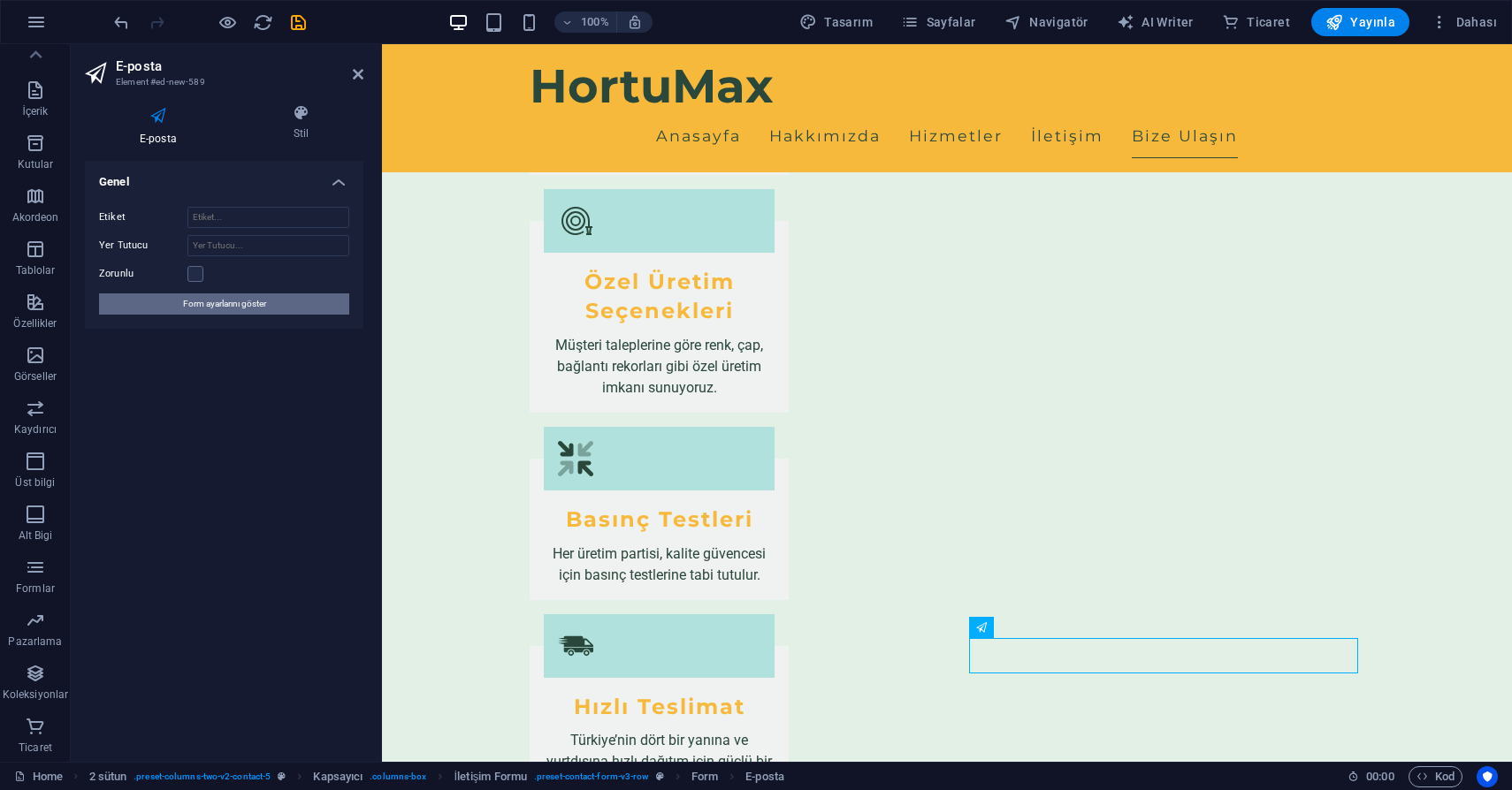
click at [222, 303] on span "Form ayarlarını göster" at bounding box center [224, 304] width 83 height 21
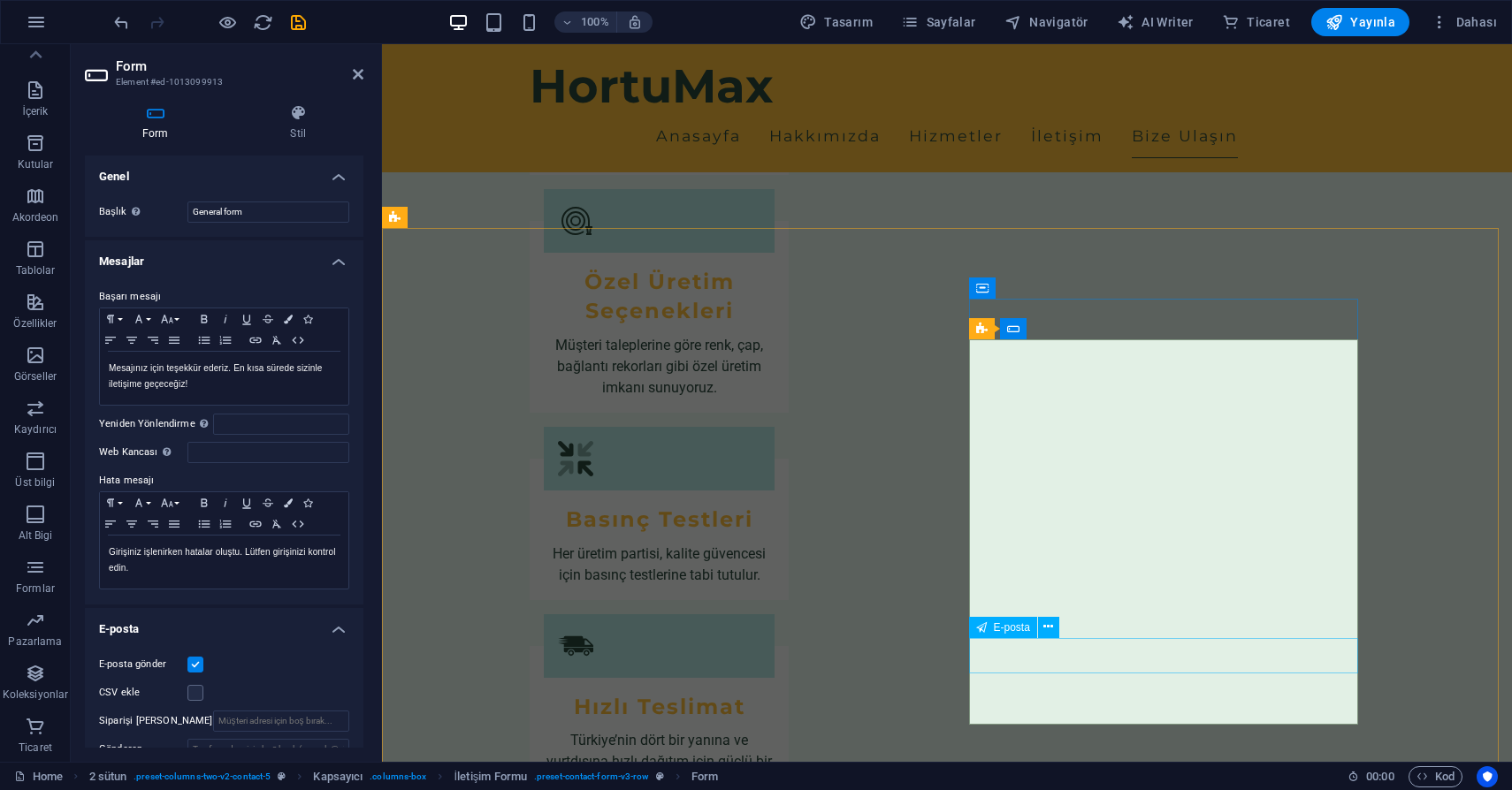
click at [1052, 632] on icon at bounding box center [1047, 627] width 9 height 19
click at [1046, 626] on icon at bounding box center [1047, 627] width 9 height 19
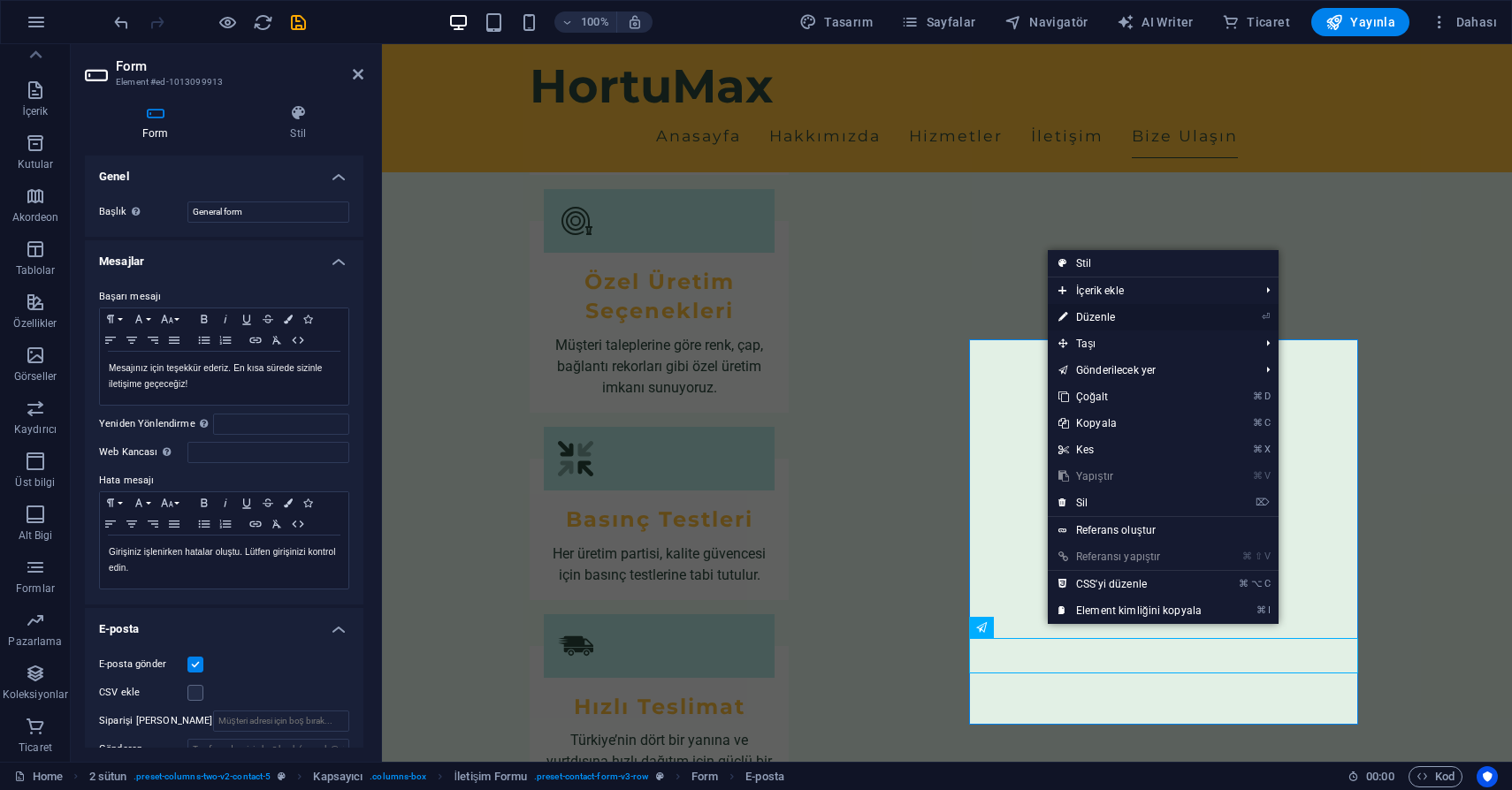
click at [1103, 312] on link "⏎ Düzenle" at bounding box center [1130, 317] width 164 height 26
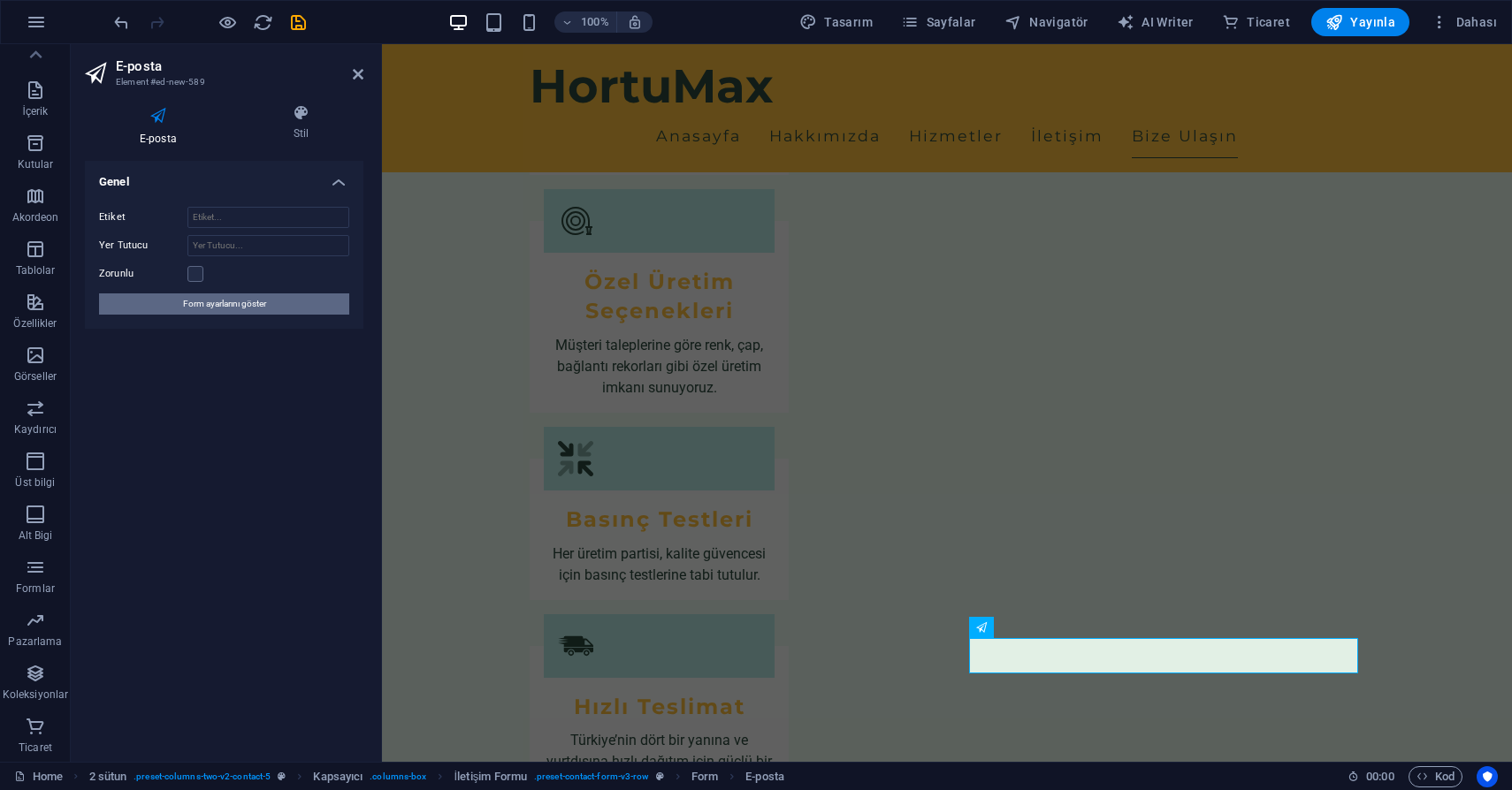
click at [211, 304] on span "Form ayarlarını göster" at bounding box center [224, 304] width 83 height 21
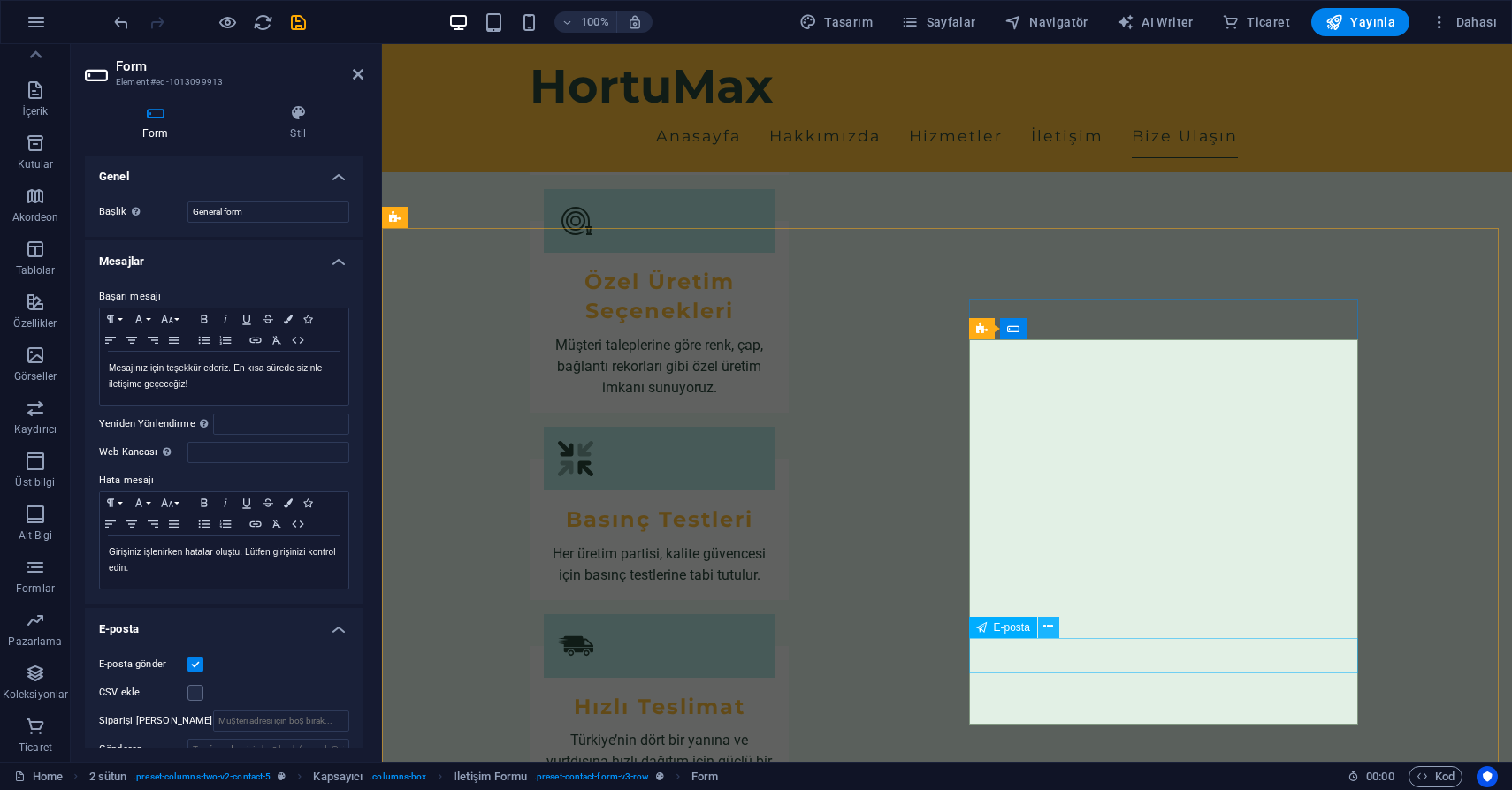
click at [1048, 623] on icon at bounding box center [1047, 627] width 9 height 19
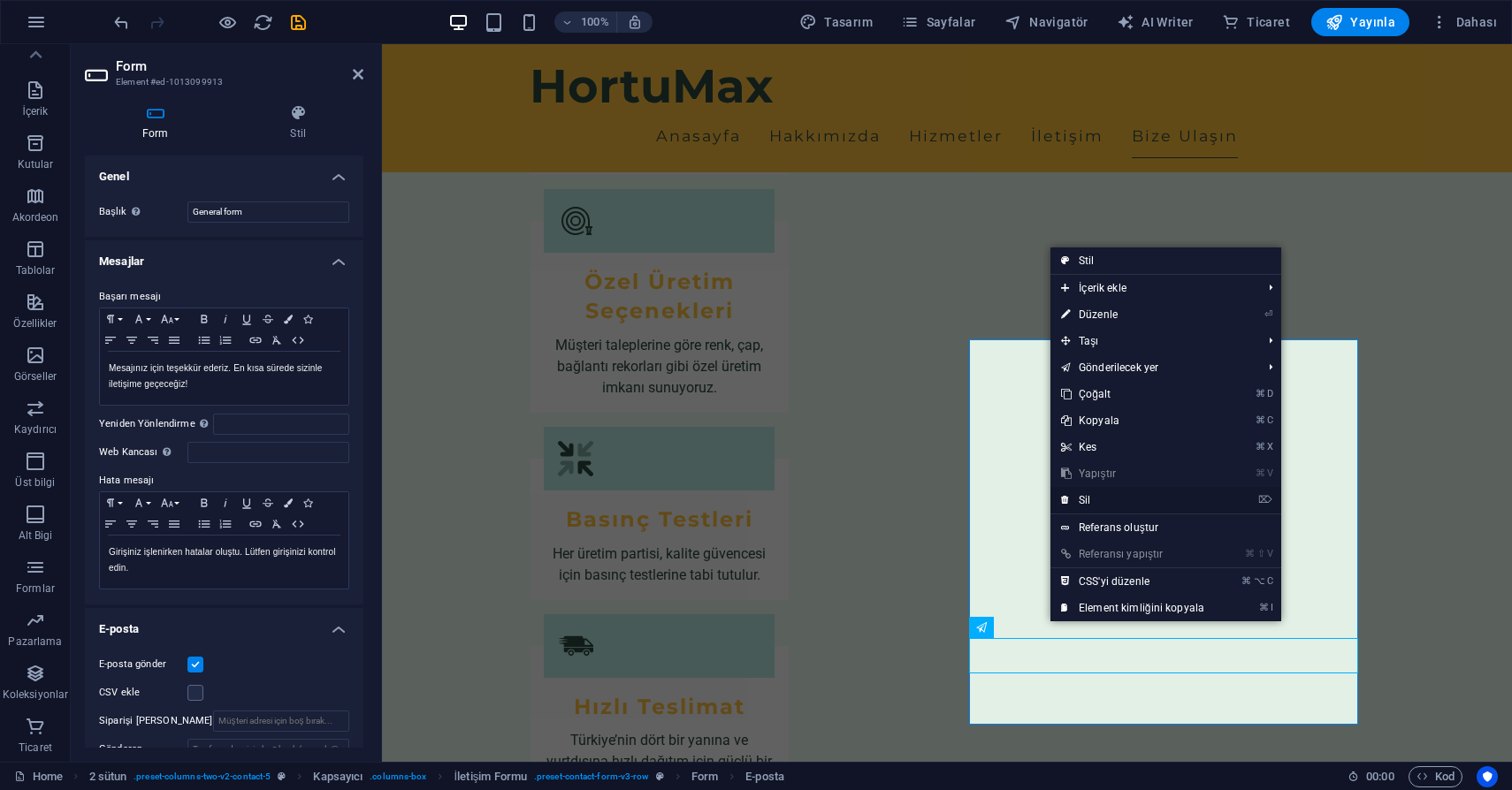
click at [1090, 507] on link "⌦ Sil" at bounding box center [1132, 500] width 164 height 26
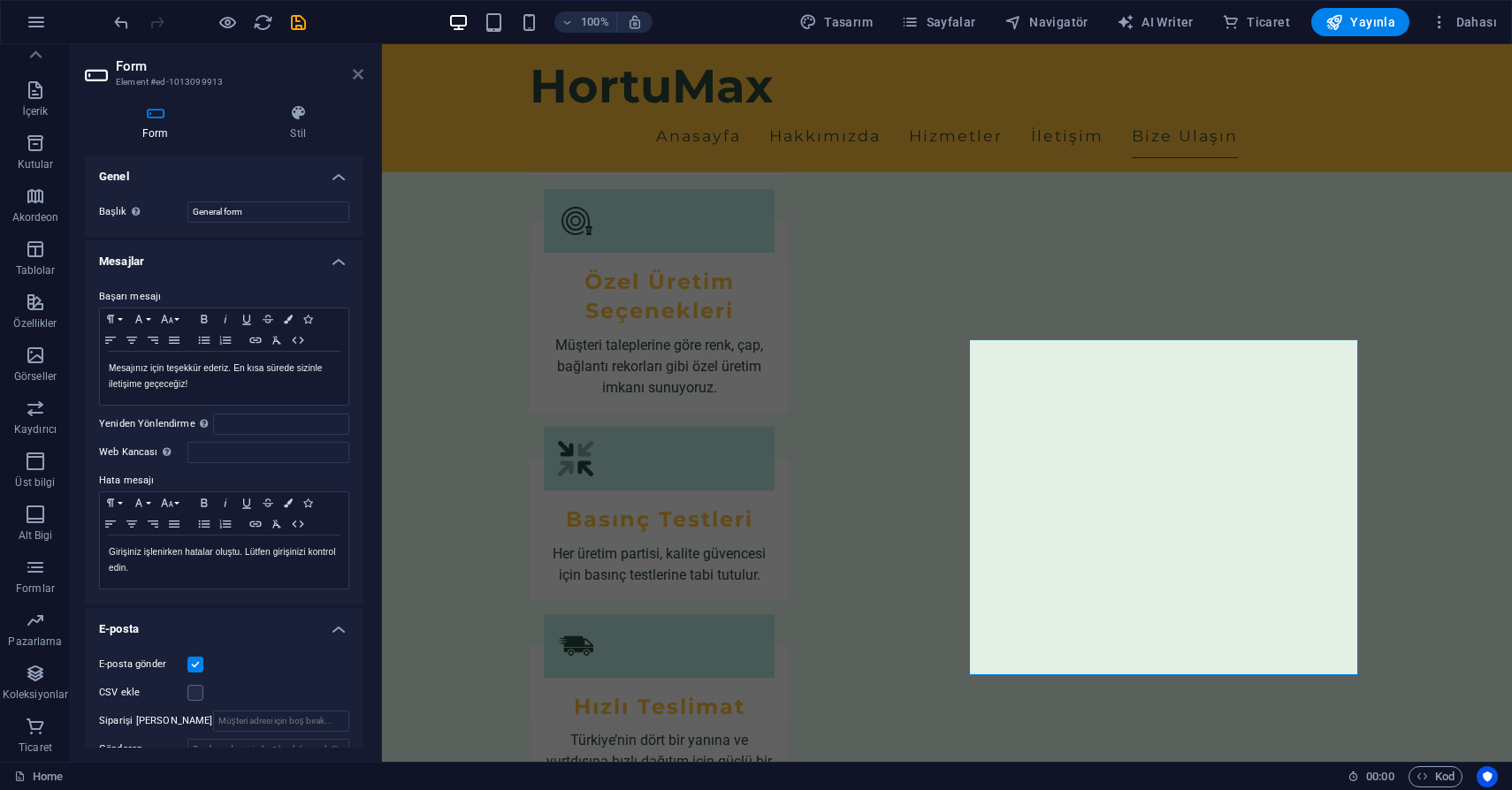
drag, startPoint x: 360, startPoint y: 76, endPoint x: 270, endPoint y: 52, distance: 93.1
click at [360, 76] on icon at bounding box center [357, 74] width 10 height 14
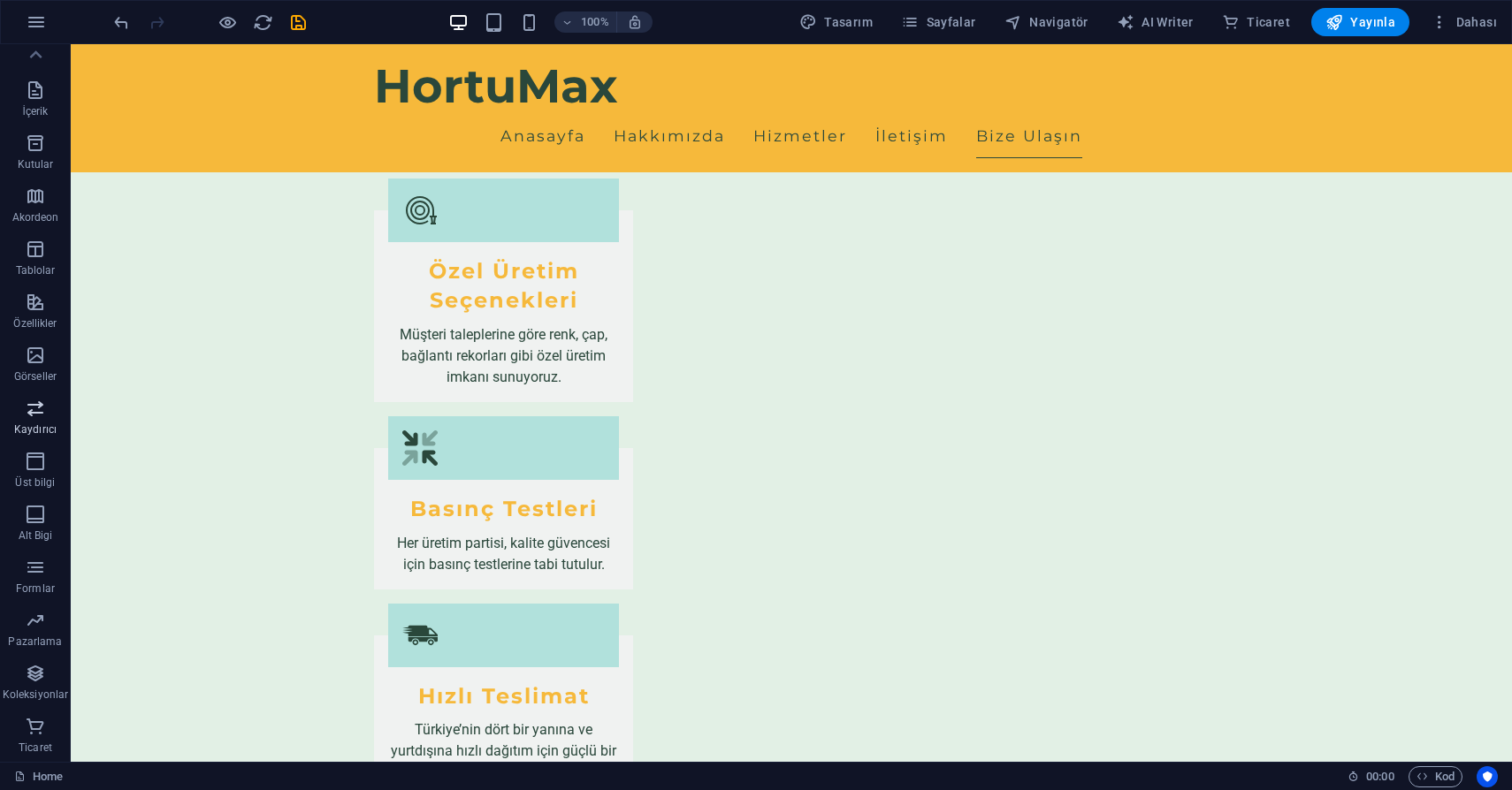
scroll to position [128, 0]
click at [35, 572] on icon "button" at bounding box center [35, 570] width 21 height 21
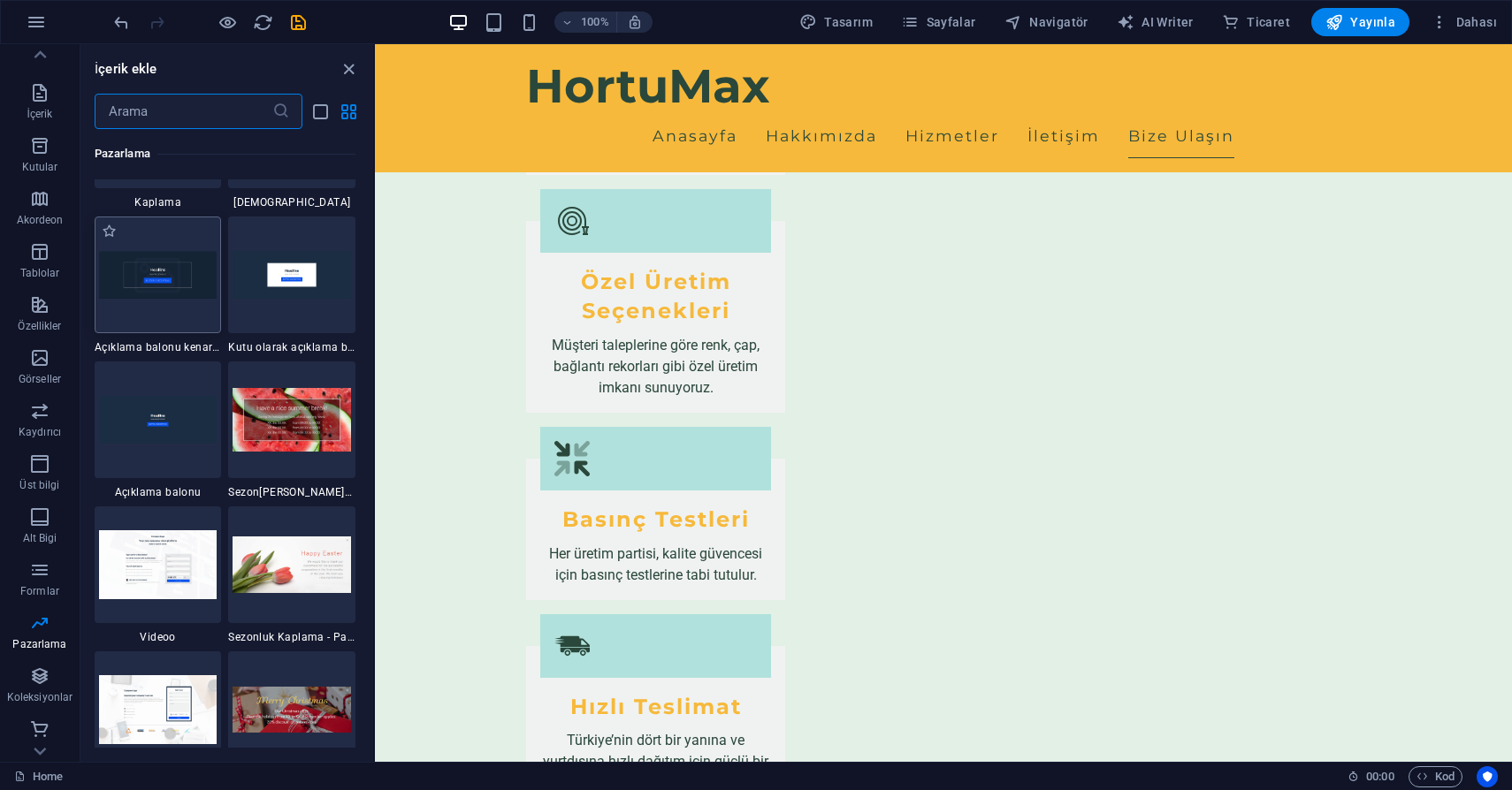
scroll to position [14505, 0]
click at [301, 577] on img at bounding box center [291, 565] width 118 height 57
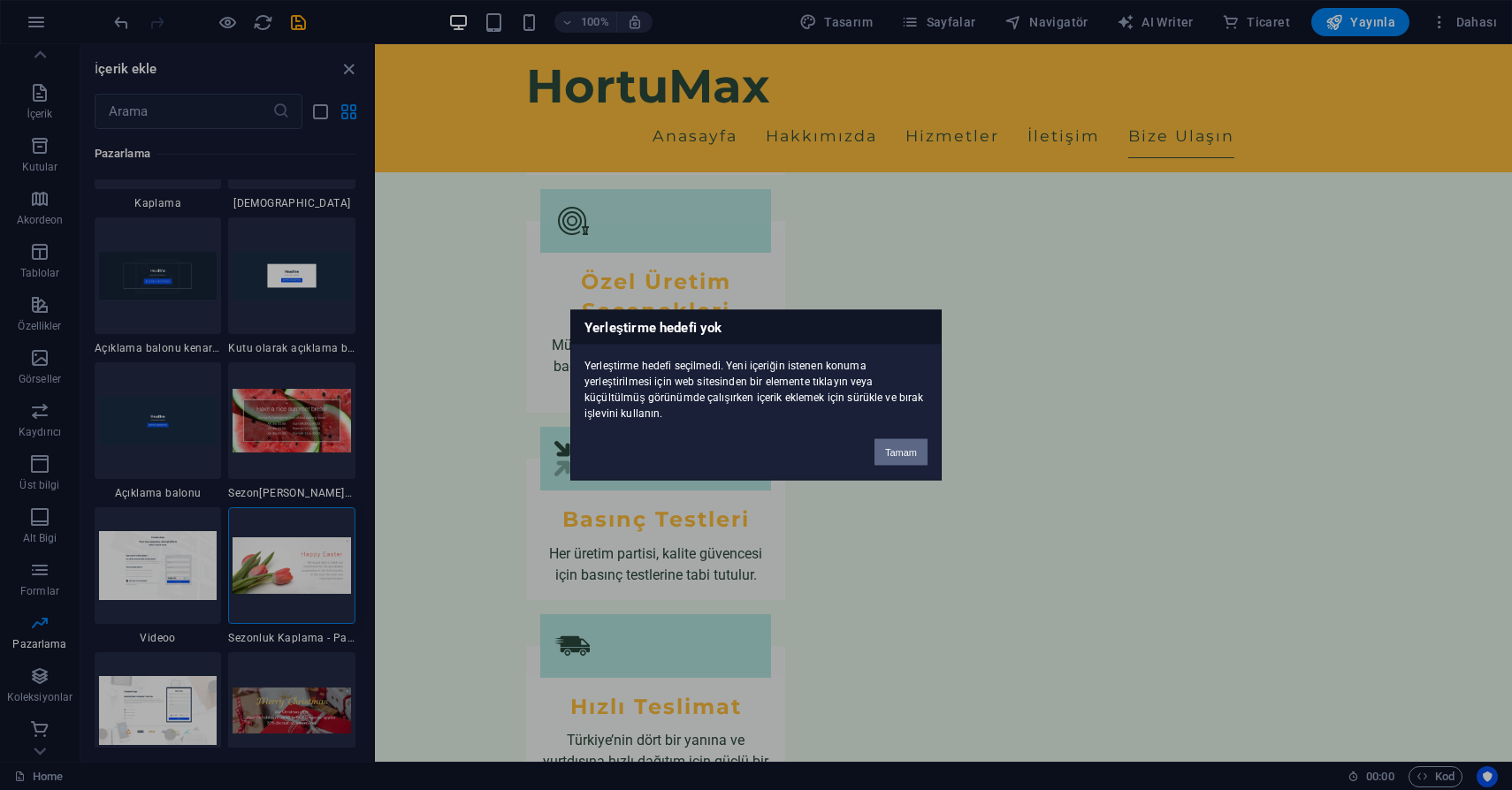
click at [909, 445] on button "Tamam" at bounding box center [900, 452] width 53 height 26
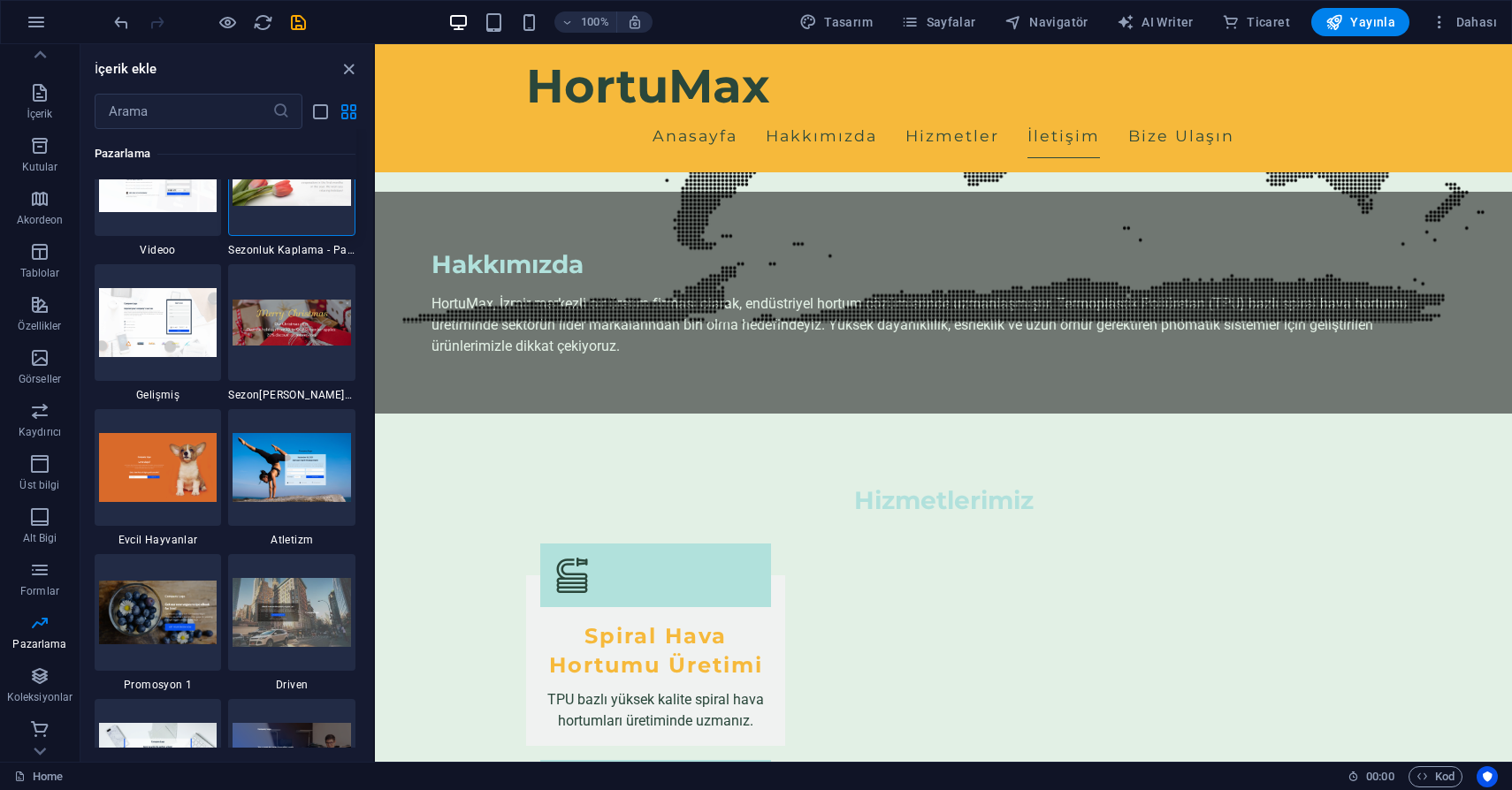
scroll to position [14892, 0]
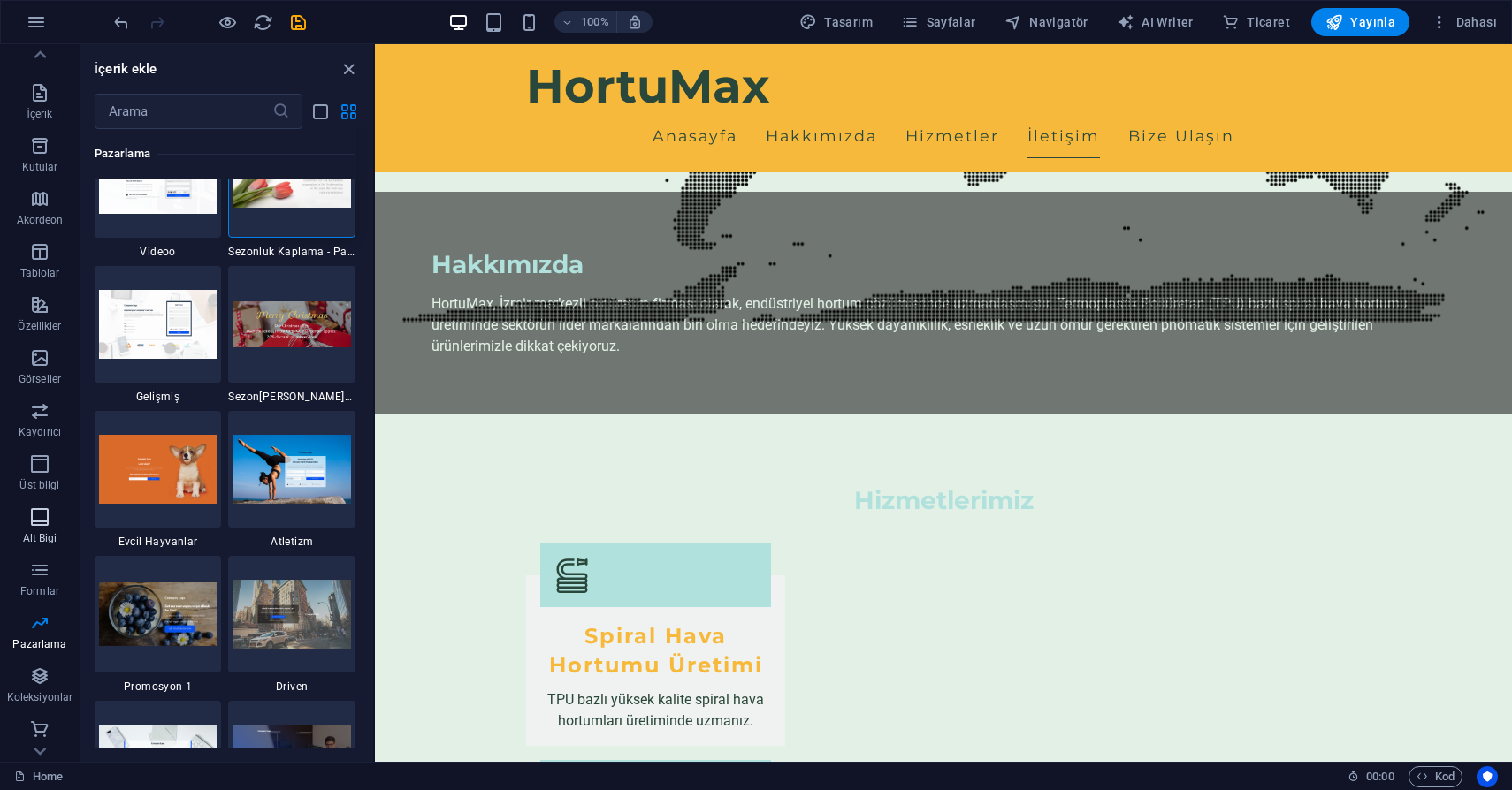
click at [32, 514] on icon "button" at bounding box center [39, 517] width 21 height 21
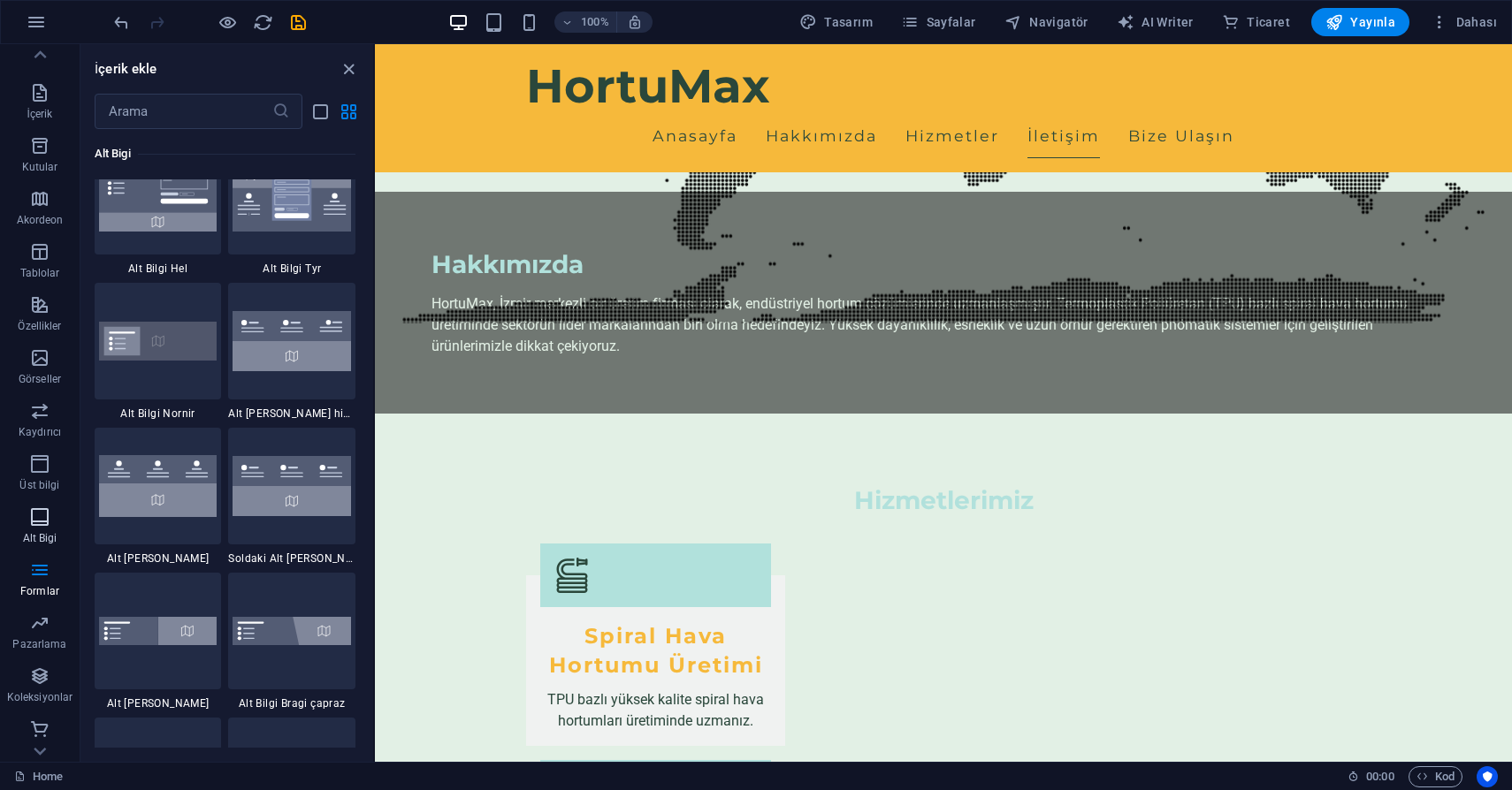
scroll to position [11703, 0]
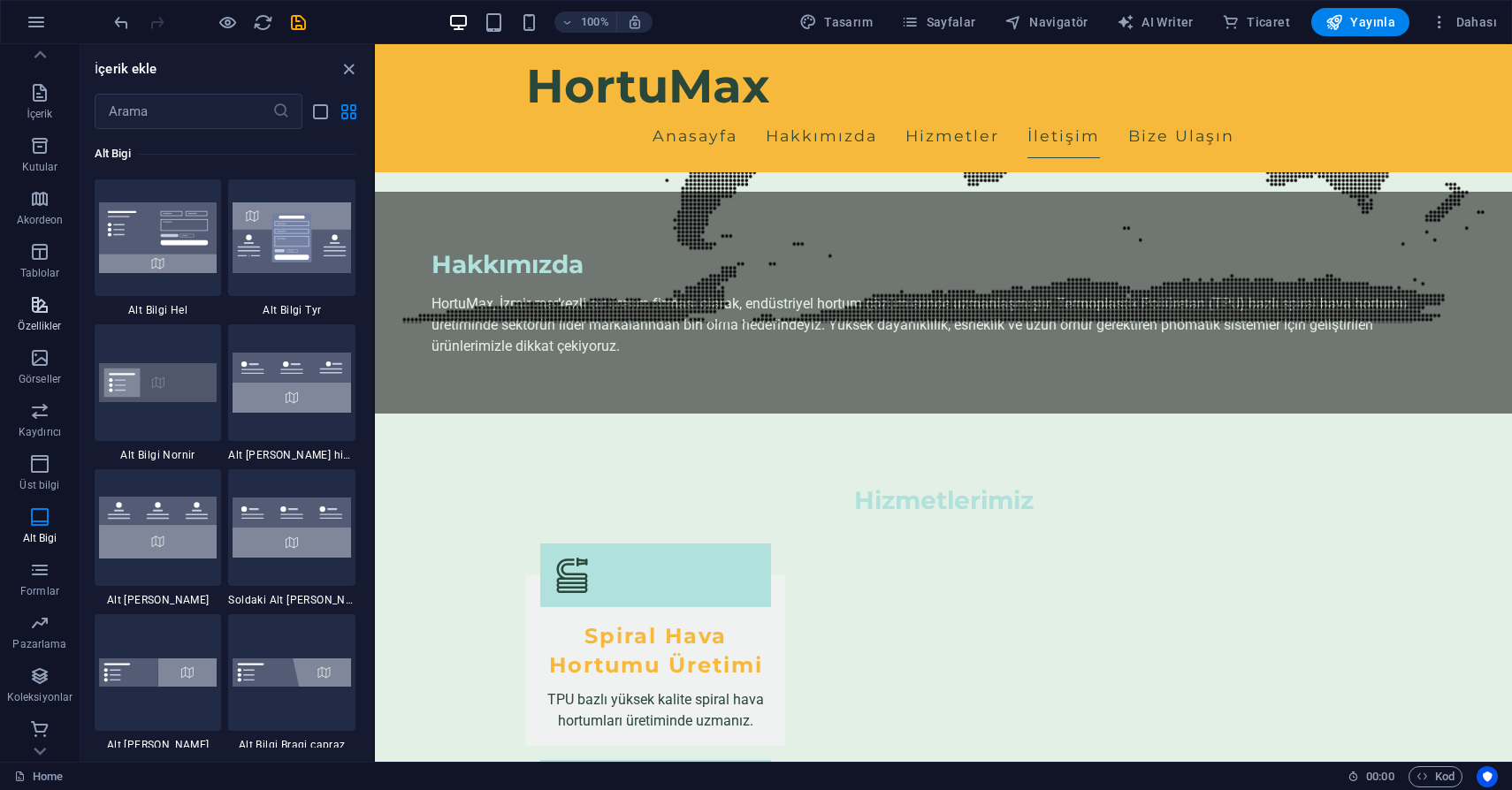
click at [35, 314] on span "Özellikler" at bounding box center [39, 315] width 79 height 42
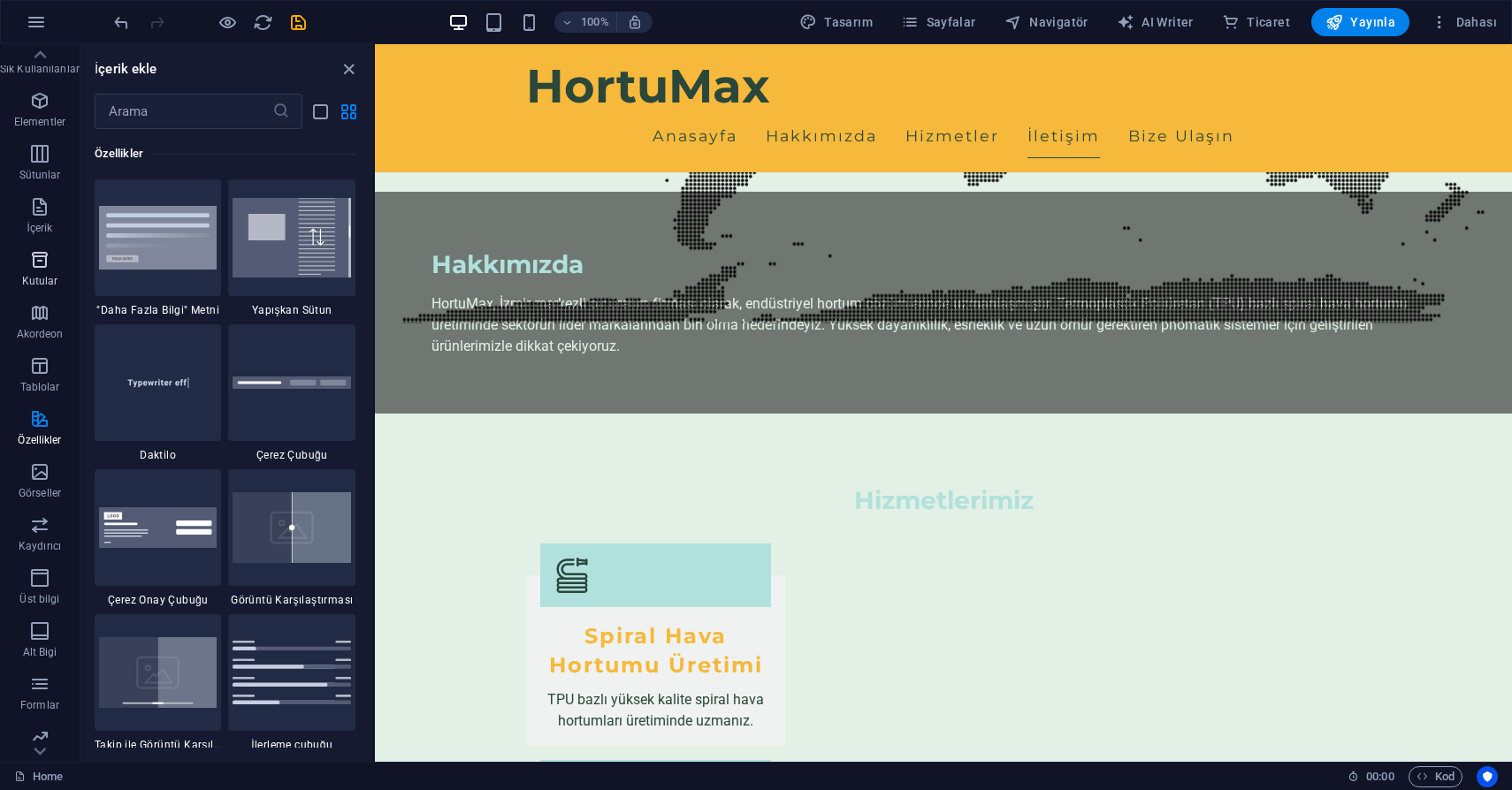
scroll to position [0, 0]
click at [32, 113] on icon "button" at bounding box center [39, 115] width 21 height 21
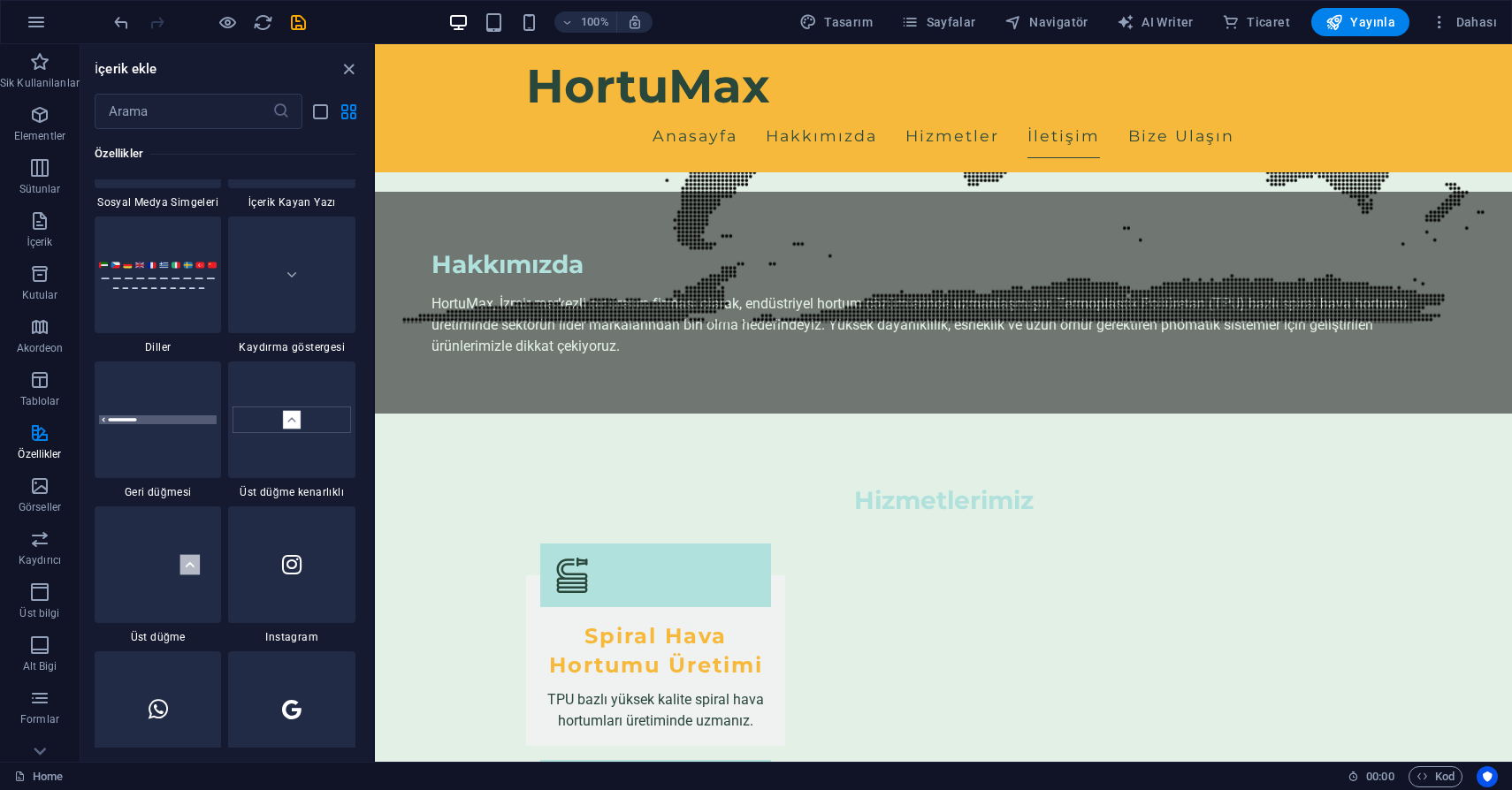
scroll to position [8139, 0]
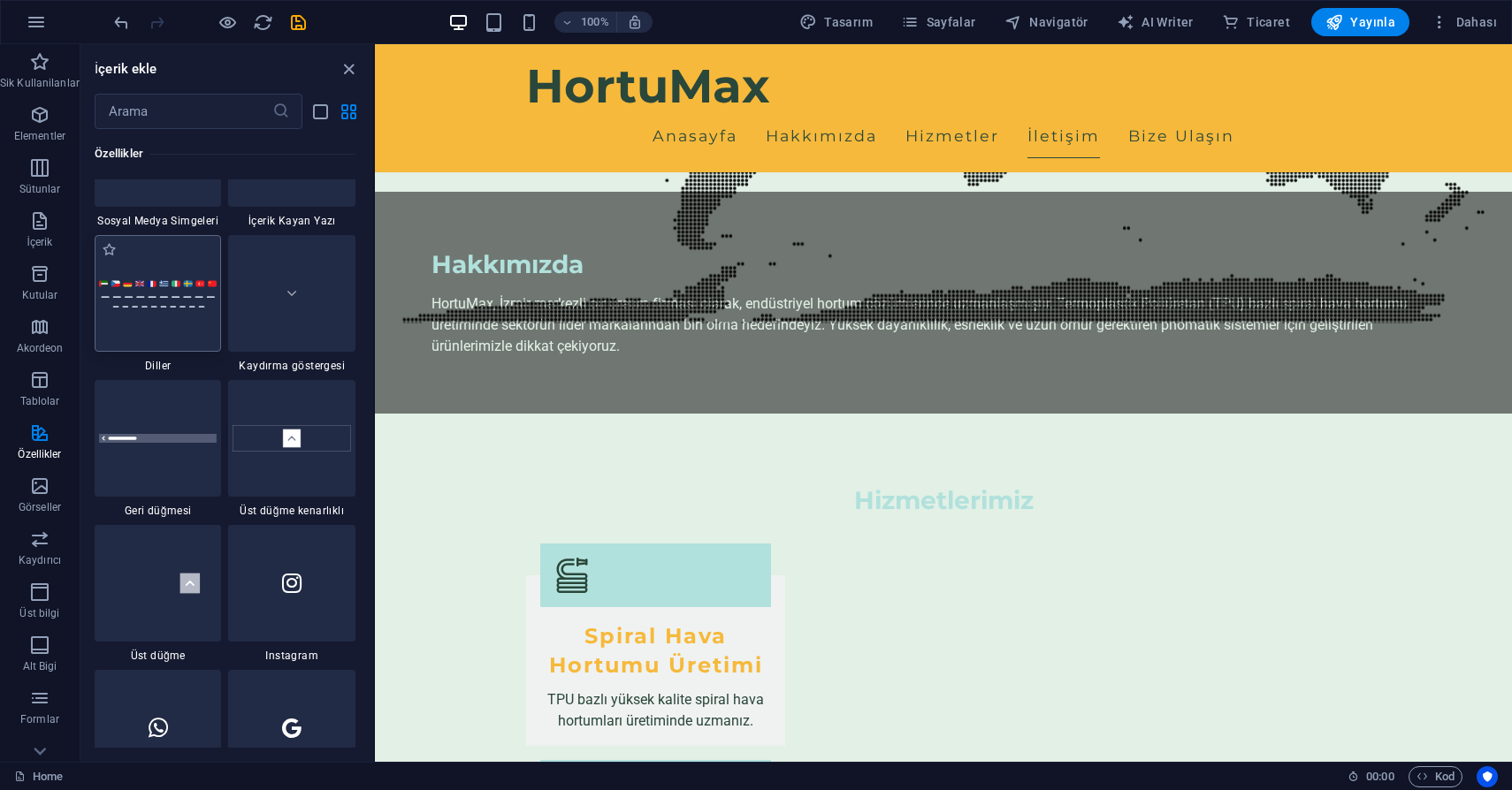
click at [128, 309] on div at bounding box center [158, 293] width 127 height 117
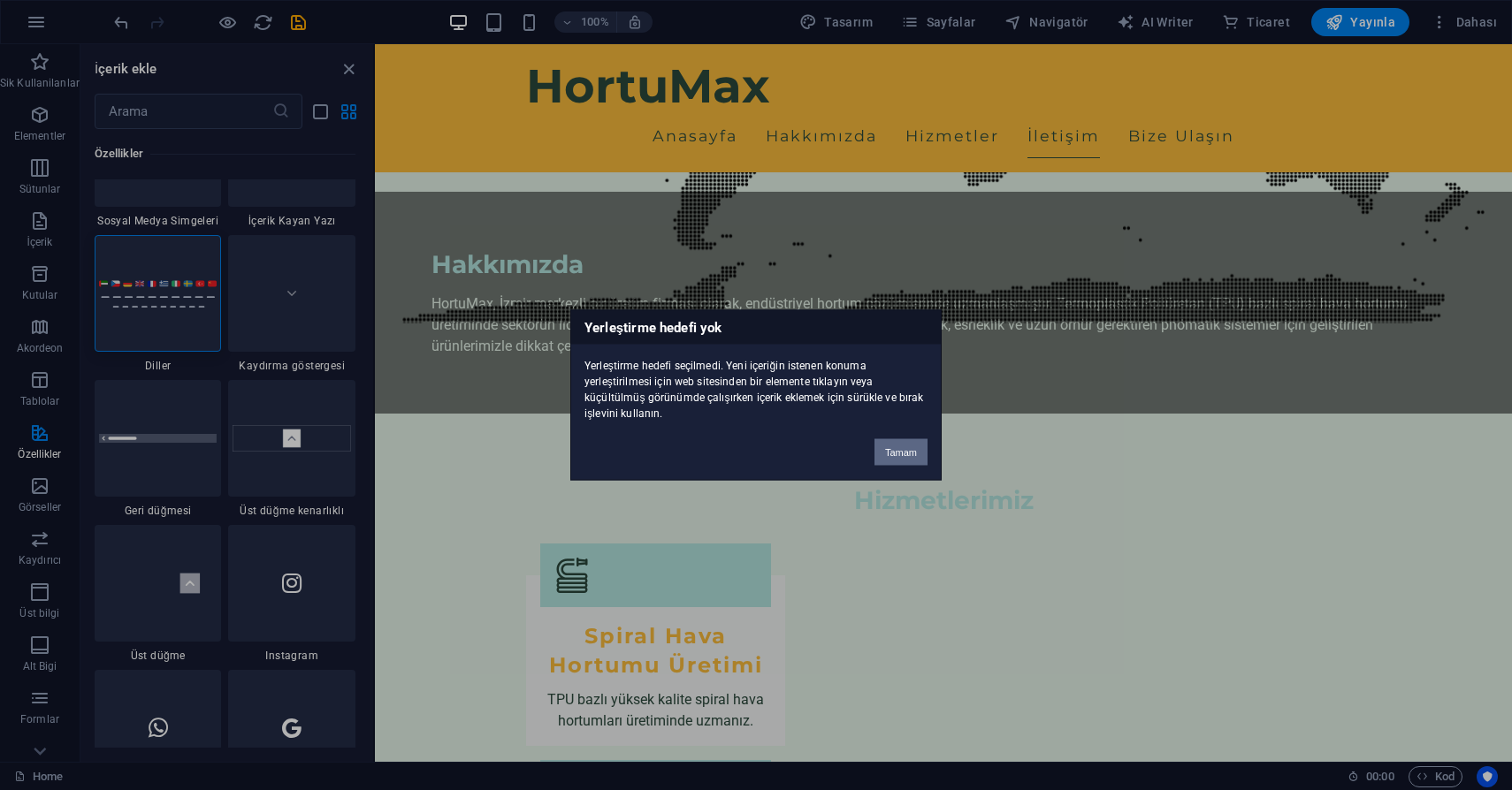
click at [914, 448] on button "Tamam" at bounding box center [900, 452] width 53 height 26
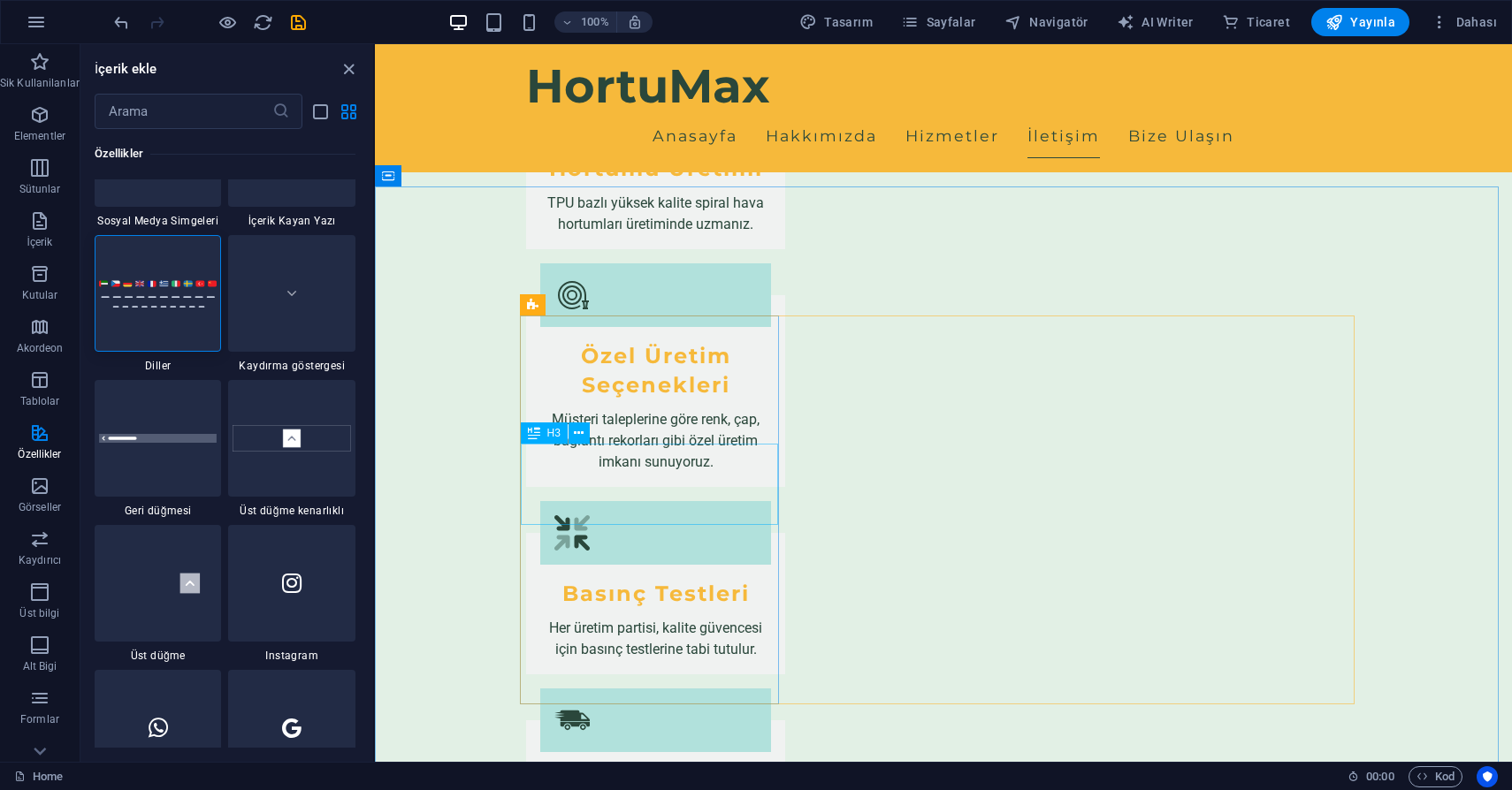
scroll to position [2380, 0]
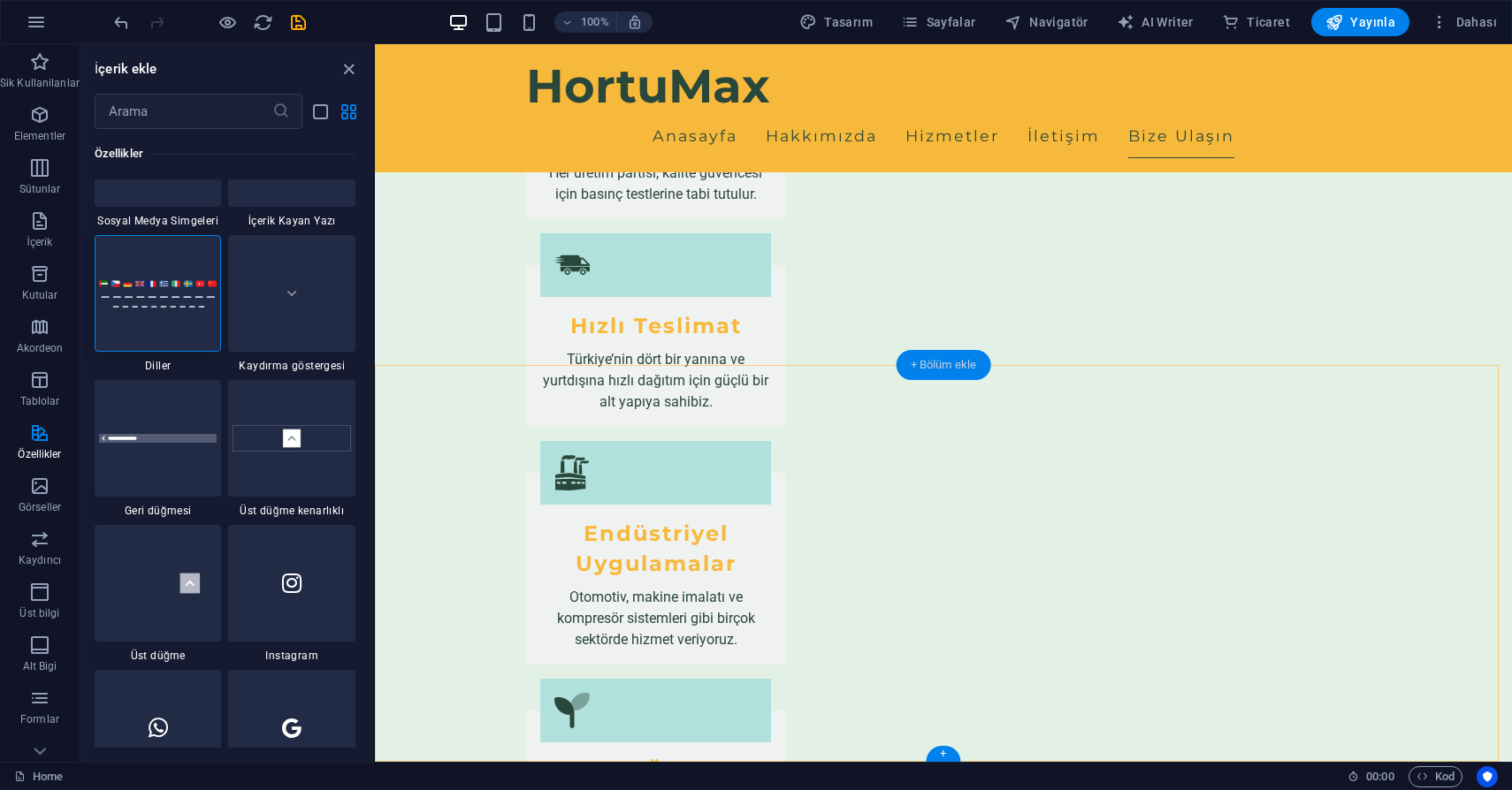
click at [956, 368] on div "+ Bölüm ekle" at bounding box center [943, 365] width 94 height 30
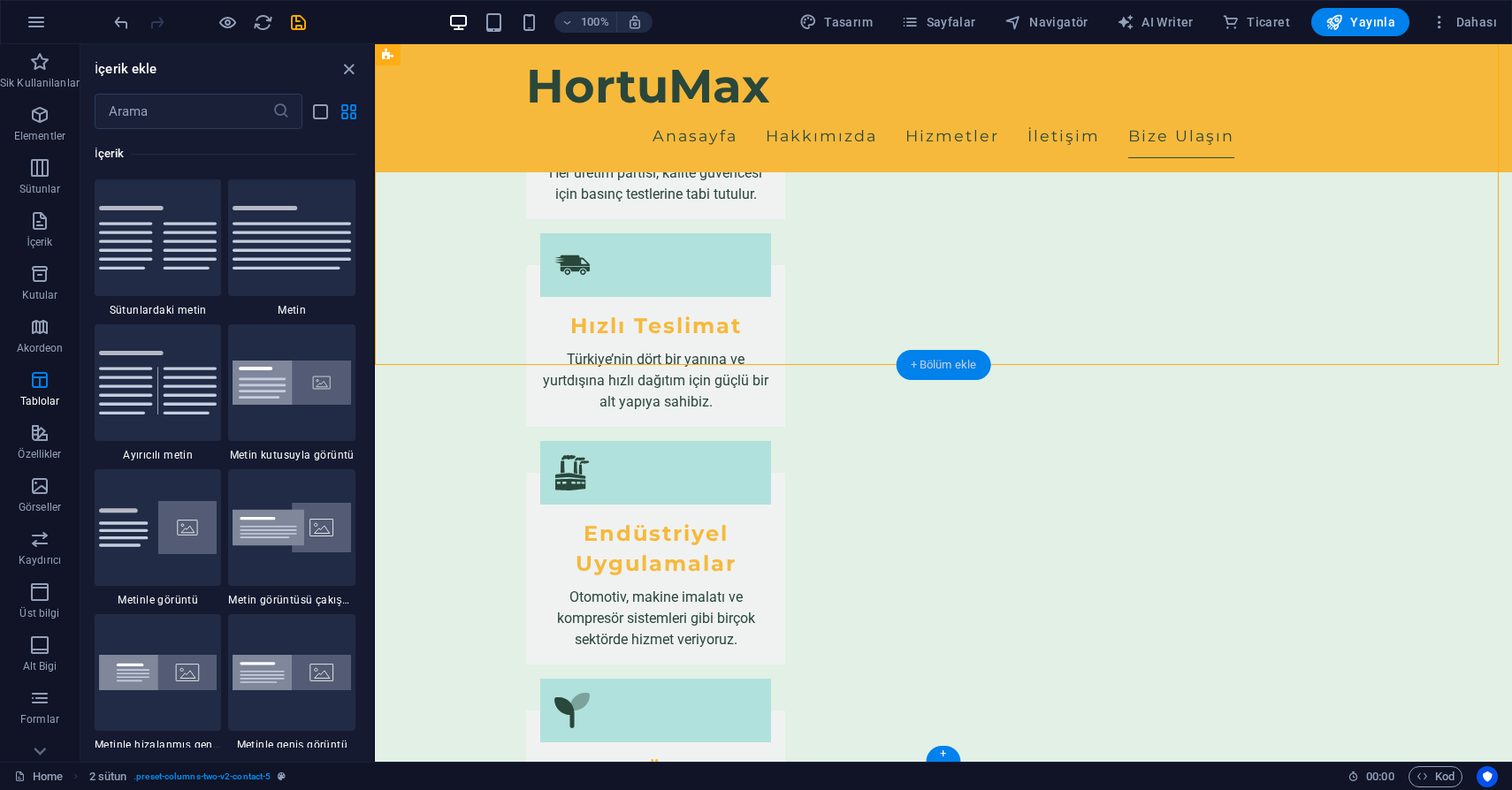
scroll to position [3093, 0]
click at [945, 362] on div "+ Bölüm ekle" at bounding box center [943, 365] width 94 height 30
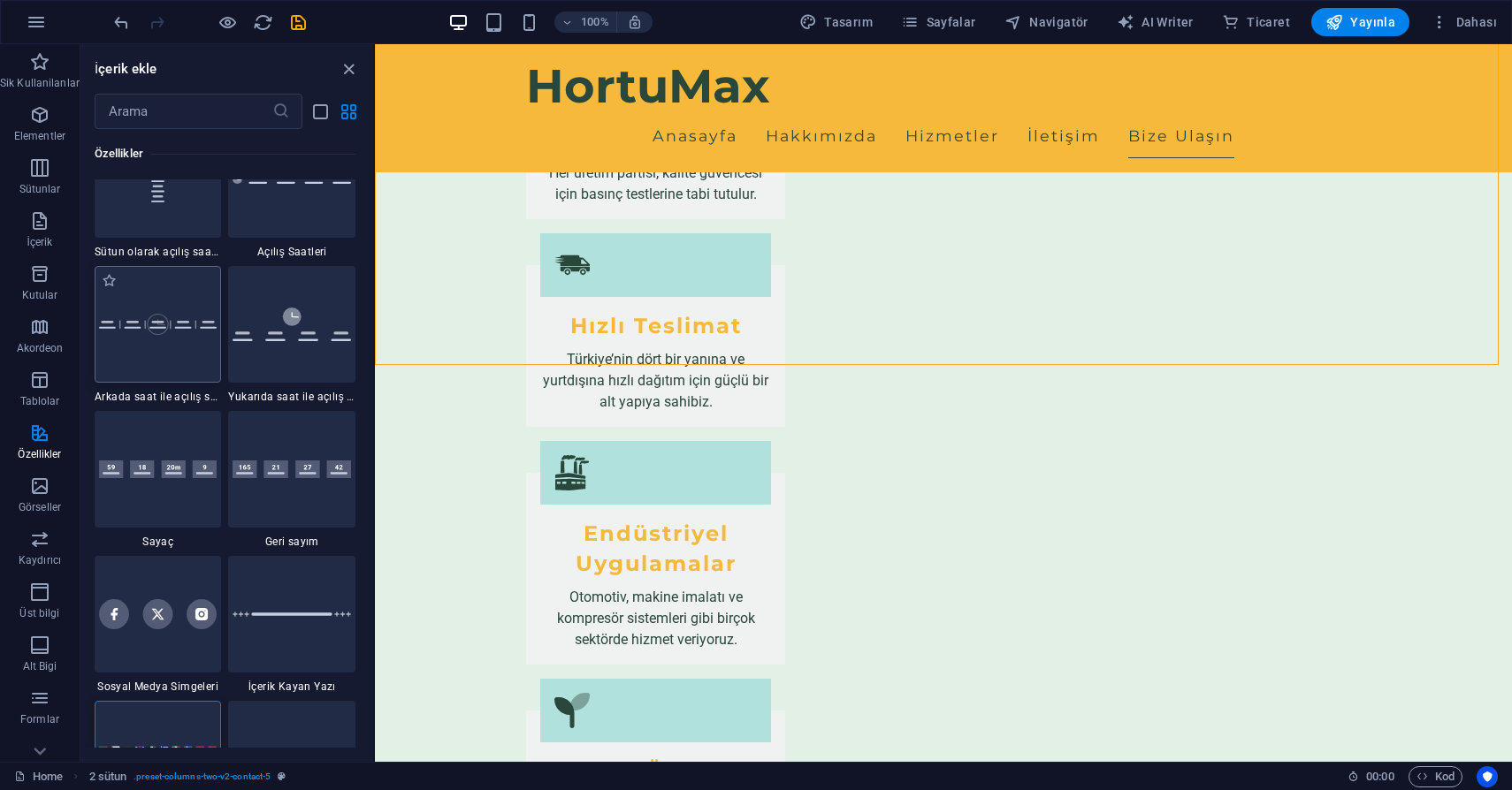
scroll to position [7715, 0]
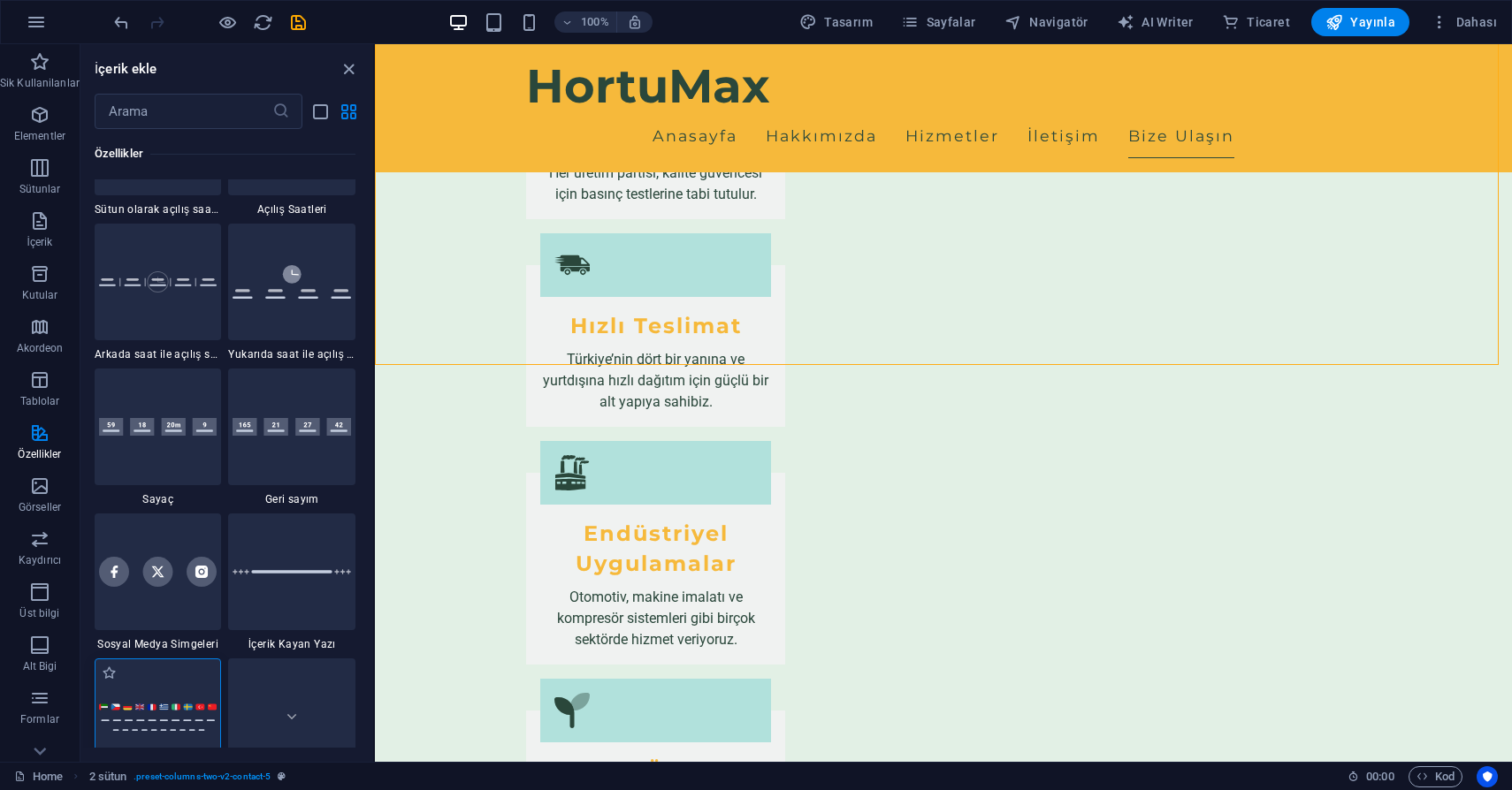
click at [133, 696] on div at bounding box center [158, 716] width 127 height 117
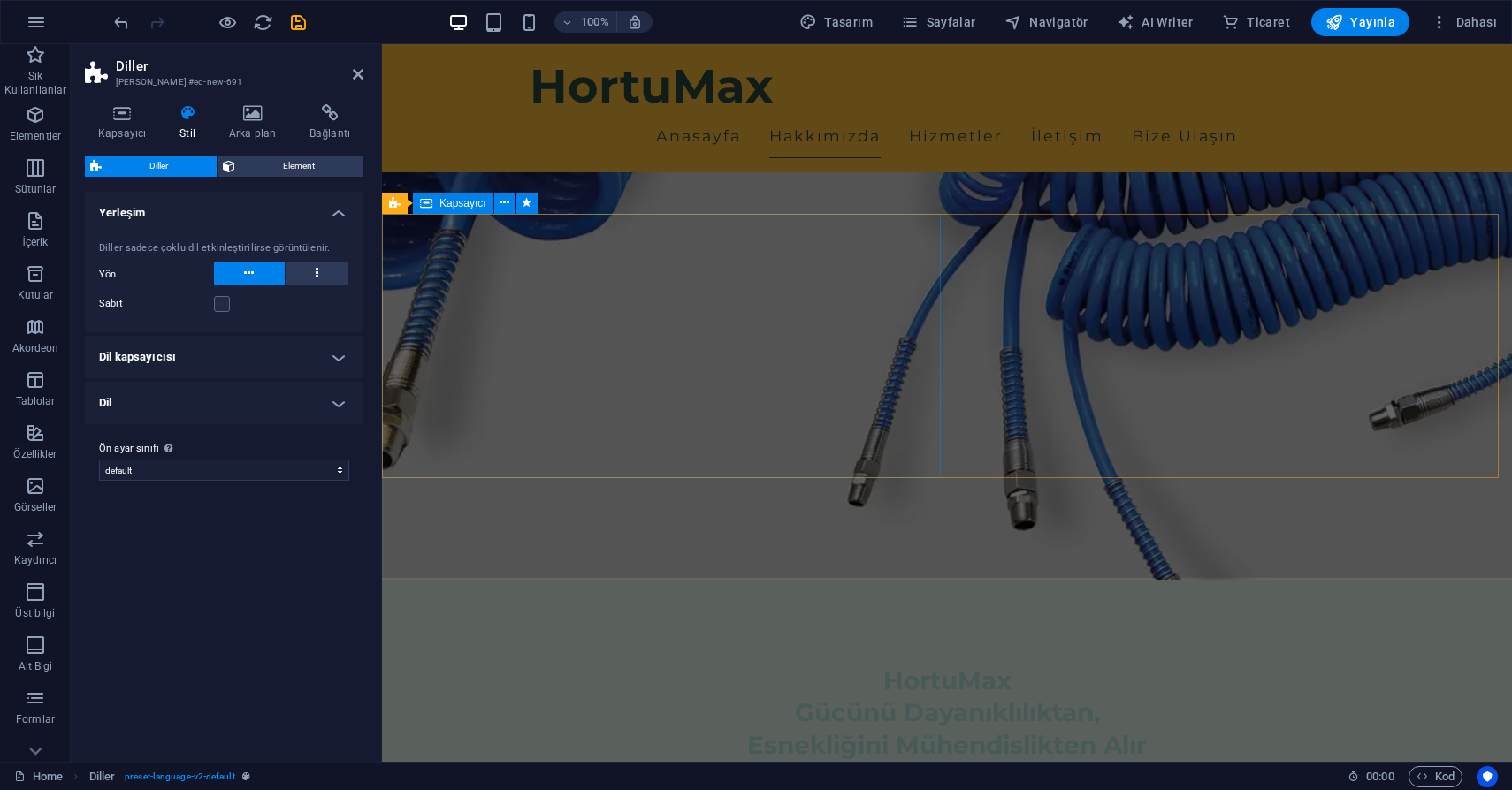
scroll to position [314, 0]
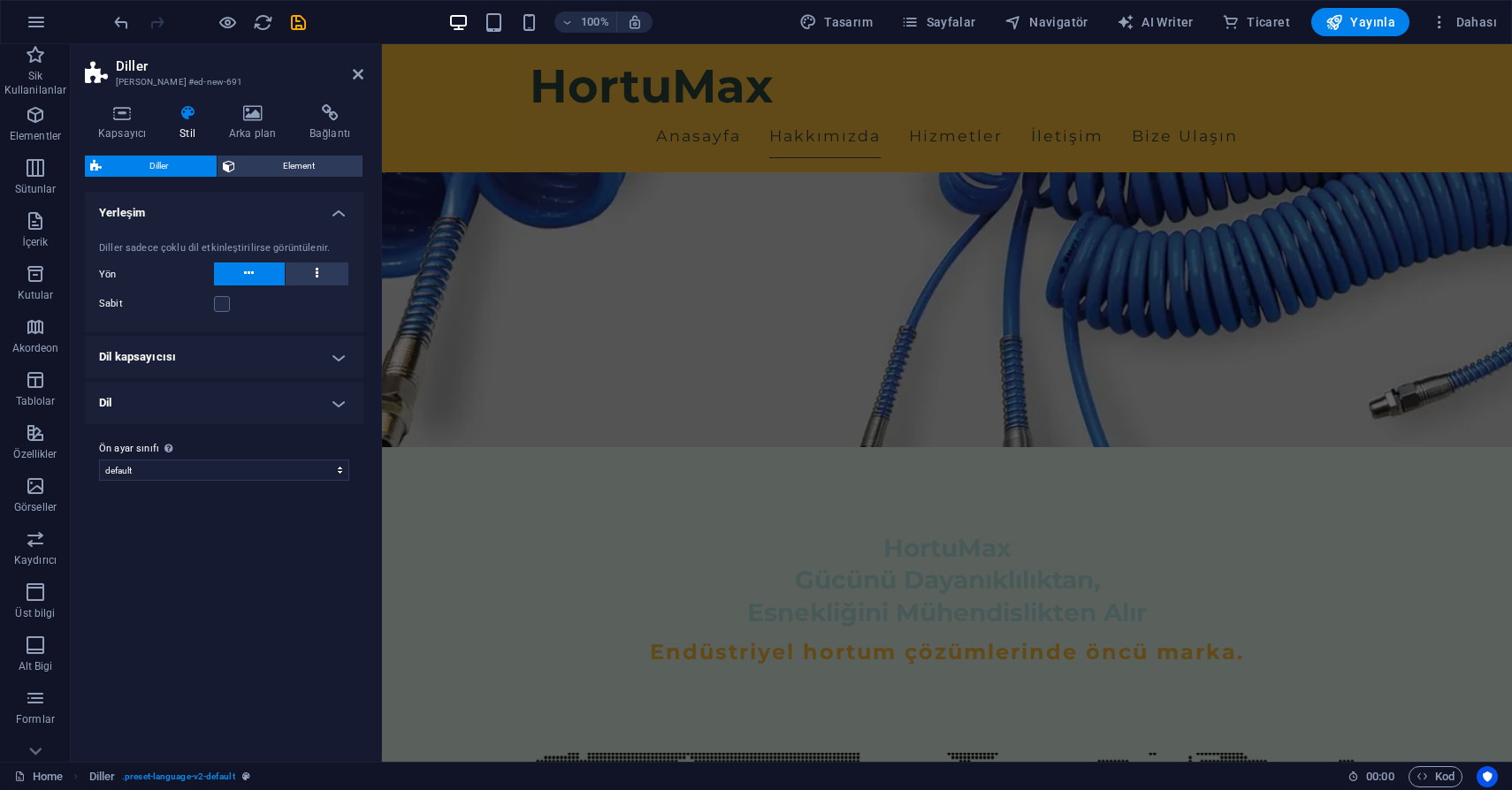
click at [243, 355] on h4 "Dil kapsayıcısı" at bounding box center [224, 356] width 279 height 42
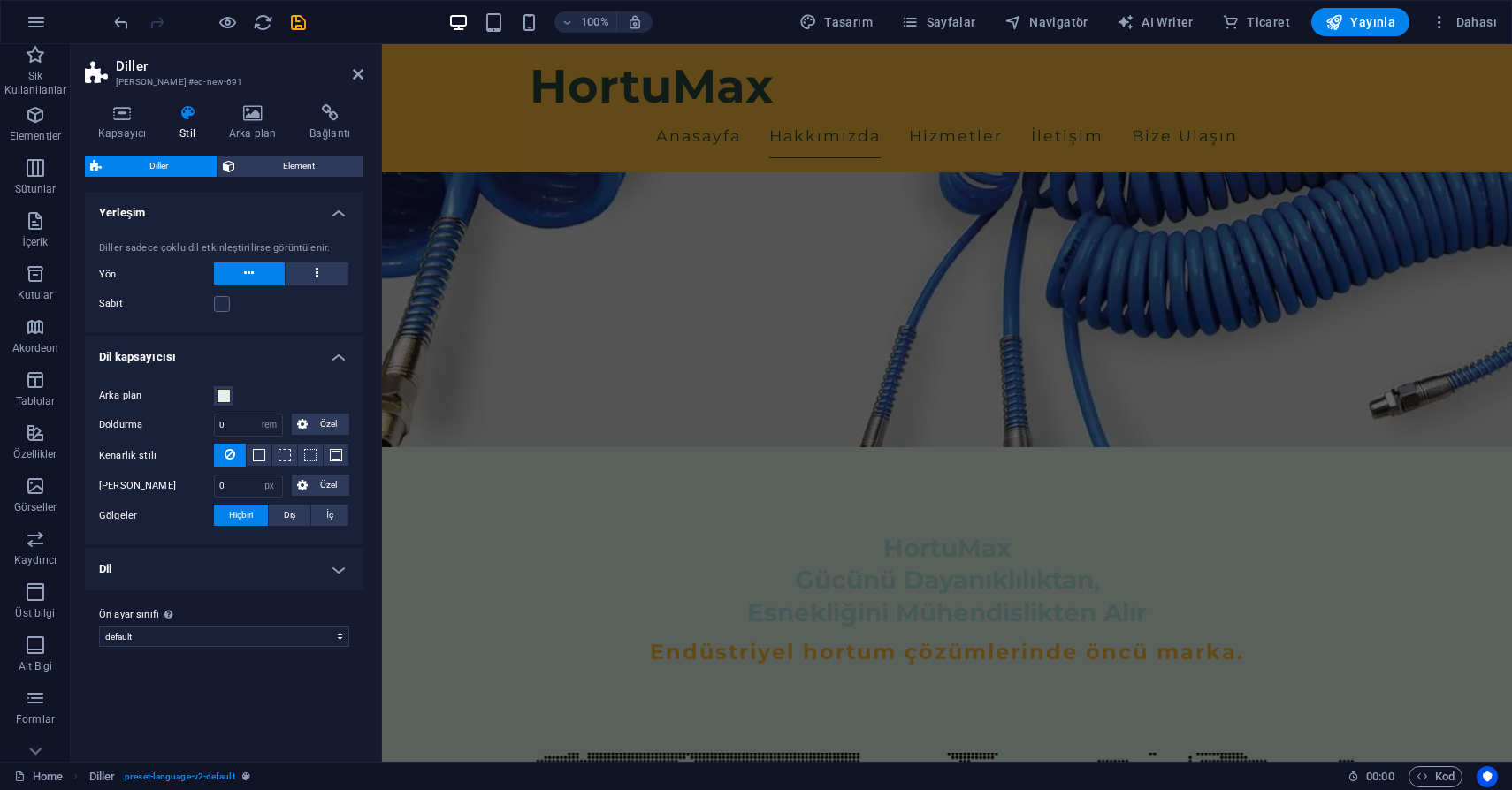
click at [173, 576] on h4 "Dil" at bounding box center [224, 569] width 279 height 42
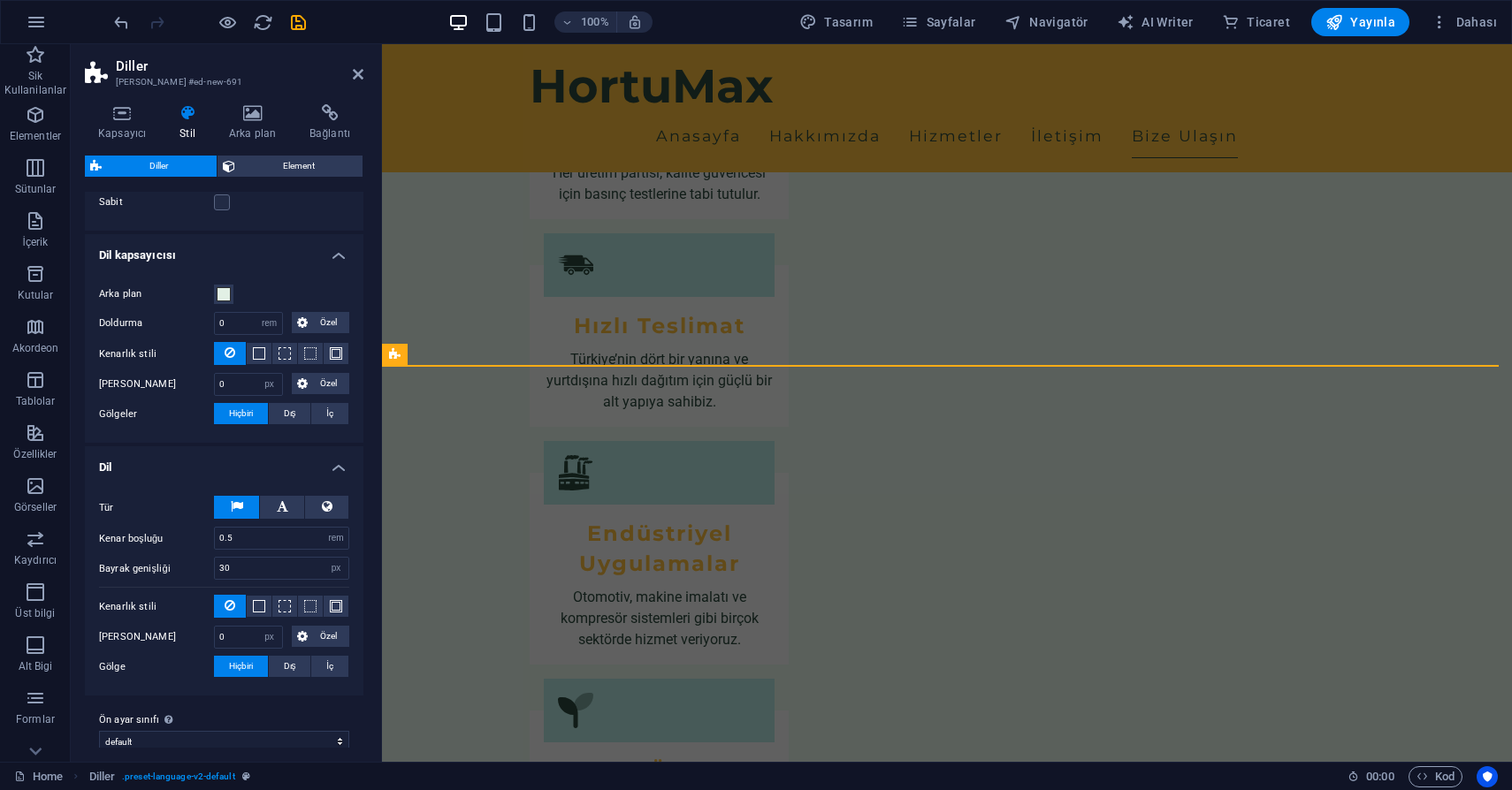
scroll to position [118, 0]
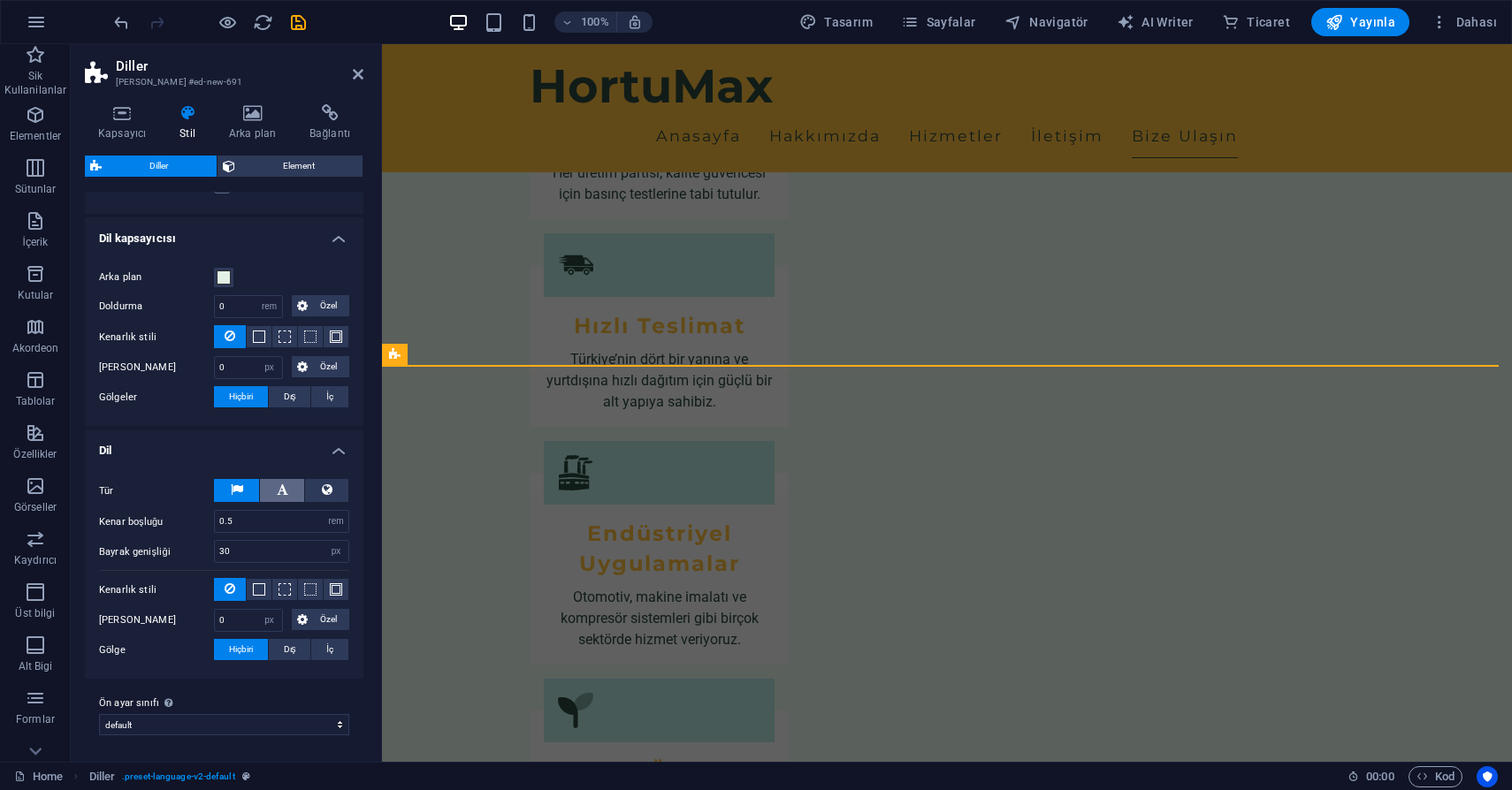
click at [287, 492] on button at bounding box center [282, 491] width 44 height 23
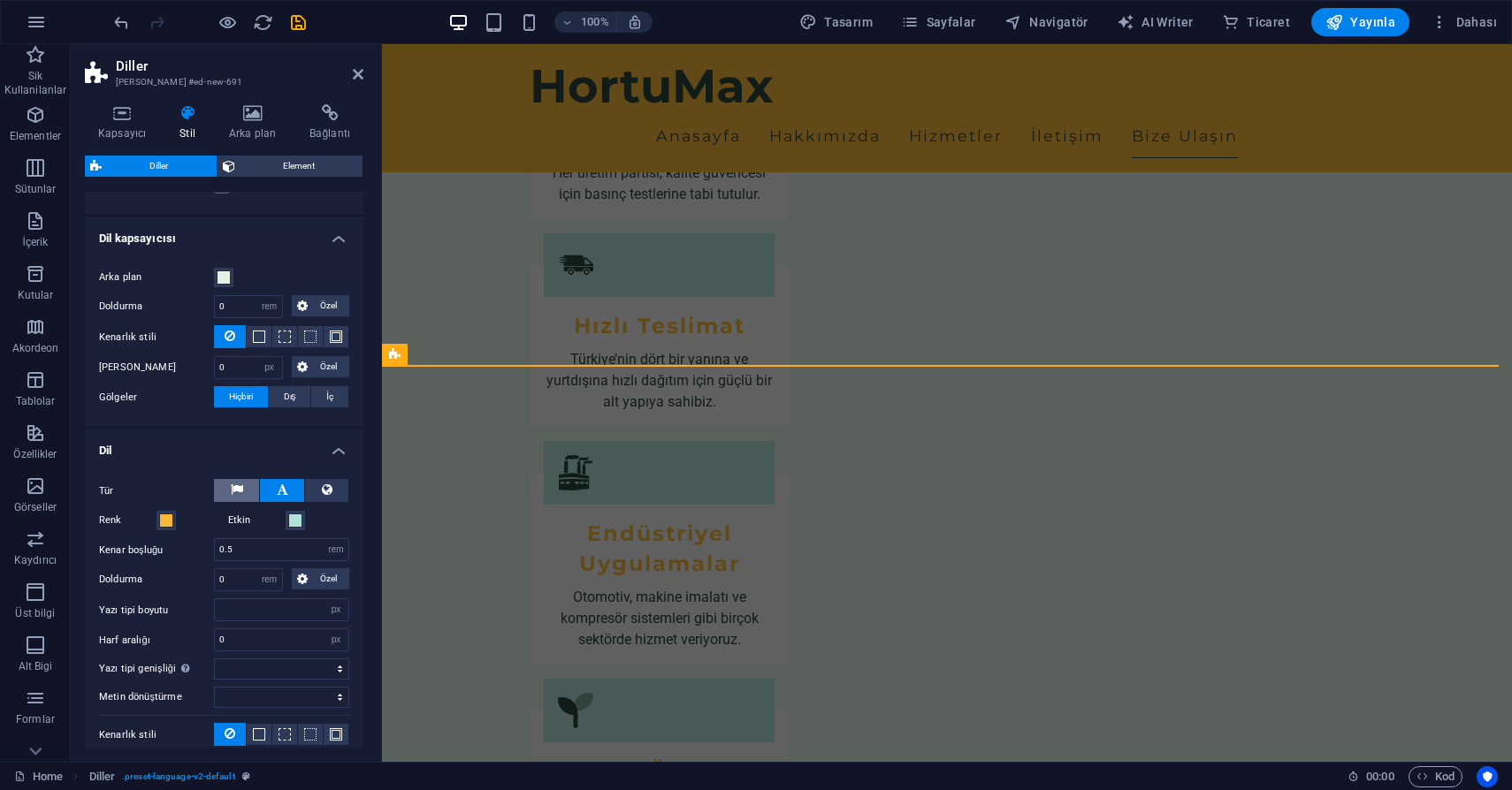
select select
click at [245, 484] on button at bounding box center [236, 491] width 45 height 23
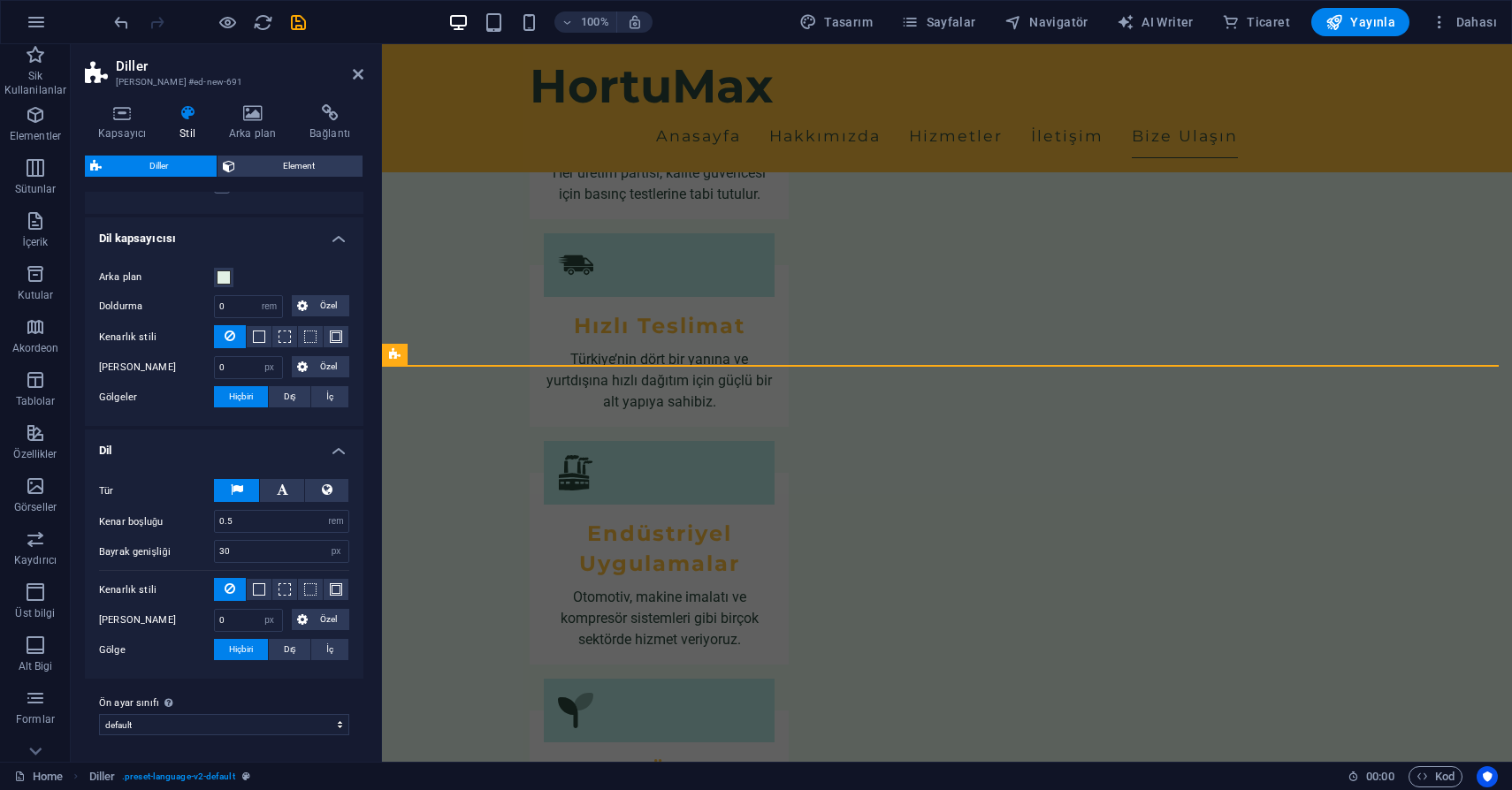
select select
click at [322, 492] on icon at bounding box center [326, 490] width 10 height 21
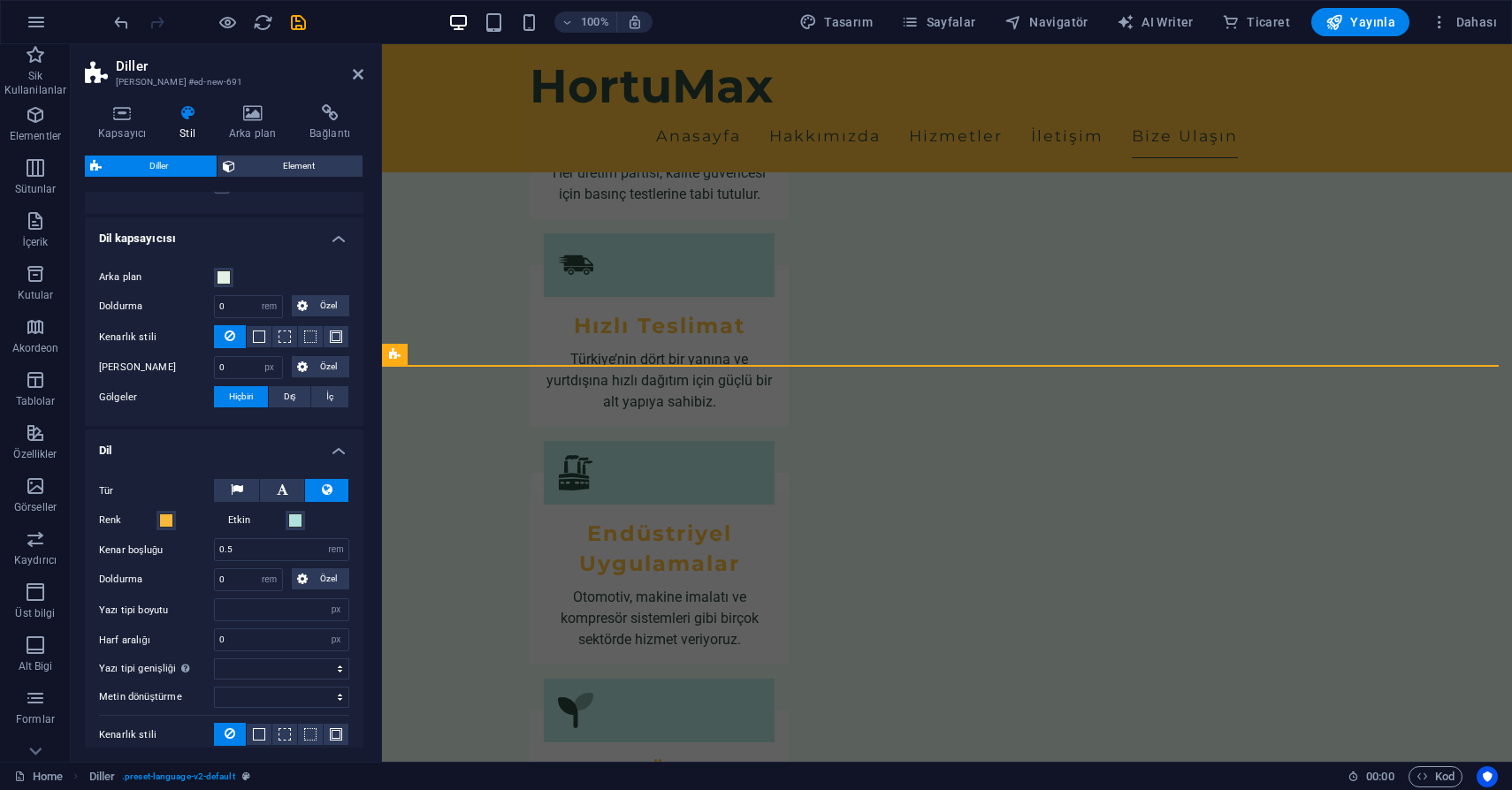
select select
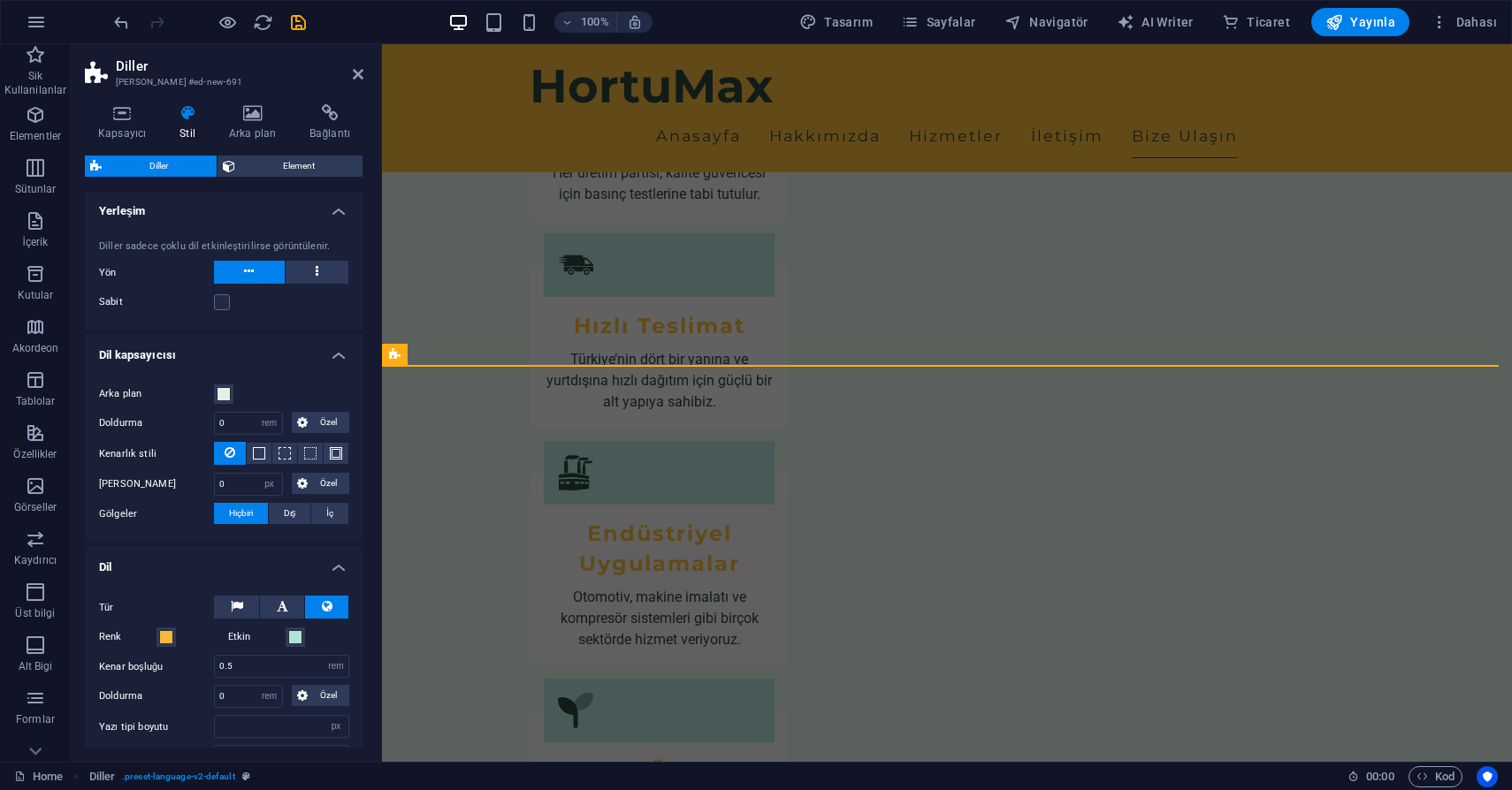
scroll to position [0, 0]
click at [312, 268] on button at bounding box center [317, 273] width 63 height 23
select select
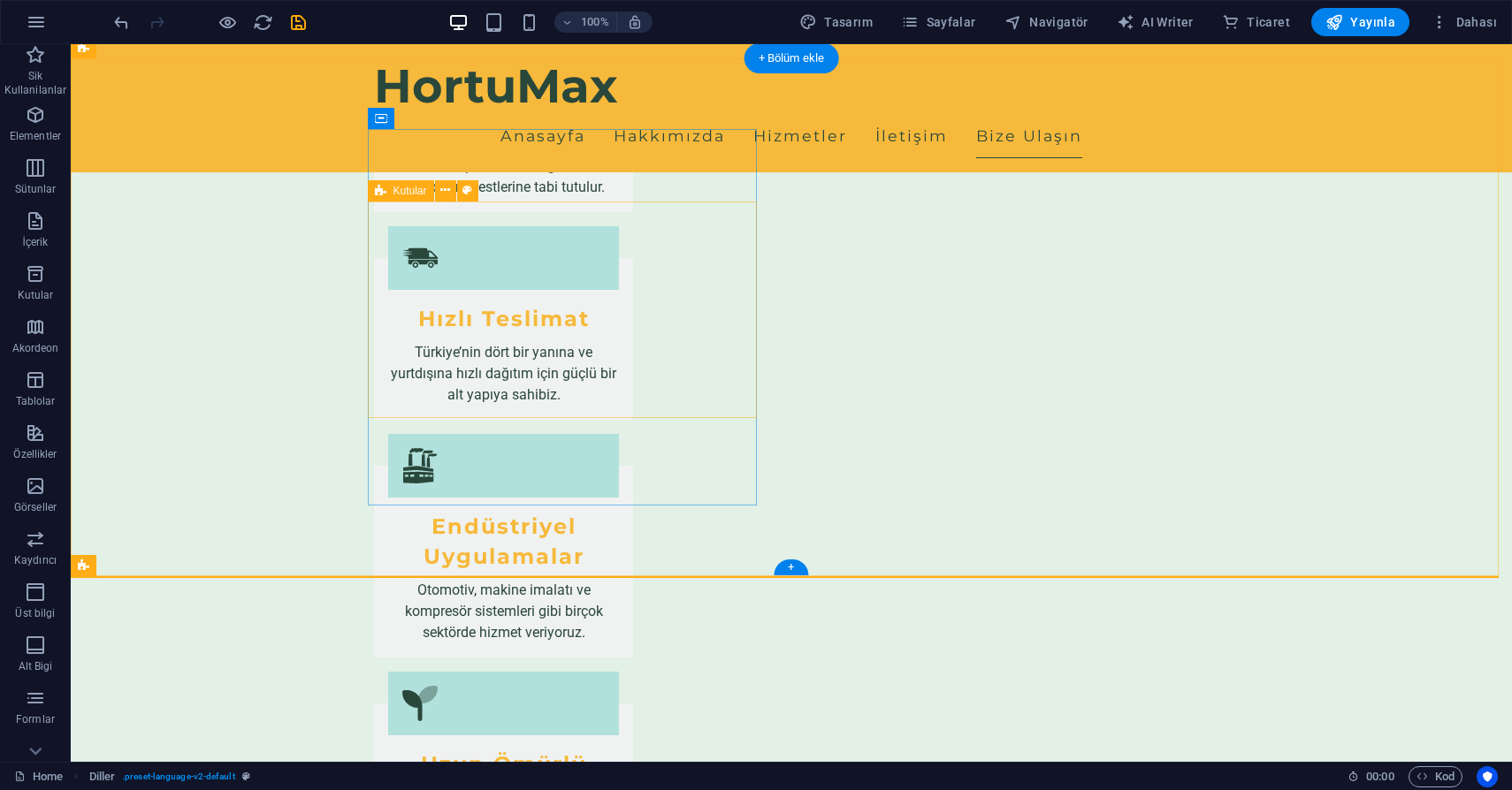
scroll to position [2359, 0]
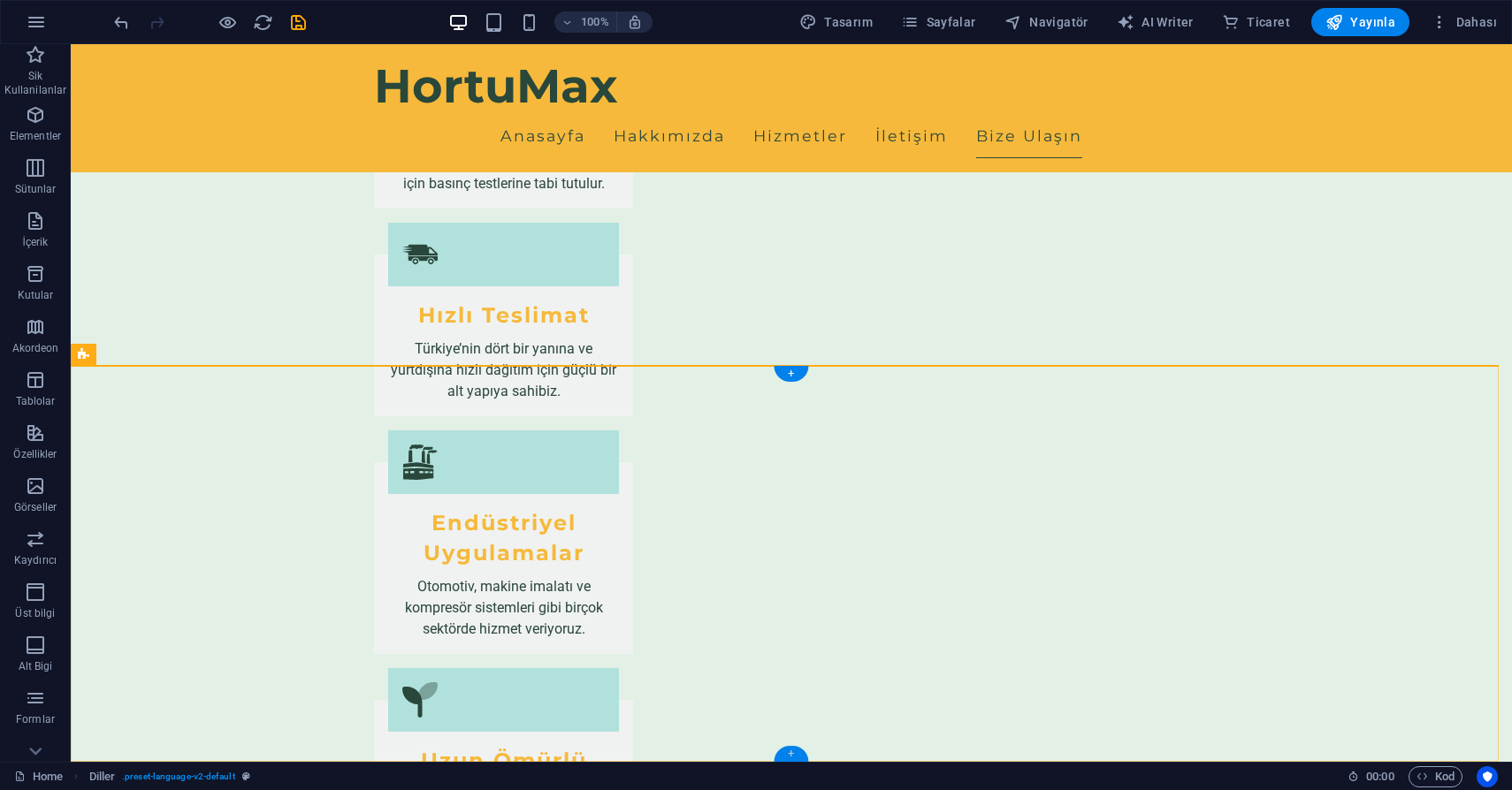
click at [785, 760] on div "+" at bounding box center [790, 754] width 35 height 16
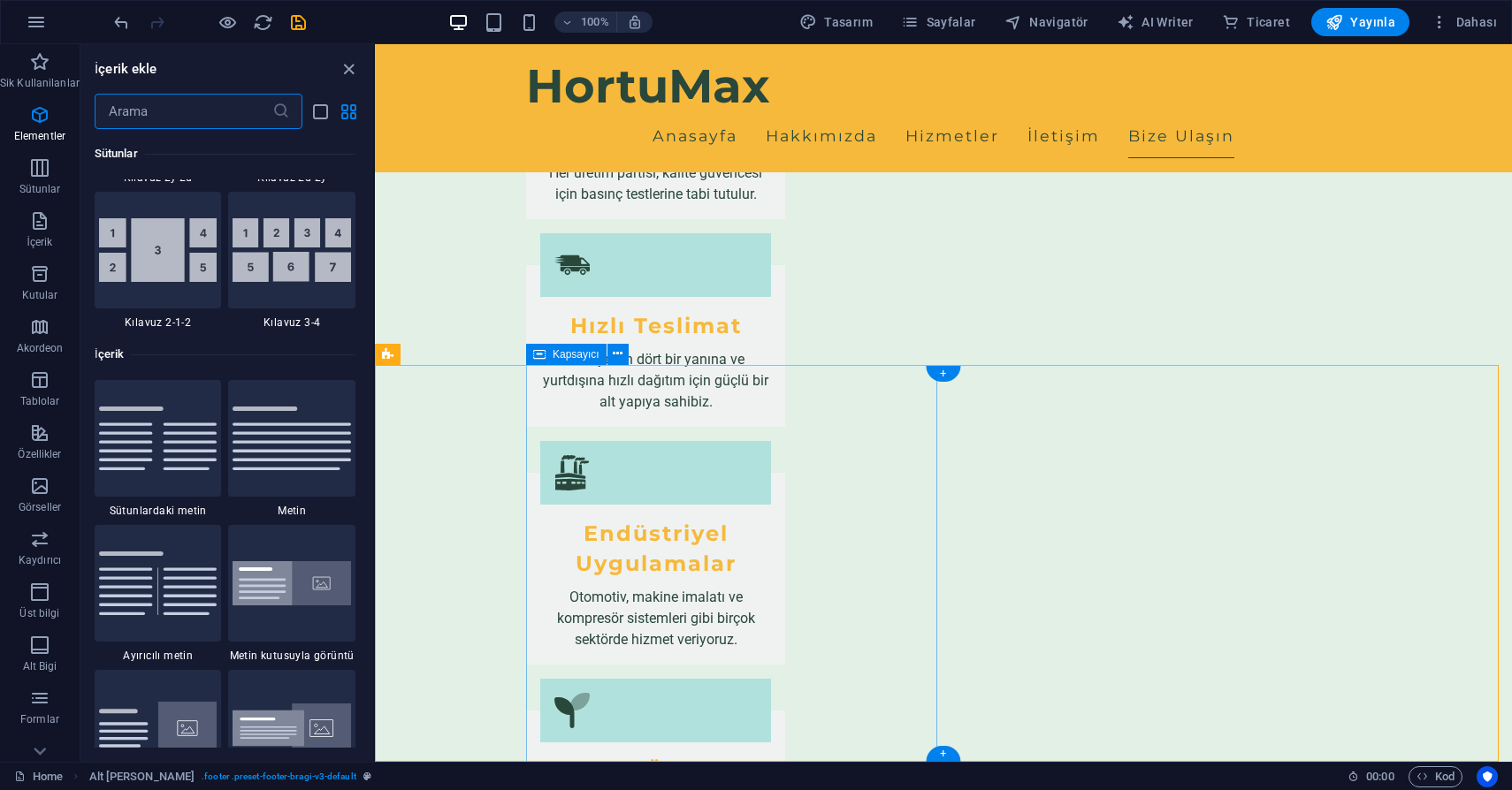
scroll to position [3093, 0]
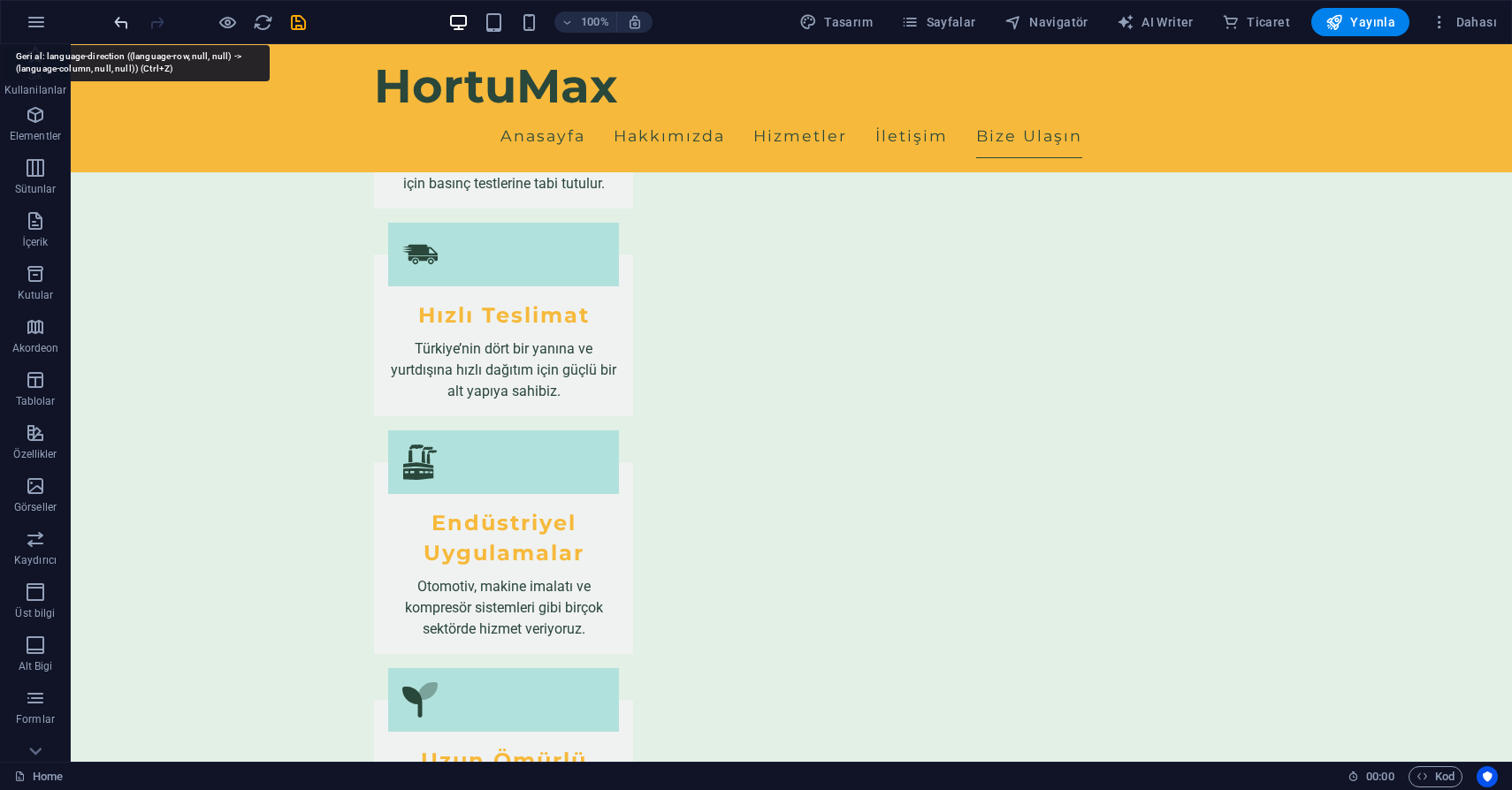
click at [124, 25] on icon "undo" at bounding box center [121, 22] width 21 height 21
click at [264, 18] on icon "reload" at bounding box center [263, 22] width 21 height 21
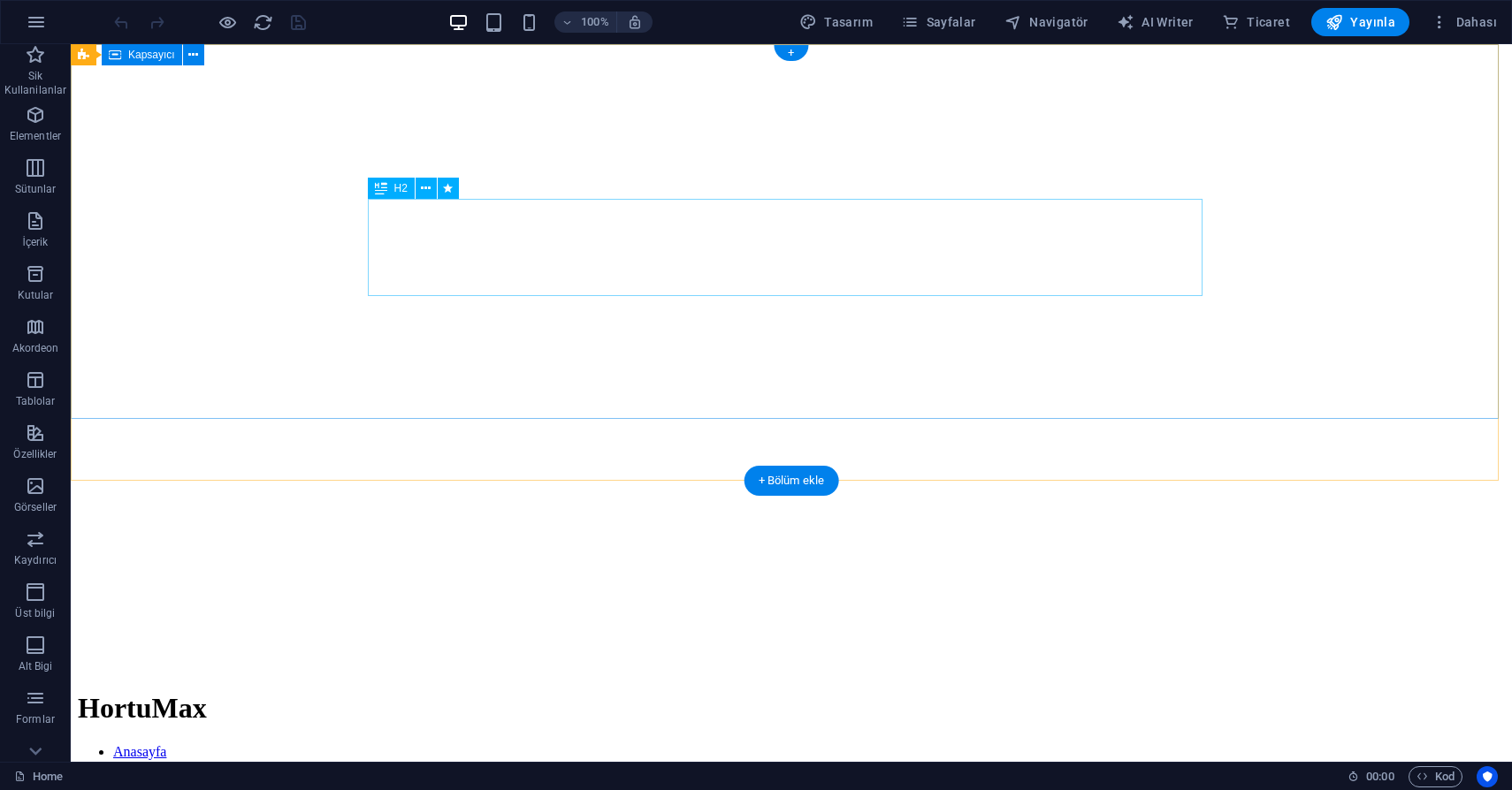
scroll to position [0, 0]
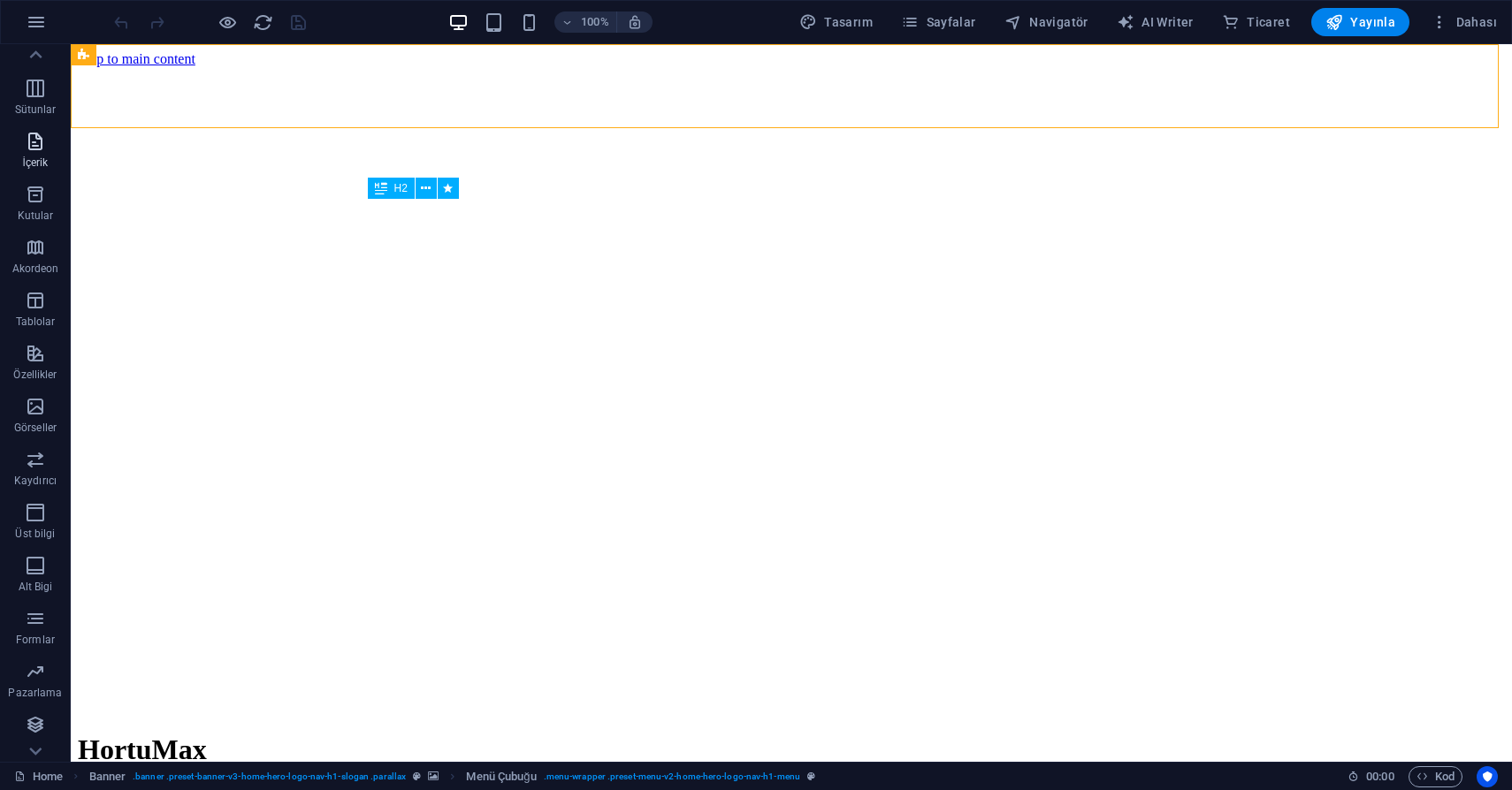
scroll to position [78, 0]
click at [23, 349] on span "Özellikler" at bounding box center [35, 365] width 71 height 42
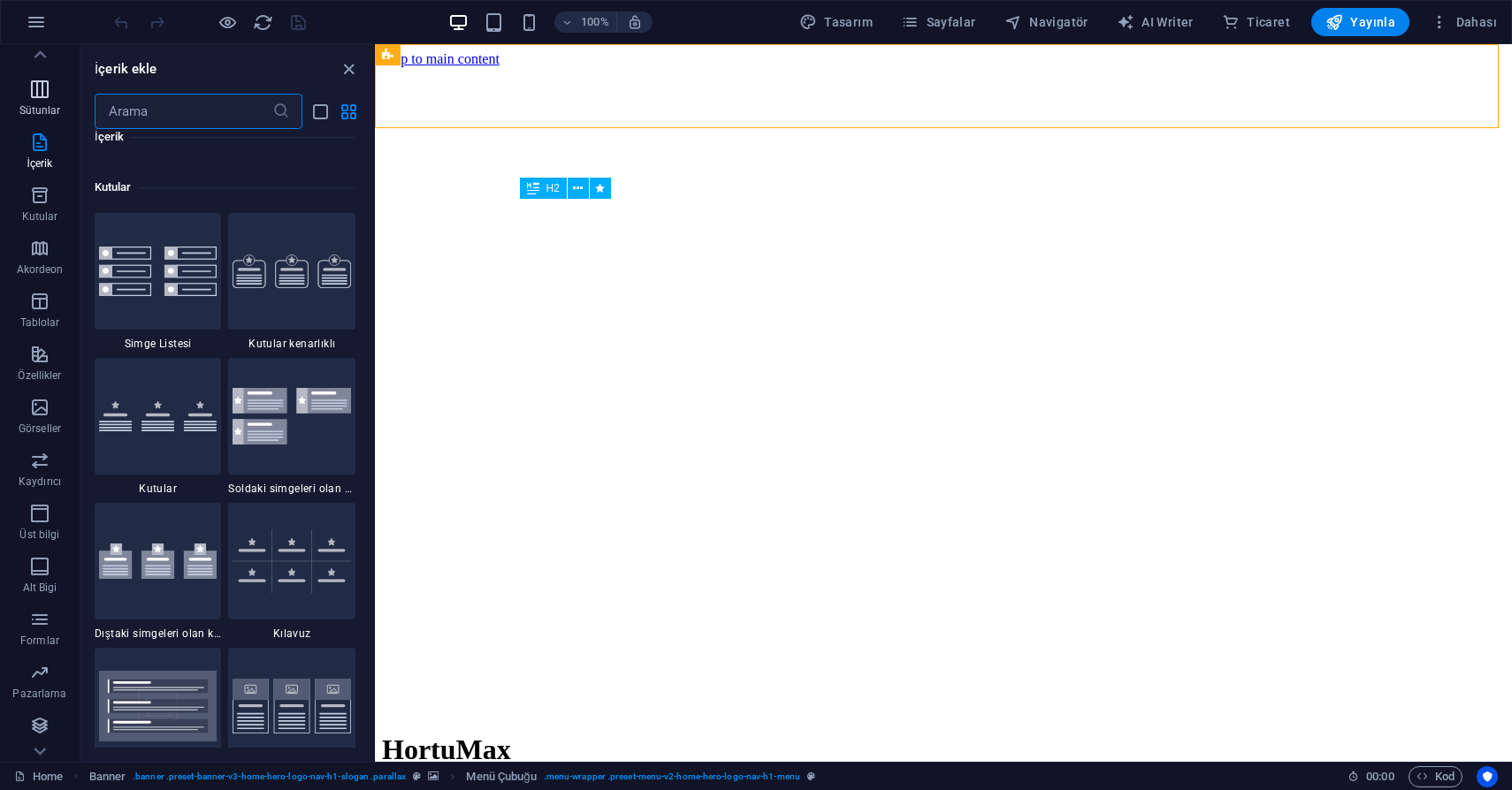
scroll to position [0, 0]
click at [42, 121] on icon "button" at bounding box center [39, 115] width 21 height 21
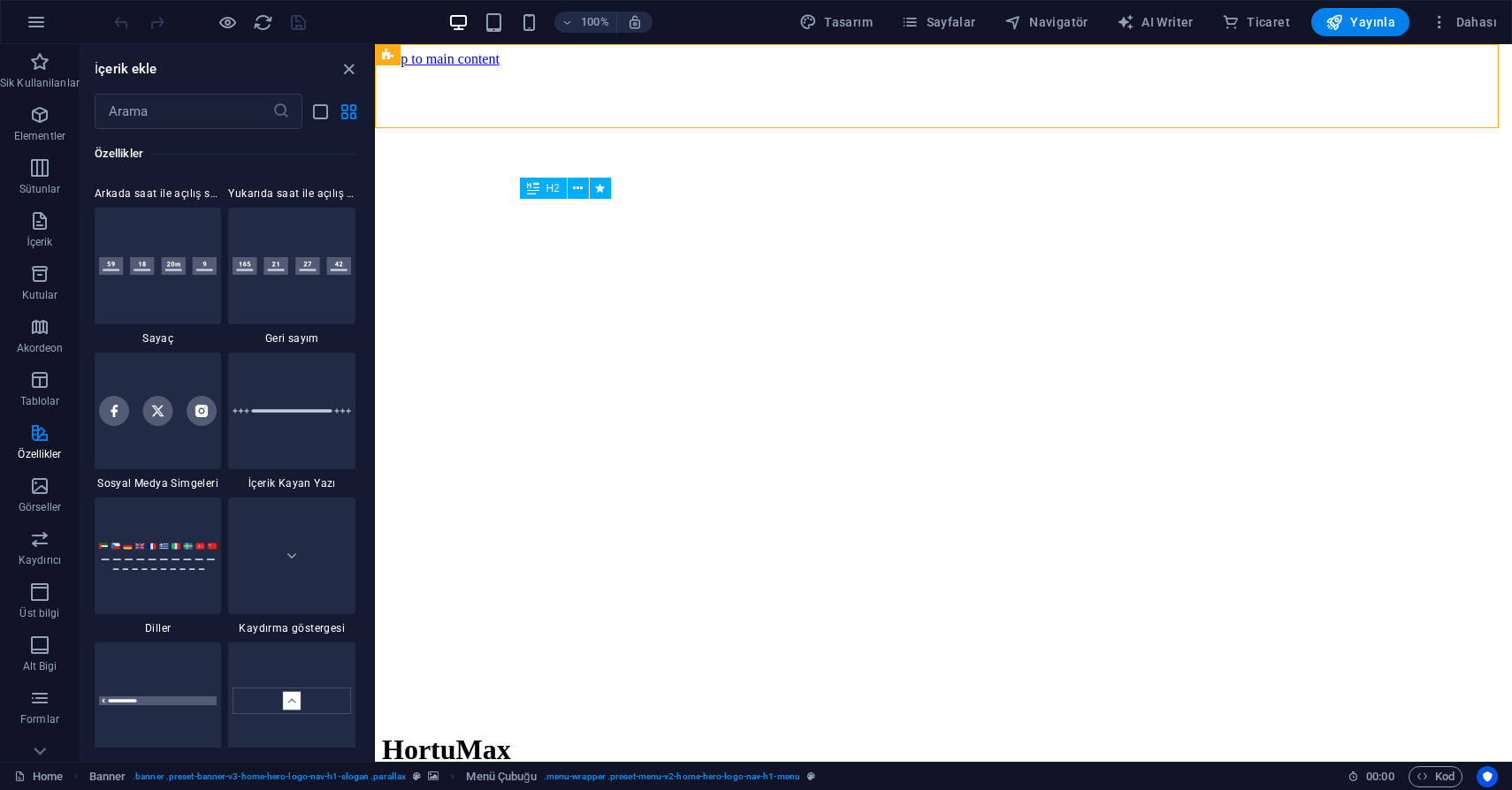
scroll to position [7835, 0]
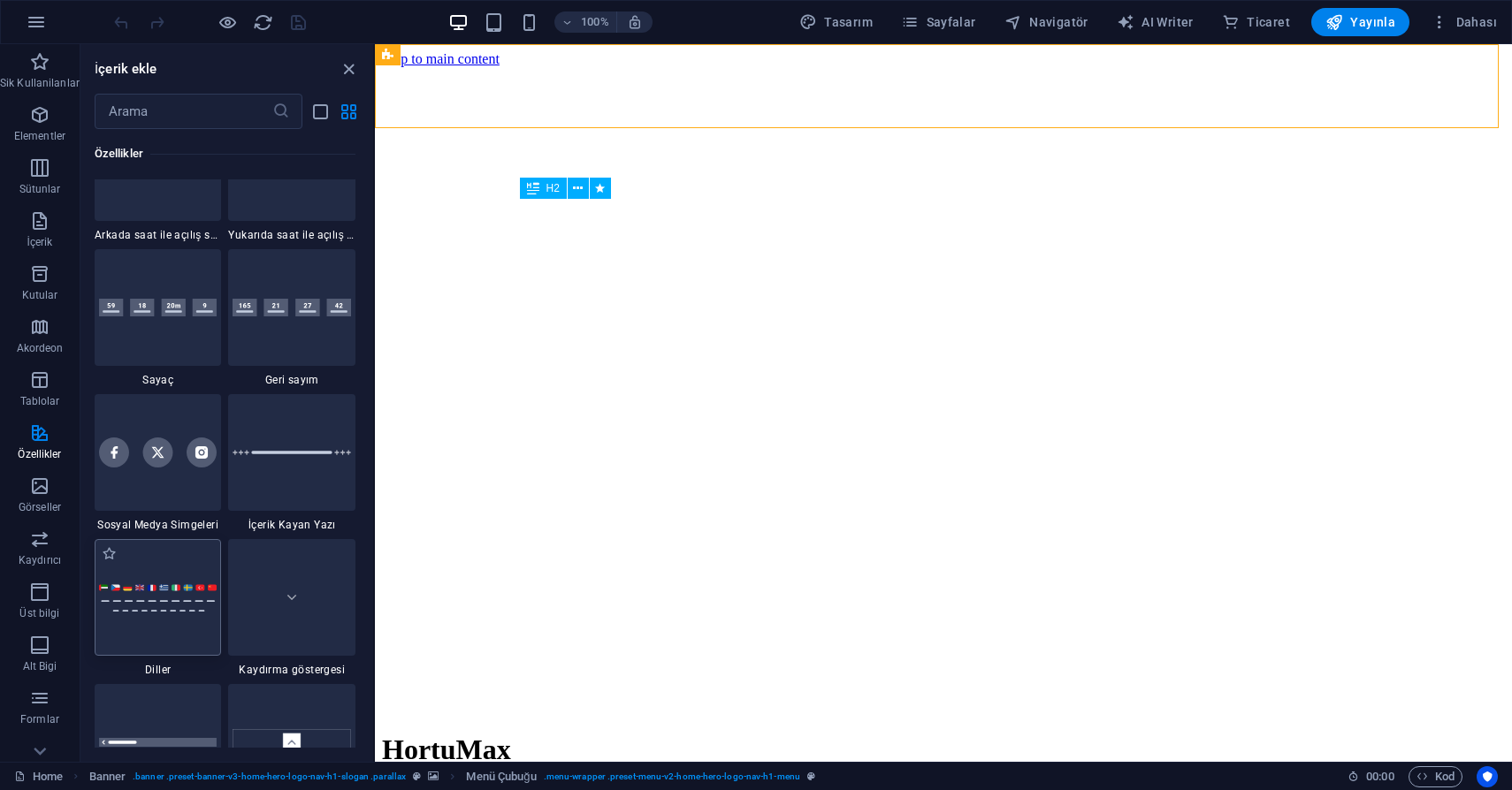
click at [156, 585] on img at bounding box center [158, 597] width 118 height 28
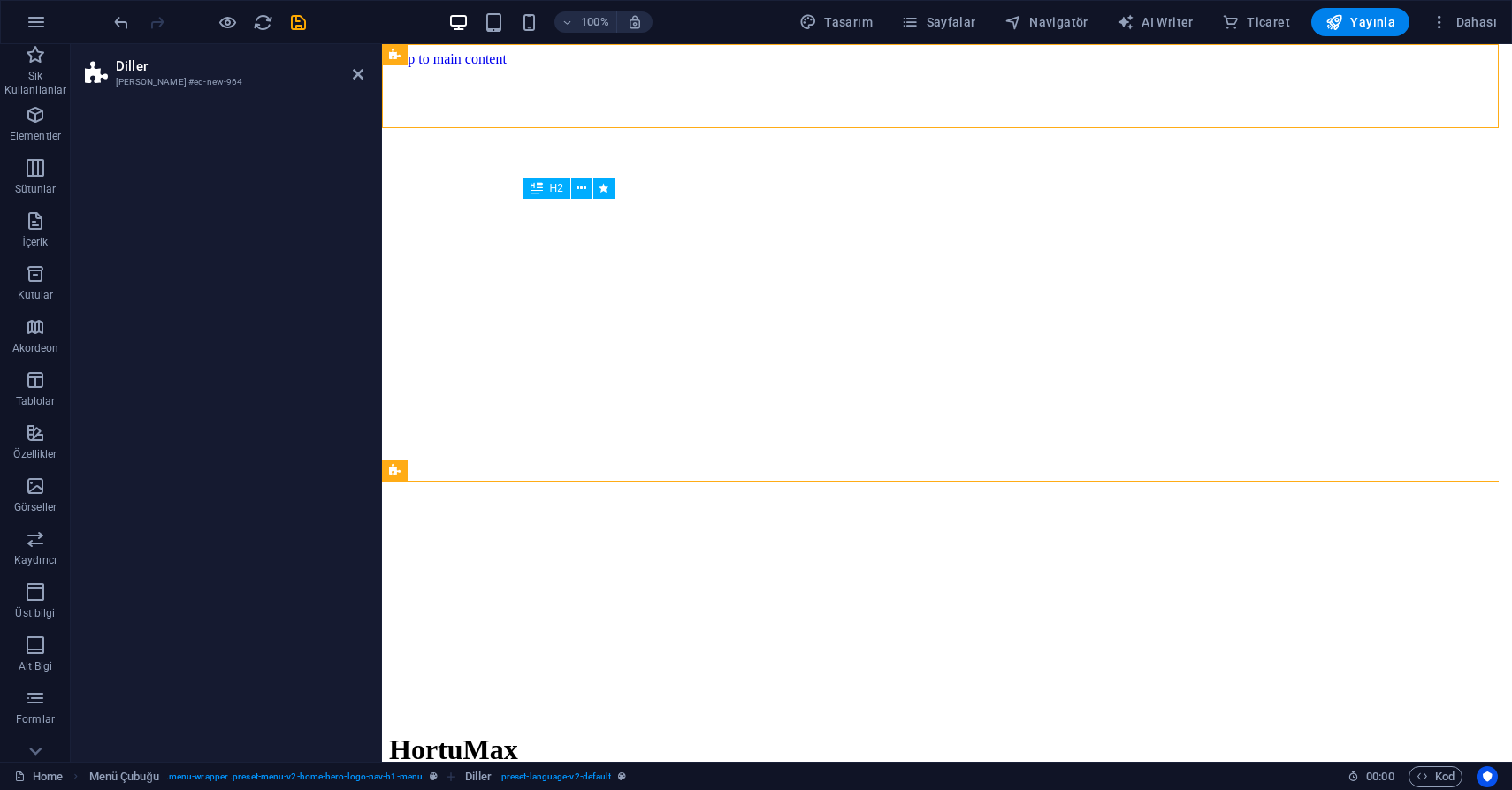
click at [146, 75] on h3 "[PERSON_NAME] #ed-new-964" at bounding box center [221, 82] width 212 height 16
click at [508, 774] on span ". preset-language-v2-default" at bounding box center [554, 777] width 113 height 21
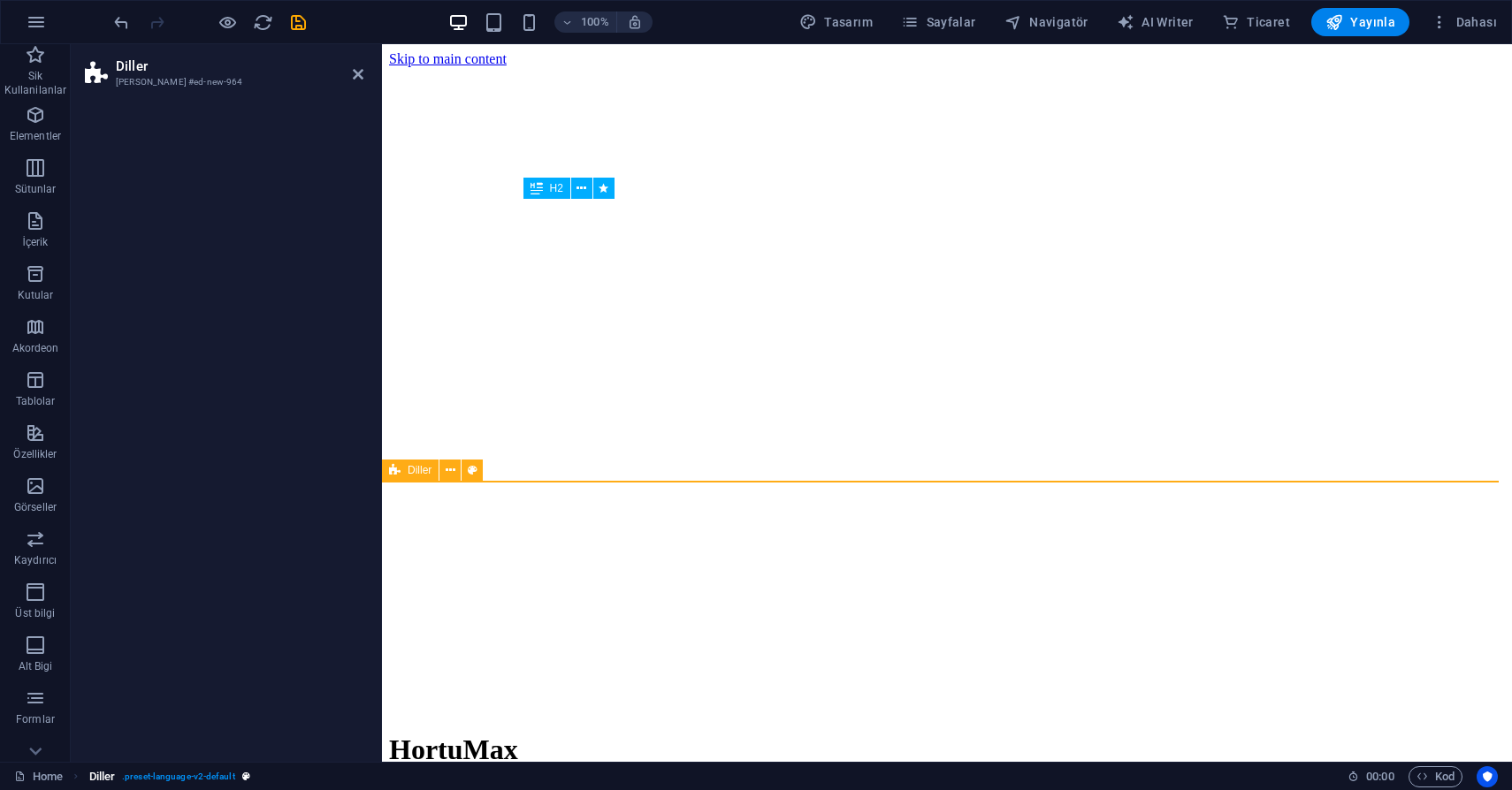
click at [198, 780] on span ". preset-language-v2-default" at bounding box center [178, 777] width 113 height 21
click at [52, 782] on link "Home" at bounding box center [38, 777] width 49 height 21
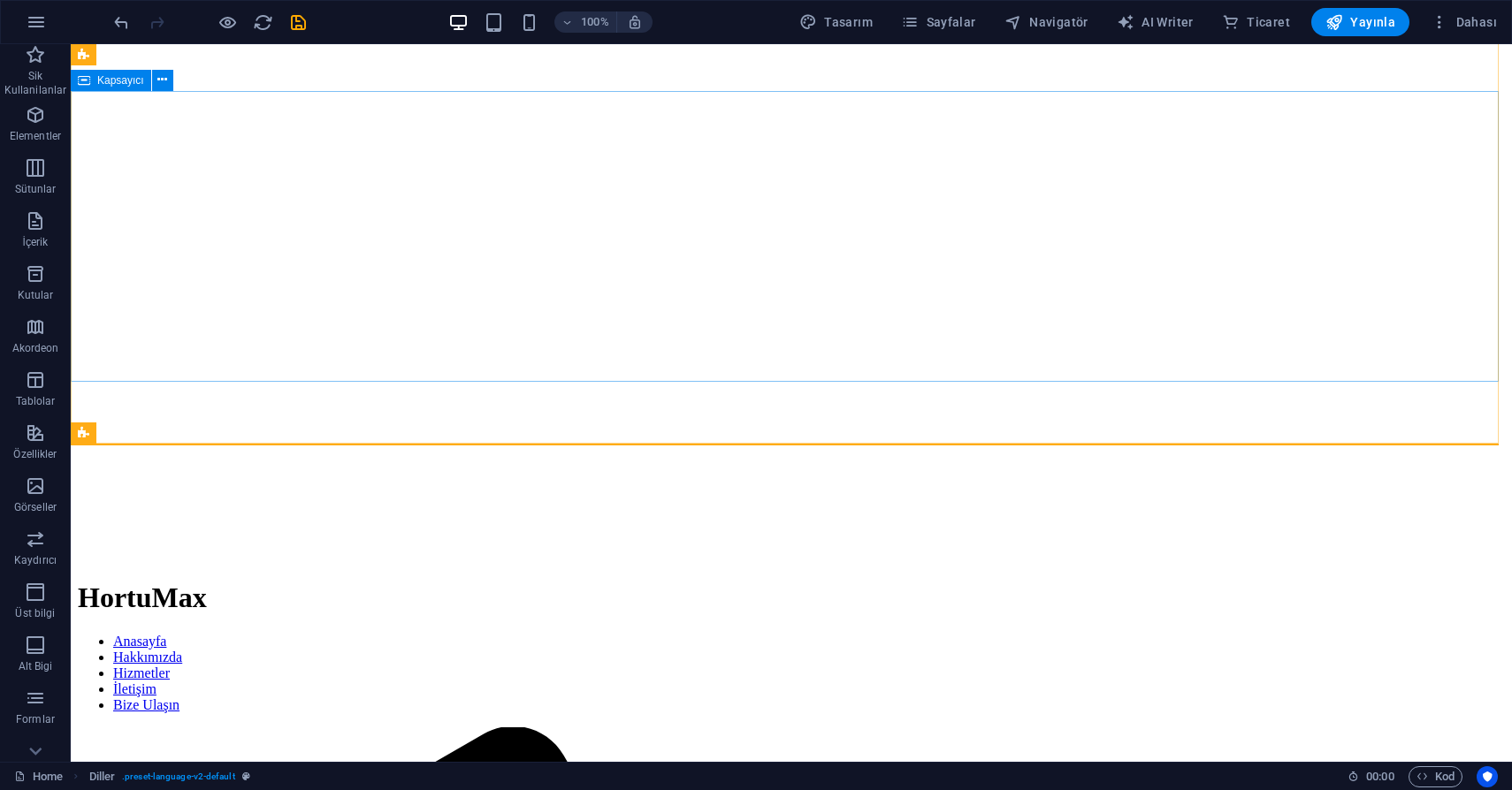
scroll to position [0, 0]
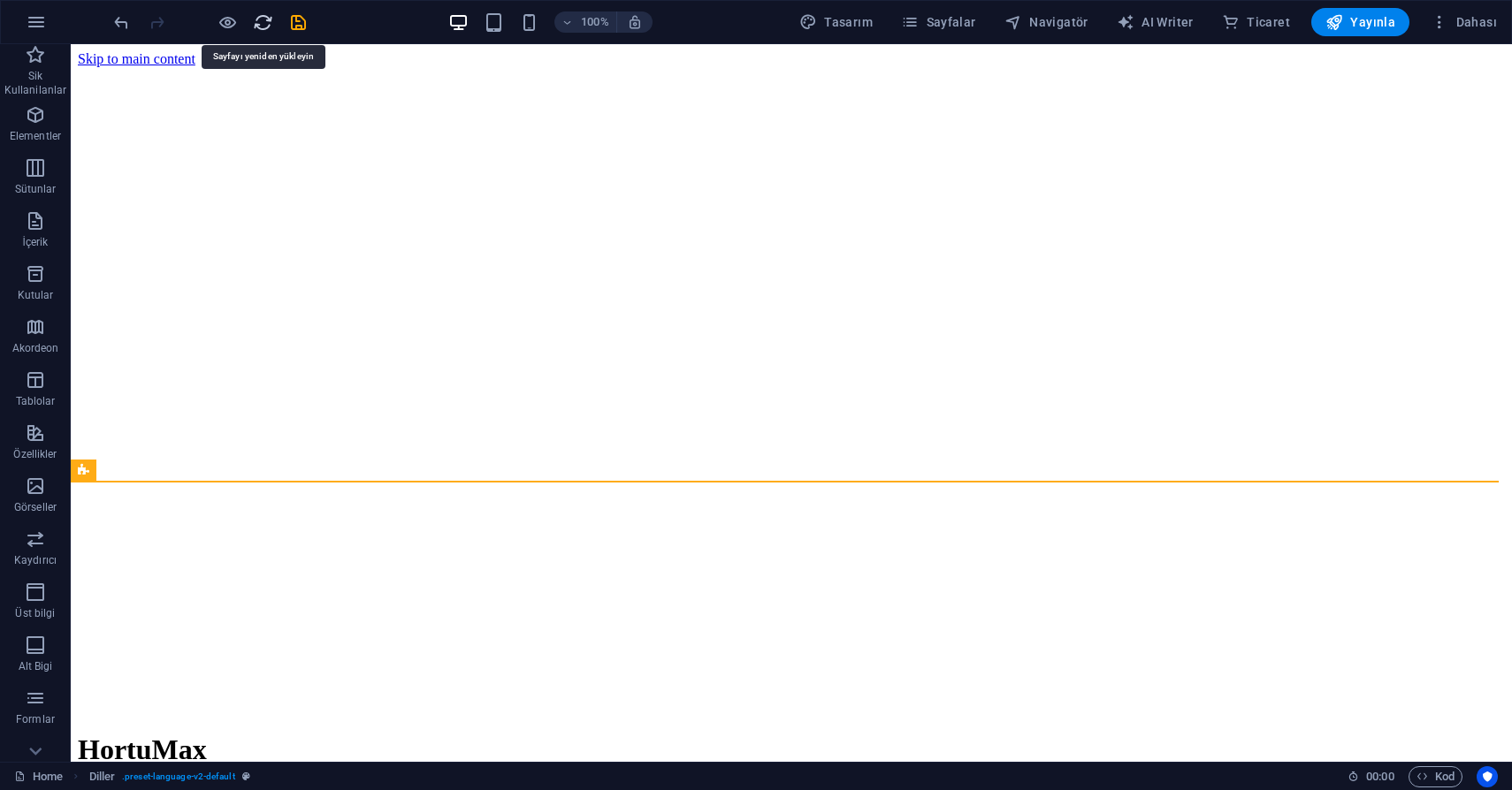
click at [259, 27] on icon "reload" at bounding box center [263, 22] width 21 height 21
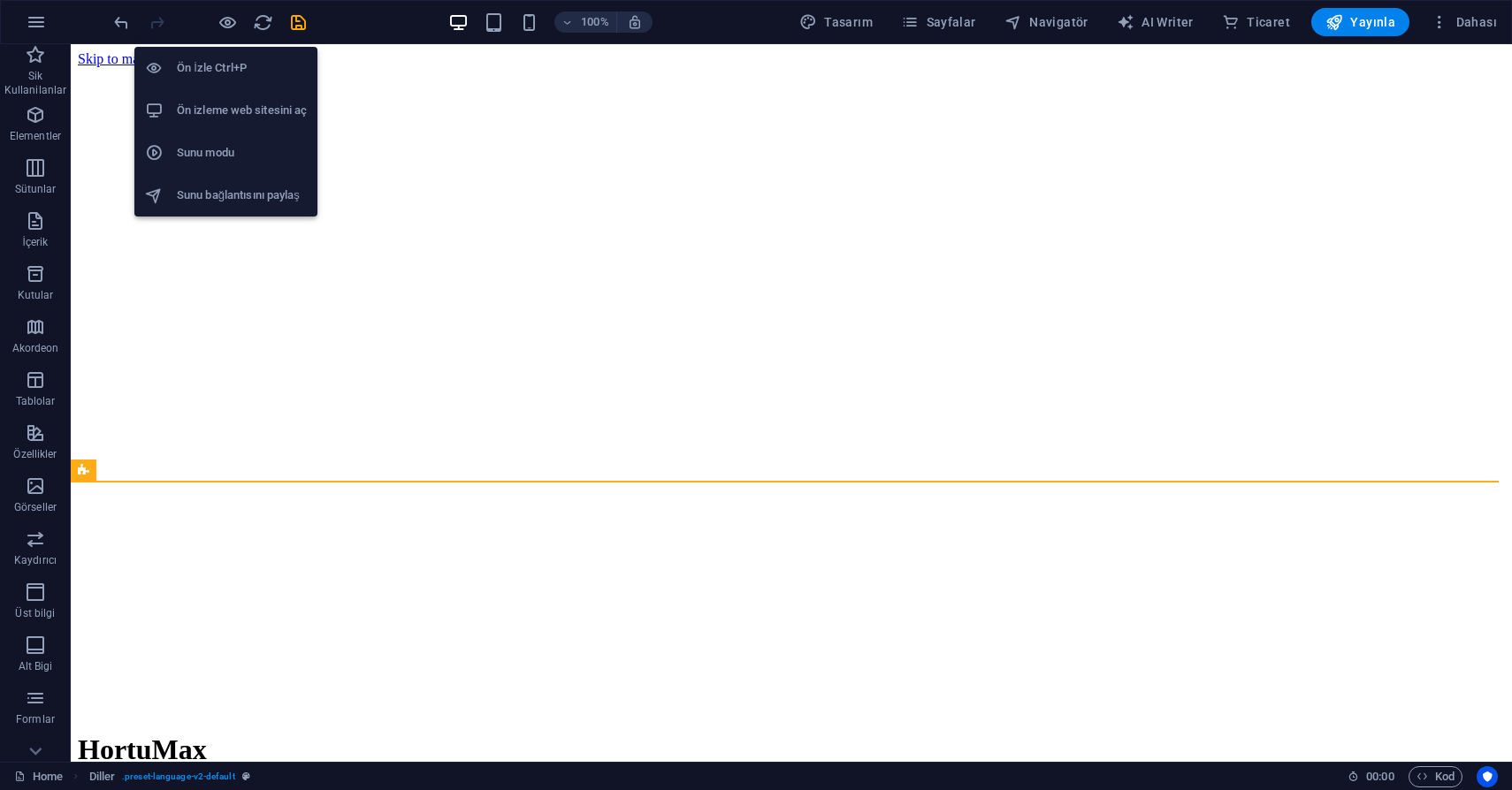
click at [223, 154] on h6 "Sunu modu" at bounding box center [242, 153] width 130 height 21
click at [223, 17] on icon "button" at bounding box center [228, 22] width 21 height 21
click at [197, 157] on h6 "Sunu modu" at bounding box center [242, 153] width 130 height 21
click at [208, 66] on h6 "Ön İzle Ctrl+P" at bounding box center [242, 68] width 130 height 21
click at [229, 63] on h6 "Ön İzle Ctrl+P" at bounding box center [242, 68] width 130 height 21
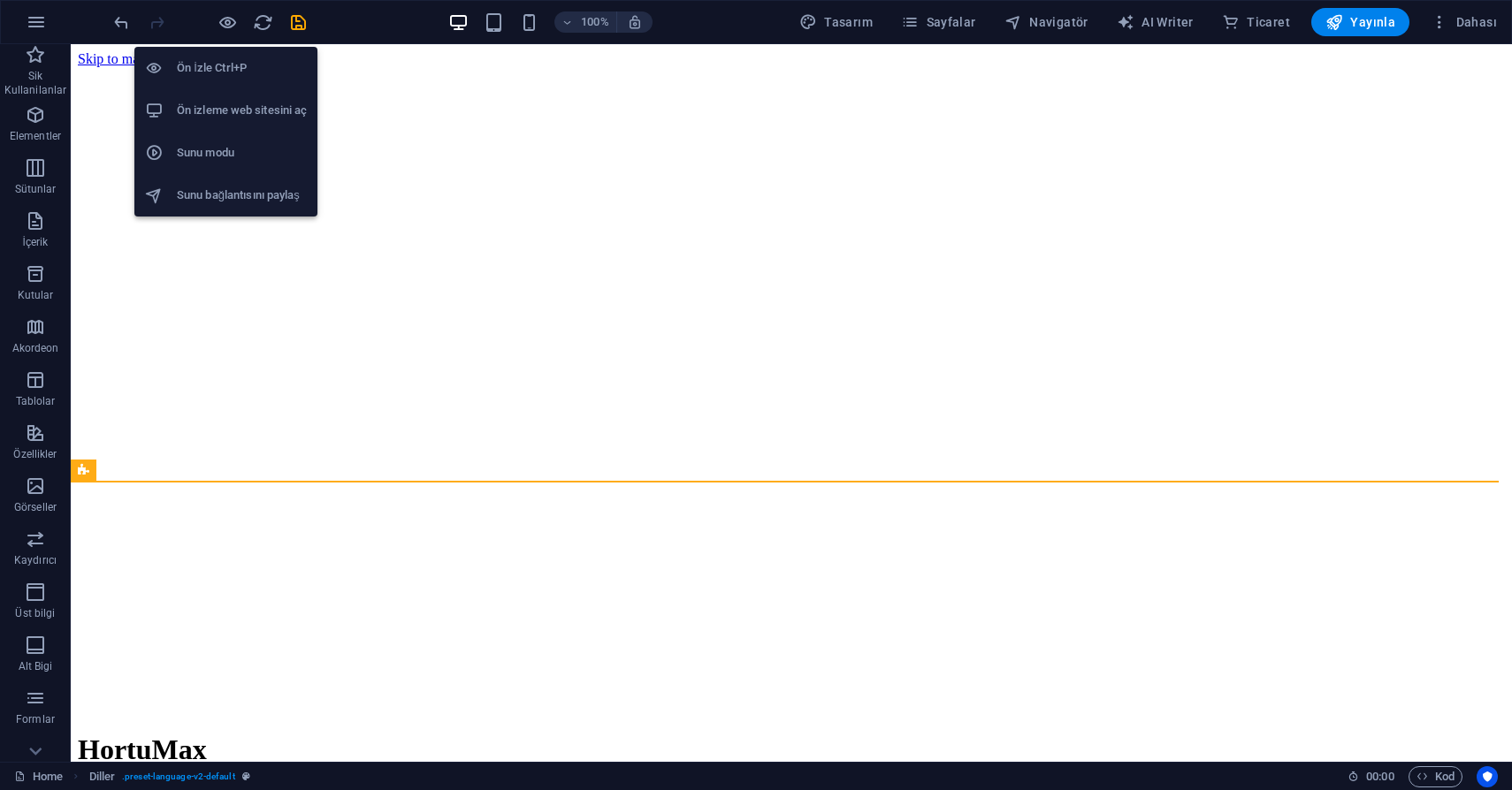
click at [214, 105] on h6 "Ön izleme web sitesini aç" at bounding box center [242, 110] width 130 height 21
